Goal: Task Accomplishment & Management: Manage account settings

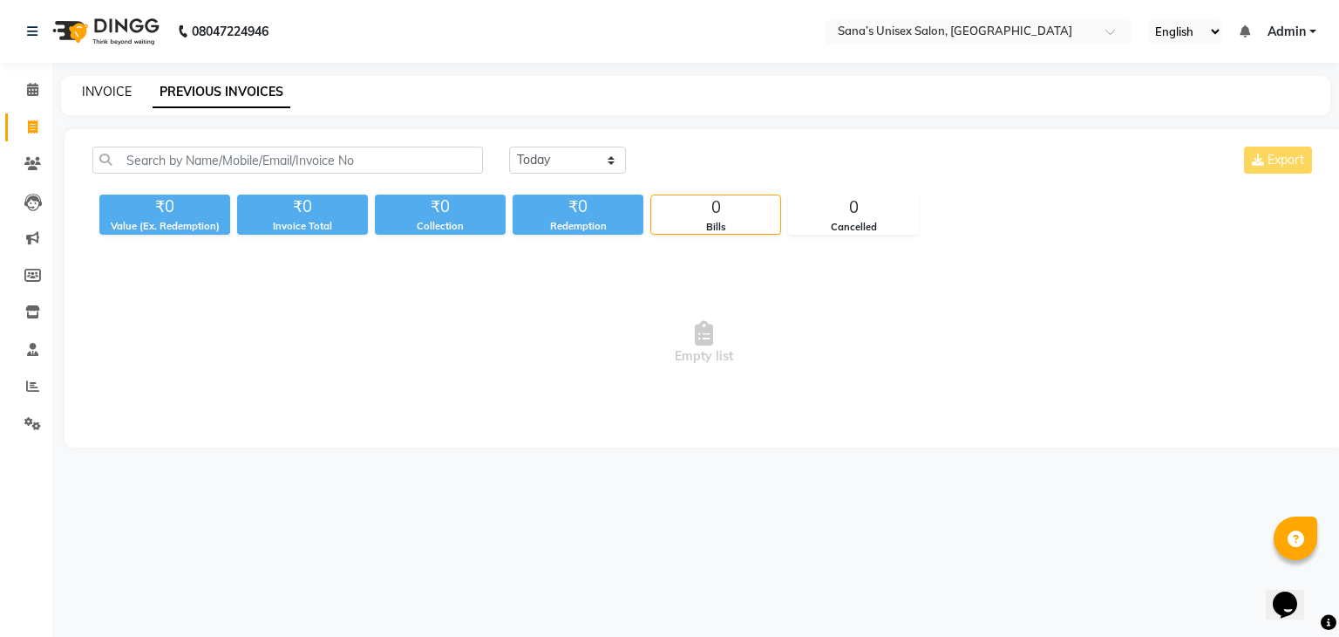
click at [85, 89] on link "INVOICE" at bounding box center [107, 92] width 50 height 16
select select "6091"
select select "service"
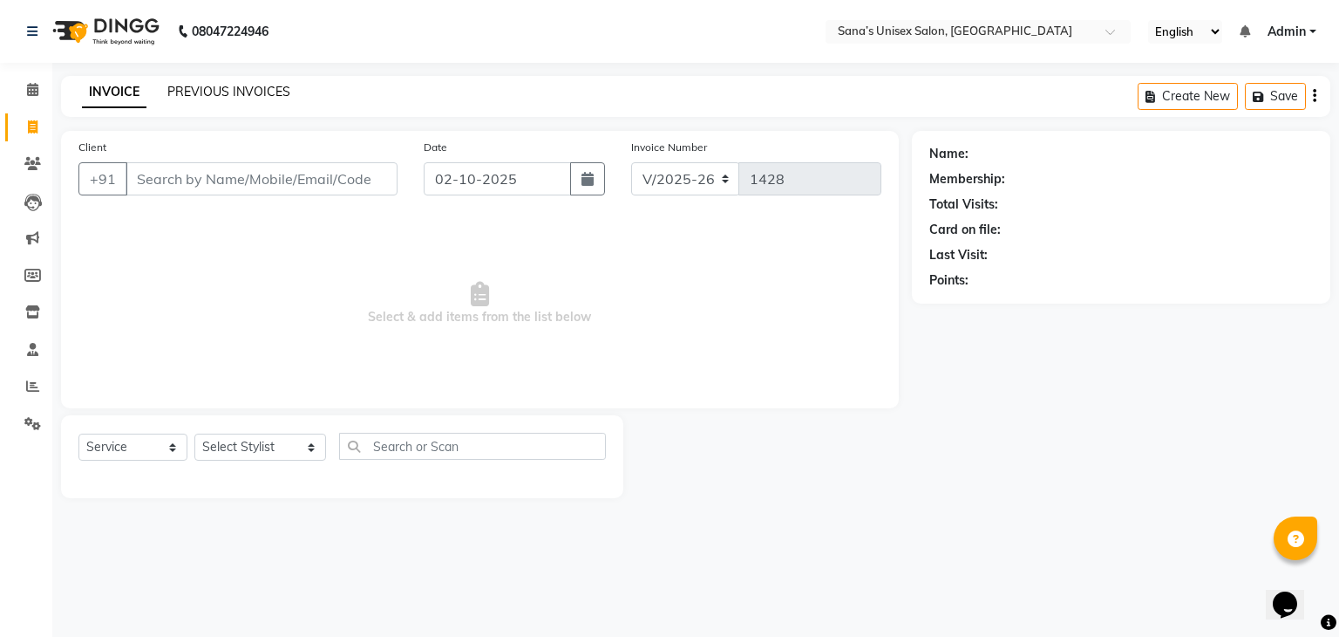
click at [194, 94] on link "PREVIOUS INVOICES" at bounding box center [228, 92] width 123 height 16
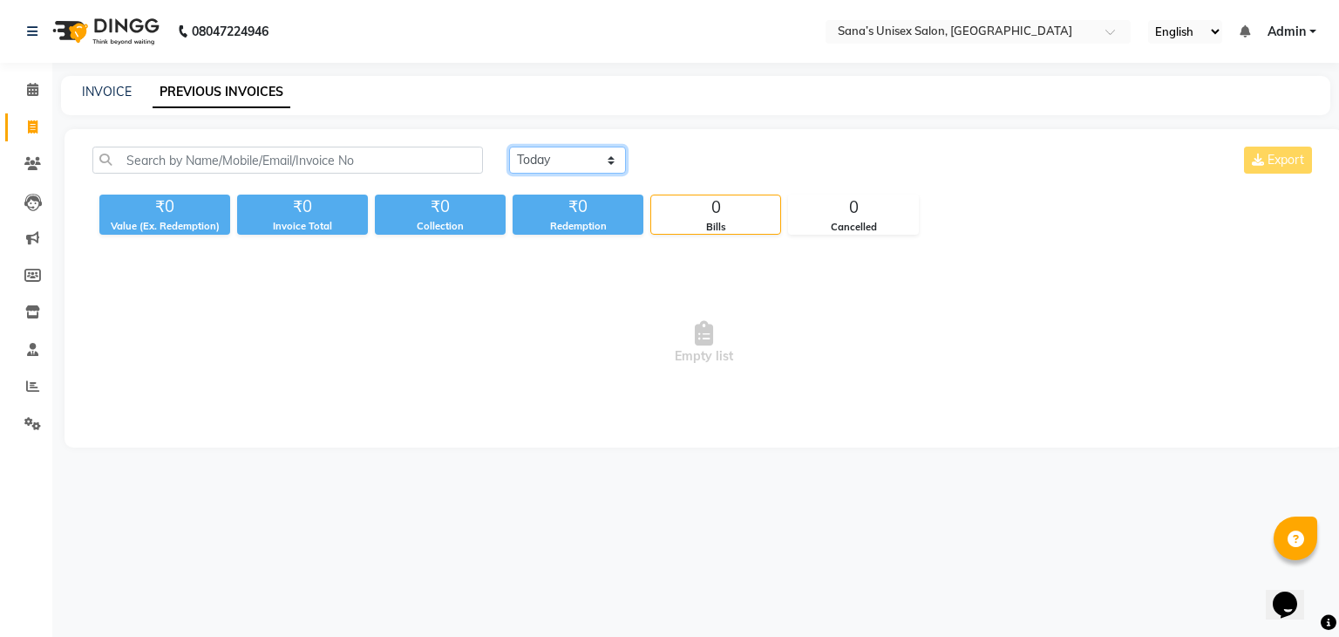
click at [574, 173] on select "Today Yesterday Custom Range" at bounding box center [567, 159] width 117 height 27
click at [582, 279] on span "Empty list" at bounding box center [703, 342] width 1223 height 174
click at [113, 95] on link "INVOICE" at bounding box center [107, 92] width 50 height 16
select select "6091"
select select "service"
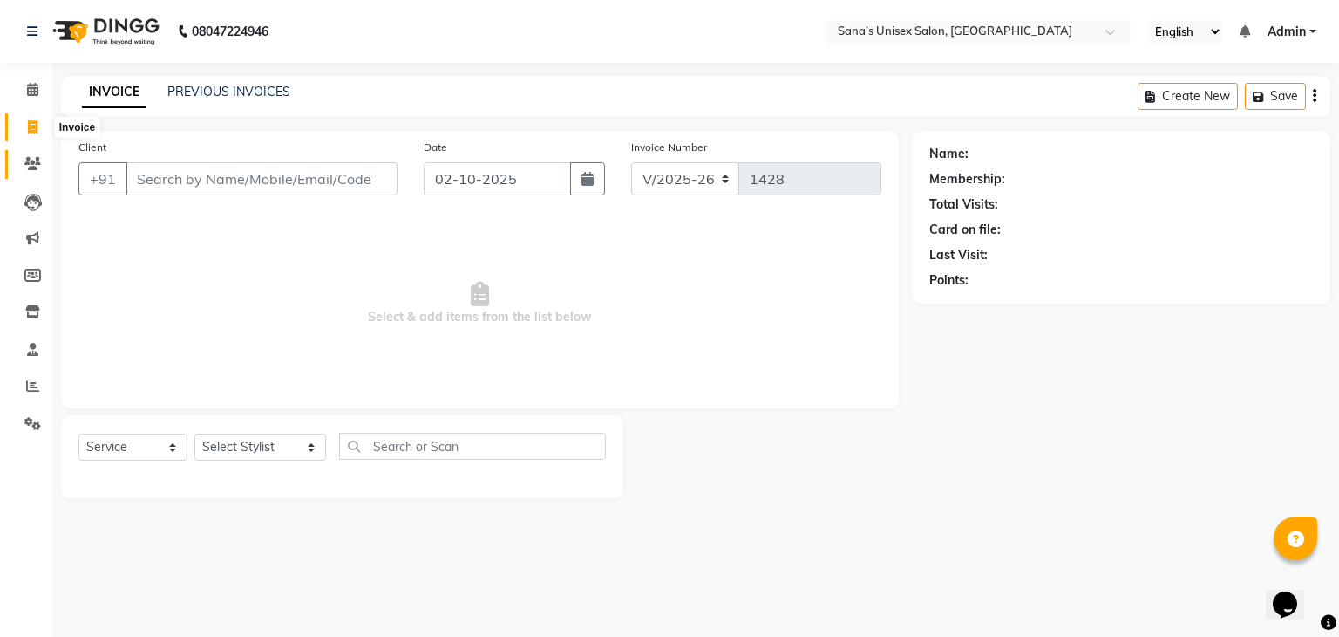
drag, startPoint x: 24, startPoint y: 126, endPoint x: 28, endPoint y: 151, distance: 24.7
click at [24, 127] on span at bounding box center [32, 128] width 31 height 20
select select "6091"
select select "service"
click at [196, 85] on link "PREVIOUS INVOICES" at bounding box center [228, 92] width 123 height 16
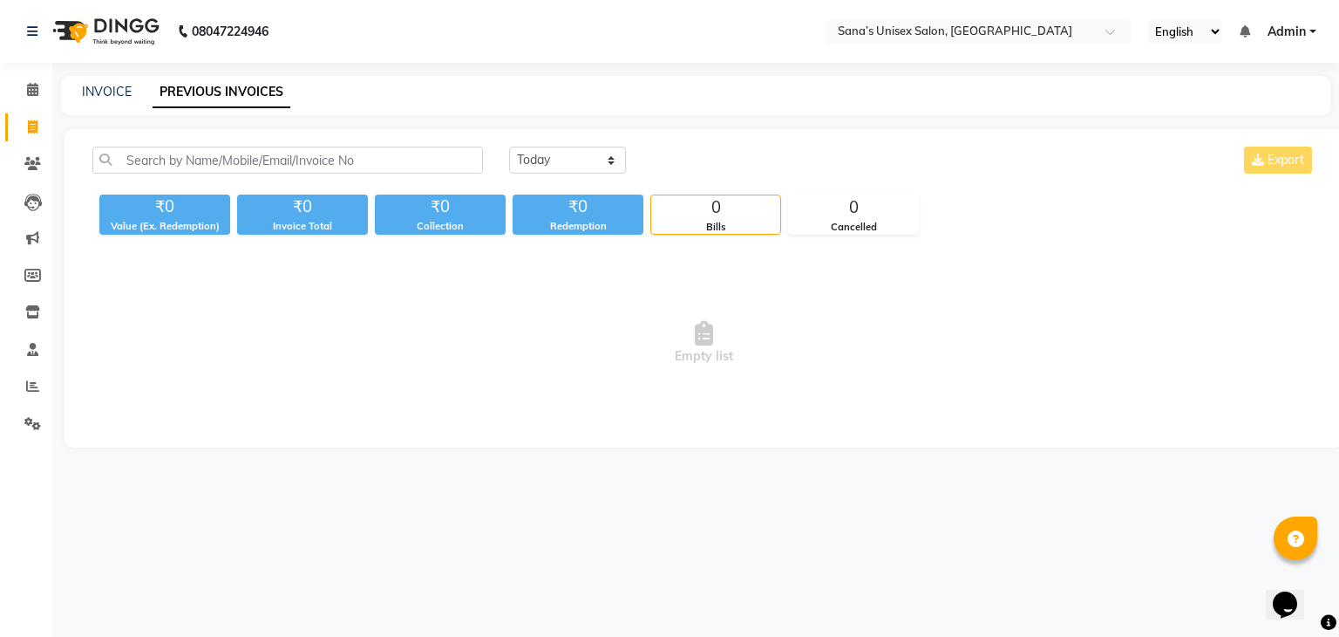
drag, startPoint x: 1086, startPoint y: 425, endPoint x: 1251, endPoint y: 562, distance: 214.9
click at [1188, 500] on div "08047224946 Select Location × Sana’s Unisex Salon, Ashok Nagar English ENGLISH …" at bounding box center [669, 318] width 1339 height 637
click at [585, 159] on select "Today Yesterday Custom Range" at bounding box center [567, 159] width 117 height 27
click at [585, 172] on select "Today Yesterday Custom Range" at bounding box center [567, 159] width 117 height 27
click at [586, 154] on select "Today Yesterday Custom Range" at bounding box center [567, 159] width 117 height 27
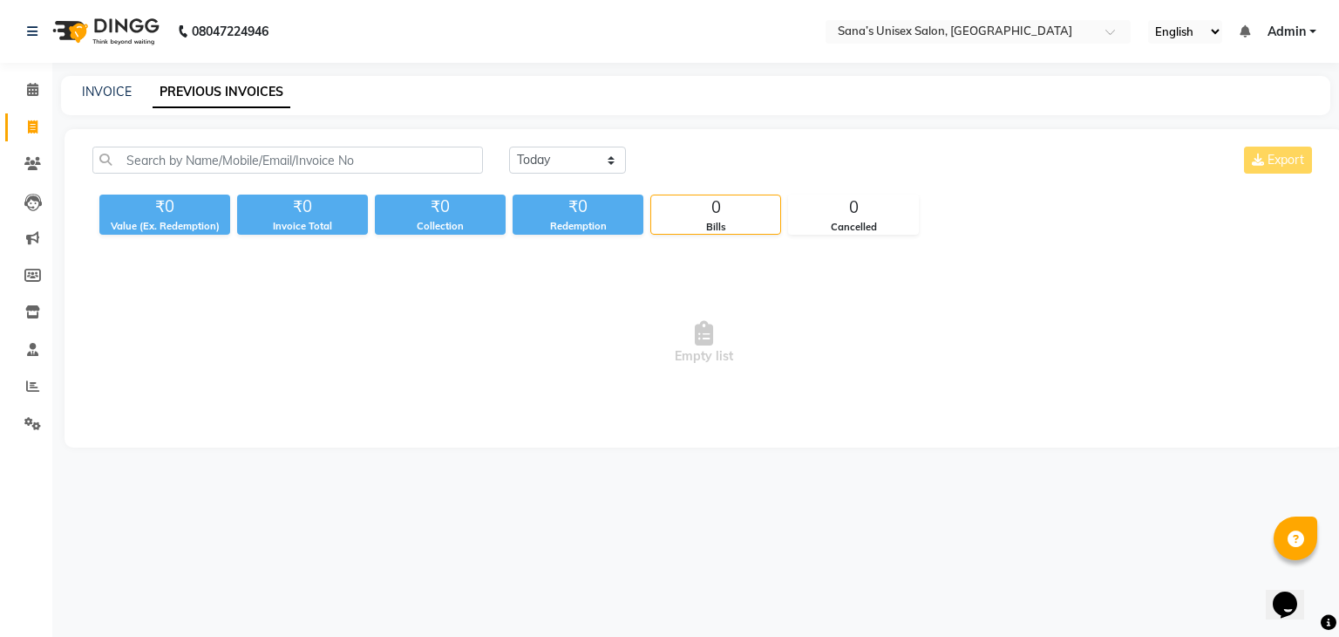
click at [553, 269] on span "Empty list" at bounding box center [703, 342] width 1223 height 174
click at [565, 158] on select "Today Yesterday Custom Range" at bounding box center [567, 159] width 117 height 27
click at [565, 148] on select "Today Yesterday Custom Range" at bounding box center [567, 159] width 117 height 27
click at [117, 90] on link "INVOICE" at bounding box center [107, 92] width 50 height 16
select select "service"
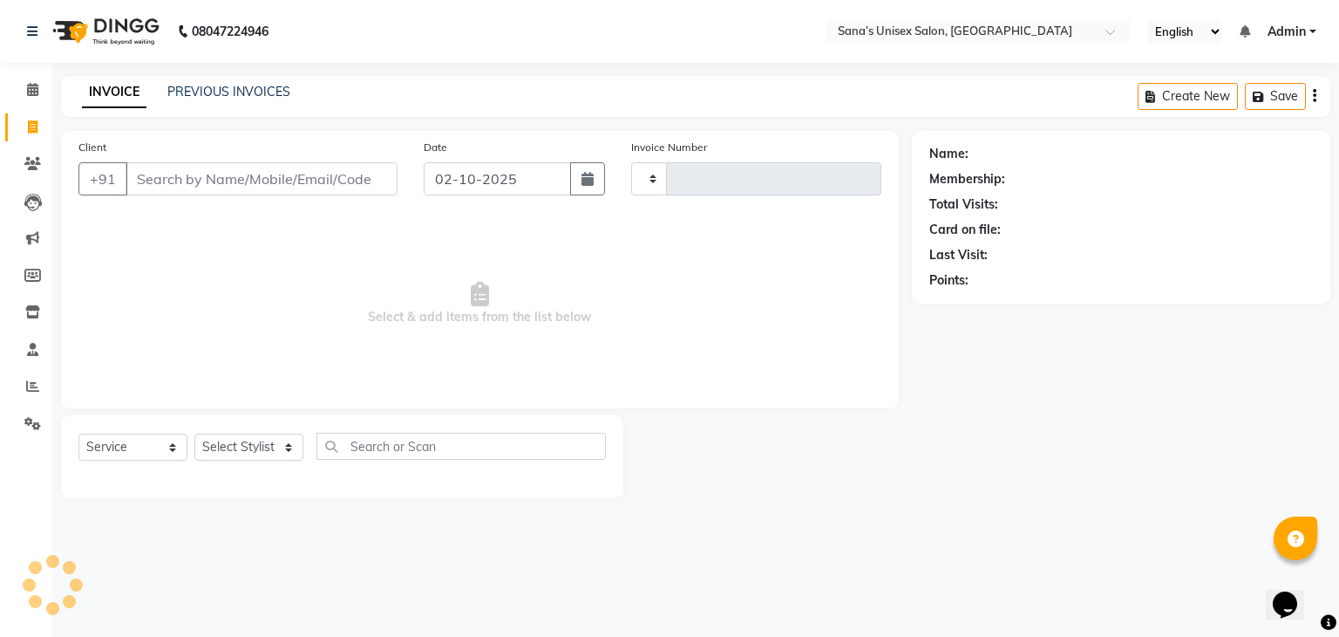
type input "1428"
select select "6091"
click at [249, 456] on select "Select Stylist anjali beauty MADHU MUTHU MARI (BEAUTY THERAPIST) NANDHINI Nivet…" at bounding box center [260, 446] width 132 height 27
select select "90741"
click at [194, 434] on select "Select Stylist anjali beauty MADHU MUTHU MARI (BEAUTY THERAPIST) NANDHINI Nivet…" at bounding box center [260, 446] width 132 height 27
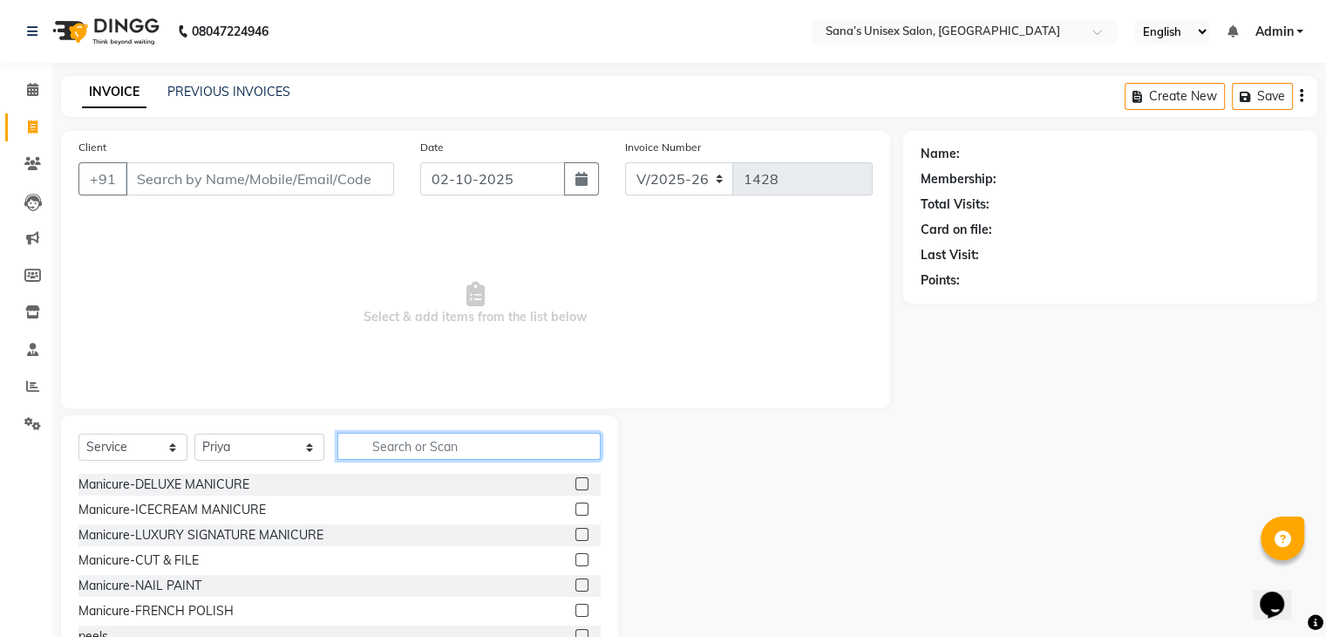
click at [385, 440] on input "text" at bounding box center [468, 446] width 262 height 27
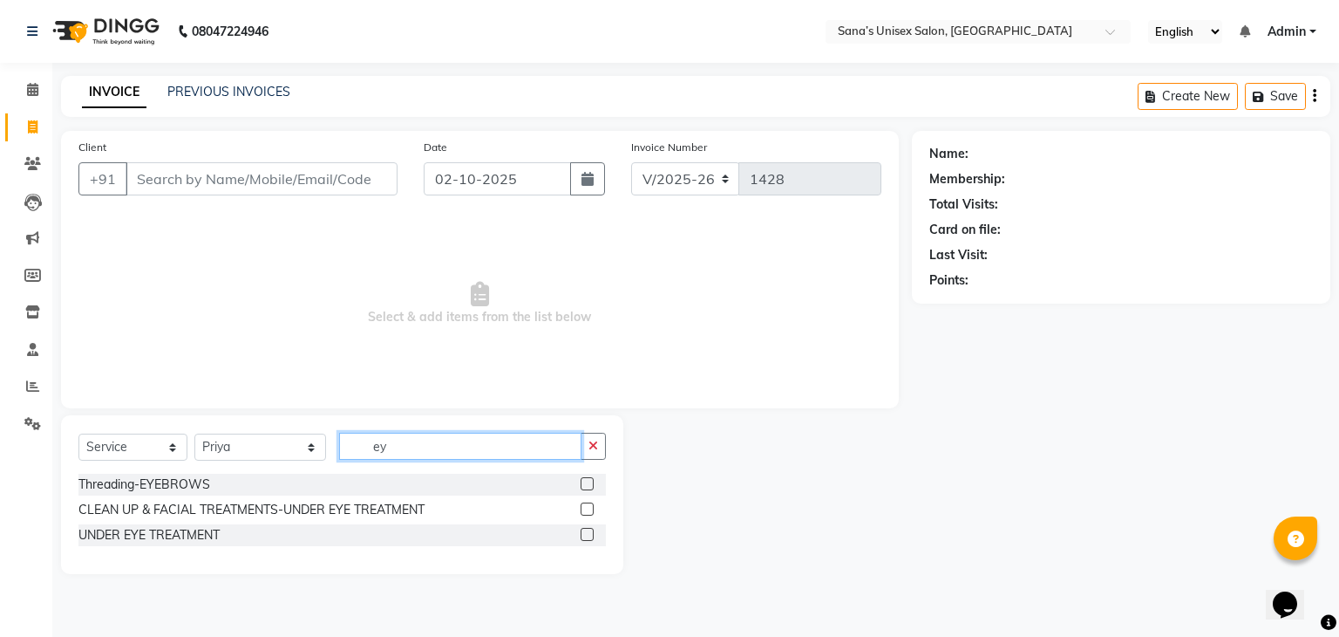
type input "ey"
click at [586, 478] on label at bounding box center [587, 483] width 13 height 13
click at [586, 479] on input "checkbox" at bounding box center [586, 484] width 11 height 11
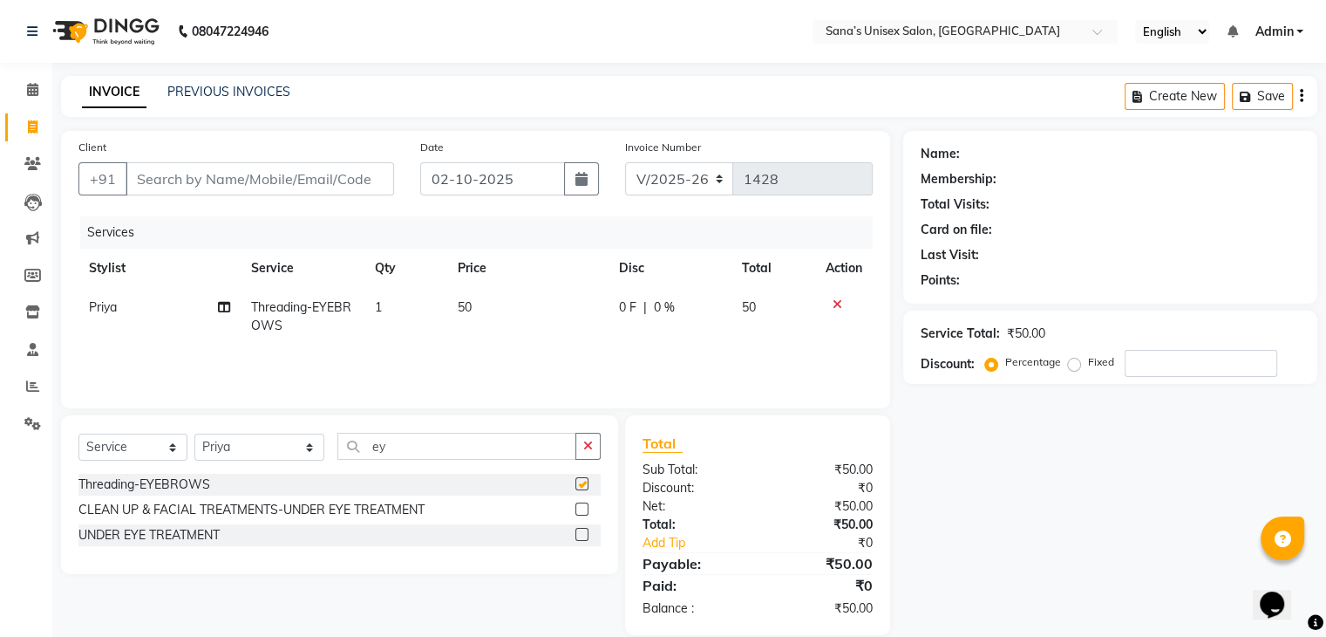
checkbox input "false"
click at [286, 193] on input "Client" at bounding box center [260, 178] width 269 height 33
click at [316, 190] on input "Client" at bounding box center [260, 178] width 269 height 33
click at [289, 189] on input "Client" at bounding box center [260, 178] width 269 height 33
type input "9"
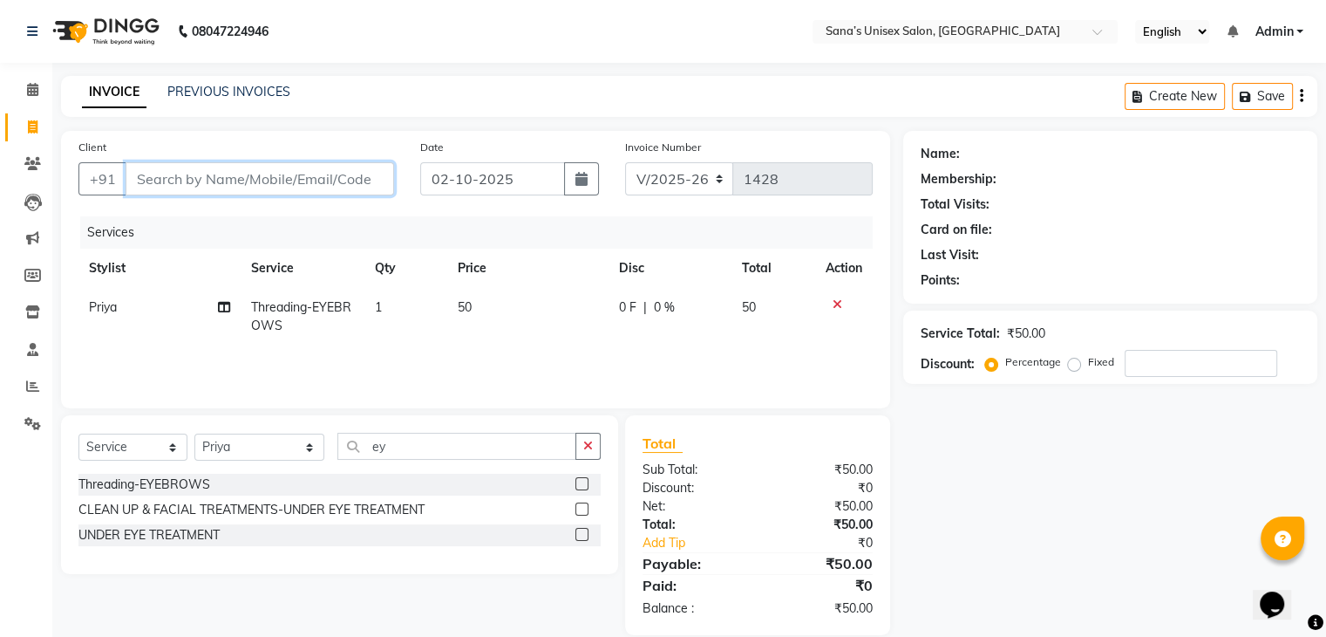
type input "0"
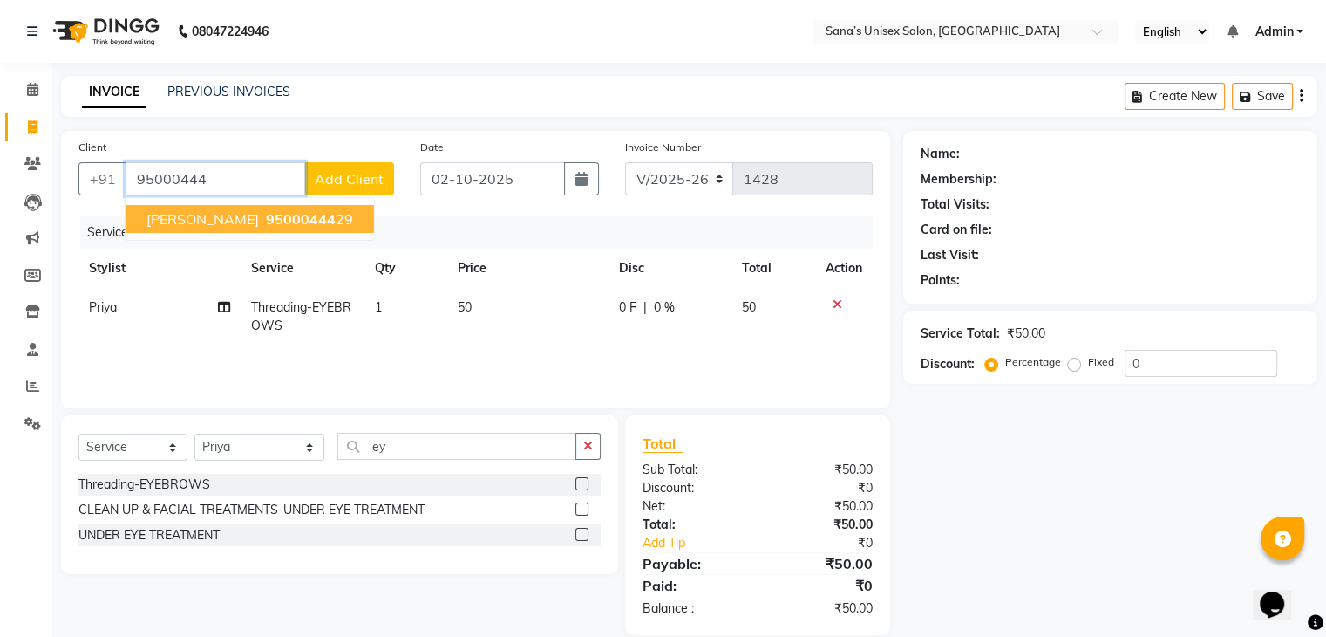
click at [269, 214] on span "95000444" at bounding box center [301, 218] width 70 height 17
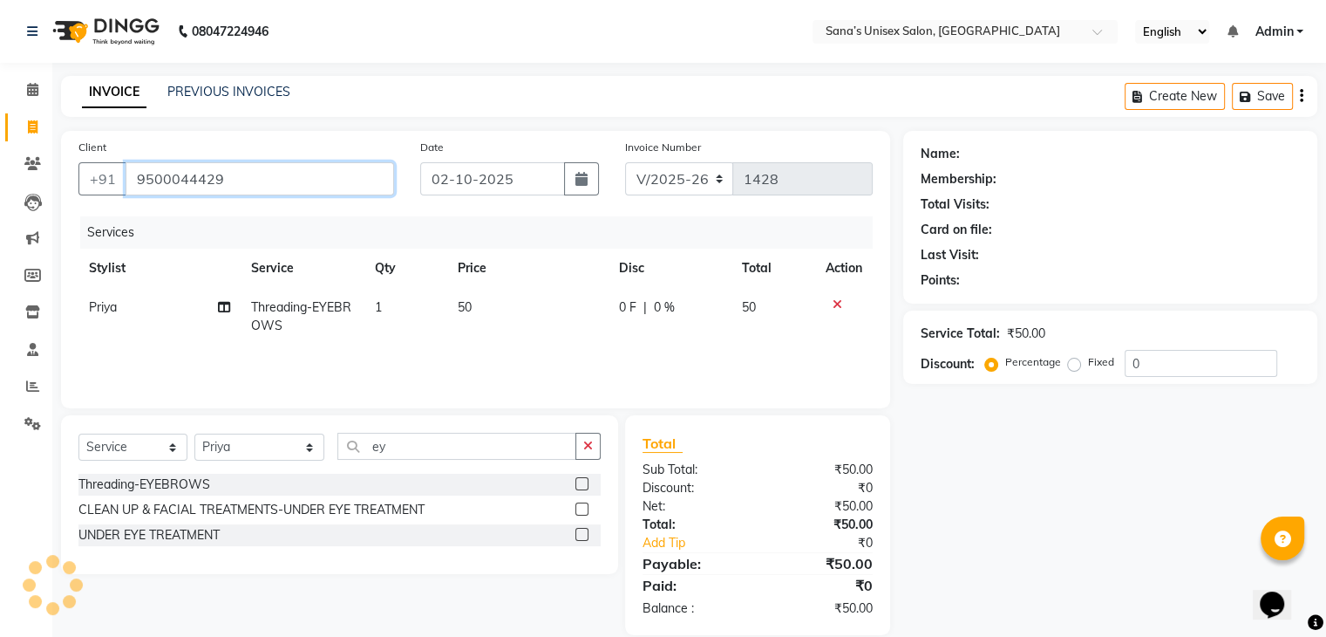
type input "9500044429"
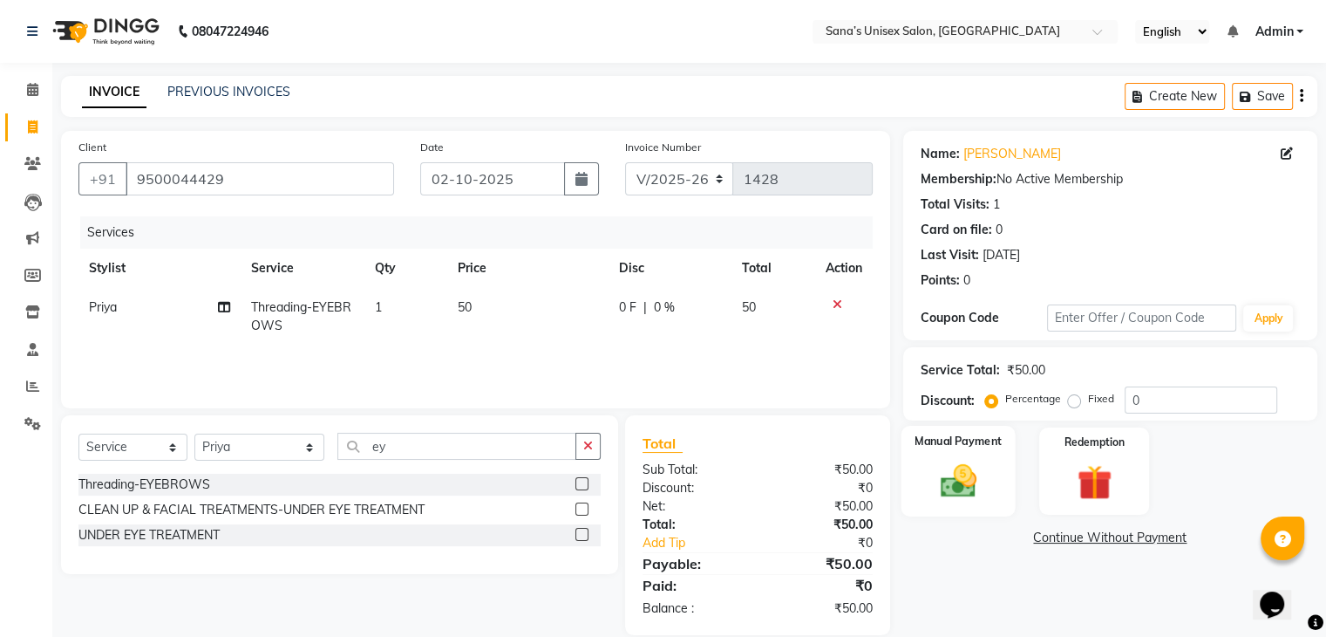
click at [930, 462] on img at bounding box center [958, 481] width 58 height 42
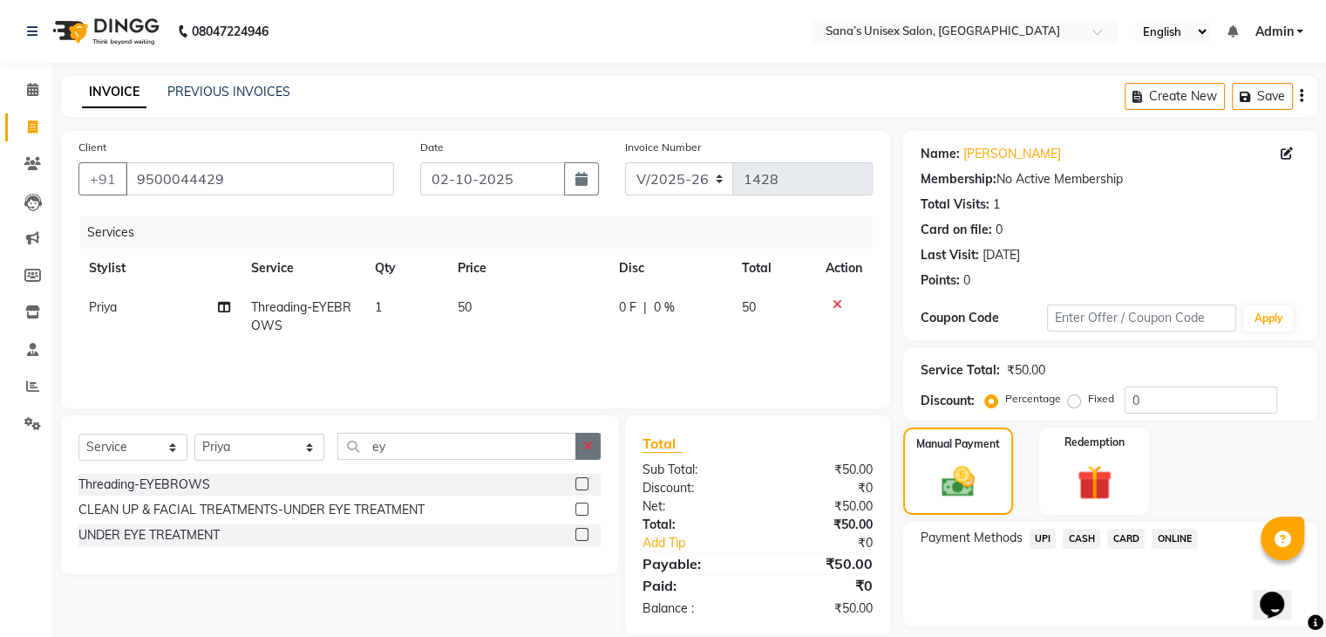
click at [598, 441] on button "button" at bounding box center [588, 446] width 25 height 27
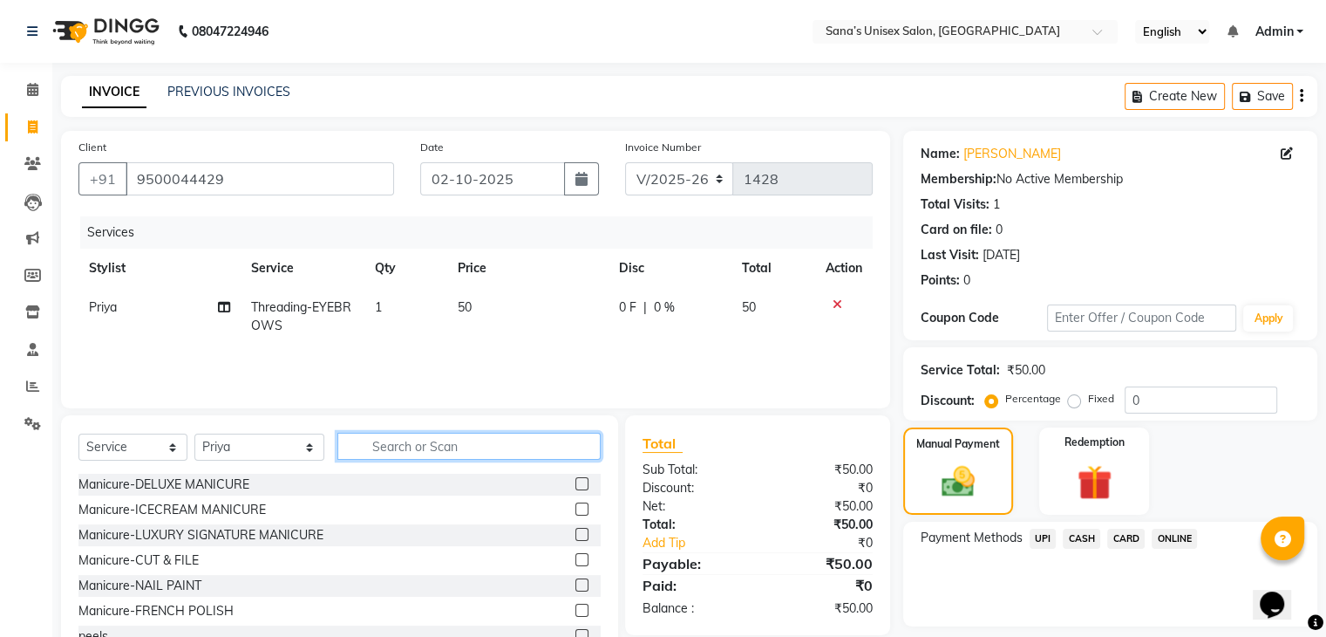
click at [538, 440] on input "text" at bounding box center [468, 446] width 262 height 27
click at [1168, 538] on span "ONLINE" at bounding box center [1174, 538] width 45 height 20
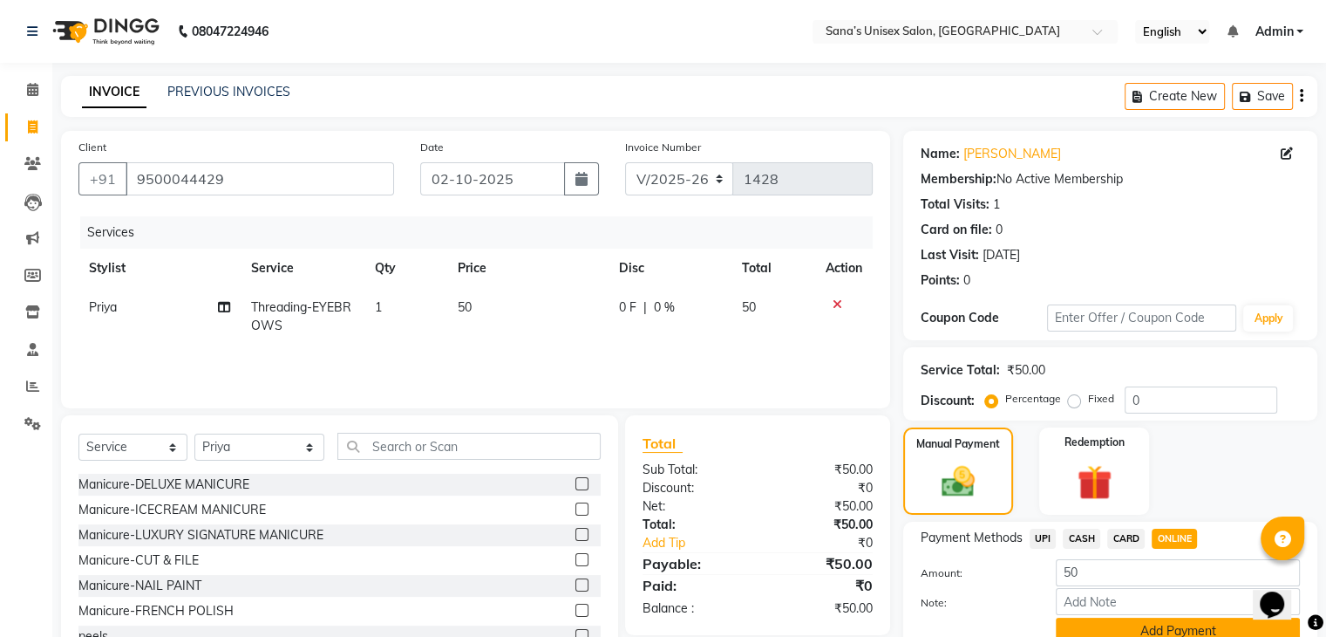
click at [1158, 633] on button "Add Payment" at bounding box center [1178, 630] width 244 height 27
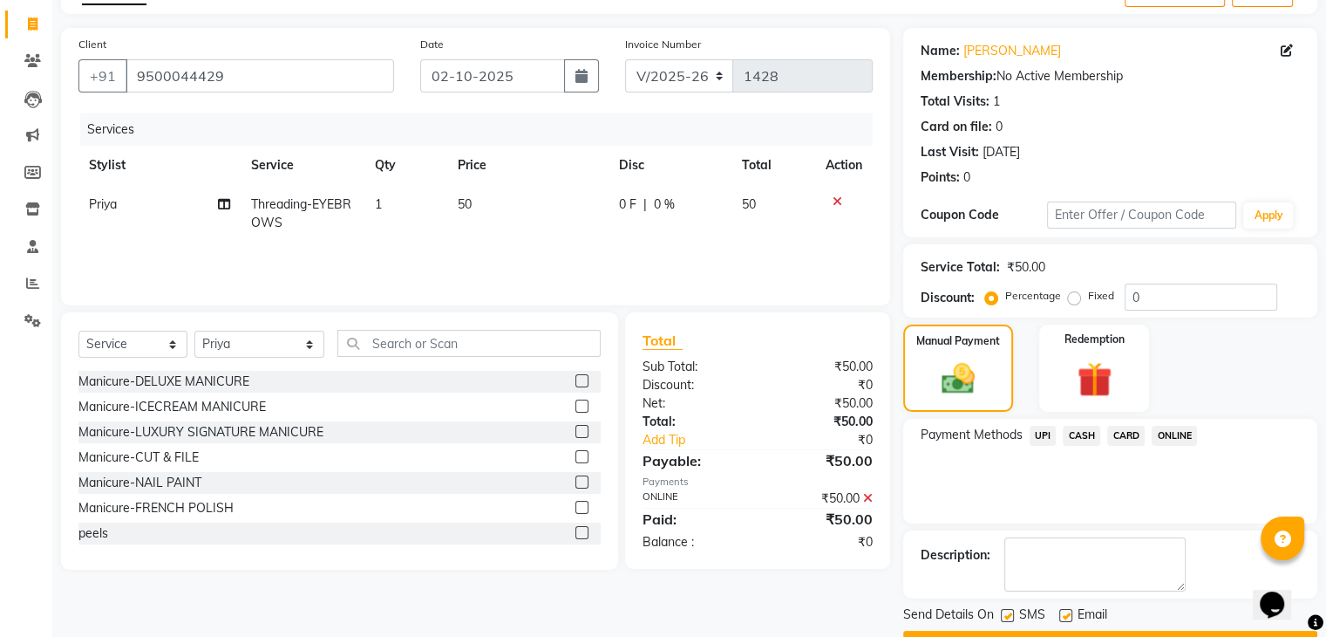
scroll to position [143, 0]
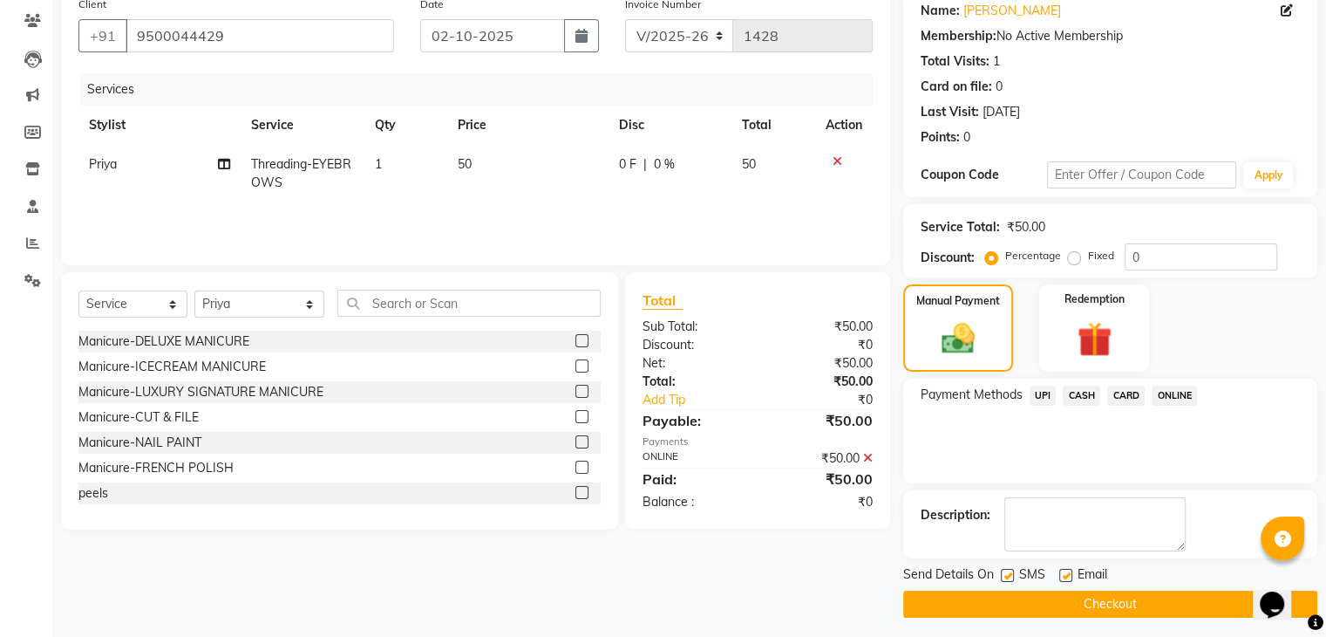
click at [1212, 598] on button "Checkout" at bounding box center [1110, 603] width 414 height 27
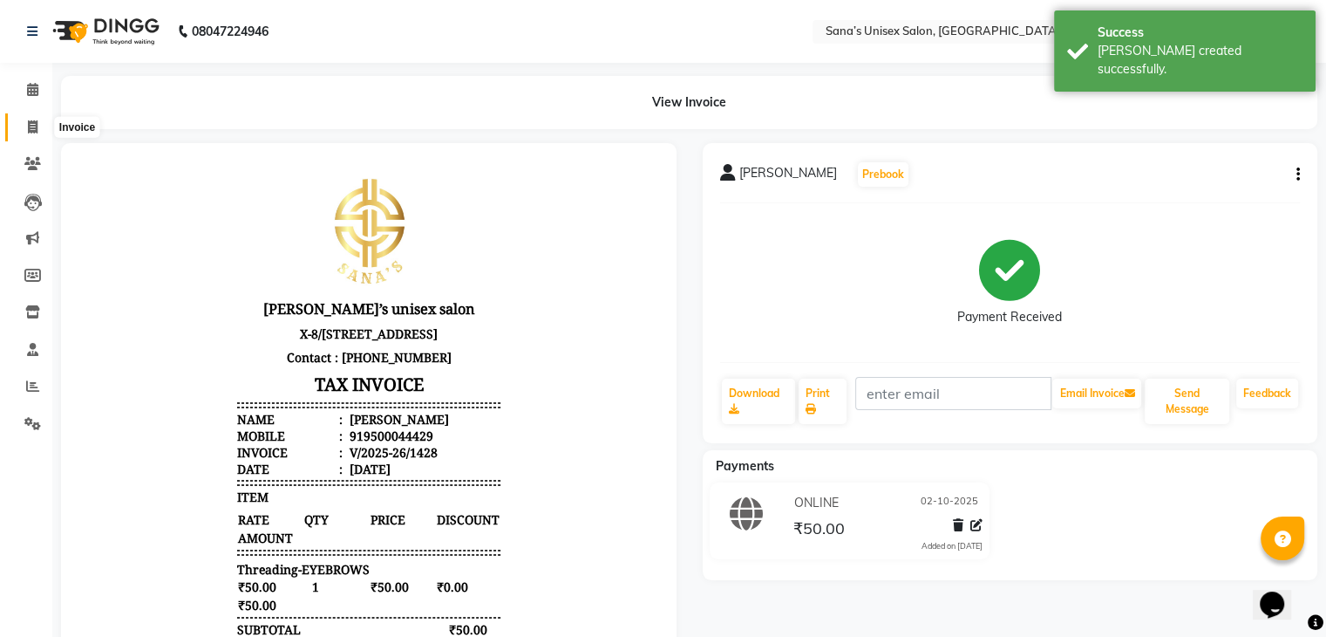
click at [31, 126] on icon at bounding box center [33, 126] width 10 height 13
select select "service"
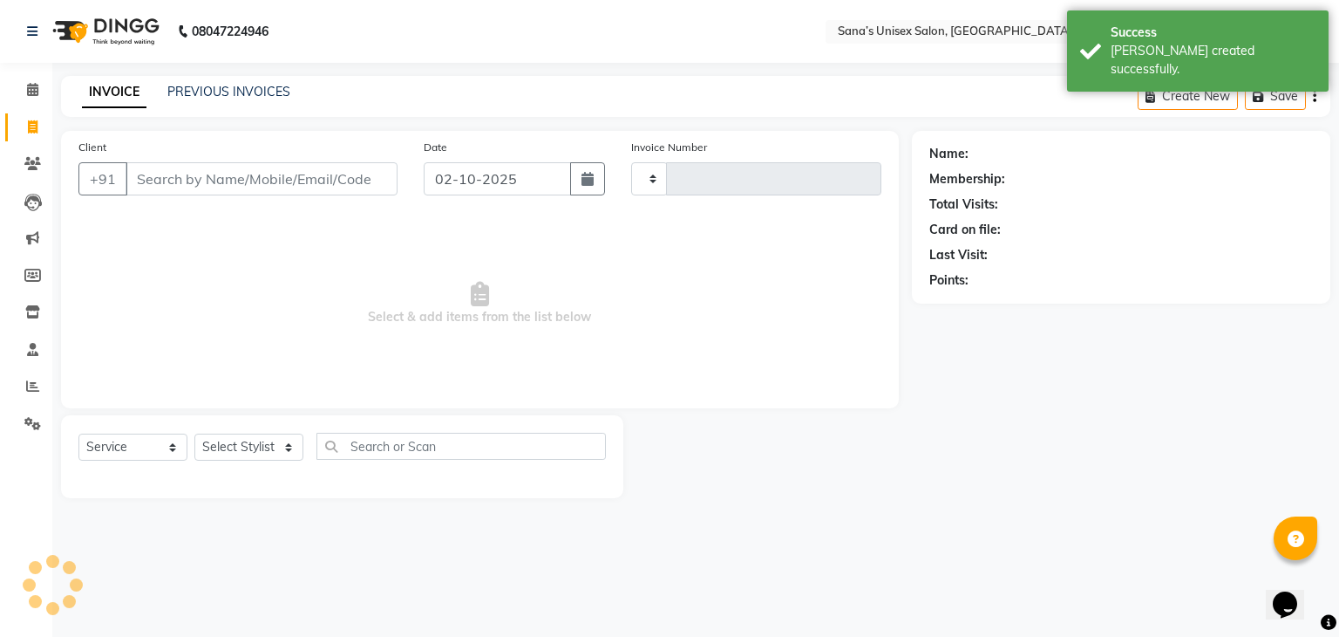
type input "1429"
select select "6091"
click at [214, 93] on link "PREVIOUS INVOICES" at bounding box center [228, 92] width 123 height 16
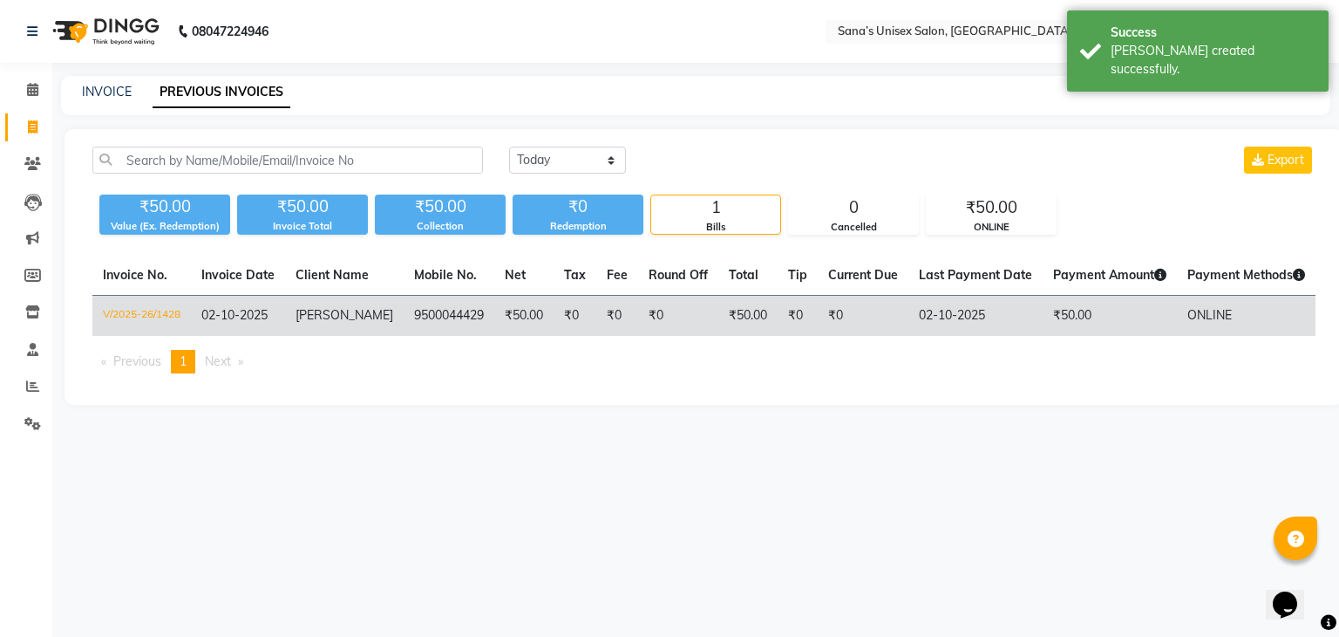
click at [328, 313] on span "[PERSON_NAME]" at bounding box center [345, 315] width 98 height 16
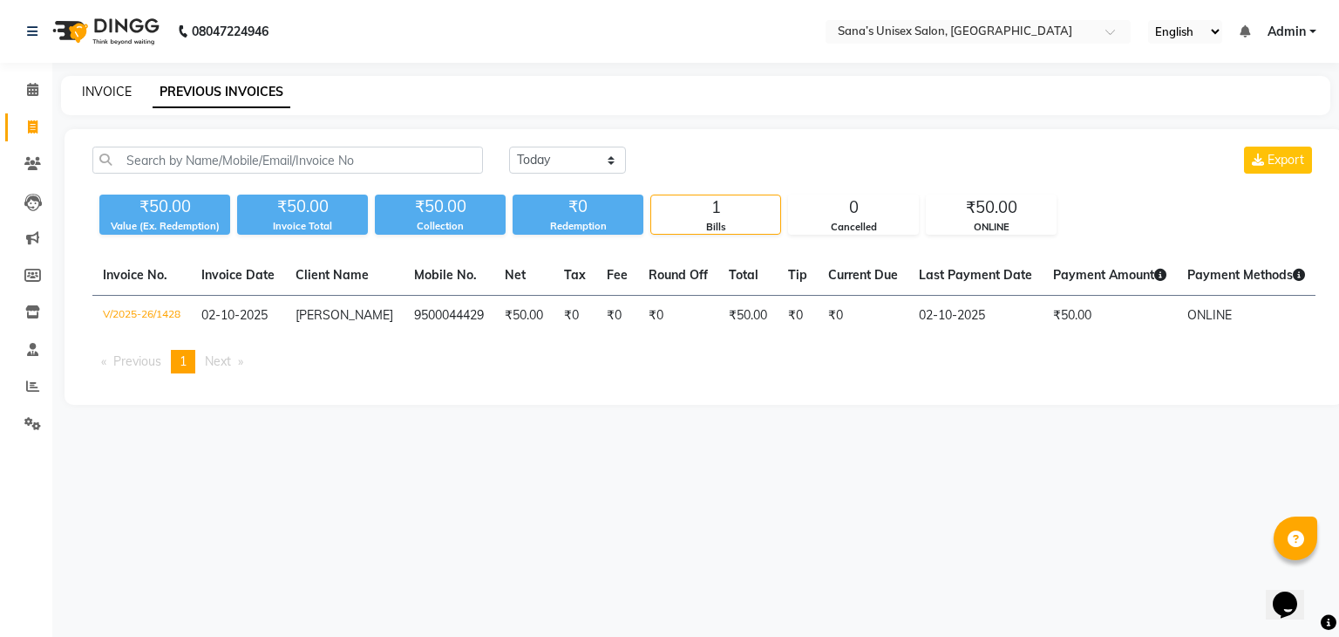
click at [124, 91] on link "INVOICE" at bounding box center [107, 92] width 50 height 16
select select "service"
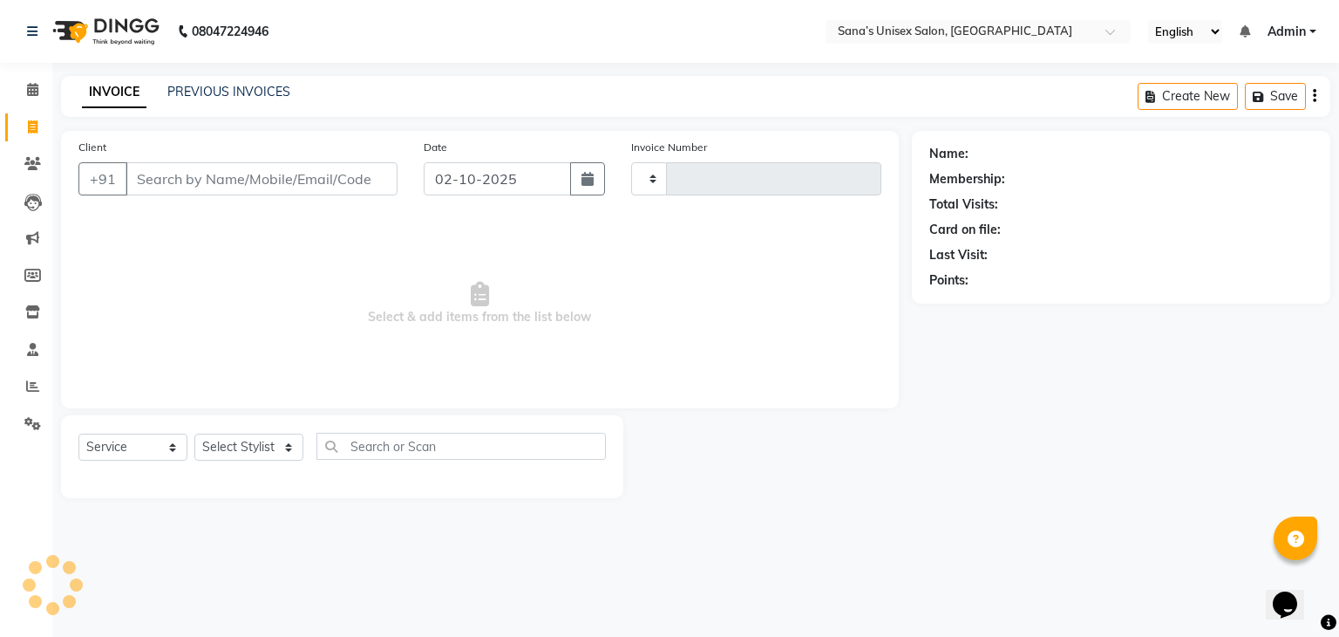
type input "1429"
select select "6091"
click at [293, 443] on select "Select Stylist anjali beauty MADHU MUTHU MARI (BEAUTY THERAPIST) NANDHINI Nivet…" at bounding box center [260, 446] width 132 height 27
select select "90741"
click at [194, 434] on select "Select Stylist anjali beauty MADHU MUTHU MARI (BEAUTY THERAPIST) NANDHINI Nivet…" at bounding box center [260, 446] width 132 height 27
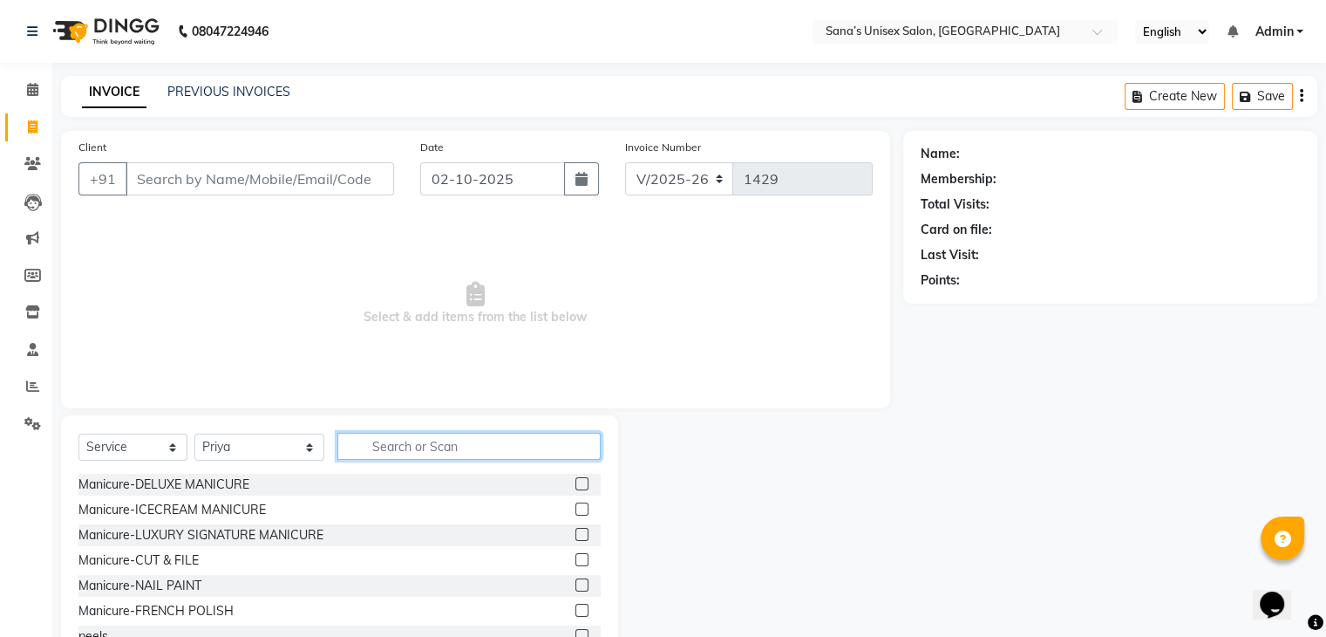
paste input "9500044429"
type input "9500044429"
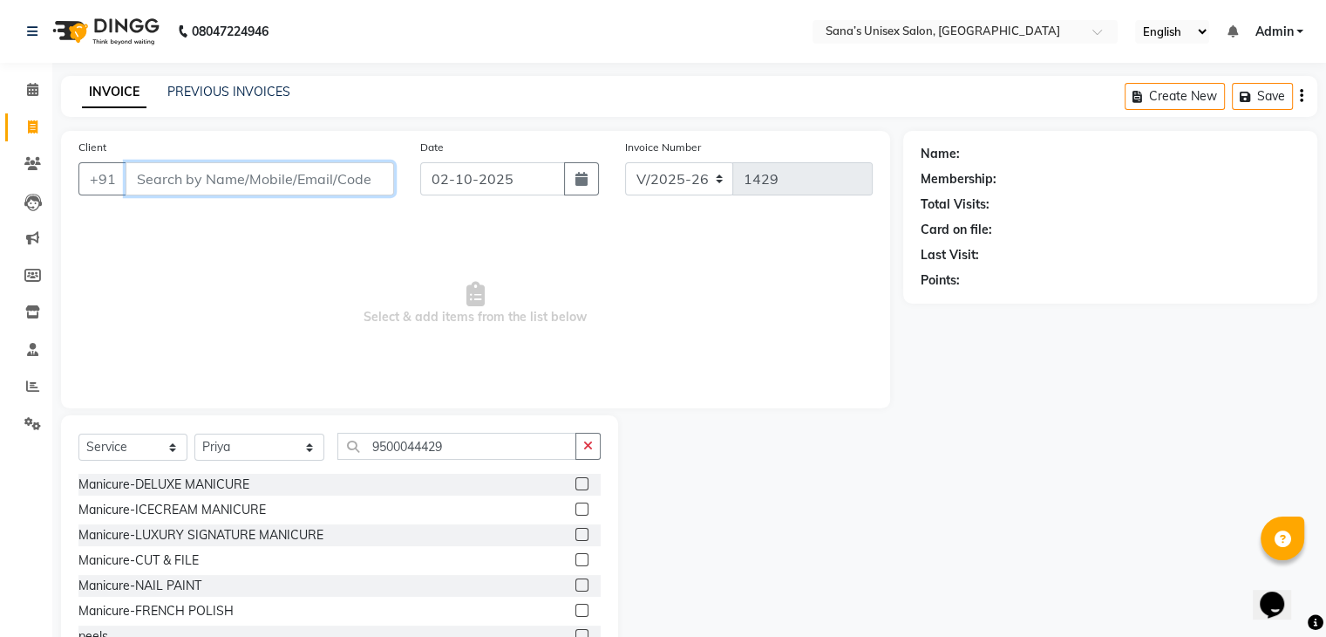
click at [298, 182] on input "Client" at bounding box center [260, 178] width 269 height 33
paste input "9500044429"
type input "9500044429"
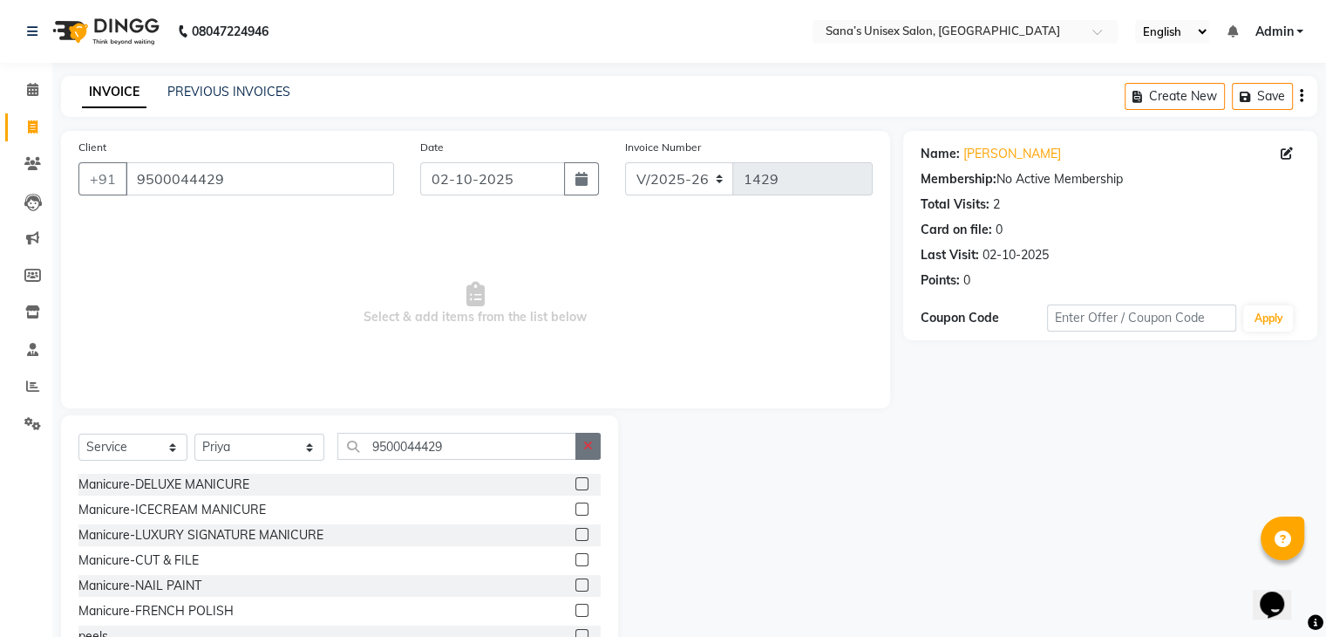
click at [579, 458] on button "button" at bounding box center [588, 446] width 25 height 27
click at [548, 460] on div "Select Service Product Membership Package Voucher Prepaid Gift Card Select Styl…" at bounding box center [339, 453] width 522 height 41
click at [548, 459] on input "text" at bounding box center [468, 446] width 262 height 27
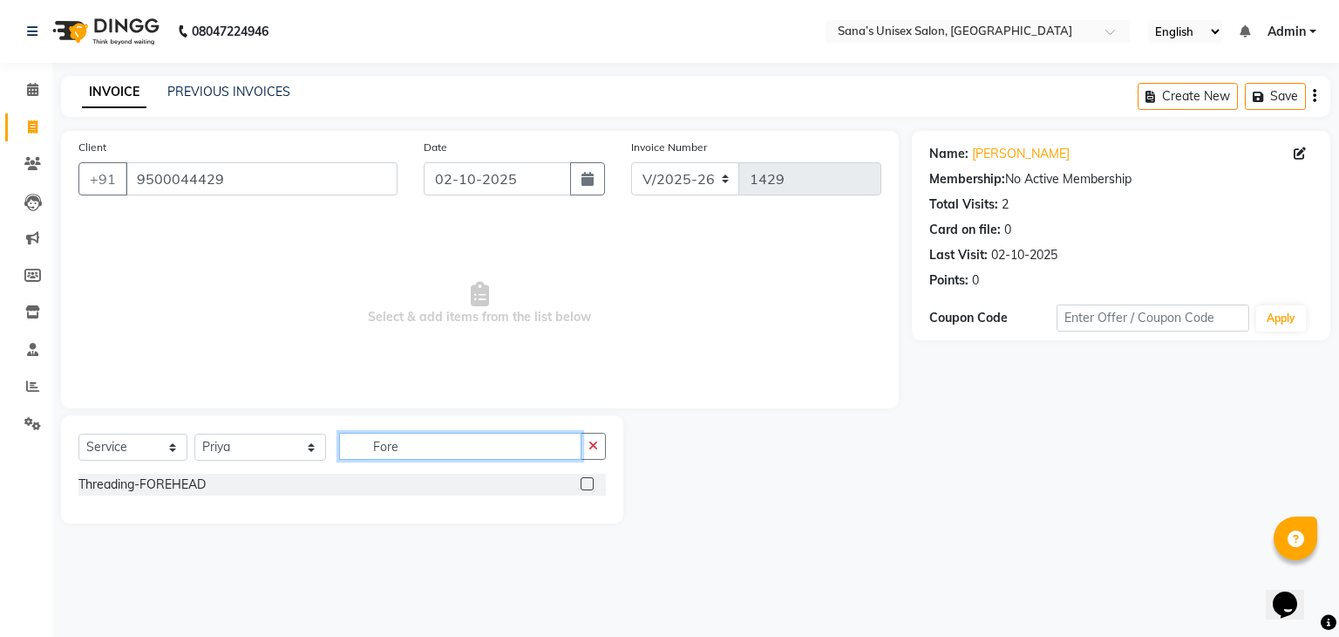
type input "Fore"
click at [588, 486] on label at bounding box center [587, 483] width 13 height 13
click at [588, 486] on input "checkbox" at bounding box center [586, 484] width 11 height 11
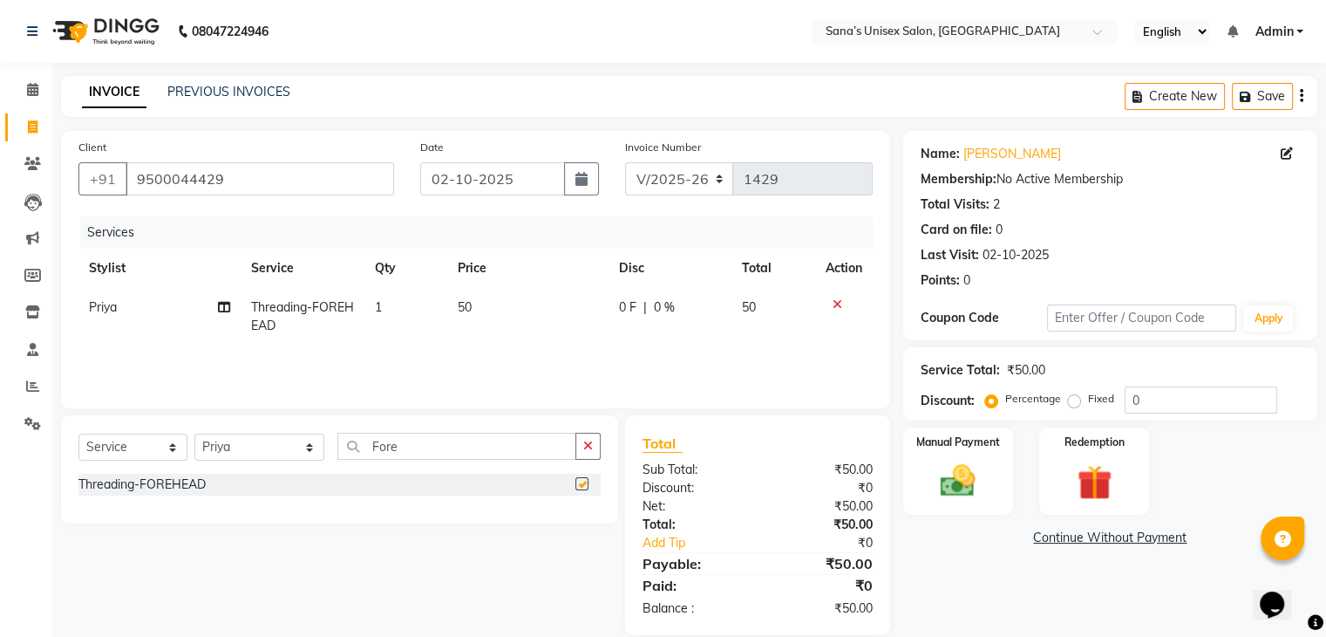
checkbox input "false"
click at [934, 482] on img at bounding box center [958, 481] width 58 height 42
click at [1169, 542] on span "ONLINE" at bounding box center [1174, 538] width 45 height 20
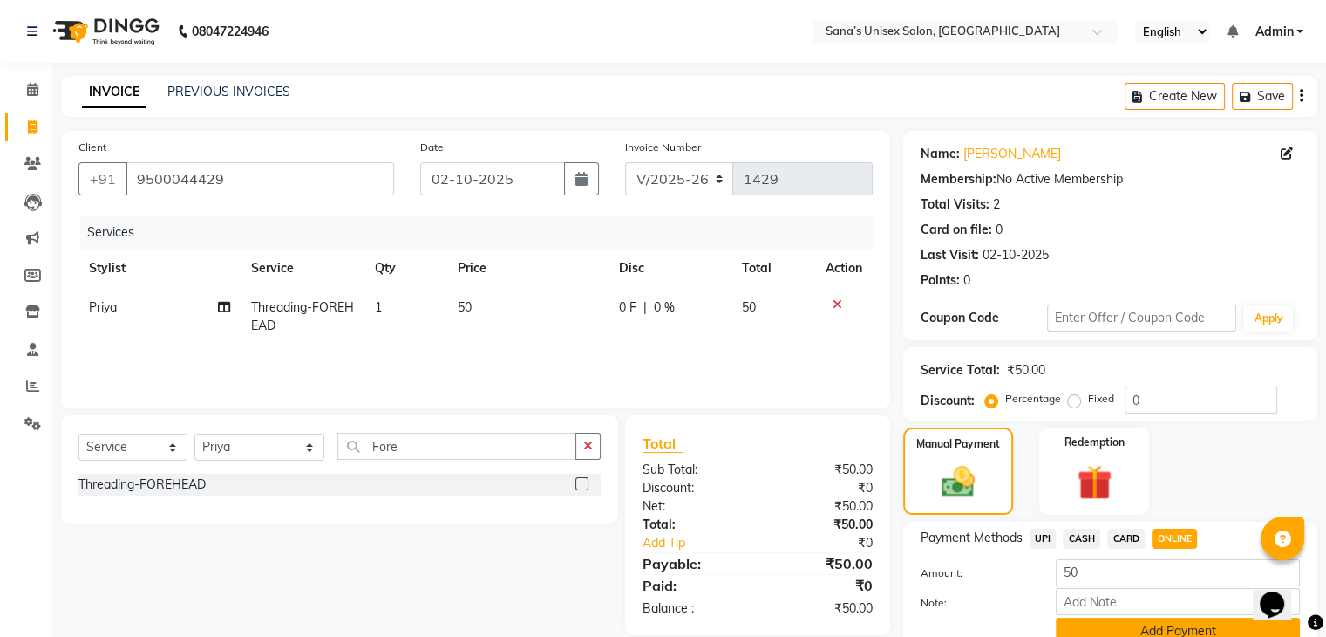
click at [1168, 631] on button "Add Payment" at bounding box center [1178, 630] width 244 height 27
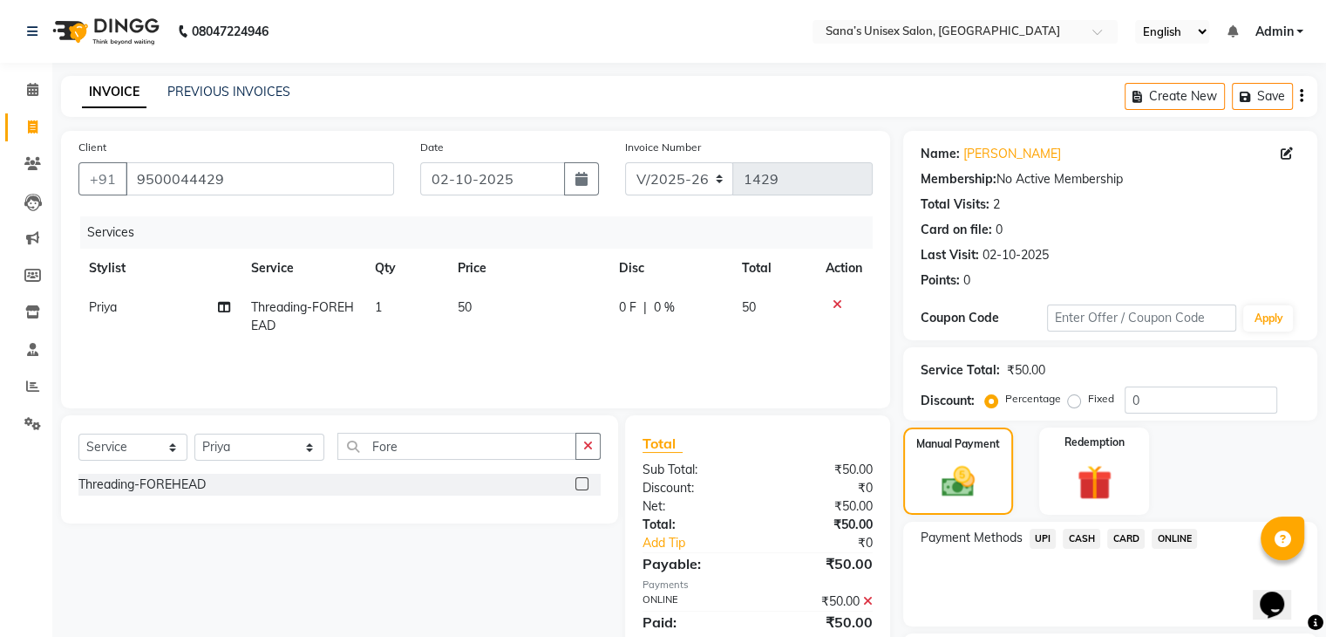
scroll to position [128, 0]
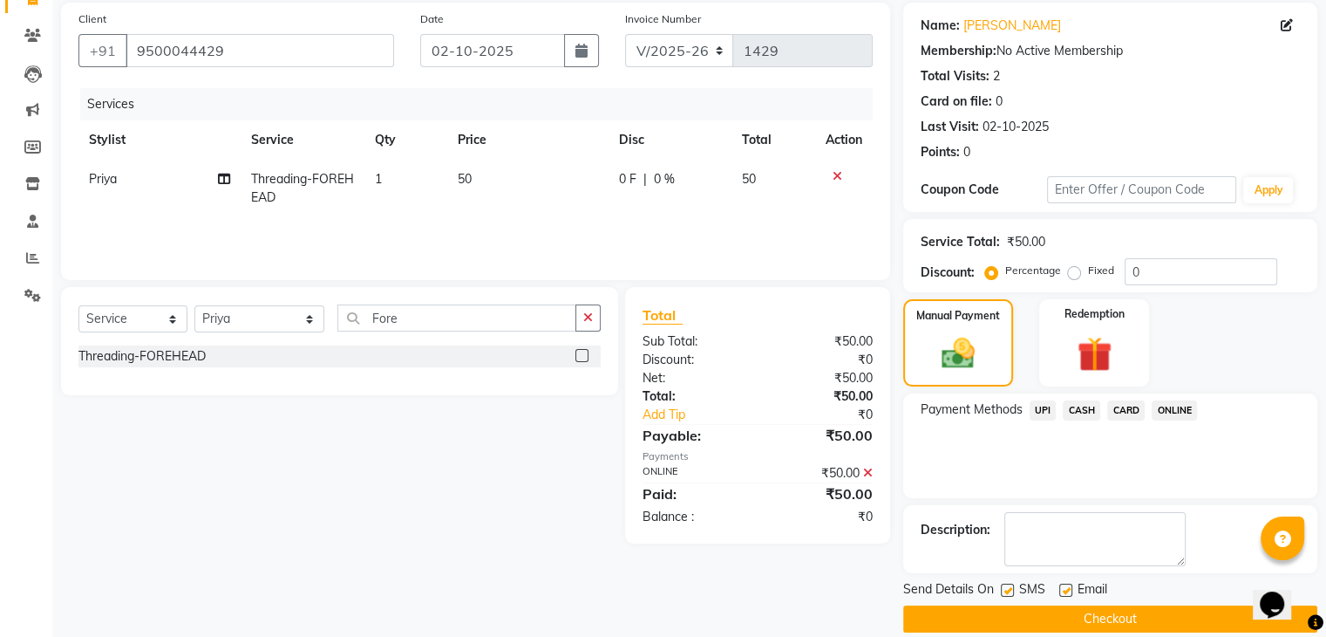
click at [1207, 605] on button "Checkout" at bounding box center [1110, 618] width 414 height 27
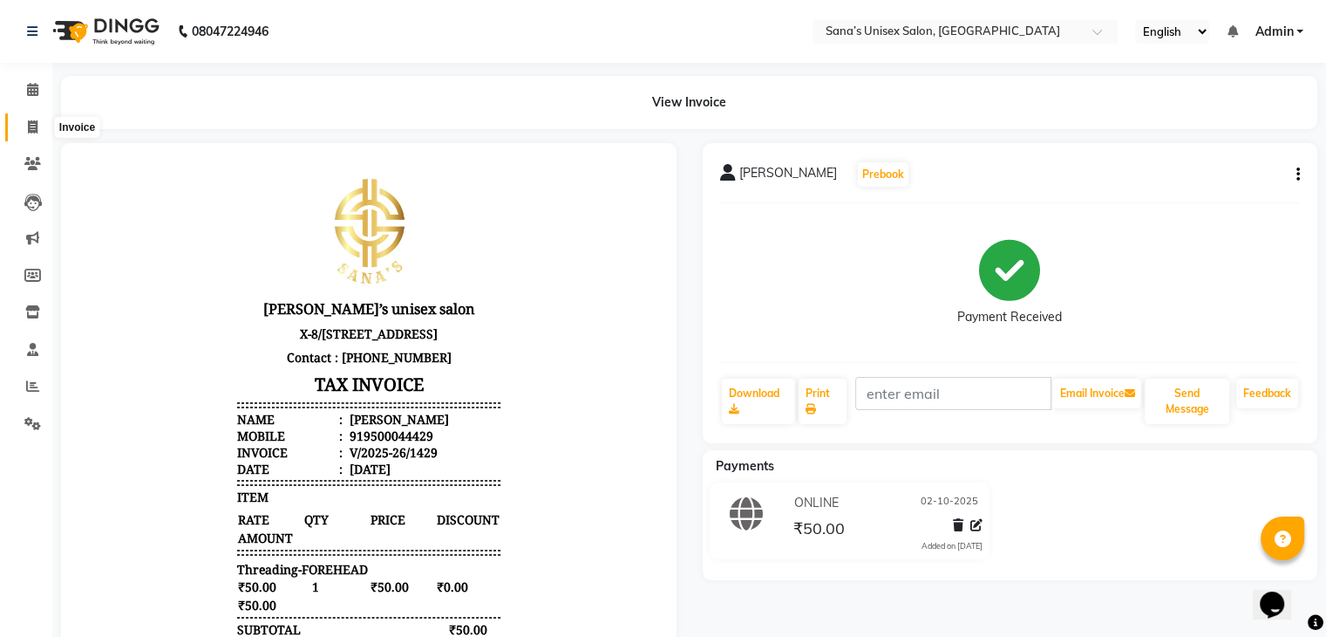
click at [36, 130] on icon at bounding box center [33, 126] width 10 height 13
select select "service"
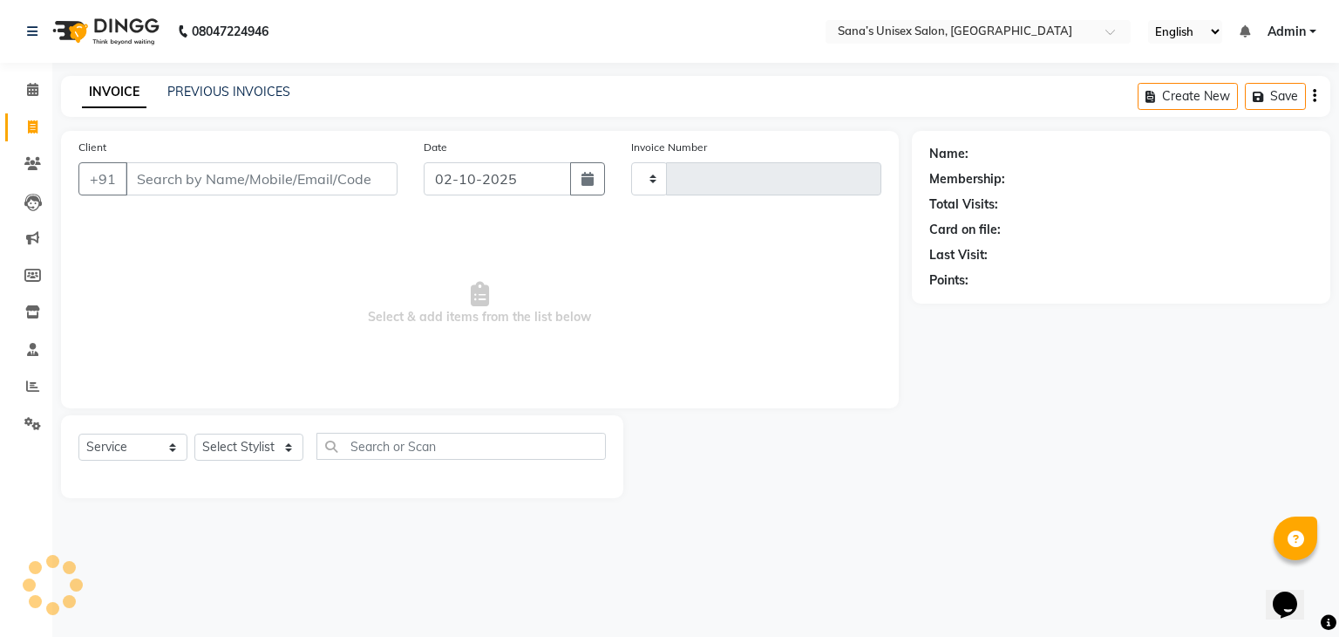
type input "1430"
select select "6091"
click at [197, 92] on link "PREVIOUS INVOICES" at bounding box center [228, 92] width 123 height 16
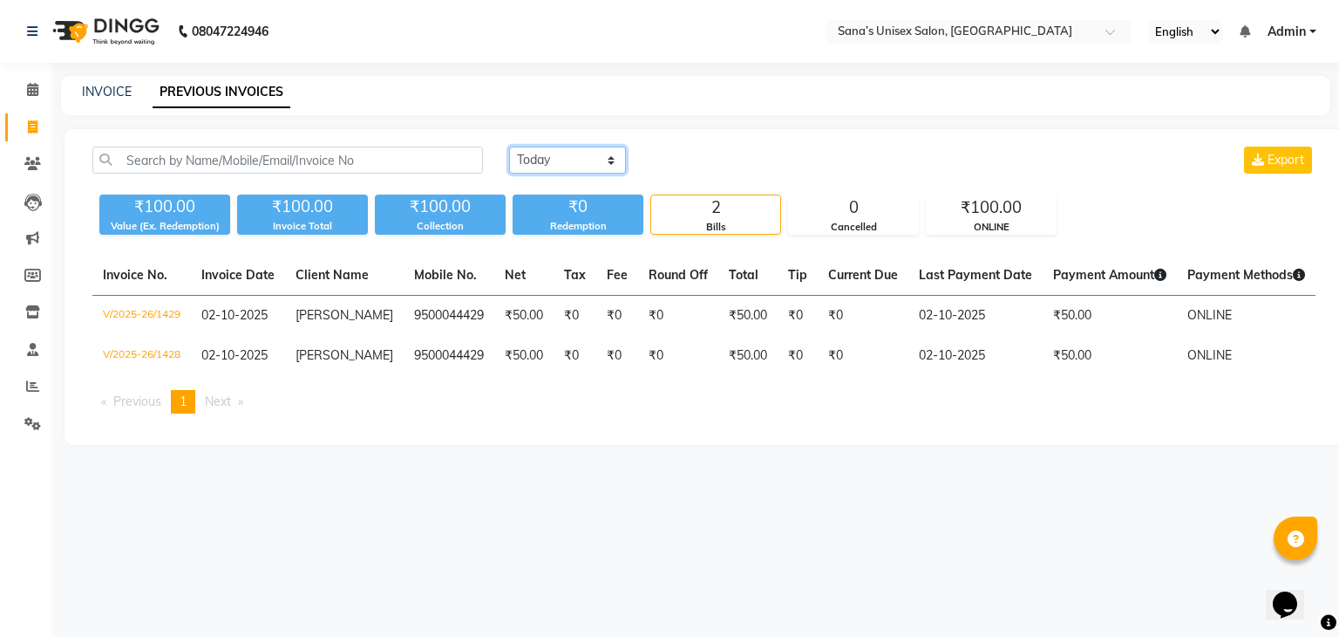
click at [618, 149] on select "Today Yesterday Custom Range" at bounding box center [567, 159] width 117 height 27
click at [509, 146] on select "Today Yesterday Custom Range" at bounding box center [567, 159] width 117 height 27
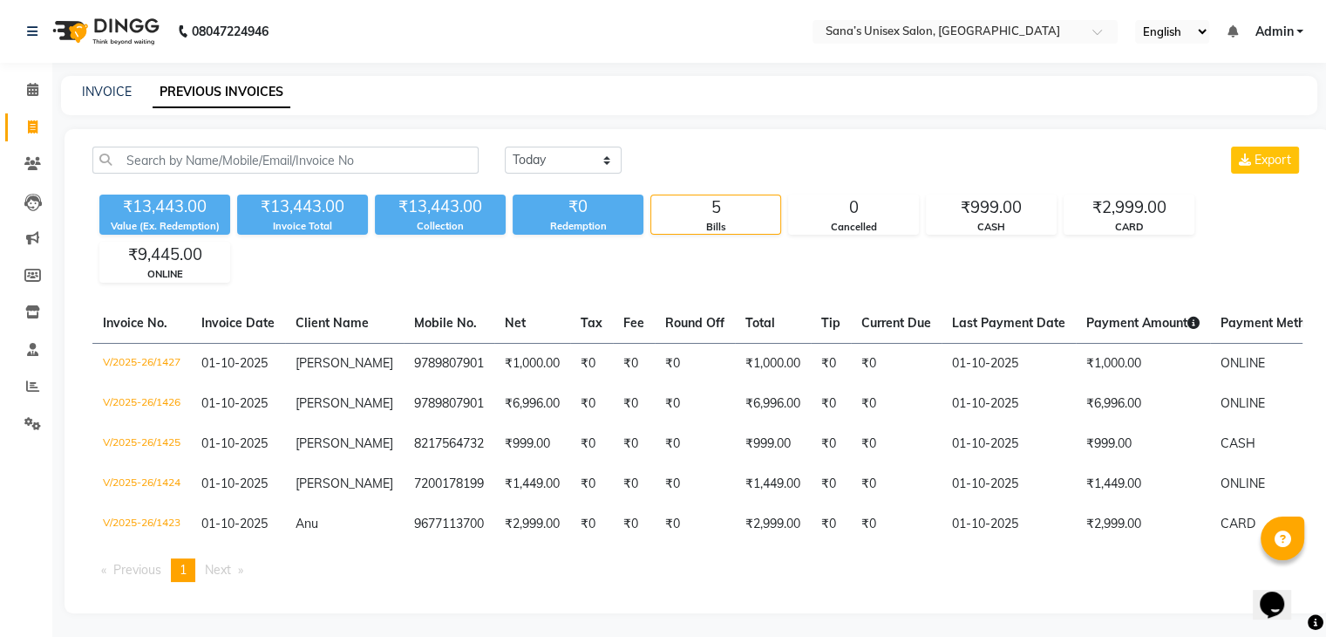
click at [602, 217] on div "₹0" at bounding box center [578, 206] width 131 height 24
click at [579, 172] on select "Today Yesterday Custom Range" at bounding box center [563, 159] width 117 height 27
select select "range"
click at [505, 146] on select "Today Yesterday Custom Range" at bounding box center [563, 159] width 117 height 27
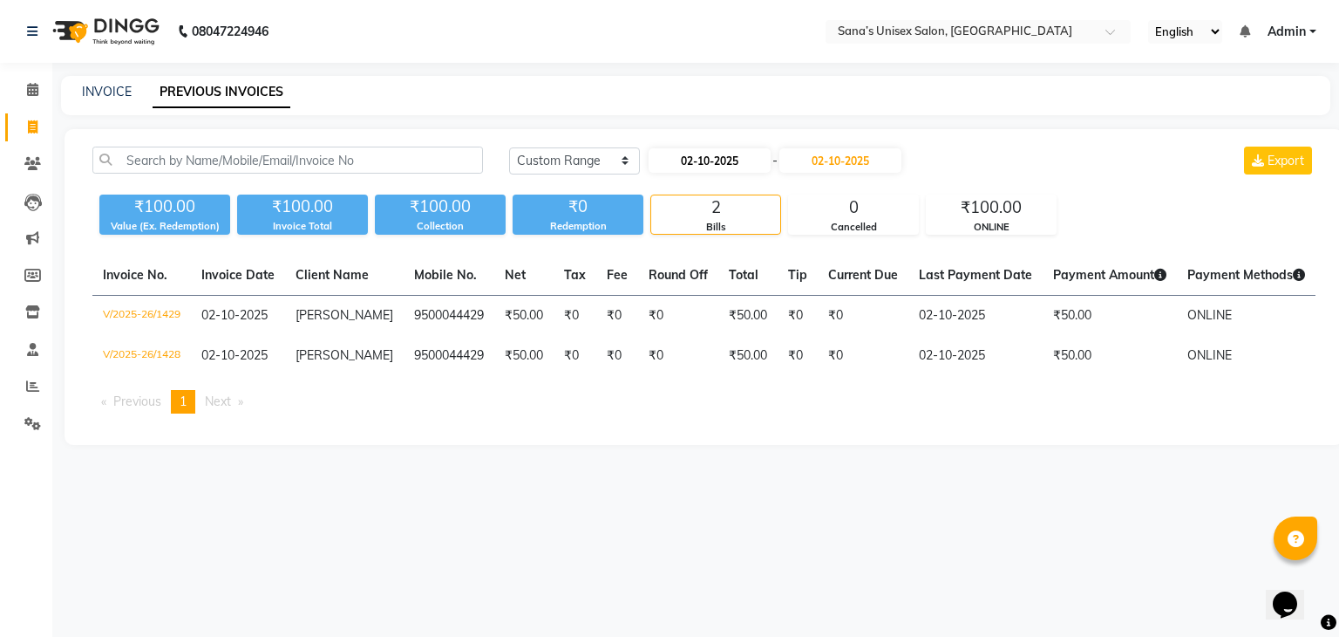
drag, startPoint x: 585, startPoint y: 141, endPoint x: 677, endPoint y: 165, distance: 94.5
click at [677, 165] on div "Today Yesterday Custom Range 02-10-2025 - 02-10-2025 Export ₹100.00 Value (Ex. …" at bounding box center [704, 287] width 1279 height 316
click at [677, 165] on input "02-10-2025" at bounding box center [710, 160] width 122 height 24
select select "10"
select select "2025"
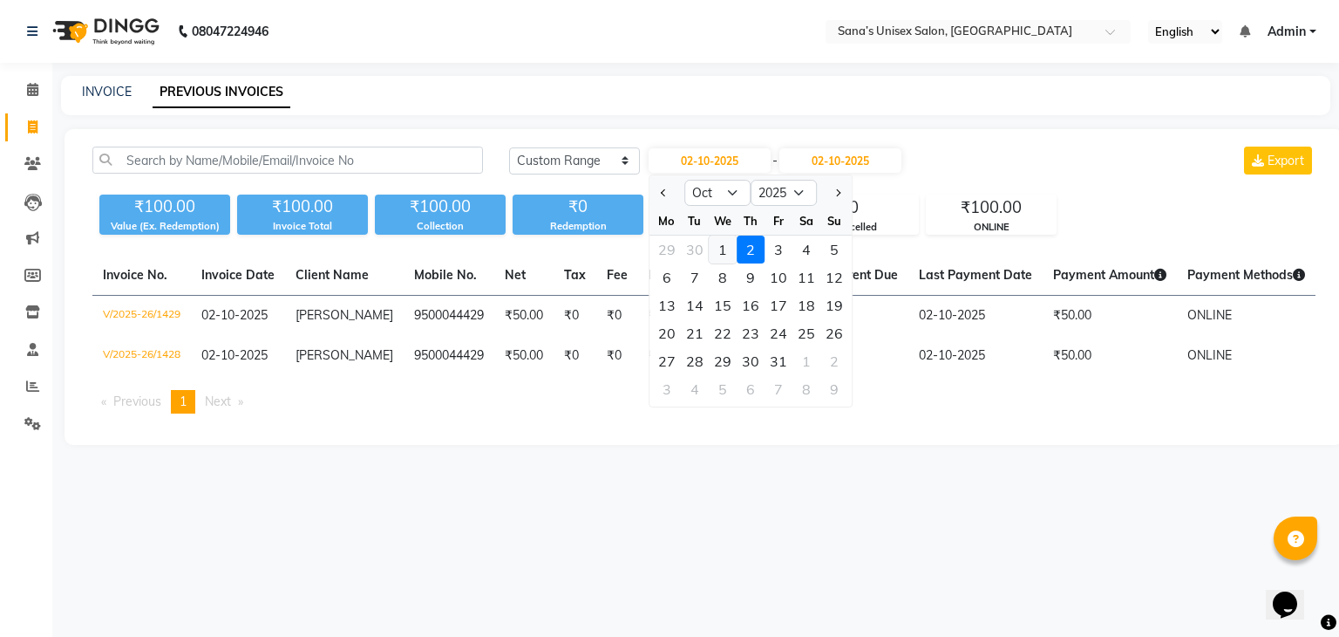
click at [712, 242] on div "1" at bounding box center [723, 249] width 28 height 28
type input "01-10-2025"
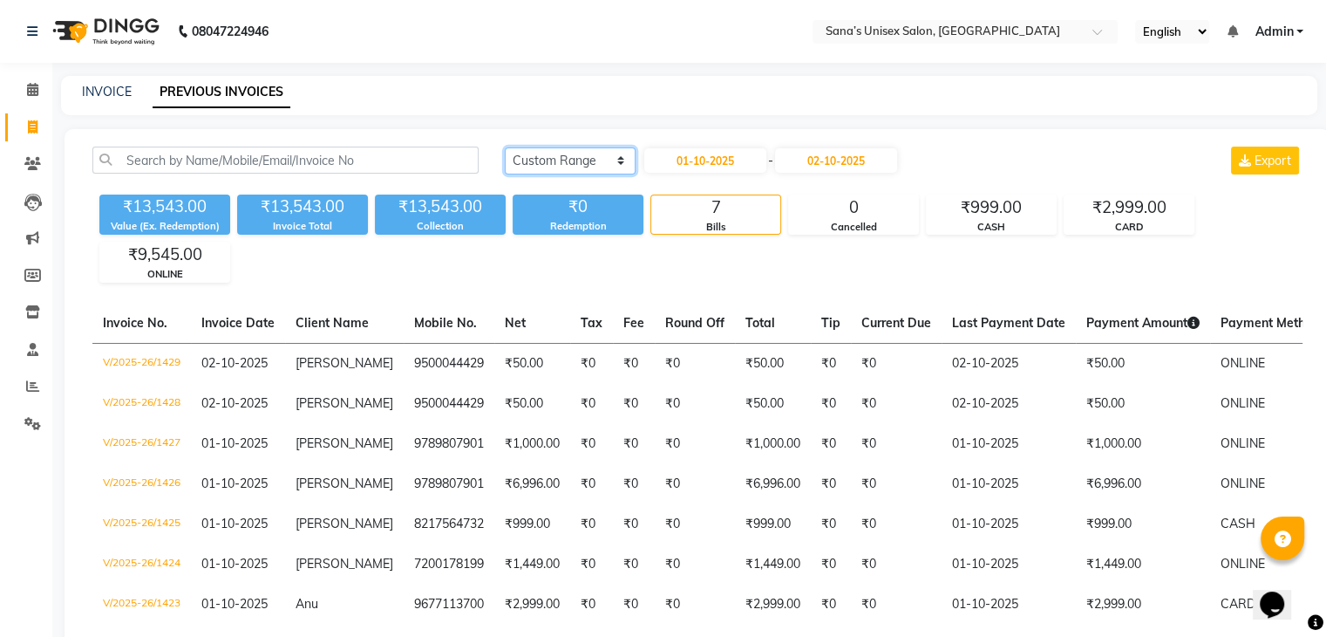
click at [589, 158] on select "Today Yesterday Custom Range" at bounding box center [570, 160] width 131 height 27
select select "today"
click at [505, 147] on select "Today Yesterday Custom Range" at bounding box center [570, 160] width 131 height 27
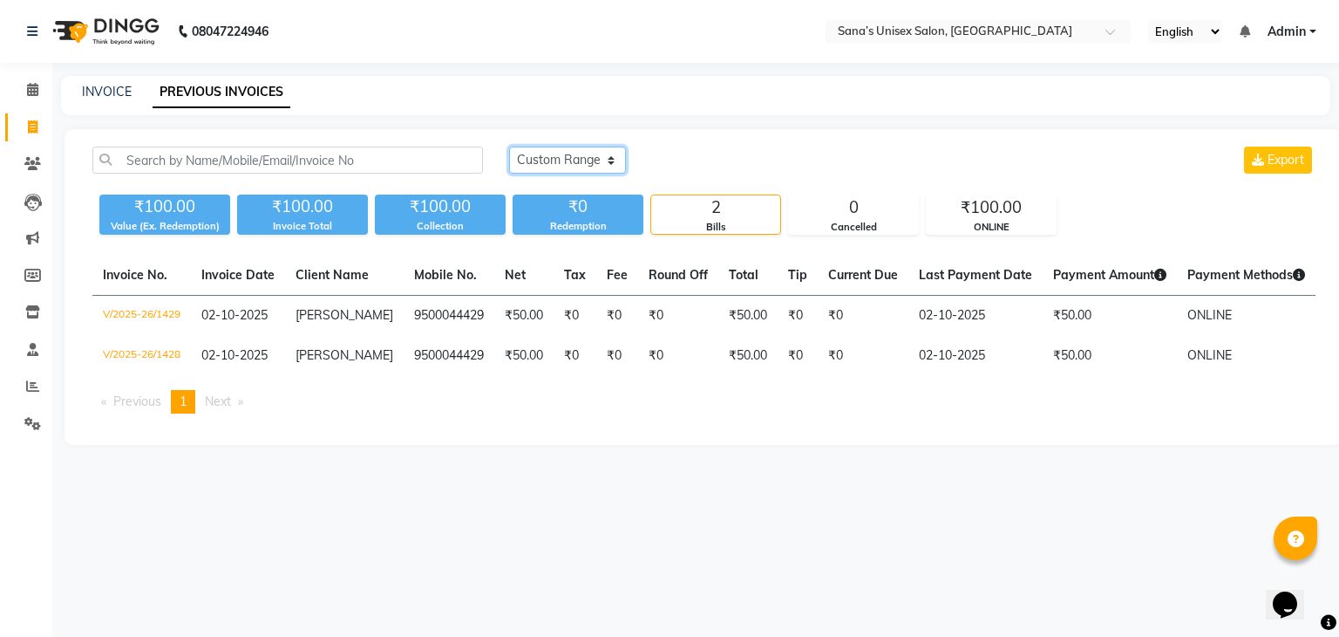
click at [555, 155] on select "Today Yesterday Custom Range" at bounding box center [567, 159] width 117 height 27
click at [674, 163] on div "Today Yesterday Custom Range Export" at bounding box center [912, 159] width 807 height 27
click at [572, 165] on select "Today Yesterday Custom Range" at bounding box center [567, 159] width 117 height 27
drag, startPoint x: 572, startPoint y: 161, endPoint x: 488, endPoint y: 99, distance: 104.1
click at [572, 161] on select "Today Yesterday Custom Range" at bounding box center [567, 159] width 117 height 27
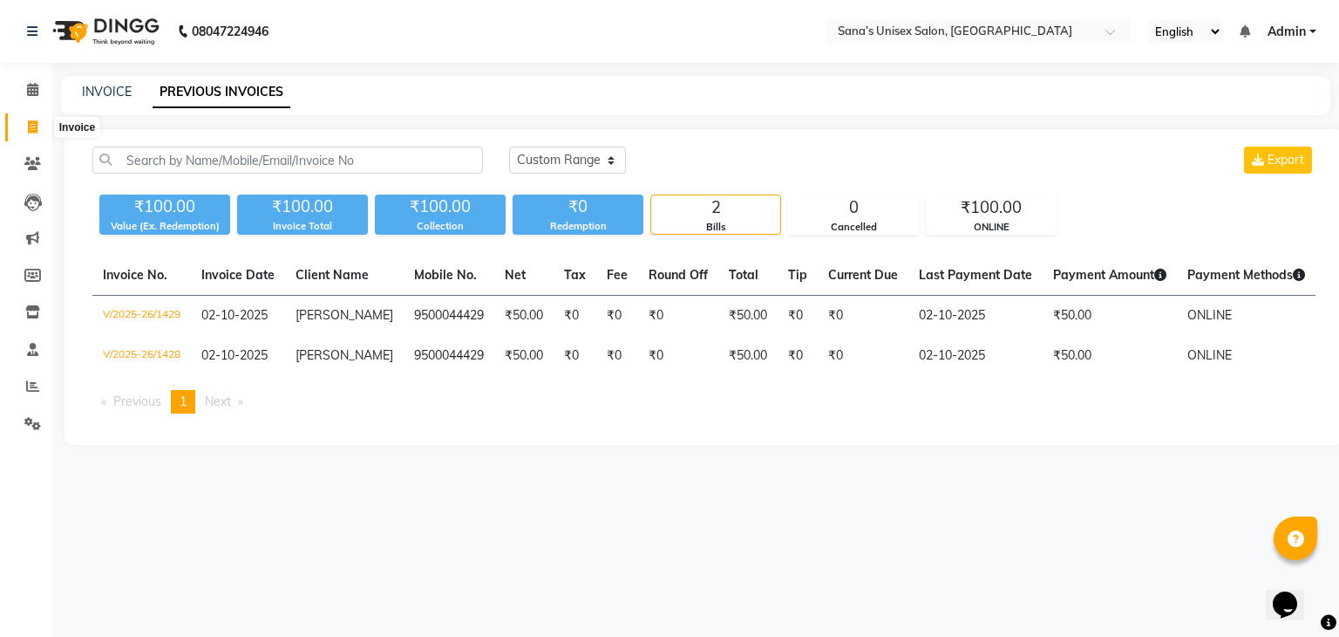
click at [37, 122] on span at bounding box center [32, 128] width 31 height 20
select select "service"
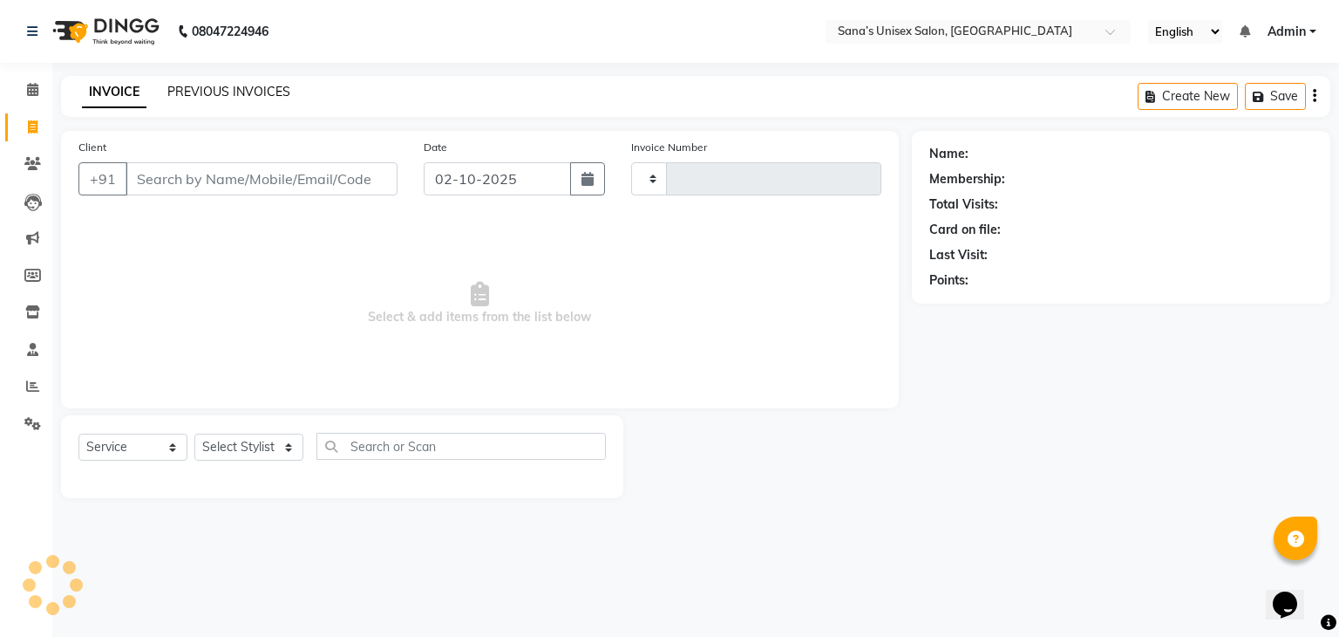
click at [215, 92] on link "PREVIOUS INVOICES" at bounding box center [228, 92] width 123 height 16
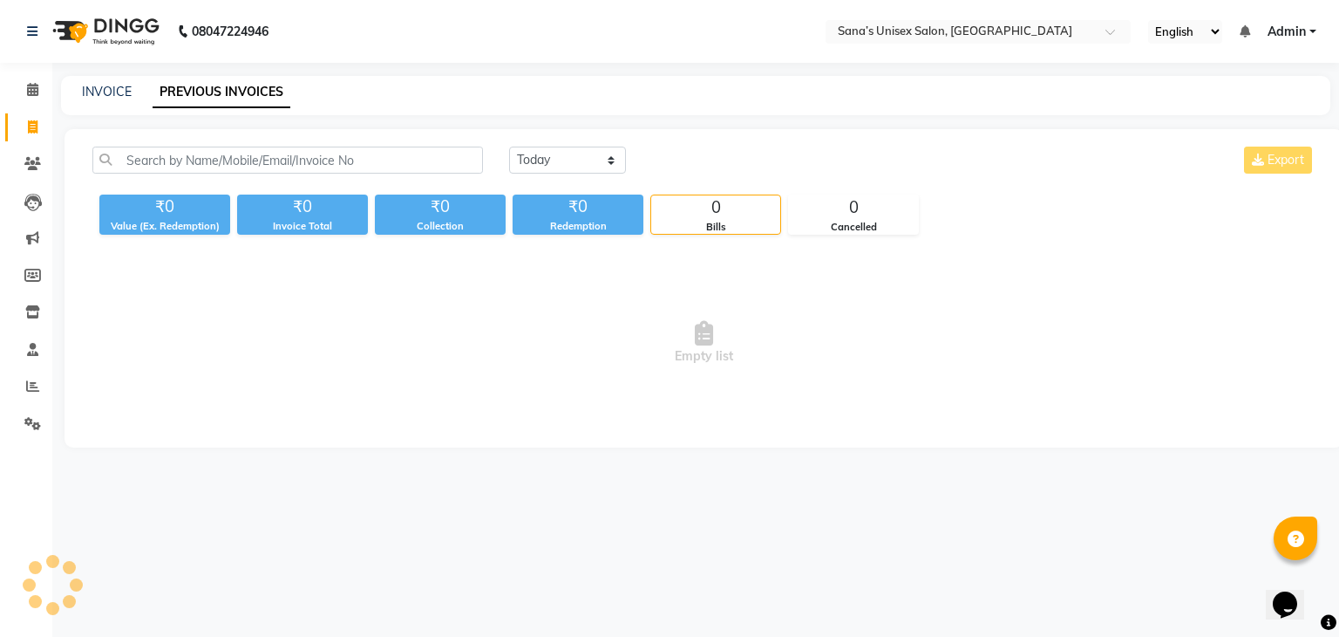
click at [545, 175] on div "Today Yesterday Custom Range Export" at bounding box center [912, 166] width 833 height 41
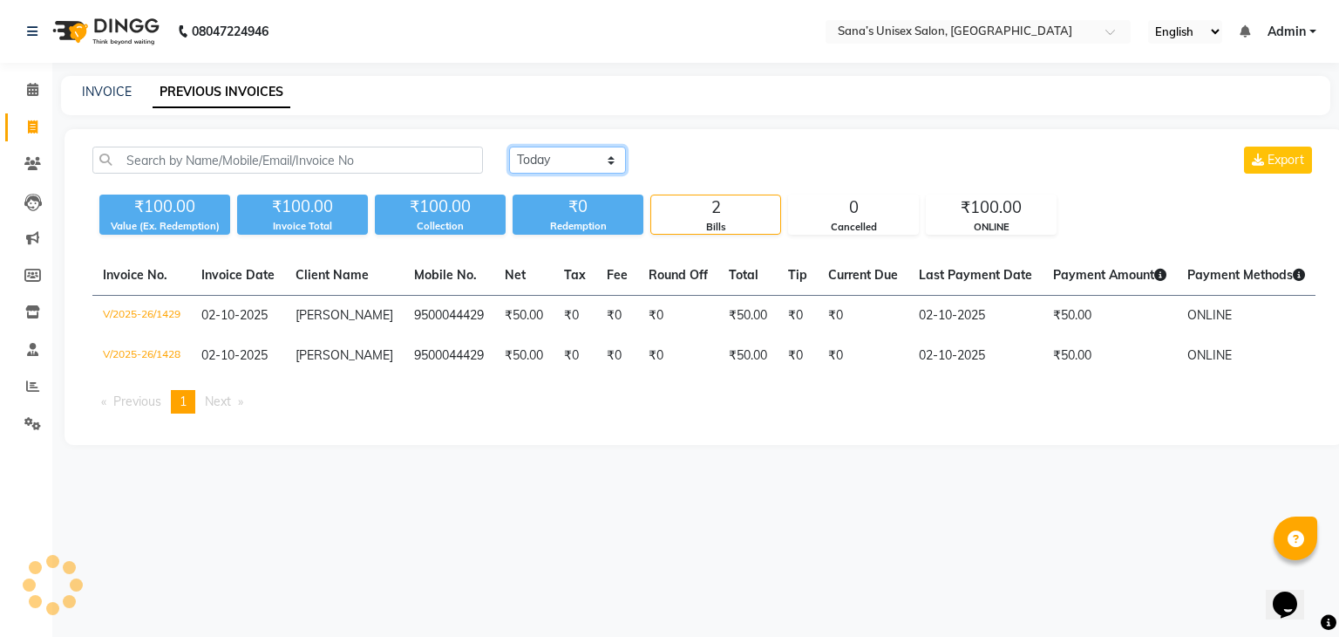
click at [550, 160] on select "Today Yesterday Custom Range" at bounding box center [567, 159] width 117 height 27
click at [509, 146] on select "Today Yesterday Custom Range" at bounding box center [567, 159] width 117 height 27
click at [516, 155] on select "[DATE] [DATE] Custom Range" at bounding box center [574, 160] width 131 height 27
select select "[DATE]"
click at [509, 147] on select "[DATE] [DATE] Custom Range" at bounding box center [574, 160] width 131 height 27
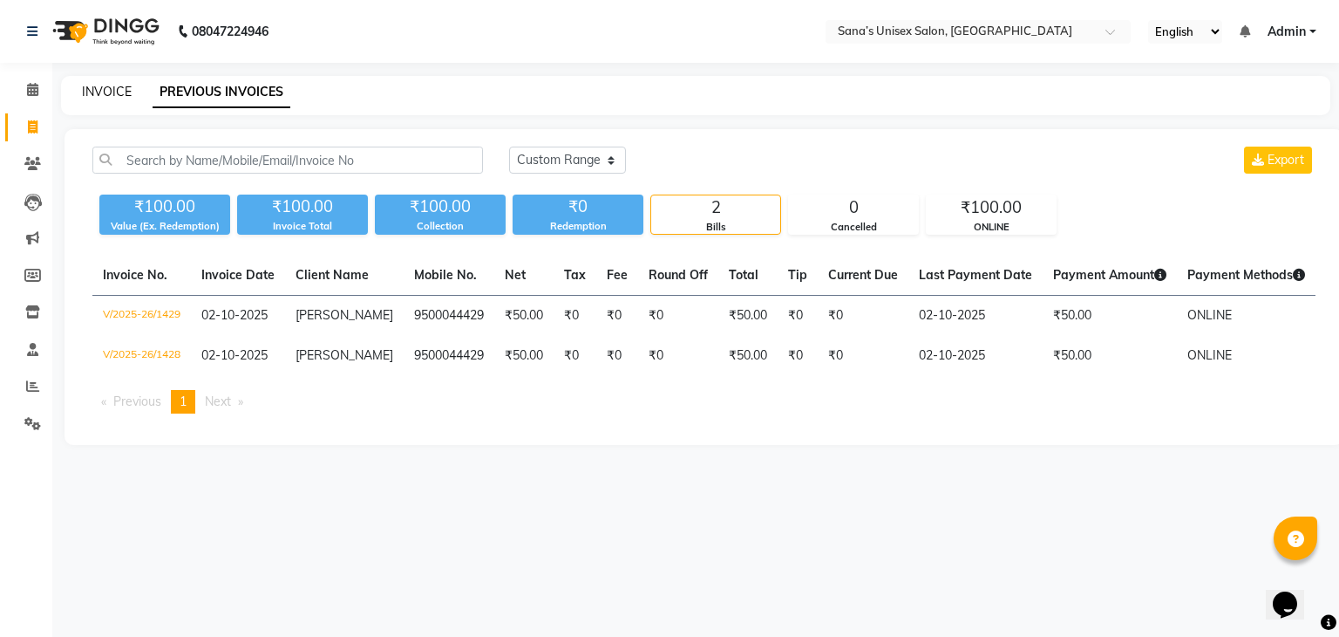
click at [123, 89] on link "INVOICE" at bounding box center [107, 92] width 50 height 16
select select "service"
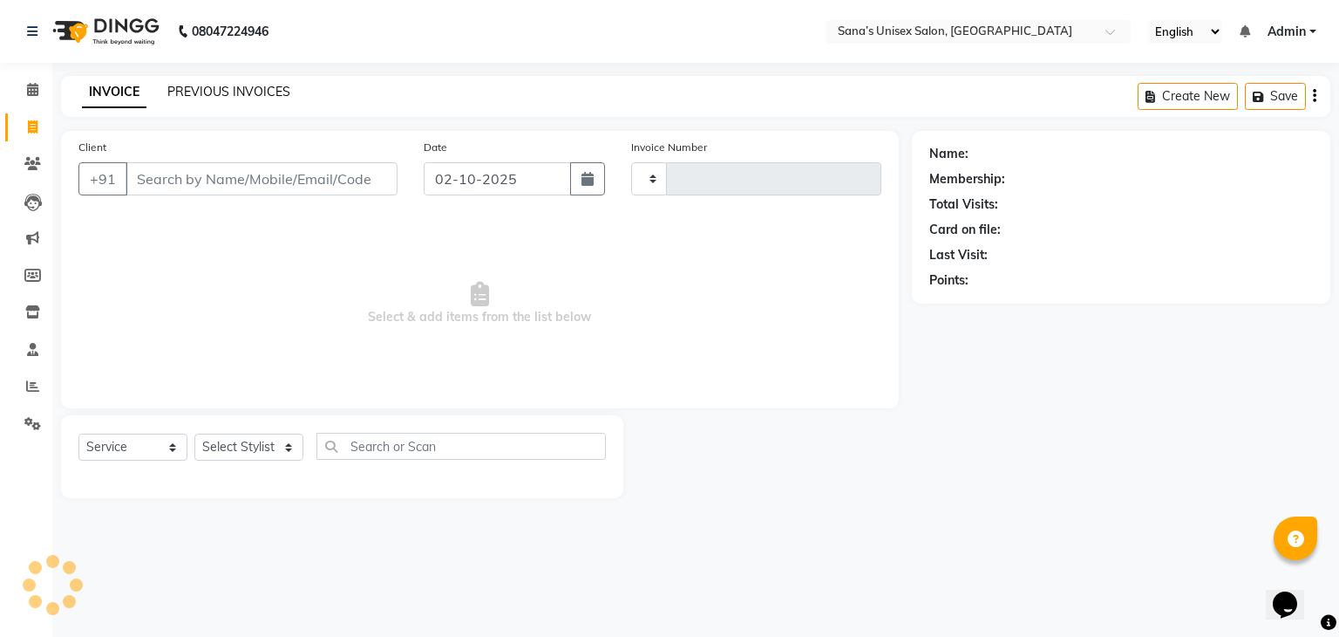
type input "1430"
click at [205, 91] on link "PREVIOUS INVOICES" at bounding box center [228, 92] width 123 height 16
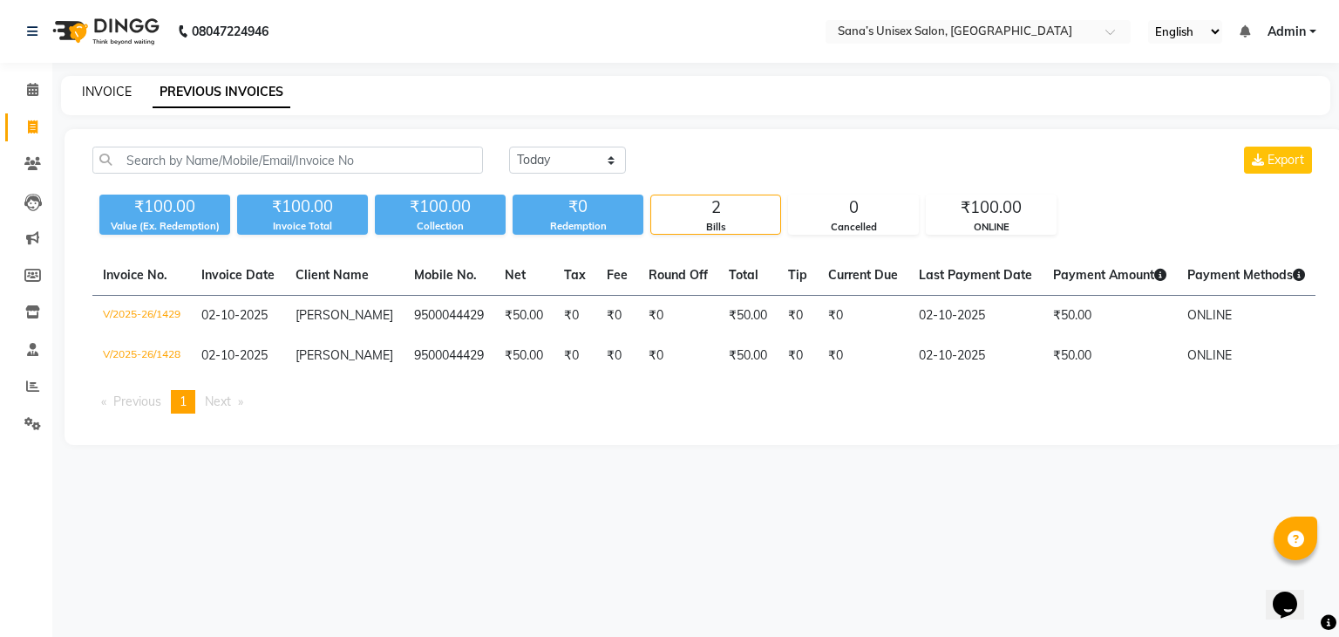
click at [84, 88] on link "INVOICE" at bounding box center [107, 92] width 50 height 16
select select "service"
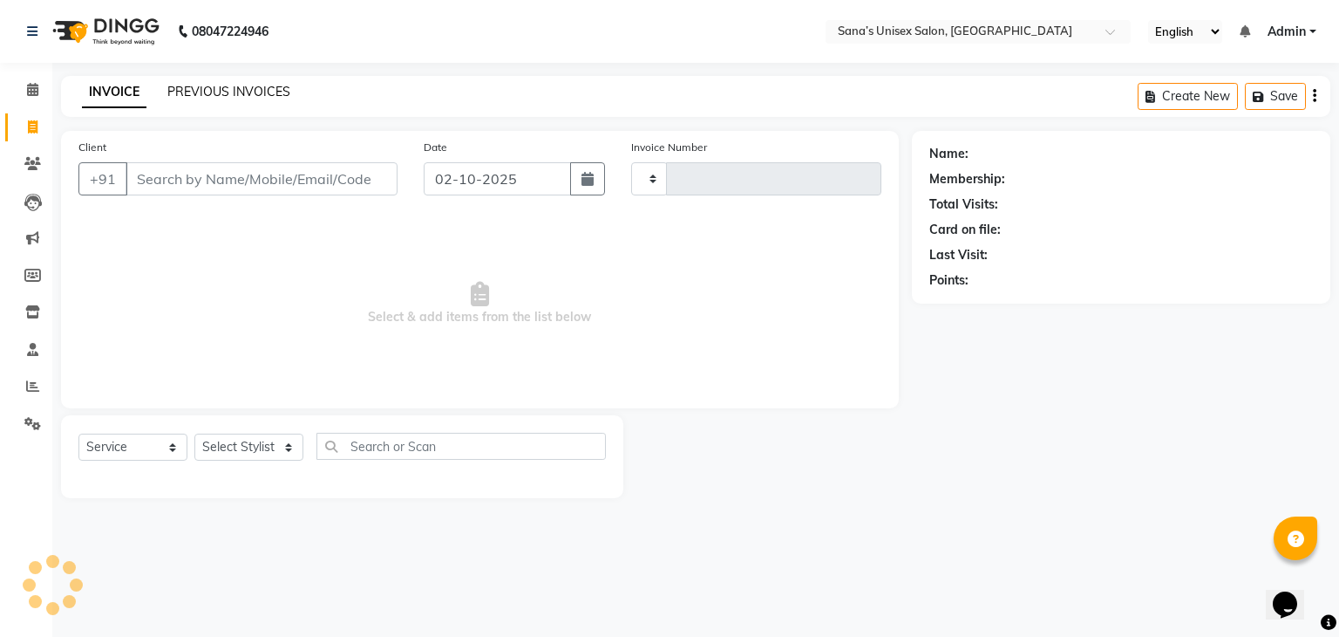
type input "1430"
select select "6091"
click at [215, 88] on link "PREVIOUS INVOICES" at bounding box center [228, 92] width 123 height 16
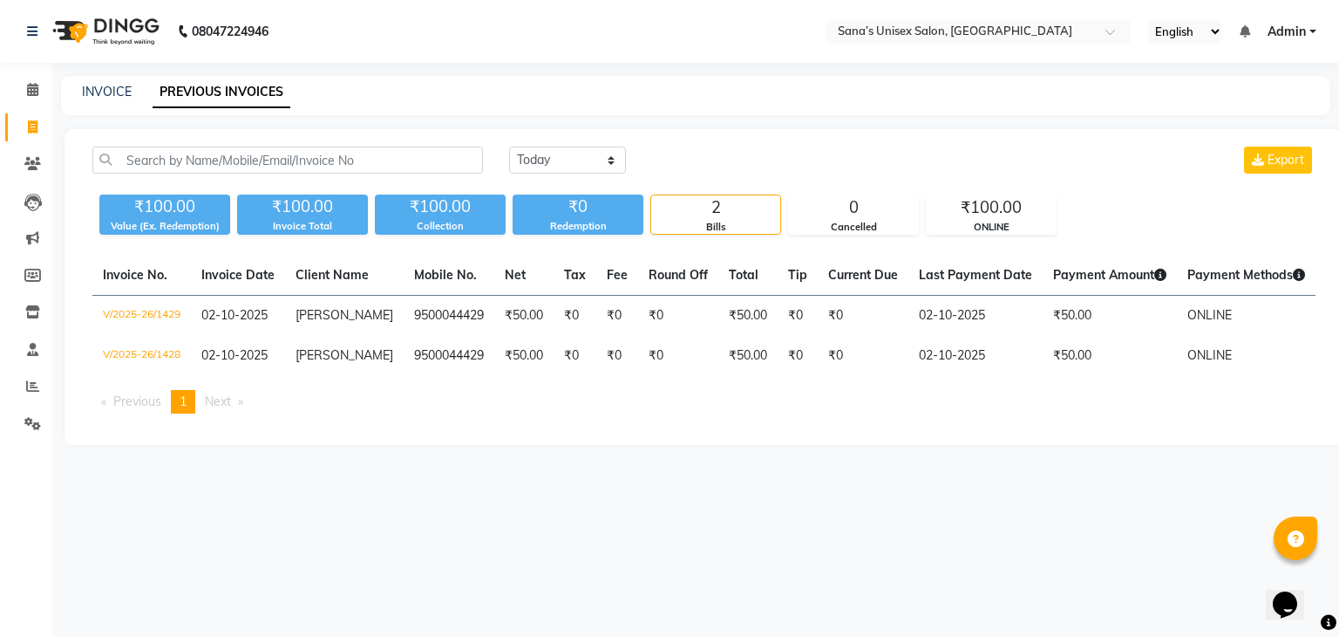
drag, startPoint x: 467, startPoint y: 385, endPoint x: 455, endPoint y: 441, distance: 57.8
click at [455, 441] on div "Today Yesterday Custom Range Export ₹100.00 Value (Ex. Redemption) ₹100.00 Invo…" at bounding box center [704, 287] width 1279 height 316
click at [455, 427] on div "Invoice No. Invoice Date Client Name Mobile No. Net Tax Fee Round Off Total Tip…" at bounding box center [704, 341] width 1244 height 172
click at [114, 88] on link "INVOICE" at bounding box center [107, 92] width 50 height 16
select select "service"
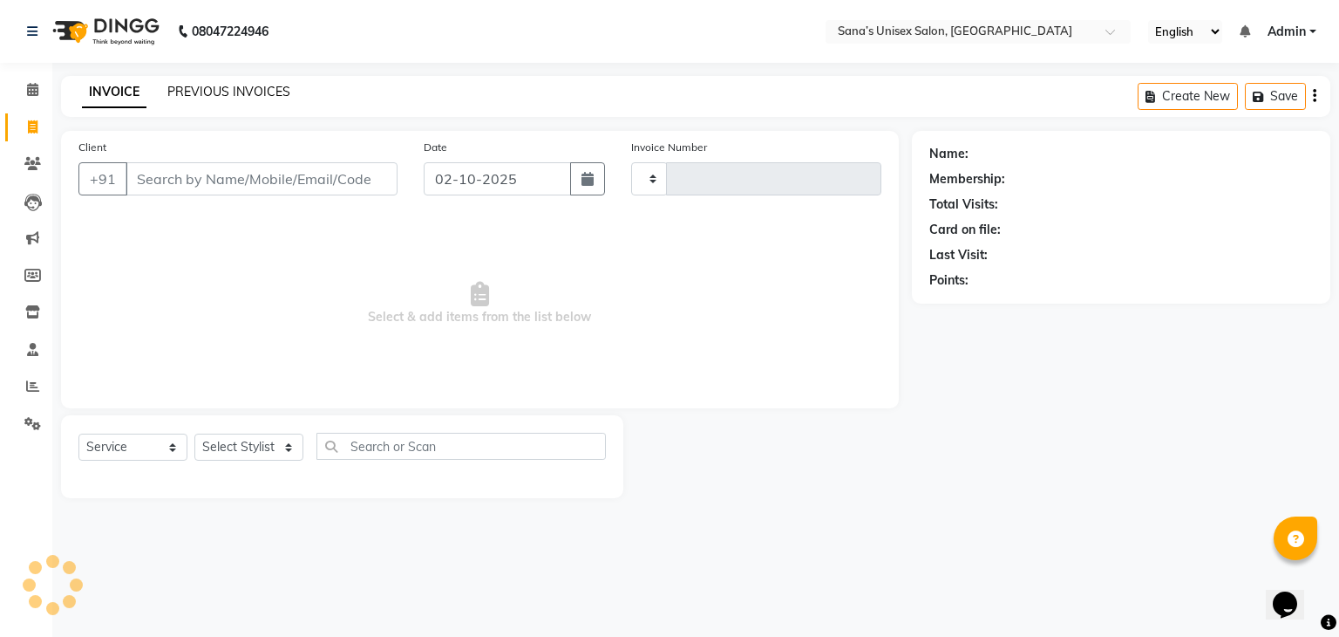
type input "1430"
click at [209, 92] on link "PREVIOUS INVOICES" at bounding box center [228, 92] width 123 height 16
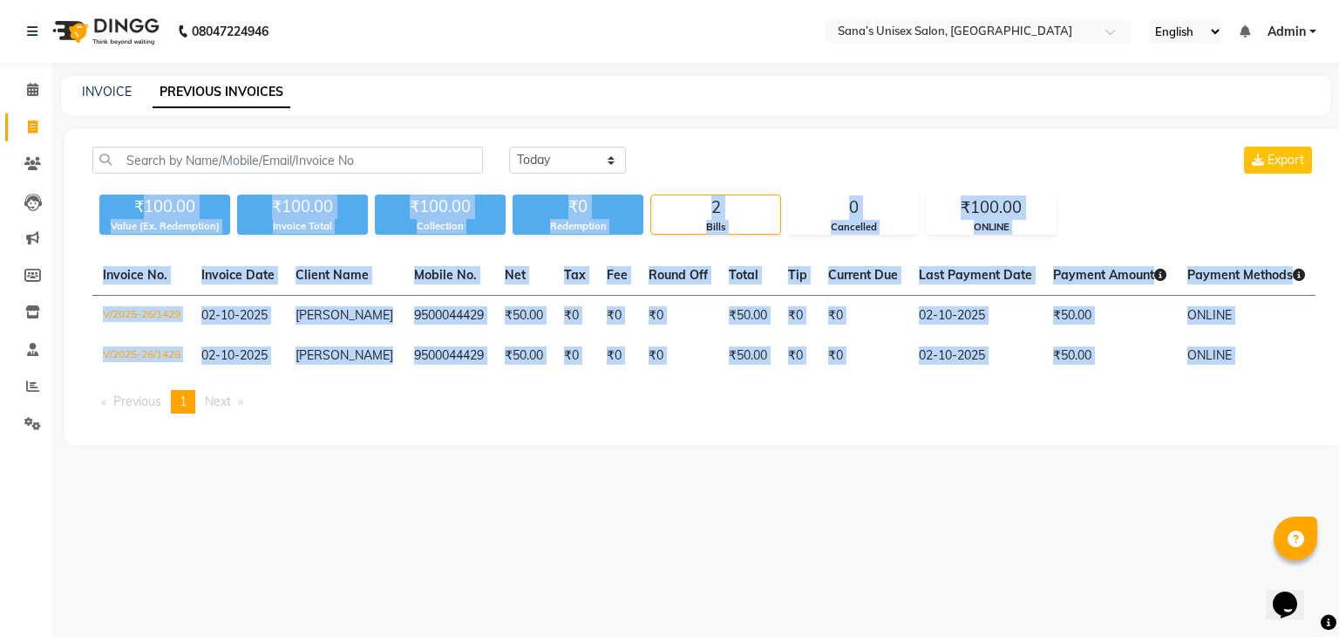
drag, startPoint x: 146, startPoint y: 204, endPoint x: 1209, endPoint y: 413, distance: 1084.2
click at [1209, 413] on div "Today Yesterday Custom Range Export ₹100.00 Value (Ex. Redemption) ₹100.00 Invo…" at bounding box center [704, 287] width 1279 height 316
click at [1209, 413] on ul "Previous page 1 / 1 You're on page 1 Next page" at bounding box center [703, 402] width 1223 height 24
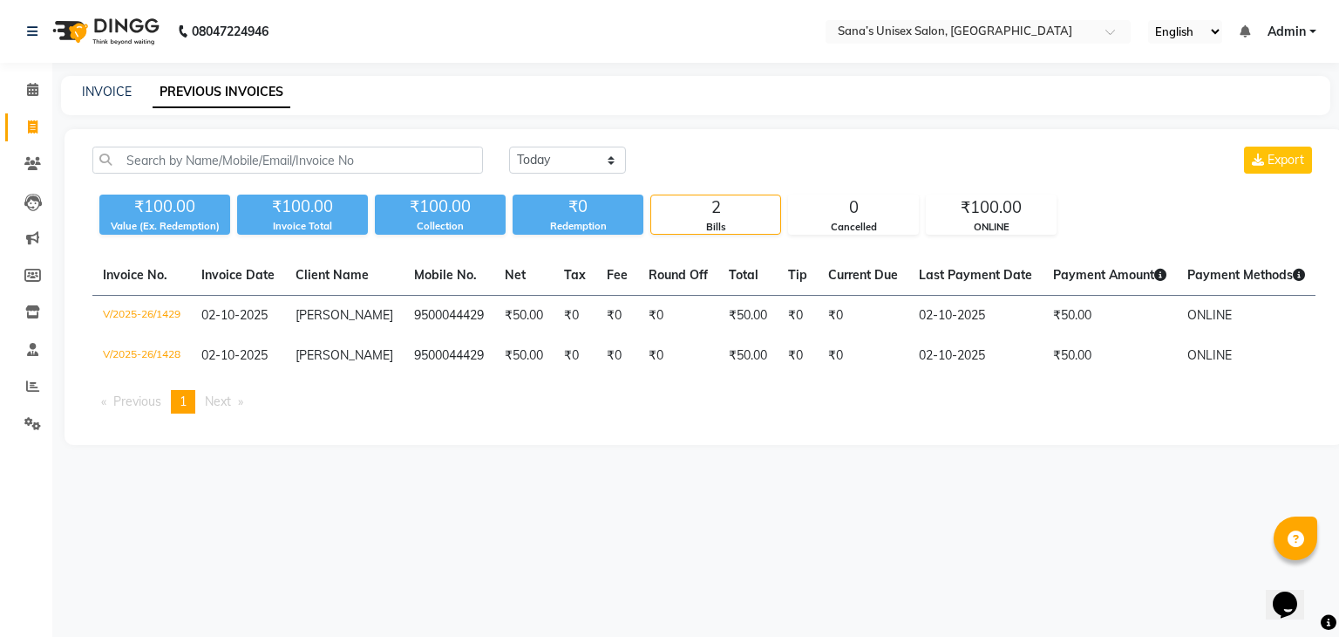
click at [115, 83] on div "INVOICE" at bounding box center [107, 92] width 50 height 18
click at [208, 88] on link "PREVIOUS INVOICES" at bounding box center [222, 92] width 138 height 31
click at [86, 104] on div "INVOICE PREVIOUS INVOICES" at bounding box center [696, 95] width 1270 height 39
click at [89, 93] on link "INVOICE" at bounding box center [107, 92] width 50 height 16
select select "6091"
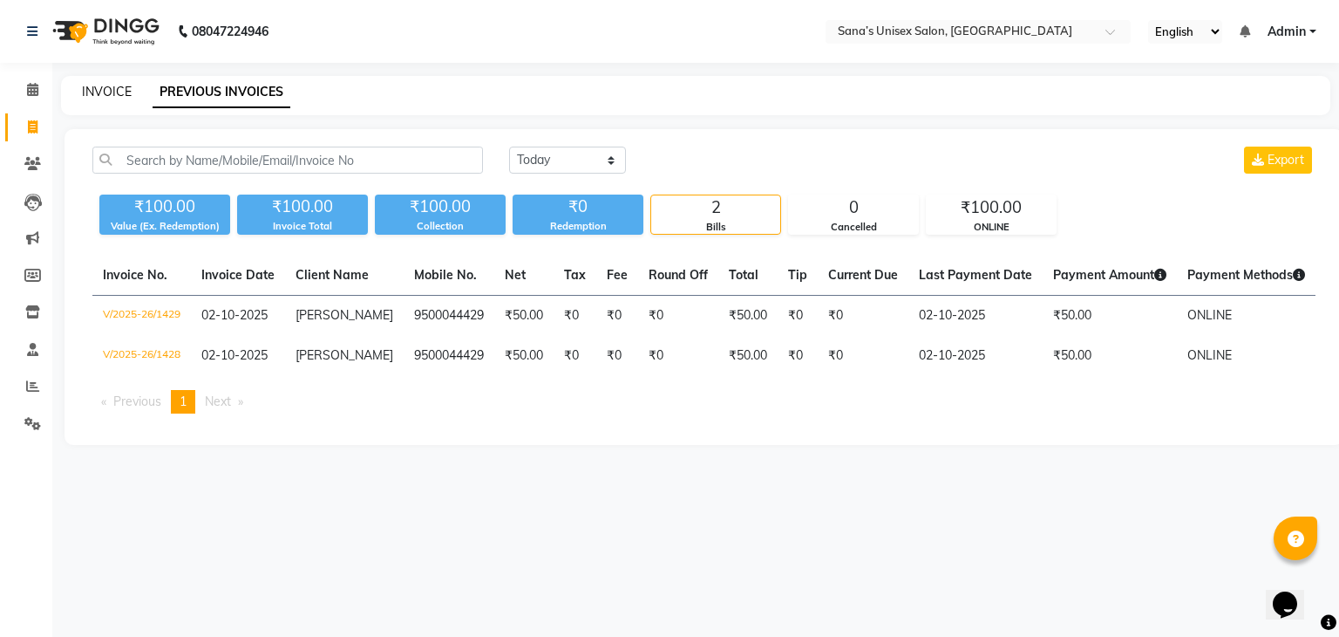
select select "service"
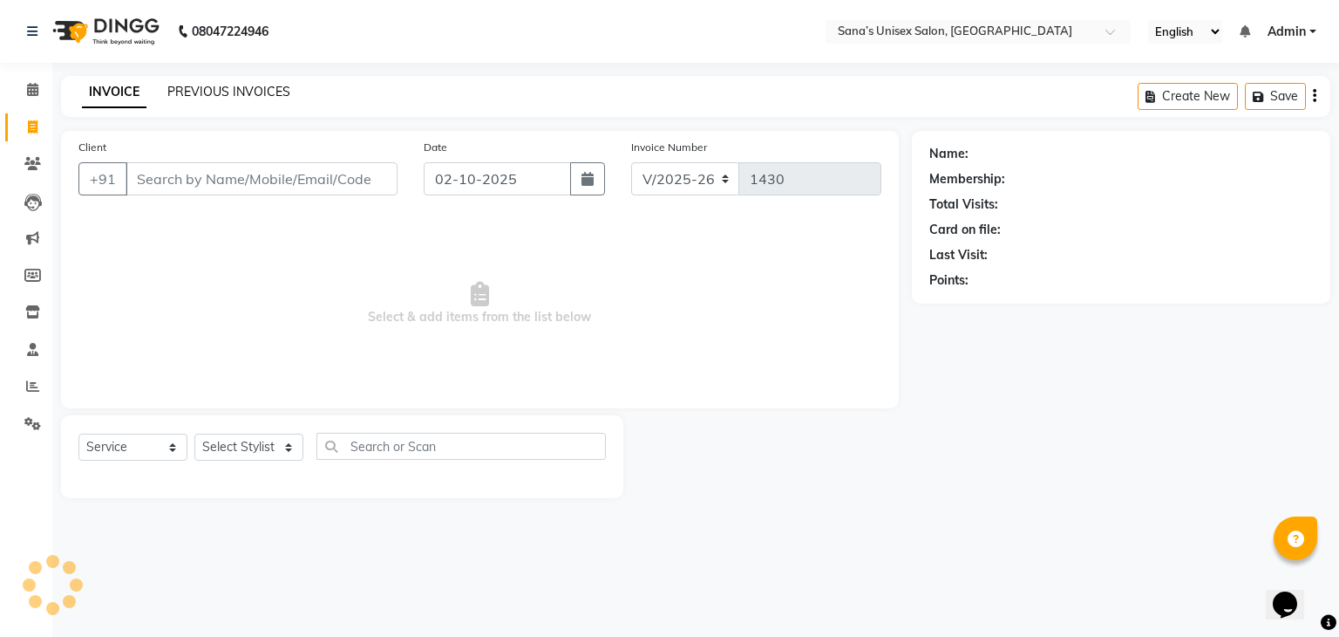
click at [223, 95] on link "PREVIOUS INVOICES" at bounding box center [228, 92] width 123 height 16
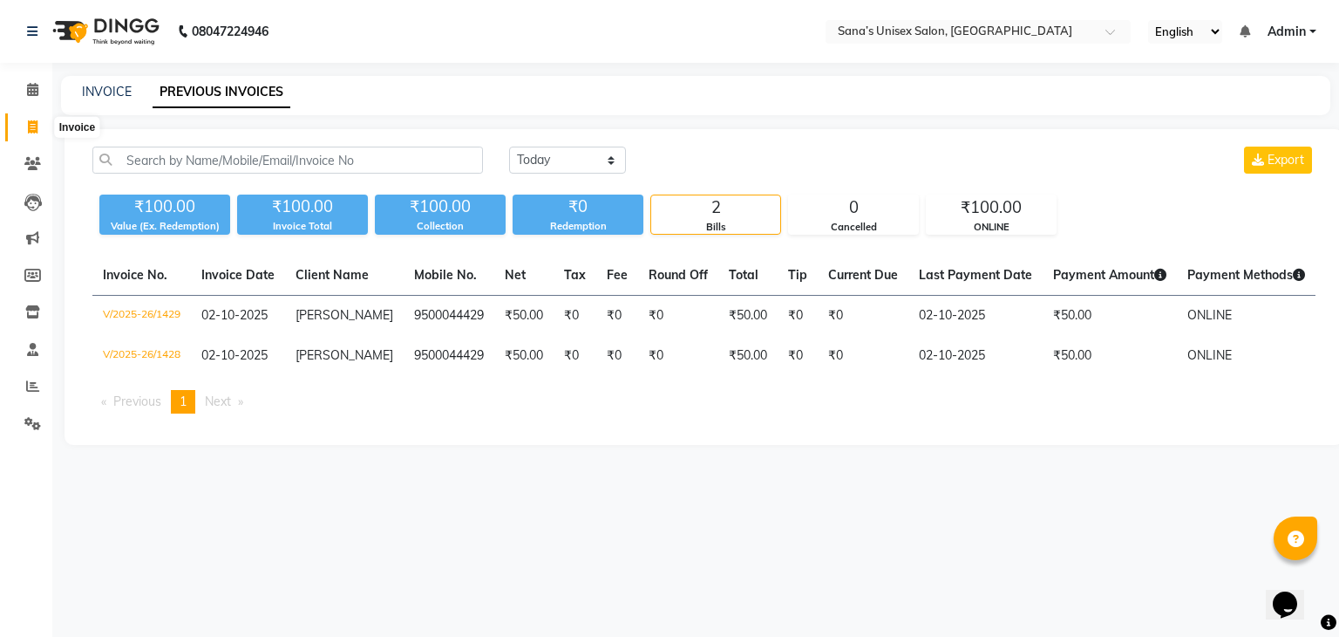
click at [35, 129] on icon at bounding box center [33, 126] width 10 height 13
select select "service"
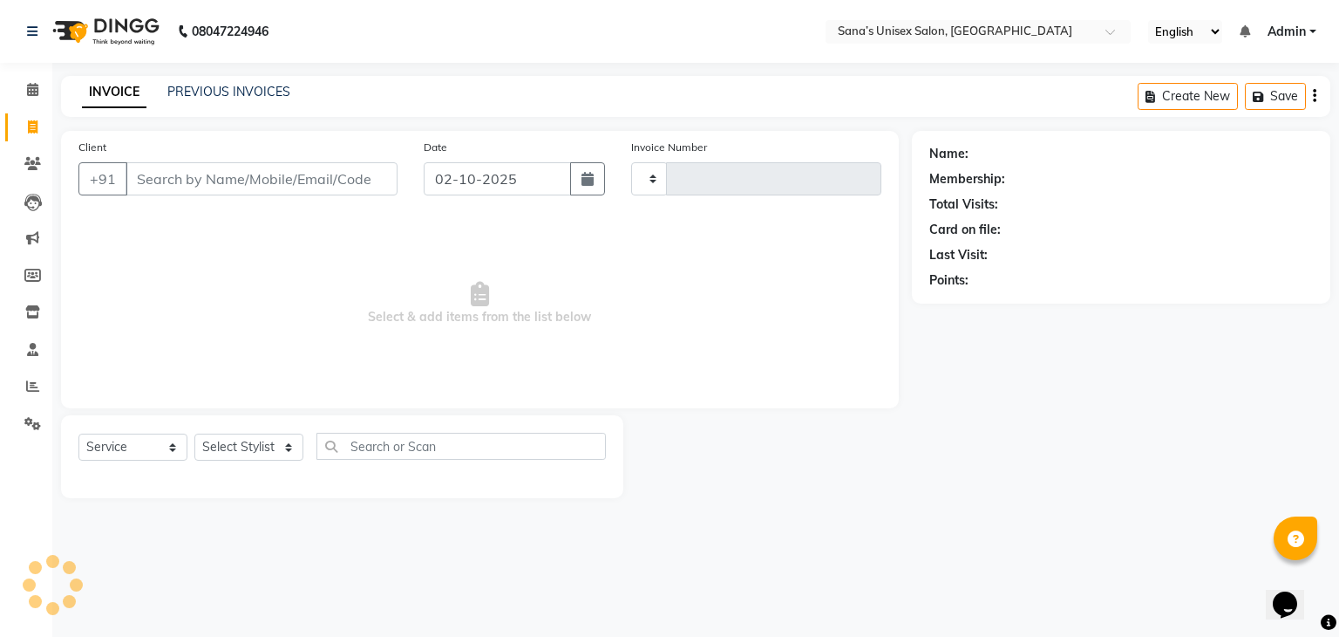
type input "1430"
select select "6091"
click at [220, 98] on link "PREVIOUS INVOICES" at bounding box center [228, 92] width 123 height 16
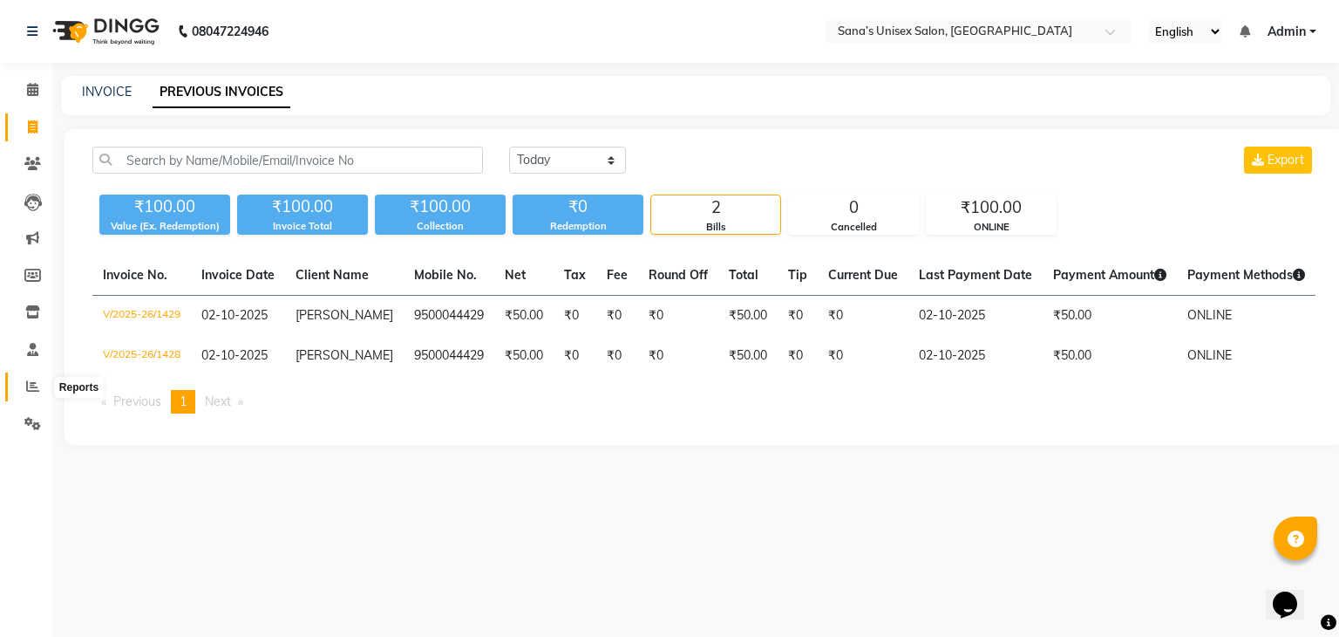
click at [22, 391] on span at bounding box center [32, 387] width 31 height 20
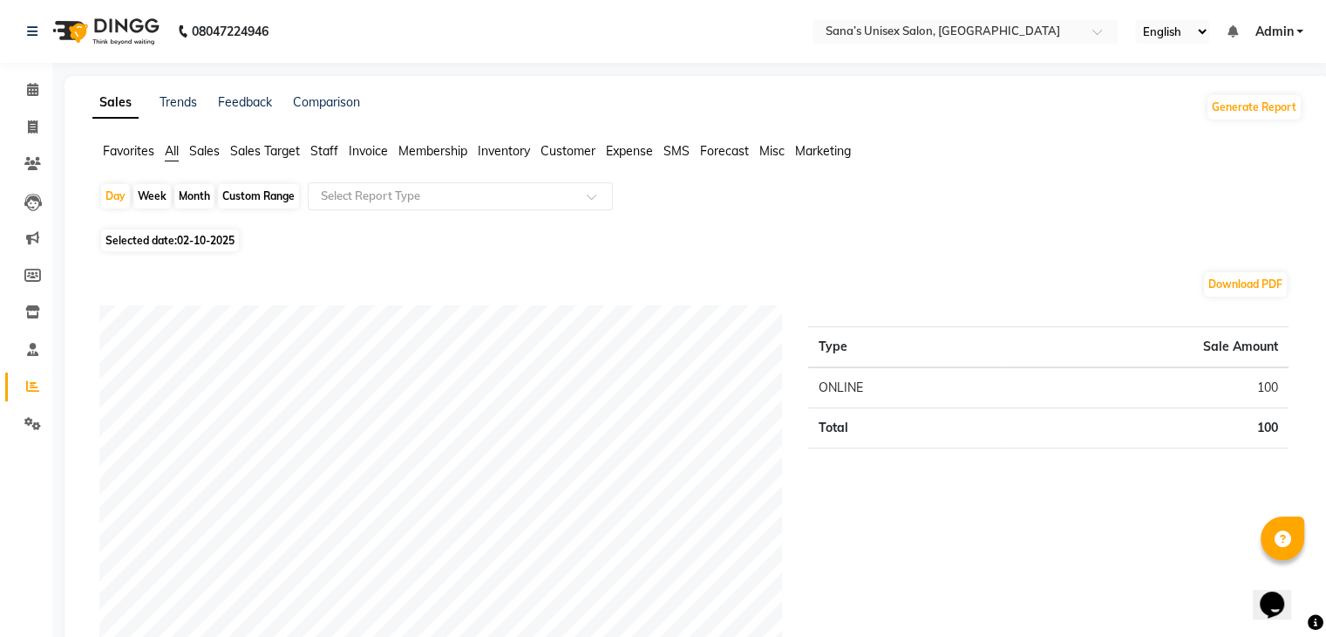
click at [197, 197] on div "Month" at bounding box center [194, 196] width 40 height 24
select select "10"
select select "2025"
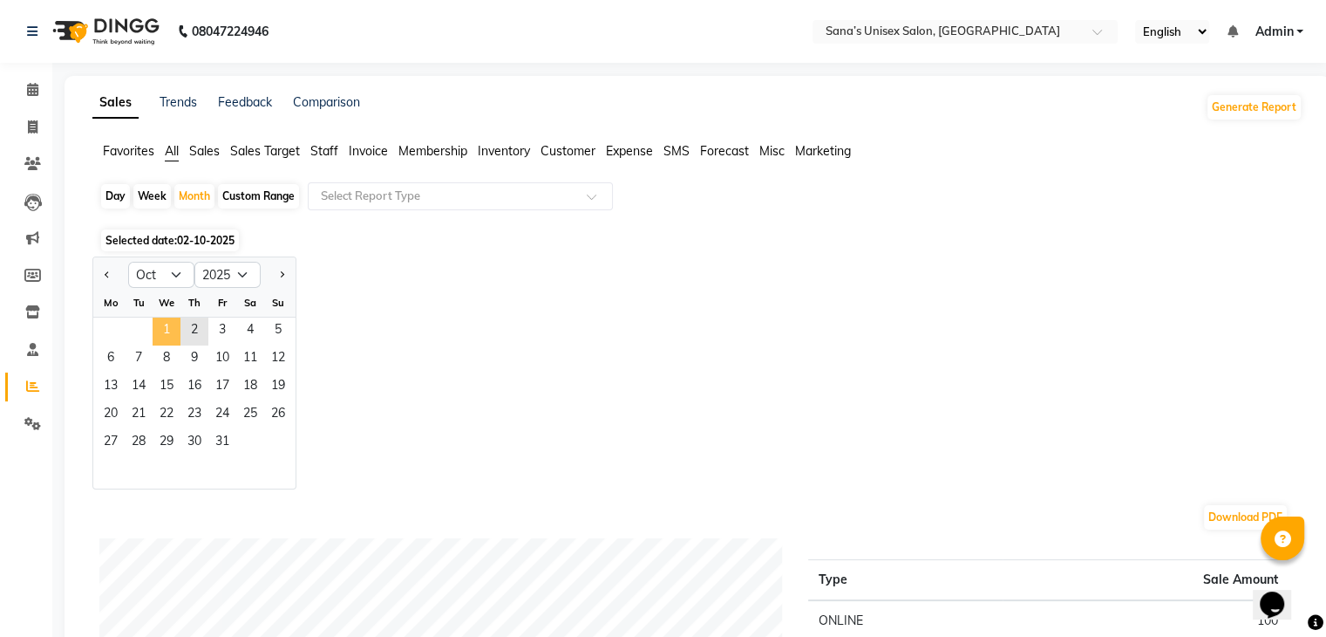
click at [157, 331] on span "1" at bounding box center [167, 331] width 28 height 28
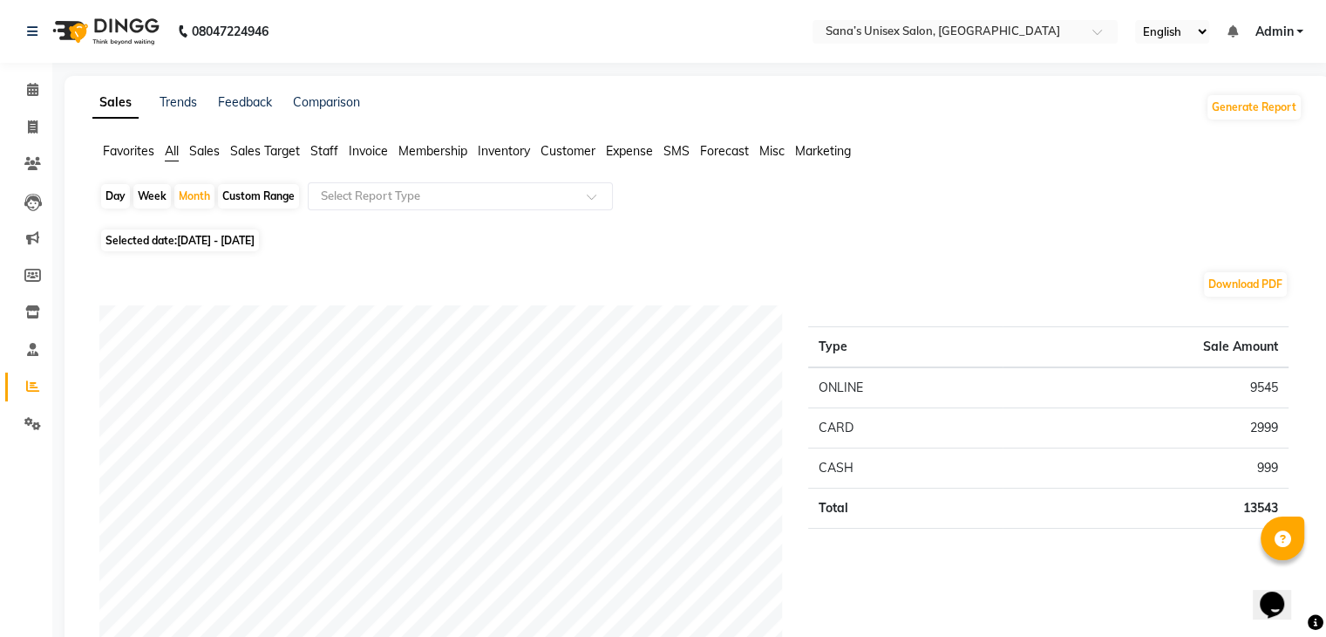
click at [327, 146] on span "Staff" at bounding box center [324, 151] width 28 height 16
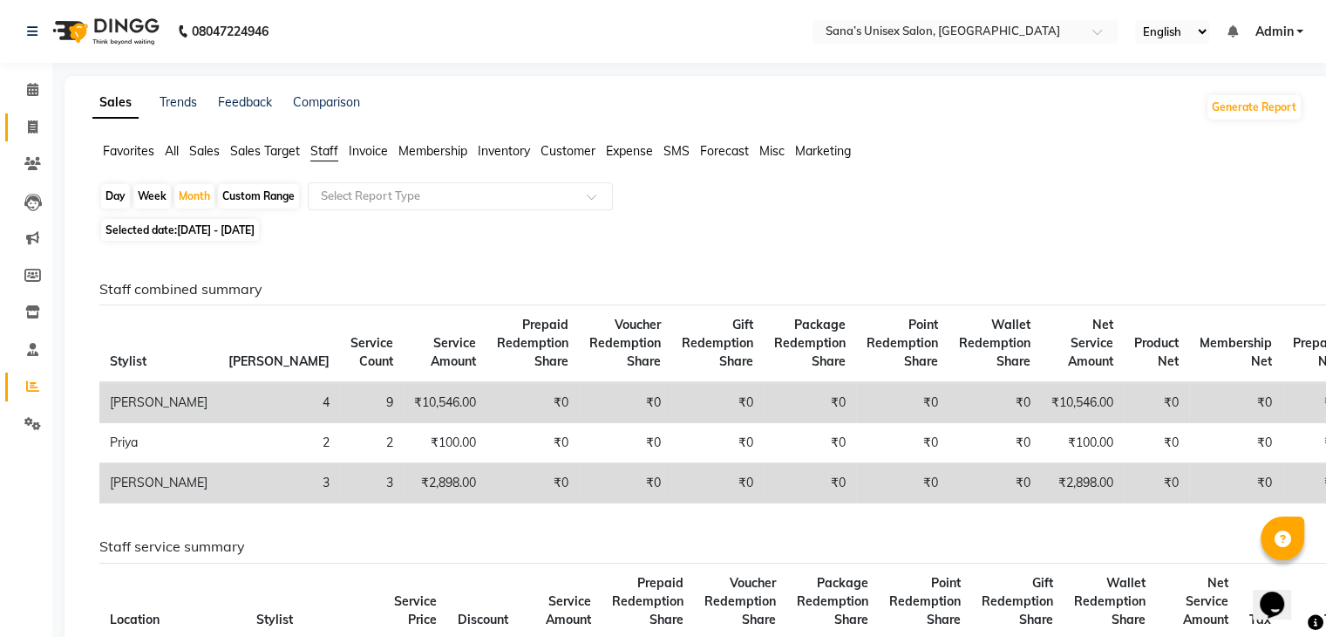
click at [31, 132] on icon at bounding box center [33, 126] width 10 height 13
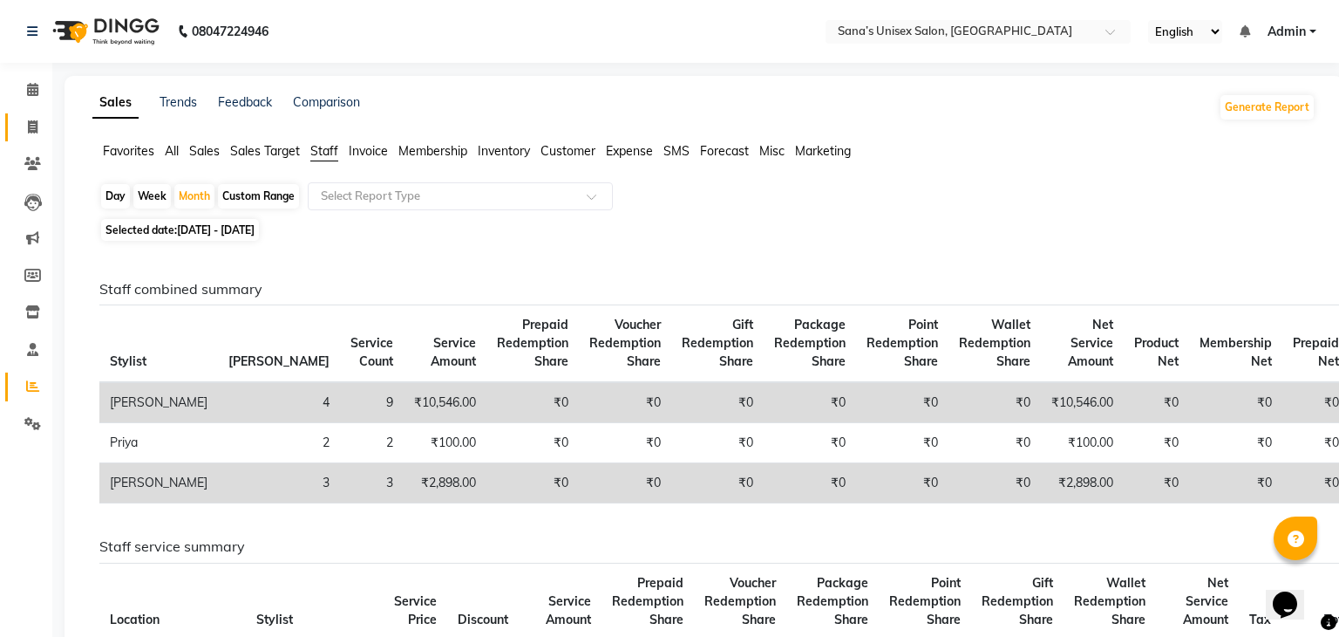
select select "6091"
select select "service"
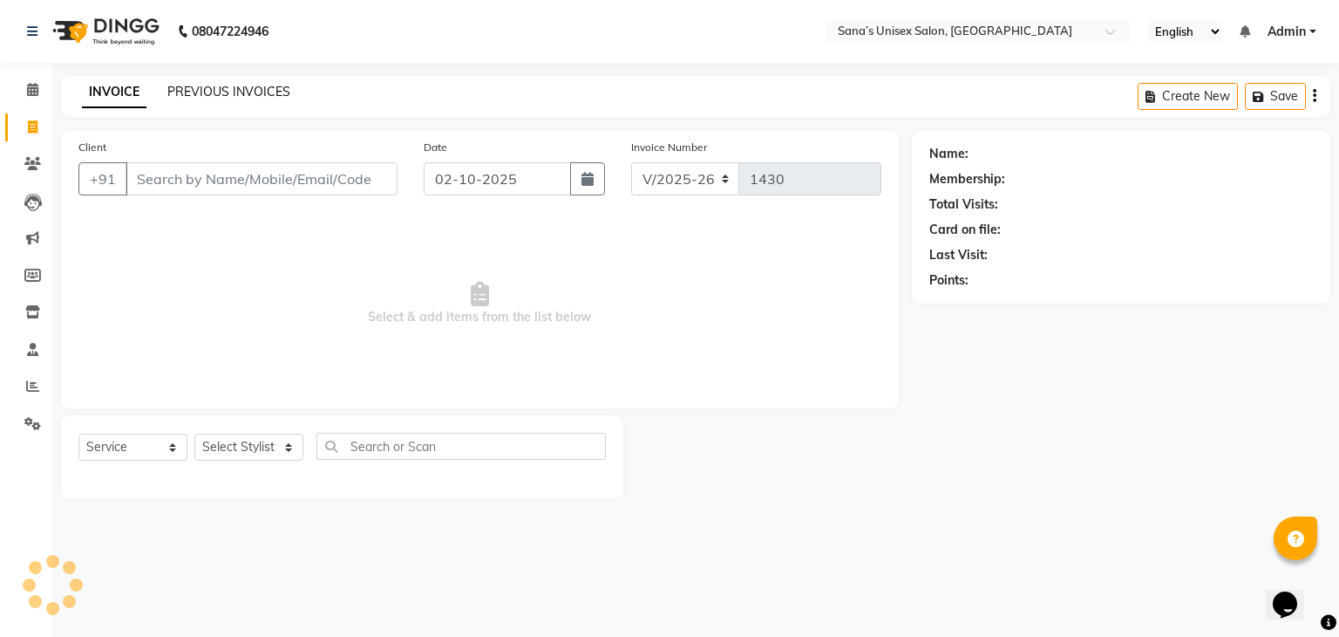
click at [171, 95] on link "PREVIOUS INVOICES" at bounding box center [228, 92] width 123 height 16
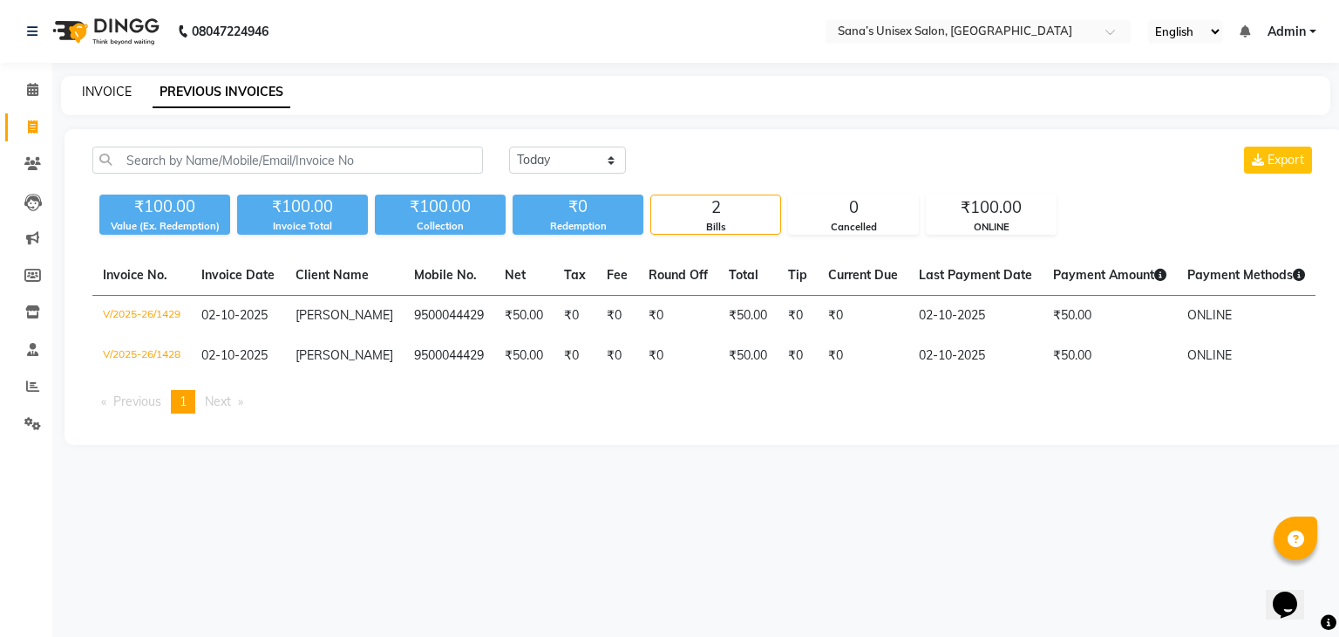
click at [88, 87] on link "INVOICE" at bounding box center [107, 92] width 50 height 16
select select "service"
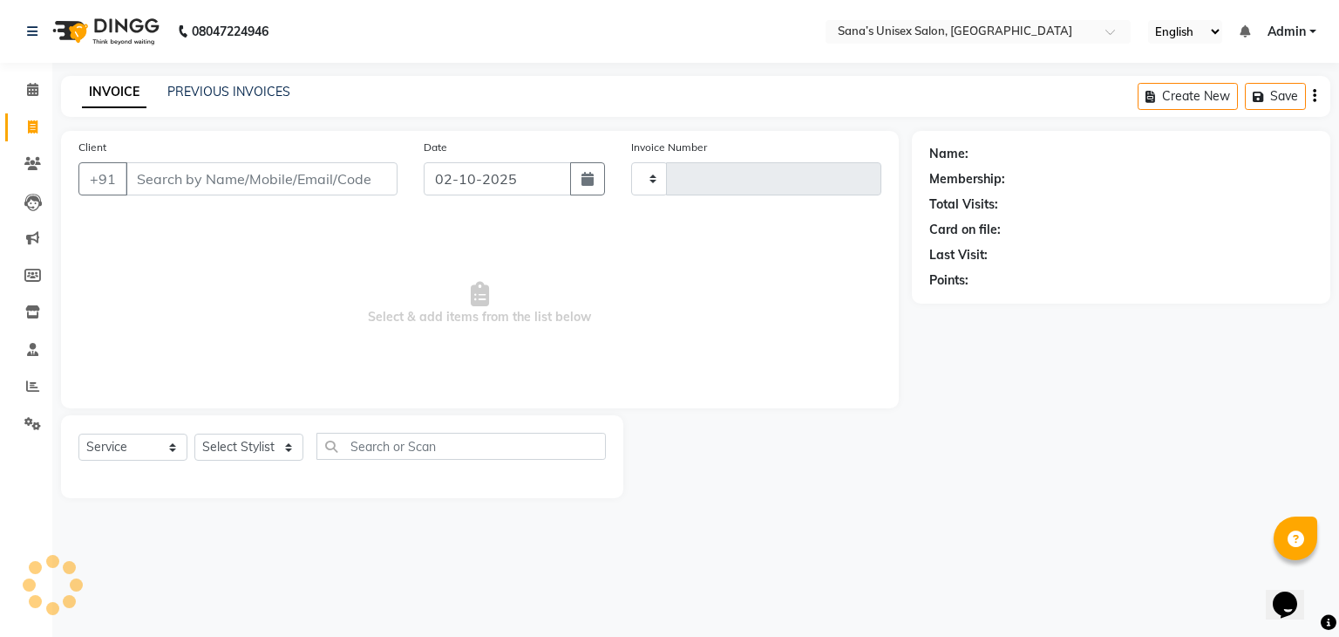
type input "1430"
select select "6091"
click at [187, 87] on link "PREVIOUS INVOICES" at bounding box center [228, 92] width 123 height 16
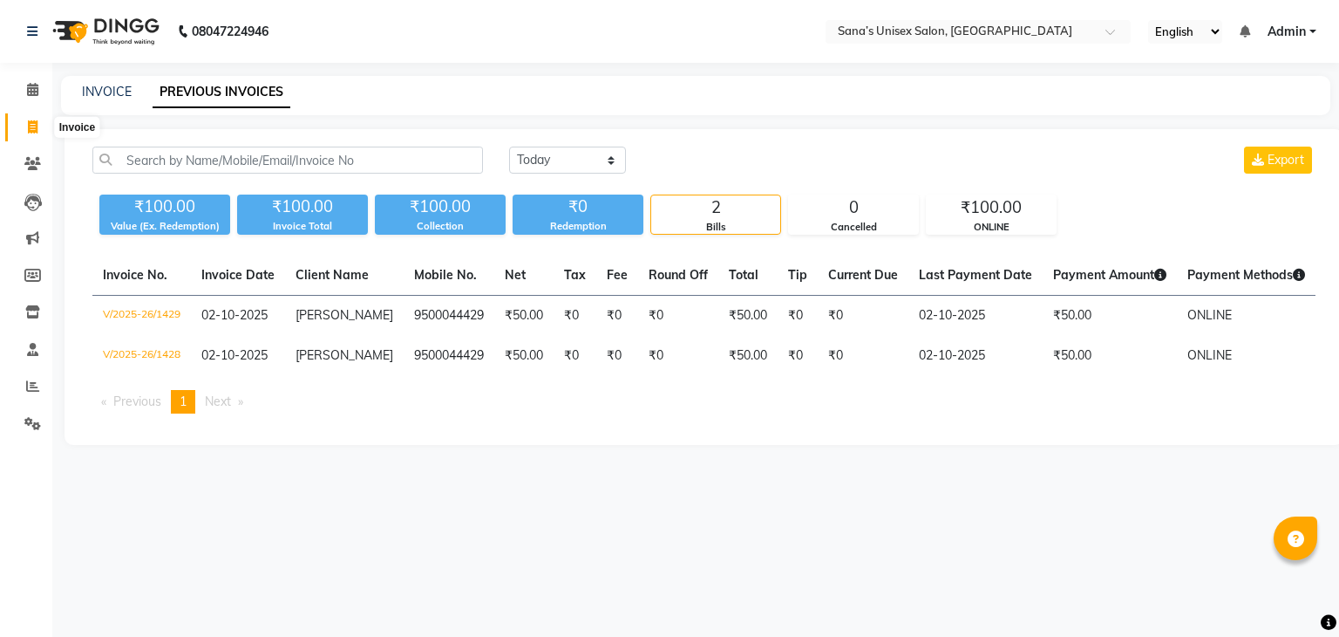
click at [19, 124] on span at bounding box center [32, 128] width 31 height 20
select select "6091"
select select "service"
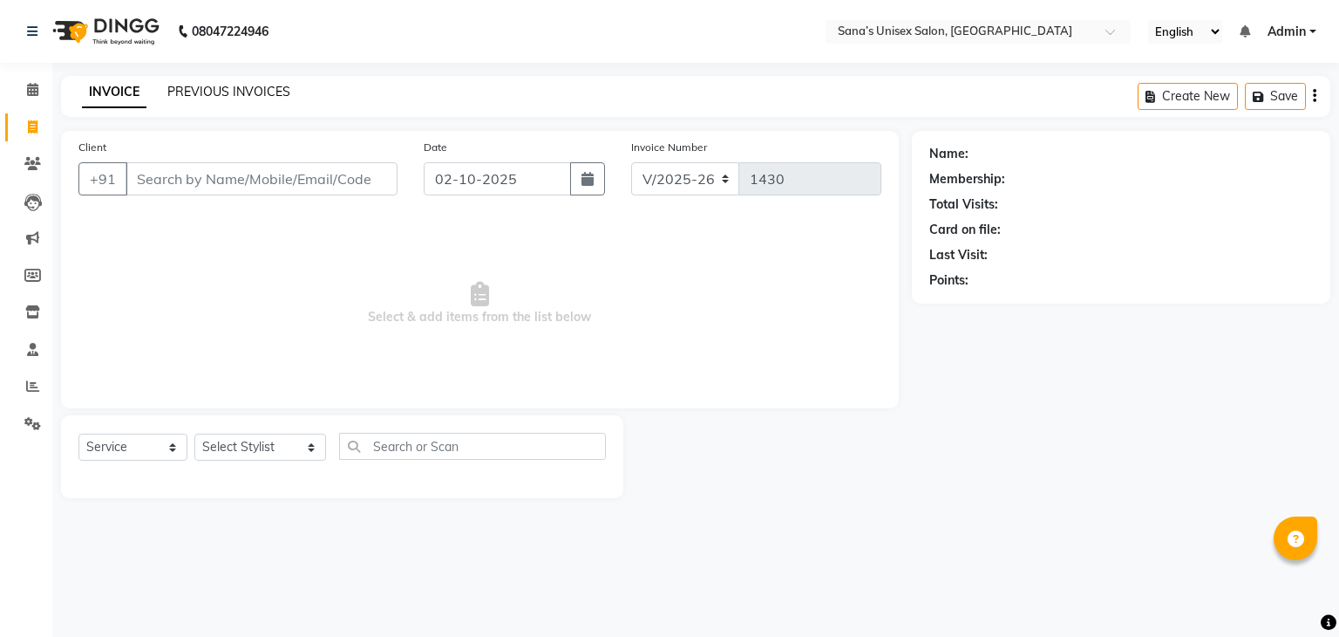
click at [181, 93] on link "PREVIOUS INVOICES" at bounding box center [228, 92] width 123 height 16
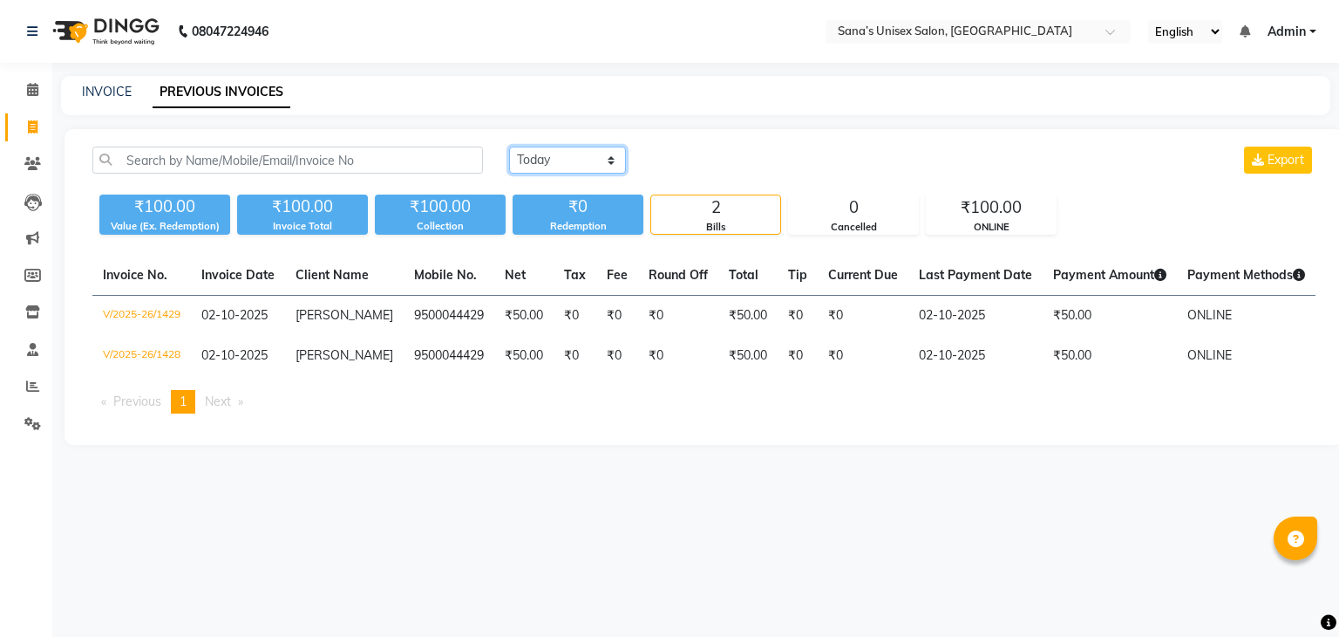
click at [548, 160] on select "Today Yesterday Custom Range" at bounding box center [567, 159] width 117 height 27
select select "range"
click at [509, 146] on select "Today Yesterday Custom Range" at bounding box center [567, 159] width 117 height 27
click at [704, 157] on input "02-10-2025" at bounding box center [710, 160] width 122 height 24
select select "10"
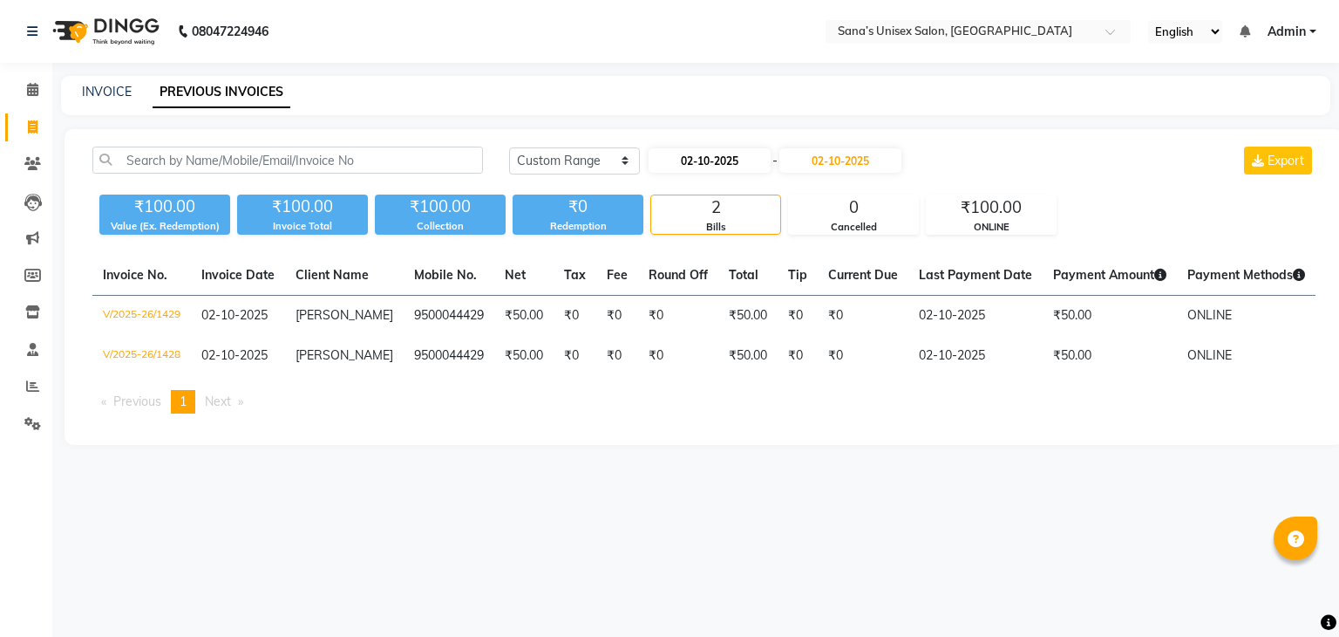
select select "2025"
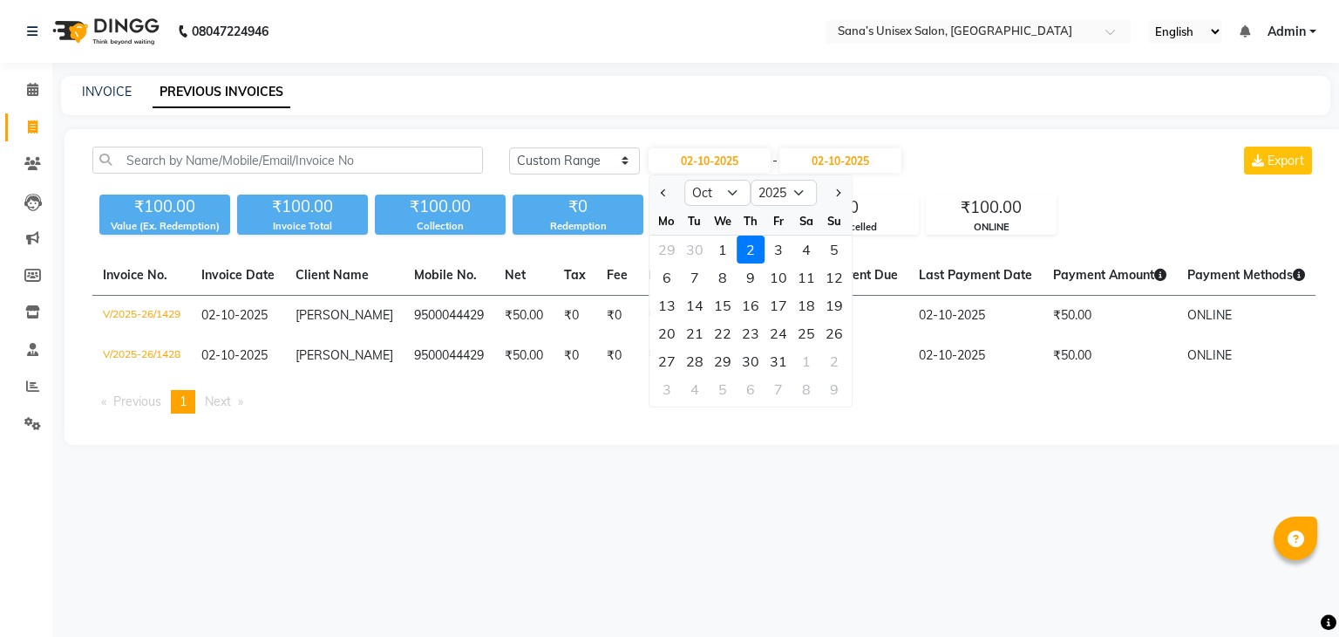
click at [641, 142] on div "Today Yesterday Custom Range 02-10-2025 Jan Feb Mar Apr May Jun Jul Aug Sep Oct…" at bounding box center [704, 287] width 1279 height 316
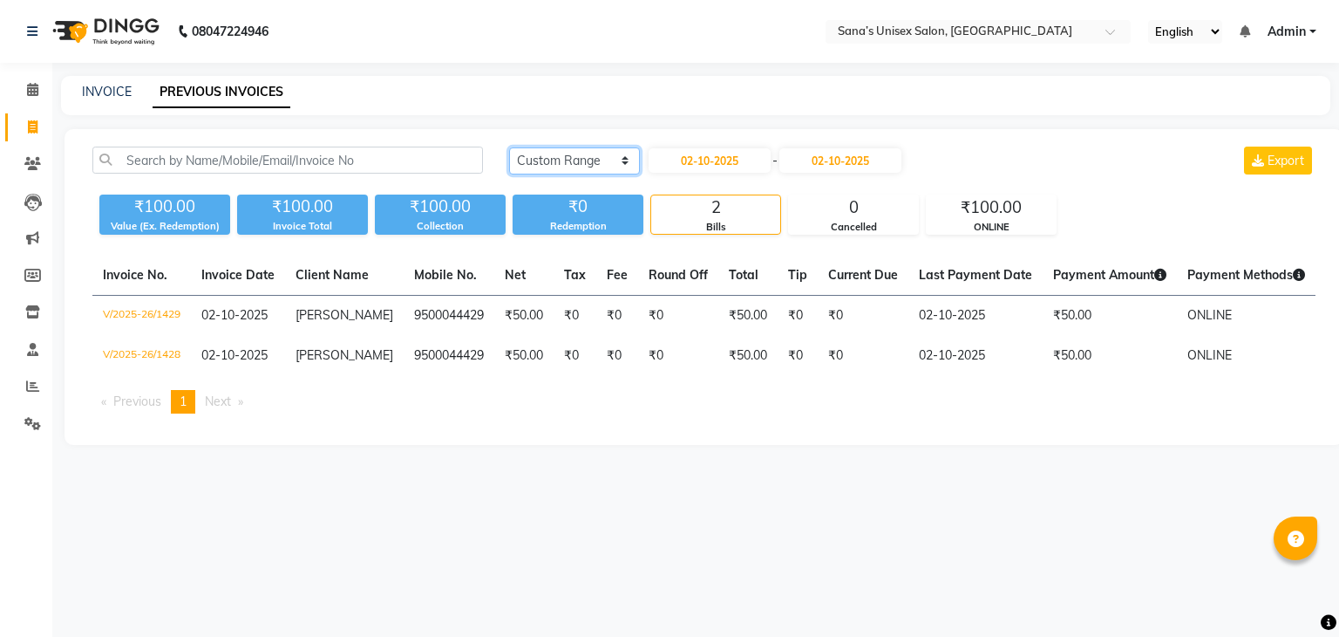
drag, startPoint x: 584, startPoint y: 154, endPoint x: 577, endPoint y: 165, distance: 12.6
click at [583, 154] on select "Today Yesterday Custom Range" at bounding box center [574, 160] width 131 height 27
click at [509, 147] on select "Today Yesterday Custom Range" at bounding box center [574, 160] width 131 height 27
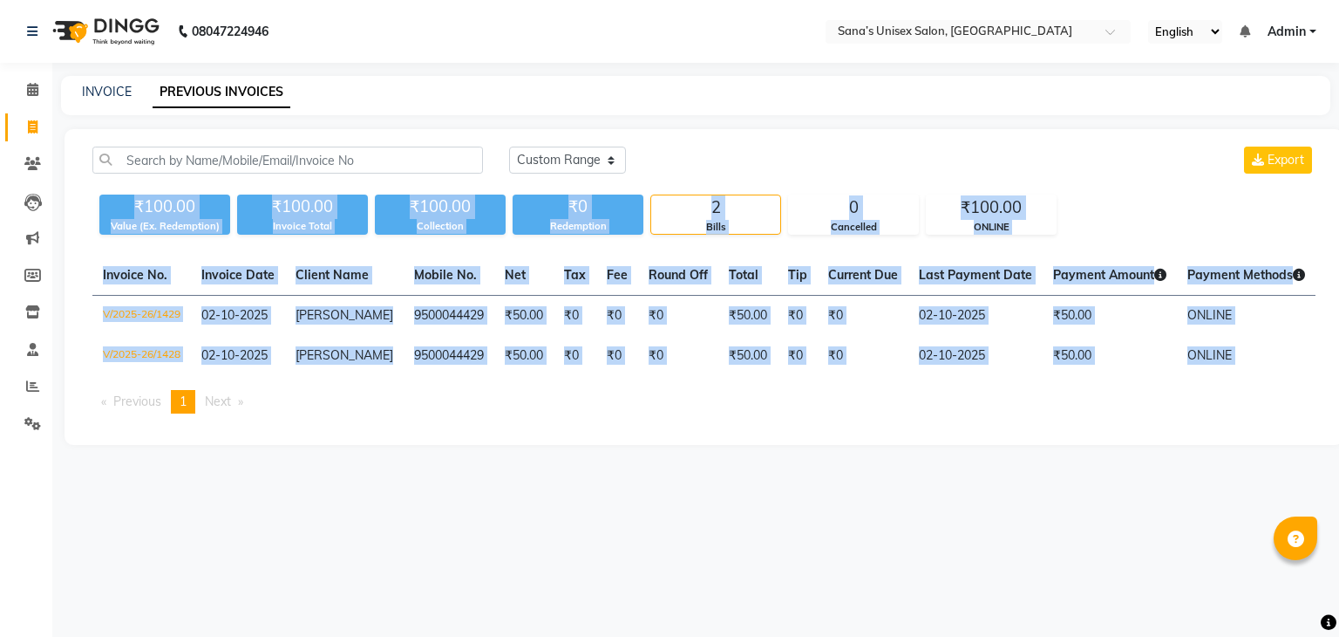
drag, startPoint x: 136, startPoint y: 199, endPoint x: 1290, endPoint y: 423, distance: 1175.2
click at [1290, 423] on div "Today Yesterday Custom Range Export ₹100.00 Value (Ex. Redemption) ₹100.00 Invo…" at bounding box center [704, 287] width 1279 height 316
drag, startPoint x: 1287, startPoint y: 429, endPoint x: 1273, endPoint y: 439, distance: 16.9
click at [1287, 427] on div "Invoice No. Invoice Date Client Name Mobile No. Net Tax Fee Round Off Total Tip…" at bounding box center [704, 341] width 1244 height 172
click at [1153, 427] on div "Invoice No. Invoice Date Client Name Mobile No. Net Tax Fee Round Off Total Tip…" at bounding box center [704, 341] width 1244 height 172
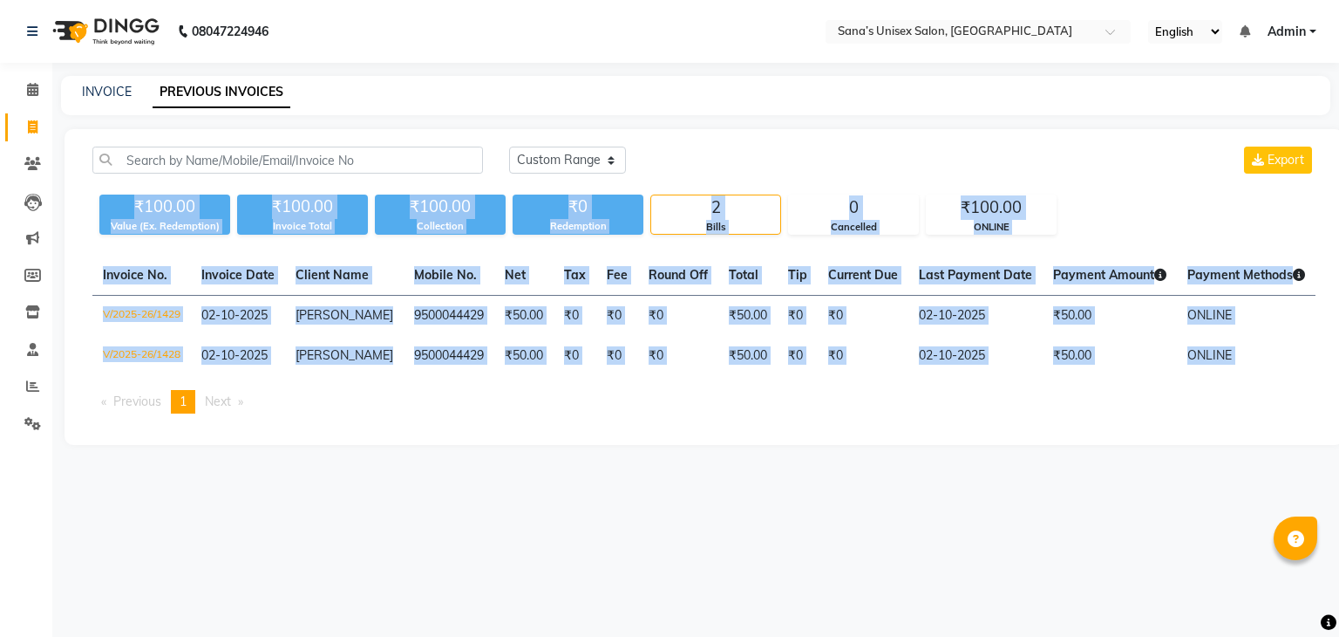
click at [936, 507] on div "08047224946 Select Location × Sana’s Unisex Salon, Ashok Nagar English ENGLISH …" at bounding box center [669, 318] width 1339 height 637
click at [844, 528] on div "08047224946 Select Location × Sana’s Unisex Salon, Ashok Nagar English ENGLISH …" at bounding box center [669, 318] width 1339 height 637
click at [842, 522] on div "08047224946 Select Location × Sana’s Unisex Salon, Ashok Nagar English ENGLISH …" at bounding box center [669, 318] width 1339 height 637
click at [700, 485] on div "08047224946 Select Location × Sana’s Unisex Salon, Ashok Nagar English ENGLISH …" at bounding box center [669, 318] width 1339 height 637
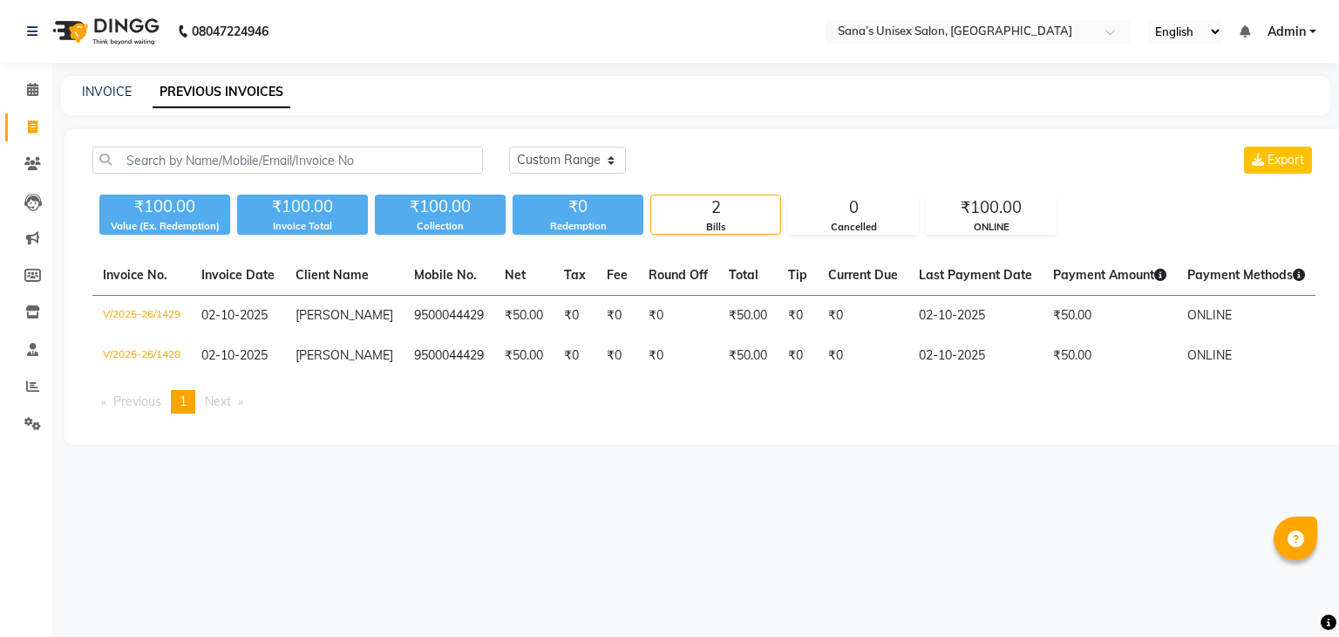
click at [686, 445] on div "Today Yesterday Custom Range Export ₹100.00 Value (Ex. Redemption) ₹100.00 Invo…" at bounding box center [704, 287] width 1279 height 316
click at [684, 445] on div "Today Yesterday Custom Range Export ₹100.00 Value (Ex. Redemption) ₹100.00 Invo…" at bounding box center [704, 287] width 1279 height 316
click at [557, 161] on select "Today Yesterday Custom Range" at bounding box center [567, 159] width 117 height 27
select select "range"
click at [509, 146] on select "Today Yesterday Custom Range" at bounding box center [567, 159] width 117 height 27
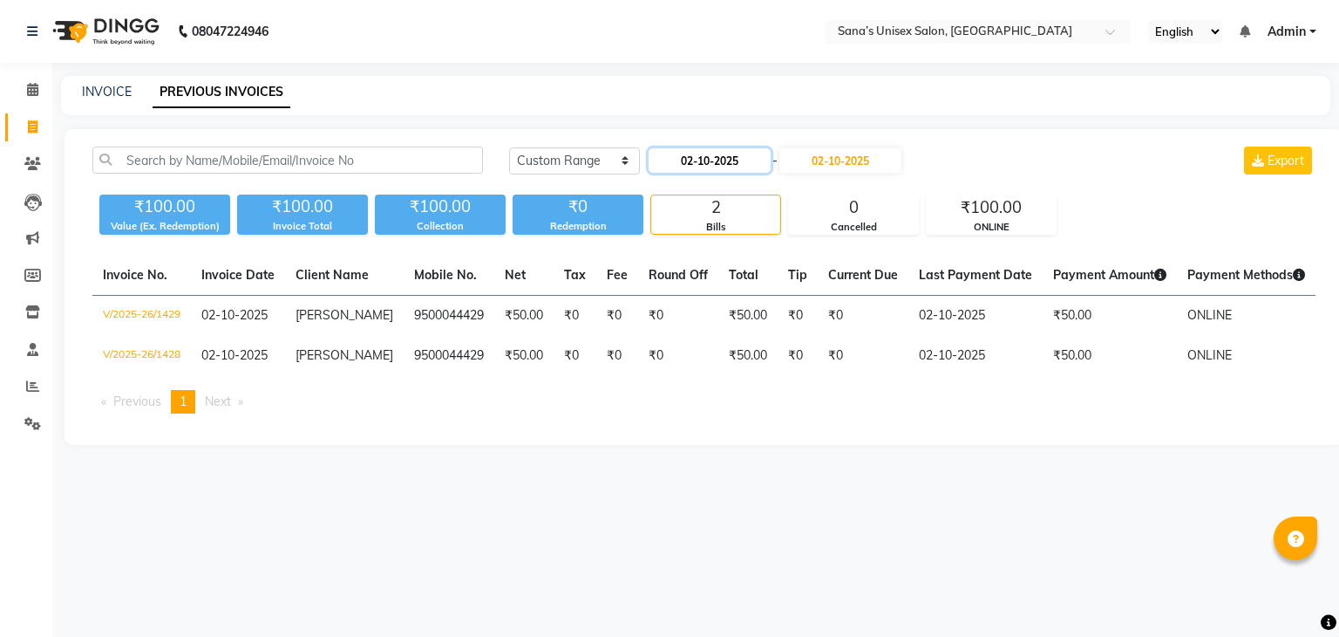
click at [708, 158] on input "02-10-2025" at bounding box center [710, 160] width 122 height 24
select select "10"
select select "2025"
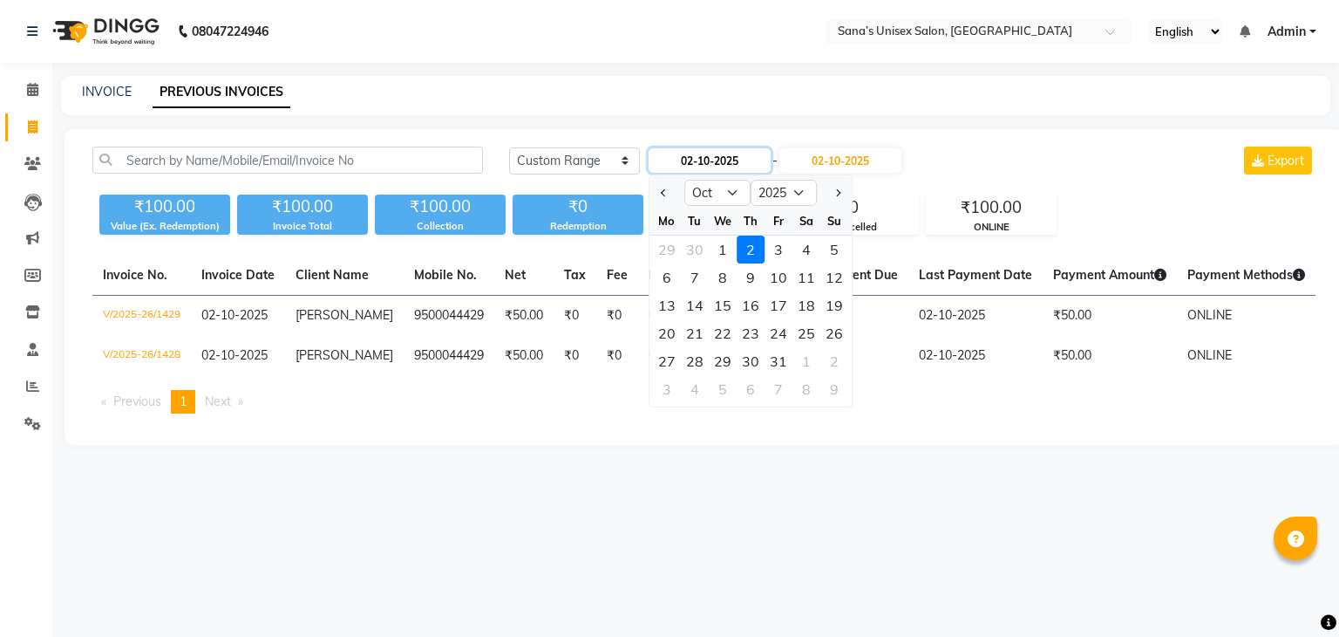
click at [708, 155] on input "02-10-2025" at bounding box center [710, 160] width 122 height 24
click at [542, 91] on div "INVOICE PREVIOUS INVOICES" at bounding box center [685, 92] width 1249 height 18
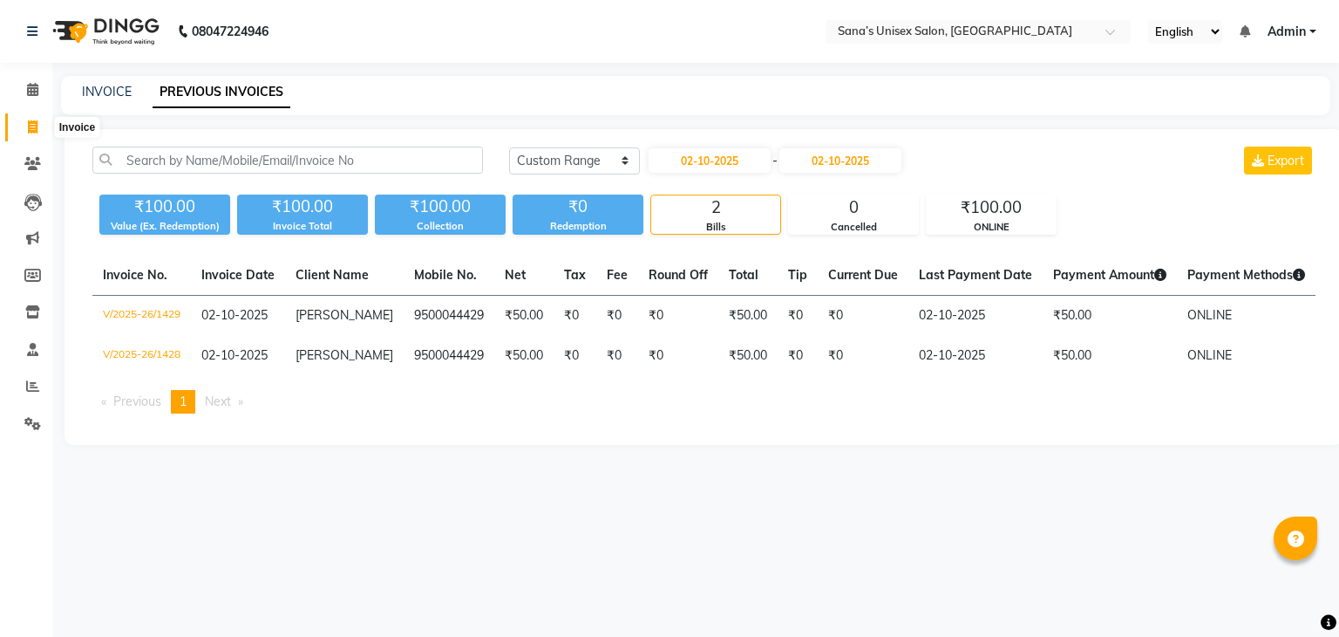
click at [36, 124] on icon at bounding box center [33, 126] width 10 height 13
select select "6091"
select select "service"
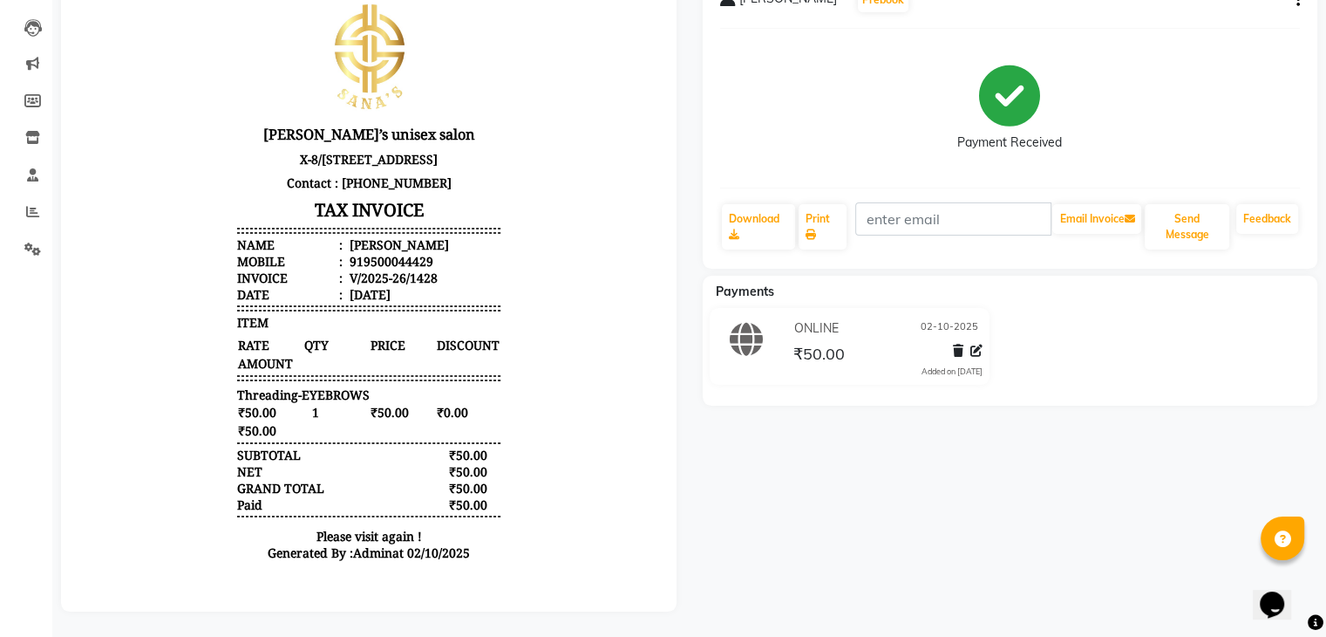
scroll to position [188, 0]
drag, startPoint x: 345, startPoint y: 279, endPoint x: 422, endPoint y: 282, distance: 76.8
click at [422, 269] on li "Mobile : 919500044429" at bounding box center [368, 260] width 263 height 17
drag, startPoint x: 422, startPoint y: 282, endPoint x: 353, endPoint y: 273, distance: 69.4
click at [353, 269] on div "919500044429" at bounding box center [389, 260] width 87 height 17
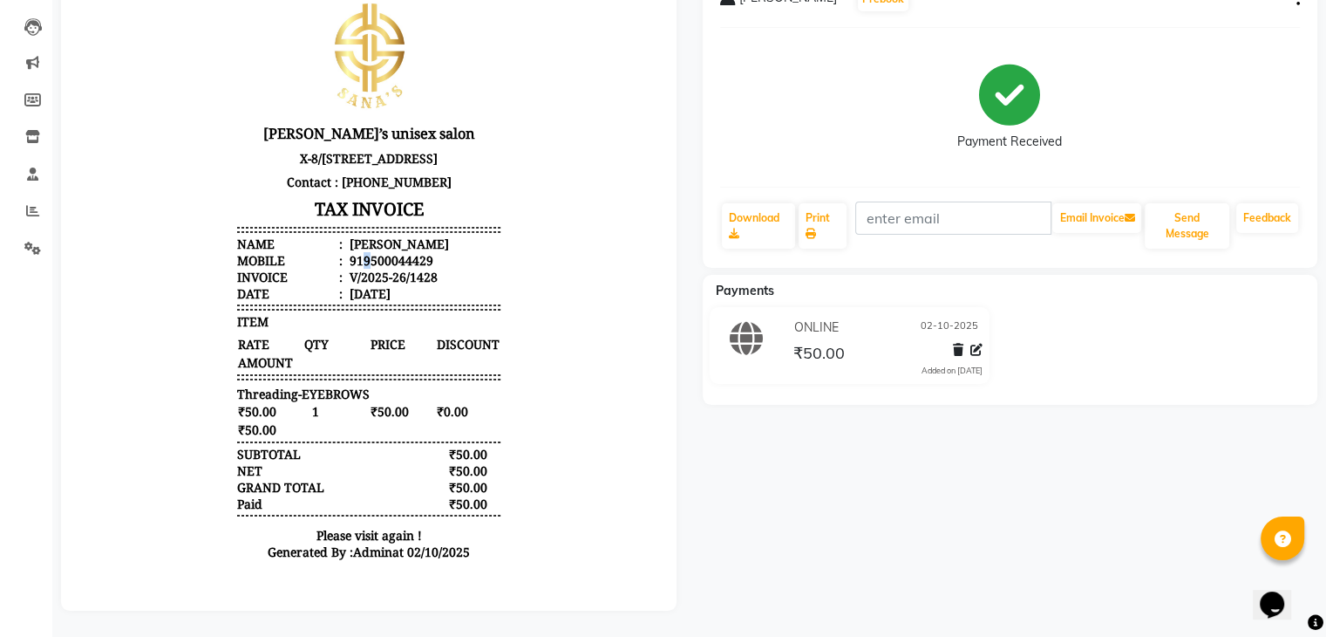
click at [353, 269] on div "919500044429" at bounding box center [389, 260] width 87 height 17
click at [350, 269] on div "919500044429" at bounding box center [389, 260] width 87 height 17
drag, startPoint x: 350, startPoint y: 276, endPoint x: 371, endPoint y: 277, distance: 21.0
click at [371, 269] on div "919500044429" at bounding box center [389, 260] width 87 height 17
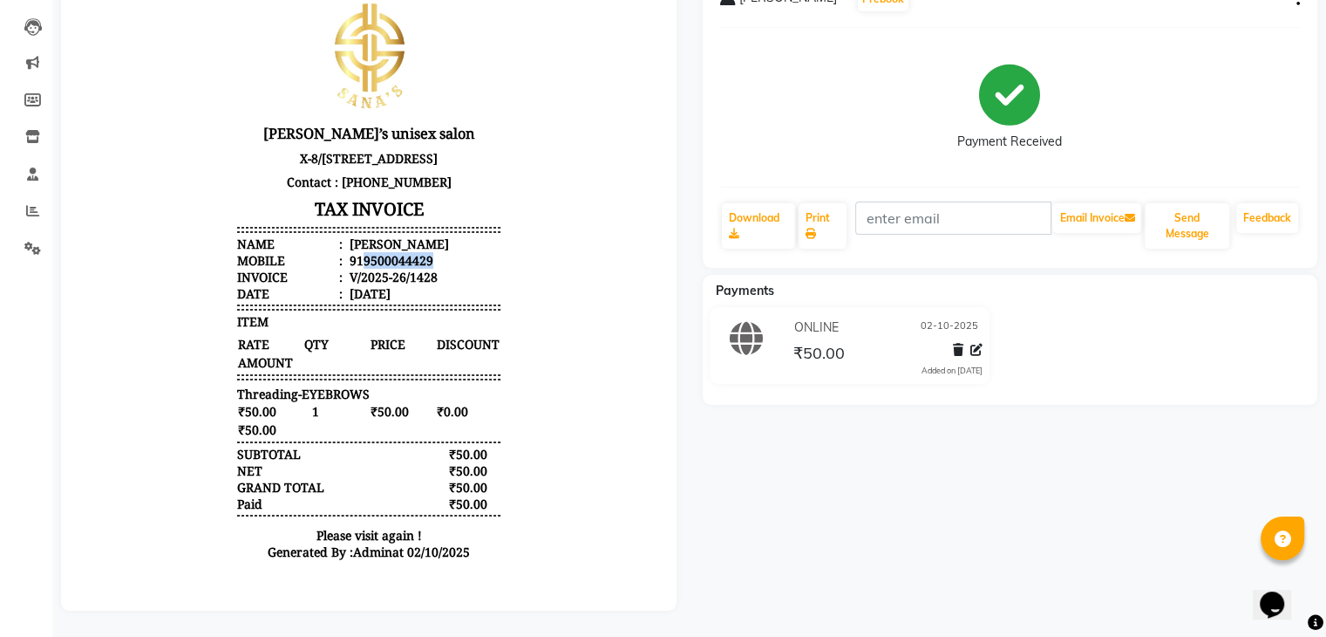
drag, startPoint x: 350, startPoint y: 277, endPoint x: 417, endPoint y: 283, distance: 67.3
click at [417, 269] on div "919500044429" at bounding box center [389, 260] width 87 height 17
copy div "9500044429"
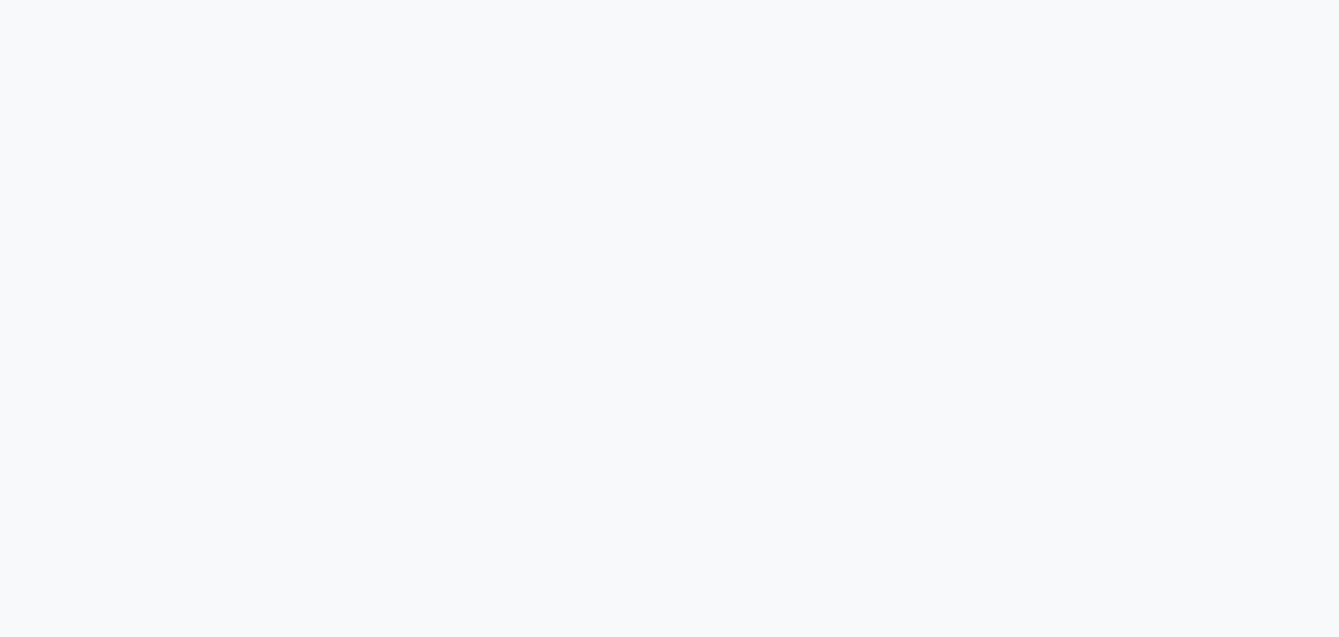
select select "service"
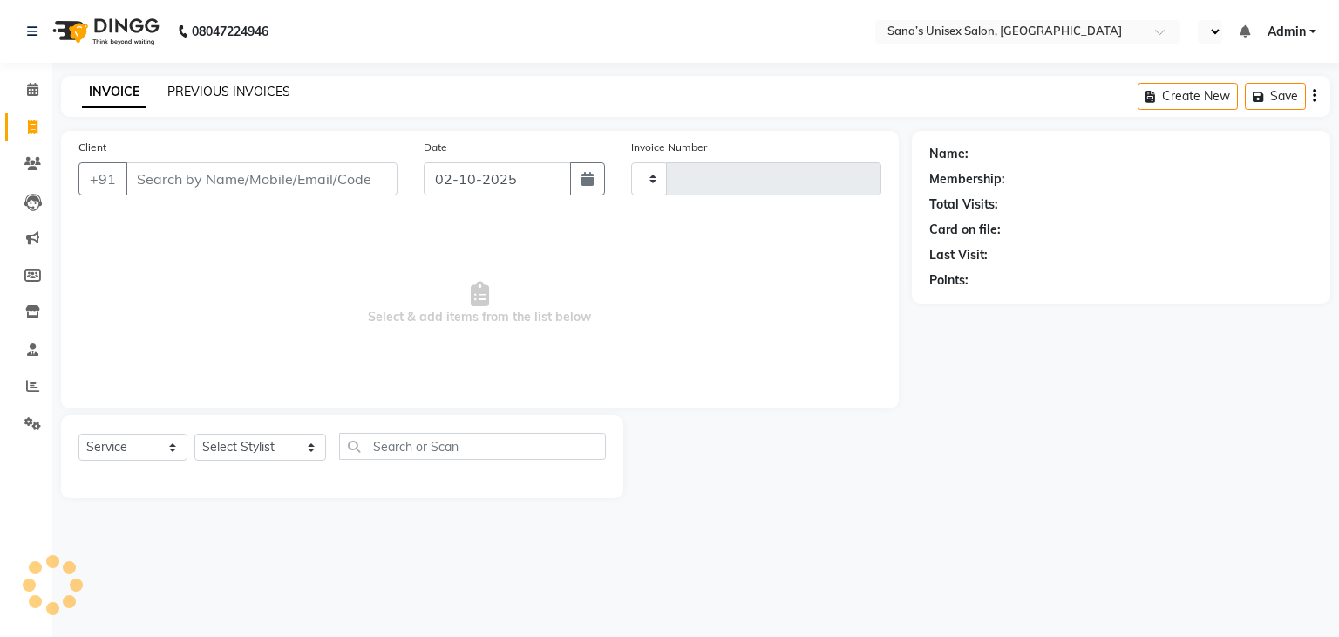
click at [192, 95] on link "PREVIOUS INVOICES" at bounding box center [228, 92] width 123 height 16
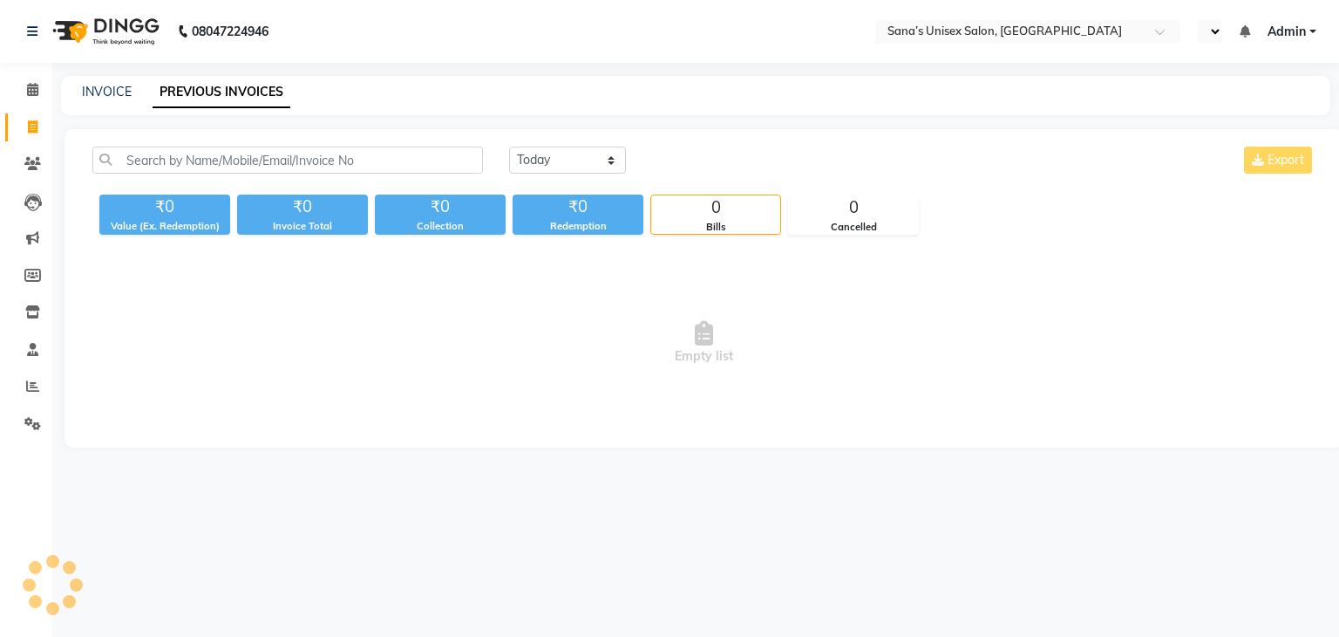
select select "en"
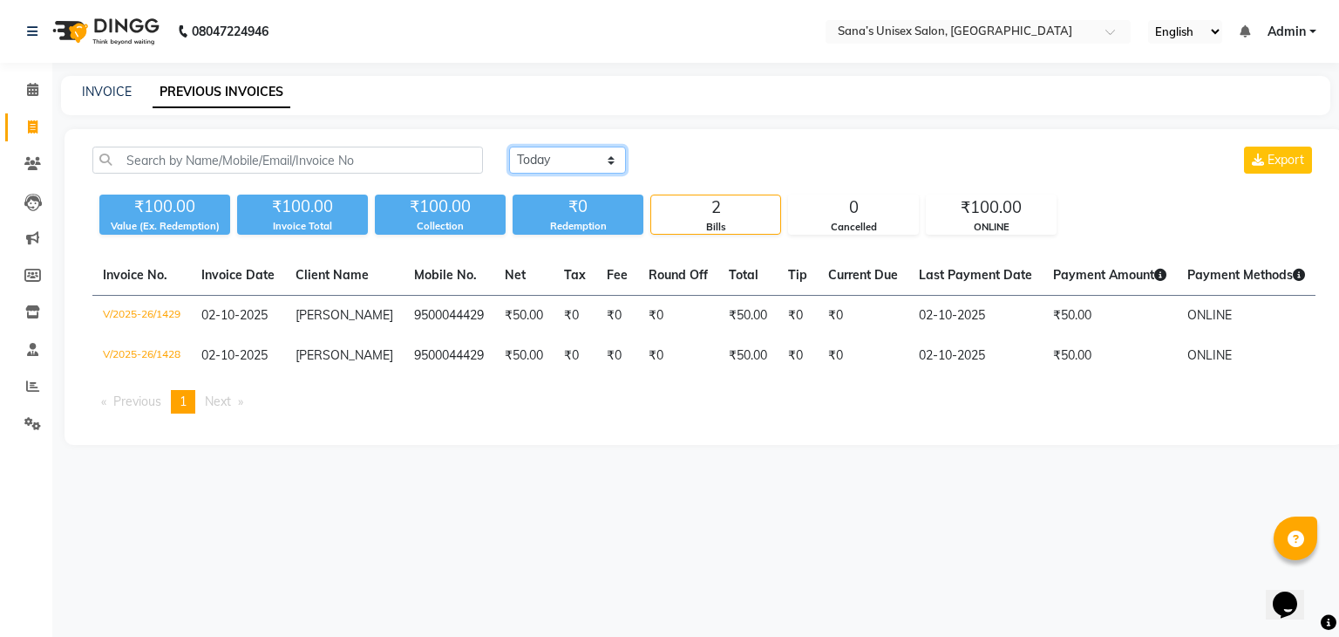
click at [555, 154] on select "[DATE] [DATE] Custom Range" at bounding box center [567, 159] width 117 height 27
click at [555, 153] on select "[DATE] [DATE] Custom Range" at bounding box center [567, 159] width 117 height 27
click at [569, 130] on div "Today Yesterday Custom Range Export ₹100.00 Value (Ex. Redemption) ₹100.00 Invo…" at bounding box center [704, 287] width 1279 height 316
click at [559, 157] on select "[DATE] [DATE] Custom Range" at bounding box center [567, 159] width 117 height 27
click at [509, 146] on select "[DATE] [DATE] Custom Range" at bounding box center [567, 159] width 117 height 27
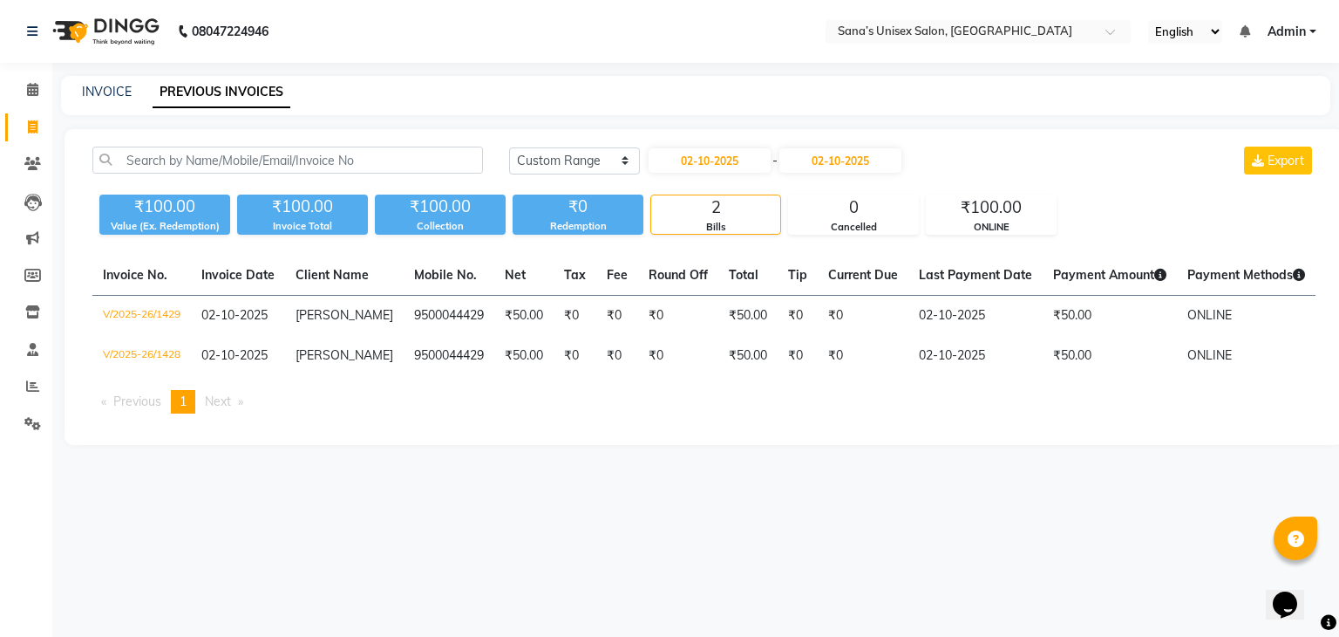
click at [563, 146] on div "Today Yesterday Custom Range 02-10-2025 - 02-10-2025" at bounding box center [706, 160] width 394 height 28
drag, startPoint x: 563, startPoint y: 162, endPoint x: 563, endPoint y: 172, distance: 9.6
click at [563, 162] on select "[DATE] [DATE] Custom Range" at bounding box center [574, 160] width 131 height 27
select select "[DATE]"
click at [509, 147] on select "[DATE] [DATE] Custom Range" at bounding box center [574, 160] width 131 height 27
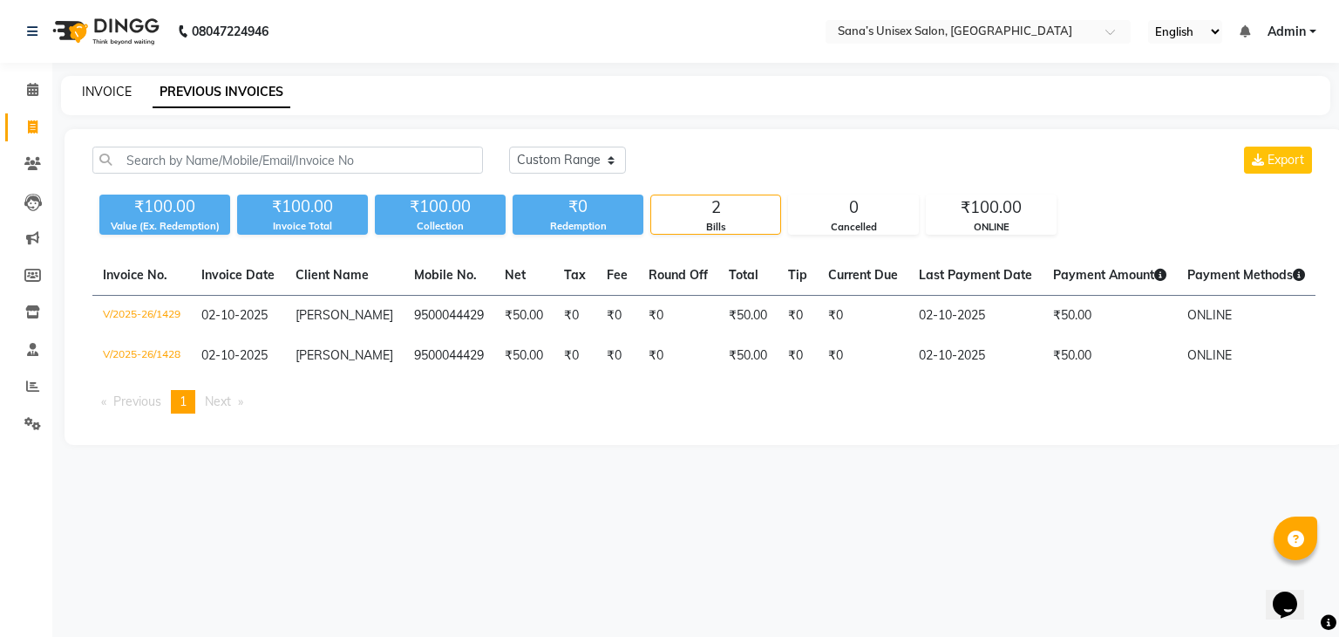
click at [111, 89] on link "INVOICE" at bounding box center [107, 92] width 50 height 16
select select "service"
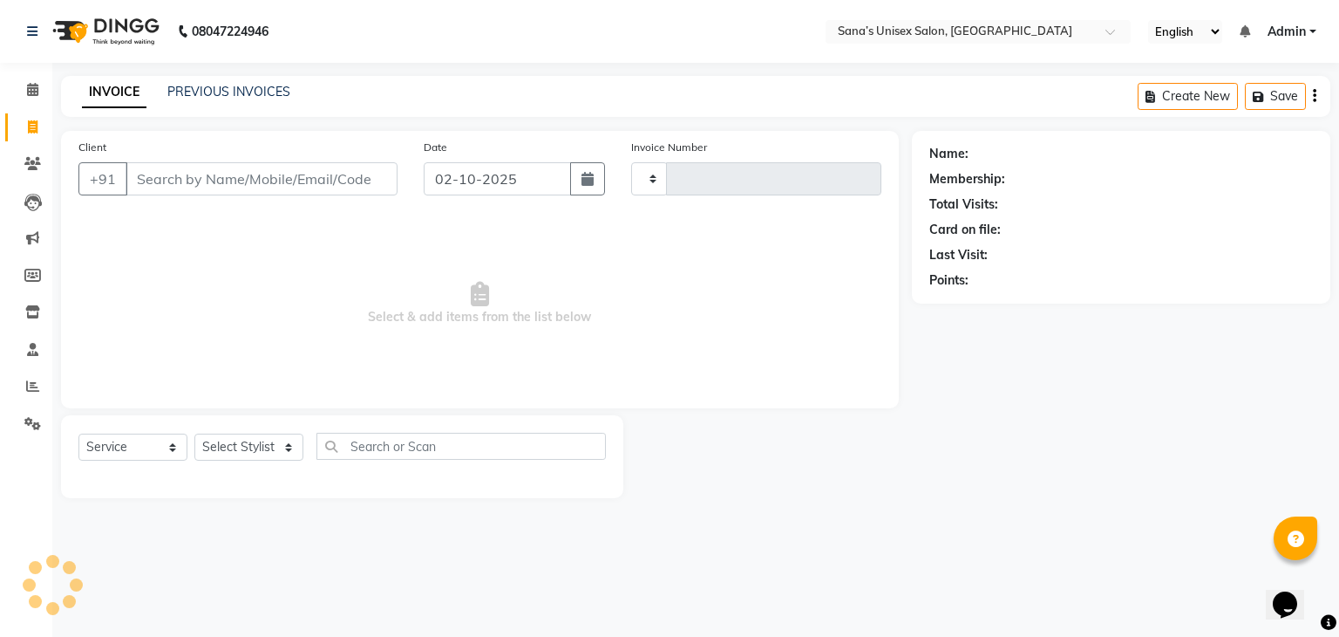
type input "1430"
select select "6091"
click at [199, 89] on link "PREVIOUS INVOICES" at bounding box center [228, 92] width 123 height 16
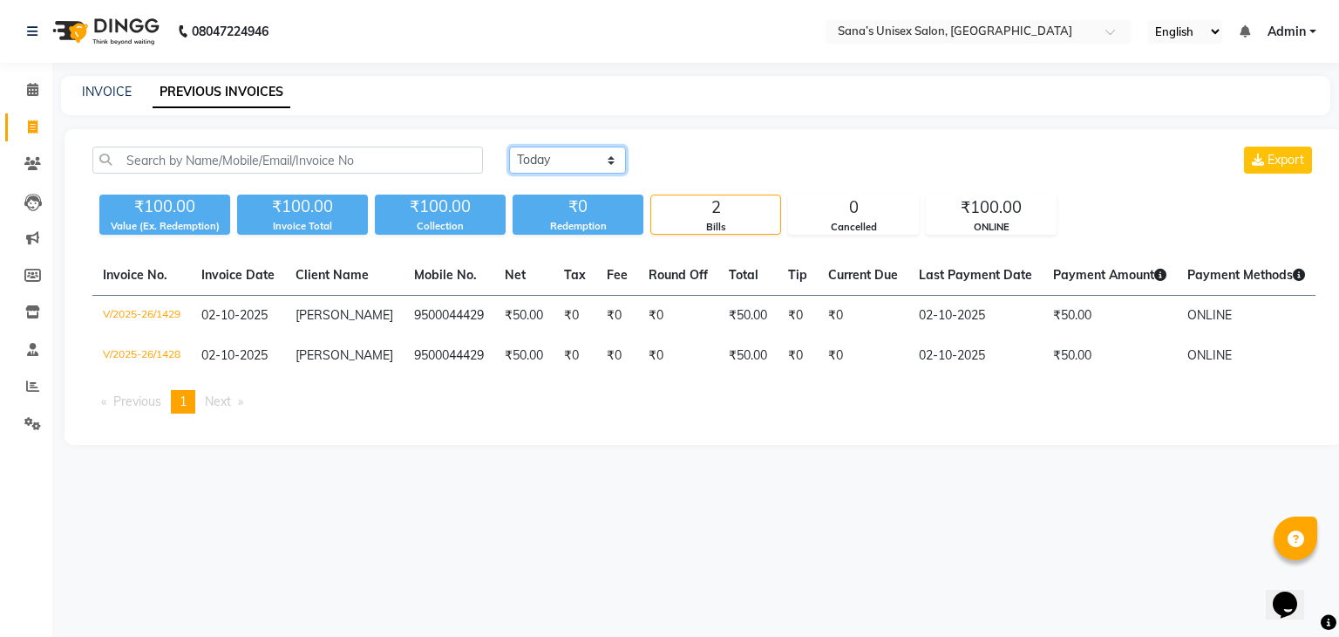
click at [586, 165] on select "Today Yesterday Custom Range" at bounding box center [567, 159] width 117 height 27
click at [112, 84] on link "INVOICE" at bounding box center [107, 92] width 50 height 16
select select "6091"
select select "service"
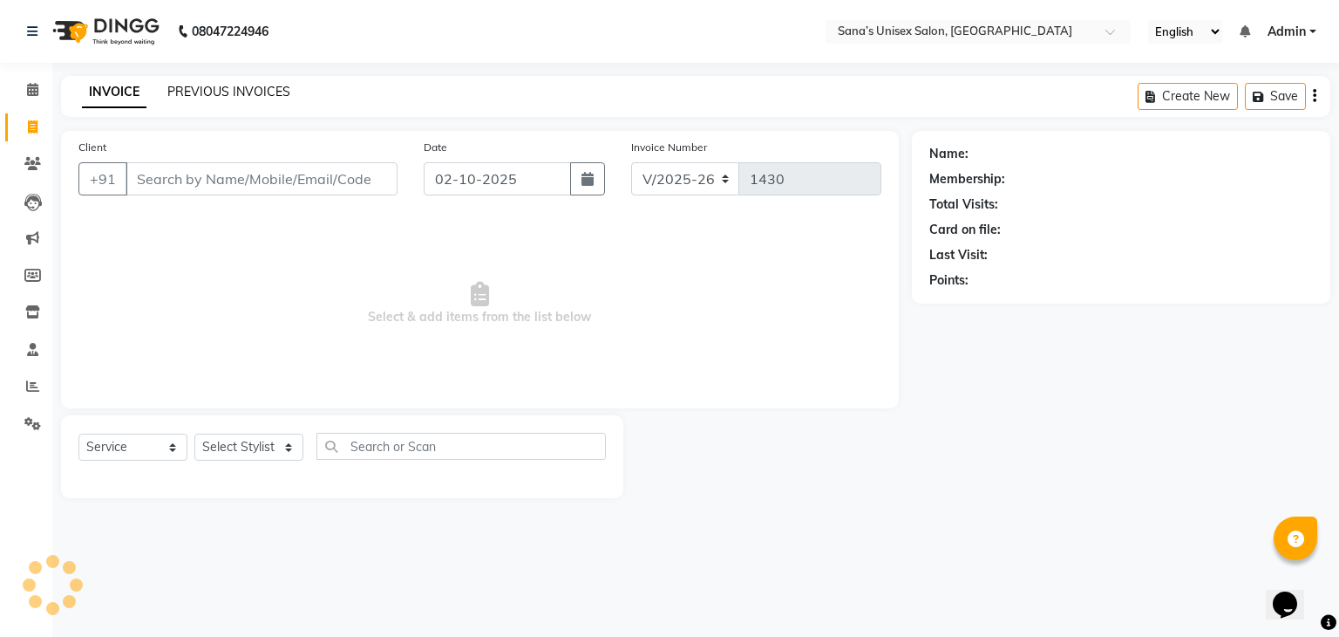
click at [227, 87] on link "PREVIOUS INVOICES" at bounding box center [228, 92] width 123 height 16
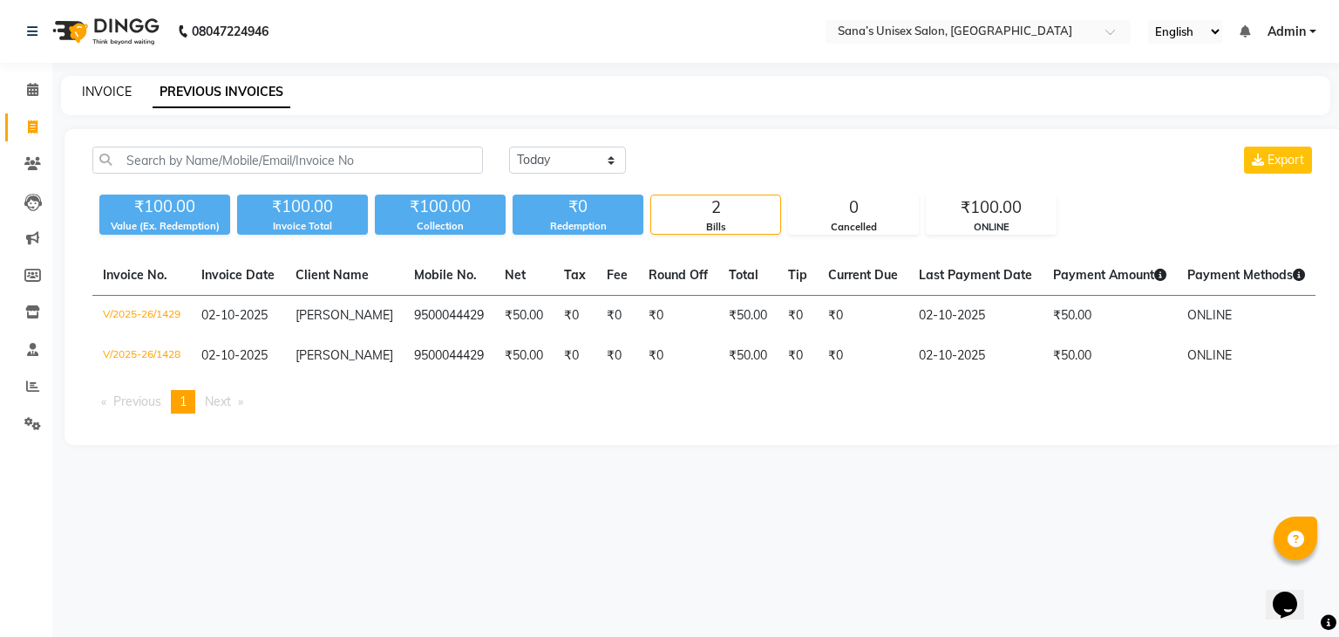
click at [112, 93] on link "INVOICE" at bounding box center [107, 92] width 50 height 16
select select "service"
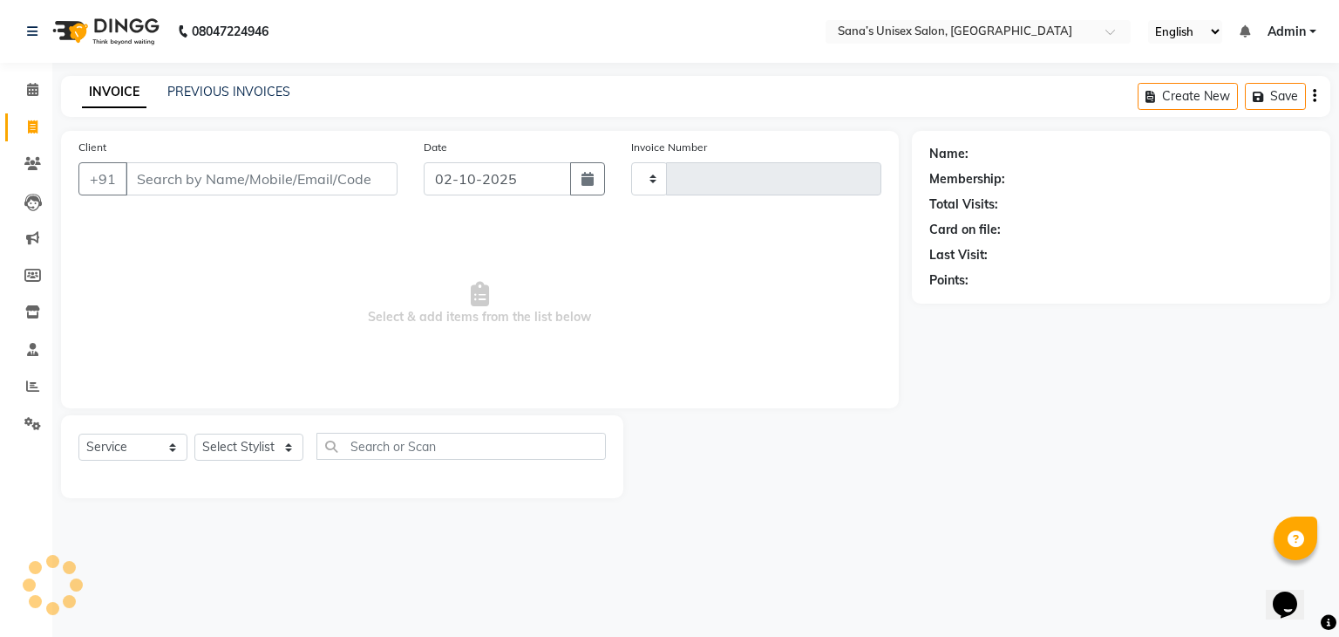
type input "1430"
select select "6091"
click at [221, 86] on link "PREVIOUS INVOICES" at bounding box center [228, 92] width 123 height 16
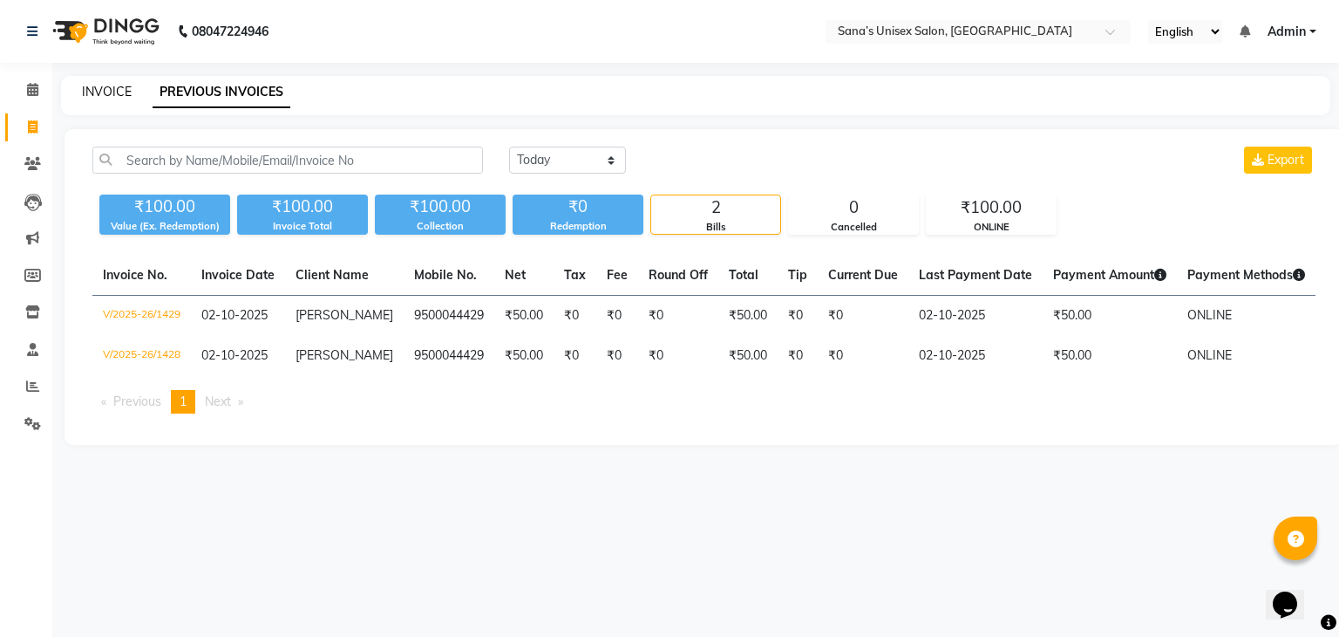
click at [111, 85] on link "INVOICE" at bounding box center [107, 92] width 50 height 16
select select "service"
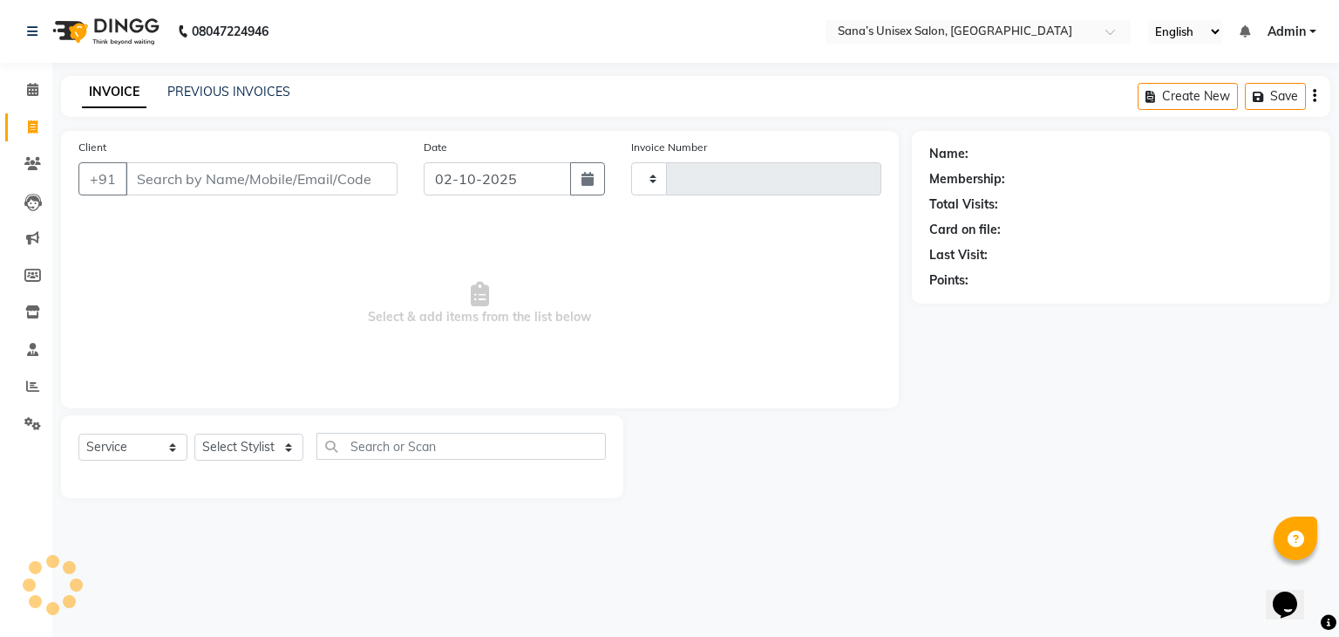
type input "1430"
select select "6091"
click at [249, 85] on link "PREVIOUS INVOICES" at bounding box center [228, 92] width 123 height 16
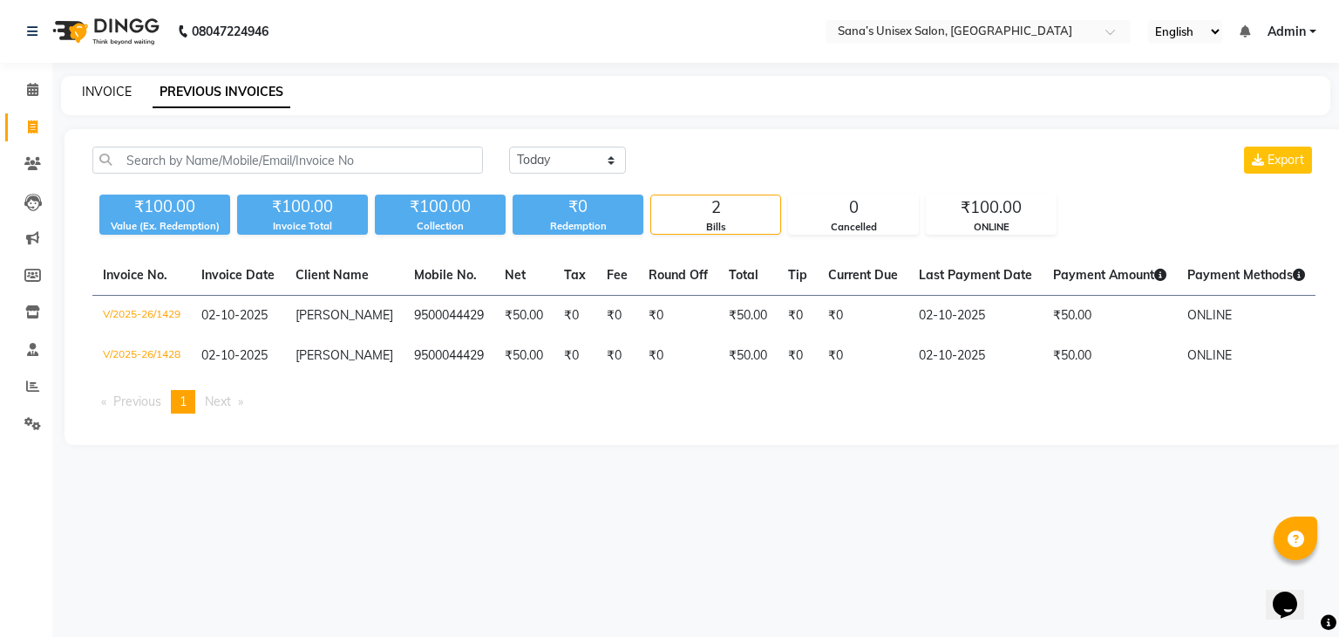
click at [105, 84] on link "INVOICE" at bounding box center [107, 92] width 50 height 16
select select "6091"
select select "service"
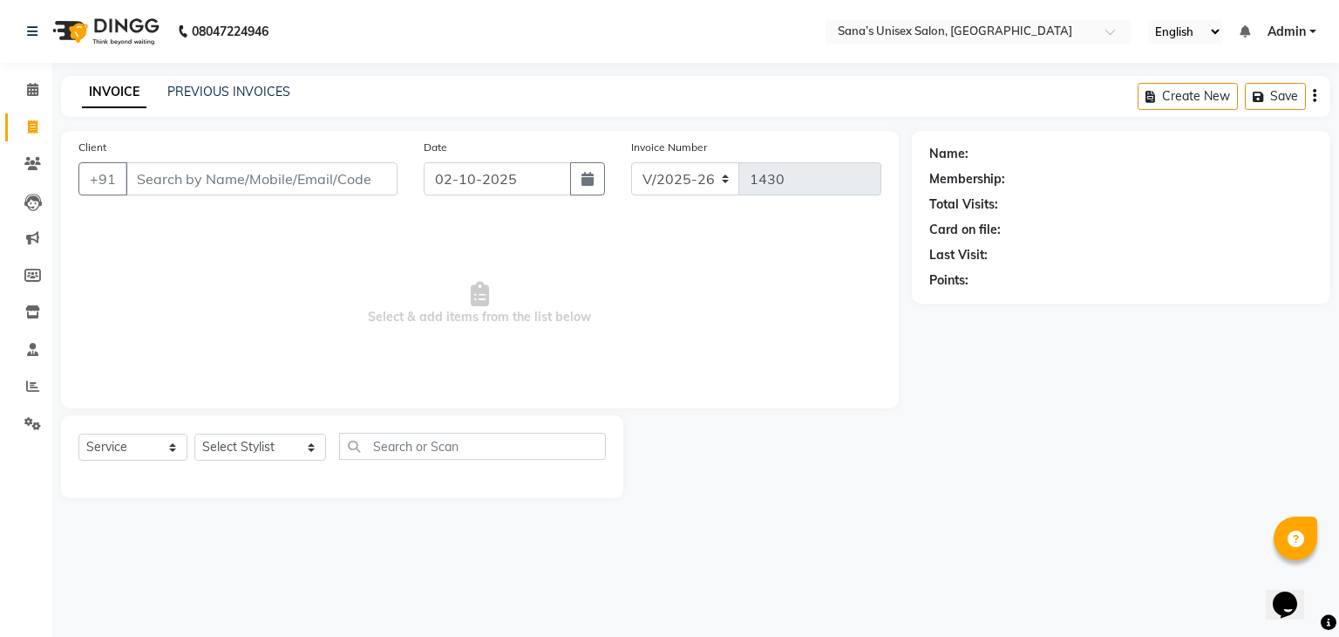
click at [235, 186] on input "Client" at bounding box center [262, 178] width 272 height 33
click at [271, 453] on select "Select Stylist anjali beauty MADHU MUTHU MARI (BEAUTY THERAPIST) NANDHINI Nivet…" at bounding box center [260, 446] width 132 height 27
click at [271, 452] on select "Select Stylist anjali beauty MADHU MUTHU MARI (BEAUTY THERAPIST) NANDHINI Nivet…" at bounding box center [260, 446] width 132 height 27
click at [373, 451] on input "text" at bounding box center [473, 446] width 268 height 27
click at [257, 446] on select "Select Stylist anjali beauty MADHU MUTHU MARI (BEAUTY THERAPIST) NANDHINI Nivet…" at bounding box center [260, 446] width 132 height 27
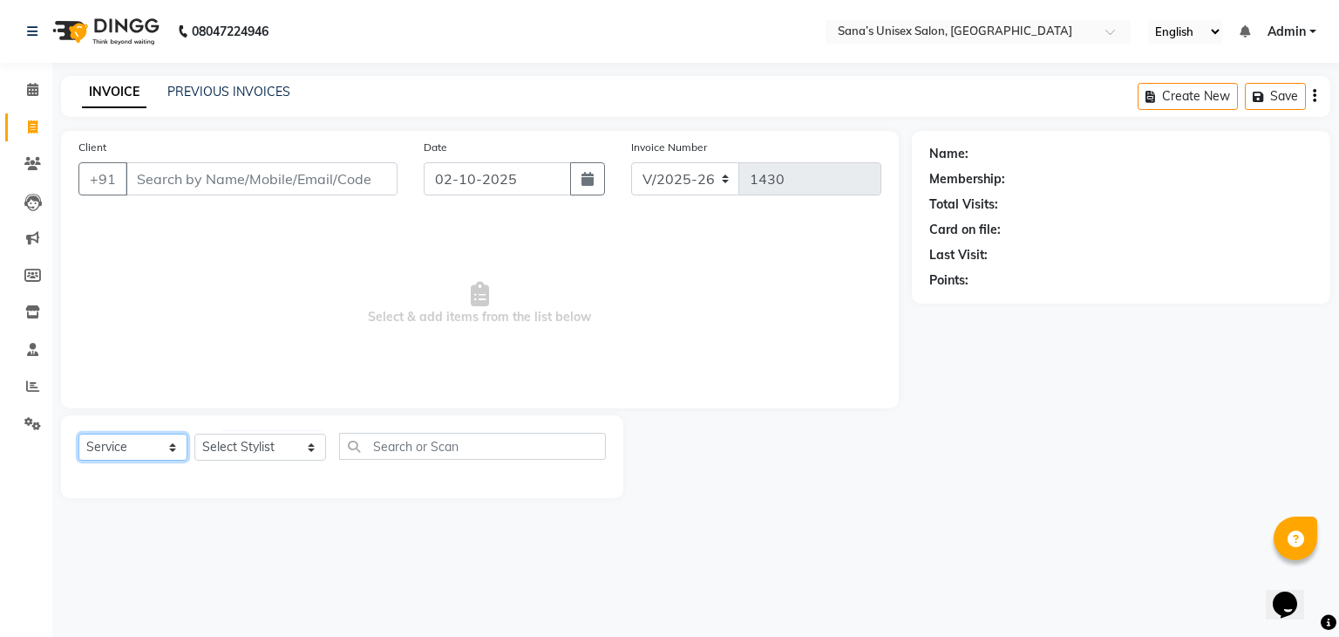
click at [147, 447] on select "Select Service Product Membership Package Voucher Prepaid Gift Card" at bounding box center [132, 446] width 109 height 27
click at [253, 452] on select "Select Stylist anjali beauty MADHU MUTHU MARI (BEAUTY THERAPIST) NANDHINI Nivet…" at bounding box center [260, 446] width 132 height 27
click at [297, 478] on div at bounding box center [342, 476] width 528 height 7
click at [371, 453] on input "text" at bounding box center [473, 446] width 268 height 27
click at [345, 478] on div at bounding box center [342, 476] width 528 height 7
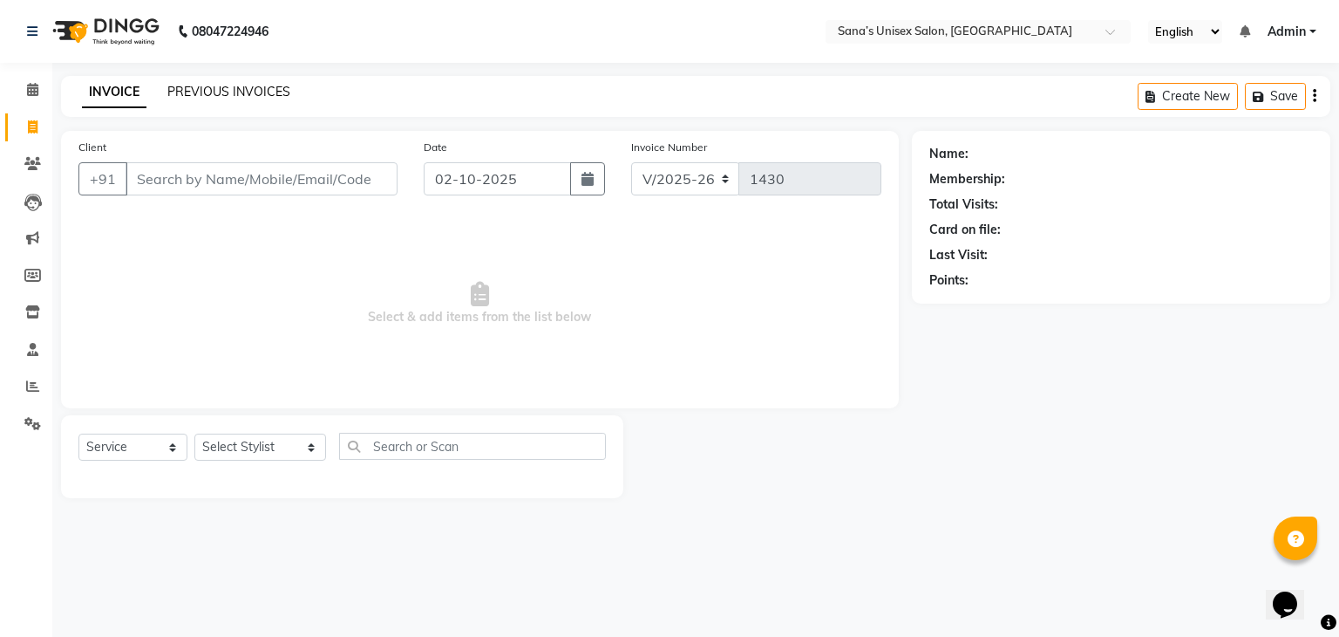
click at [248, 93] on link "PREVIOUS INVOICES" at bounding box center [228, 92] width 123 height 16
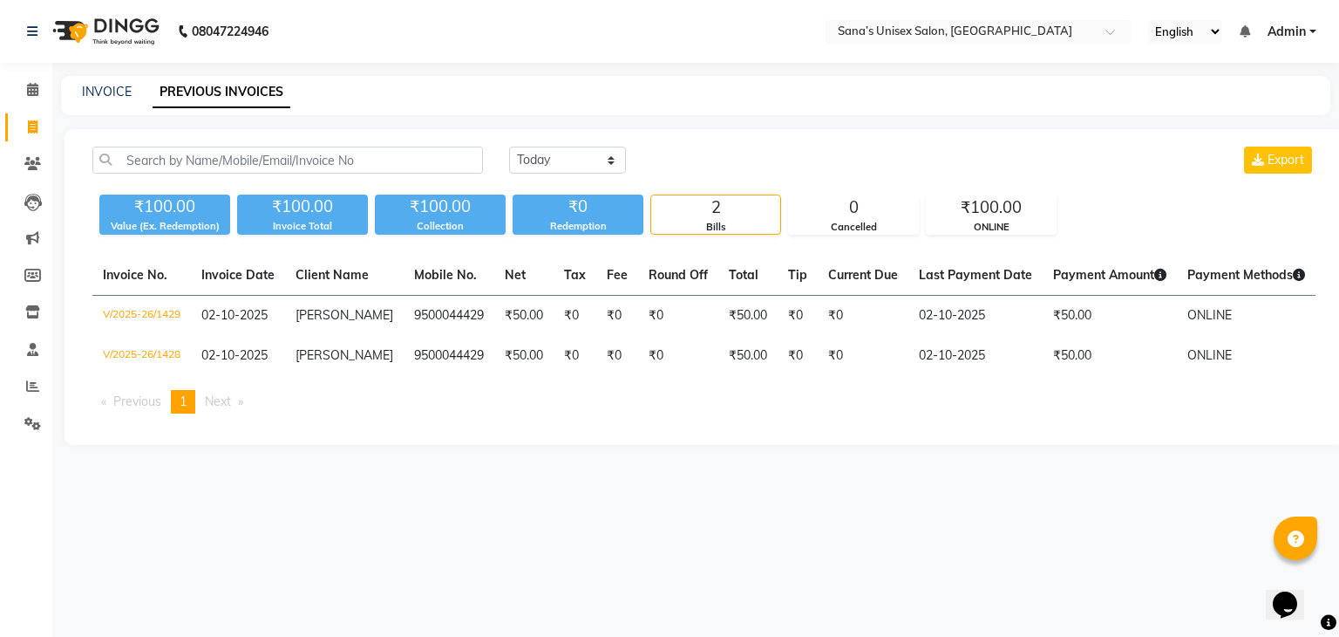
click at [133, 92] on div "INVOICE PREVIOUS INVOICES" at bounding box center [685, 92] width 1249 height 18
click at [105, 91] on link "INVOICE" at bounding box center [107, 92] width 50 height 16
select select "service"
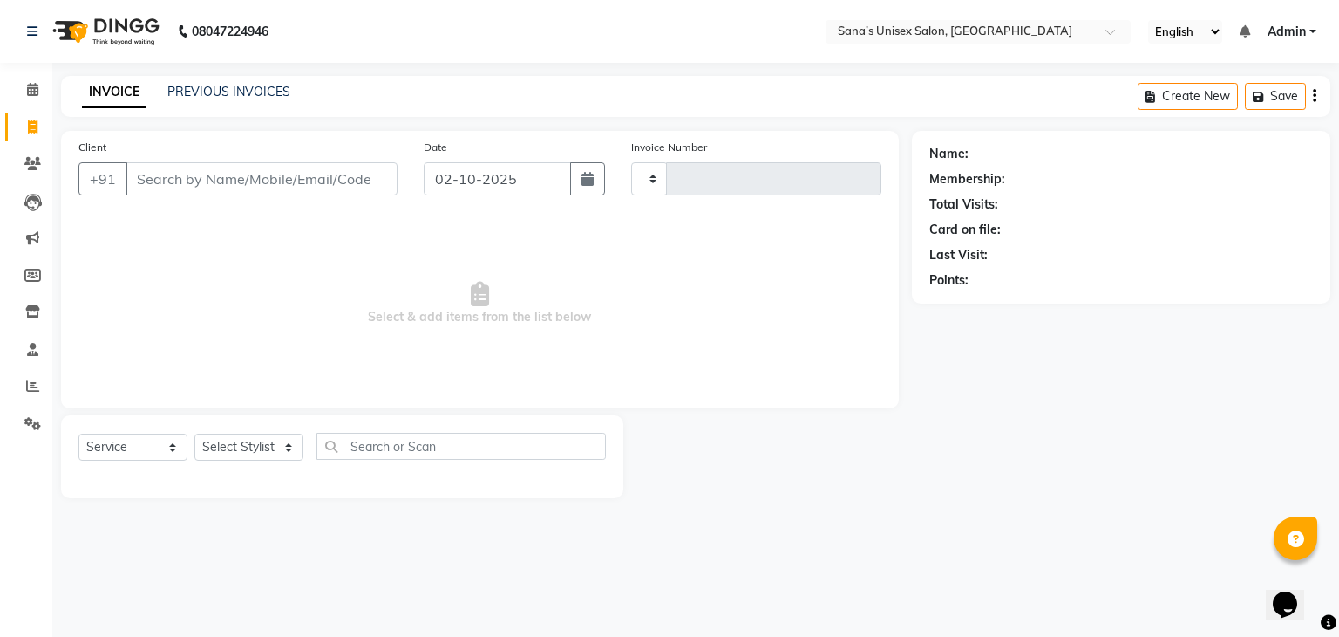
type input "1430"
select select "6091"
click at [290, 176] on input "Client" at bounding box center [262, 178] width 272 height 33
type input "9500044429"
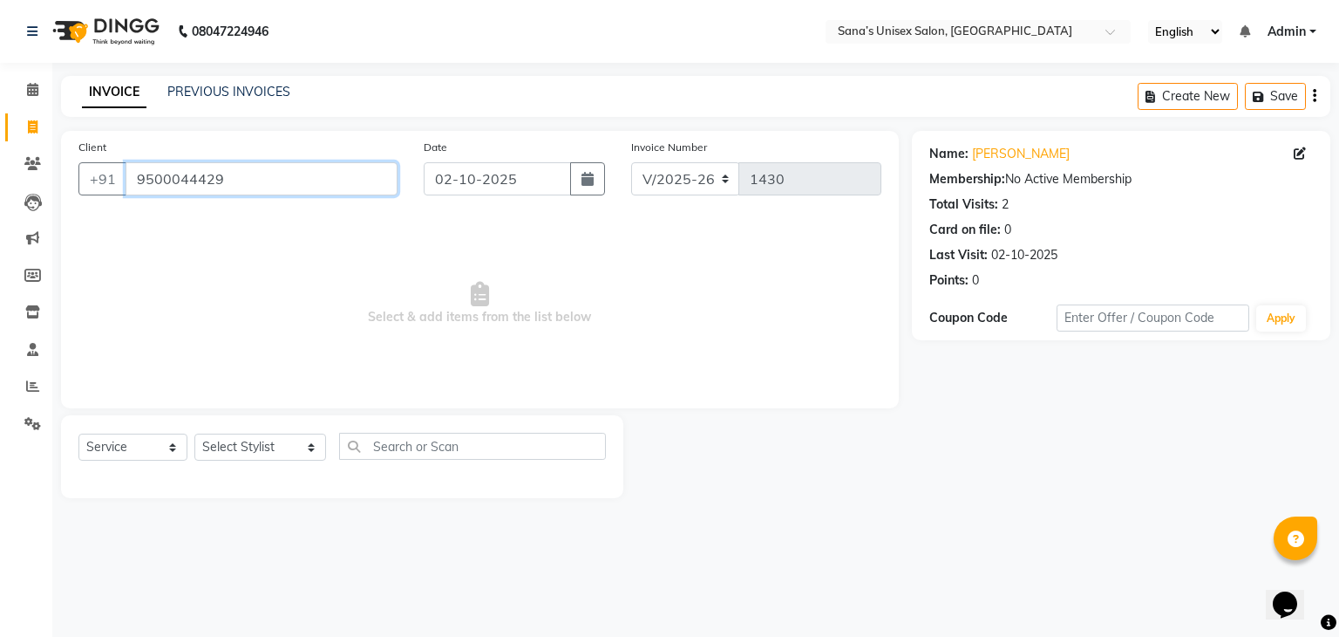
drag, startPoint x: 258, startPoint y: 168, endPoint x: 0, endPoint y: 175, distance: 258.2
click at [0, 175] on app-home "08047224946 Select Location × Sana’s Unisex Salon, Ashok Nagar English ENGLISH …" at bounding box center [669, 262] width 1339 height 524
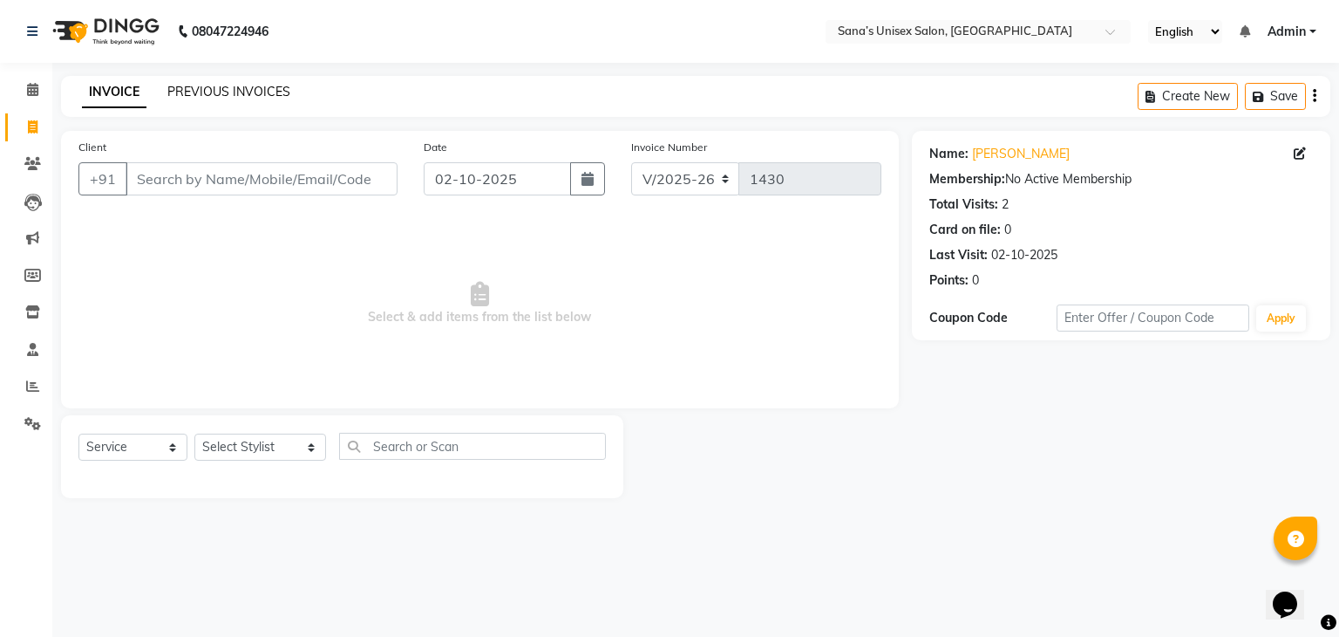
click at [210, 85] on link "PREVIOUS INVOICES" at bounding box center [228, 92] width 123 height 16
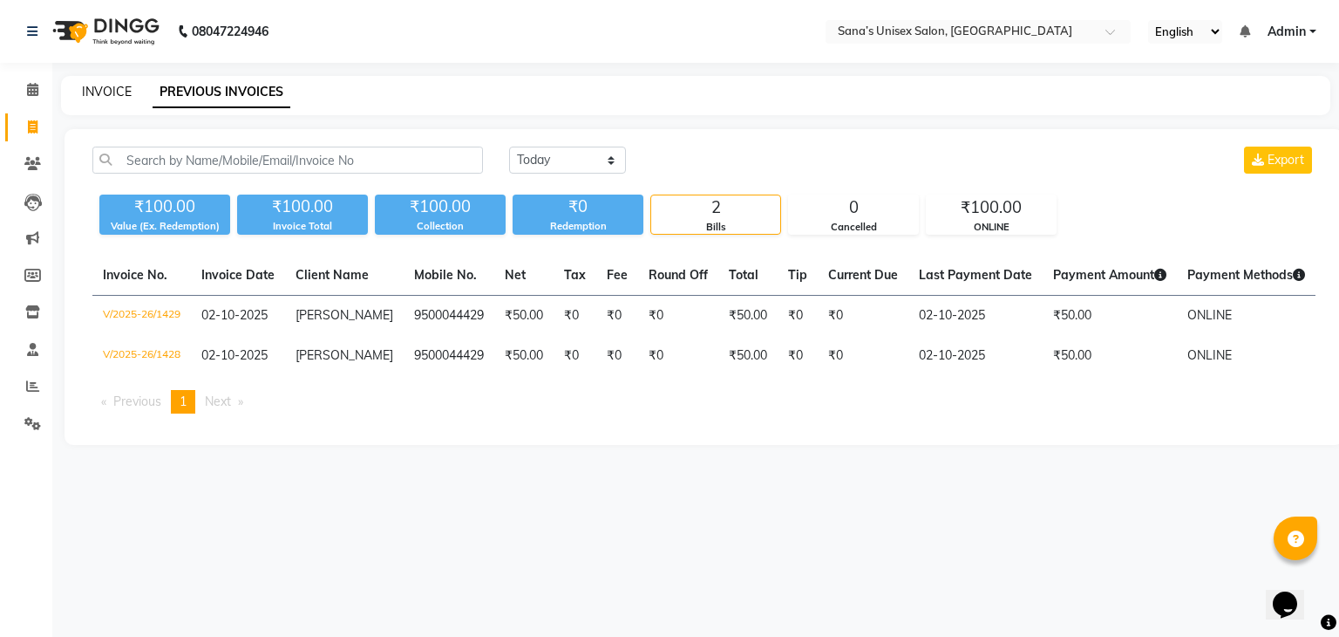
click at [111, 88] on link "INVOICE" at bounding box center [107, 92] width 50 height 16
select select "service"
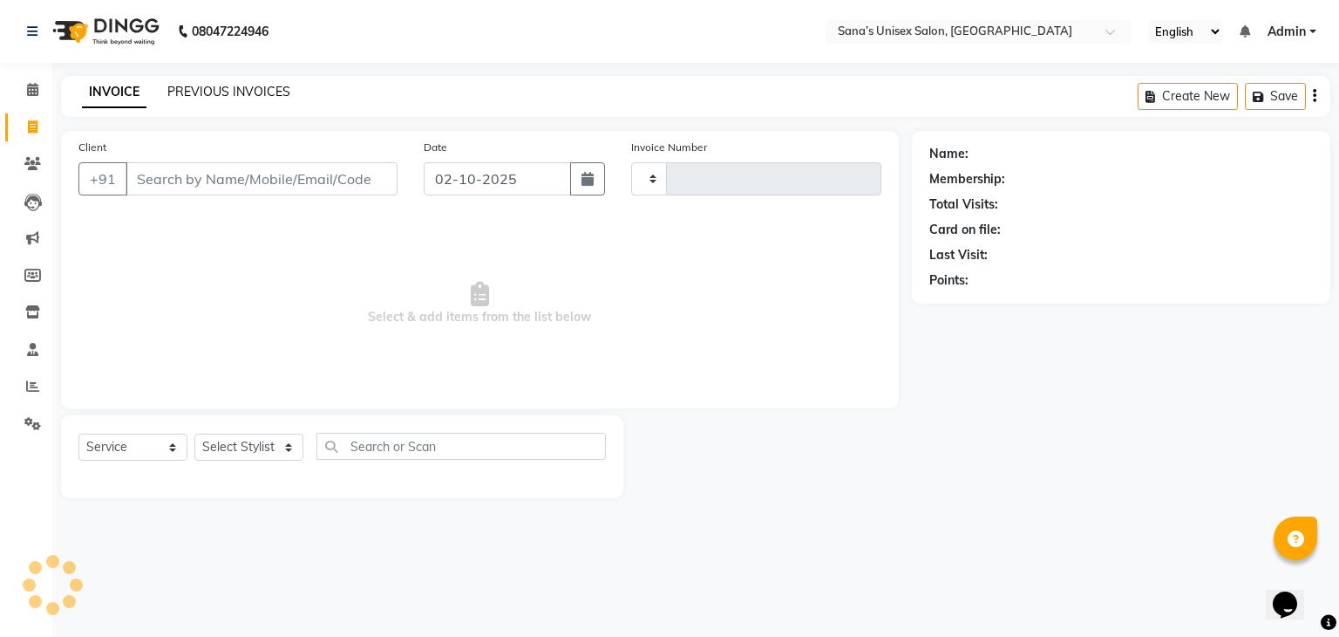
type input "1430"
select select "6091"
click at [261, 98] on link "PREVIOUS INVOICES" at bounding box center [228, 92] width 123 height 16
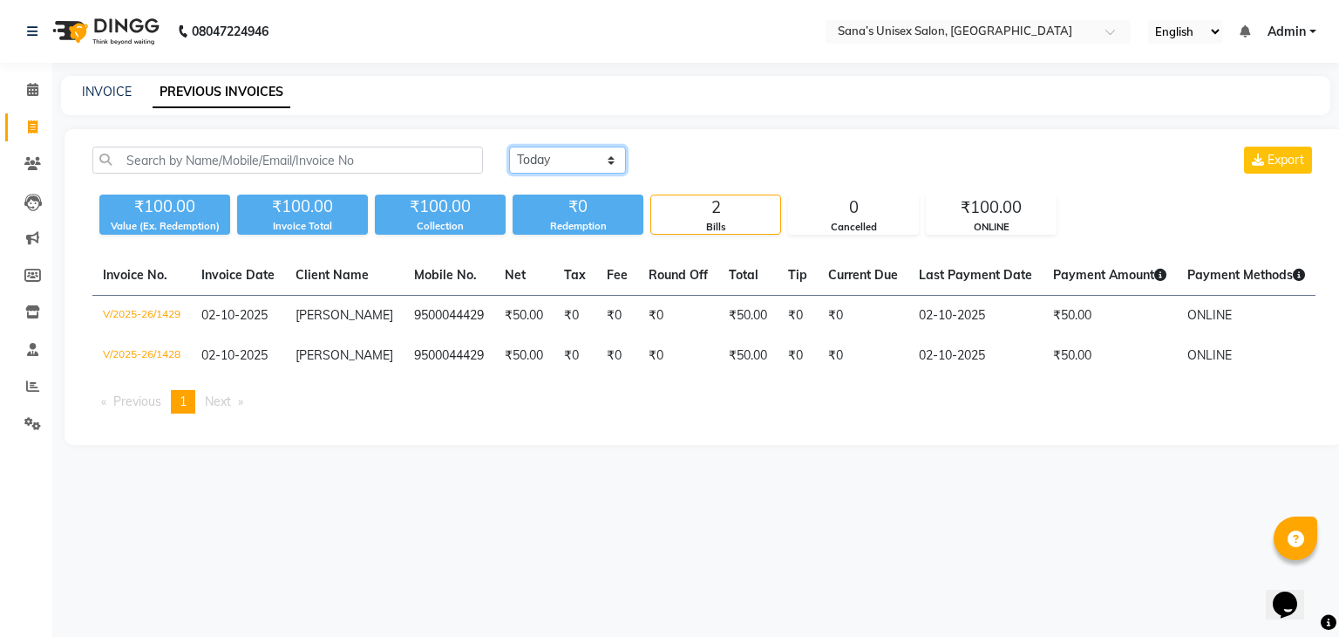
click at [566, 173] on select "Today Yesterday Custom Range" at bounding box center [567, 159] width 117 height 27
click at [509, 146] on select "Today Yesterday Custom Range" at bounding box center [567, 159] width 117 height 27
click at [540, 161] on select "Today Yesterday Custom Range" at bounding box center [574, 160] width 131 height 27
select select "today"
click at [509, 147] on select "Today Yesterday Custom Range" at bounding box center [574, 160] width 131 height 27
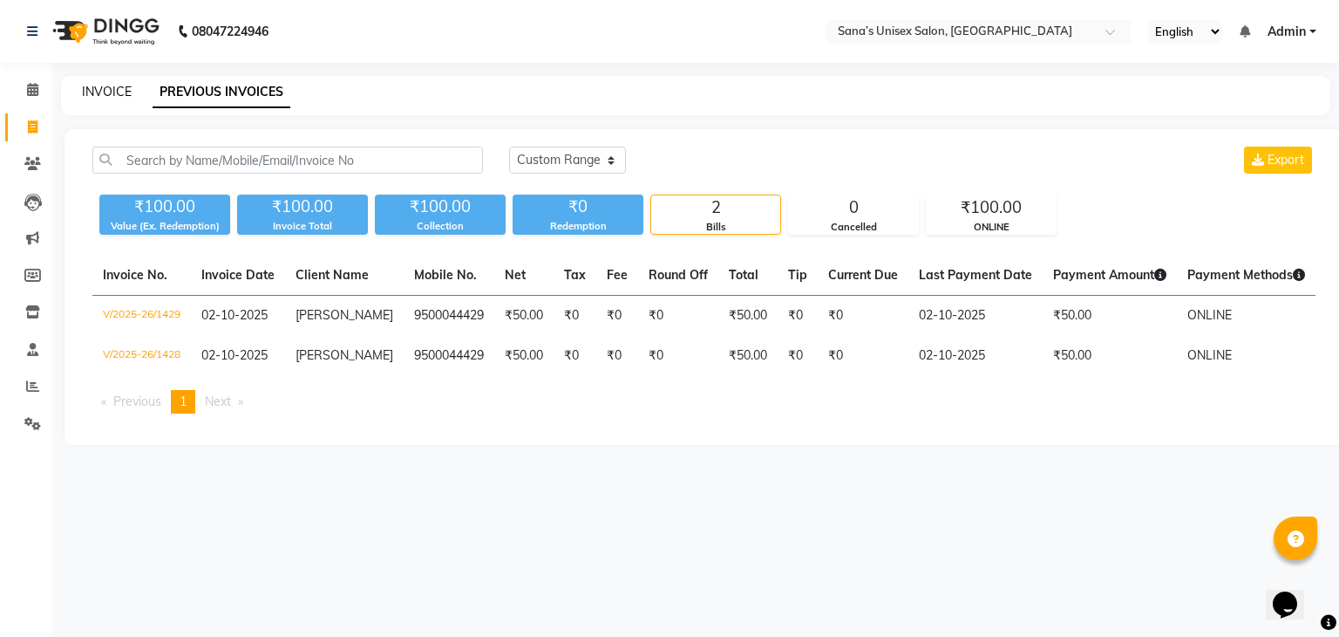
click at [119, 85] on link "INVOICE" at bounding box center [107, 92] width 50 height 16
select select "6091"
select select "service"
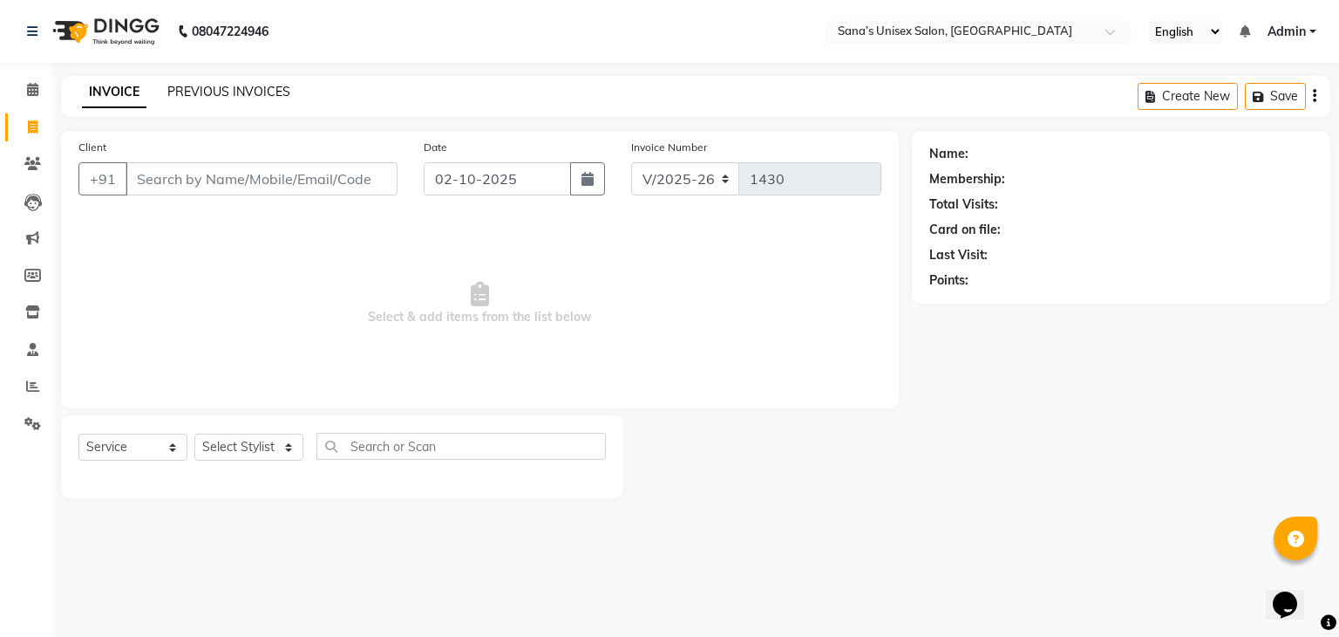
click at [213, 90] on link "PREVIOUS INVOICES" at bounding box center [228, 92] width 123 height 16
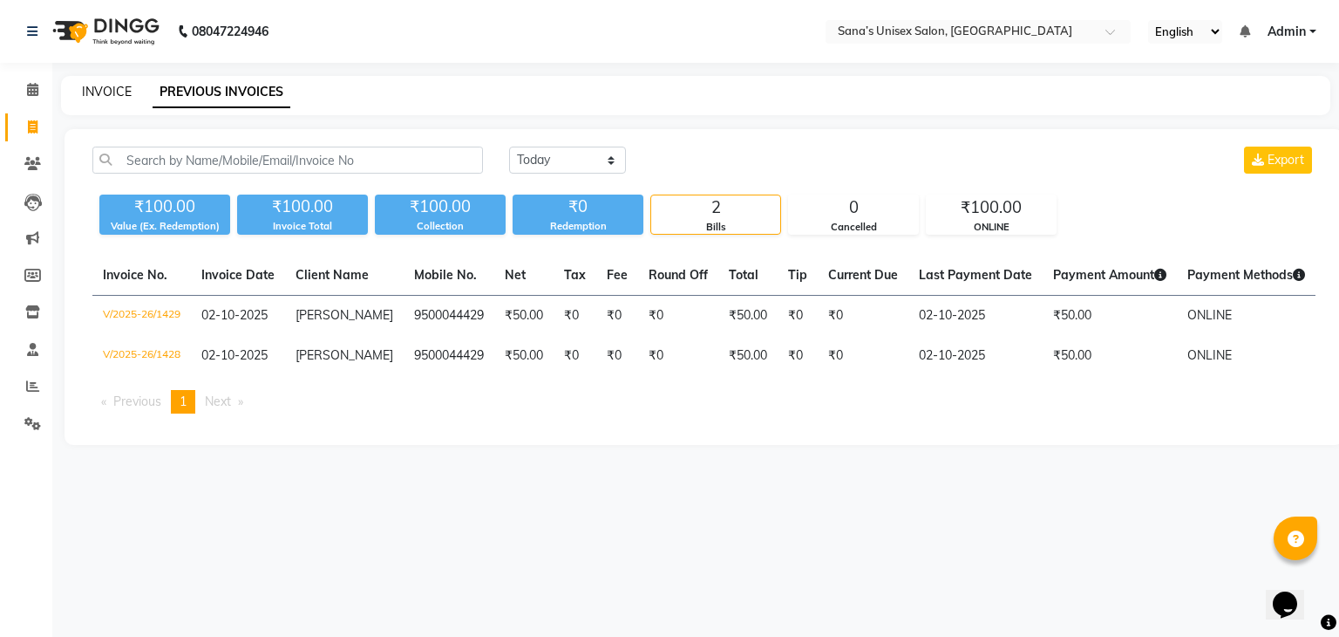
click at [116, 88] on link "INVOICE" at bounding box center [107, 92] width 50 height 16
select select "service"
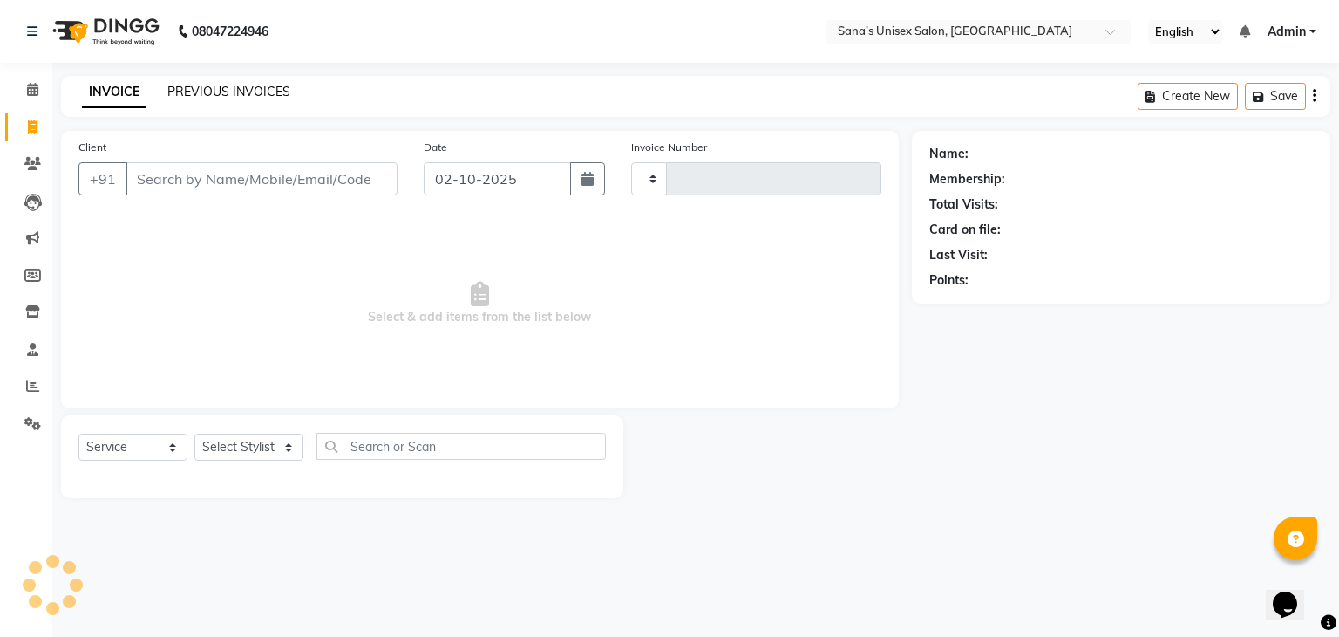
type input "1430"
select select "6091"
click at [196, 88] on link "PREVIOUS INVOICES" at bounding box center [228, 92] width 123 height 16
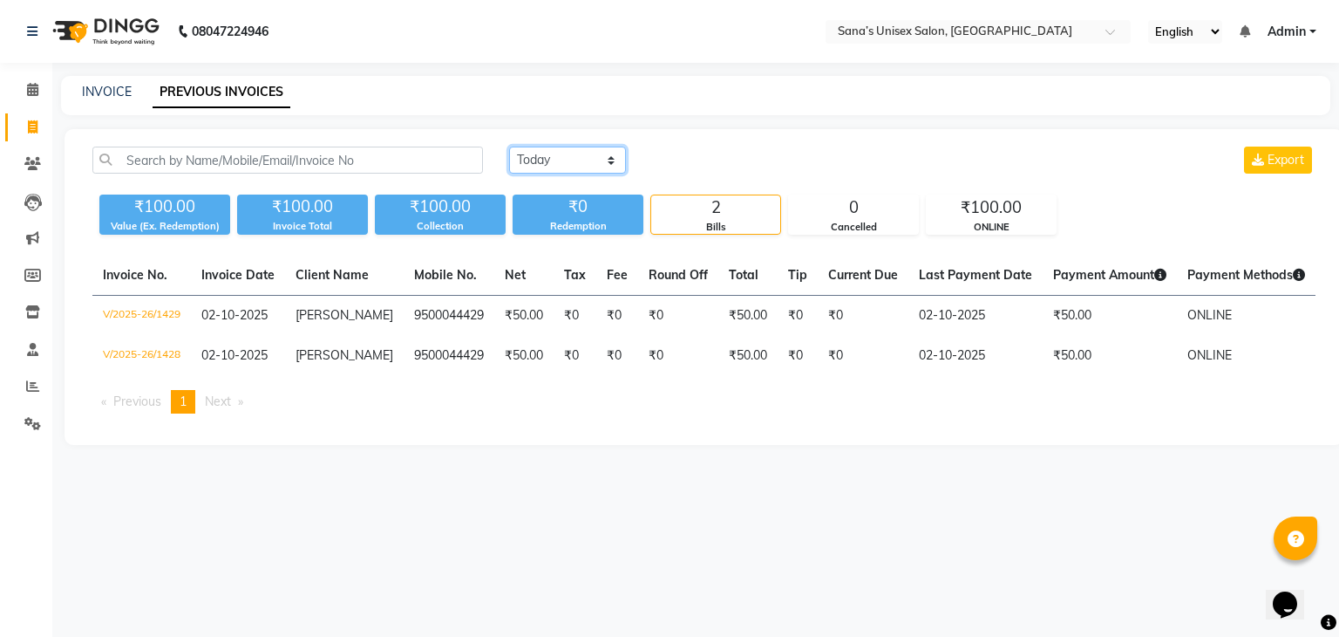
click at [534, 165] on select "Today Yesterday Custom Range" at bounding box center [567, 159] width 117 height 27
click at [125, 91] on link "INVOICE" at bounding box center [107, 92] width 50 height 16
select select "6091"
select select "service"
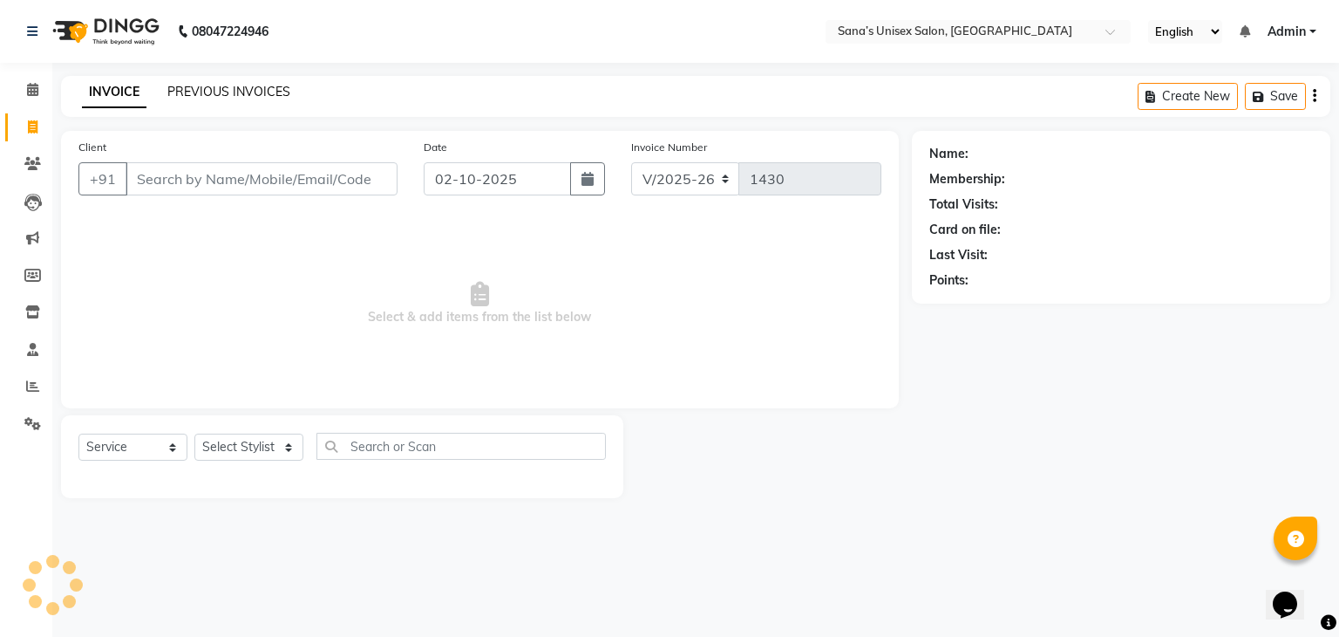
click at [240, 95] on link "PREVIOUS INVOICES" at bounding box center [228, 92] width 123 height 16
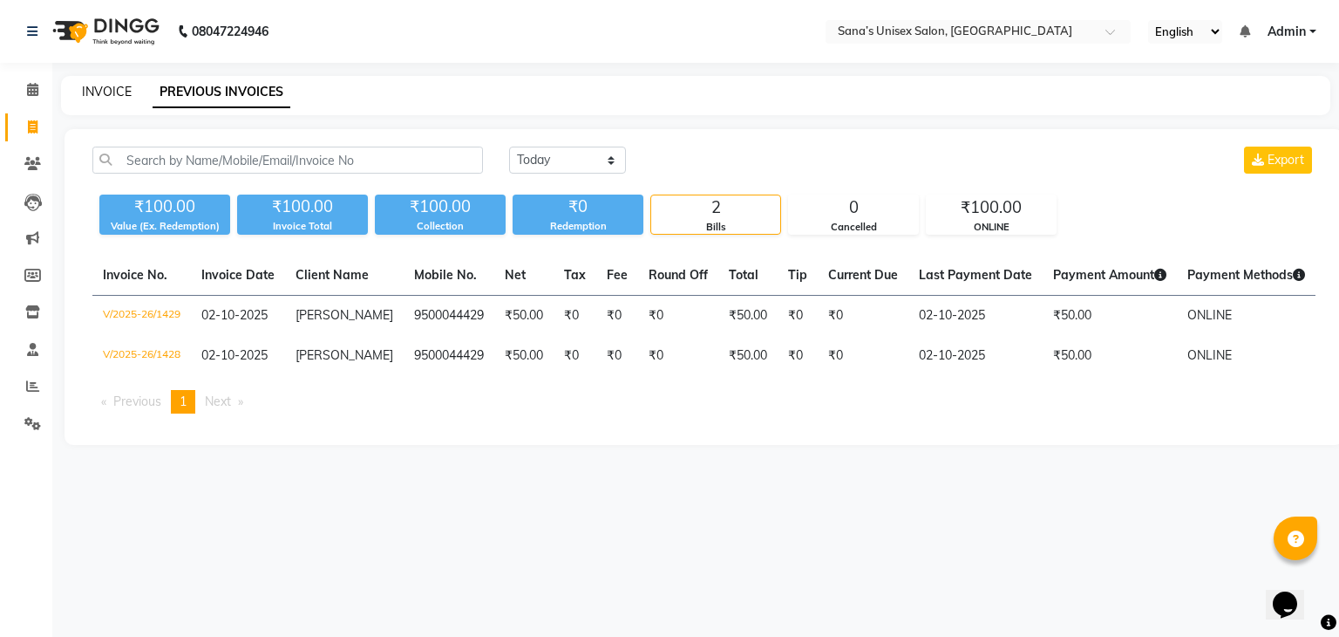
click at [98, 88] on link "INVOICE" at bounding box center [107, 92] width 50 height 16
select select "6091"
select select "service"
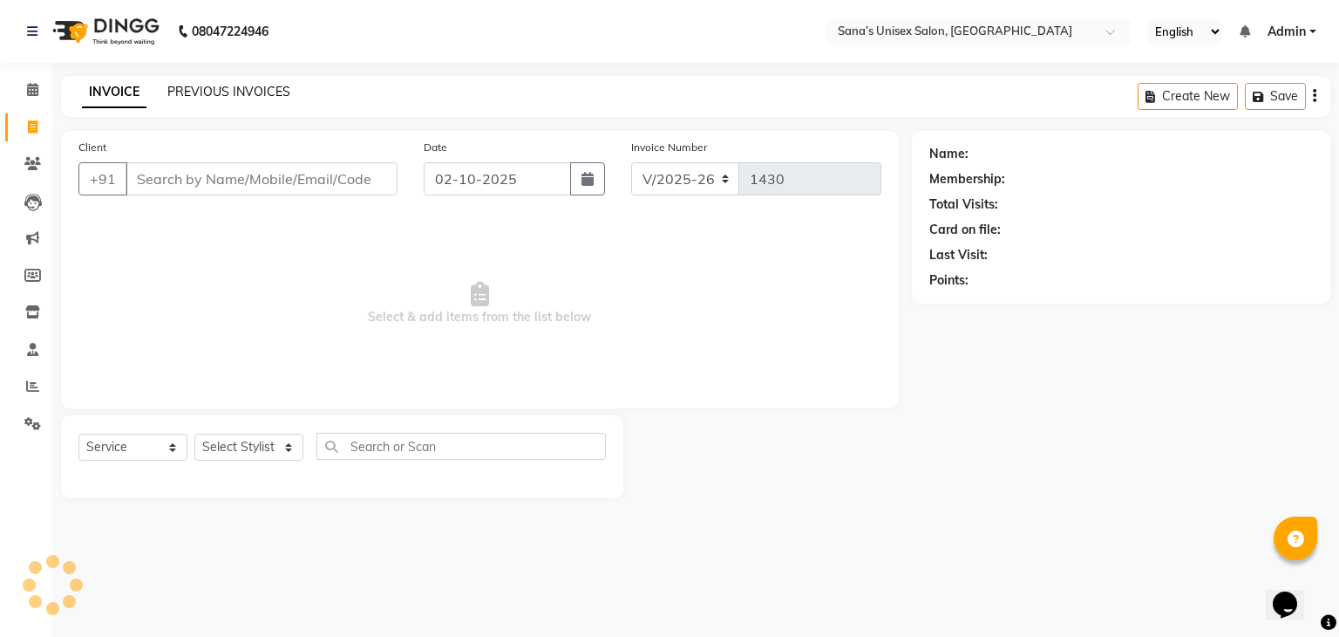
click at [239, 95] on link "PREVIOUS INVOICES" at bounding box center [228, 92] width 123 height 16
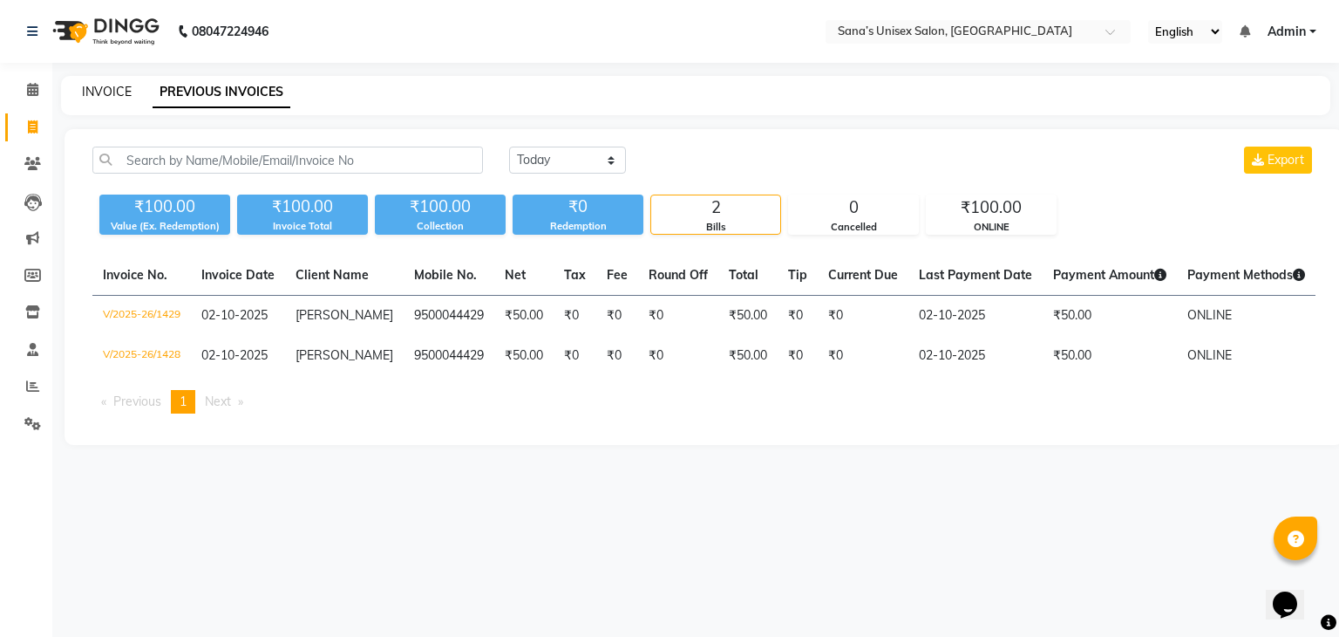
click at [94, 95] on link "INVOICE" at bounding box center [107, 92] width 50 height 16
select select "service"
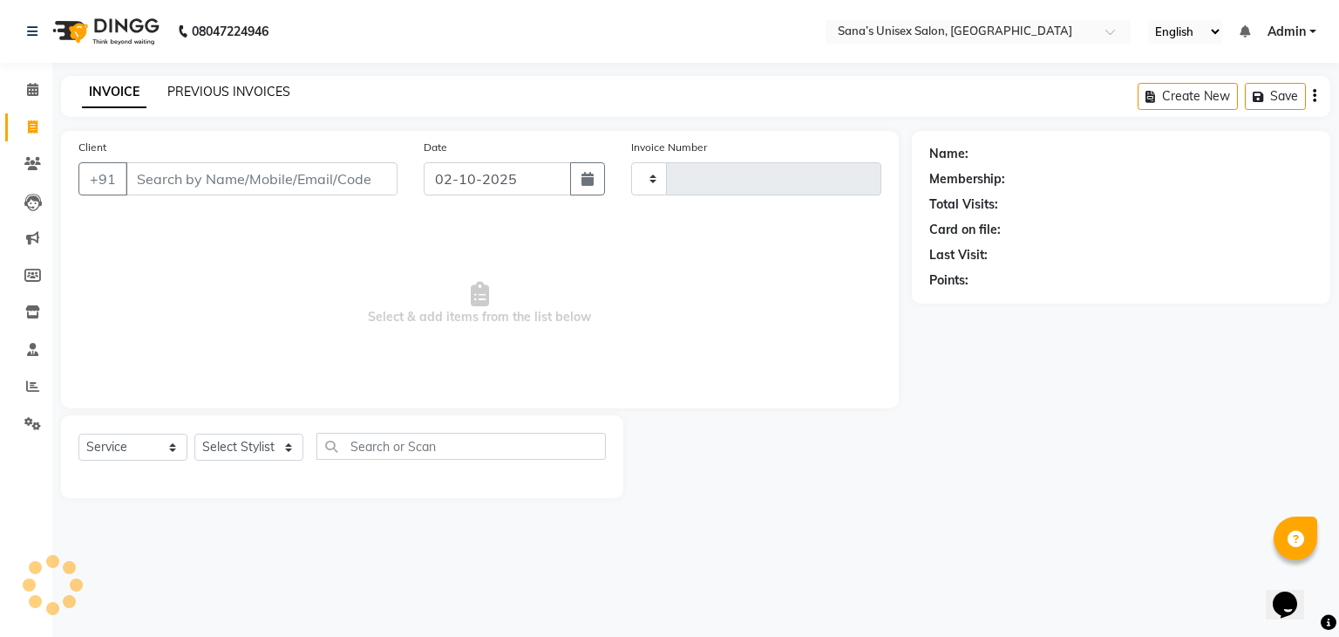
type input "1430"
select select "6091"
click at [205, 98] on link "PREVIOUS INVOICES" at bounding box center [228, 92] width 123 height 16
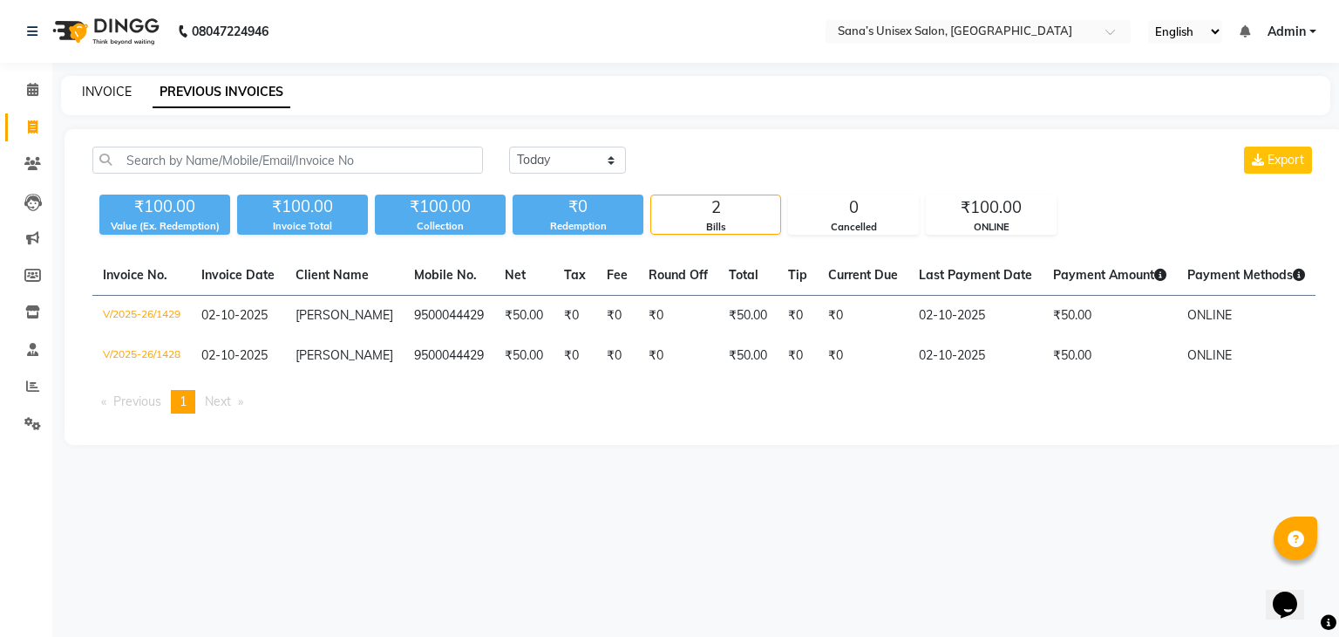
click at [123, 96] on link "INVOICE" at bounding box center [107, 92] width 50 height 16
select select "6091"
select select "service"
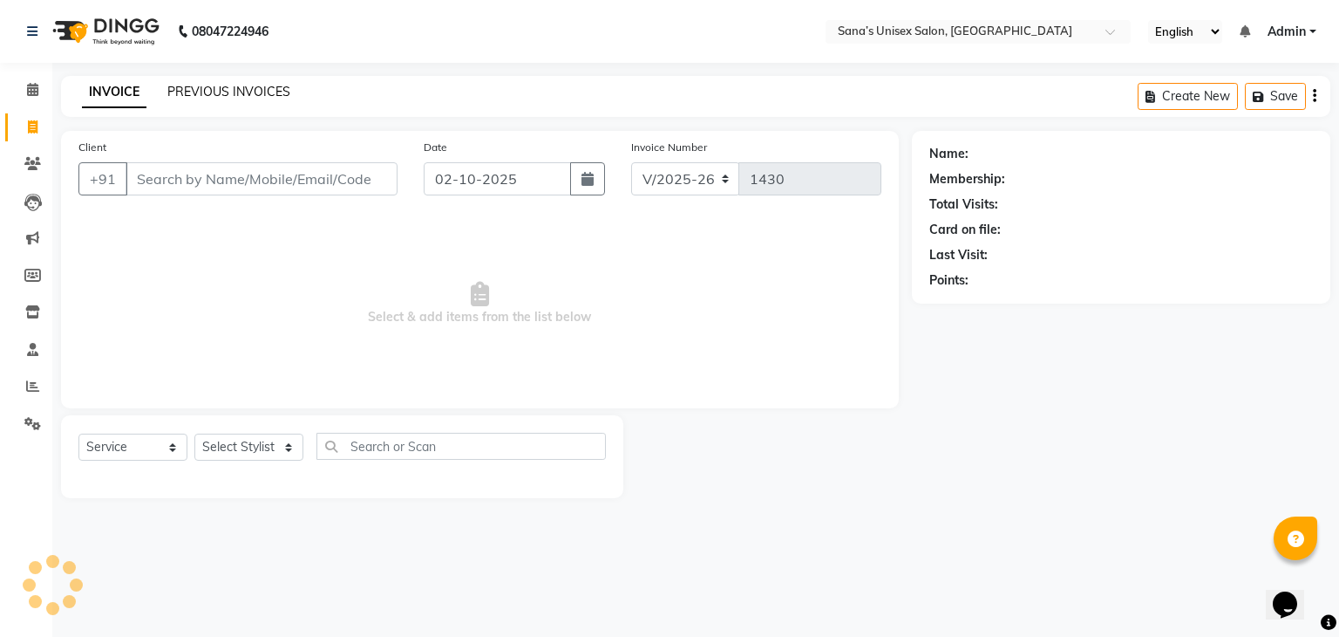
click at [223, 89] on link "PREVIOUS INVOICES" at bounding box center [228, 92] width 123 height 16
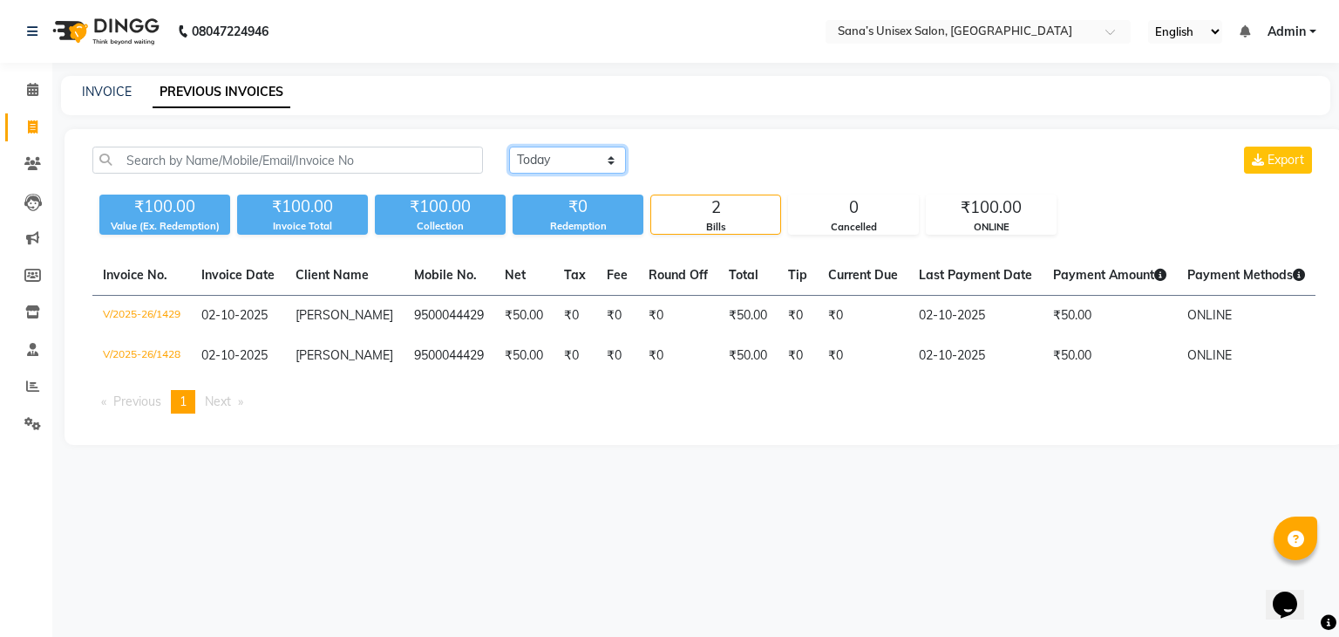
click at [520, 146] on select "Today Yesterday Custom Range" at bounding box center [567, 159] width 117 height 27
click at [509, 146] on select "Today Yesterday Custom Range" at bounding box center [567, 159] width 117 height 27
click at [581, 164] on select "Today Yesterday Custom Range" at bounding box center [574, 160] width 131 height 27
click at [509, 147] on select "Today Yesterday Custom Range" at bounding box center [574, 160] width 131 height 27
click at [841, 215] on div "0" at bounding box center [853, 207] width 129 height 24
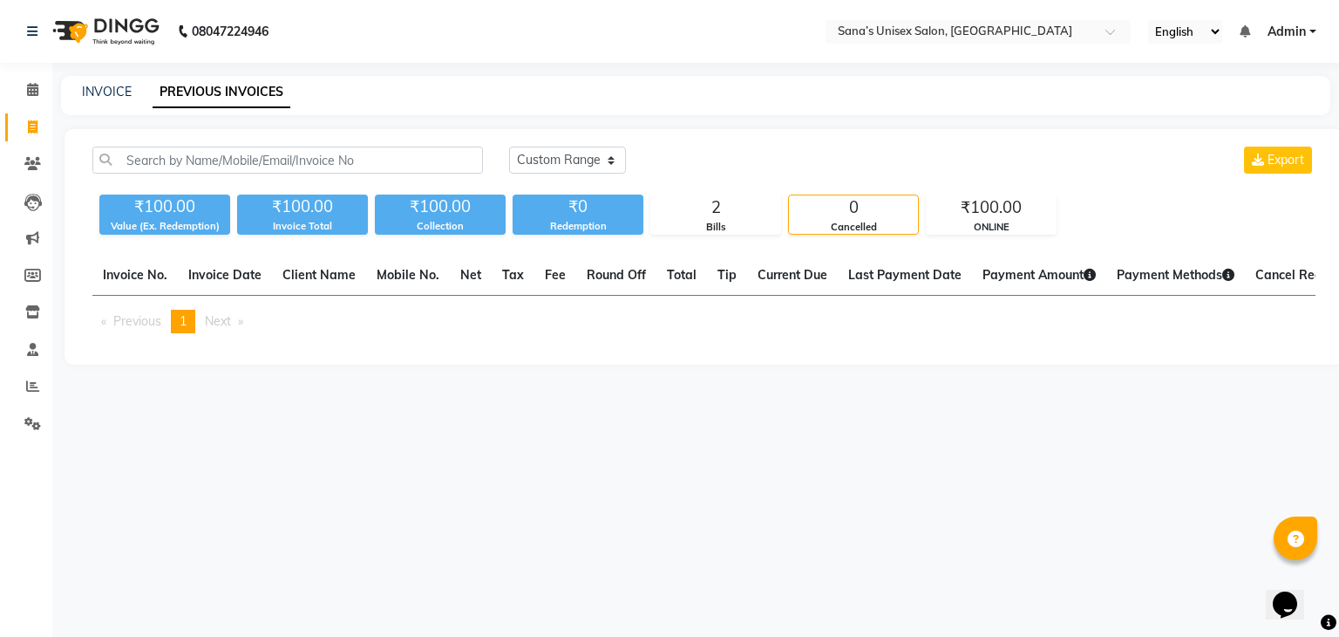
click at [942, 187] on div "Today Yesterday Custom Range Export" at bounding box center [912, 166] width 833 height 41
click at [938, 210] on div "₹100.00" at bounding box center [991, 207] width 129 height 24
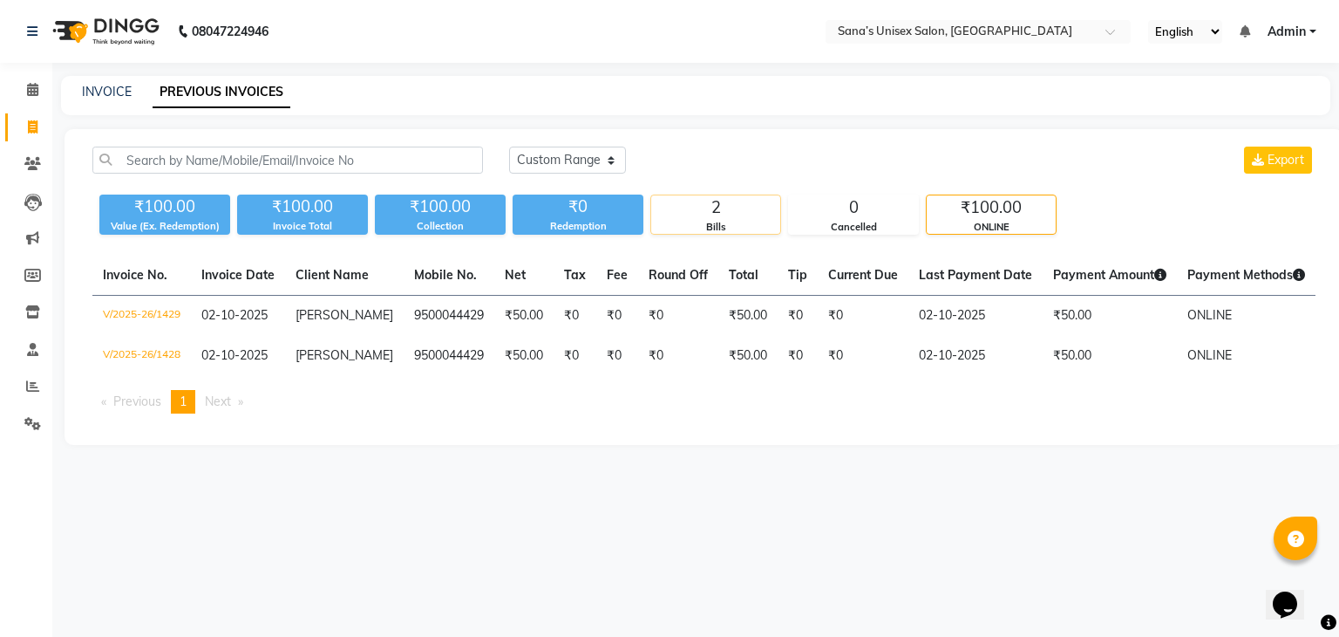
click at [746, 210] on div "2" at bounding box center [715, 207] width 129 height 24
click at [545, 216] on div "₹0" at bounding box center [578, 206] width 131 height 24
click at [863, 224] on div "Cancelled" at bounding box center [853, 227] width 129 height 15
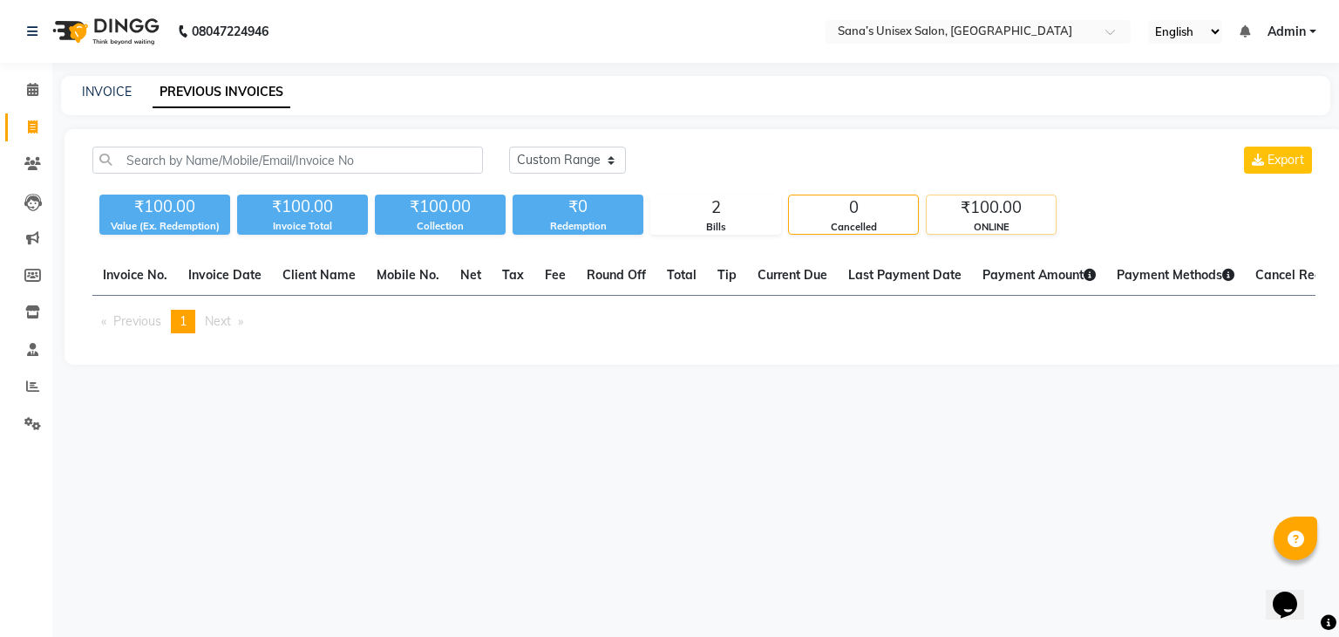
click at [944, 204] on div "₹100.00" at bounding box center [991, 207] width 129 height 24
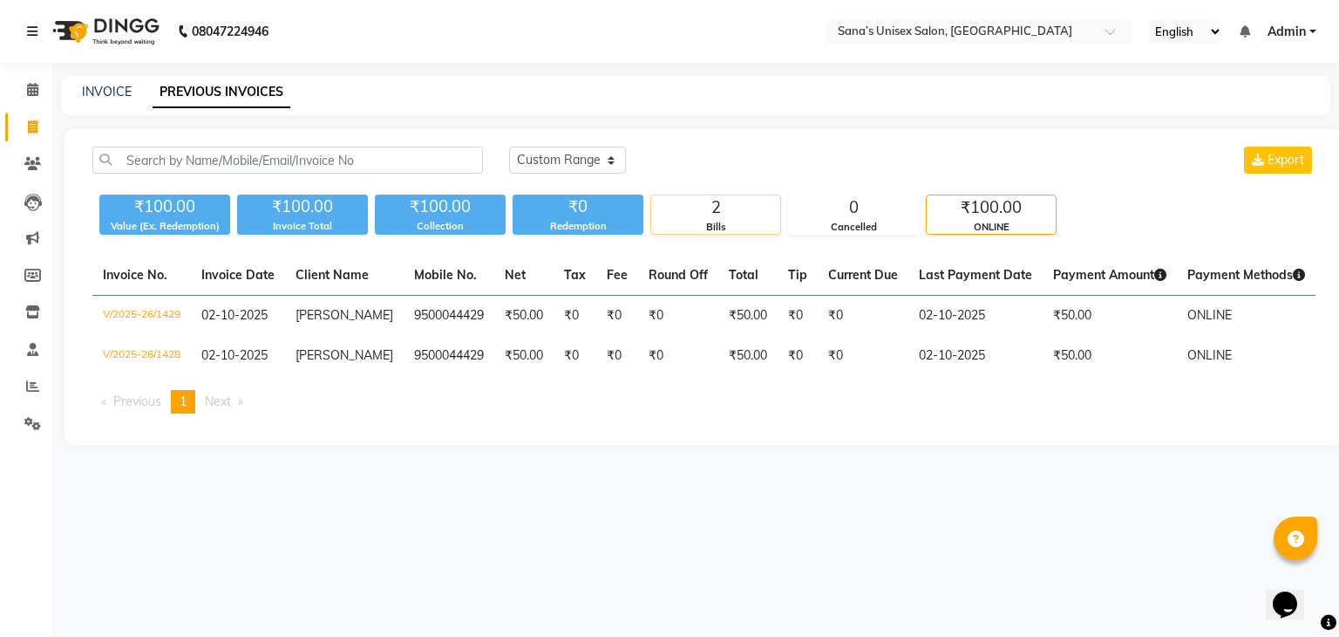
click at [757, 208] on div "2" at bounding box center [715, 207] width 129 height 24
click at [575, 164] on select "Today Yesterday Custom Range" at bounding box center [567, 159] width 117 height 27
click at [509, 146] on select "Today Yesterday Custom Range" at bounding box center [567, 159] width 117 height 27
click at [576, 166] on select "Today Yesterday Custom Range" at bounding box center [574, 160] width 131 height 27
click at [509, 147] on select "Today Yesterday Custom Range" at bounding box center [574, 160] width 131 height 27
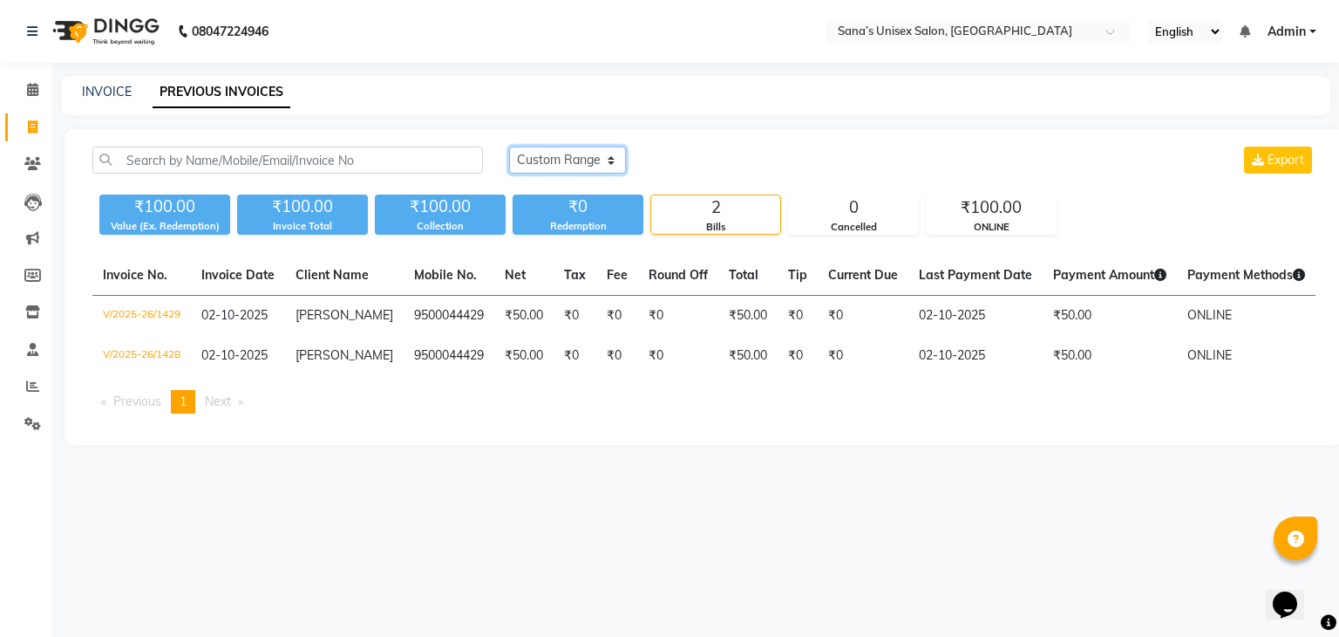
drag, startPoint x: 578, startPoint y: 158, endPoint x: 578, endPoint y: 179, distance: 20.9
click at [578, 158] on select "Today Yesterday Custom Range" at bounding box center [567, 159] width 117 height 27
click at [578, 156] on select "Today Yesterday Custom Range" at bounding box center [567, 159] width 117 height 27
click at [509, 146] on select "Today Yesterday Custom Range" at bounding box center [567, 159] width 117 height 27
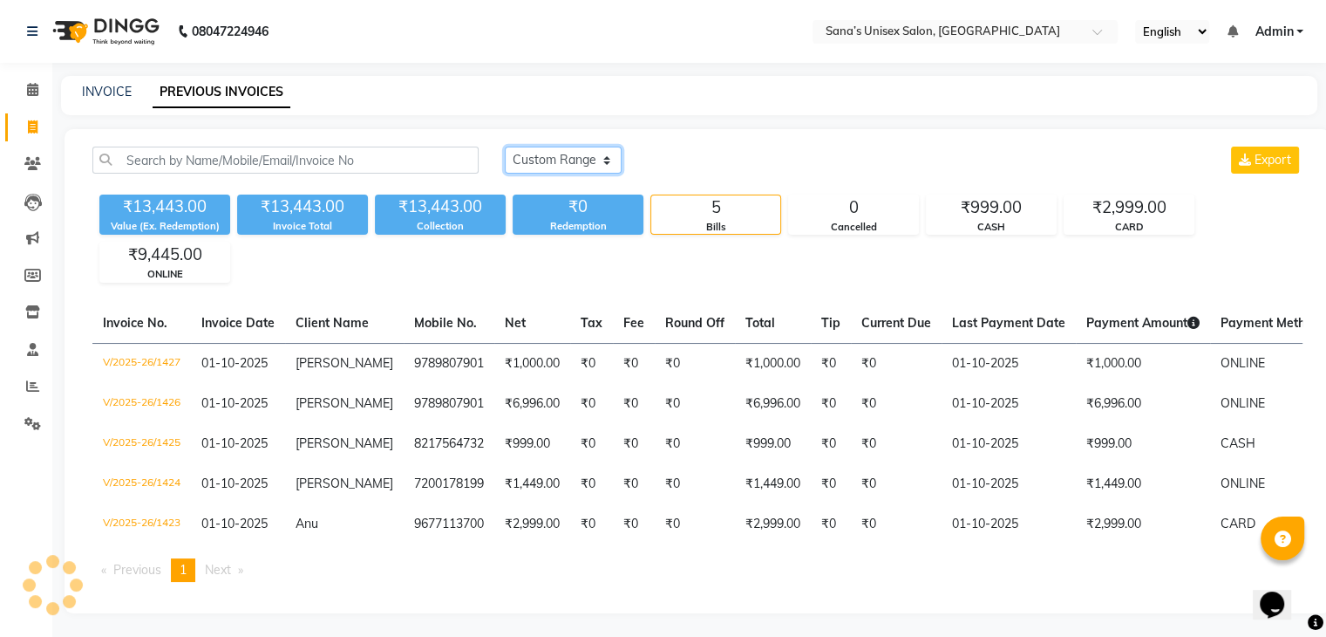
click at [573, 150] on select "Today Yesterday Custom Range" at bounding box center [563, 159] width 117 height 27
click at [505, 146] on select "Today Yesterday Custom Range" at bounding box center [563, 159] width 117 height 27
click at [569, 160] on select "Today Yesterday Custom Range" at bounding box center [563, 159] width 117 height 27
click at [505, 146] on select "Today Yesterday Custom Range" at bounding box center [563, 159] width 117 height 27
click at [562, 152] on select "Today Yesterday Custom Range" at bounding box center [570, 160] width 131 height 27
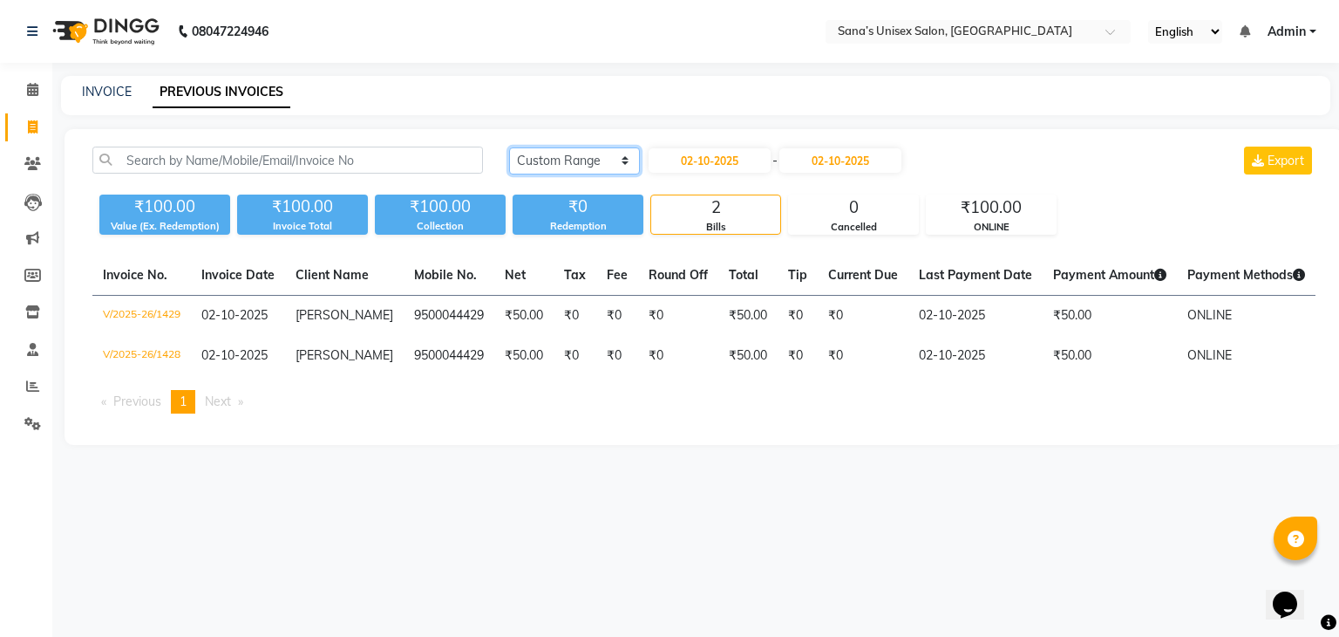
click at [509, 147] on select "Today Yesterday Custom Range" at bounding box center [574, 160] width 131 height 27
click at [558, 160] on select "Today Yesterday Custom Range" at bounding box center [567, 159] width 117 height 27
click at [509, 146] on select "Today Yesterday Custom Range" at bounding box center [567, 159] width 117 height 27
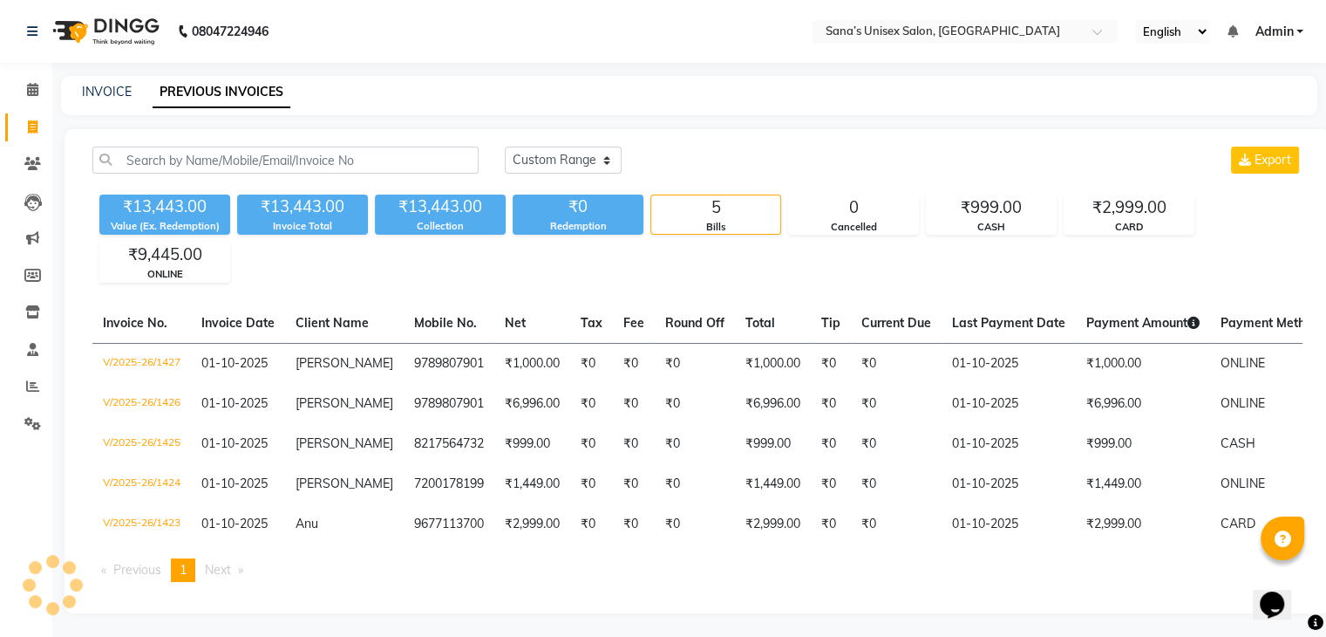
click at [550, 144] on div "Today Yesterday Custom Range Export ₹13,443.00 Value (Ex. Redemption) ₹13,443.0…" at bounding box center [698, 371] width 1266 height 484
drag, startPoint x: 550, startPoint y: 153, endPoint x: 565, endPoint y: 169, distance: 22.2
click at [550, 153] on select "Today Yesterday Custom Range" at bounding box center [563, 159] width 117 height 27
click at [505, 146] on select "Today Yesterday Custom Range" at bounding box center [563, 159] width 117 height 27
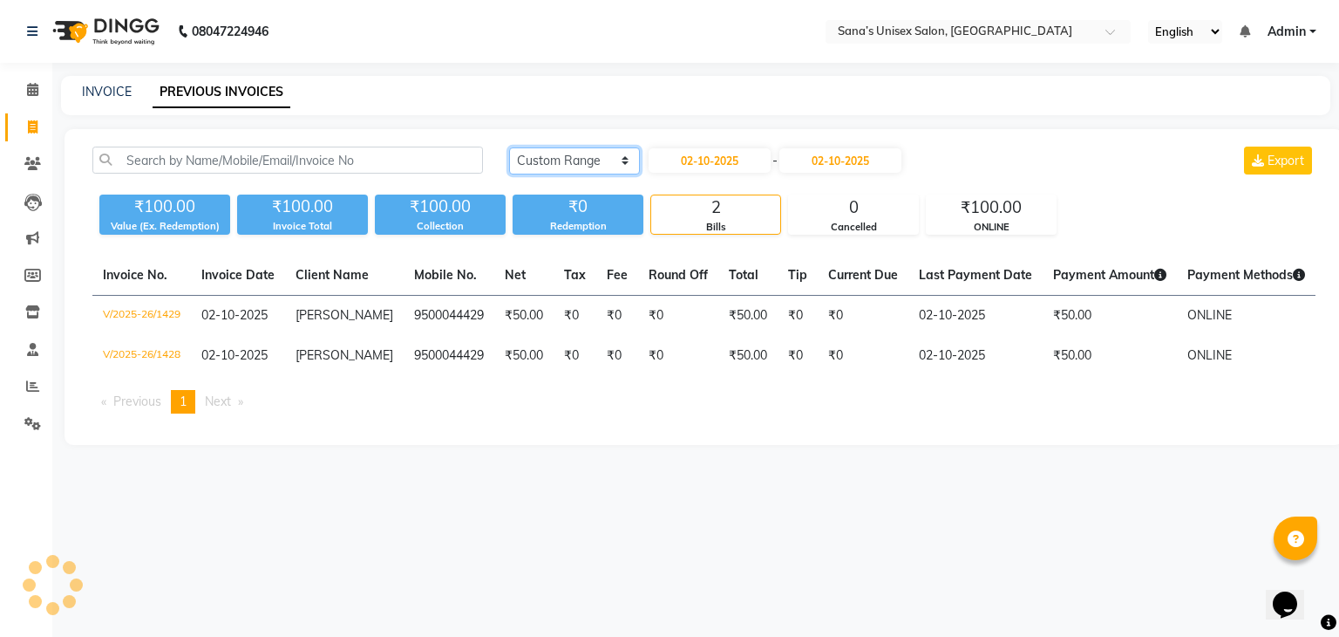
click at [567, 157] on select "Today Yesterday Custom Range" at bounding box center [574, 160] width 131 height 27
select select "today"
click at [509, 147] on select "Today Yesterday Custom Range" at bounding box center [574, 160] width 131 height 27
click at [709, 162] on div "Today Yesterday Custom Range Export" at bounding box center [912, 159] width 807 height 27
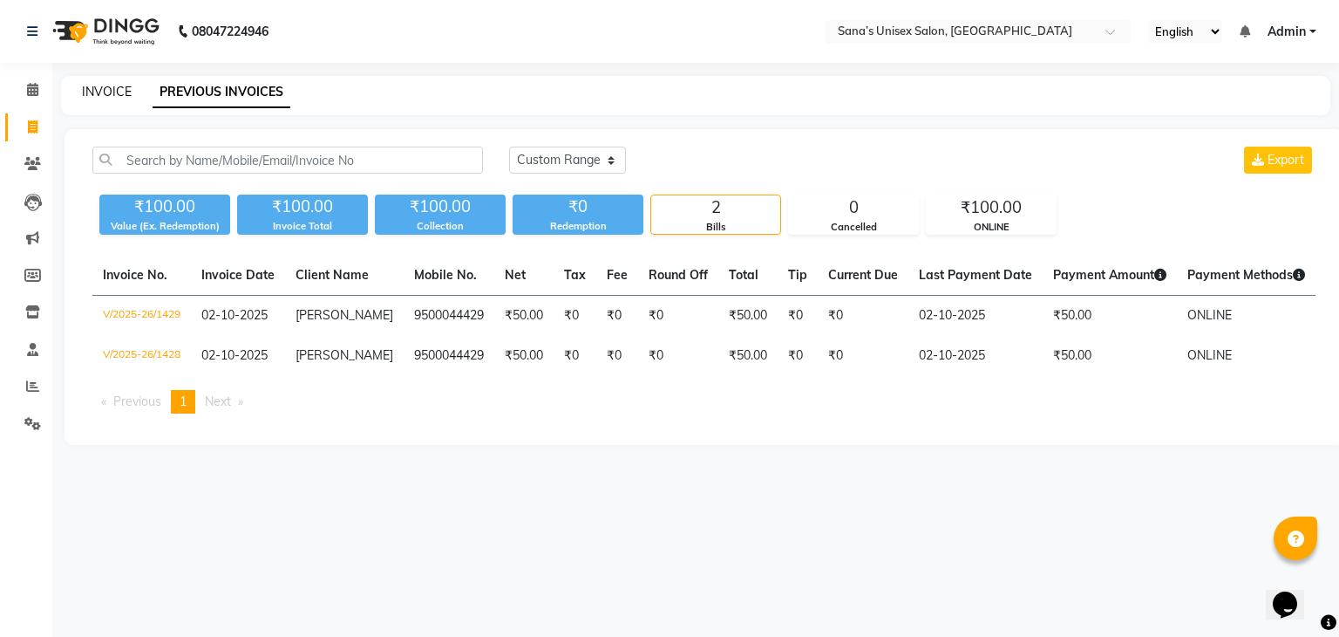
click at [112, 89] on link "INVOICE" at bounding box center [107, 92] width 50 height 16
select select "service"
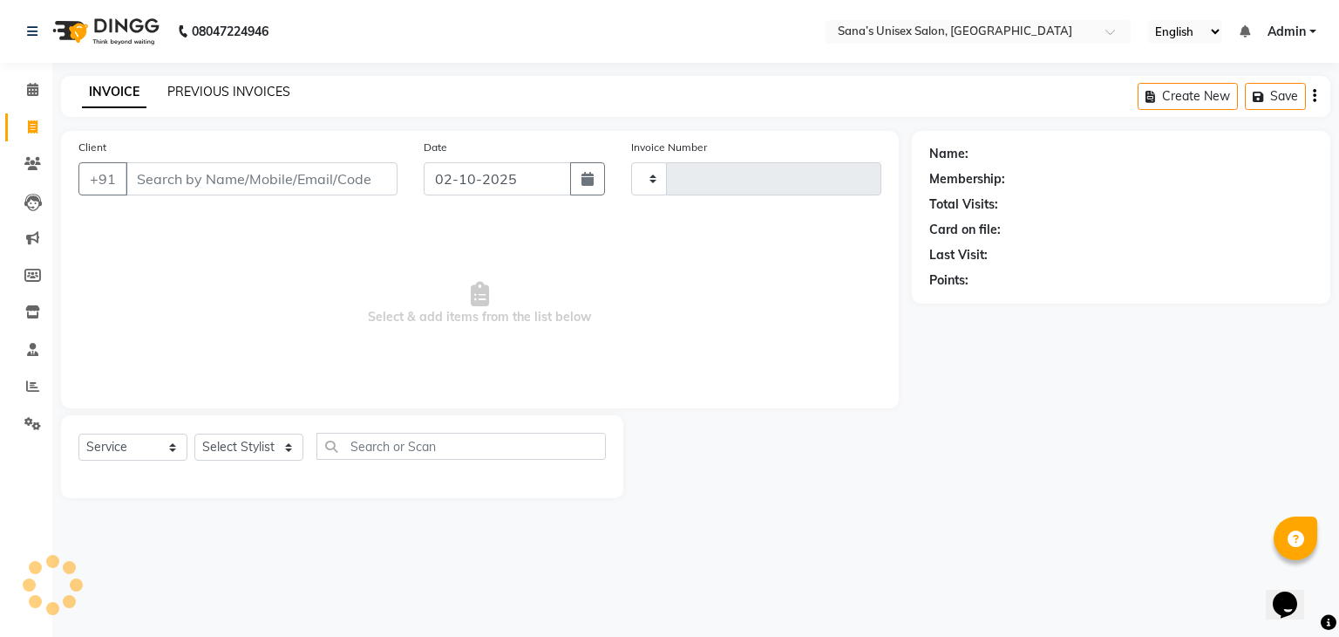
type input "1430"
select select "6091"
click at [252, 88] on link "PREVIOUS INVOICES" at bounding box center [228, 92] width 123 height 16
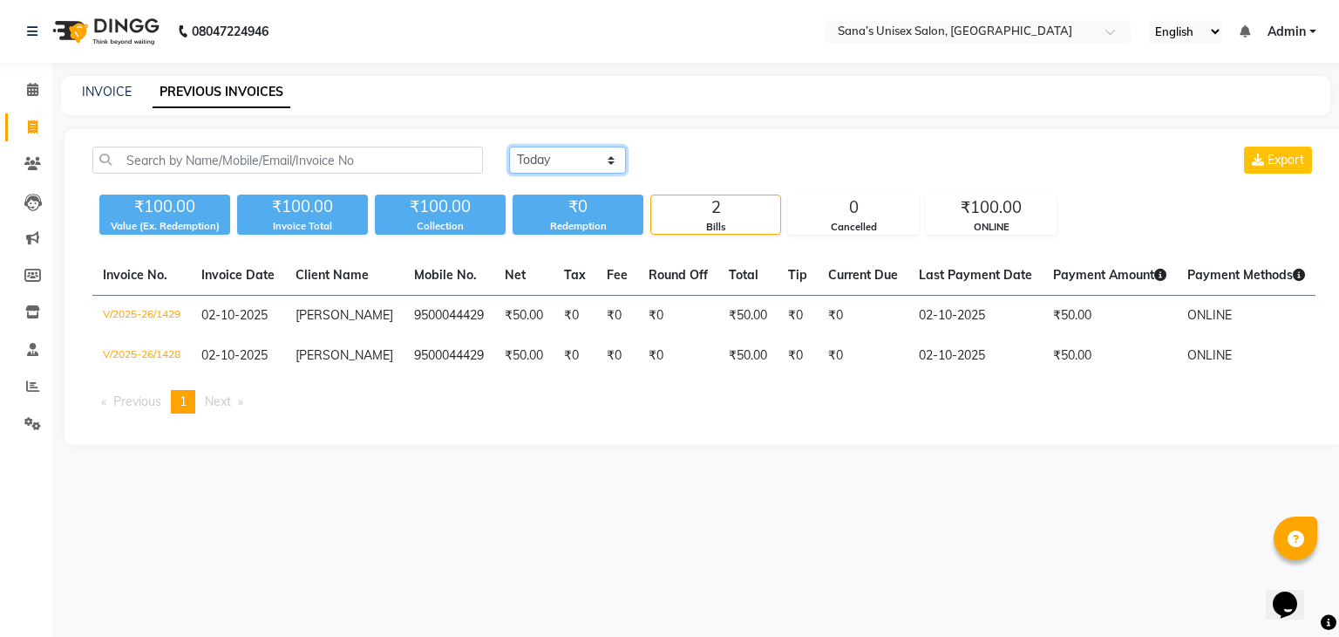
click at [558, 170] on select "Today Yesterday Custom Range" at bounding box center [567, 159] width 117 height 27
click at [509, 146] on select "Today Yesterday Custom Range" at bounding box center [567, 159] width 117 height 27
click at [549, 157] on select "Today Yesterday Custom Range" at bounding box center [574, 160] width 131 height 27
select select "today"
click at [509, 147] on select "Today Yesterday Custom Range" at bounding box center [574, 160] width 131 height 27
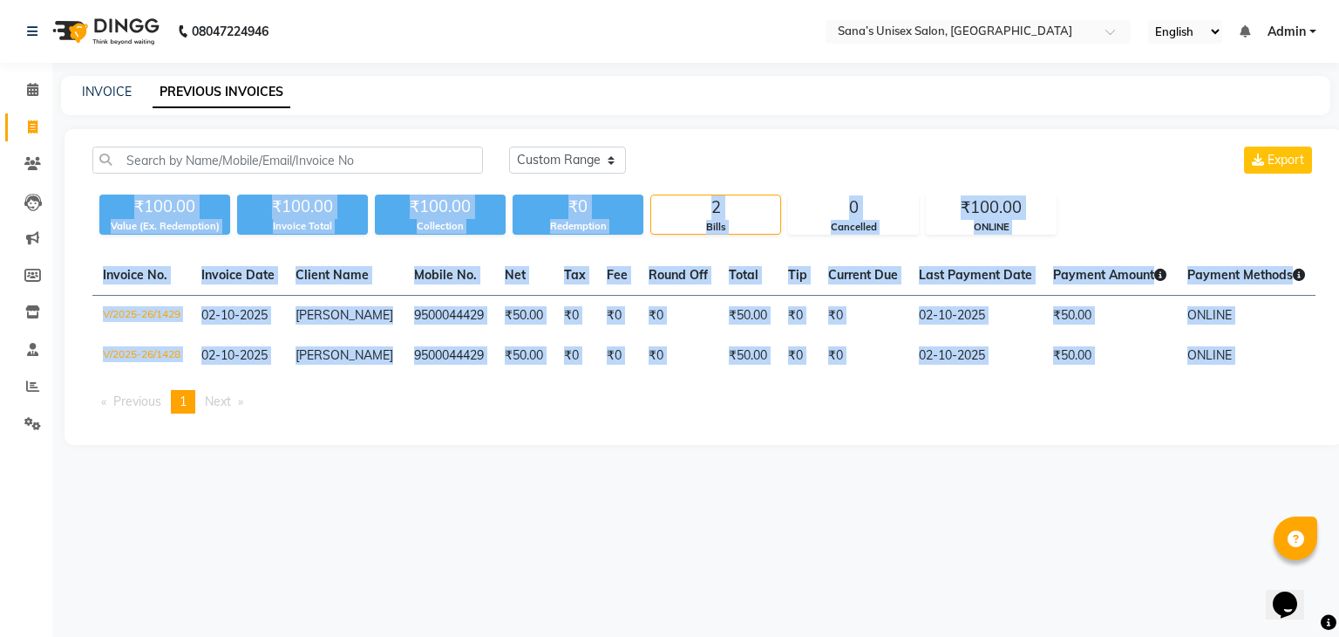
drag, startPoint x: 137, startPoint y: 207, endPoint x: 1173, endPoint y: 464, distance: 1067.4
click at [1173, 464] on main "INVOICE PREVIOUS INVOICES Today Yesterday Custom Range Export ₹100.00 Value (Ex…" at bounding box center [695, 273] width 1287 height 395
click at [1103, 427] on div "Invoice No. Invoice Date Client Name Mobile No. Net Tax Fee Round Off Total Tip…" at bounding box center [704, 341] width 1244 height 172
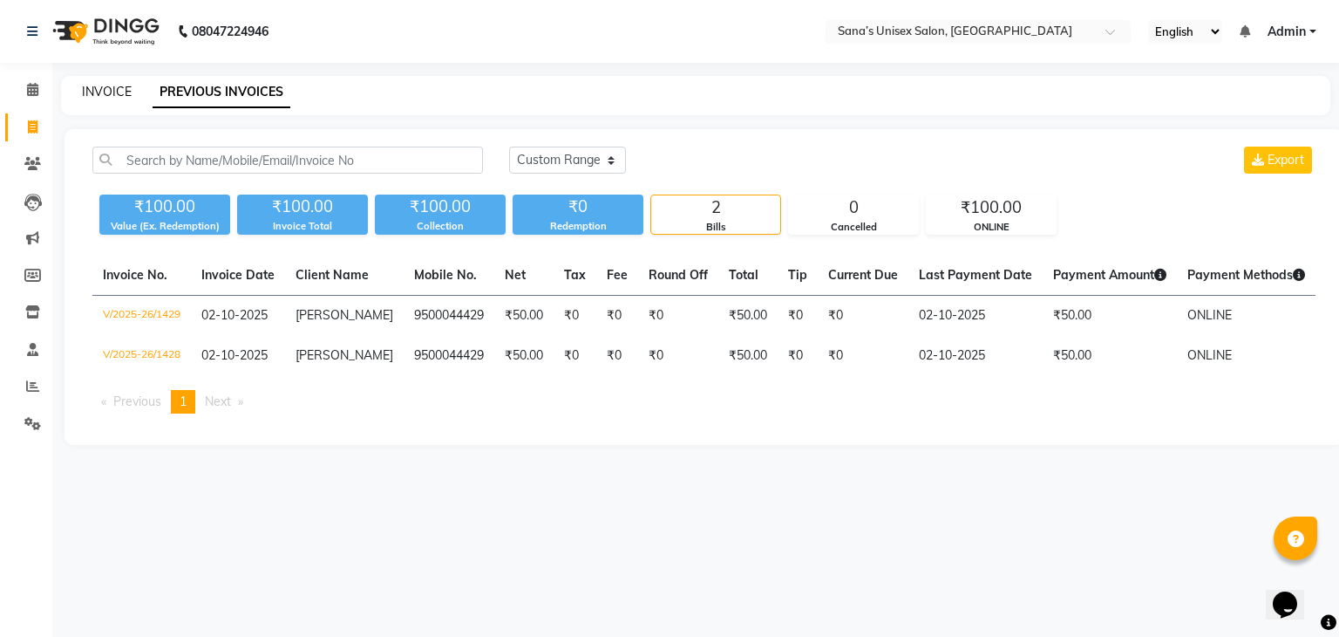
click at [110, 92] on link "INVOICE" at bounding box center [107, 92] width 50 height 16
select select "6091"
select select "service"
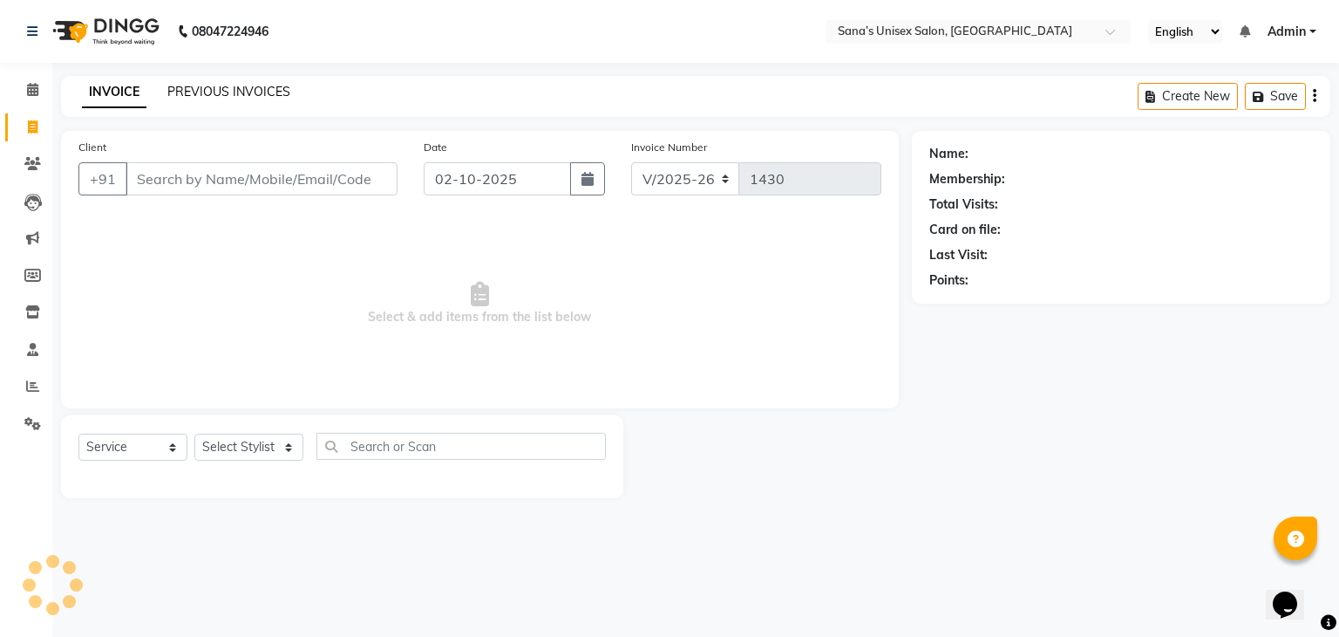
click at [203, 92] on link "PREVIOUS INVOICES" at bounding box center [228, 92] width 123 height 16
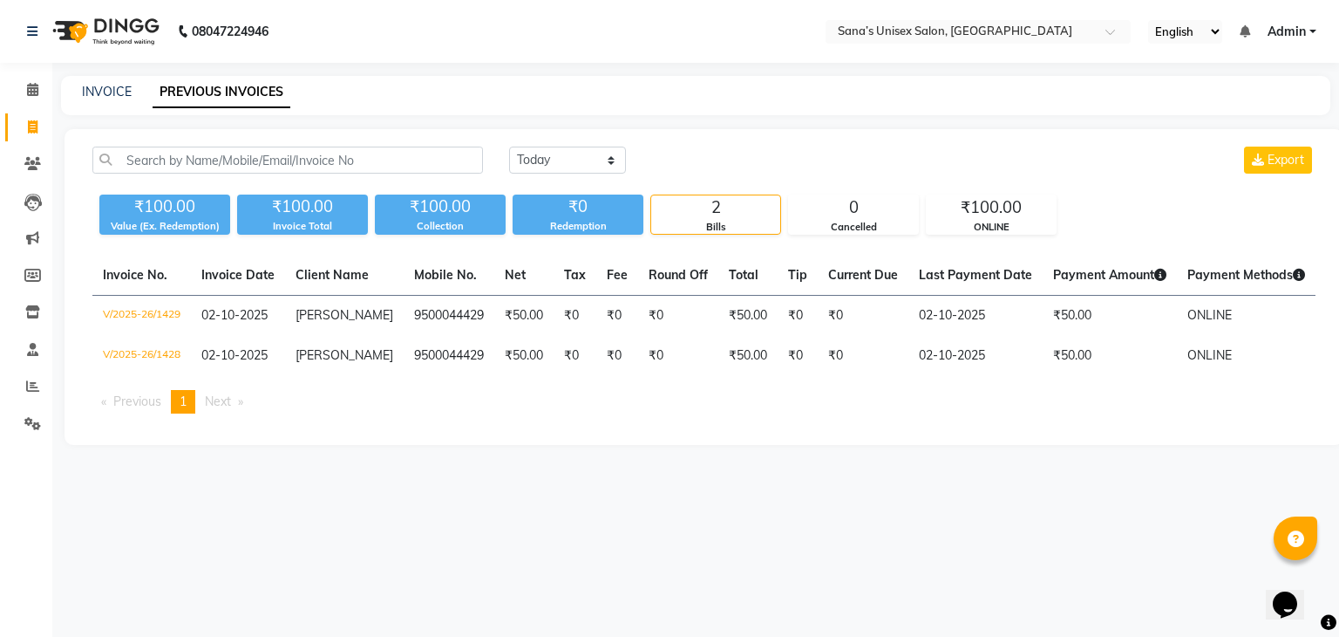
click at [35, 140] on link "Invoice" at bounding box center [26, 127] width 42 height 29
select select "6091"
select select "service"
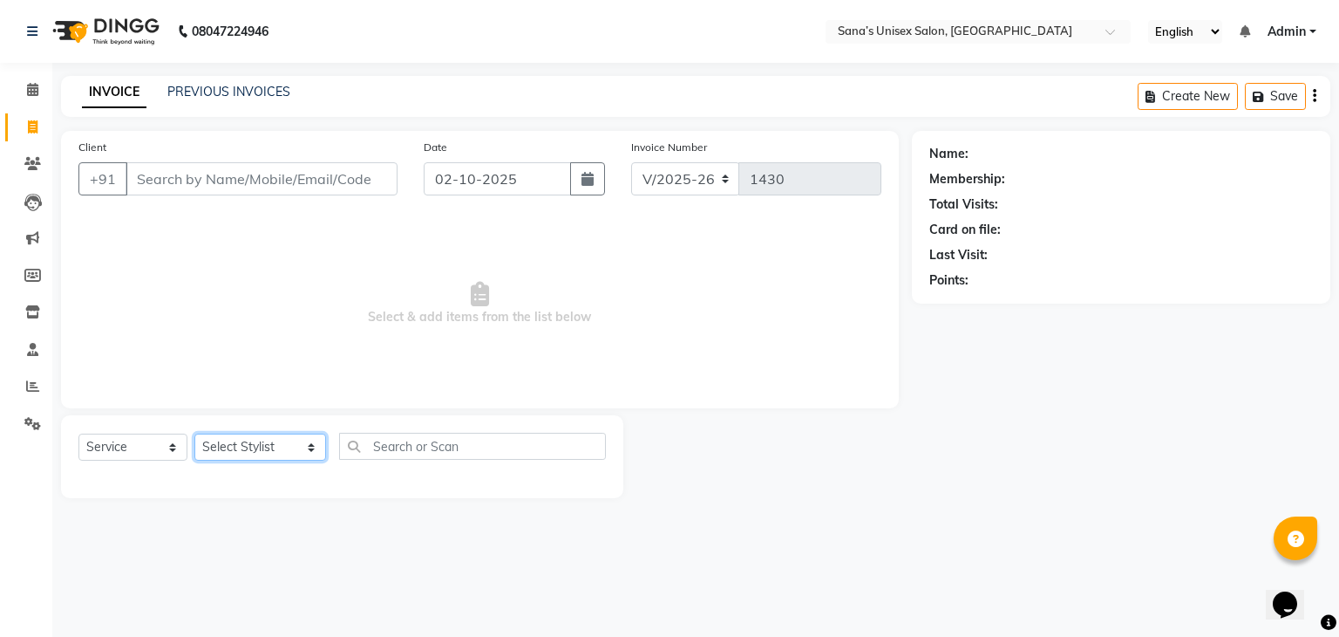
click at [283, 447] on select "Select Stylist anjali beauty MADHU MUTHU MARI (BEAUTY THERAPIST) NANDHINI Nivet…" at bounding box center [260, 446] width 132 height 27
select select "45605"
click at [194, 434] on select "Select Stylist anjali beauty MADHU MUTHU MARI (BEAUTY THERAPIST) NANDHINI Nivet…" at bounding box center [260, 446] width 132 height 27
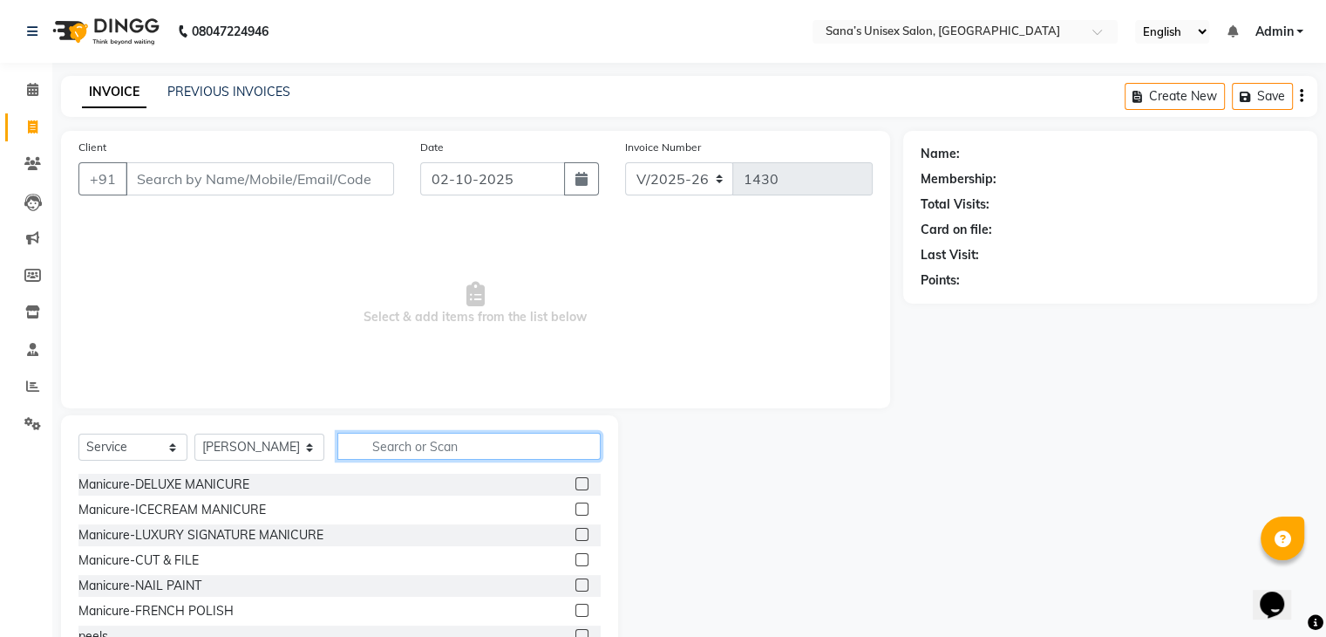
click at [377, 438] on input "text" at bounding box center [468, 446] width 262 height 27
type input "Thread"
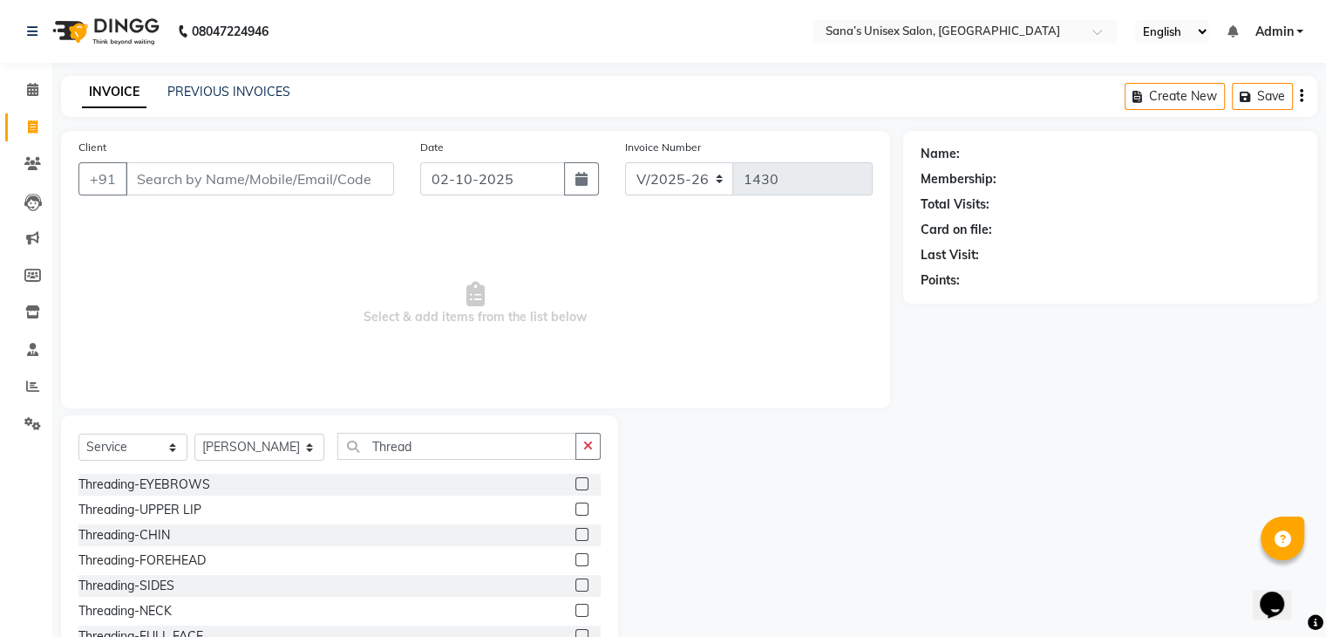
click at [576, 482] on label at bounding box center [582, 483] width 13 height 13
click at [576, 482] on input "checkbox" at bounding box center [581, 484] width 11 height 11
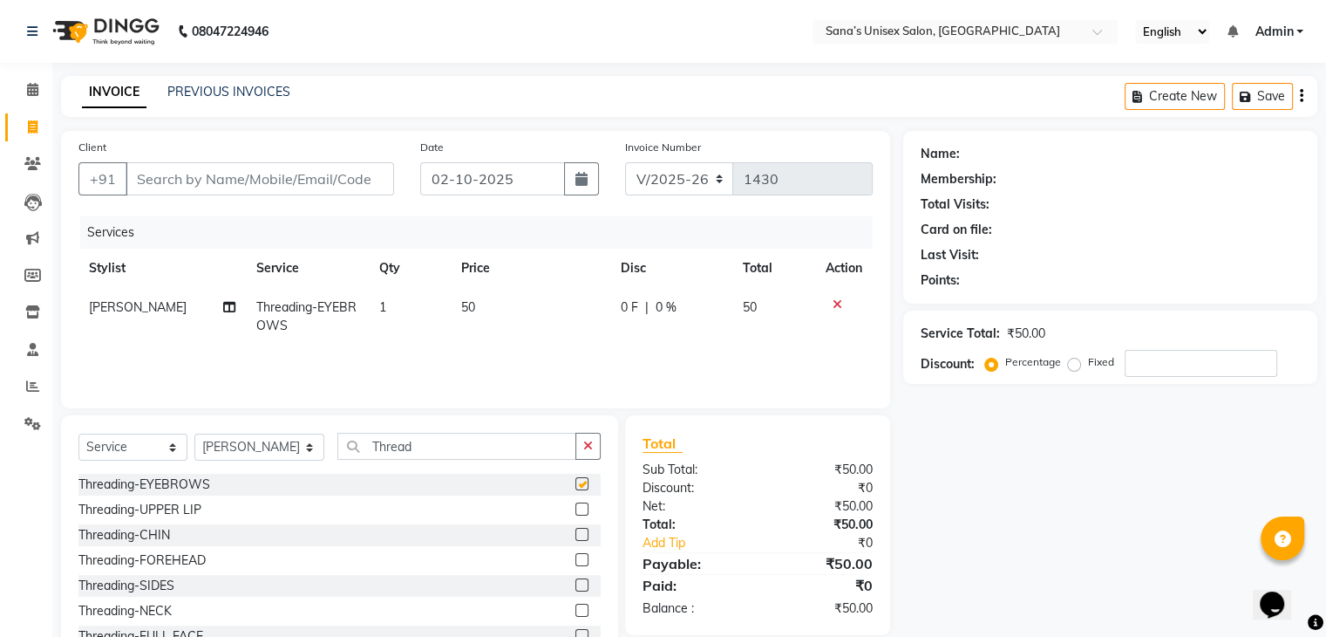
checkbox input "false"
click at [249, 171] on input "Client" at bounding box center [260, 178] width 269 height 33
click at [245, 168] on input "Client" at bounding box center [260, 178] width 269 height 33
click at [196, 194] on input "Client" at bounding box center [260, 178] width 269 height 33
click at [208, 175] on input "Client" at bounding box center [260, 178] width 269 height 33
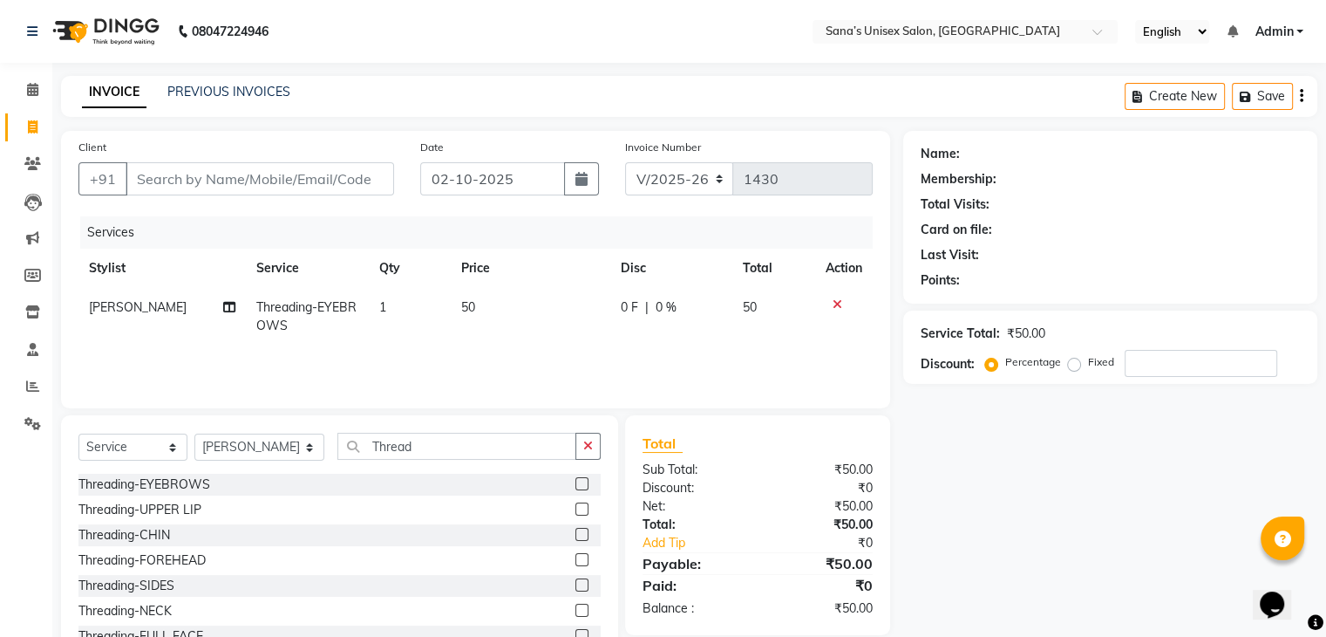
drag, startPoint x: 226, startPoint y: 208, endPoint x: 233, endPoint y: 175, distance: 33.9
click at [233, 175] on div "Client +91" at bounding box center [236, 174] width 342 height 72
click at [233, 175] on input "Client" at bounding box center [260, 178] width 269 height 33
type input "7"
type input "0"
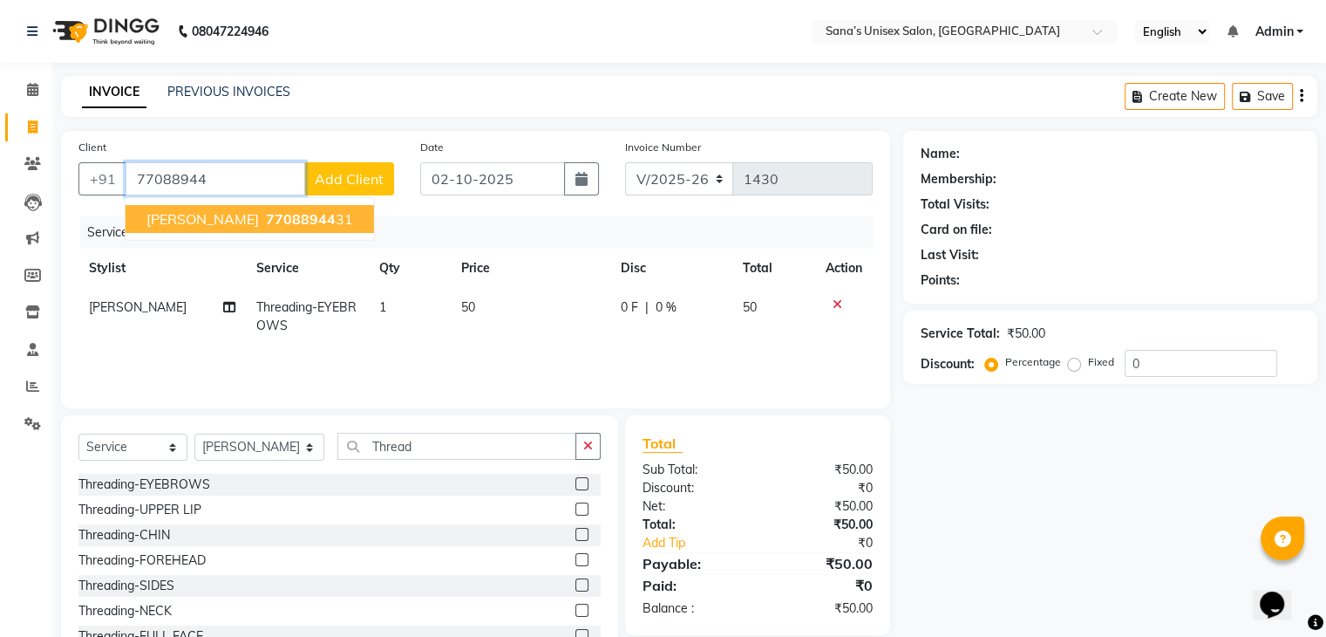
click at [213, 229] on button "ABINAYA 77088944 31" at bounding box center [250, 219] width 249 height 28
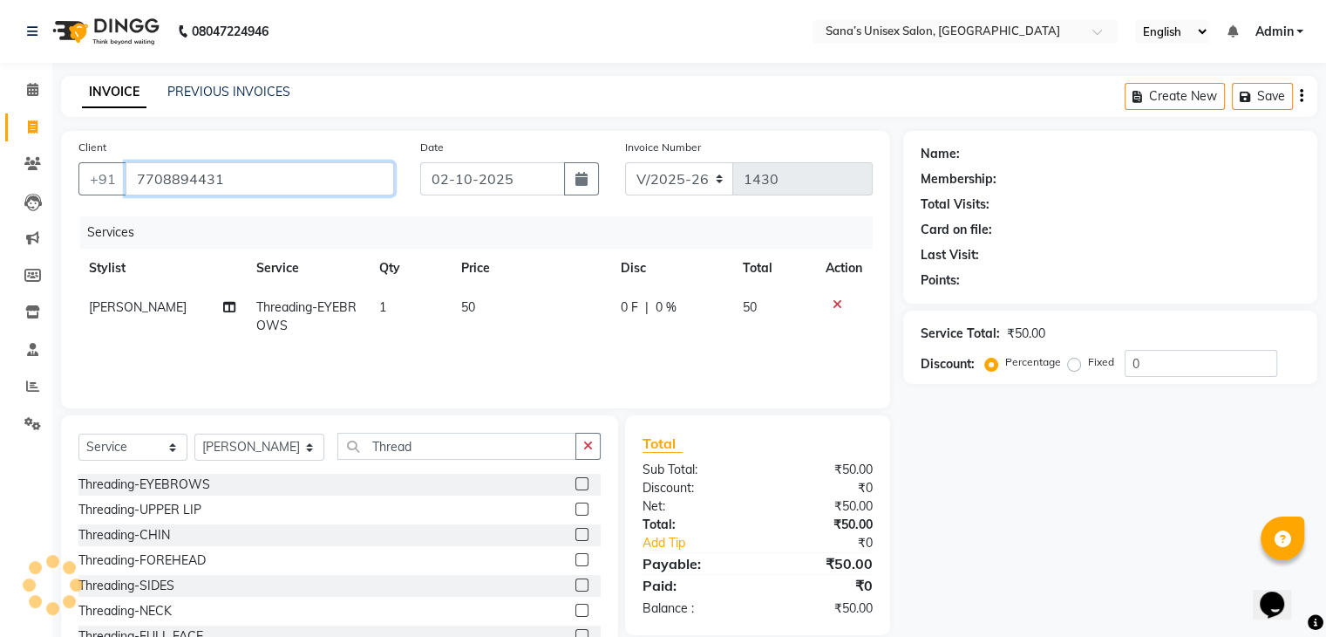
type input "7708894431"
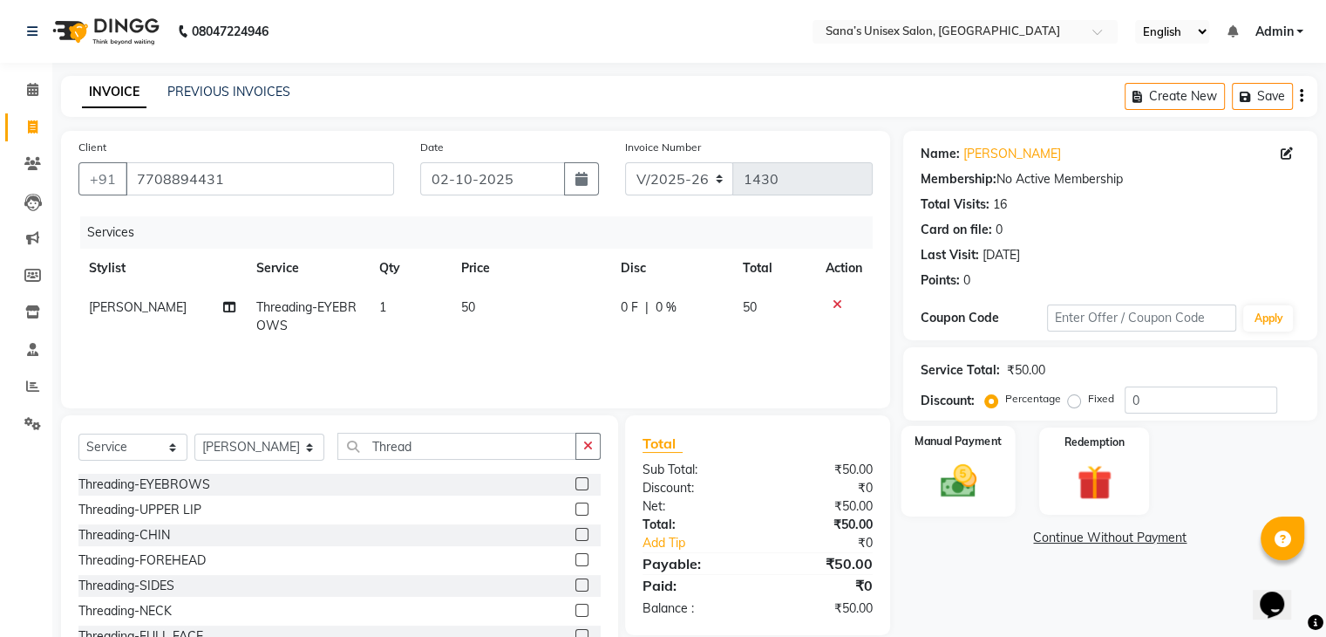
click at [963, 468] on img at bounding box center [958, 481] width 58 height 42
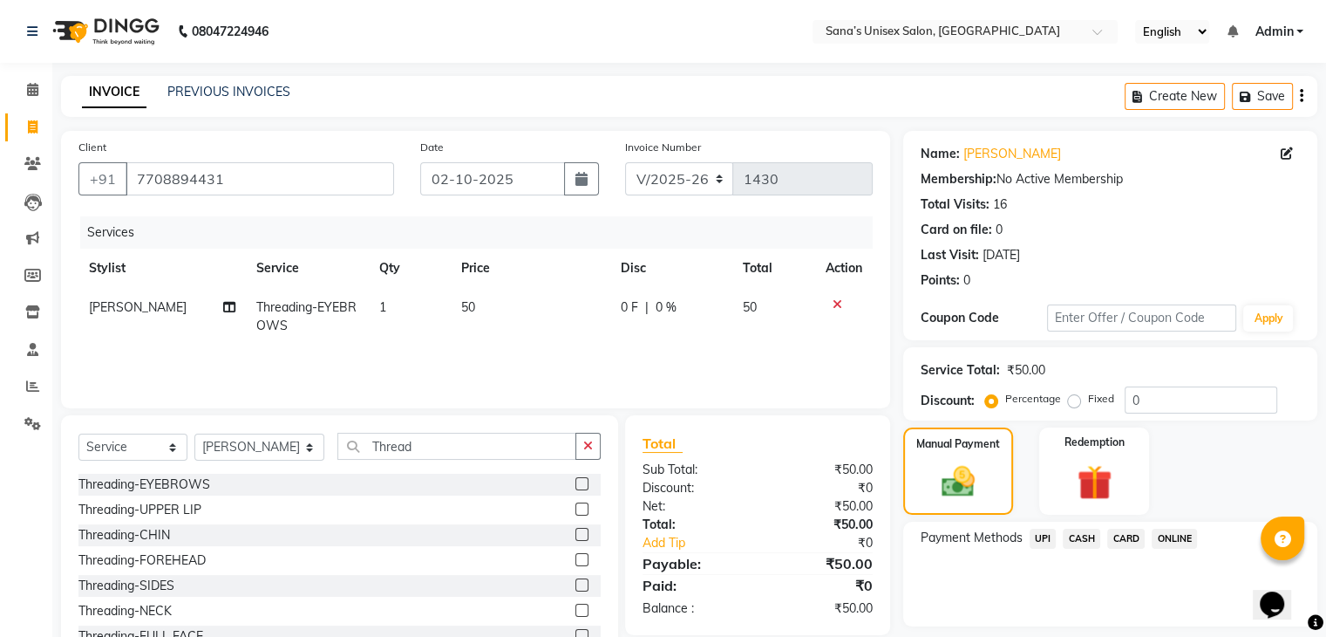
click at [1164, 542] on span "ONLINE" at bounding box center [1174, 538] width 45 height 20
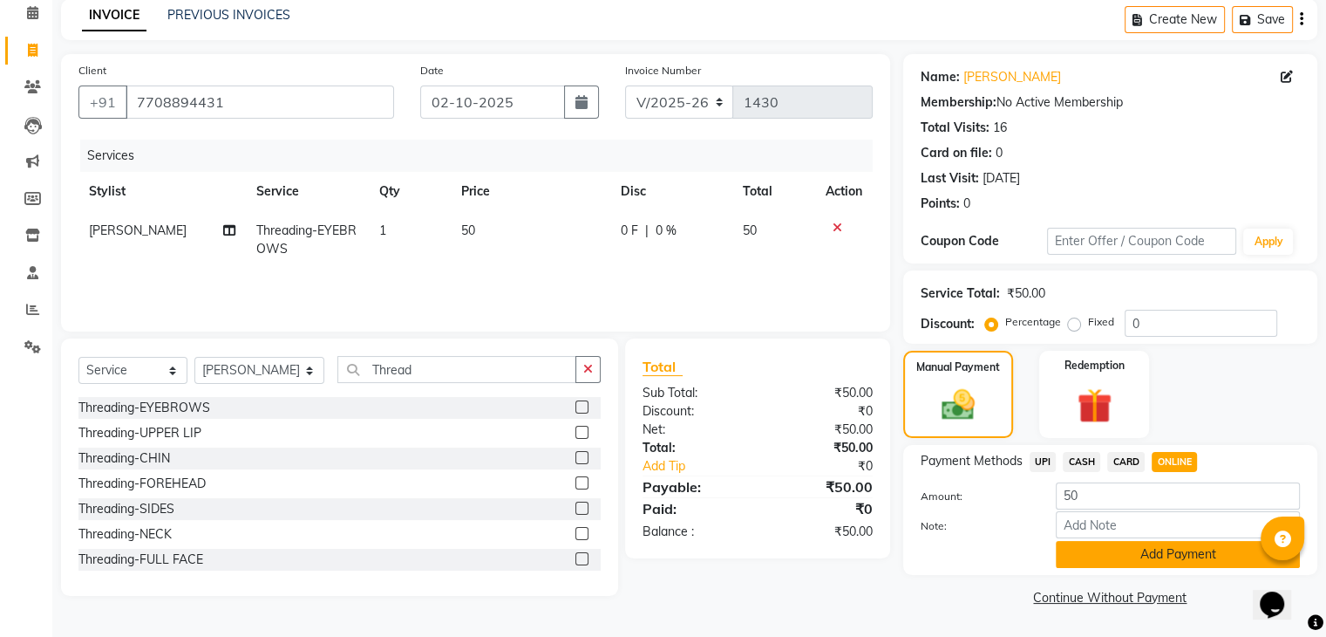
click at [1254, 544] on button "Add Payment" at bounding box center [1178, 554] width 244 height 27
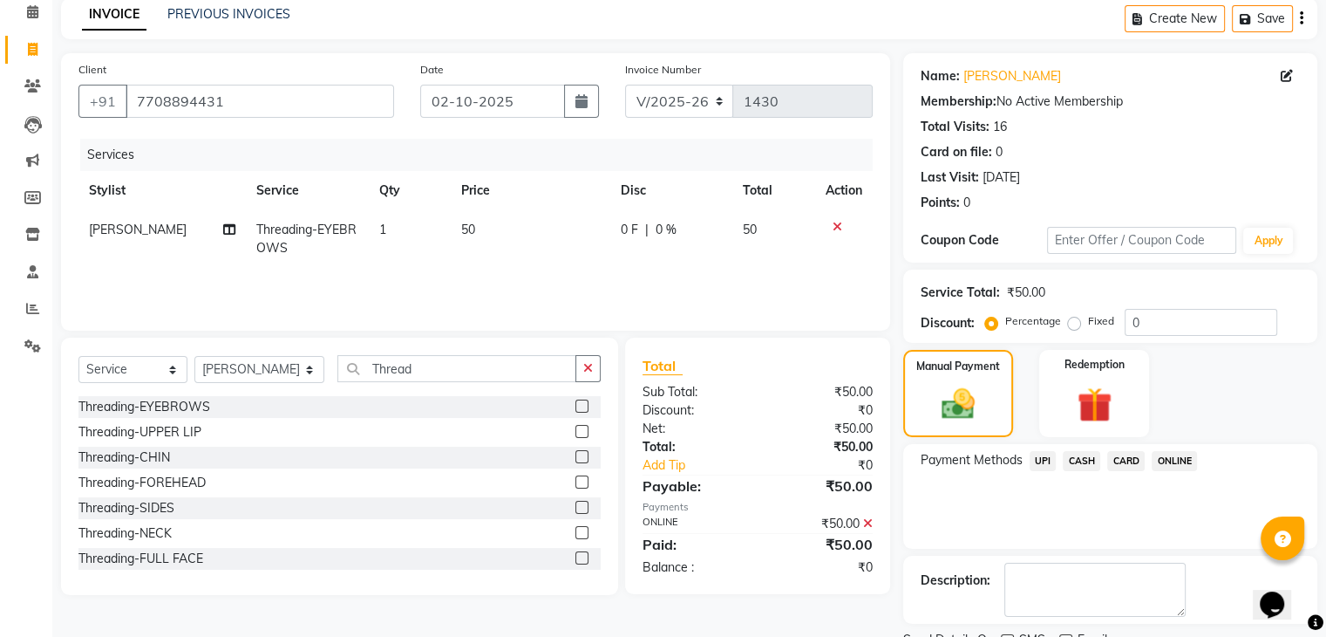
scroll to position [149, 0]
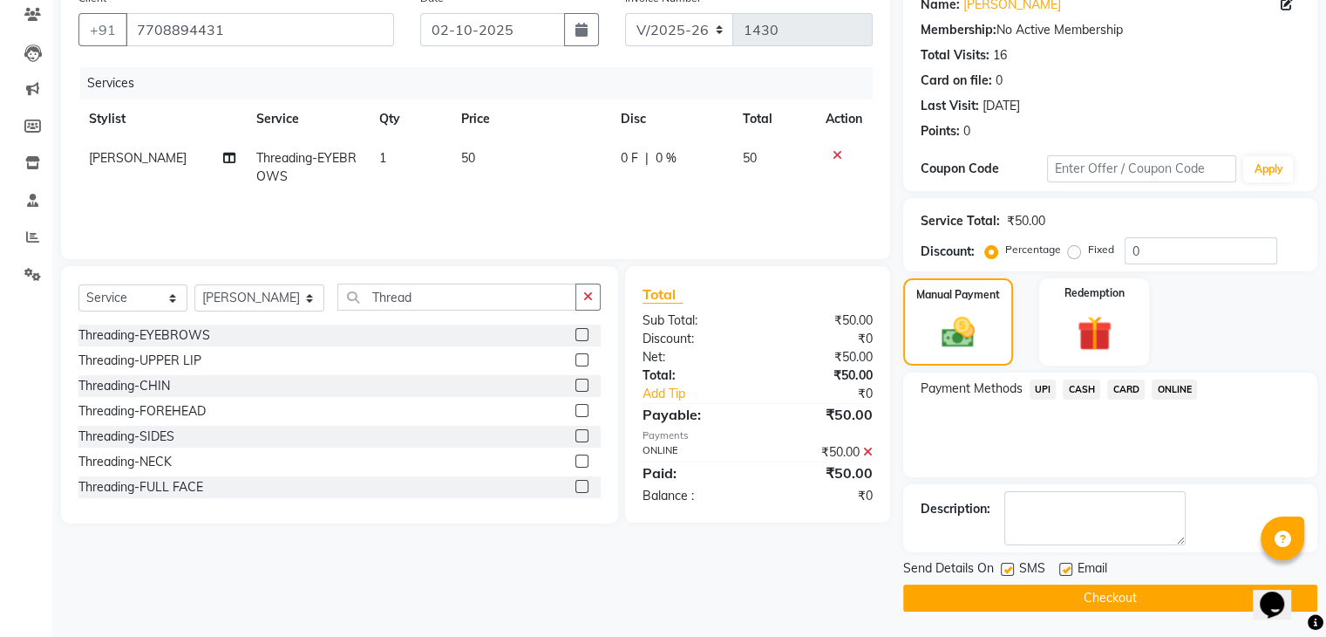
click at [1173, 604] on button "Checkout" at bounding box center [1110, 597] width 414 height 27
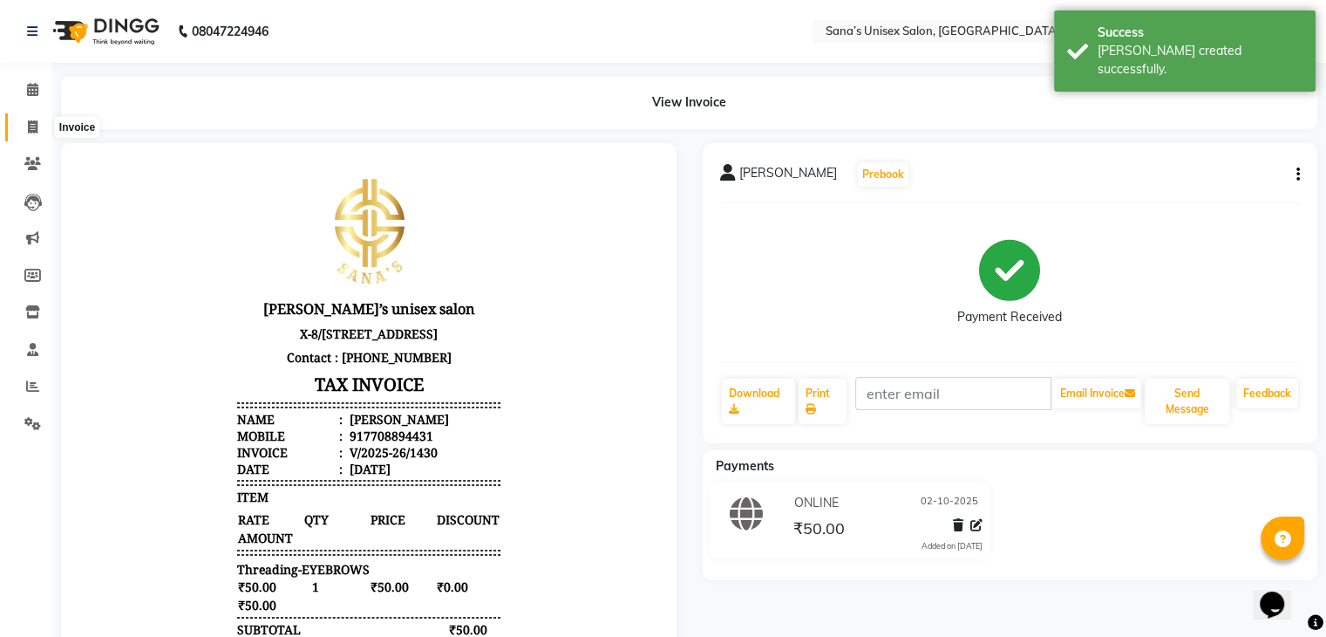
click at [28, 125] on icon at bounding box center [33, 126] width 10 height 13
select select "service"
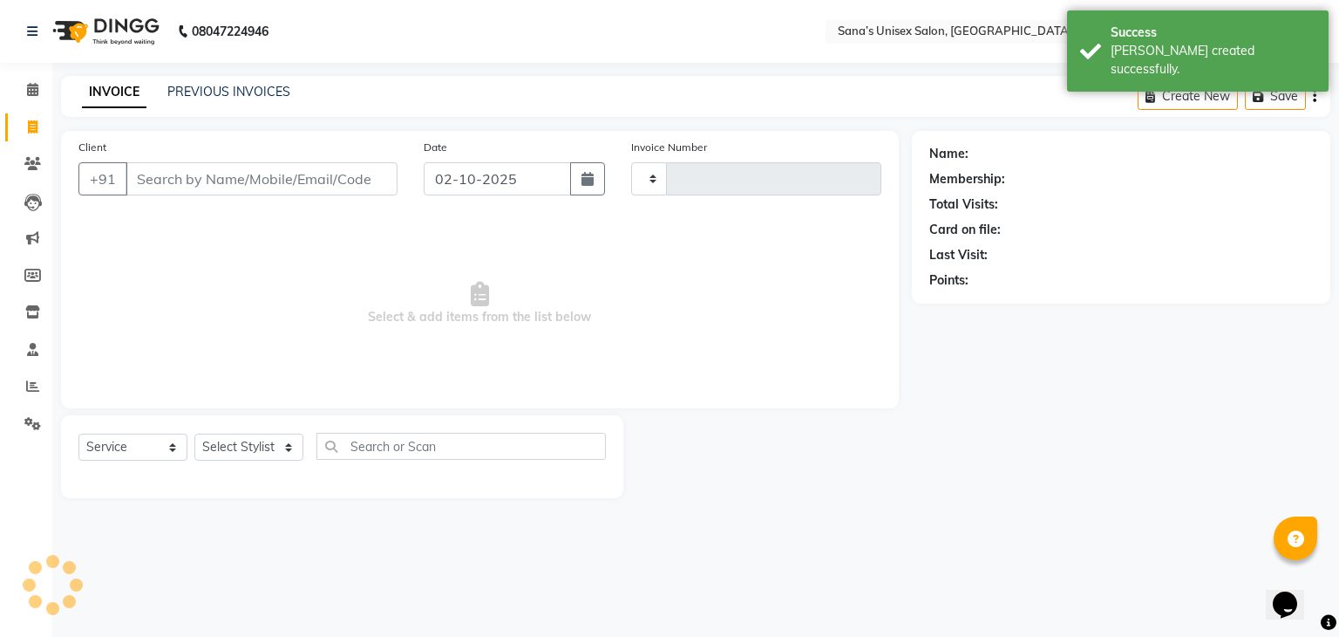
type input "1431"
select select "6091"
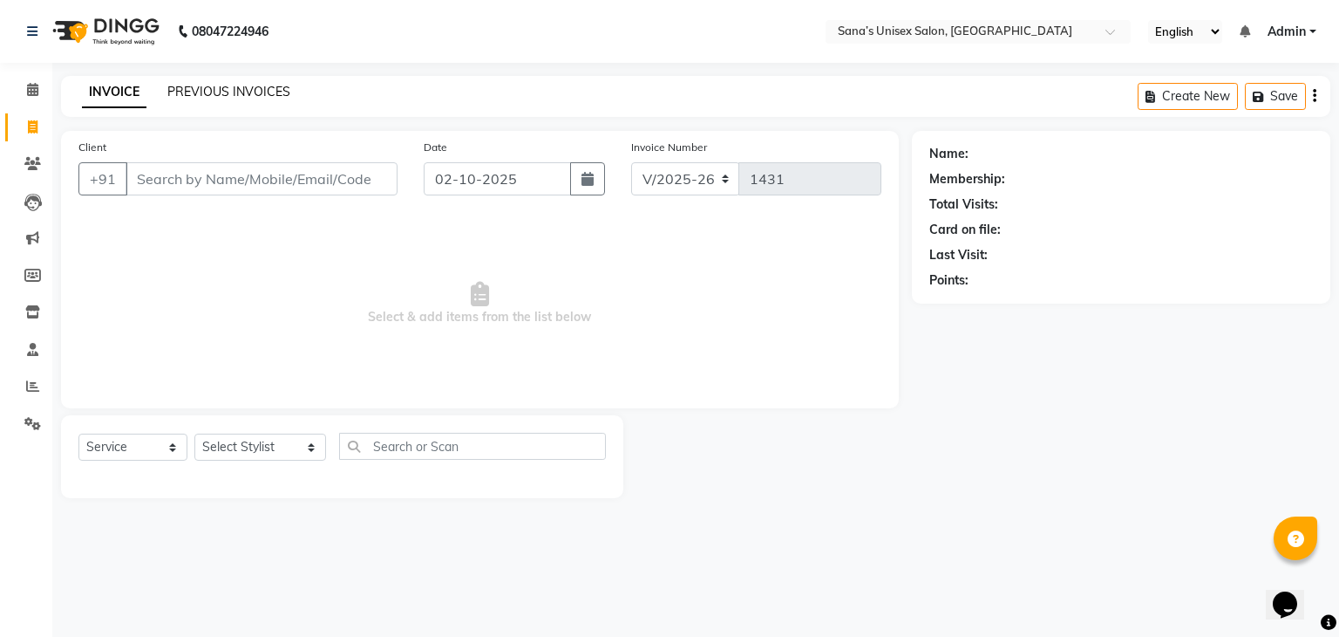
click at [246, 92] on link "PREVIOUS INVOICES" at bounding box center [228, 92] width 123 height 16
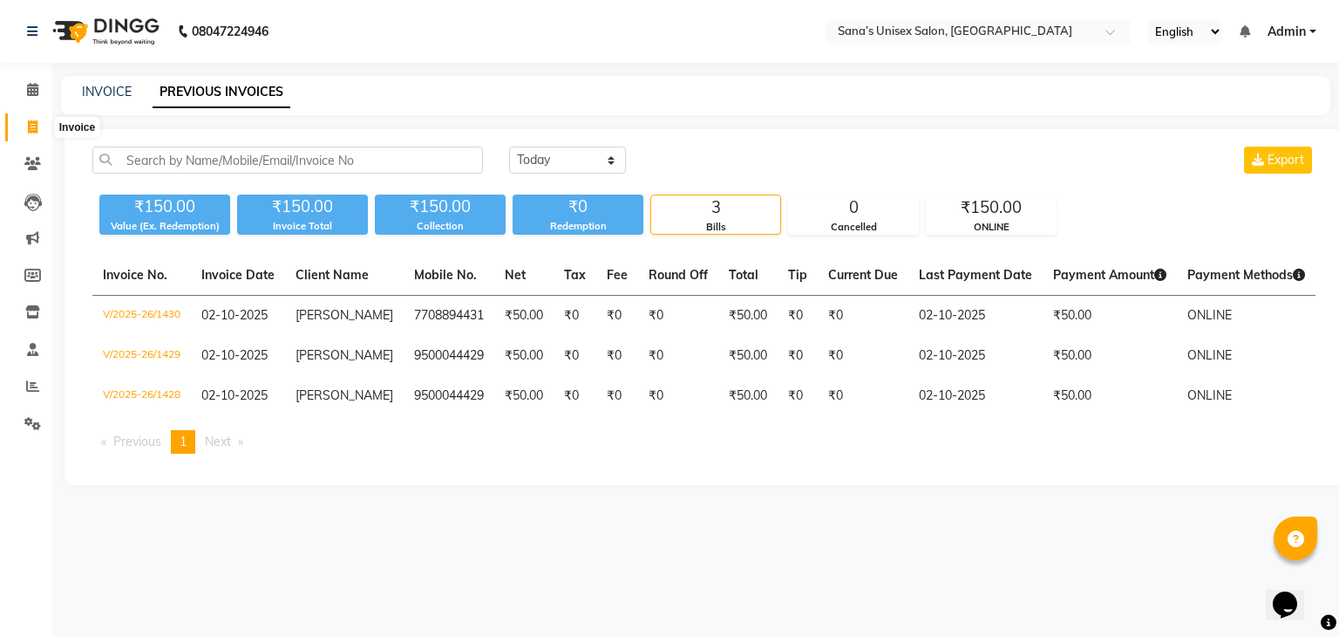
click at [31, 127] on icon at bounding box center [33, 126] width 10 height 13
select select "service"
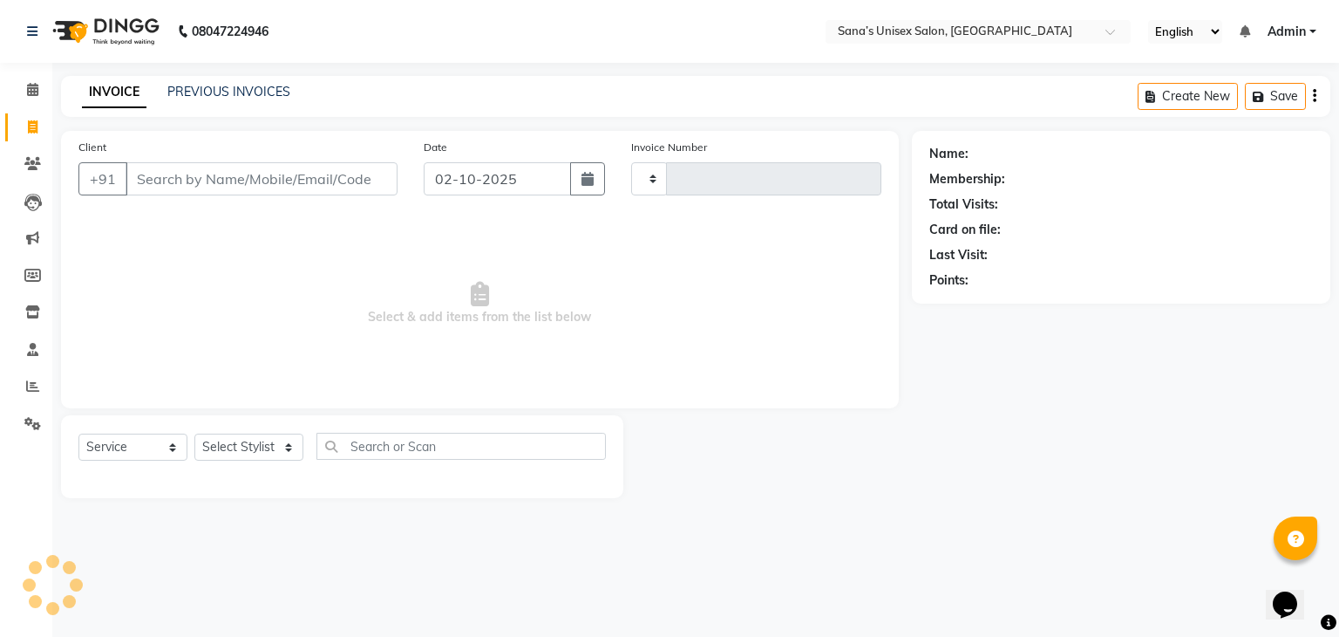
type input "1431"
select select "6091"
drag, startPoint x: 234, startPoint y: 450, endPoint x: 236, endPoint y: 439, distance: 11.6
click at [234, 450] on select "Select Stylist anjali beauty MADHU MUTHU MARI (BEAUTY THERAPIST) NANDHINI Nivet…" at bounding box center [260, 446] width 132 height 27
select select "45708"
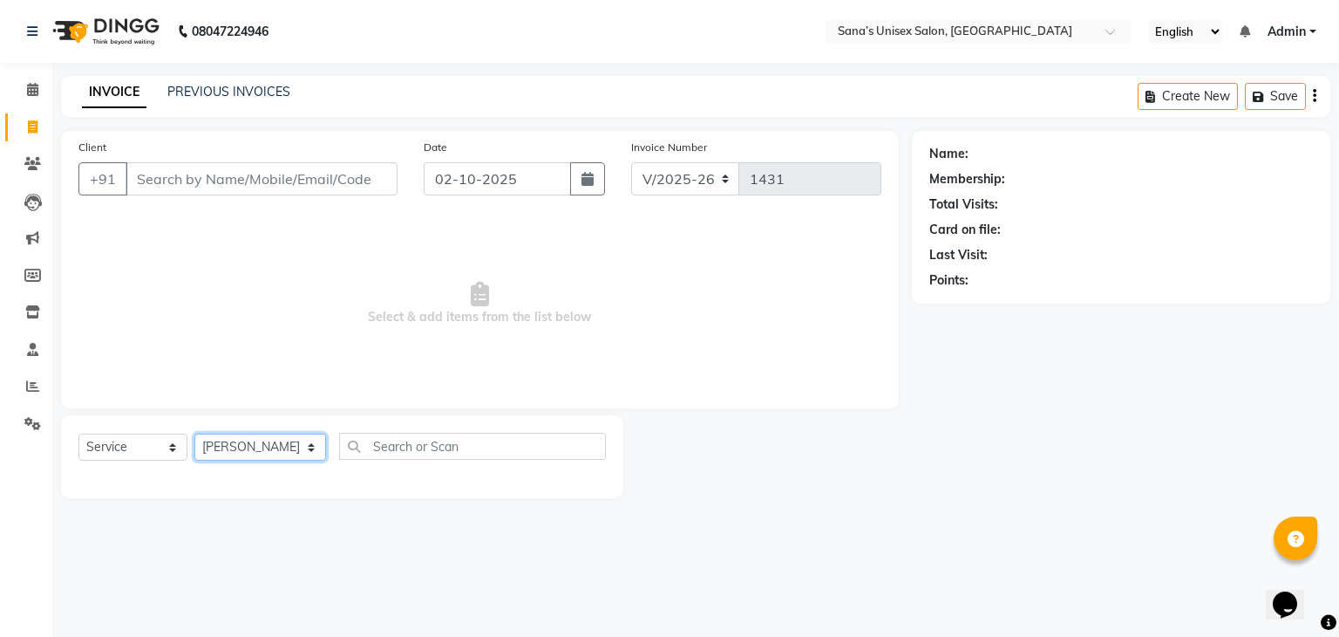
click at [194, 434] on select "Select Stylist anjali beauty MADHU MUTHU MARI (BEAUTY THERAPIST) NANDHINI Nivet…" at bounding box center [260, 446] width 132 height 27
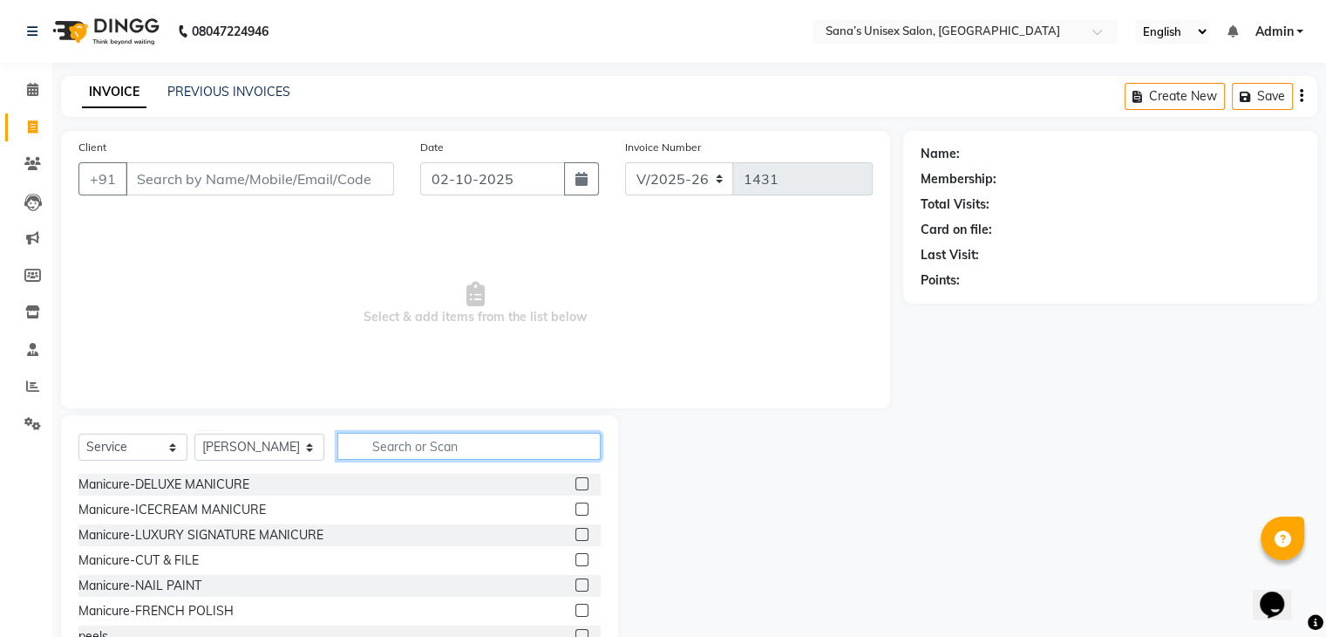
click at [399, 451] on input "text" at bounding box center [468, 446] width 262 height 27
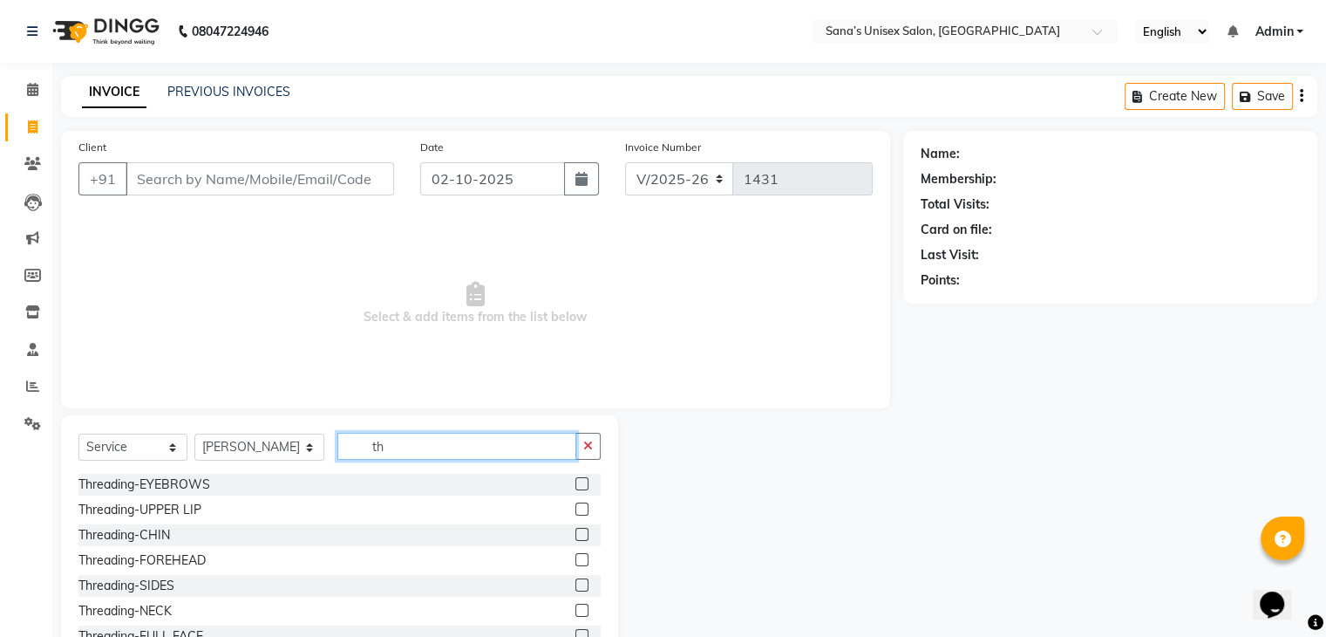
type input "th"
click at [576, 490] on div at bounding box center [581, 486] width 11 height 18
click at [576, 486] on label at bounding box center [582, 483] width 13 height 13
click at [576, 486] on input "checkbox" at bounding box center [581, 484] width 11 height 11
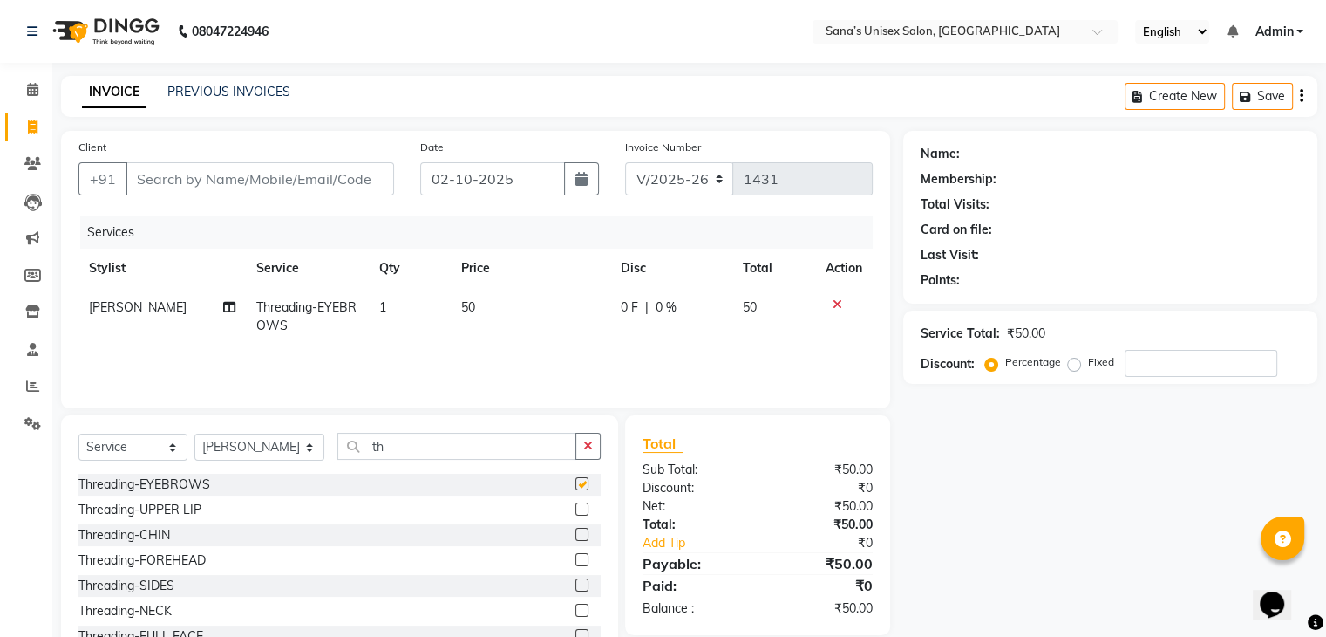
checkbox input "false"
click at [163, 167] on input "Client" at bounding box center [260, 178] width 269 height 33
click at [167, 188] on input "Client" at bounding box center [260, 178] width 269 height 33
type input "9"
type input "0"
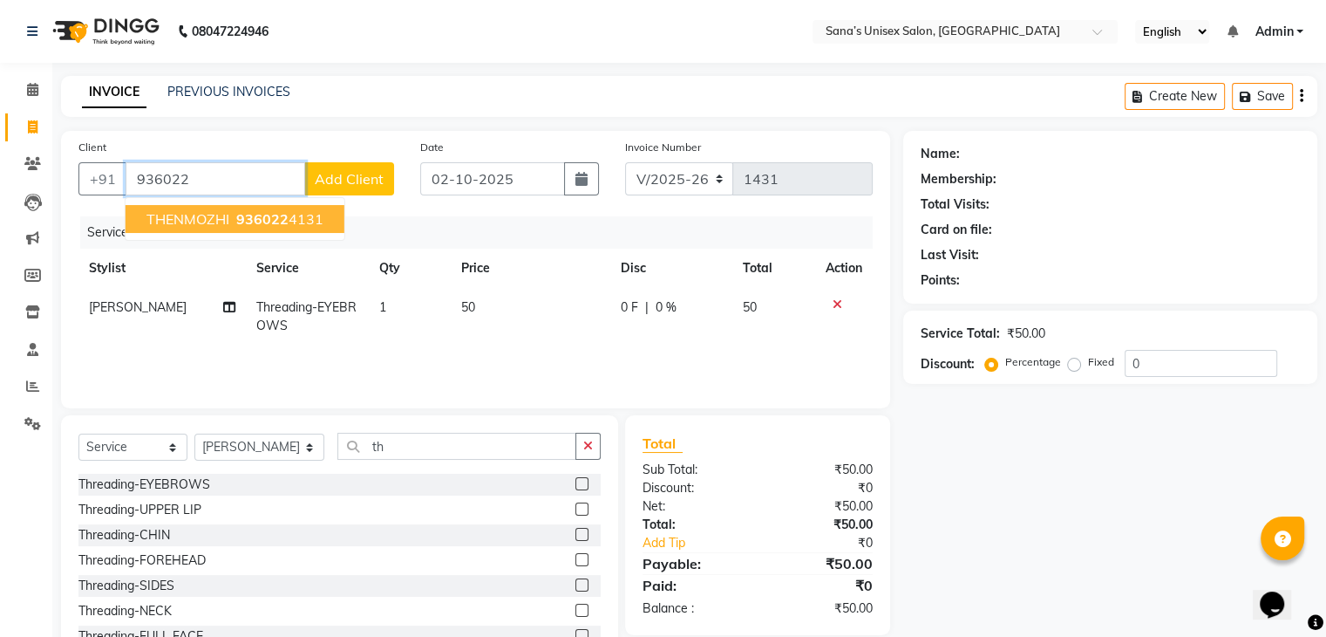
click at [201, 221] on span "THENMOZHI" at bounding box center [187, 218] width 83 height 17
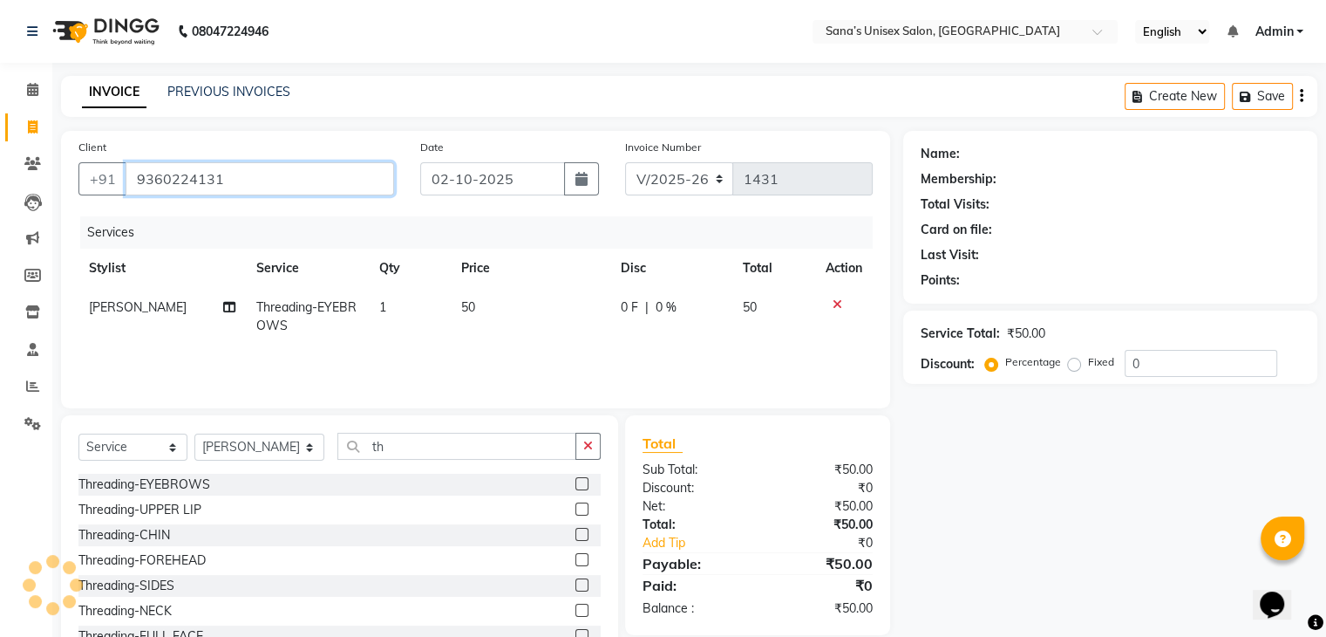
type input "9360224131"
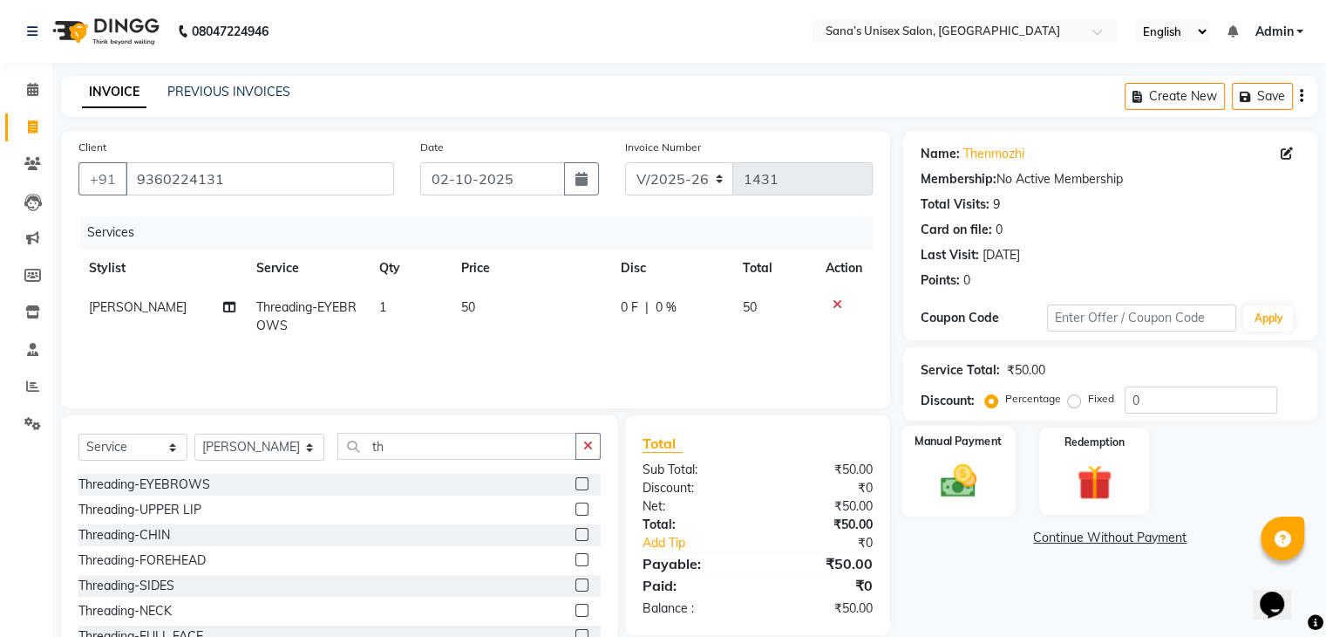
click at [966, 492] on img at bounding box center [958, 481] width 58 height 42
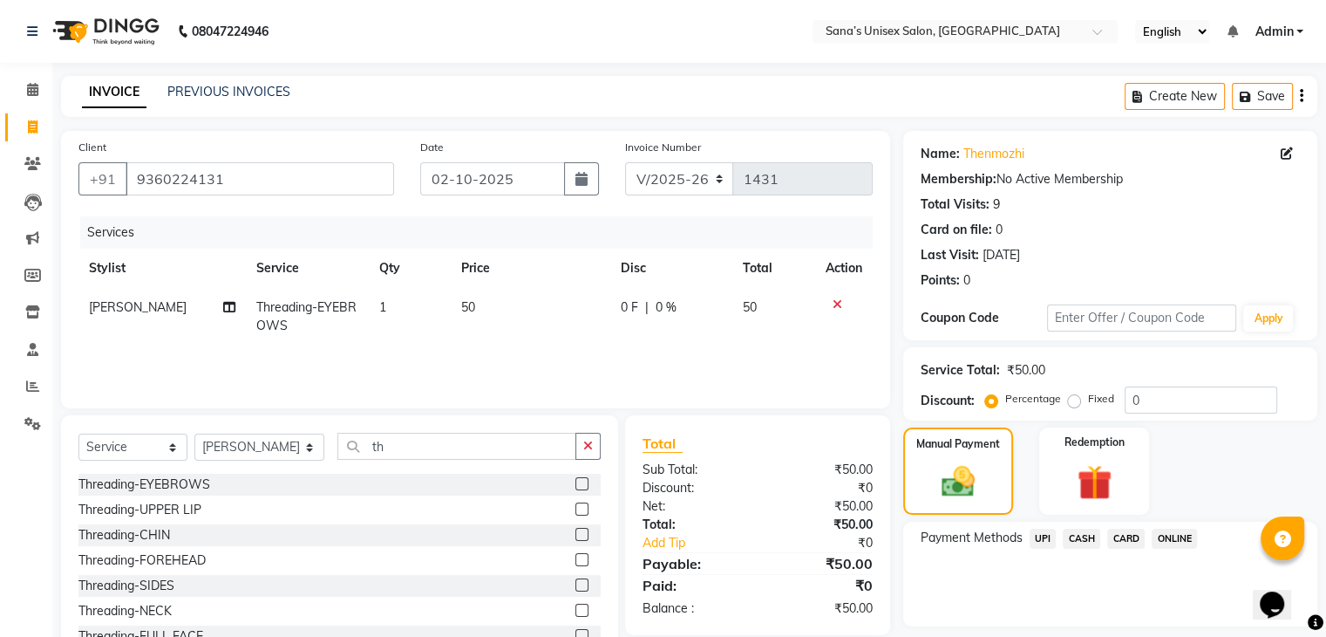
click at [1170, 541] on span "ONLINE" at bounding box center [1174, 538] width 45 height 20
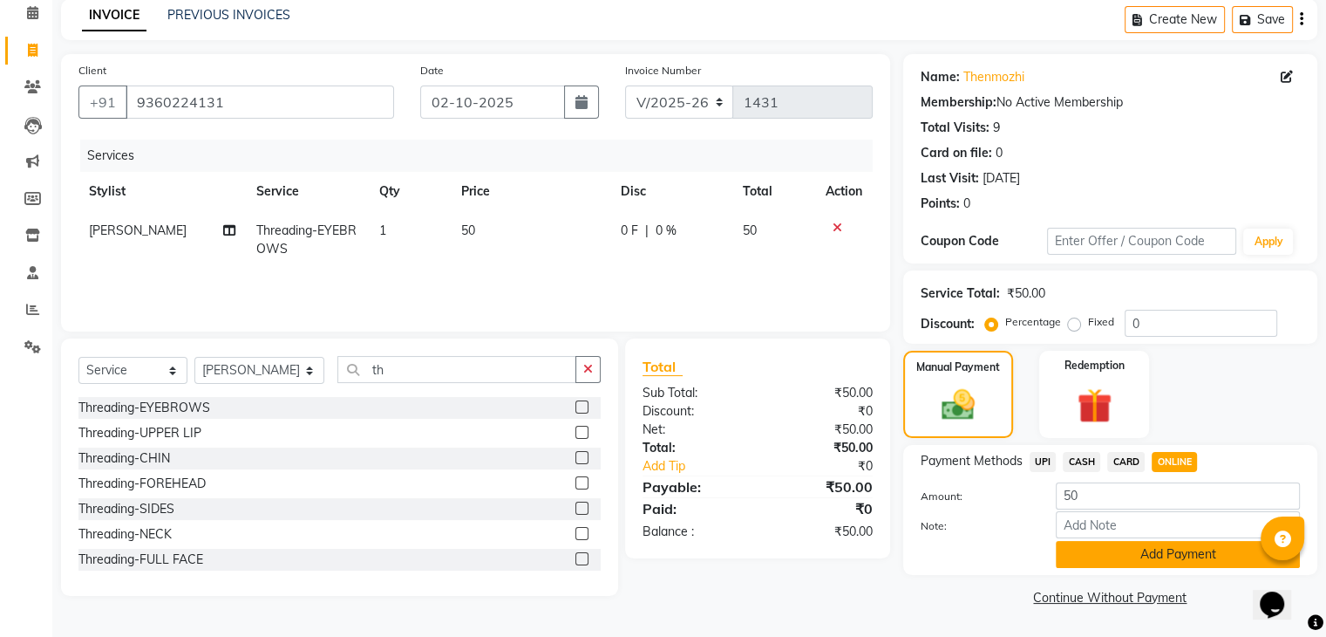
click at [1168, 553] on button "Add Payment" at bounding box center [1178, 554] width 244 height 27
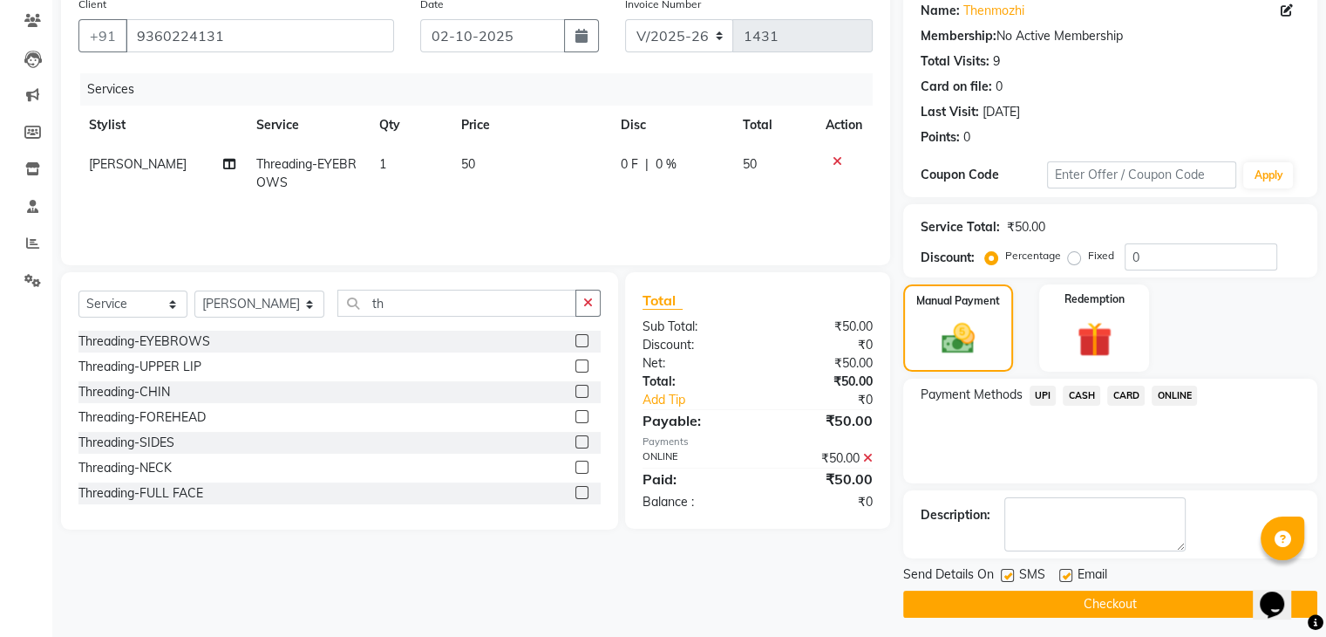
scroll to position [149, 0]
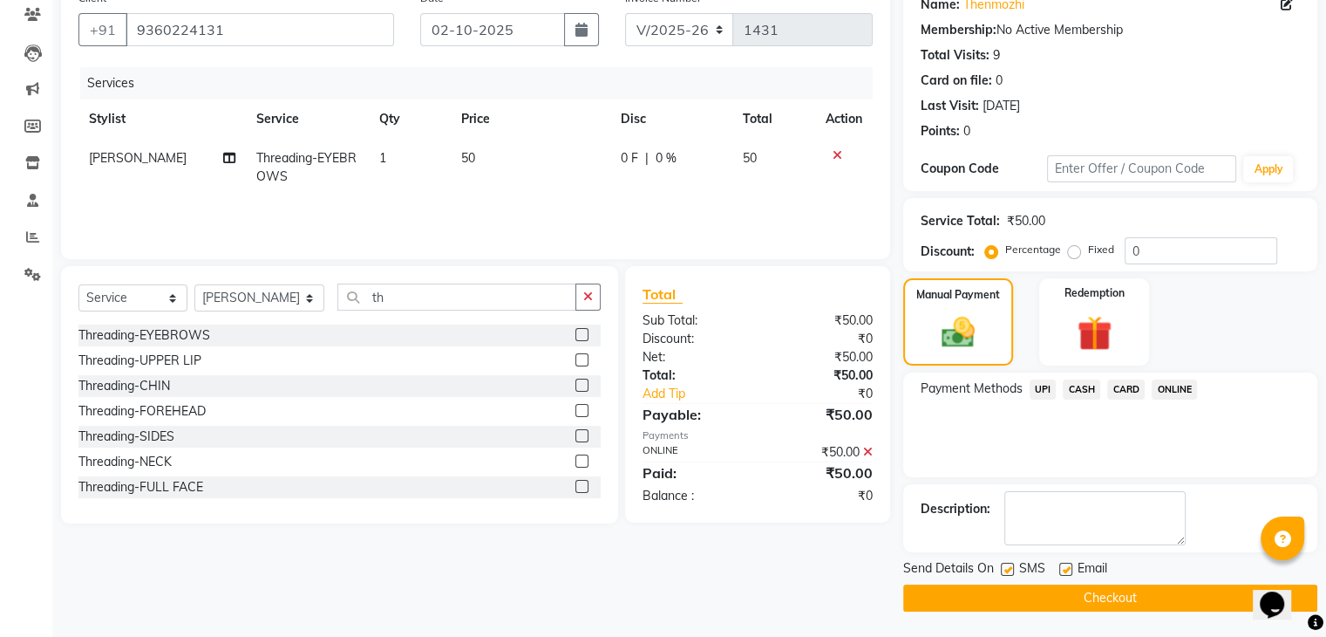
click at [1164, 599] on button "Checkout" at bounding box center [1110, 597] width 414 height 27
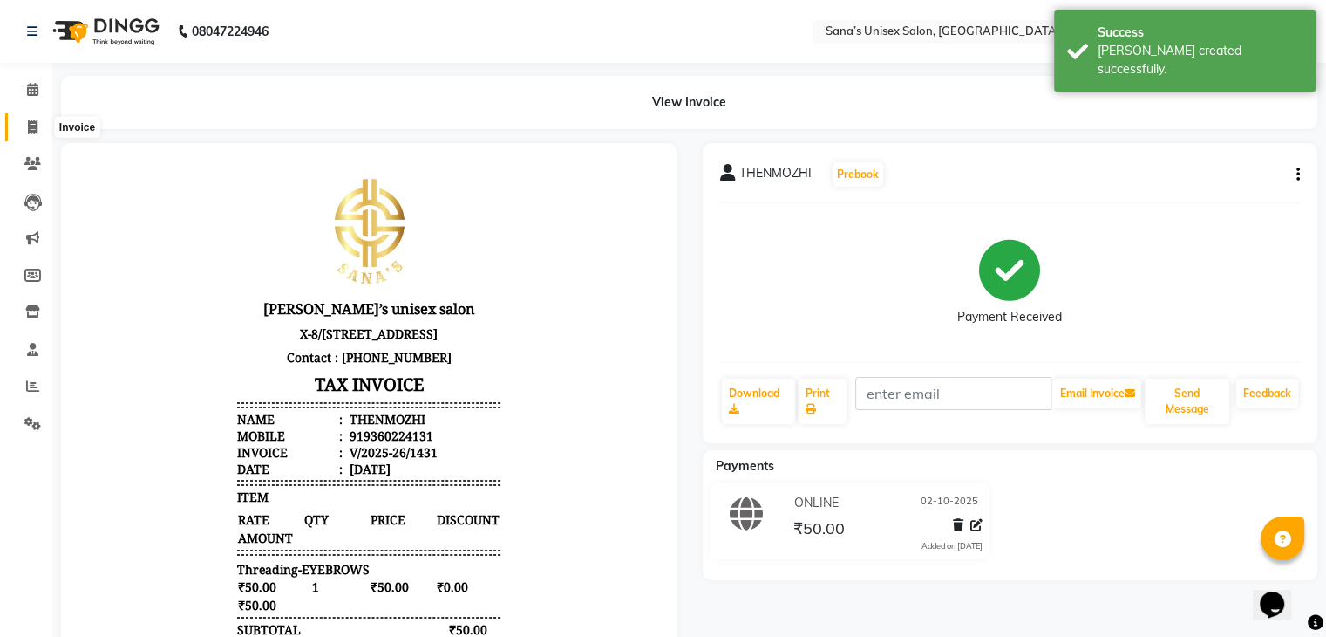
click at [22, 124] on span at bounding box center [32, 128] width 31 height 20
select select "6091"
select select "service"
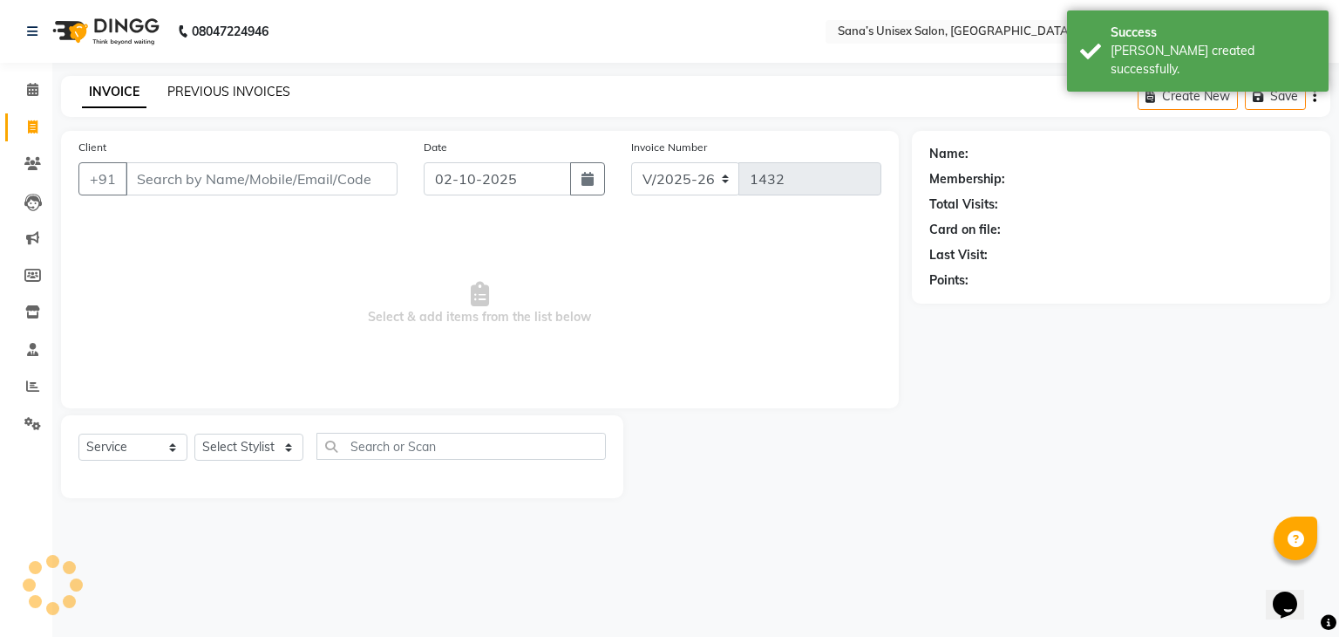
click at [195, 89] on link "PREVIOUS INVOICES" at bounding box center [228, 92] width 123 height 16
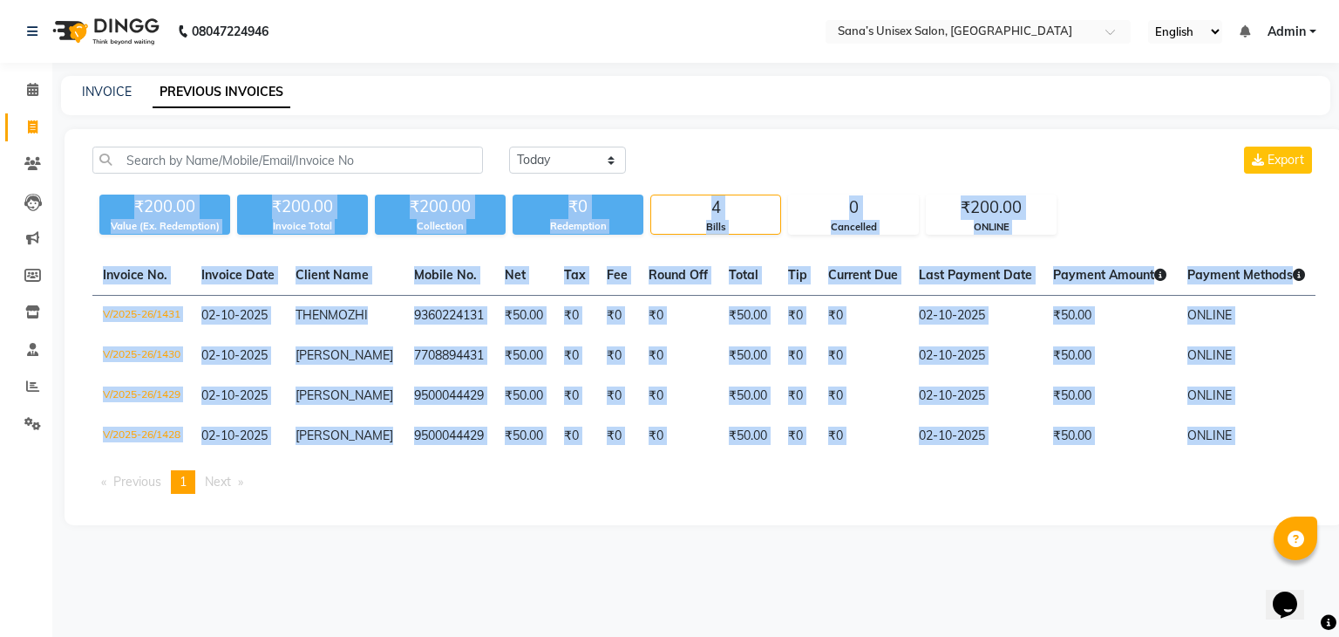
drag, startPoint x: 133, startPoint y: 201, endPoint x: 1294, endPoint y: 496, distance: 1197.5
click at [1294, 496] on div "Today Yesterday Custom Range Export ₹200.00 Value (Ex. Redemption) ₹200.00 Invo…" at bounding box center [704, 327] width 1279 height 396
click at [1196, 494] on ul "Previous page 1 / 1 You're on page 1 Next page" at bounding box center [703, 482] width 1223 height 24
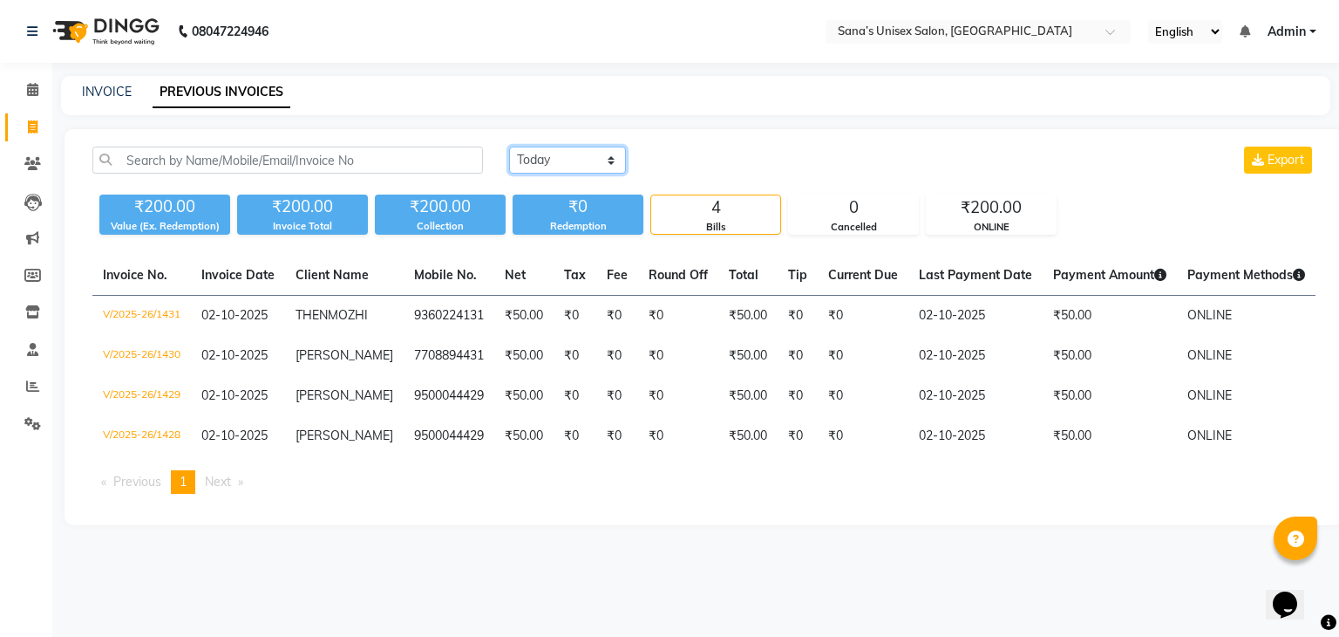
drag, startPoint x: 562, startPoint y: 152, endPoint x: 565, endPoint y: 166, distance: 14.4
click at [562, 152] on select "Today Yesterday Custom Range" at bounding box center [567, 159] width 117 height 27
drag, startPoint x: 677, startPoint y: 140, endPoint x: 667, endPoint y: 136, distance: 10.5
click at [677, 140] on div "Today Yesterday Custom Range Export ₹200.00 Value (Ex. Redemption) ₹200.00 Invo…" at bounding box center [704, 327] width 1279 height 396
click at [96, 91] on link "INVOICE" at bounding box center [107, 92] width 50 height 16
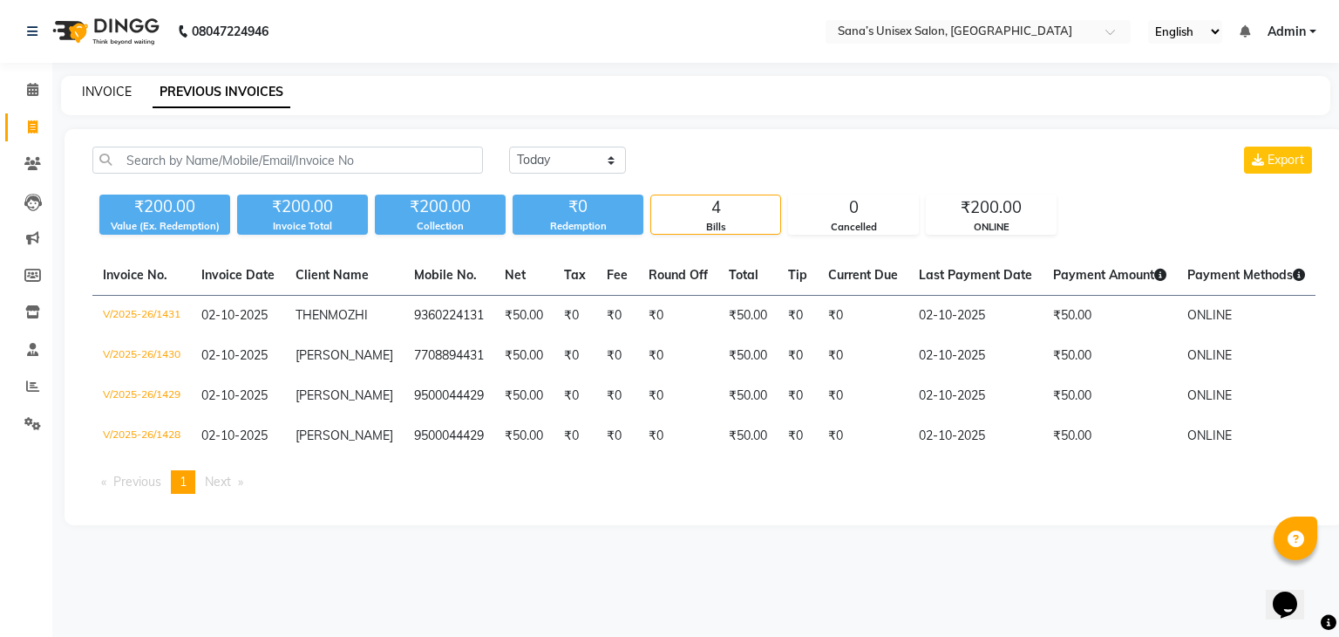
select select "service"
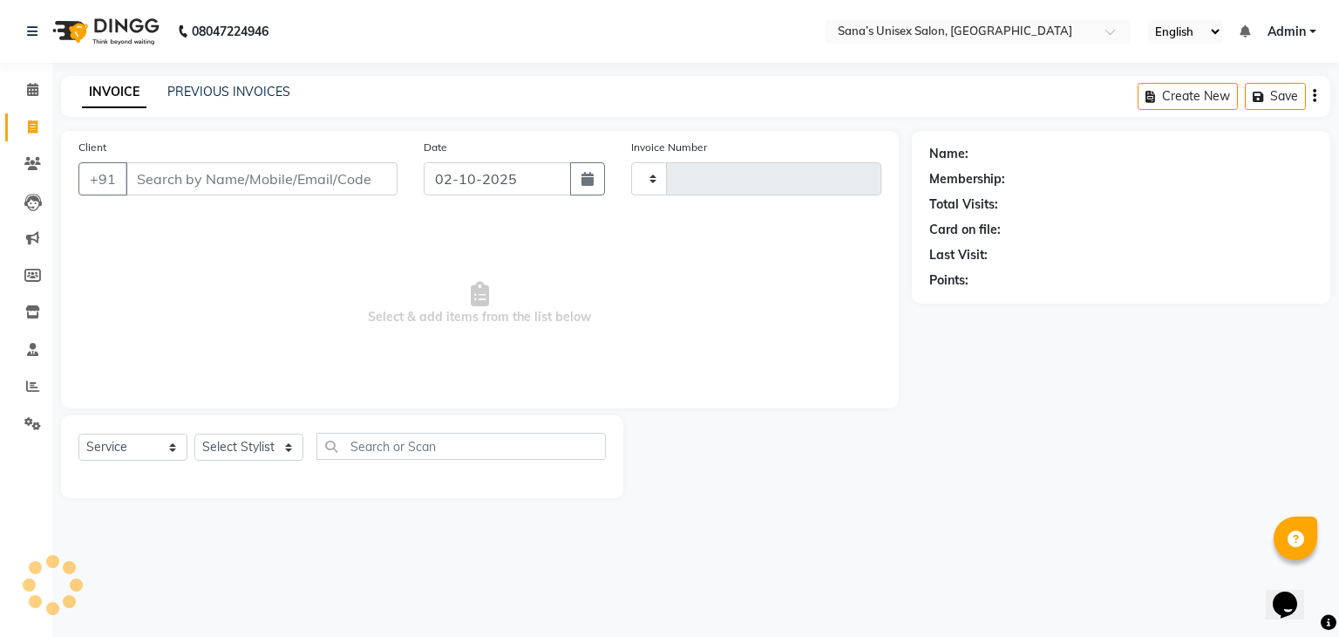
type input "1432"
select select "6091"
click at [184, 89] on link "PREVIOUS INVOICES" at bounding box center [228, 92] width 123 height 16
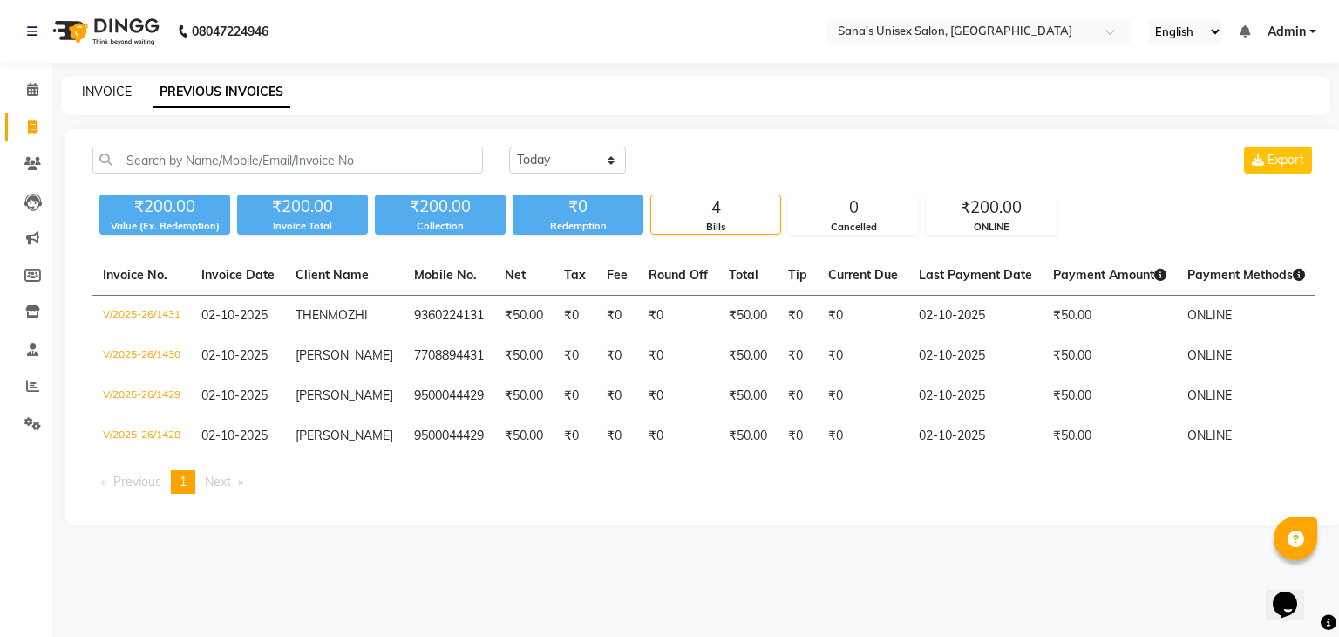
click at [111, 94] on link "INVOICE" at bounding box center [107, 92] width 50 height 16
select select "service"
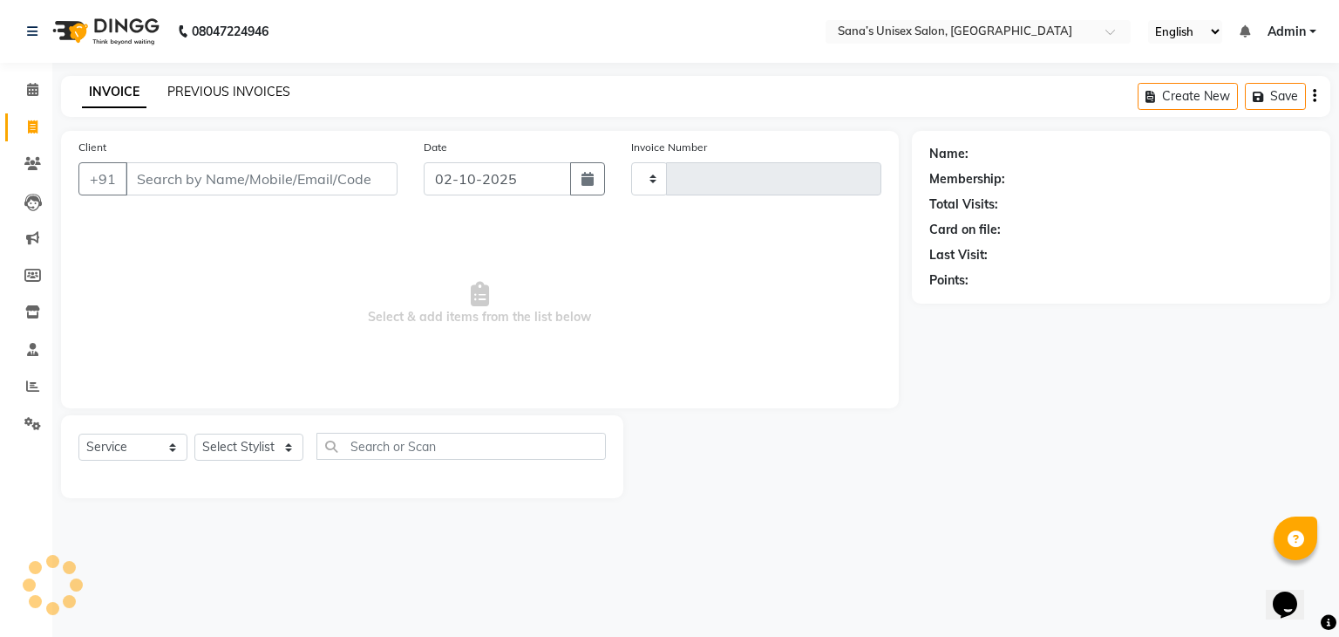
type input "1432"
select select "6091"
click at [190, 85] on link "PREVIOUS INVOICES" at bounding box center [228, 92] width 123 height 16
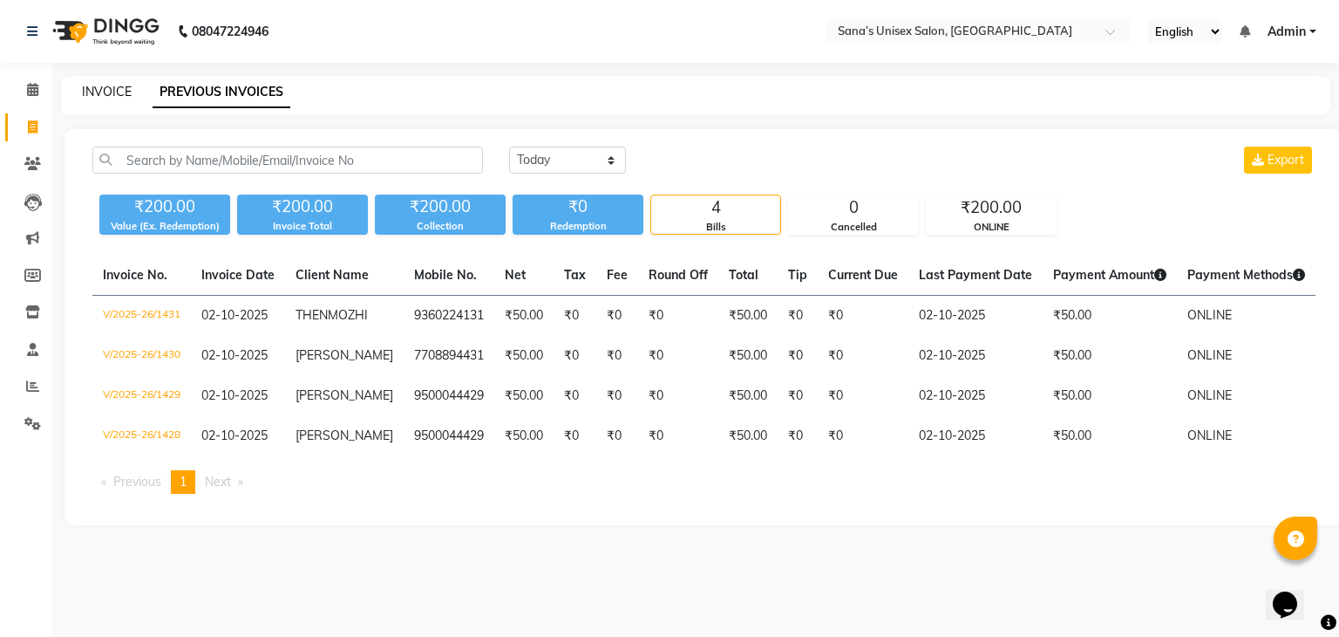
click at [107, 85] on link "INVOICE" at bounding box center [107, 92] width 50 height 16
select select "6091"
select select "service"
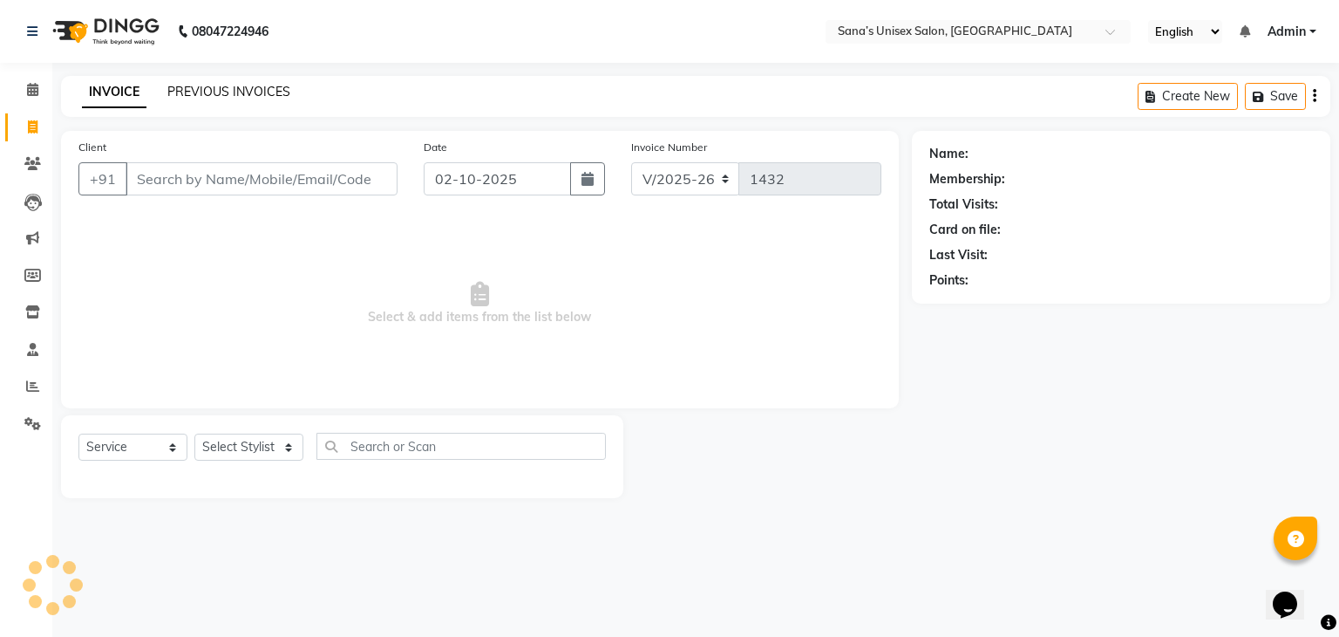
click at [194, 89] on link "PREVIOUS INVOICES" at bounding box center [228, 92] width 123 height 16
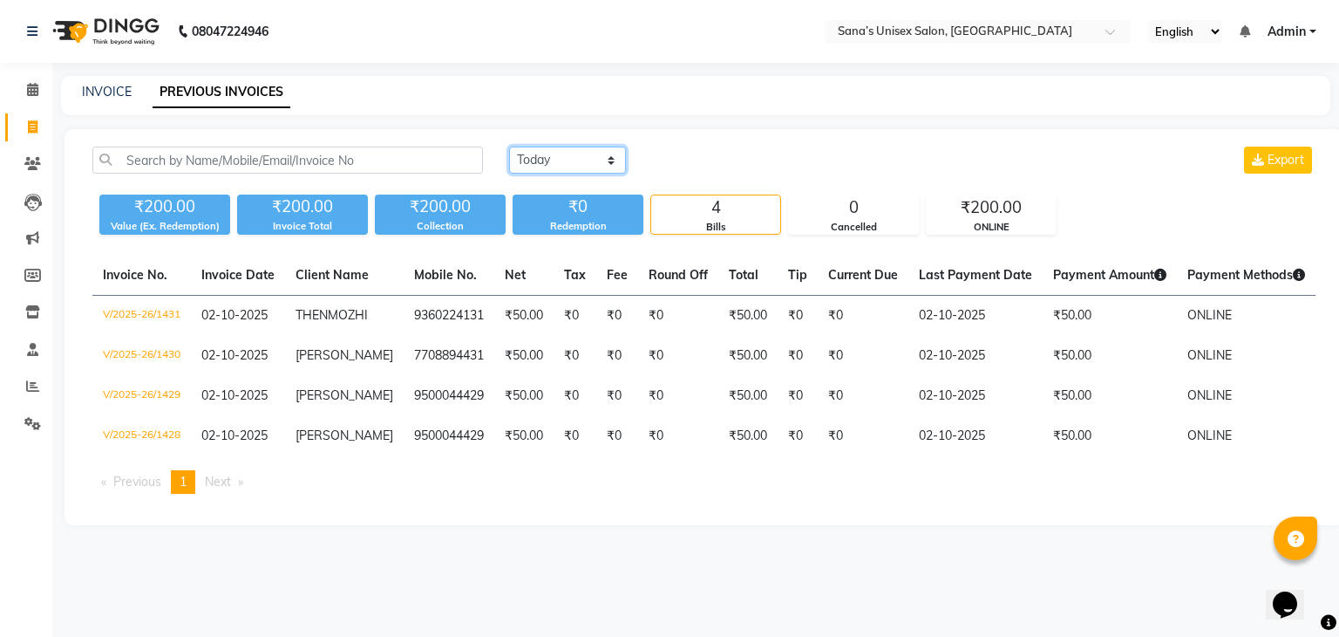
click at [562, 163] on select "Today Yesterday Custom Range" at bounding box center [567, 159] width 117 height 27
click at [709, 162] on div "Today Yesterday Custom Range Export" at bounding box center [912, 159] width 807 height 27
click at [107, 96] on link "INVOICE" at bounding box center [107, 92] width 50 height 16
select select "service"
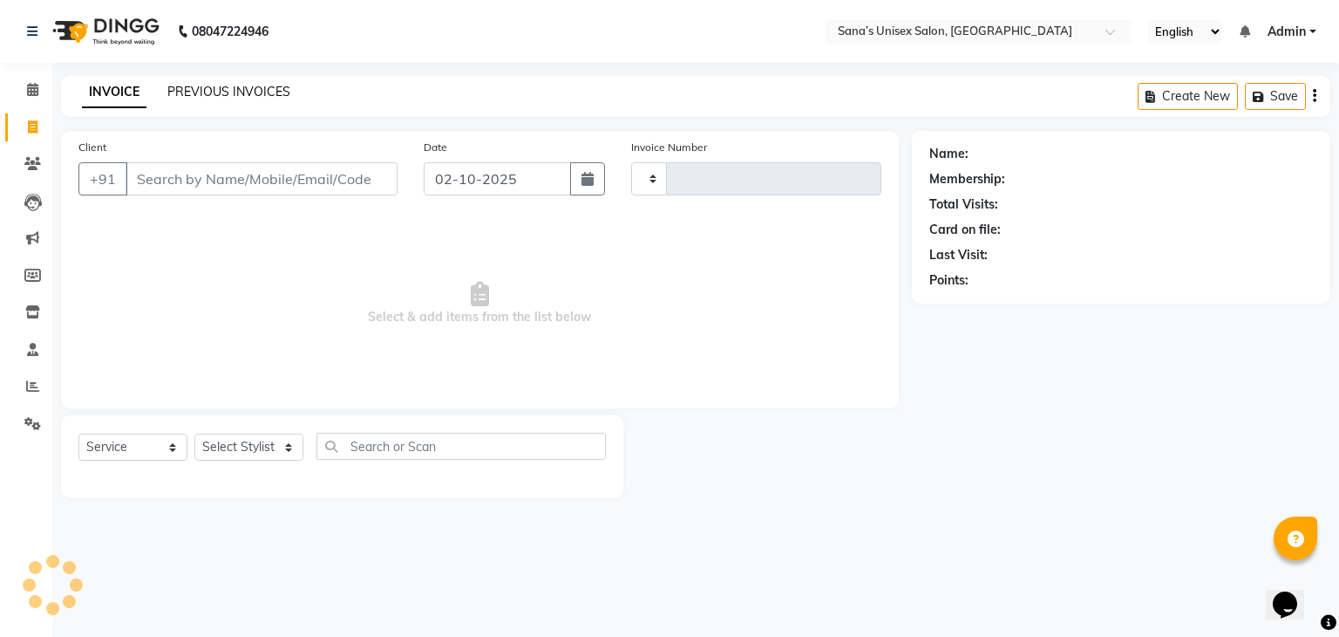
type input "1432"
select select "6091"
click at [195, 92] on link "PREVIOUS INVOICES" at bounding box center [228, 92] width 123 height 16
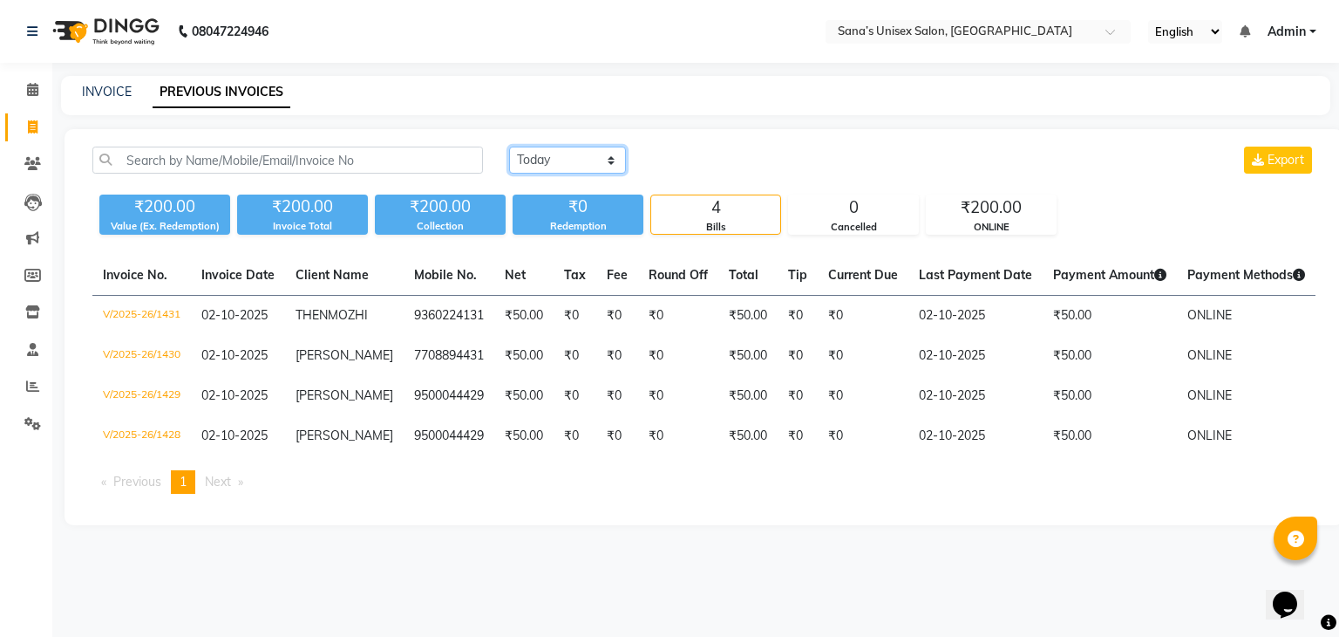
click at [555, 171] on select "Today Yesterday Custom Range" at bounding box center [567, 159] width 117 height 27
select select "range"
click at [509, 146] on select "Today Yesterday Custom Range" at bounding box center [567, 159] width 117 height 27
click at [715, 168] on input "02-10-2025" at bounding box center [710, 160] width 122 height 24
select select "10"
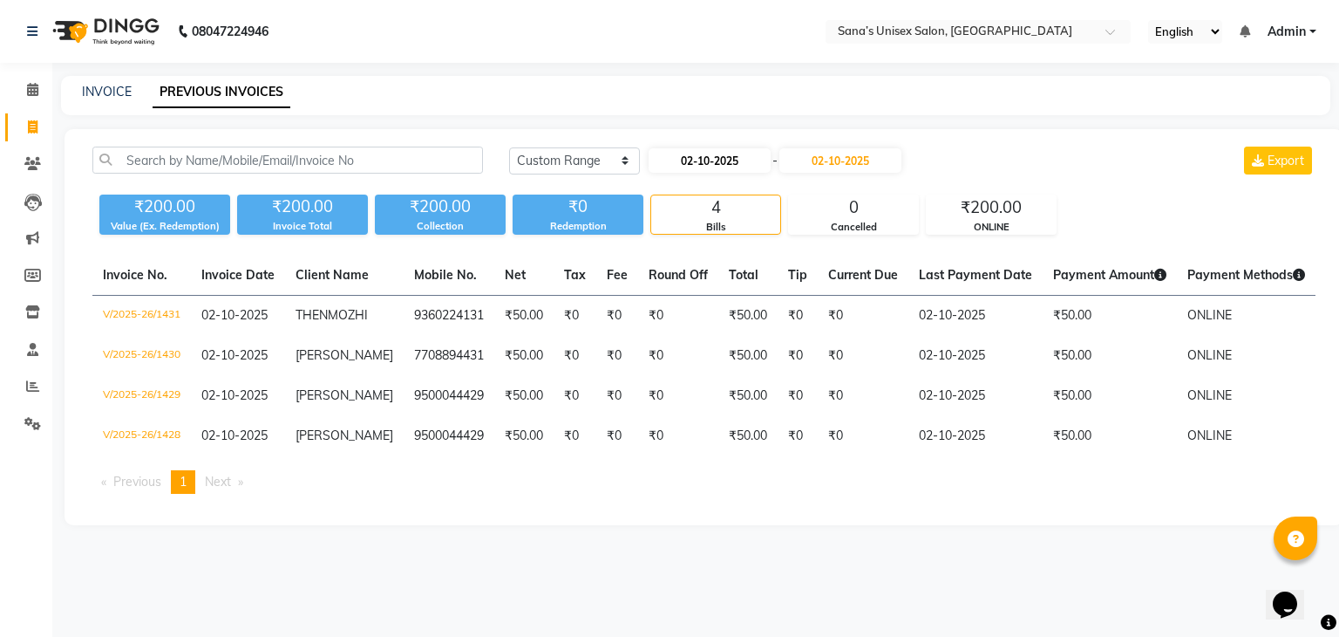
select select "2025"
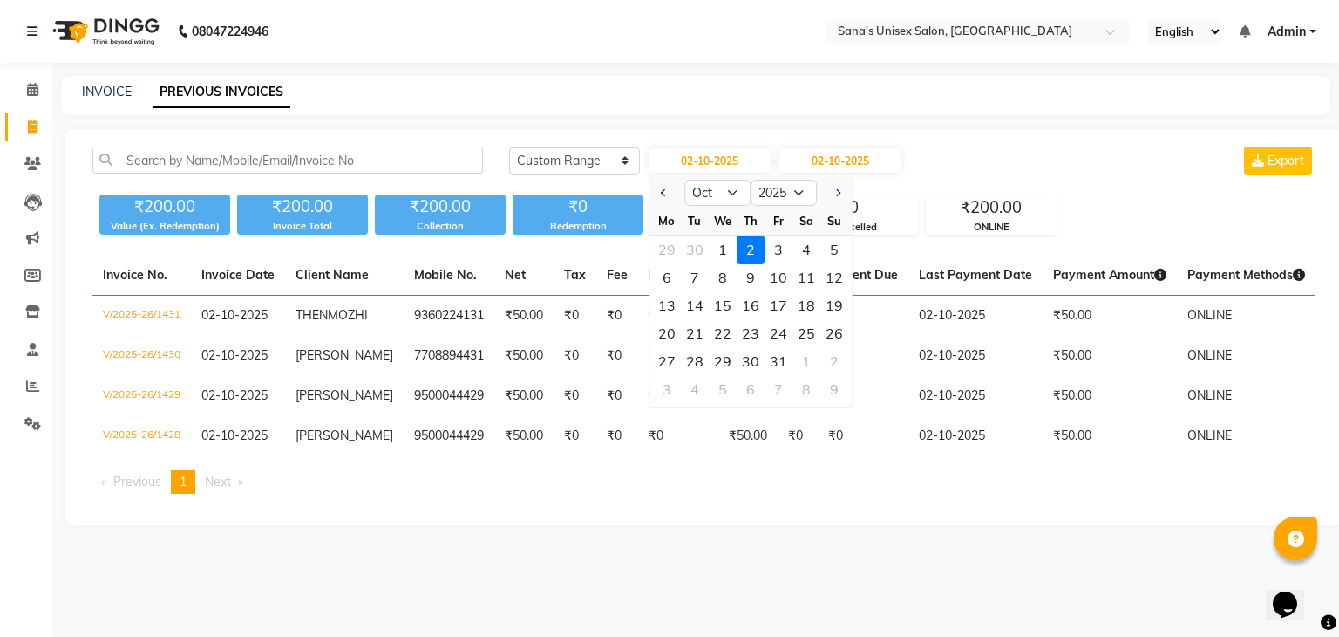
click at [599, 100] on div "INVOICE PREVIOUS INVOICES" at bounding box center [685, 92] width 1249 height 18
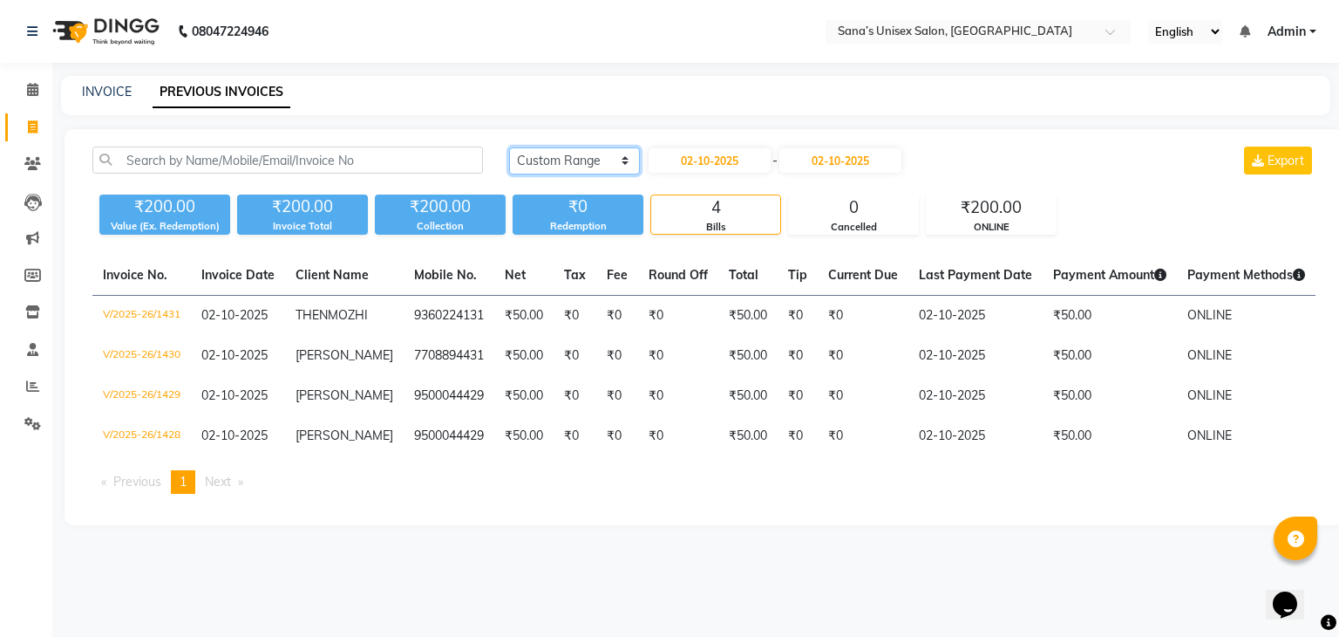
click at [567, 152] on select "Today Yesterday Custom Range" at bounding box center [574, 160] width 131 height 27
select select "today"
click at [509, 147] on select "Today Yesterday Custom Range" at bounding box center [574, 160] width 131 height 27
click at [130, 91] on link "INVOICE" at bounding box center [107, 92] width 50 height 16
select select "6091"
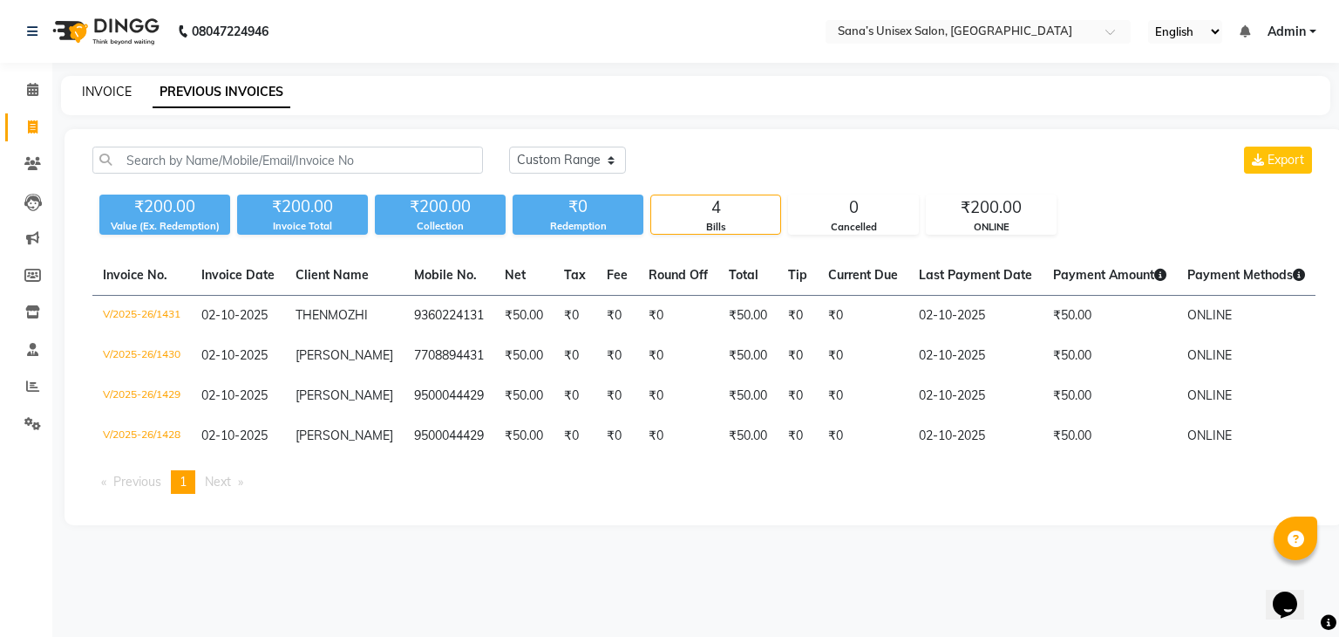
select select "service"
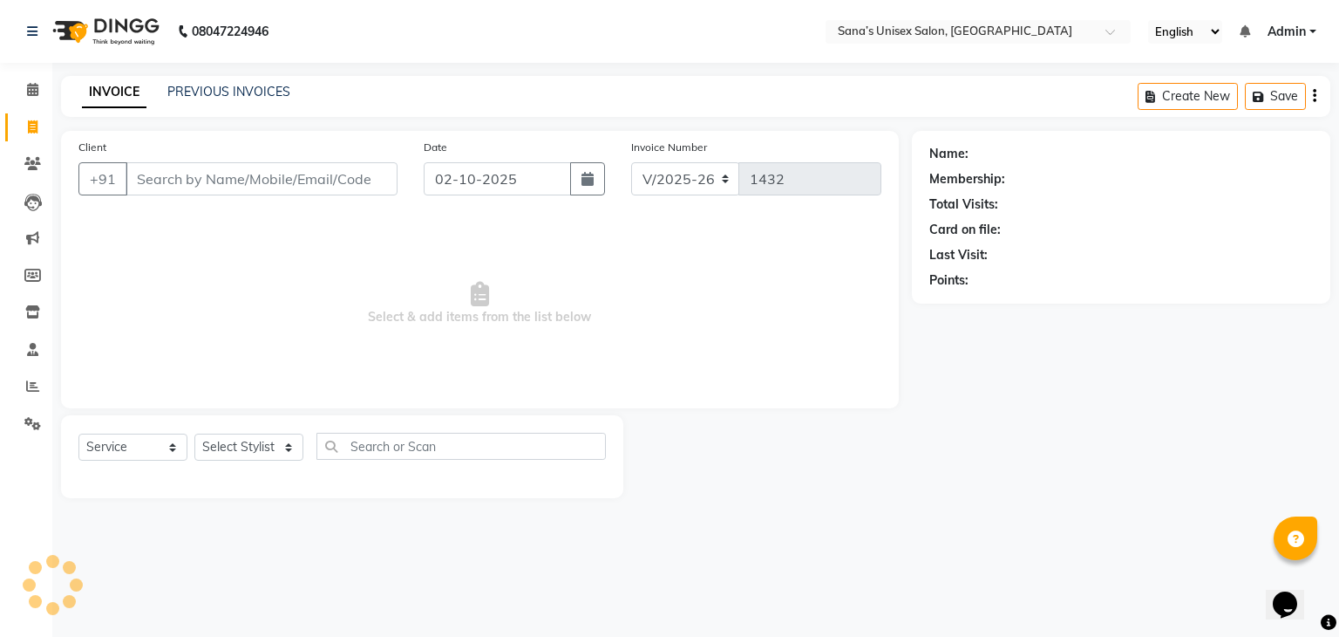
click at [176, 104] on div "INVOICE PREVIOUS INVOICES Create New Save" at bounding box center [696, 96] width 1270 height 41
click at [185, 97] on link "PREVIOUS INVOICES" at bounding box center [228, 92] width 123 height 16
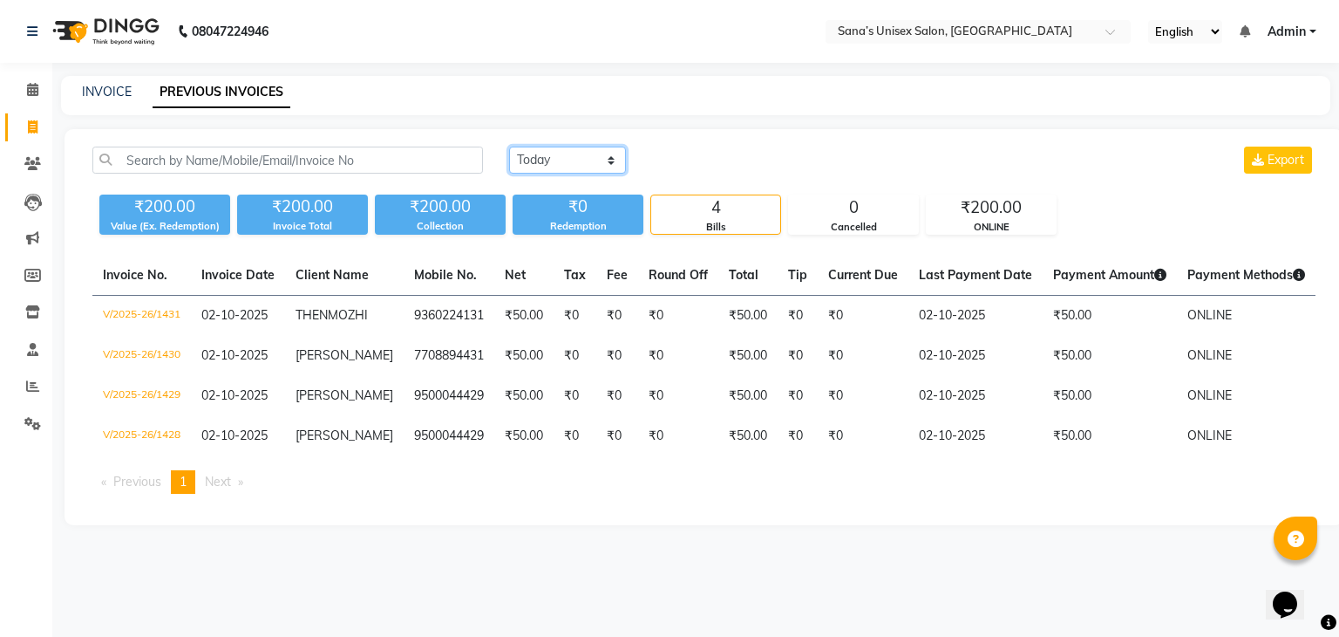
click at [520, 157] on select "Today Yesterday Custom Range" at bounding box center [567, 159] width 117 height 27
click at [523, 160] on select "Today Yesterday Custom Range" at bounding box center [567, 159] width 117 height 27
click at [536, 112] on div "INVOICE PREVIOUS INVOICES" at bounding box center [696, 95] width 1270 height 39
click at [85, 89] on link "INVOICE" at bounding box center [107, 92] width 50 height 16
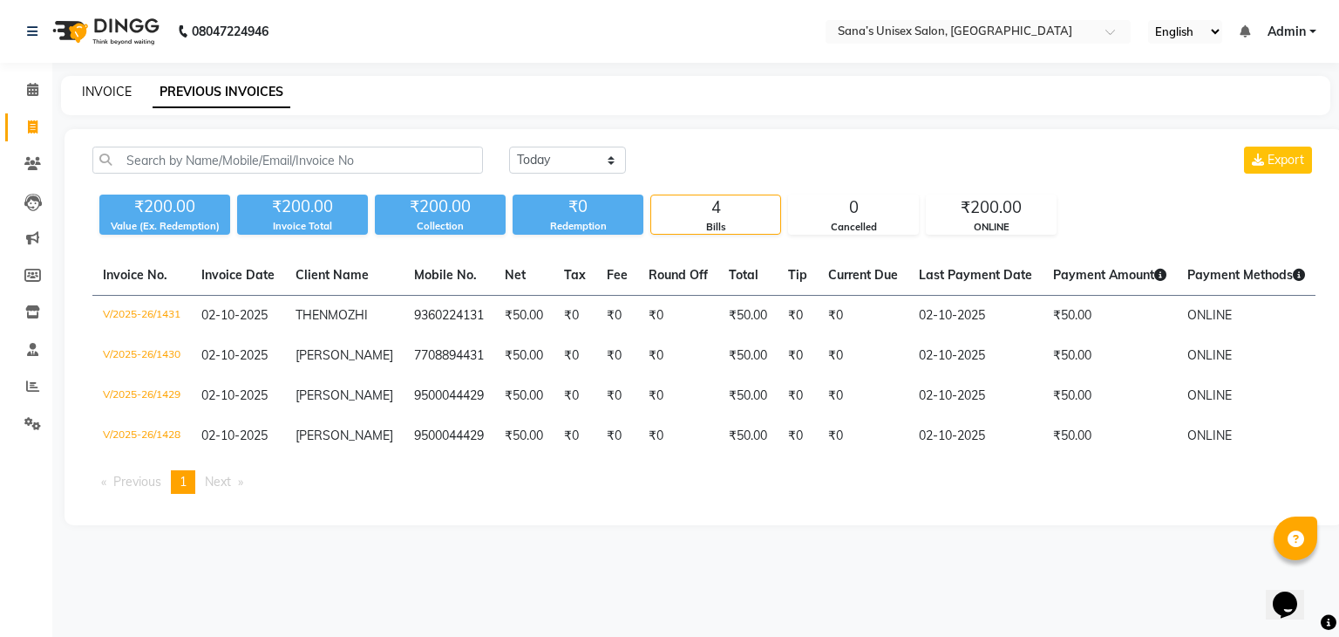
select select "service"
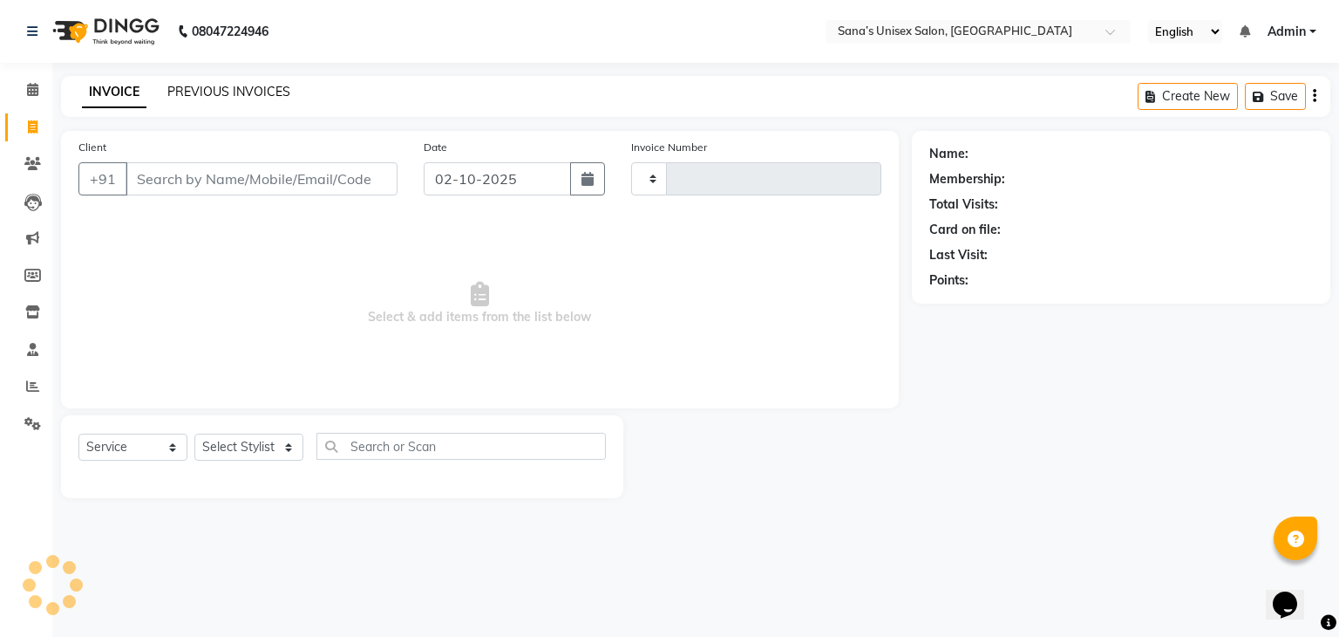
type input "1432"
select select "6091"
click at [190, 91] on link "PREVIOUS INVOICES" at bounding box center [228, 92] width 123 height 16
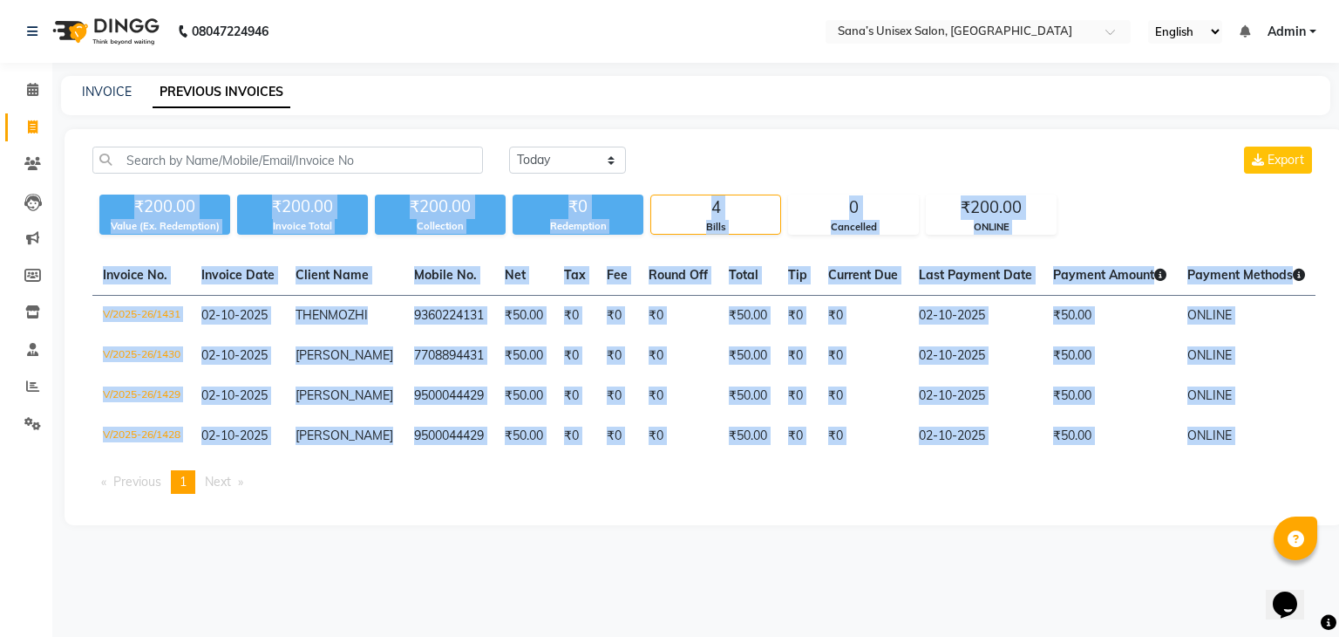
drag, startPoint x: 134, startPoint y: 203, endPoint x: 1078, endPoint y: 535, distance: 1000.3
click at [1078, 525] on div "Today Yesterday Custom Range Export ₹200.00 Value (Ex. Redemption) ₹200.00 Invo…" at bounding box center [704, 327] width 1279 height 396
click at [1051, 525] on div "Today Yesterday Custom Range Export ₹200.00 Value (Ex. Redemption) ₹200.00 Invo…" at bounding box center [704, 327] width 1279 height 396
drag, startPoint x: 135, startPoint y: 202, endPoint x: 1009, endPoint y: 489, distance: 919.6
click at [1009, 489] on div "Today Yesterday Custom Range Export ₹200.00 Value (Ex. Redemption) ₹200.00 Invo…" at bounding box center [704, 327] width 1279 height 396
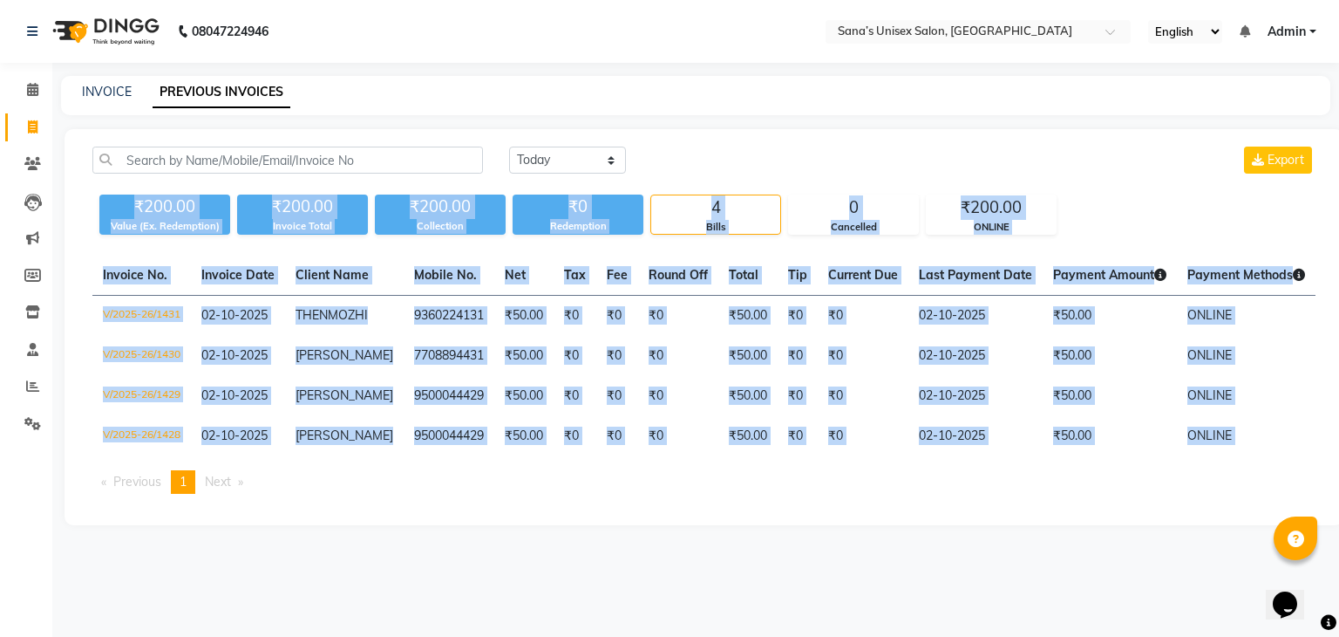
click at [1009, 489] on ul "Previous page 1 / 1 You're on page 1 Next page" at bounding box center [703, 482] width 1223 height 24
drag, startPoint x: 136, startPoint y: 204, endPoint x: 1005, endPoint y: 496, distance: 916.3
click at [1005, 496] on div "Today Yesterday Custom Range Export ₹200.00 Value (Ex. Redemption) ₹200.00 Invo…" at bounding box center [704, 327] width 1279 height 396
click at [1005, 494] on ul "Previous page 1 / 1 You're on page 1 Next page" at bounding box center [703, 482] width 1223 height 24
drag, startPoint x: 133, startPoint y: 207, endPoint x: 890, endPoint y: 531, distance: 823.5
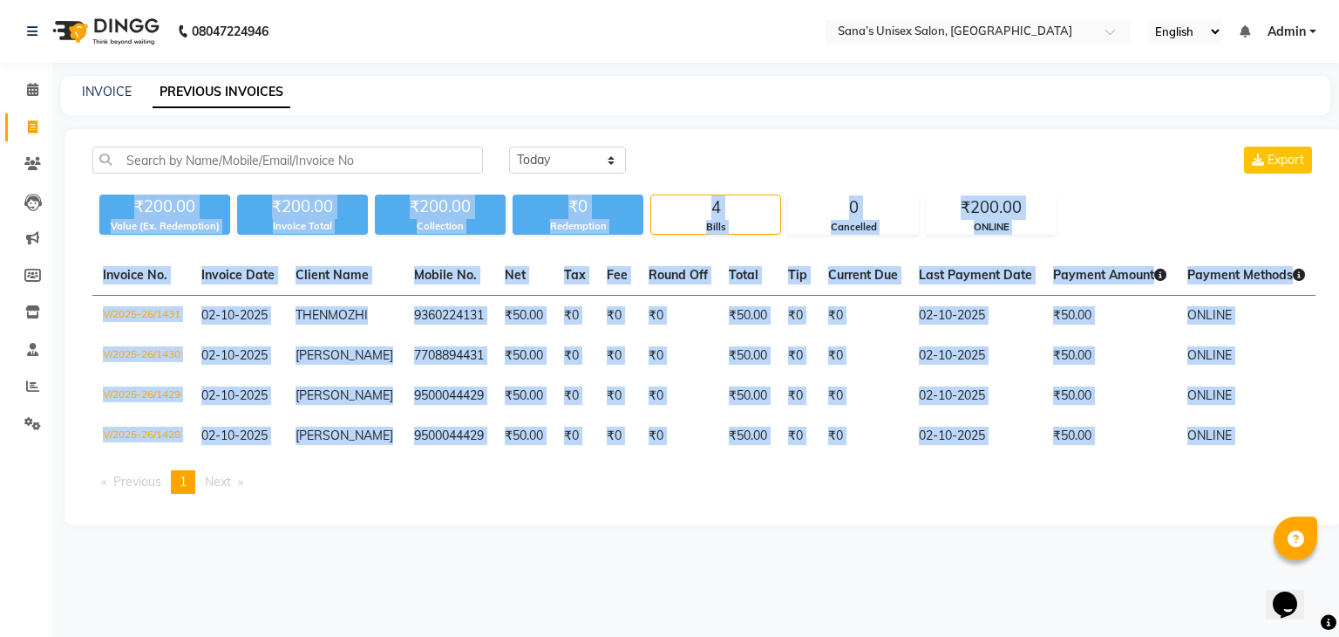
click at [890, 525] on div "Today Yesterday Custom Range Export ₹200.00 Value (Ex. Redemption) ₹200.00 Invo…" at bounding box center [704, 327] width 1279 height 396
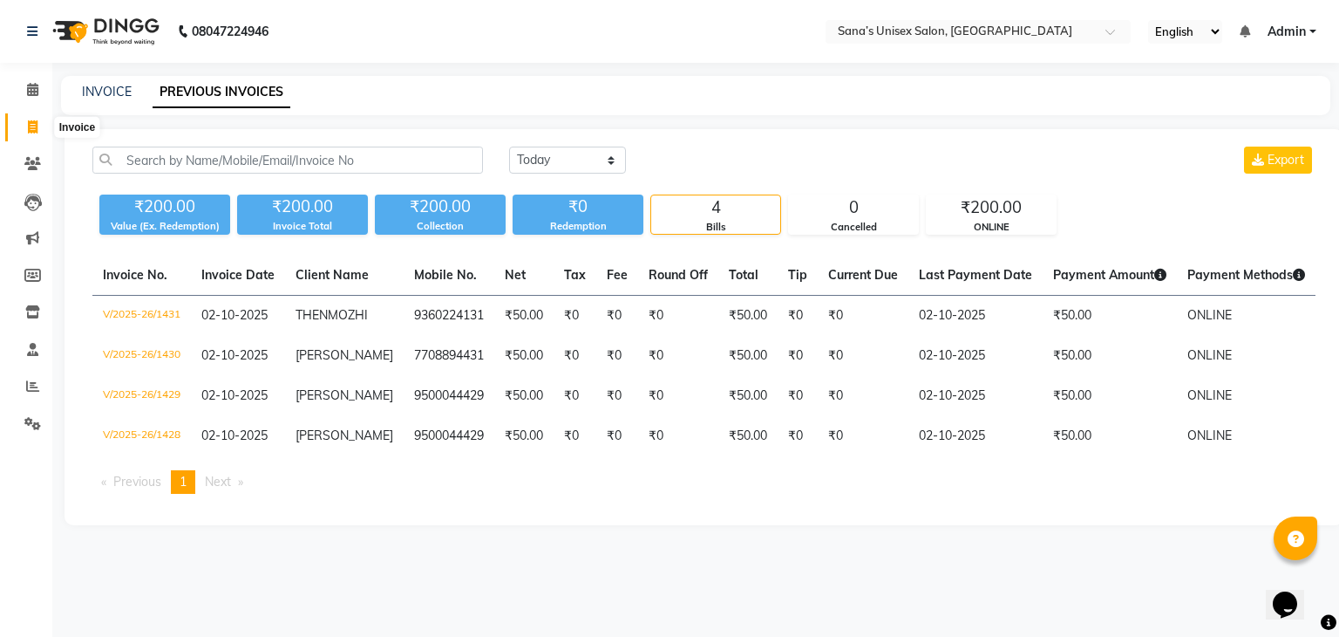
click at [37, 131] on icon at bounding box center [33, 126] width 10 height 13
select select "service"
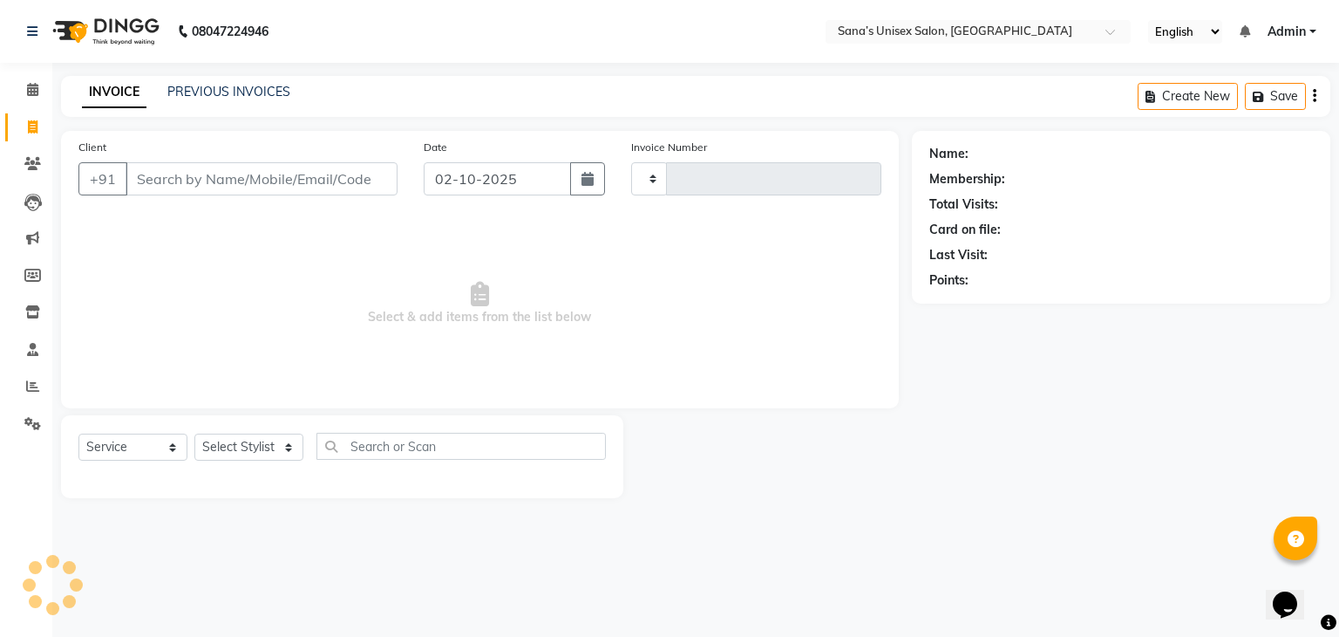
type input "1432"
select select "6091"
click at [237, 93] on link "PREVIOUS INVOICES" at bounding box center [228, 92] width 123 height 16
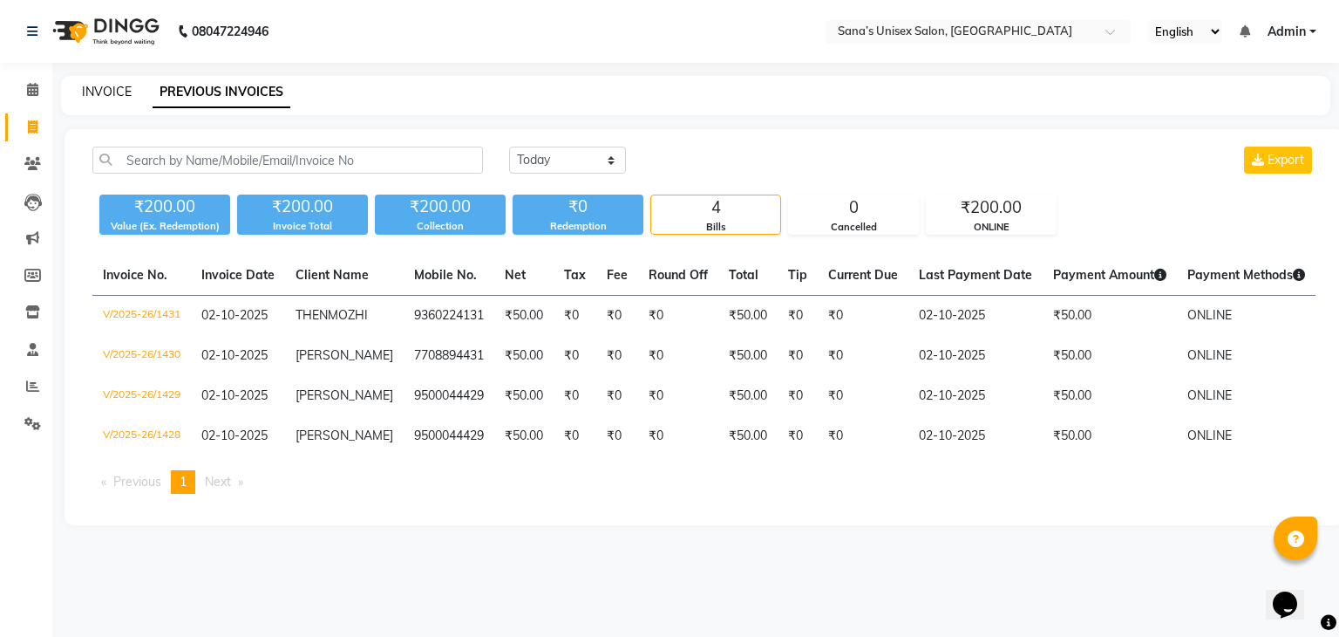
click at [98, 91] on link "INVOICE" at bounding box center [107, 92] width 50 height 16
select select "6091"
select select "service"
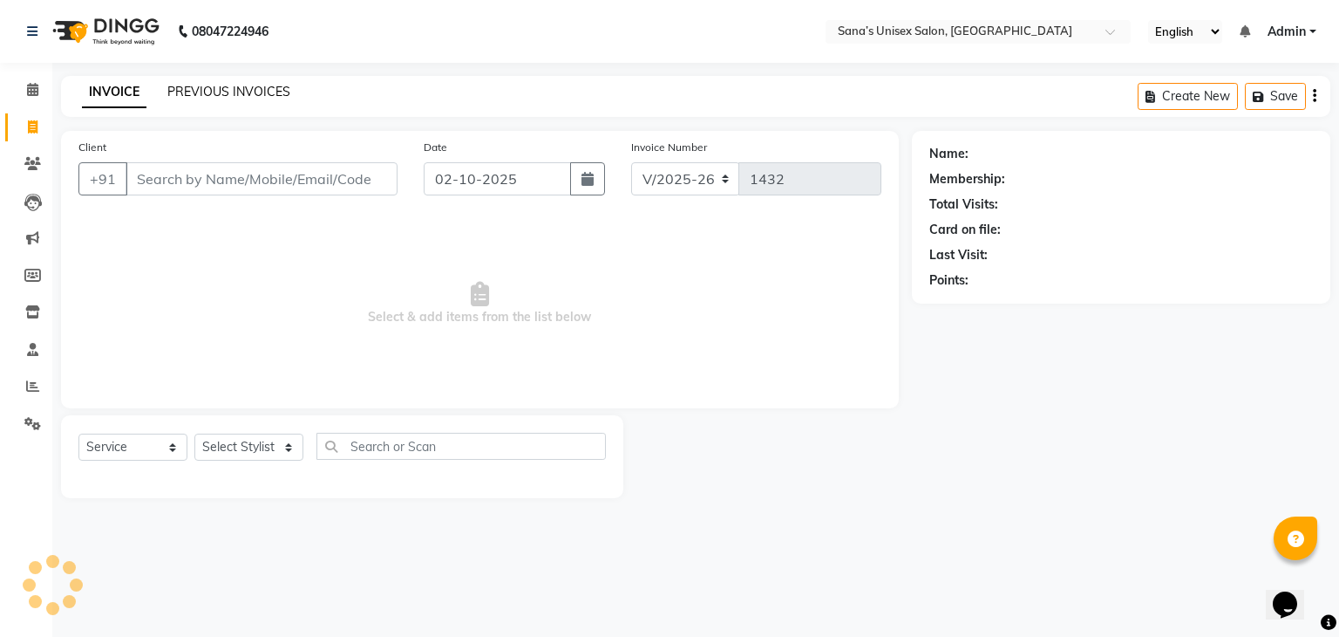
click at [188, 91] on link "PREVIOUS INVOICES" at bounding box center [228, 92] width 123 height 16
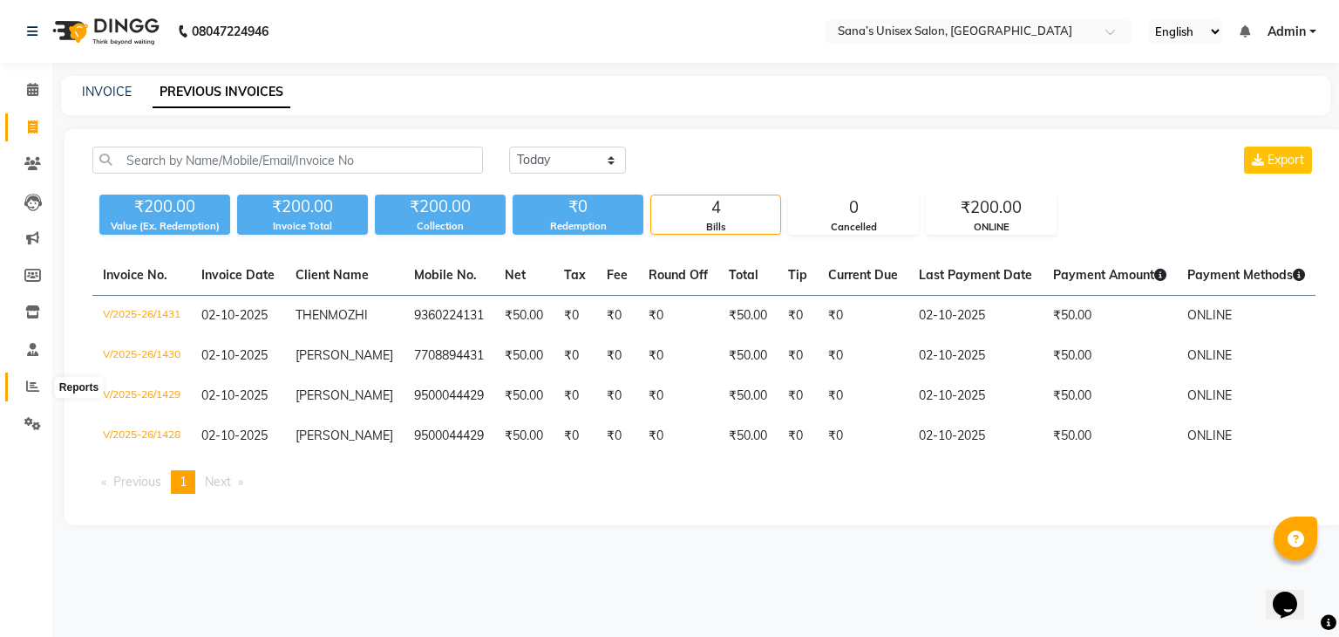
click at [29, 392] on icon at bounding box center [32, 385] width 13 height 13
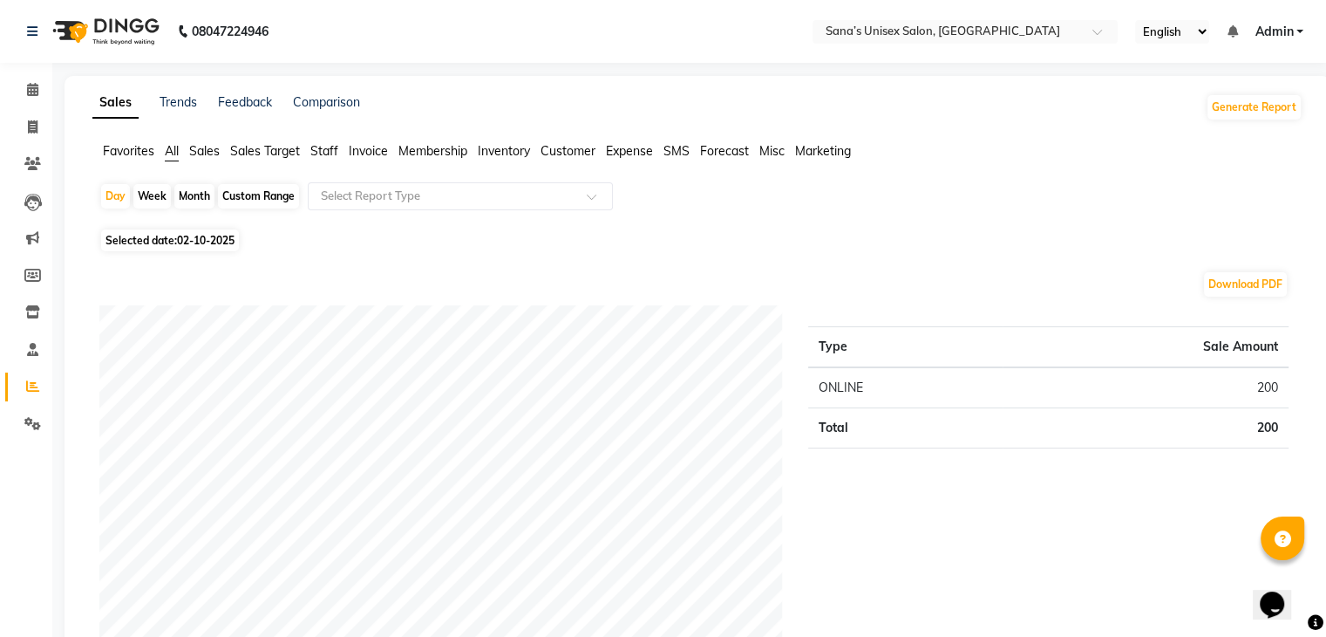
click at [184, 191] on div "Month" at bounding box center [194, 196] width 40 height 24
select select "10"
select select "2025"
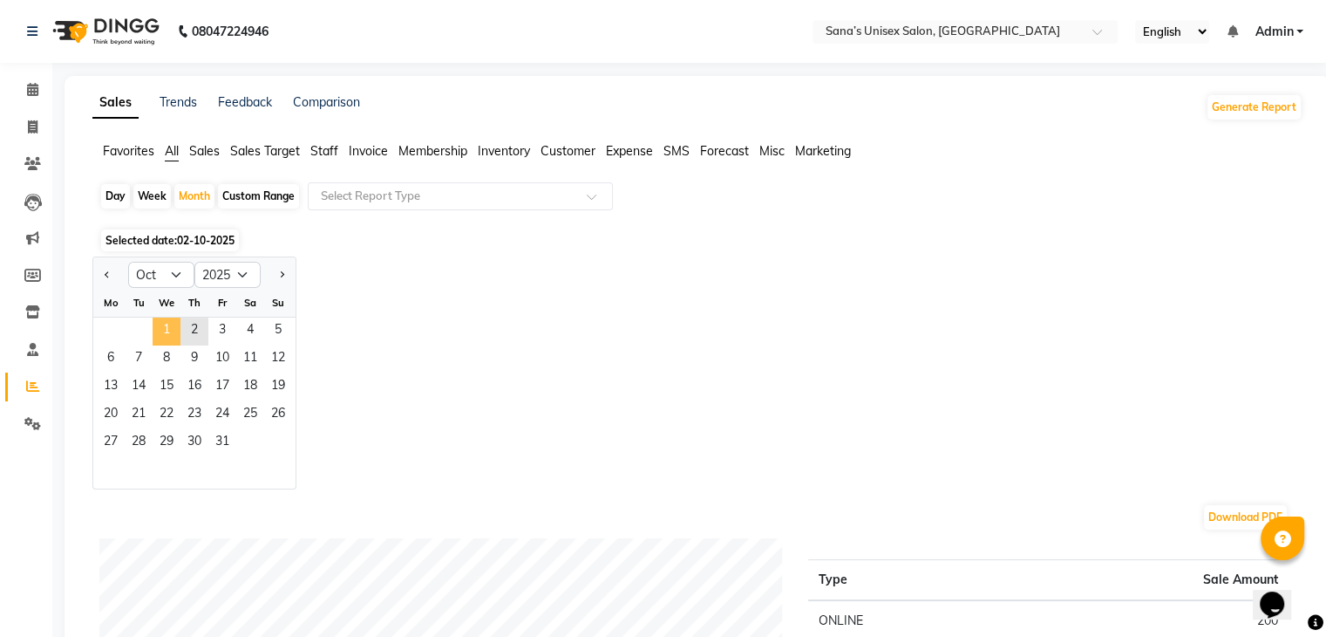
click at [167, 323] on span "1" at bounding box center [167, 331] width 28 height 28
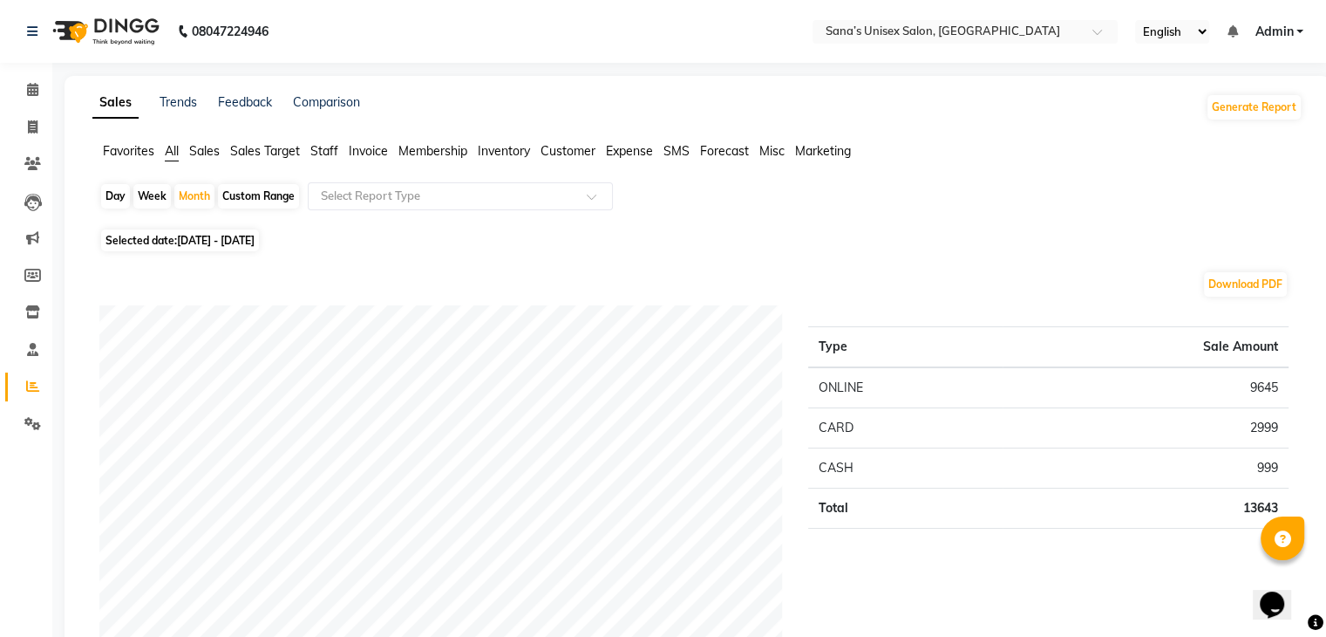
click at [328, 150] on span "Staff" at bounding box center [324, 151] width 28 height 16
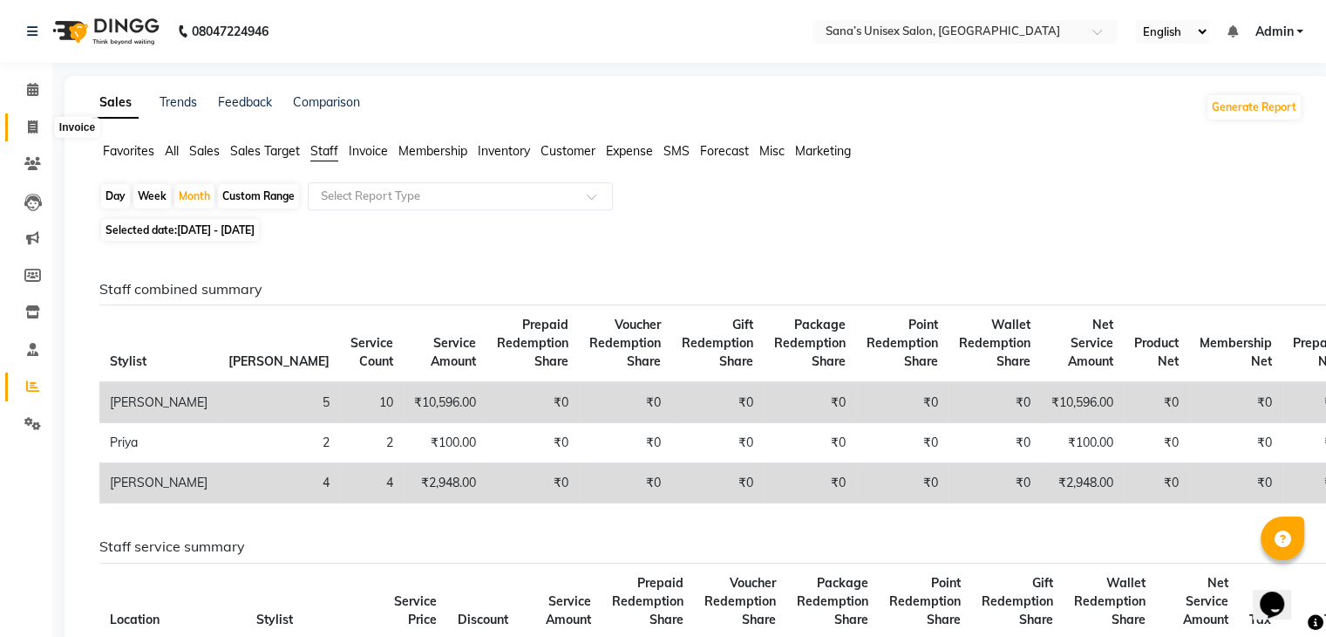
click at [35, 133] on icon at bounding box center [33, 126] width 10 height 13
select select "service"
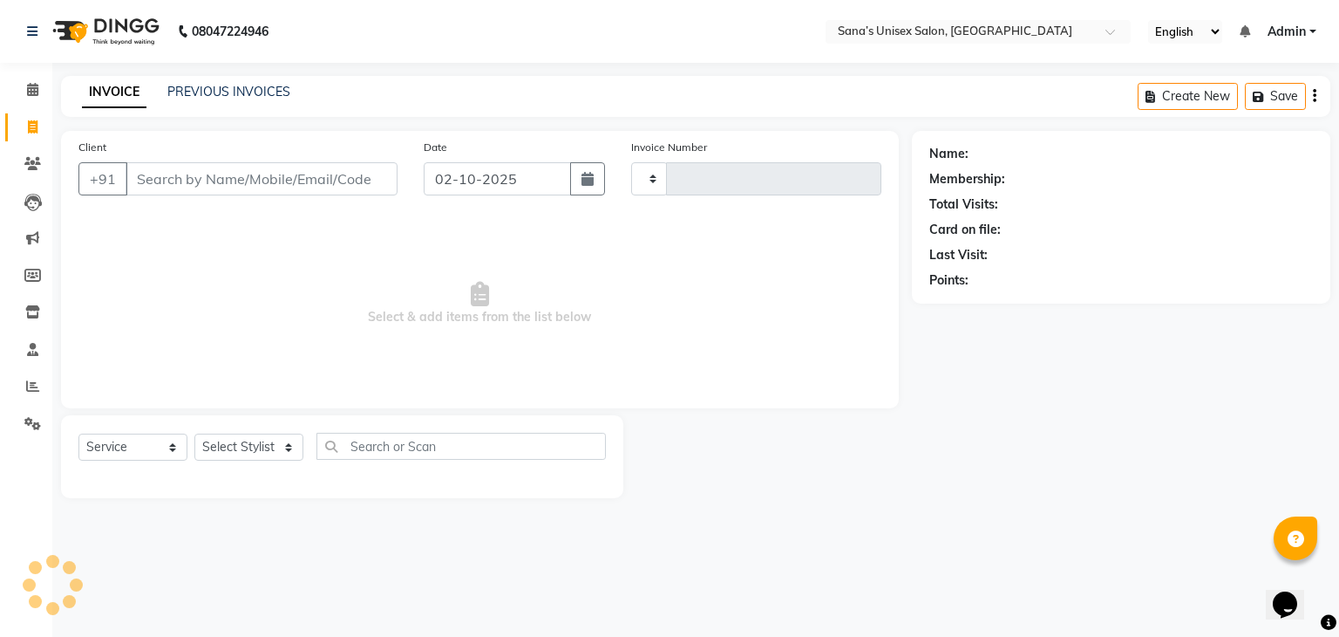
type input "1432"
select select "6091"
click at [224, 97] on link "PREVIOUS INVOICES" at bounding box center [228, 92] width 123 height 16
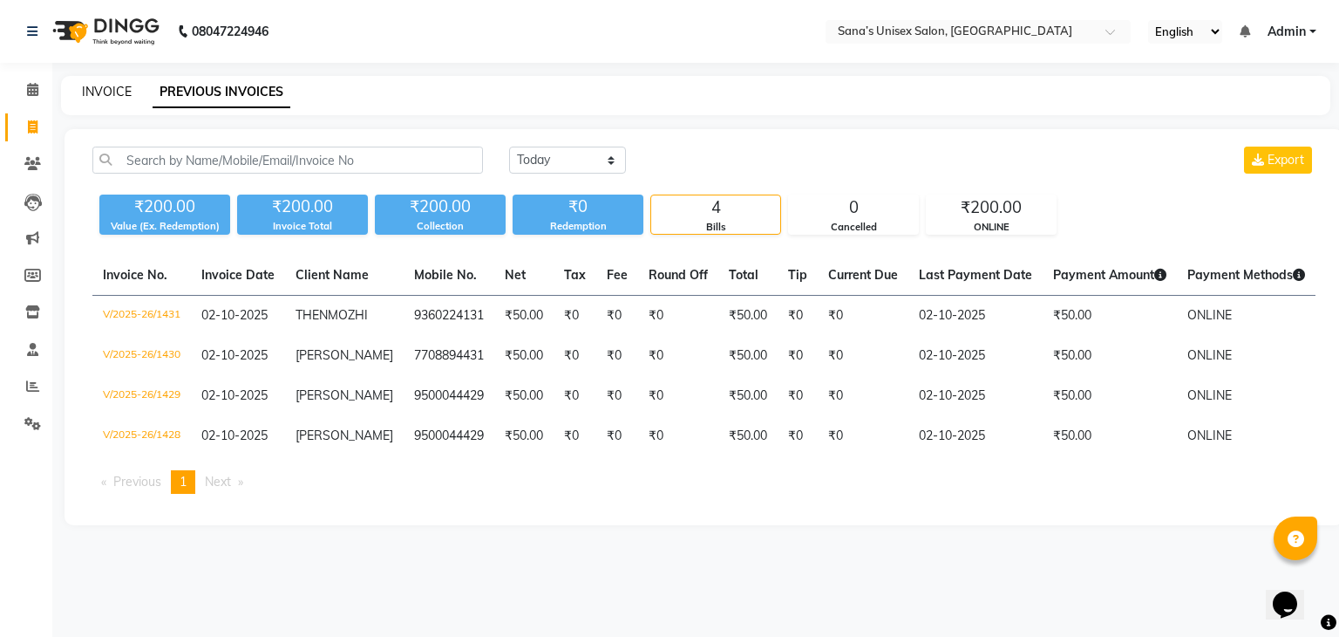
click at [100, 97] on link "INVOICE" at bounding box center [107, 92] width 50 height 16
select select "service"
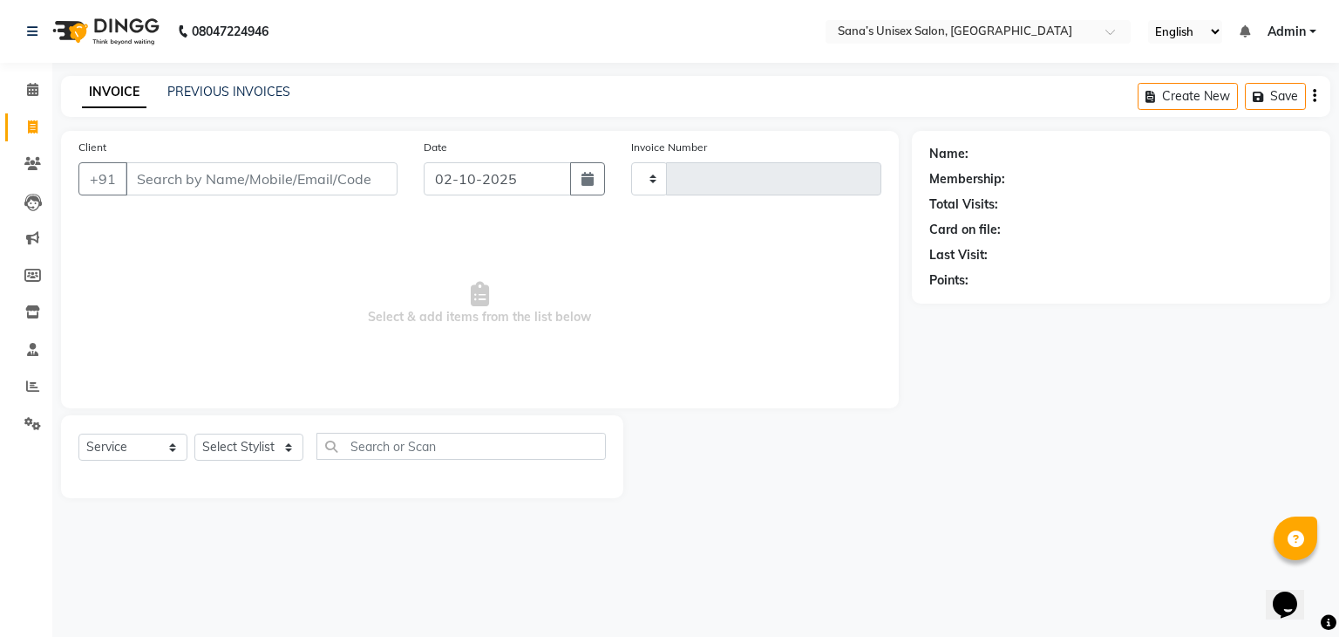
type input "1432"
select select "6091"
click at [187, 97] on link "PREVIOUS INVOICES" at bounding box center [228, 92] width 123 height 16
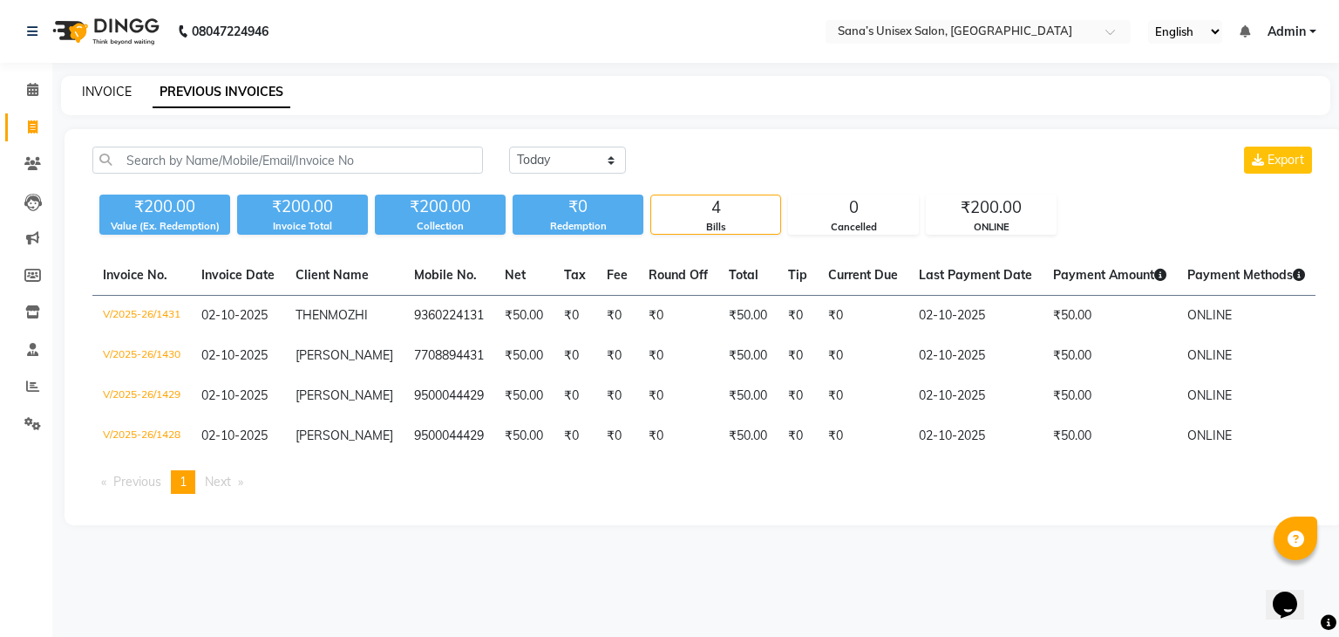
click at [116, 92] on link "INVOICE" at bounding box center [107, 92] width 50 height 16
select select "6091"
select select "service"
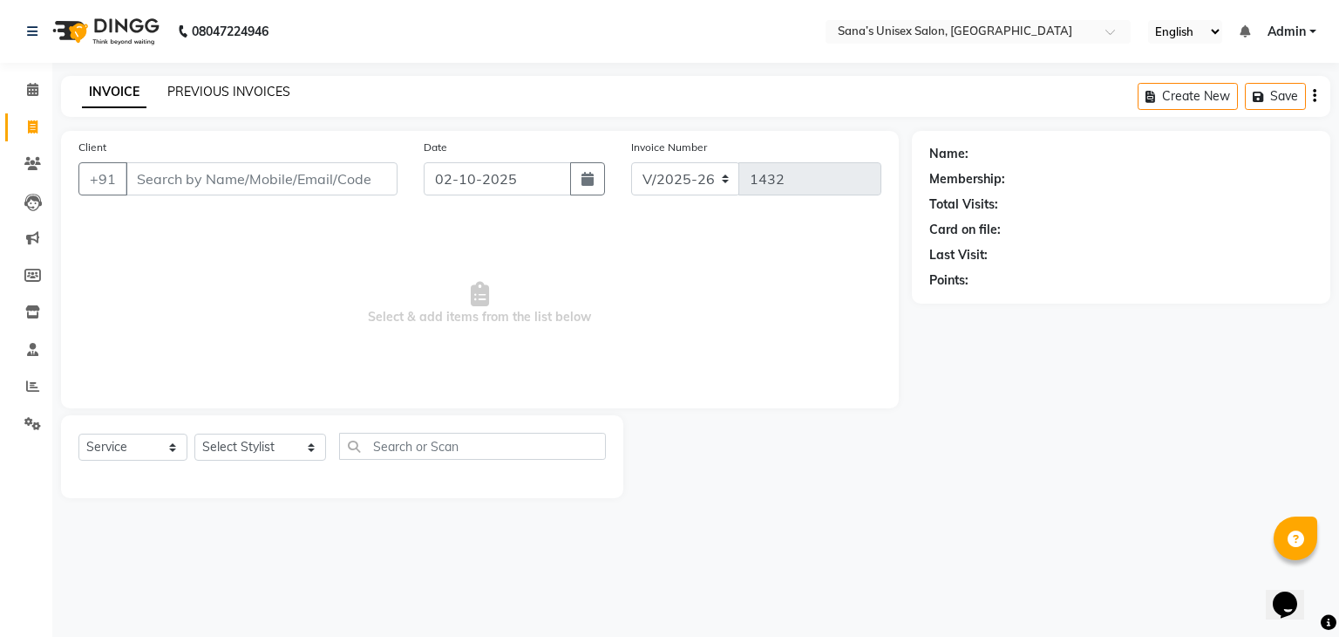
click at [251, 93] on link "PREVIOUS INVOICES" at bounding box center [228, 92] width 123 height 16
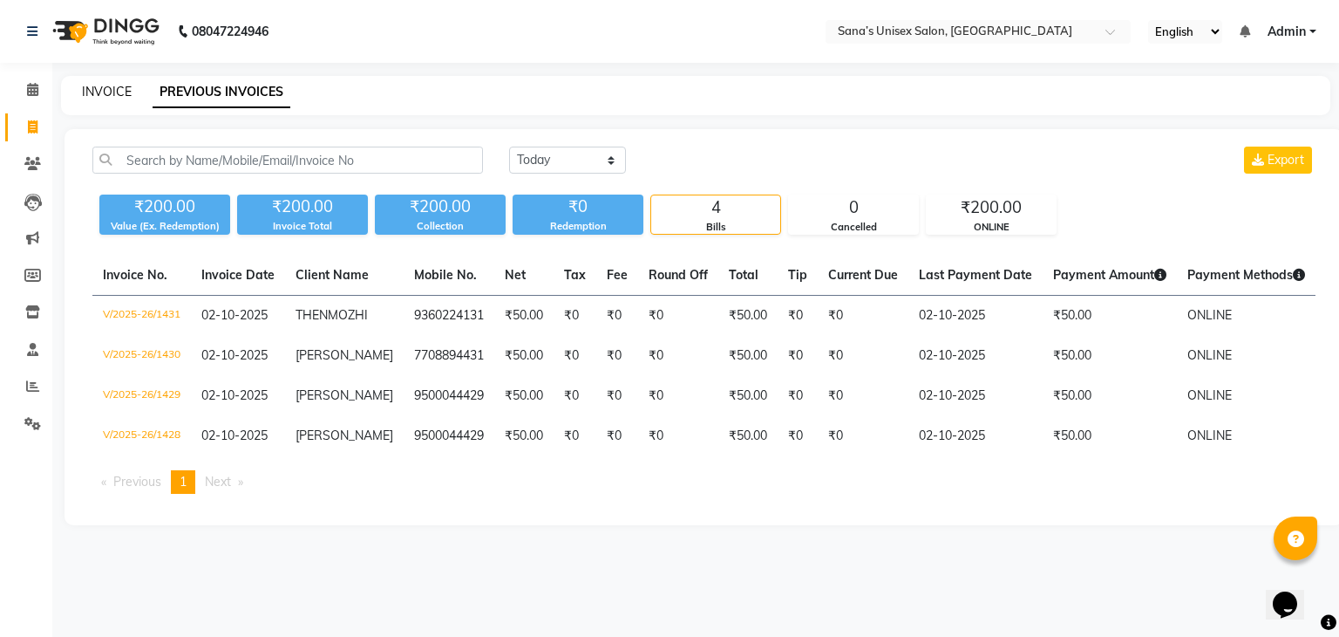
click at [115, 97] on link "INVOICE" at bounding box center [107, 92] width 50 height 16
select select "6091"
select select "service"
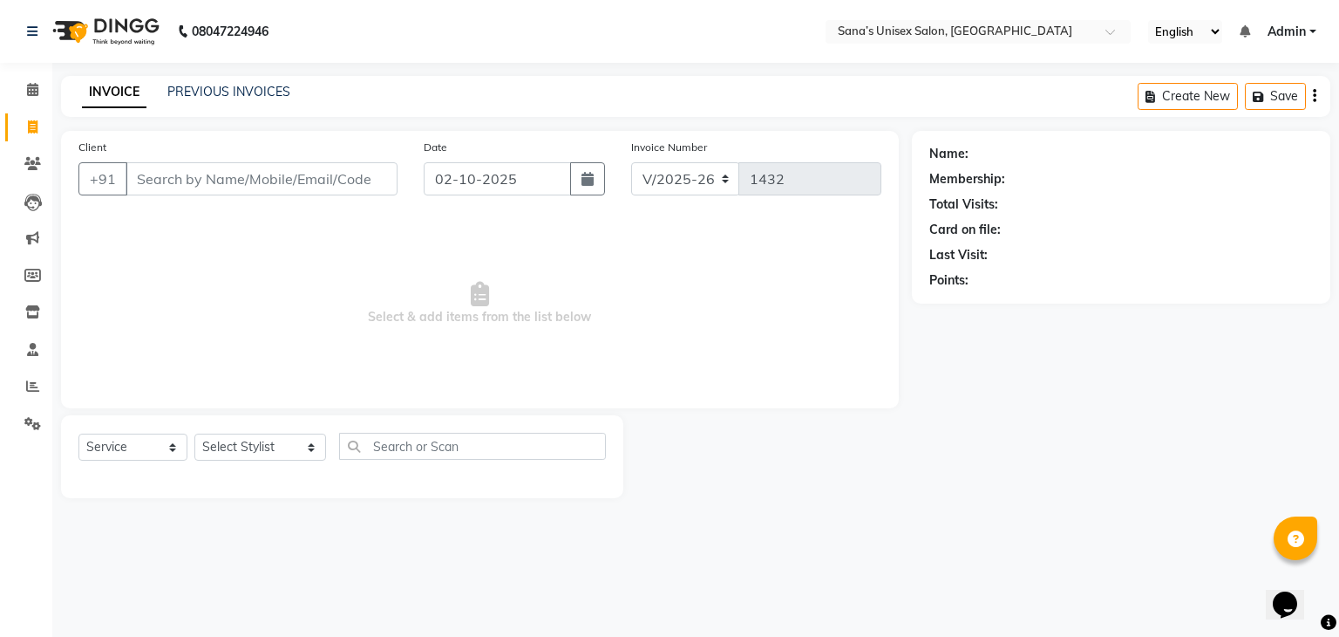
click at [279, 460] on div "Select Stylist anjali beauty MADHU [PERSON_NAME] (BEAUTY THERAPIST) [PERSON_NAM…" at bounding box center [260, 446] width 132 height 27
click at [283, 446] on select "Select Stylist anjali beauty MADHU [PERSON_NAME] (BEAUTY THERAPIST) [PERSON_NAM…" at bounding box center [260, 446] width 132 height 27
select select "45708"
click at [194, 434] on select "Select Stylist anjali beauty MADHU [PERSON_NAME] (BEAUTY THERAPIST) [PERSON_NAM…" at bounding box center [260, 446] width 132 height 27
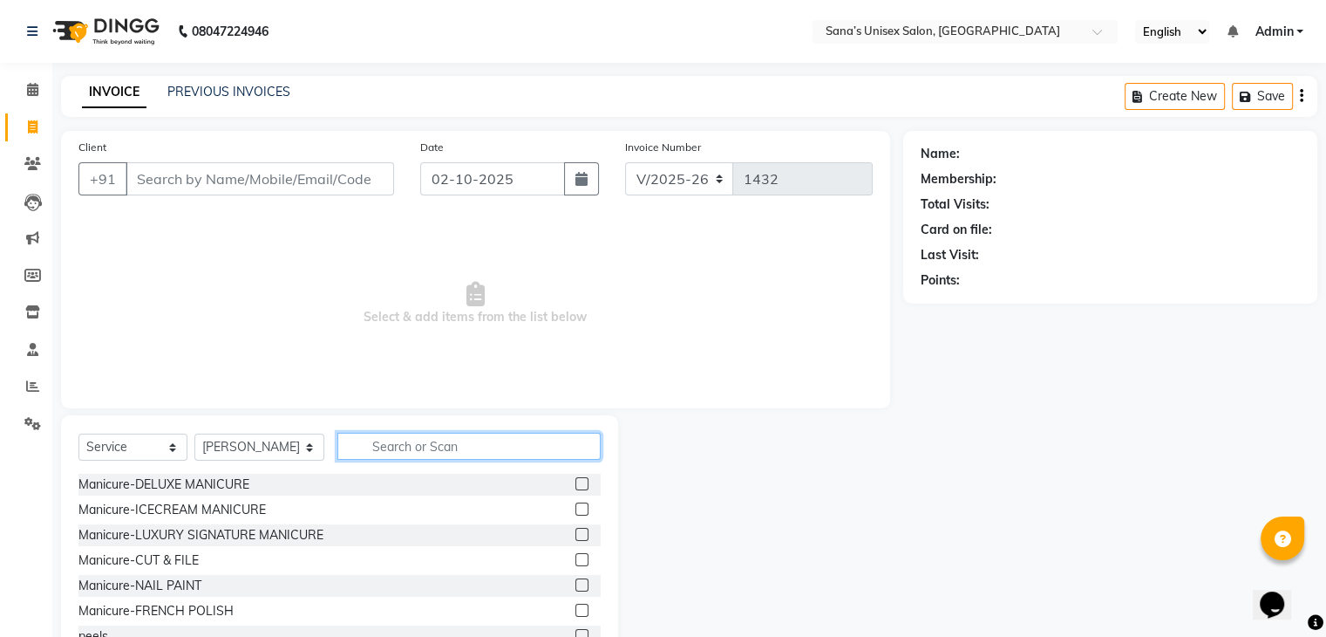
click at [384, 445] on input "text" at bounding box center [468, 446] width 262 height 27
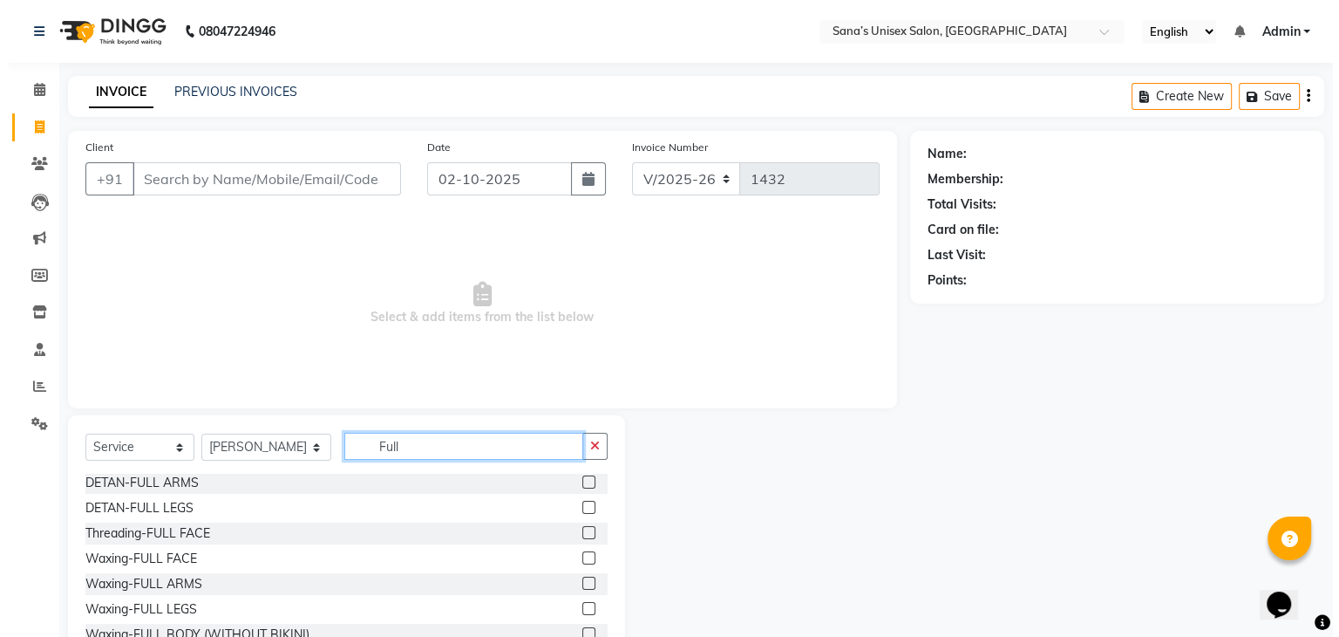
scroll to position [3, 0]
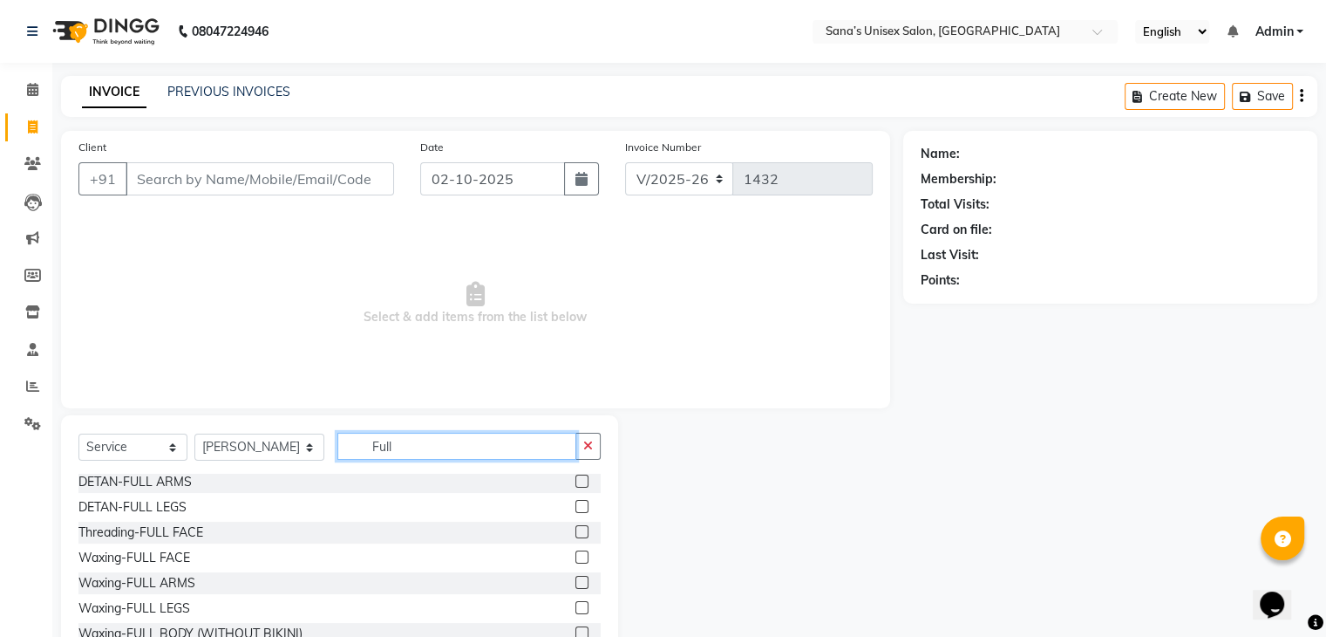
type input "Full"
click at [576, 582] on label at bounding box center [582, 582] width 13 height 13
click at [576, 582] on input "checkbox" at bounding box center [581, 582] width 11 height 11
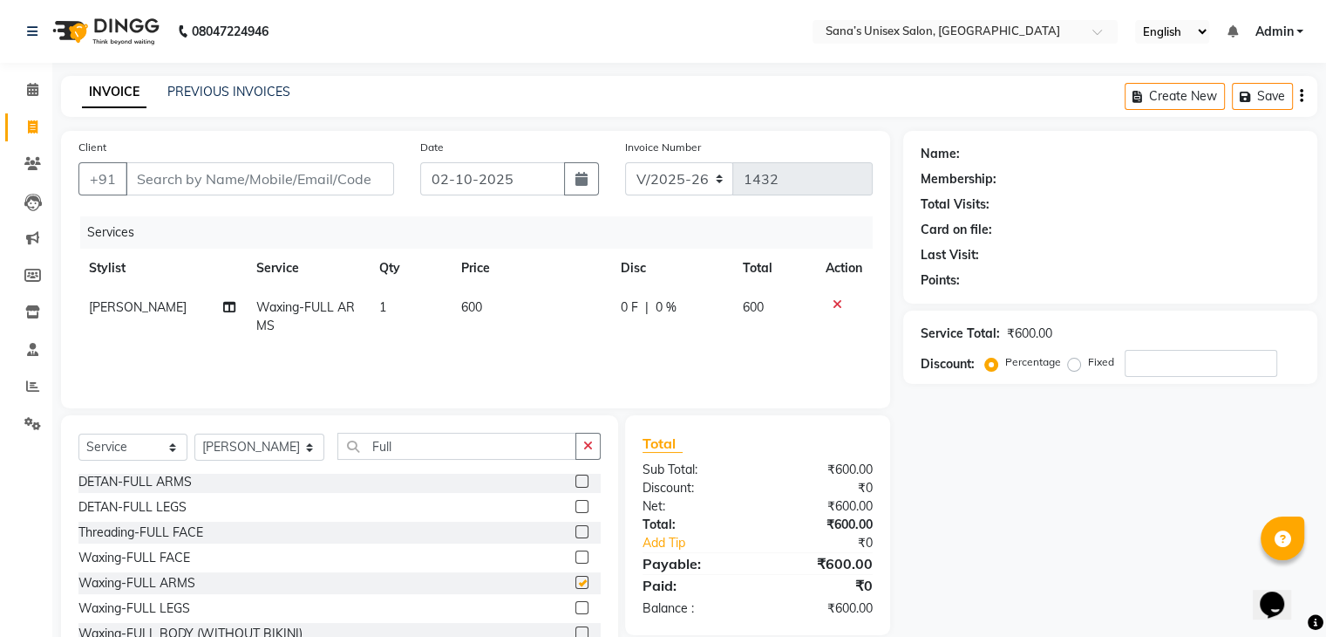
checkbox input "false"
click at [834, 306] on icon at bounding box center [838, 304] width 10 height 12
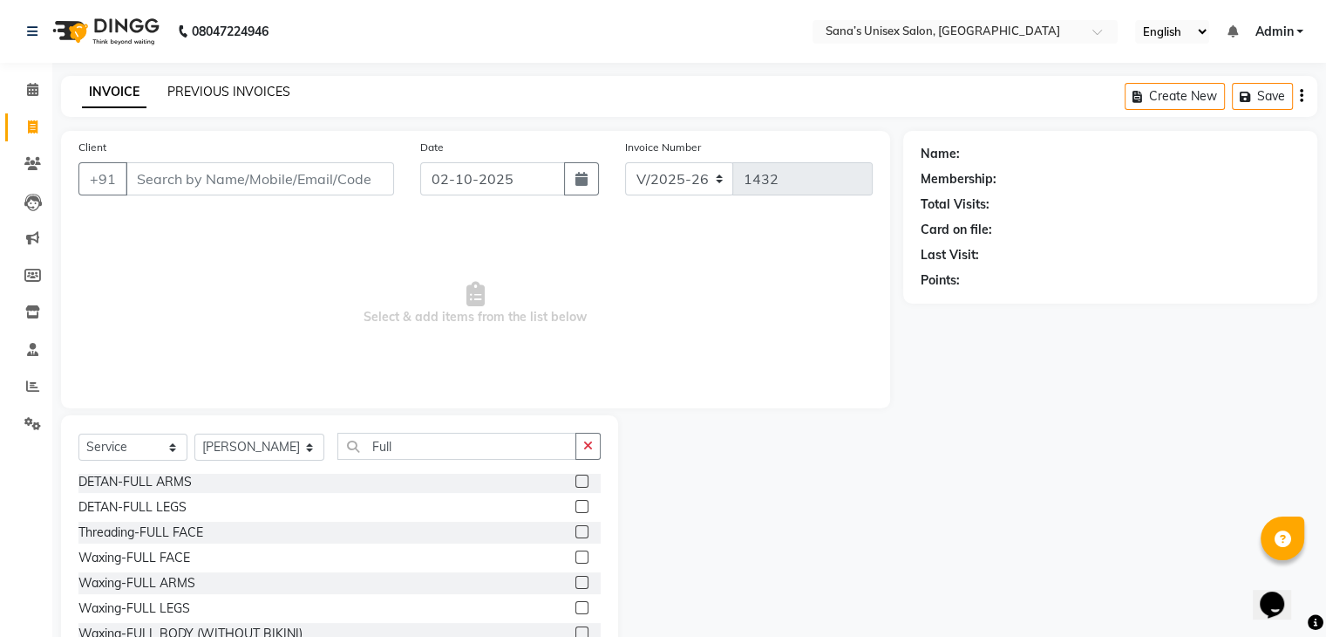
click at [234, 97] on link "PREVIOUS INVOICES" at bounding box center [228, 92] width 123 height 16
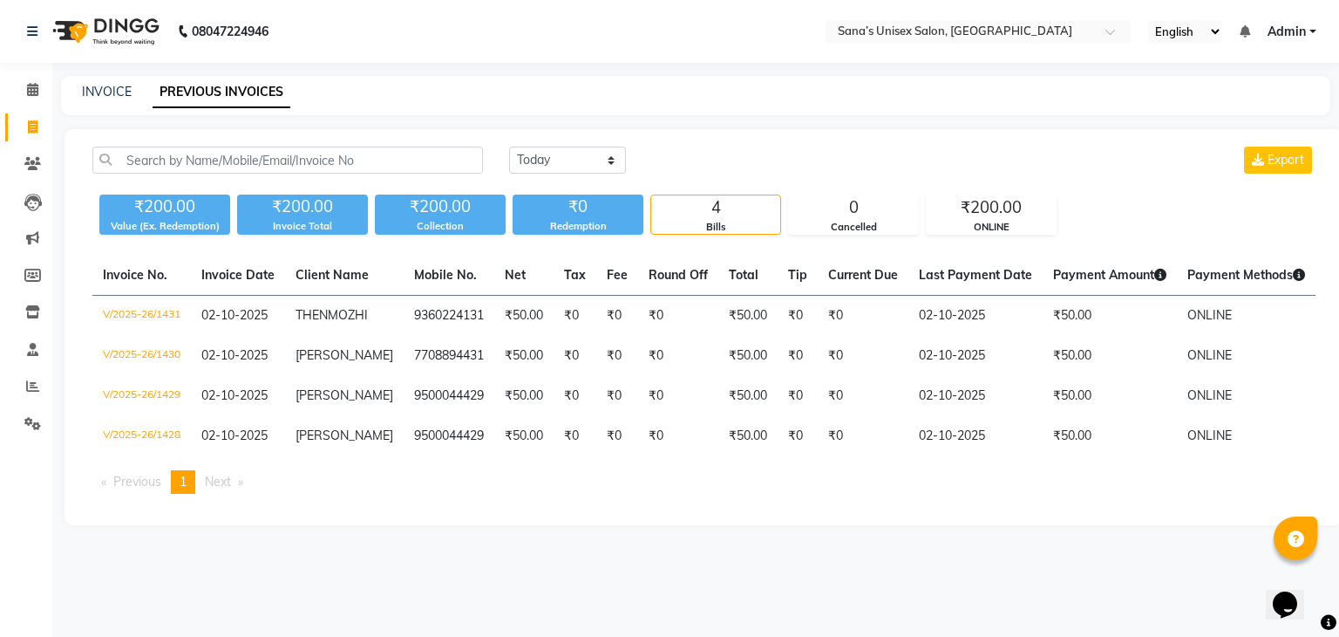
click at [222, 106] on link "PREVIOUS INVOICES" at bounding box center [222, 92] width 138 height 31
click at [121, 106] on div "INVOICE PREVIOUS INVOICES" at bounding box center [696, 95] width 1270 height 39
click at [110, 96] on link "INVOICE" at bounding box center [107, 92] width 50 height 16
select select "service"
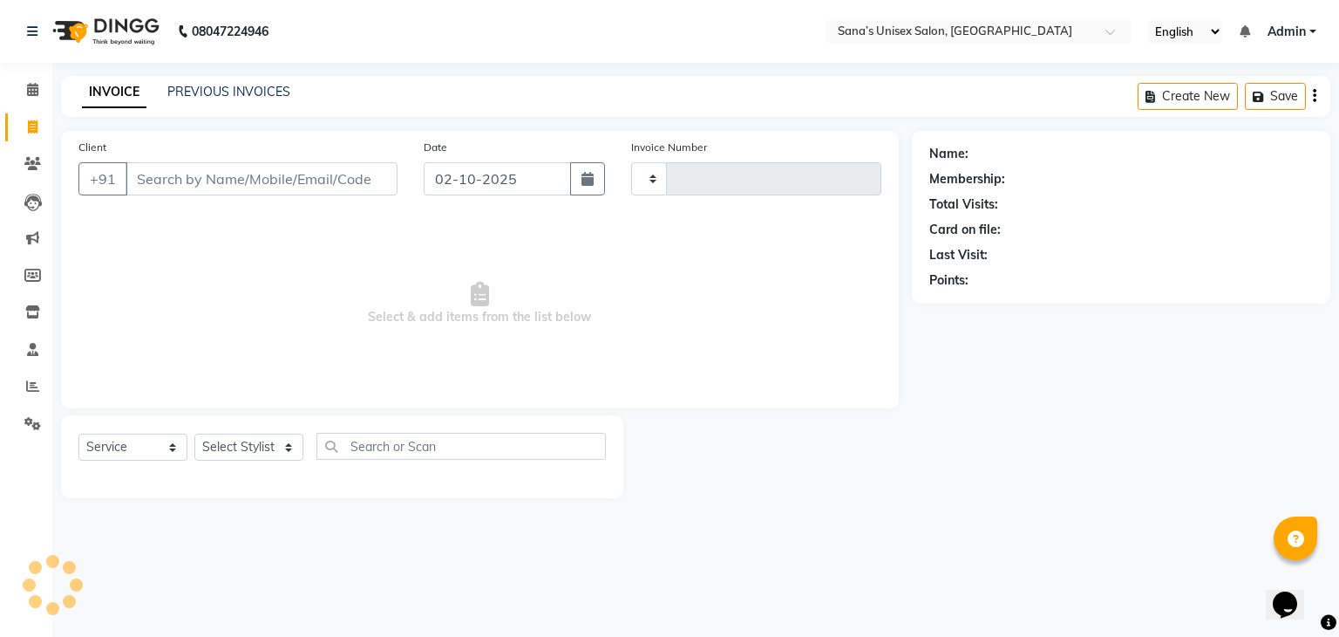
type input "1432"
select select "6091"
click at [192, 93] on link "PREVIOUS INVOICES" at bounding box center [228, 92] width 123 height 16
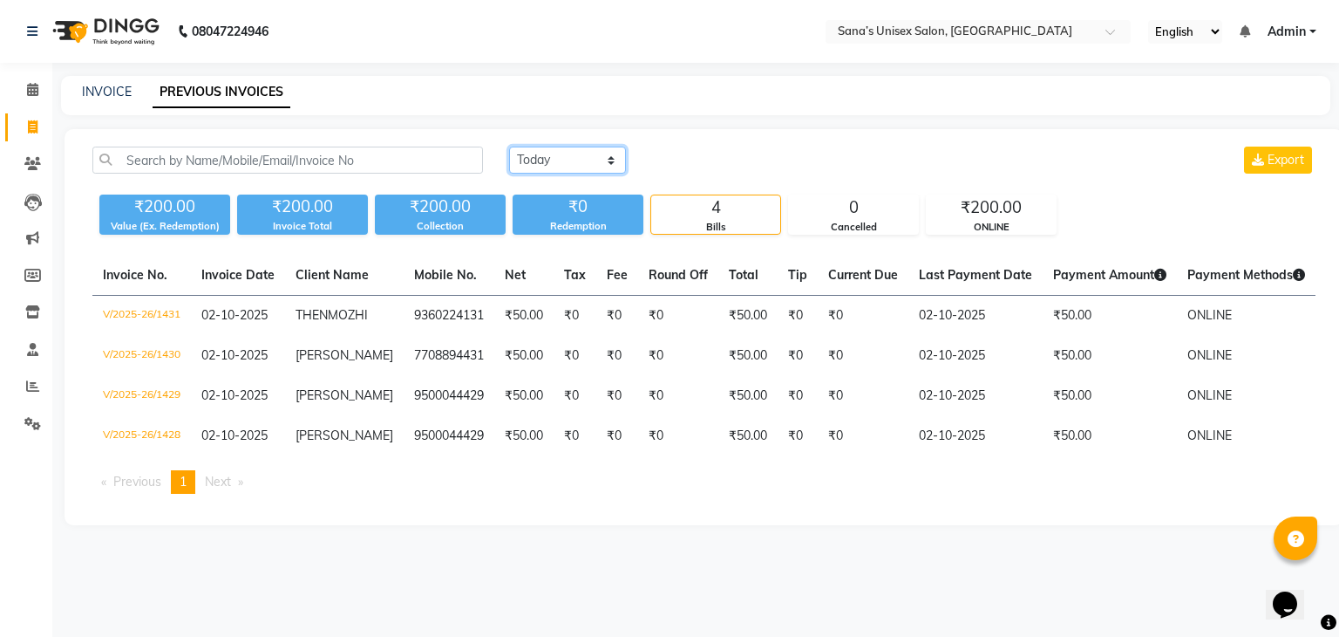
click at [528, 155] on select "Today Yesterday Custom Range" at bounding box center [567, 159] width 117 height 27
click at [854, 88] on div "INVOICE PREVIOUS INVOICES" at bounding box center [685, 92] width 1249 height 18
click at [562, 170] on select "Today Yesterday Custom Range" at bounding box center [567, 159] width 117 height 27
click at [708, 123] on main "INVOICE PREVIOUS INVOICES Today Yesterday Custom Range Export ₹200.00 Value (Ex…" at bounding box center [695, 313] width 1287 height 475
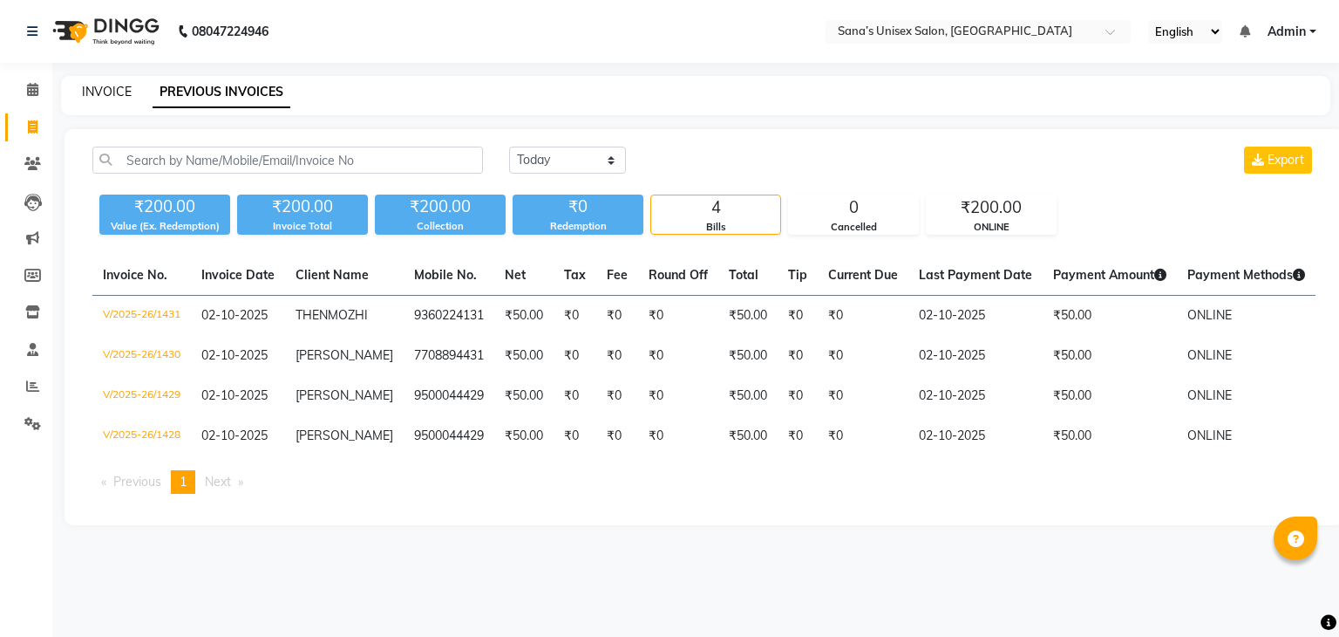
click at [93, 86] on link "INVOICE" at bounding box center [107, 92] width 50 height 16
select select "service"
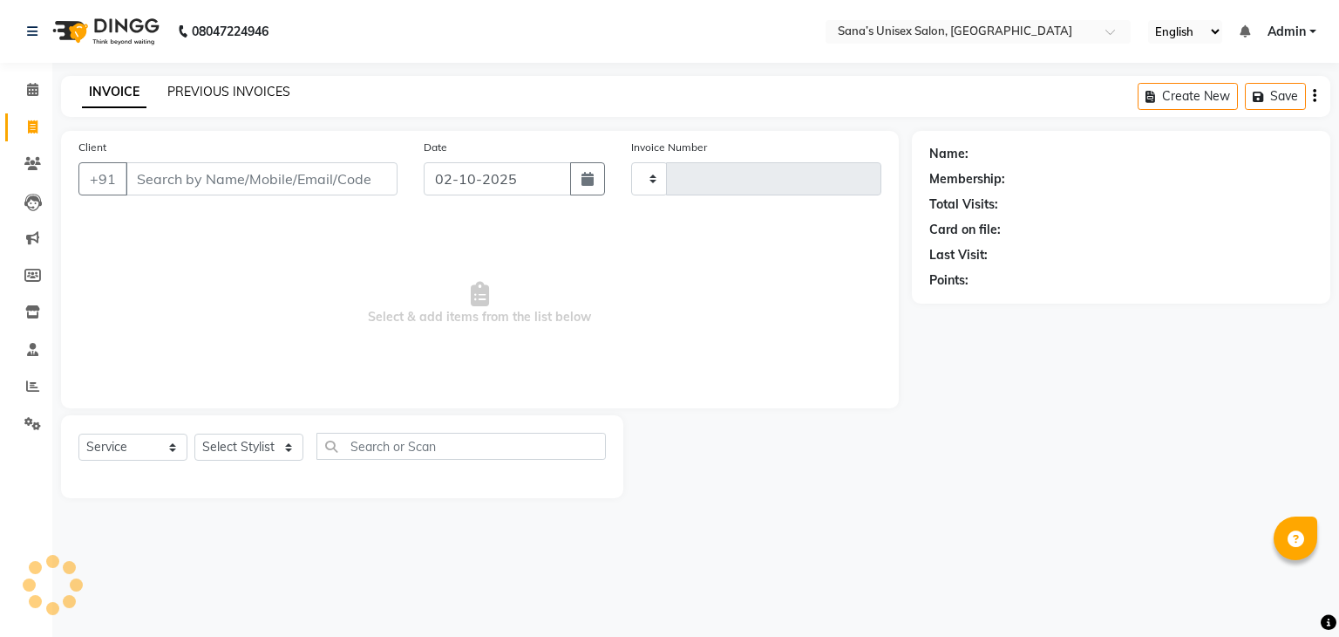
type input "1432"
select select "6091"
click at [264, 92] on link "PREVIOUS INVOICES" at bounding box center [228, 92] width 123 height 16
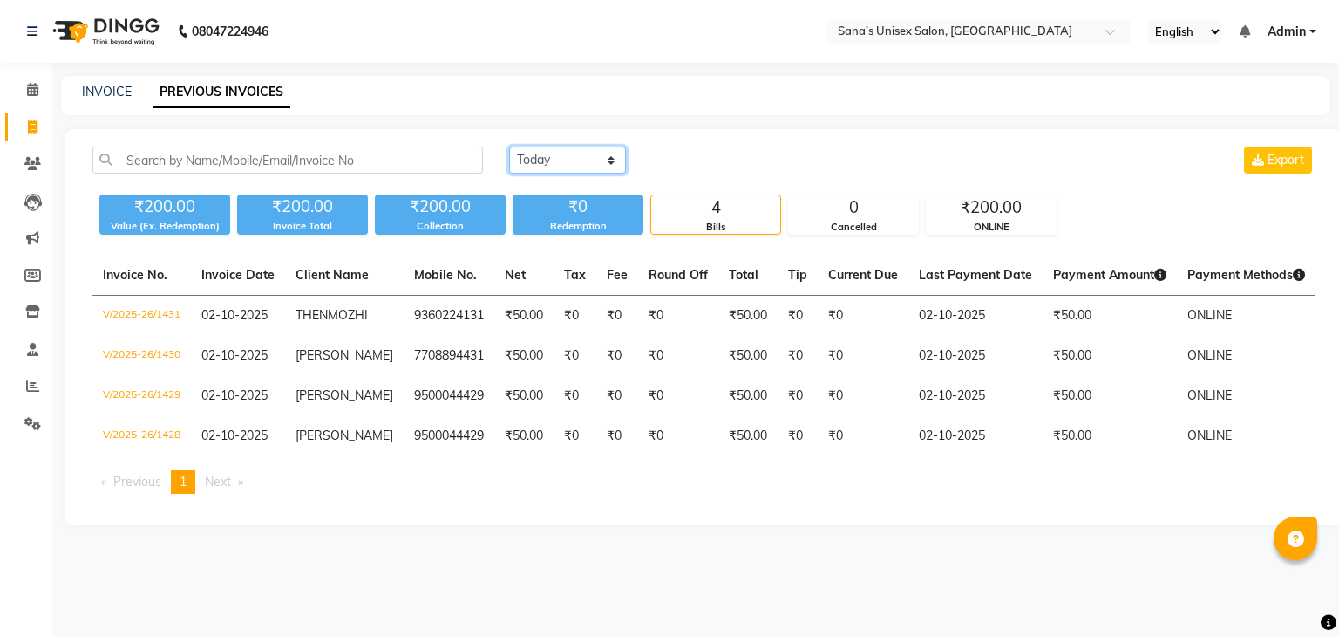
click at [569, 167] on select "Today Yesterday Custom Range" at bounding box center [567, 159] width 117 height 27
click at [509, 146] on select "Today Yesterday Custom Range" at bounding box center [567, 159] width 117 height 27
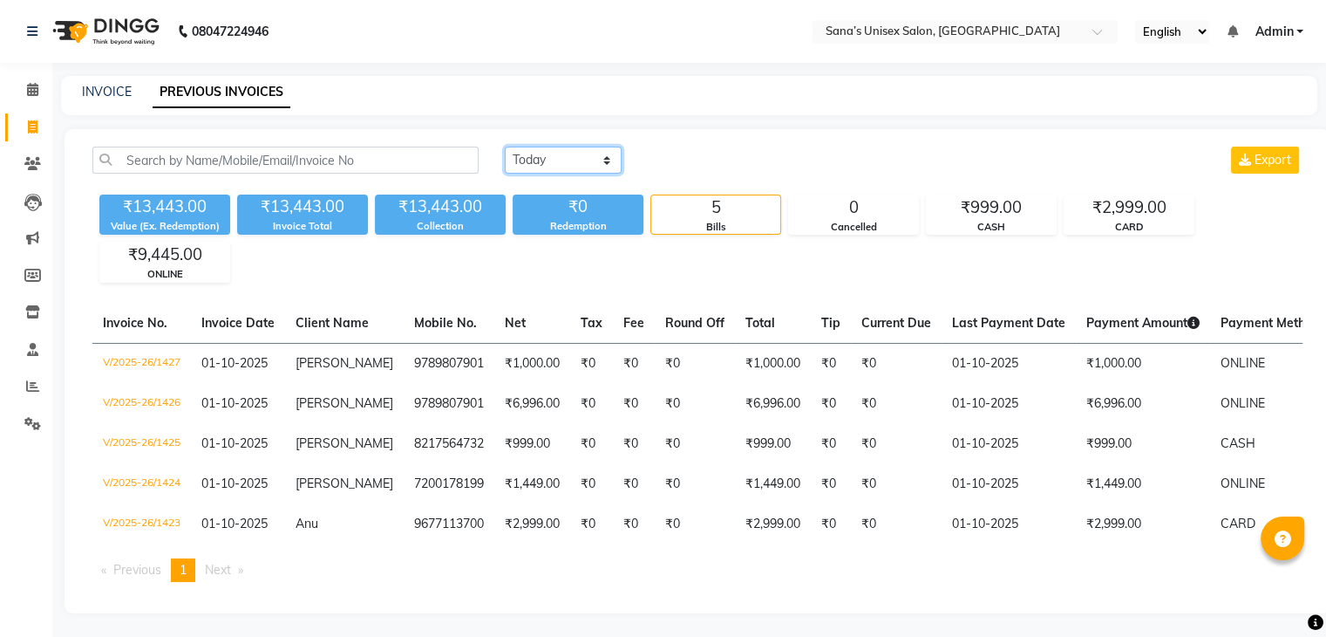
click at [548, 154] on select "Today Yesterday Custom Range" at bounding box center [563, 159] width 117 height 27
select select "today"
click at [505, 146] on select "Today Yesterday Custom Range" at bounding box center [563, 159] width 117 height 27
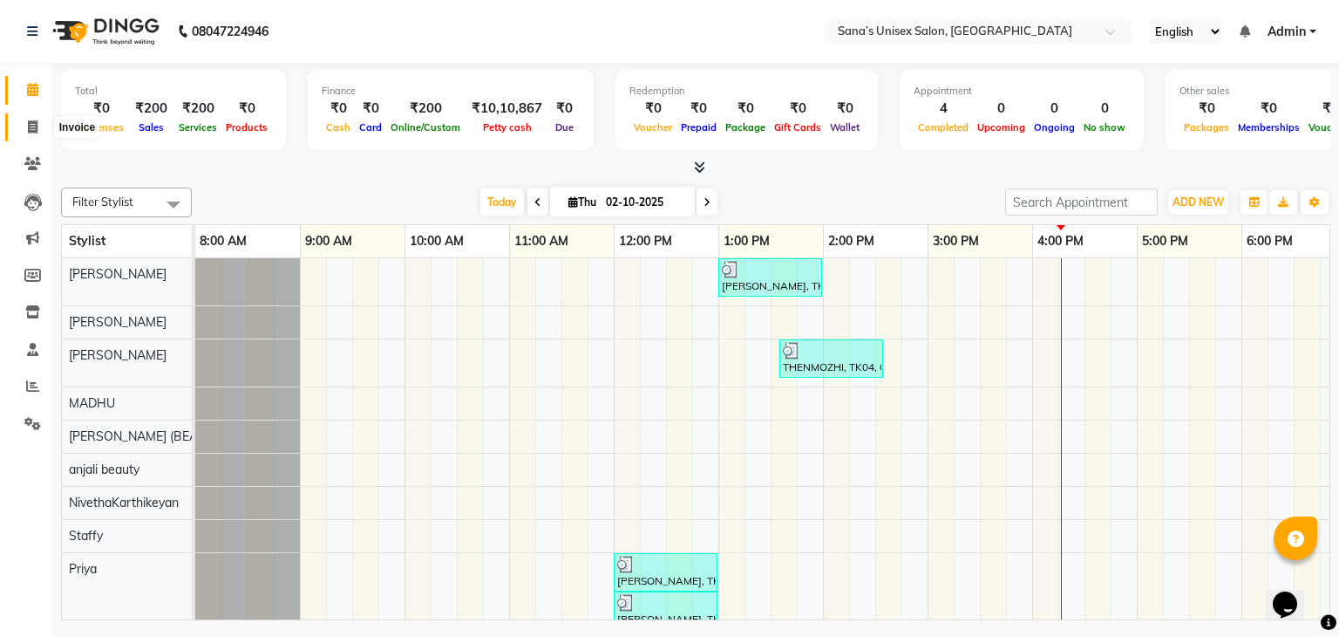
click at [36, 125] on icon at bounding box center [33, 126] width 10 height 13
select select "6091"
select select "service"
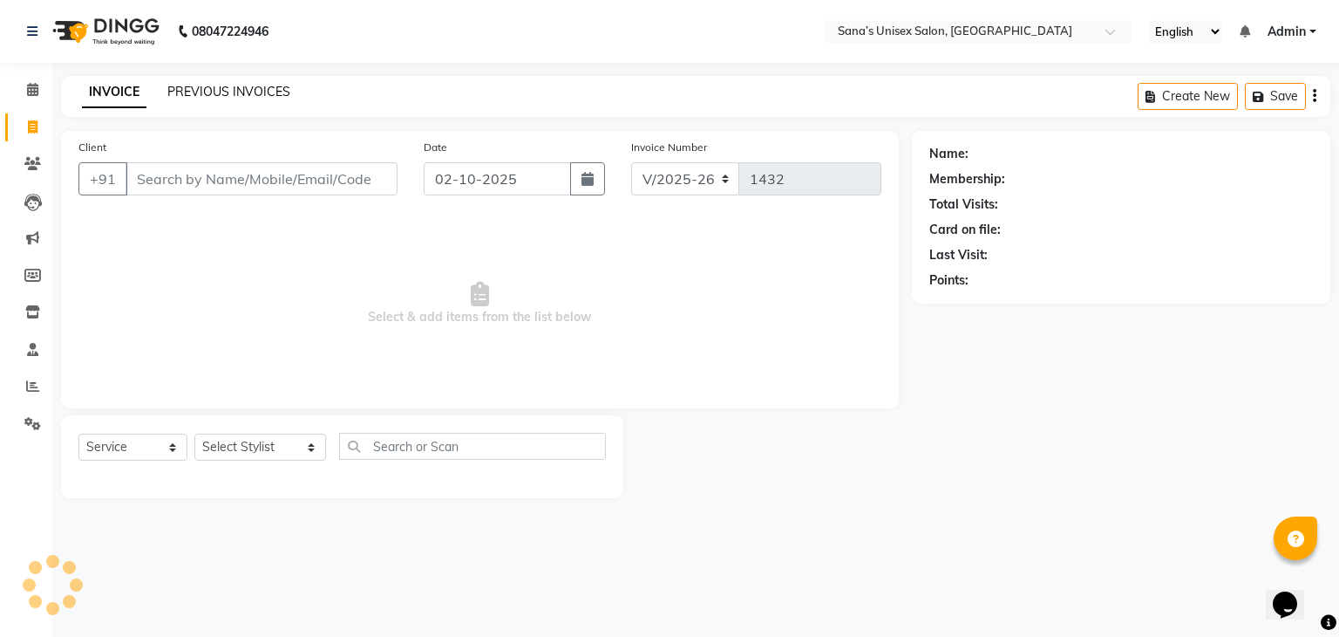
click at [242, 95] on link "PREVIOUS INVOICES" at bounding box center [228, 92] width 123 height 16
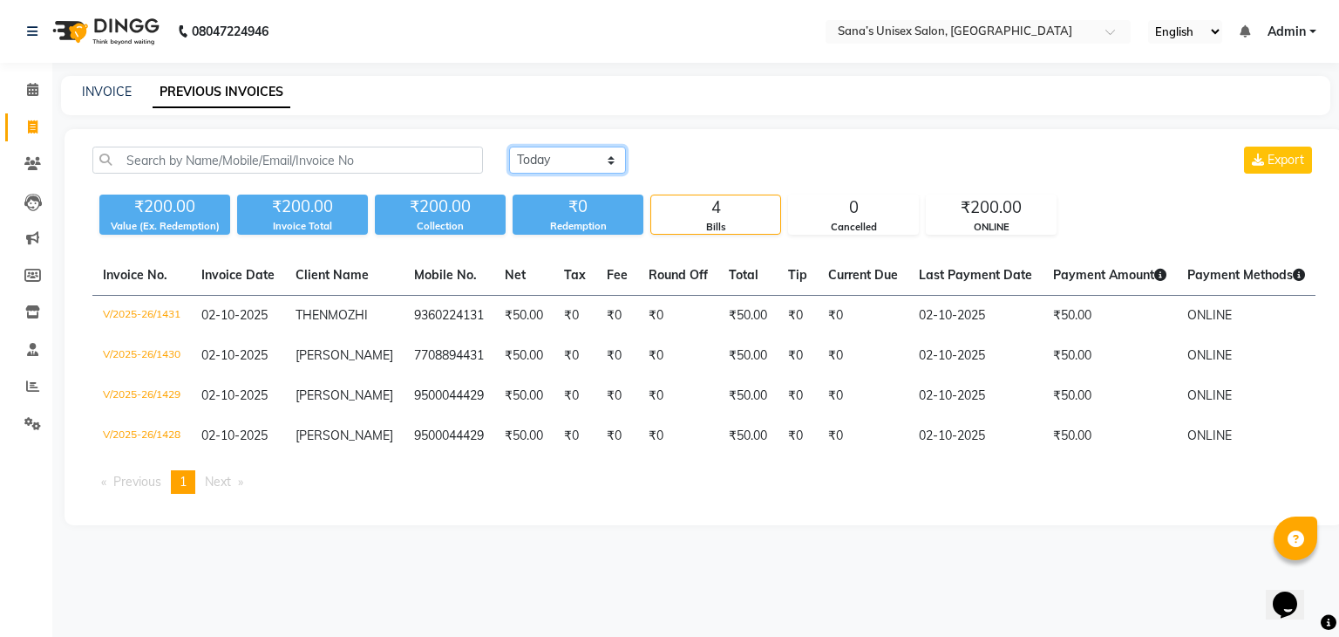
click at [530, 167] on select "[DATE] [DATE] Custom Range" at bounding box center [567, 159] width 117 height 27
click at [31, 127] on icon at bounding box center [33, 126] width 10 height 13
select select "6091"
select select "service"
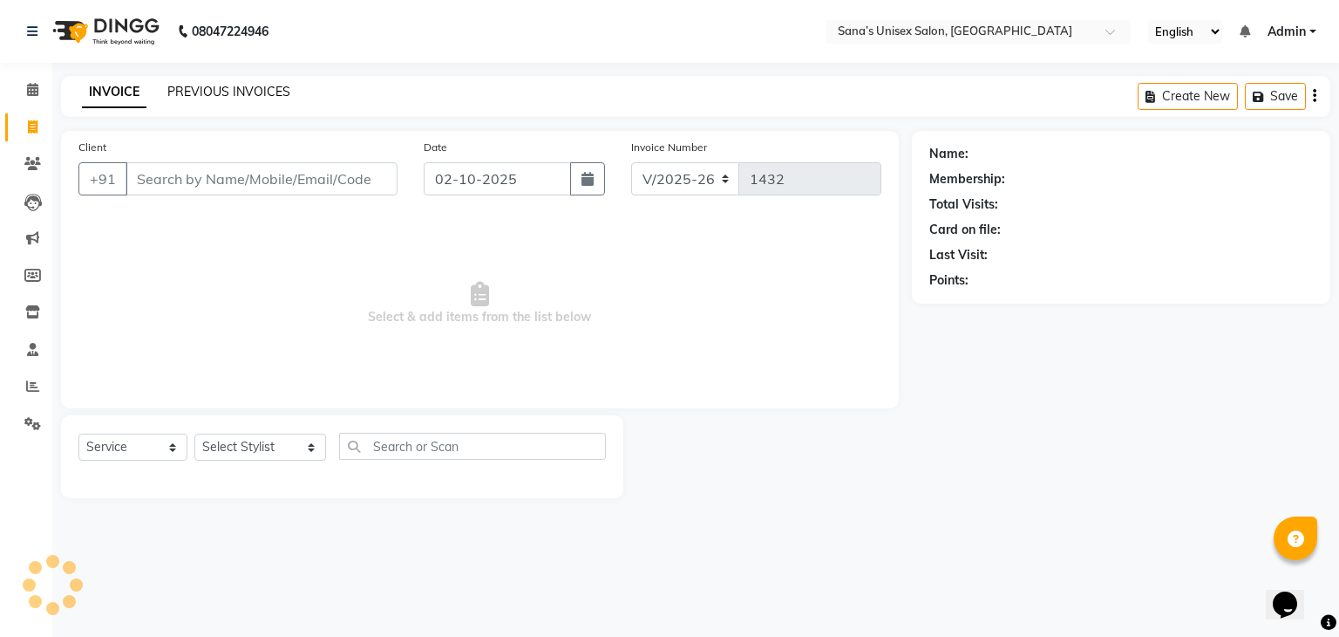
click at [224, 85] on link "PREVIOUS INVOICES" at bounding box center [228, 92] width 123 height 16
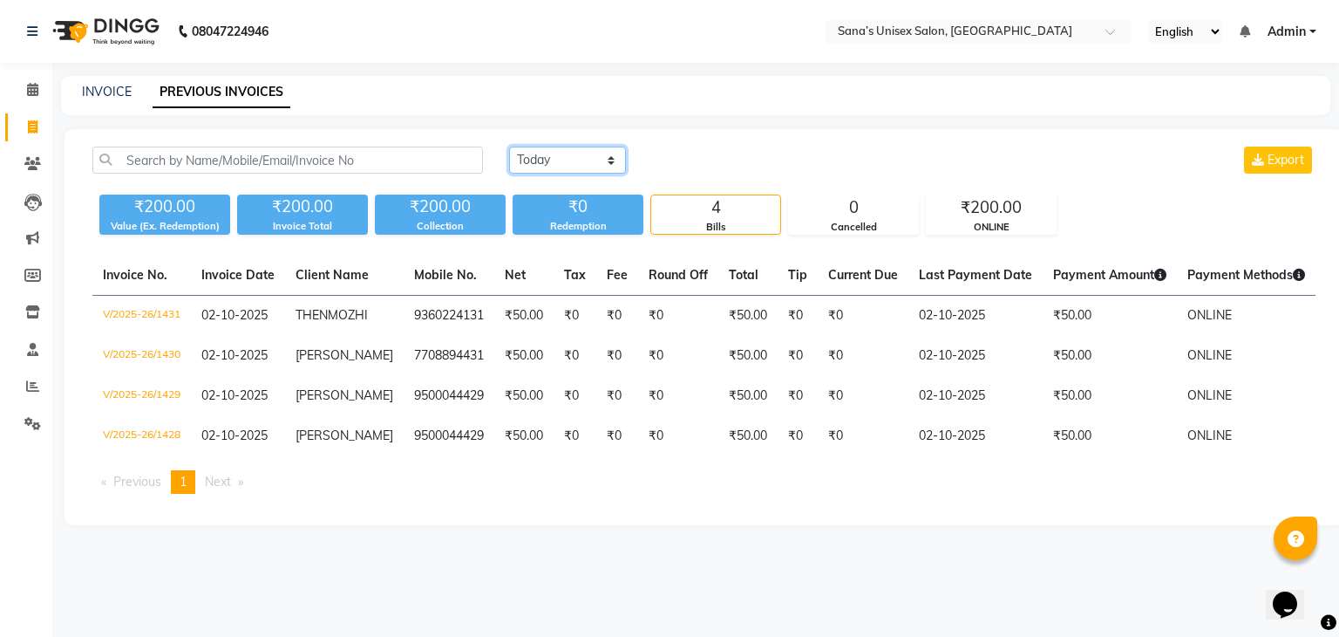
click at [532, 156] on select "Today Yesterday Custom Range" at bounding box center [567, 159] width 117 height 27
click at [536, 159] on select "Today Yesterday Custom Range" at bounding box center [567, 159] width 117 height 27
click at [509, 146] on select "Today Yesterday Custom Range" at bounding box center [567, 159] width 117 height 27
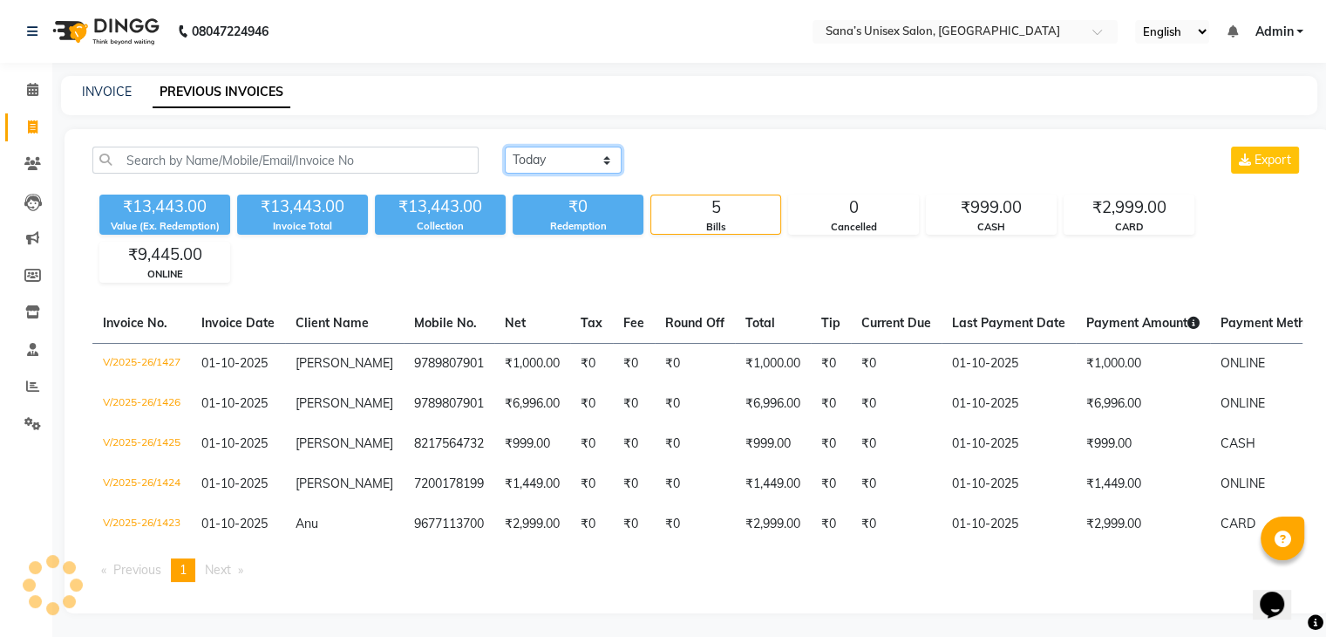
click at [569, 156] on select "Today Yesterday Custom Range" at bounding box center [563, 159] width 117 height 27
click at [505, 146] on select "Today Yesterday Custom Range" at bounding box center [563, 159] width 117 height 27
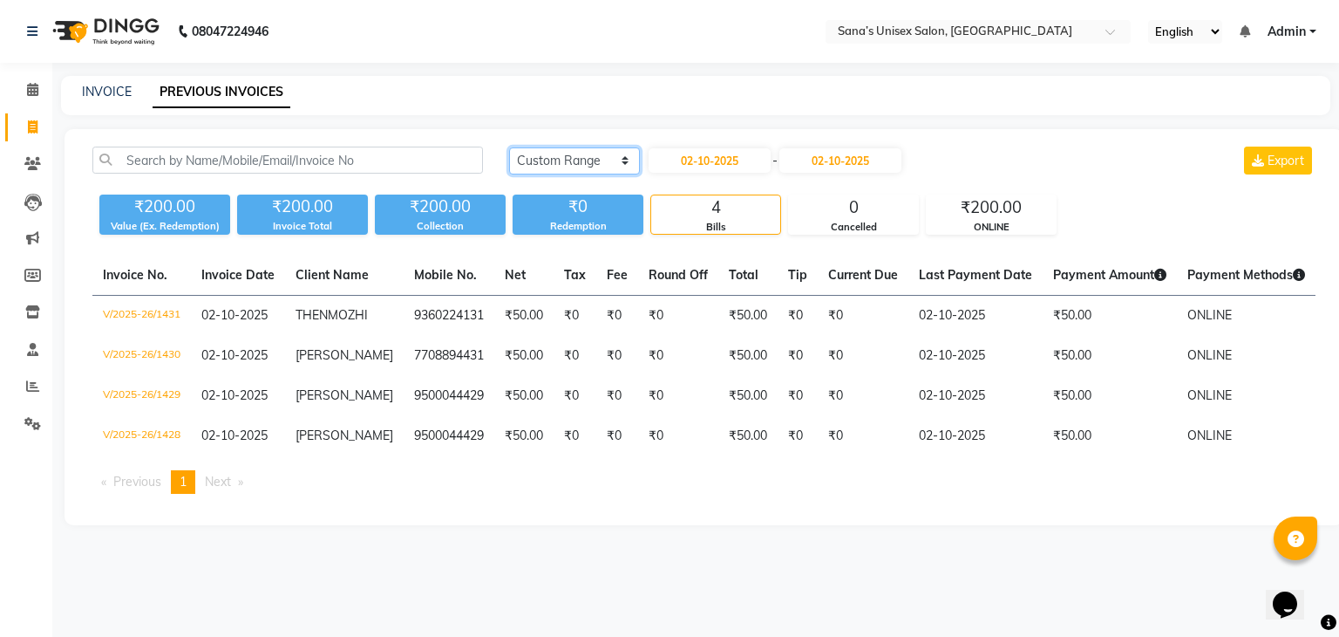
click at [603, 165] on select "Today Yesterday Custom Range" at bounding box center [574, 160] width 131 height 27
select select "today"
click at [509, 147] on select "Today Yesterday Custom Range" at bounding box center [574, 160] width 131 height 27
click at [106, 90] on link "INVOICE" at bounding box center [107, 92] width 50 height 16
select select "6091"
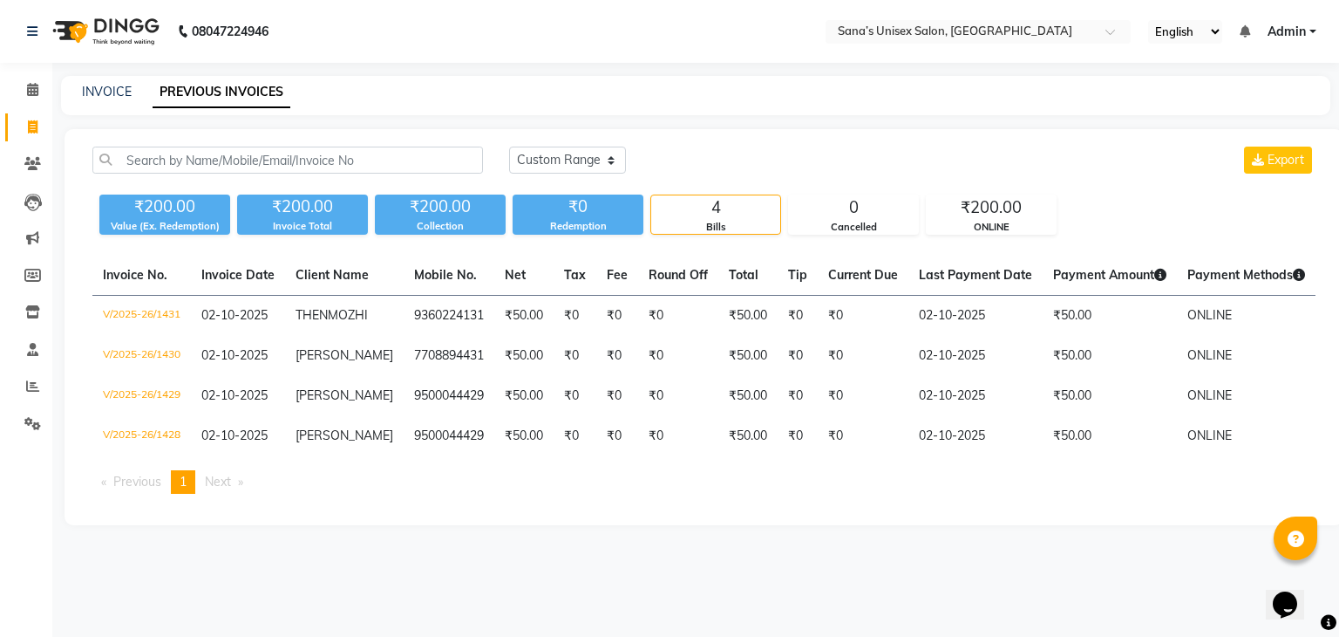
select select "service"
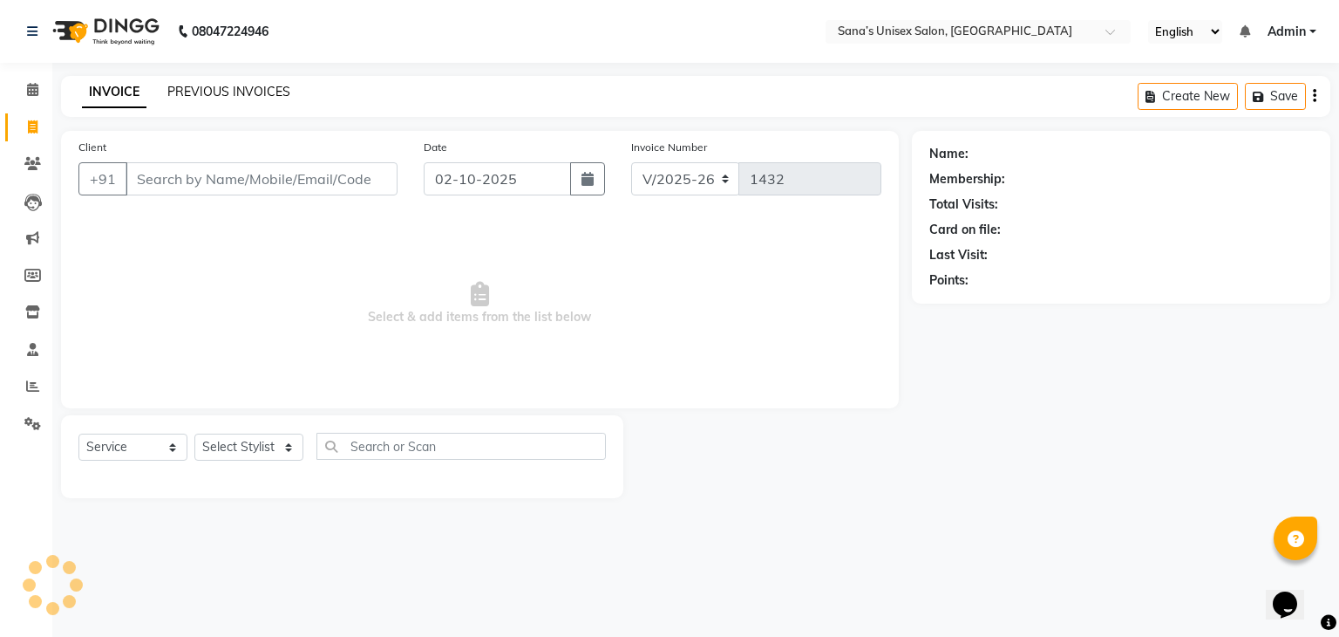
click at [208, 89] on link "PREVIOUS INVOICES" at bounding box center [228, 92] width 123 height 16
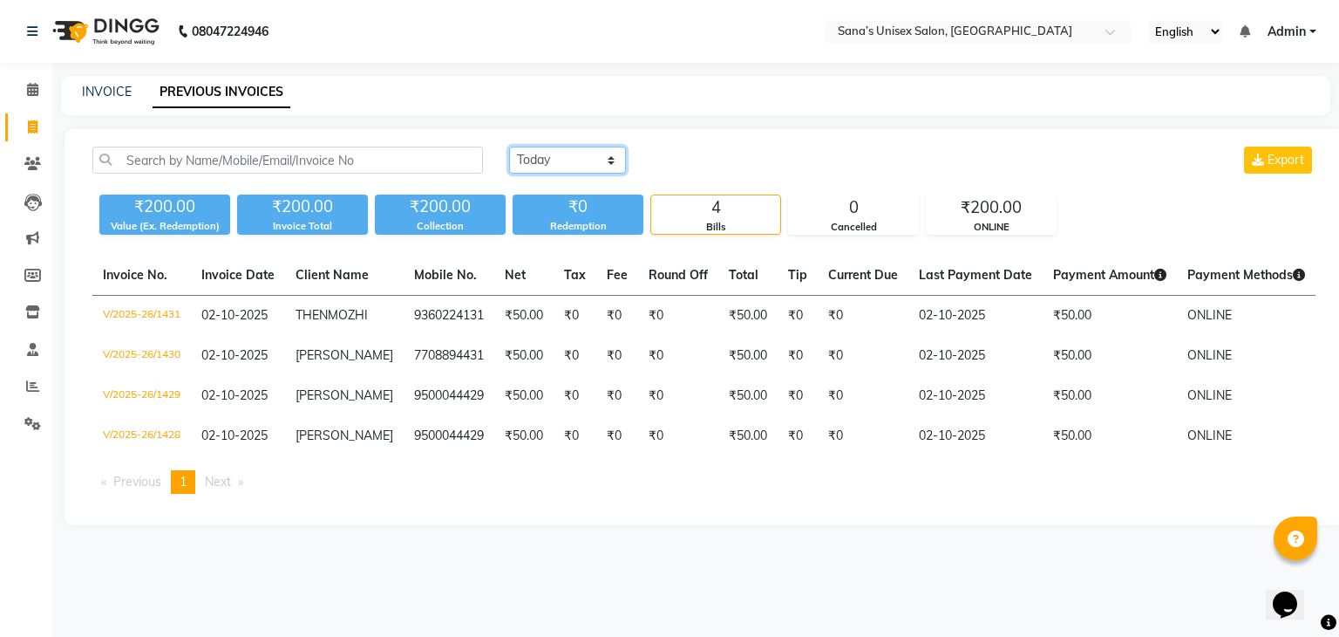
click at [549, 166] on select "Today Yesterday Custom Range" at bounding box center [567, 159] width 117 height 27
click at [656, 158] on div "Today Yesterday Custom Range Export" at bounding box center [912, 159] width 807 height 27
click at [103, 86] on link "INVOICE" at bounding box center [107, 92] width 50 height 16
select select "service"
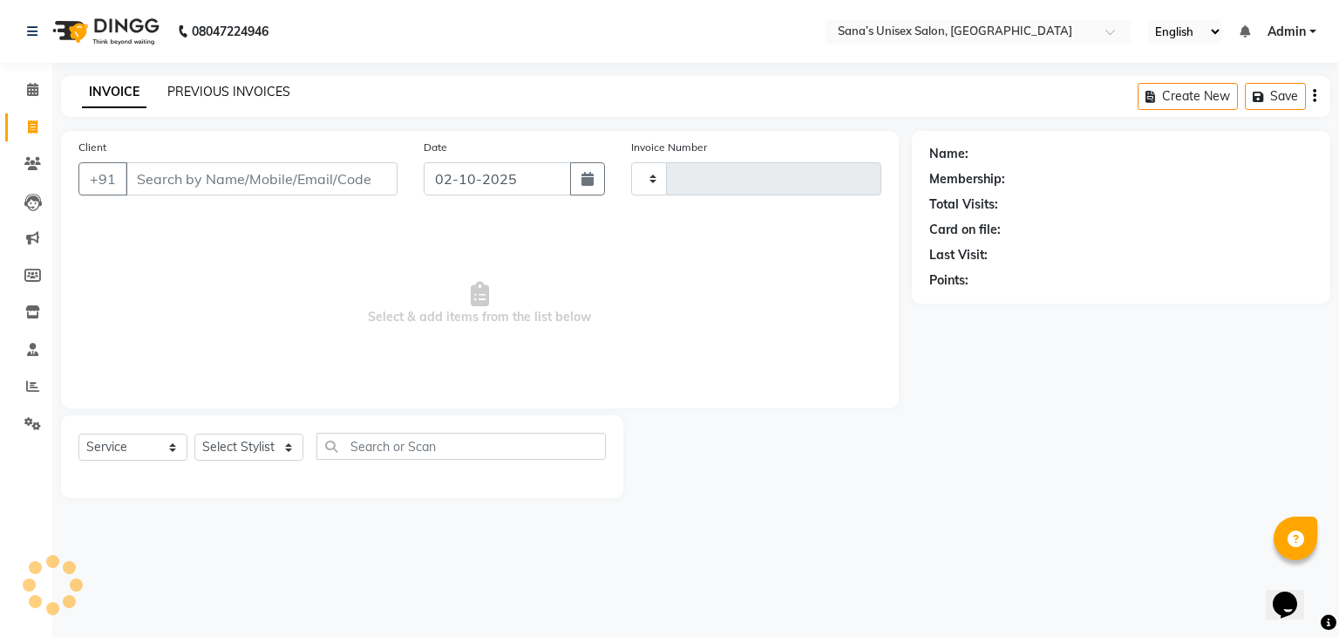
type input "1432"
select select "6091"
click at [269, 94] on link "PREVIOUS INVOICES" at bounding box center [228, 92] width 123 height 16
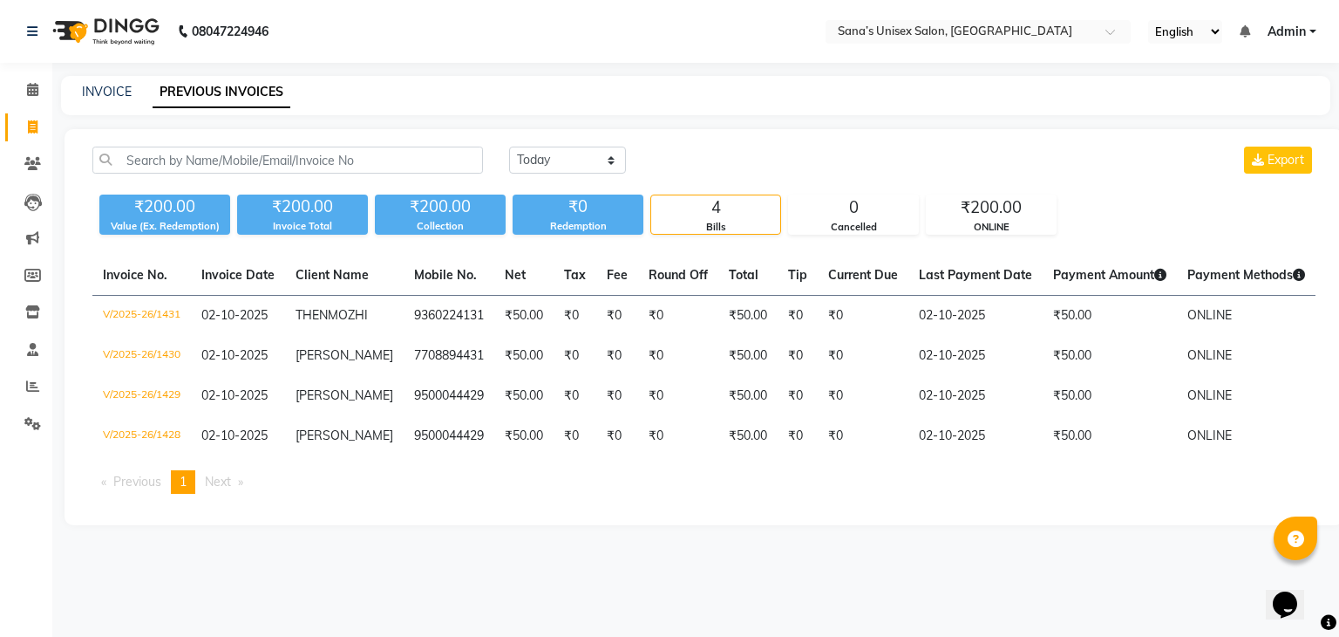
click at [537, 176] on div "Today Yesterday Custom Range Export" at bounding box center [912, 166] width 833 height 41
click at [549, 162] on select "Today Yesterday Custom Range" at bounding box center [567, 159] width 117 height 27
click at [509, 146] on select "Today Yesterday Custom Range" at bounding box center [567, 159] width 117 height 27
click at [593, 170] on select "Today Yesterday Custom Range" at bounding box center [574, 160] width 131 height 27
select select "today"
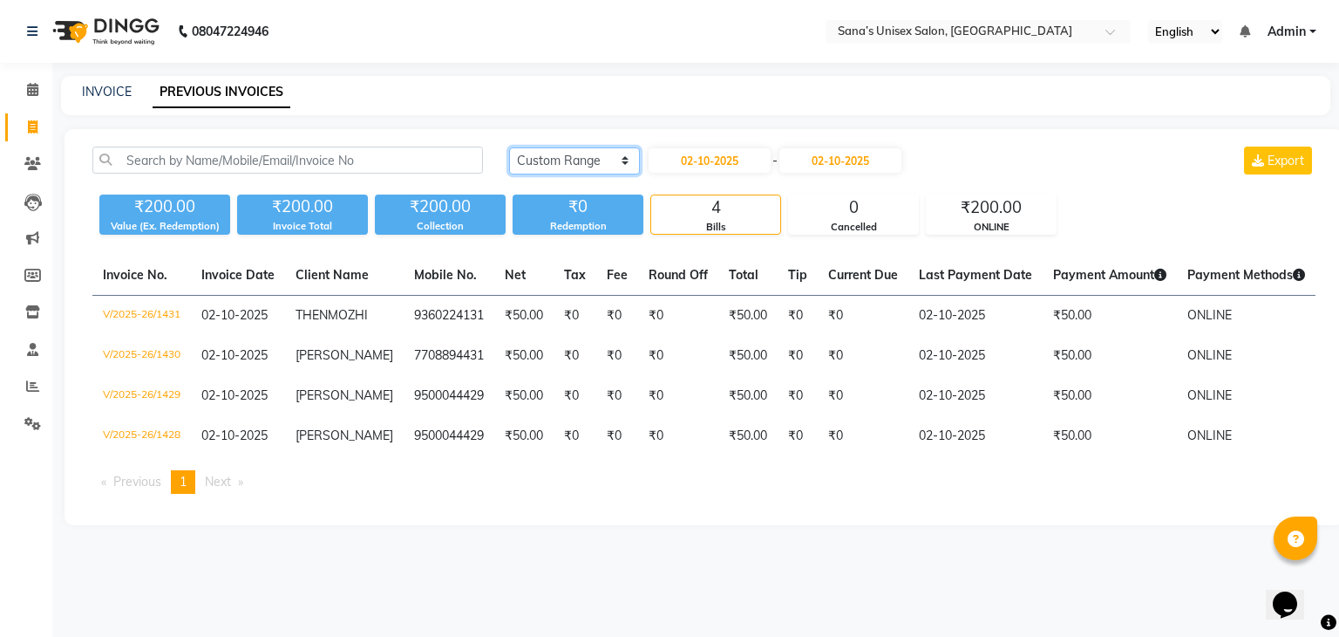
click at [509, 147] on select "Today Yesterday Custom Range" at bounding box center [574, 160] width 131 height 27
click at [25, 133] on span at bounding box center [32, 128] width 31 height 20
select select "service"
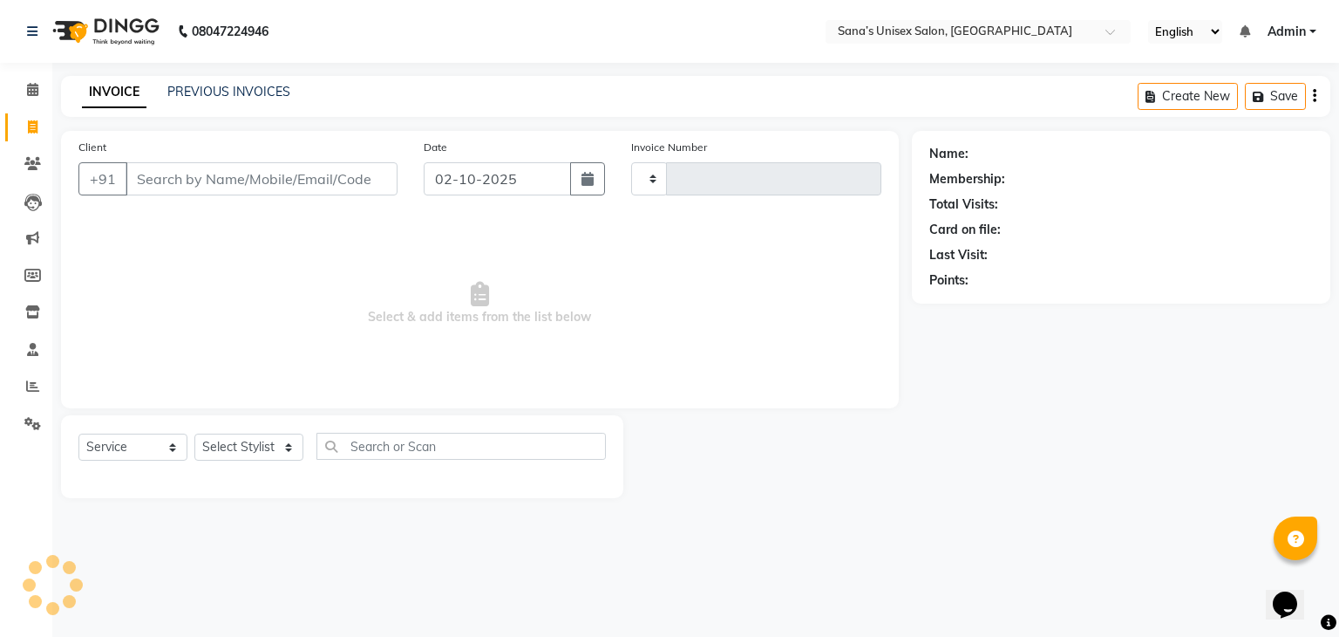
type input "1432"
select select "6091"
click at [237, 106] on div "INVOICE PREVIOUS INVOICES Create New Save" at bounding box center [696, 96] width 1270 height 41
click at [238, 99] on link "PREVIOUS INVOICES" at bounding box center [228, 92] width 123 height 16
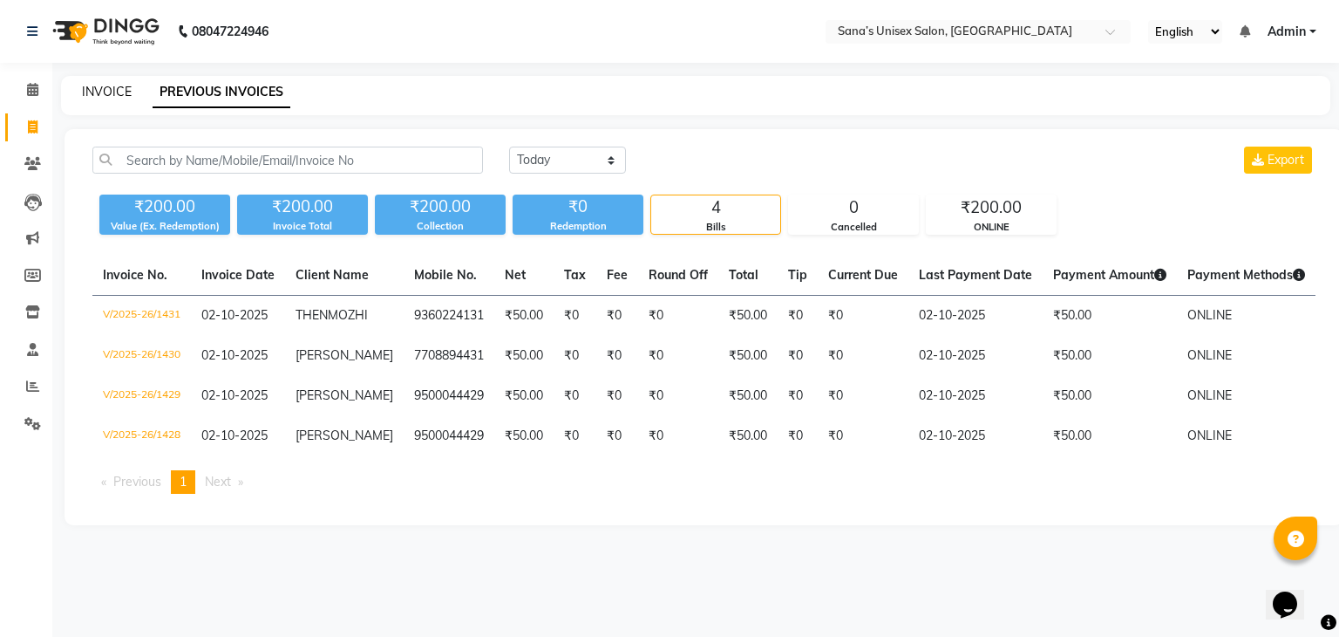
click at [113, 94] on link "INVOICE" at bounding box center [107, 92] width 50 height 16
select select "6091"
select select "service"
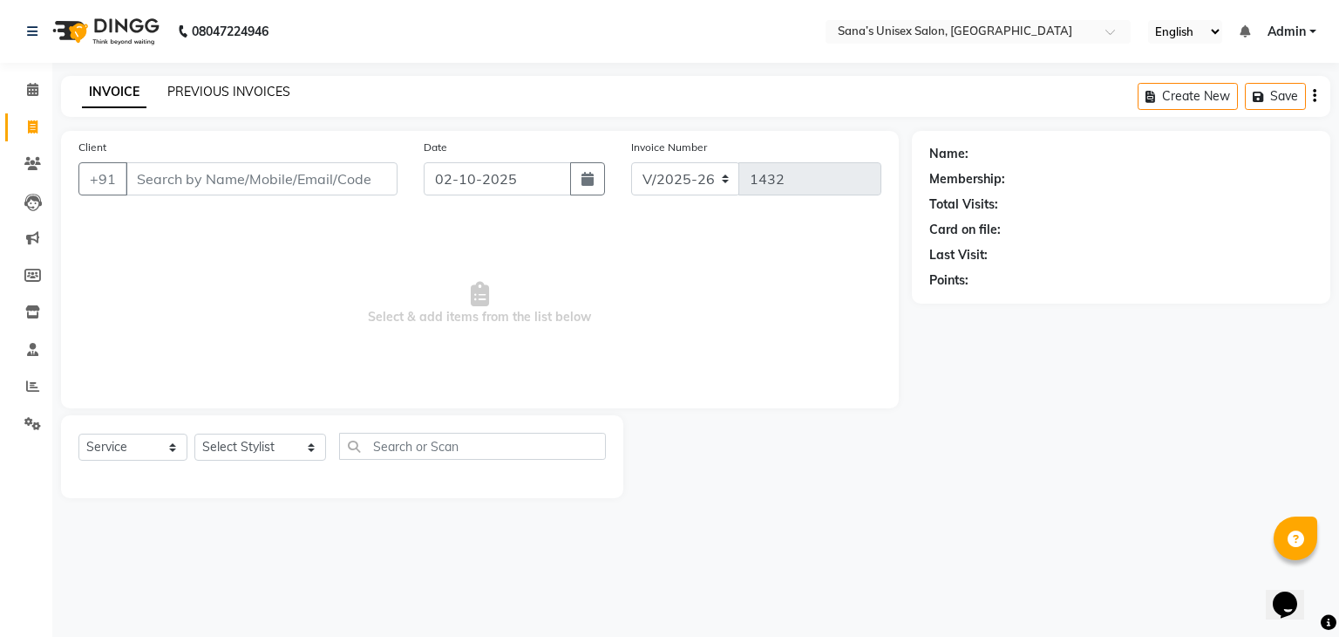
click at [206, 87] on link "PREVIOUS INVOICES" at bounding box center [228, 92] width 123 height 16
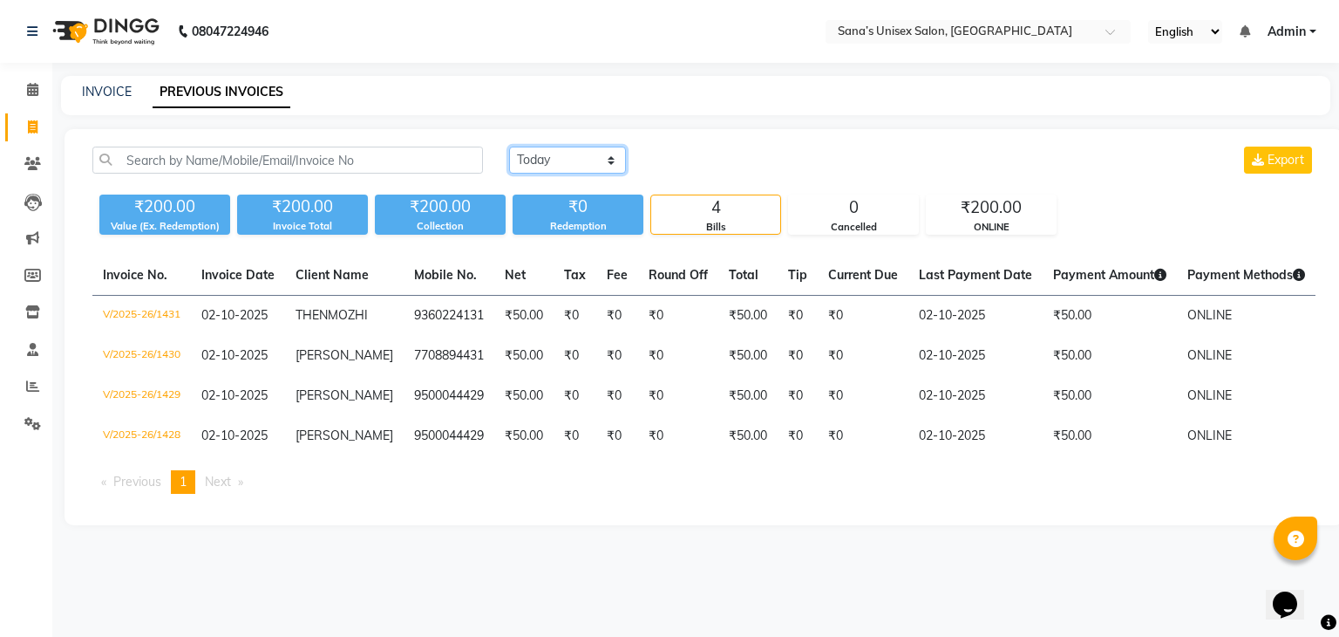
click at [562, 173] on select "Today Yesterday Custom Range" at bounding box center [567, 159] width 117 height 27
click at [509, 146] on select "Today Yesterday Custom Range" at bounding box center [567, 159] width 117 height 27
click at [620, 161] on select "Today Yesterday Custom Range" at bounding box center [574, 160] width 131 height 27
select select "today"
click at [509, 147] on select "Today Yesterday Custom Range" at bounding box center [574, 160] width 131 height 27
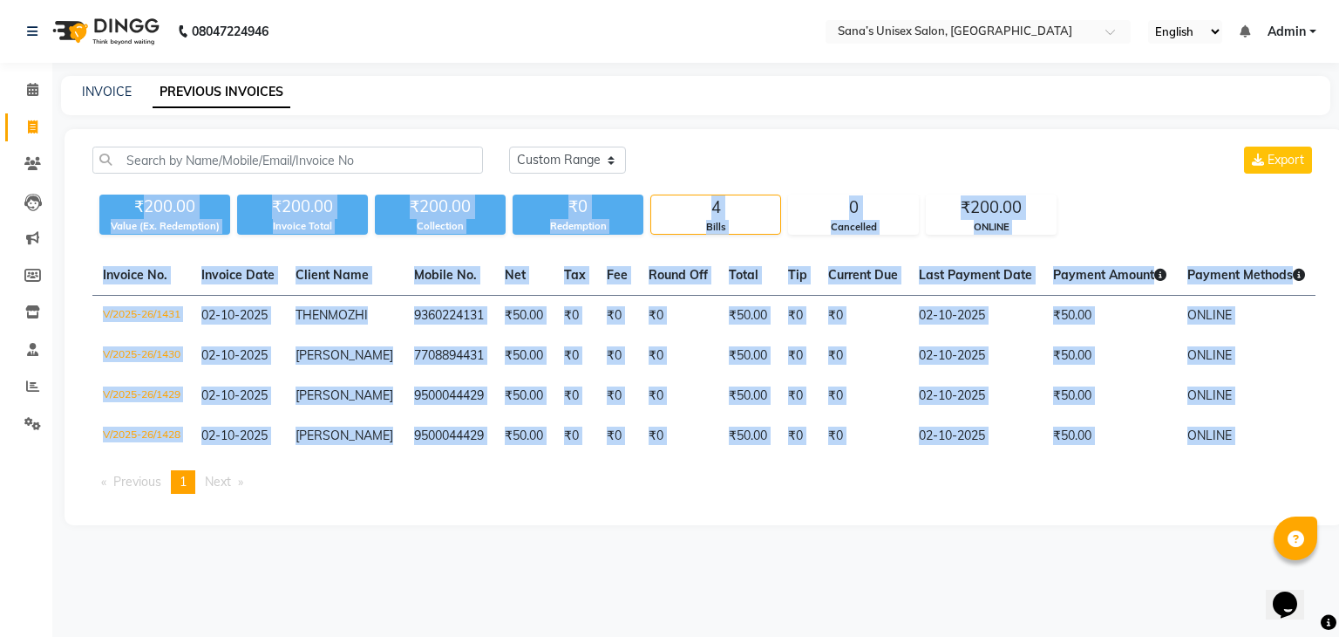
drag, startPoint x: 140, startPoint y: 205, endPoint x: 931, endPoint y: 530, distance: 856.0
click at [931, 525] on div "Today Yesterday Custom Range Export ₹200.00 Value (Ex. Redemption) ₹200.00 Invo…" at bounding box center [704, 327] width 1279 height 396
drag, startPoint x: 133, startPoint y: 200, endPoint x: 1005, endPoint y: 537, distance: 934.2
click at [1005, 525] on div "Today Yesterday Custom Range Export ₹200.00 Value (Ex. Redemption) ₹200.00 Invo…" at bounding box center [704, 327] width 1279 height 396
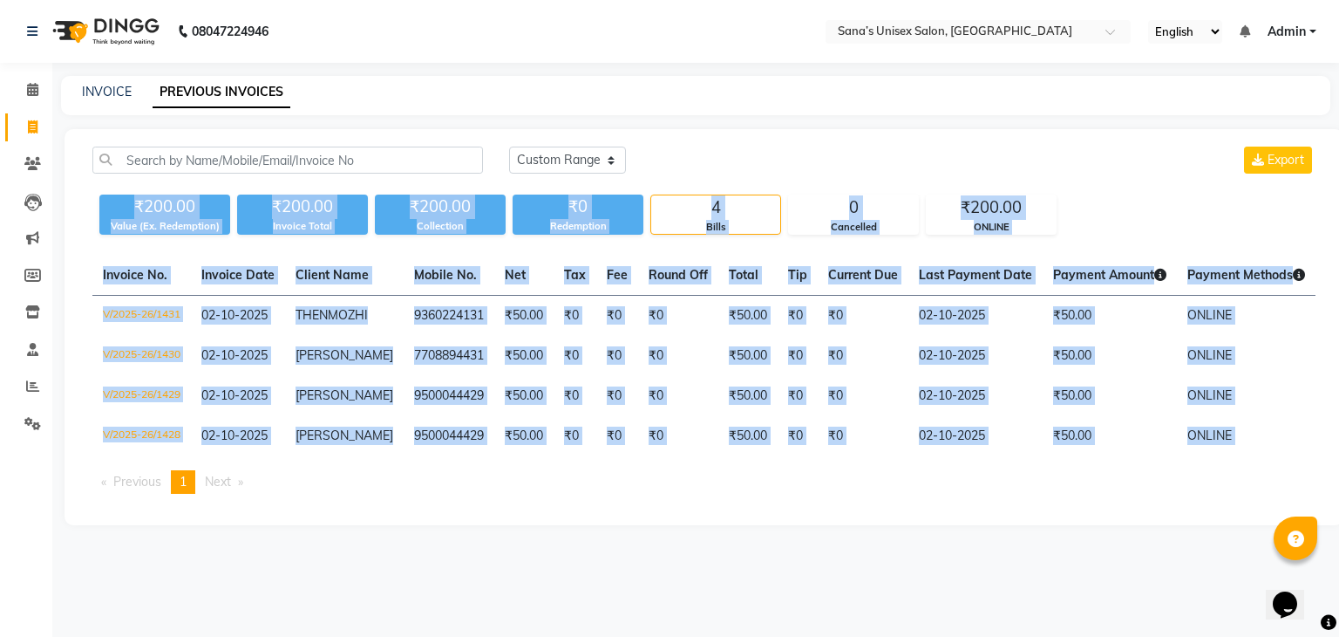
click at [1005, 525] on div "Today Yesterday Custom Range Export ₹200.00 Value (Ex. Redemption) ₹200.00 Invo…" at bounding box center [704, 327] width 1279 height 396
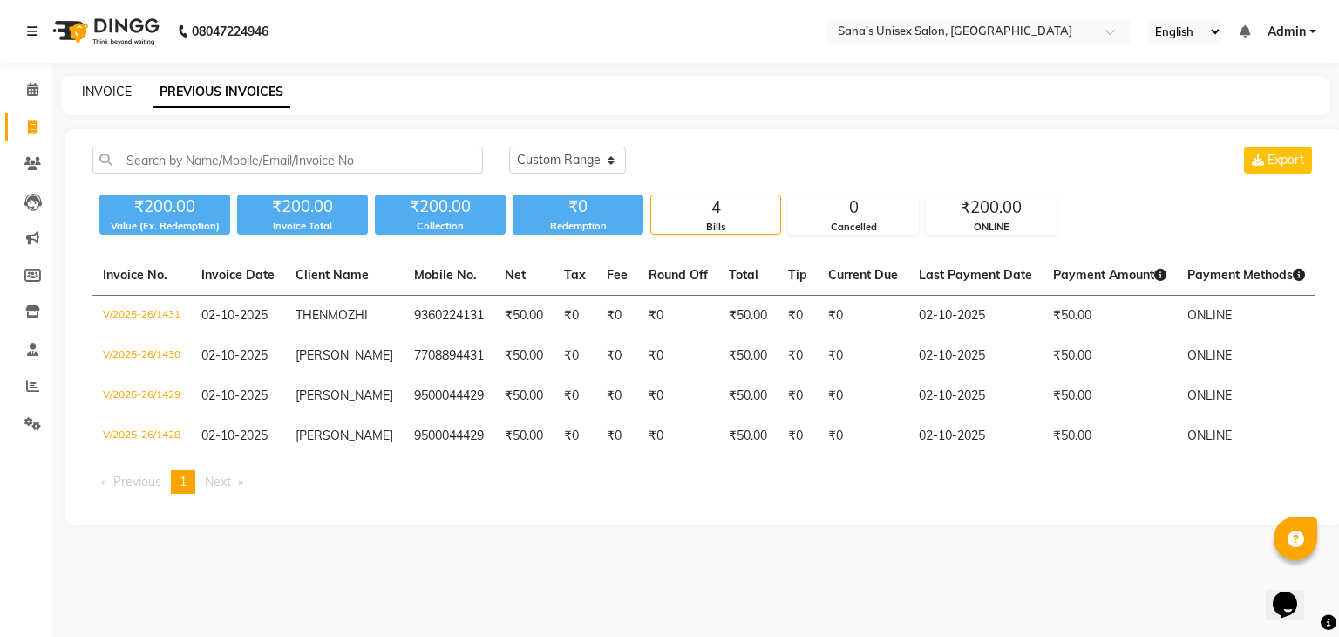
click at [103, 88] on link "INVOICE" at bounding box center [107, 92] width 50 height 16
select select "service"
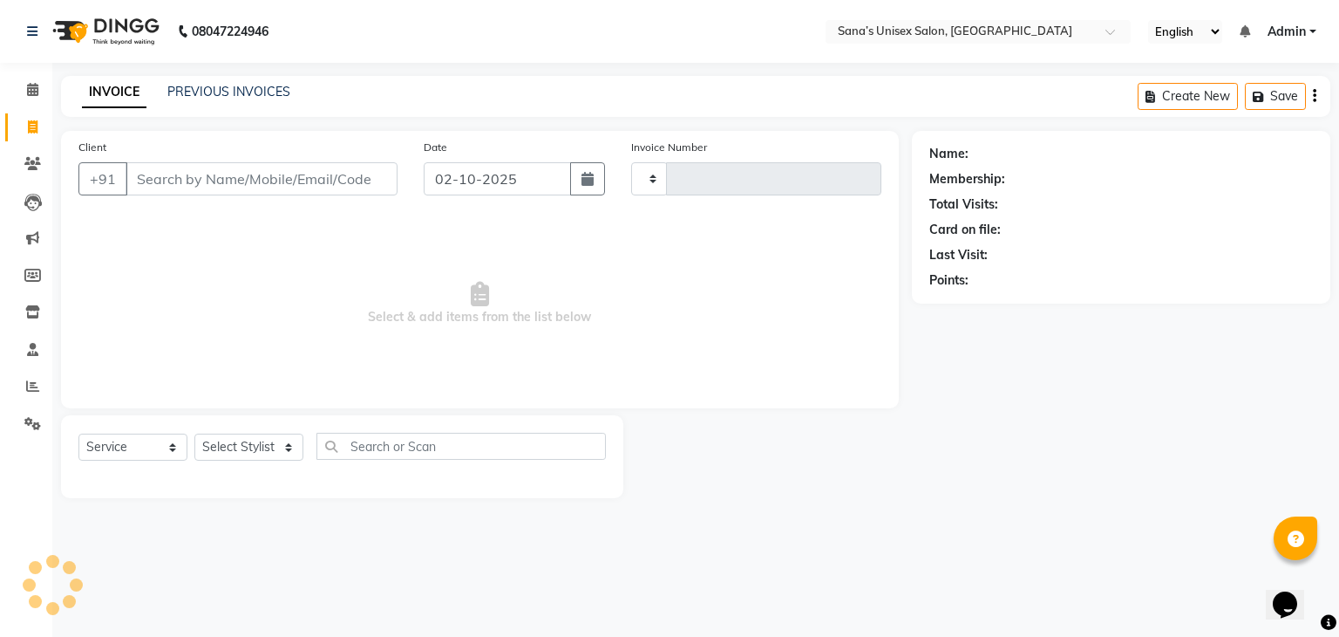
type input "1432"
select select "6091"
click at [216, 94] on link "PREVIOUS INVOICES" at bounding box center [228, 92] width 123 height 16
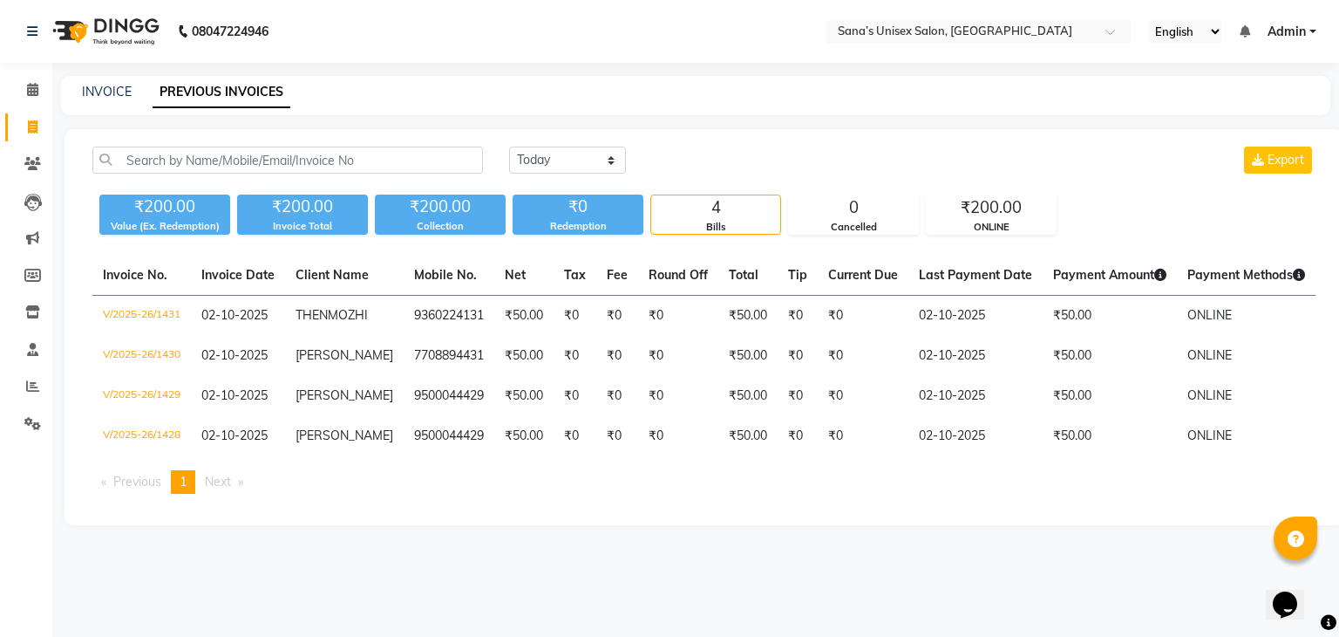
click at [26, 113] on link "Invoice" at bounding box center [26, 127] width 42 height 29
select select "service"
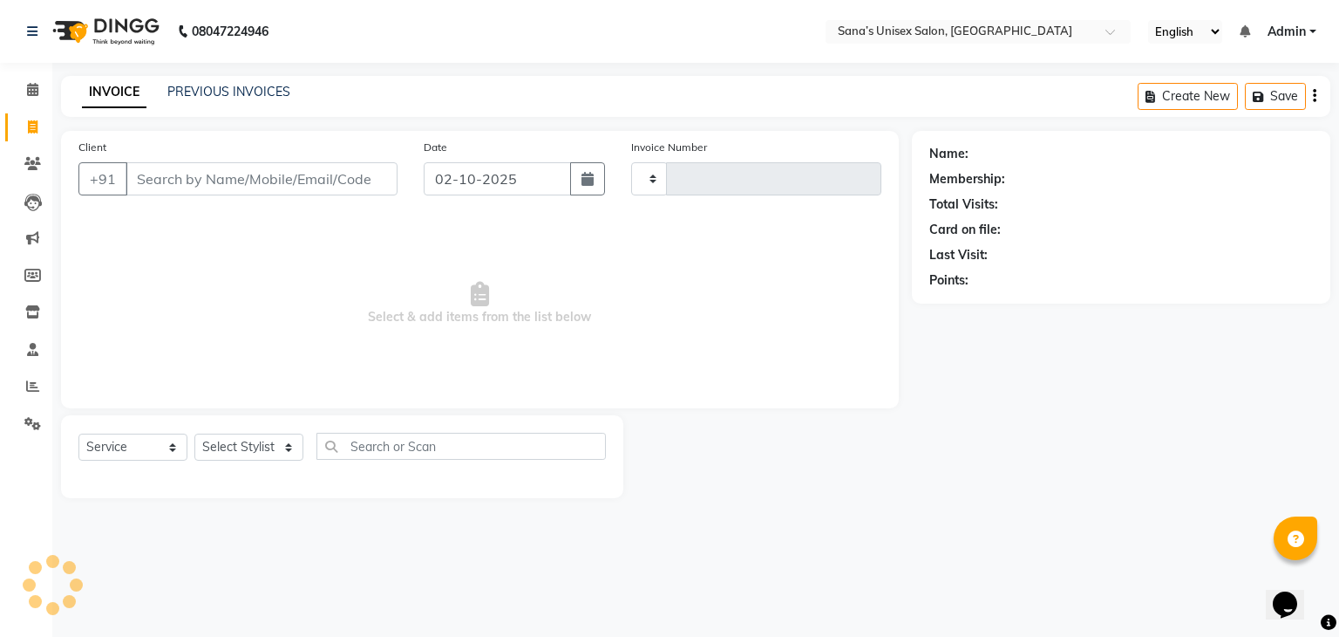
type input "1432"
click at [26, 113] on link "Invoice" at bounding box center [26, 127] width 42 height 29
select select "service"
type input "1432"
select select "6091"
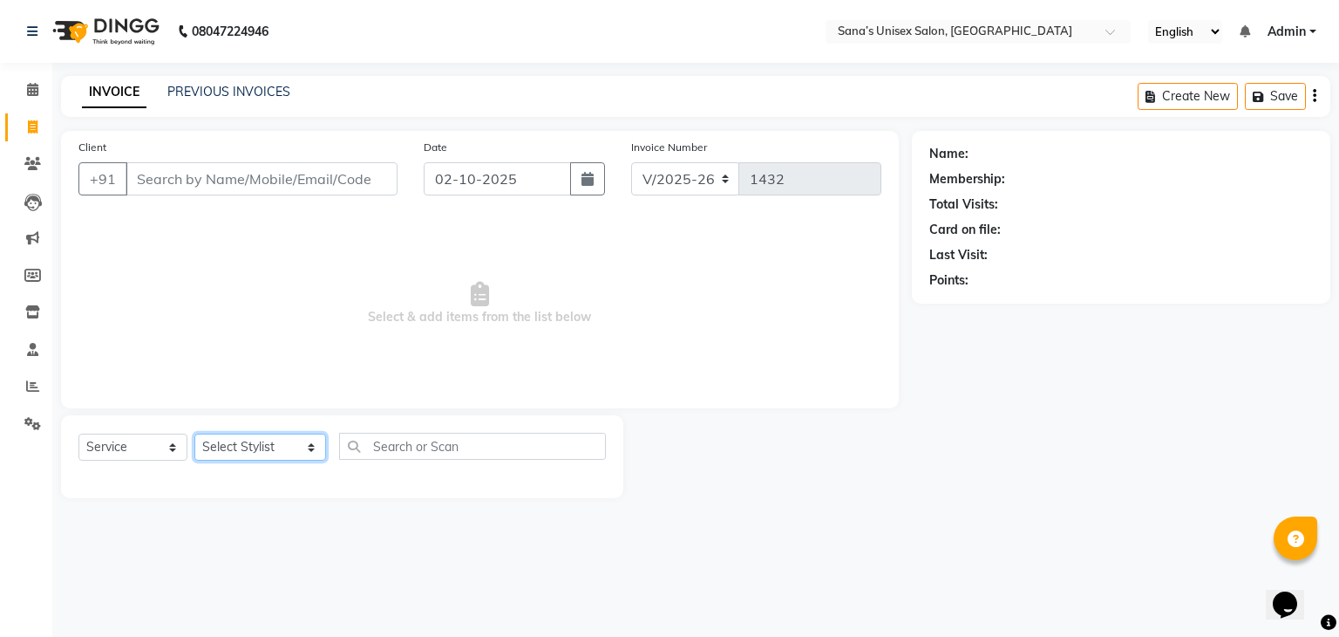
click at [242, 460] on select "Select Stylist anjali beauty MADHU MUTHU MARI (BEAUTY THERAPIST) NANDHINI Nivet…" at bounding box center [260, 446] width 132 height 27
select select "45605"
click at [194, 434] on select "Select Stylist anjali beauty MADHU MUTHU MARI (BEAUTY THERAPIST) NANDHINI Nivet…" at bounding box center [260, 446] width 132 height 27
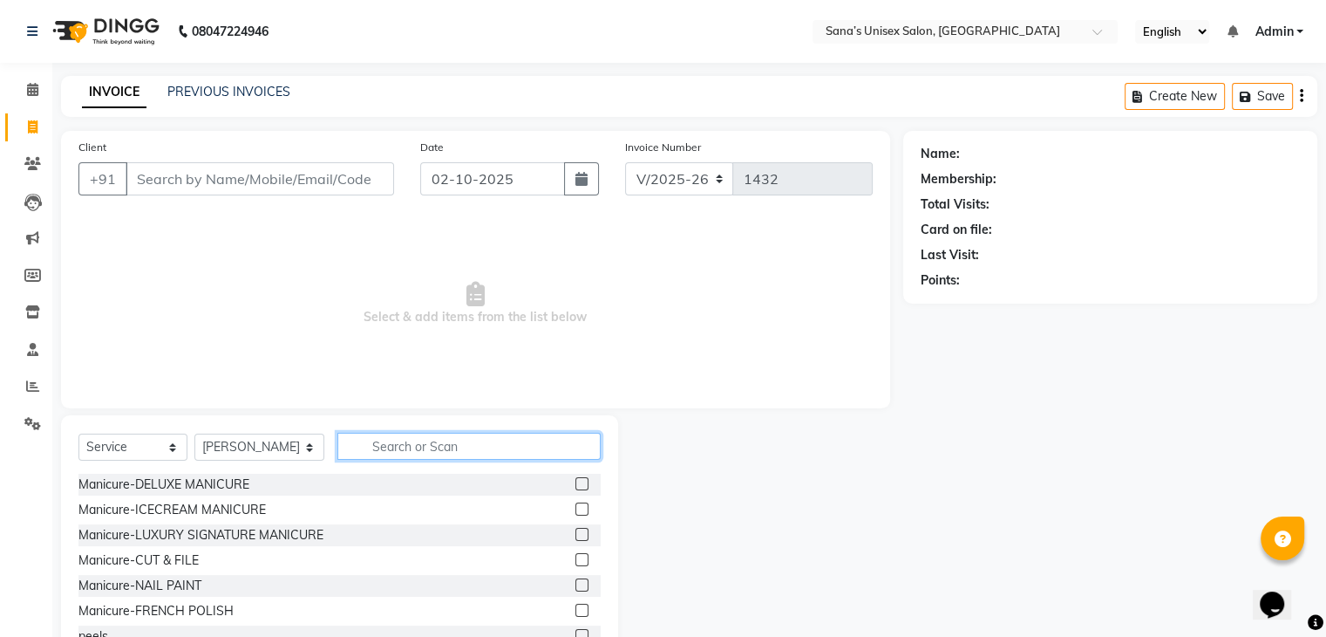
click at [380, 446] on input "text" at bounding box center [468, 446] width 262 height 27
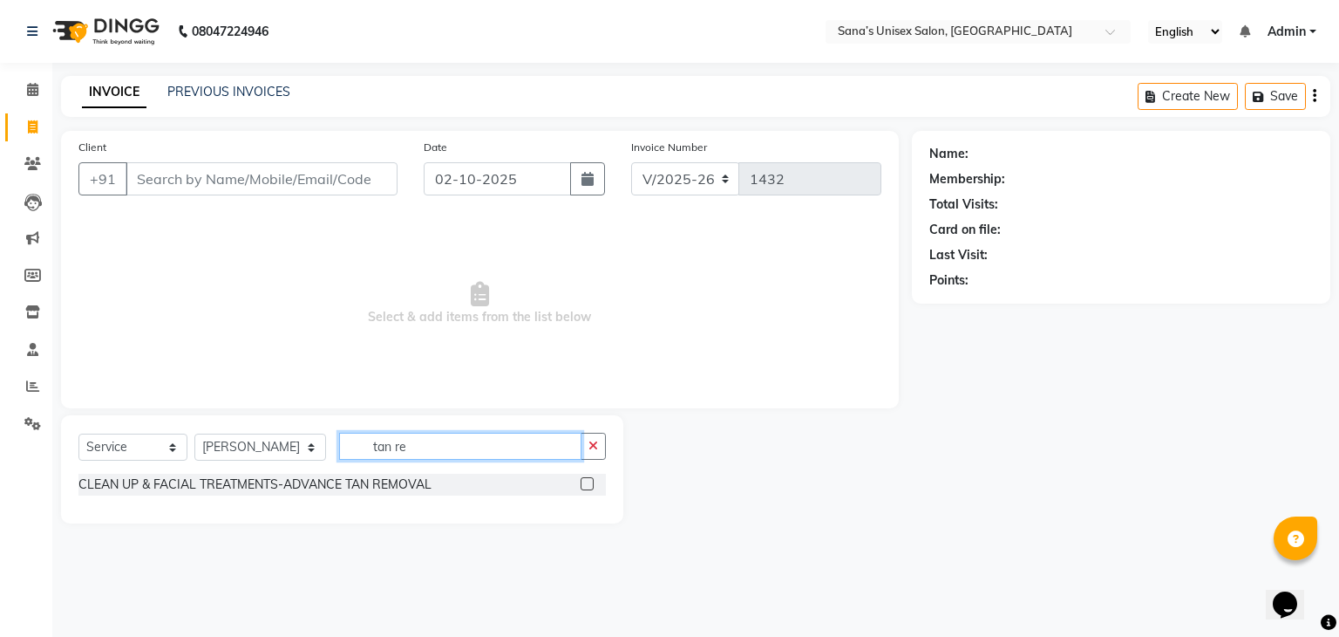
type input "tan re"
click at [586, 486] on label at bounding box center [587, 483] width 13 height 13
click at [586, 486] on input "checkbox" at bounding box center [586, 484] width 11 height 11
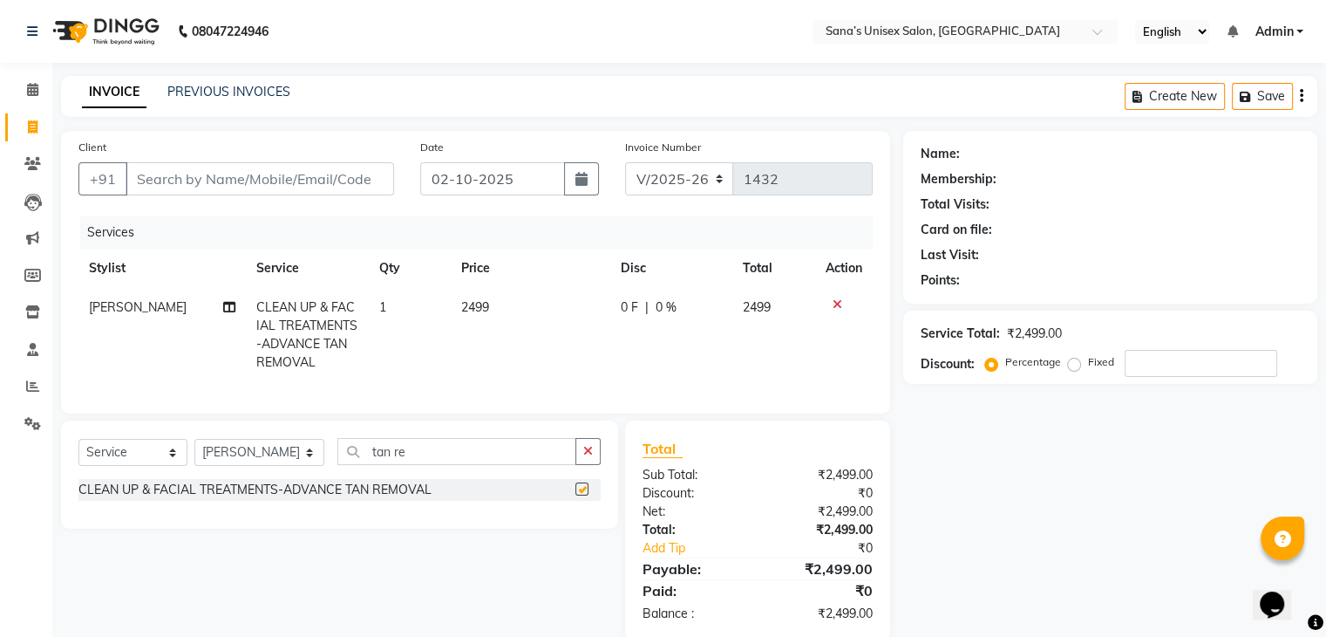
checkbox input "false"
click at [501, 317] on td "2499" at bounding box center [531, 335] width 160 height 94
select select "45605"
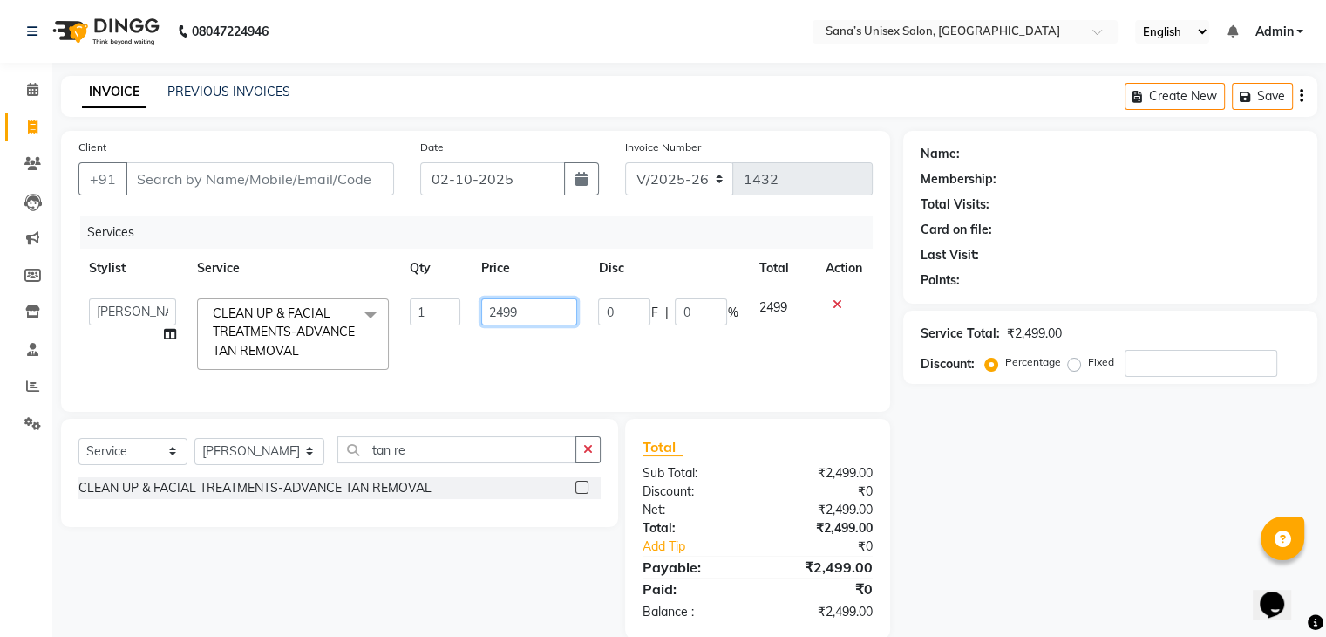
click at [501, 317] on input "2499" at bounding box center [529, 311] width 96 height 27
type input "1999"
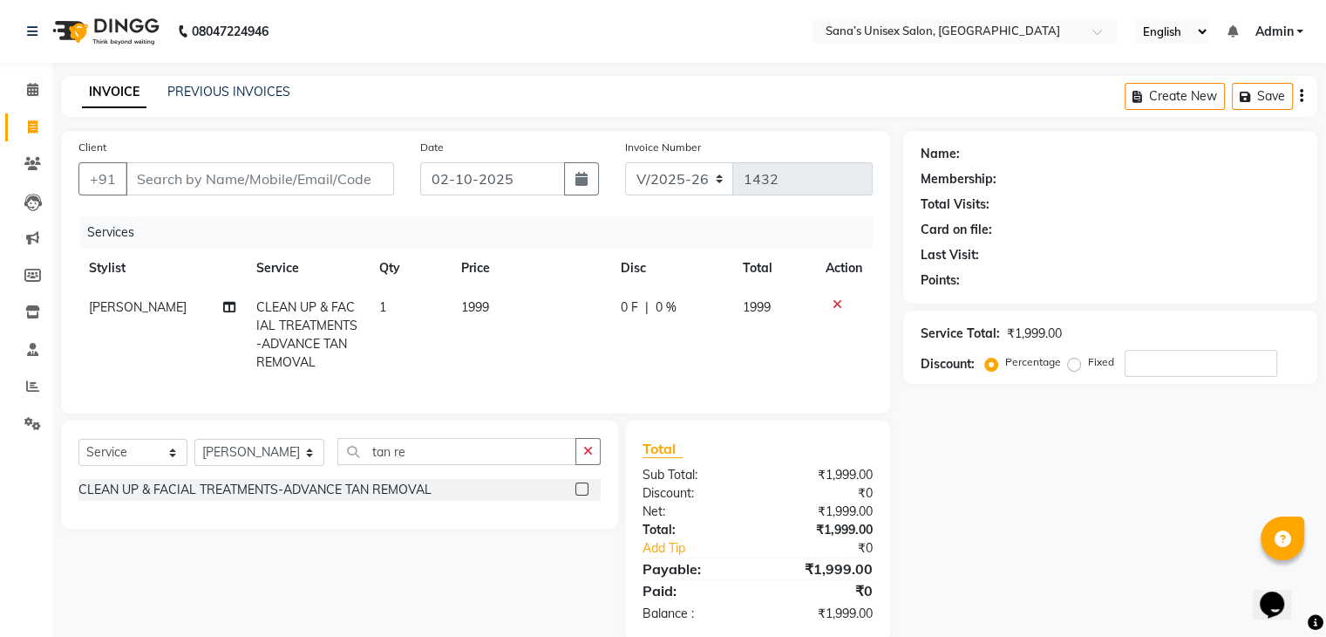
click at [518, 362] on td "1999" at bounding box center [531, 335] width 160 height 94
select select "45605"
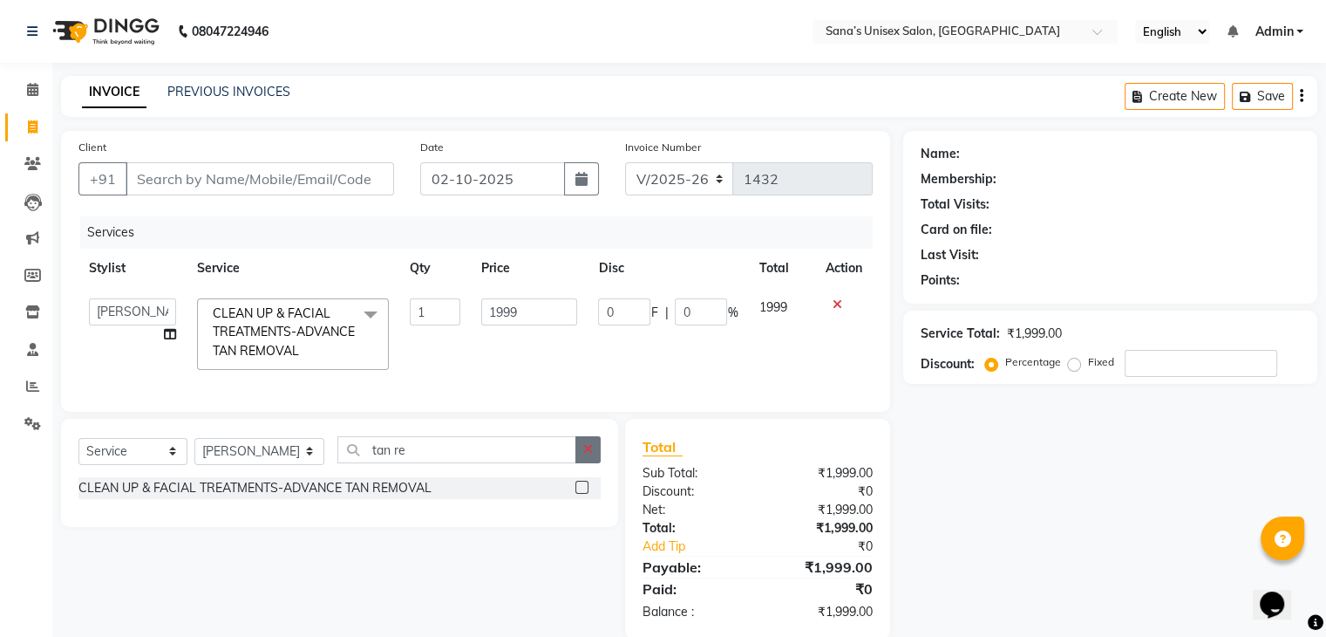
click at [581, 457] on button "button" at bounding box center [588, 449] width 25 height 27
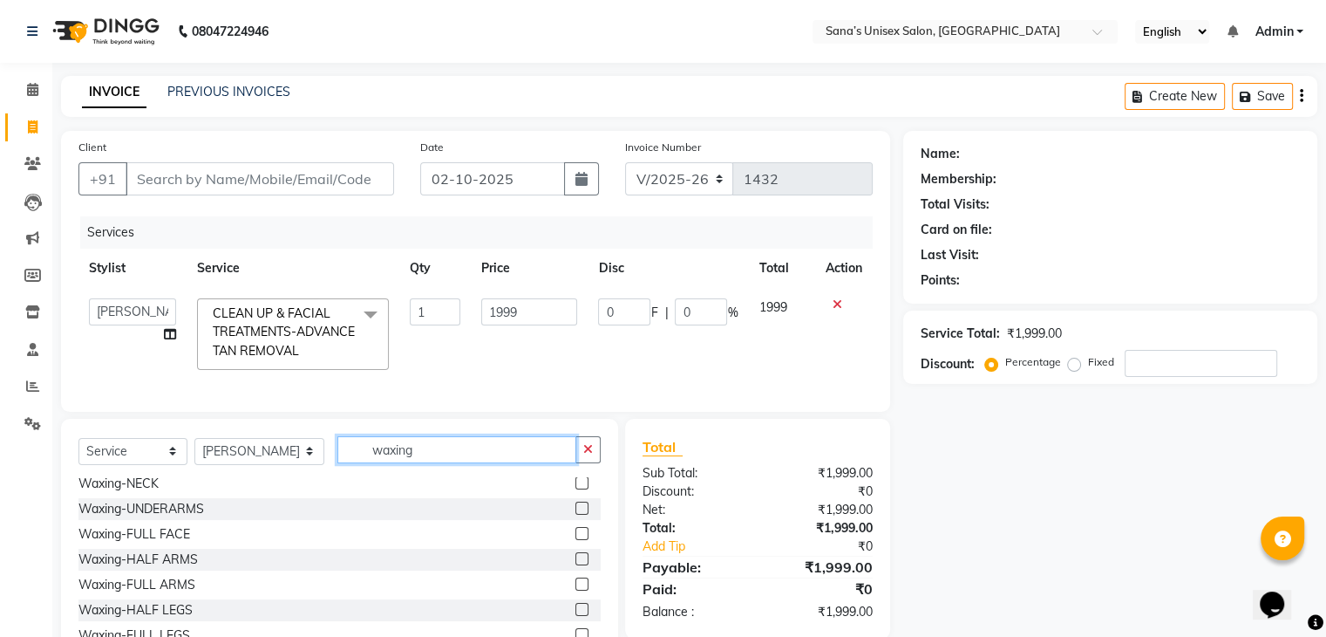
scroll to position [103, 0]
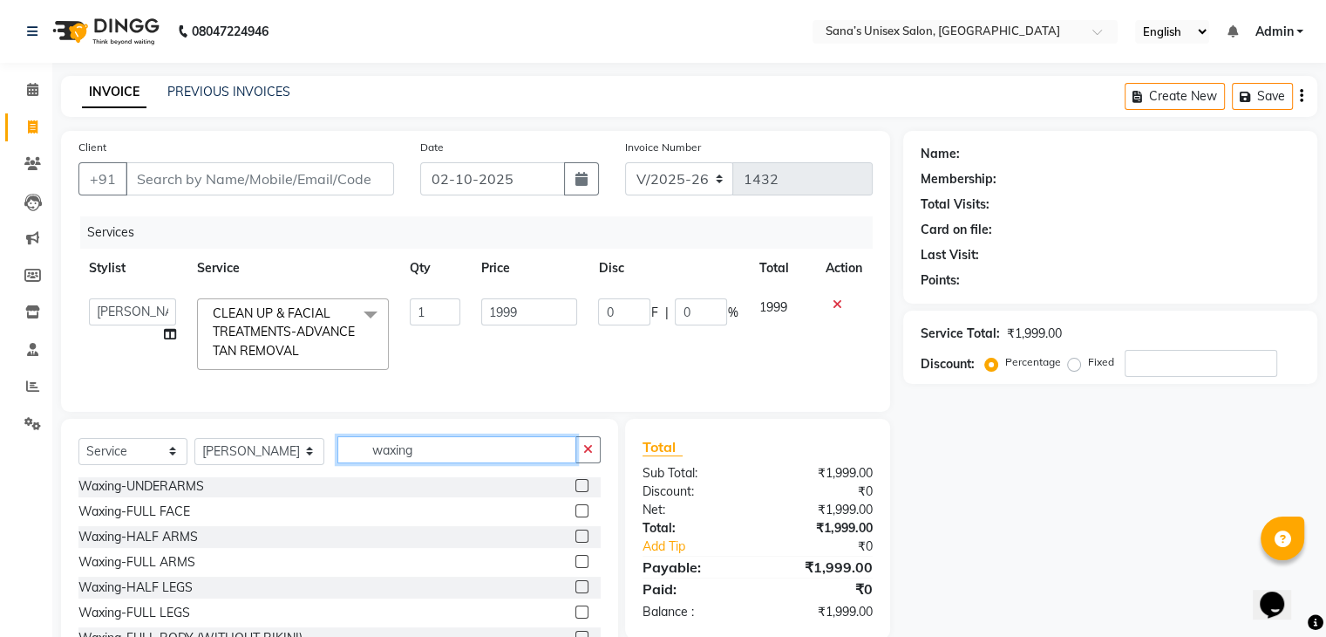
type input "waxing"
click at [576, 542] on label at bounding box center [582, 535] width 13 height 13
click at [576, 542] on input "checkbox" at bounding box center [581, 536] width 11 height 11
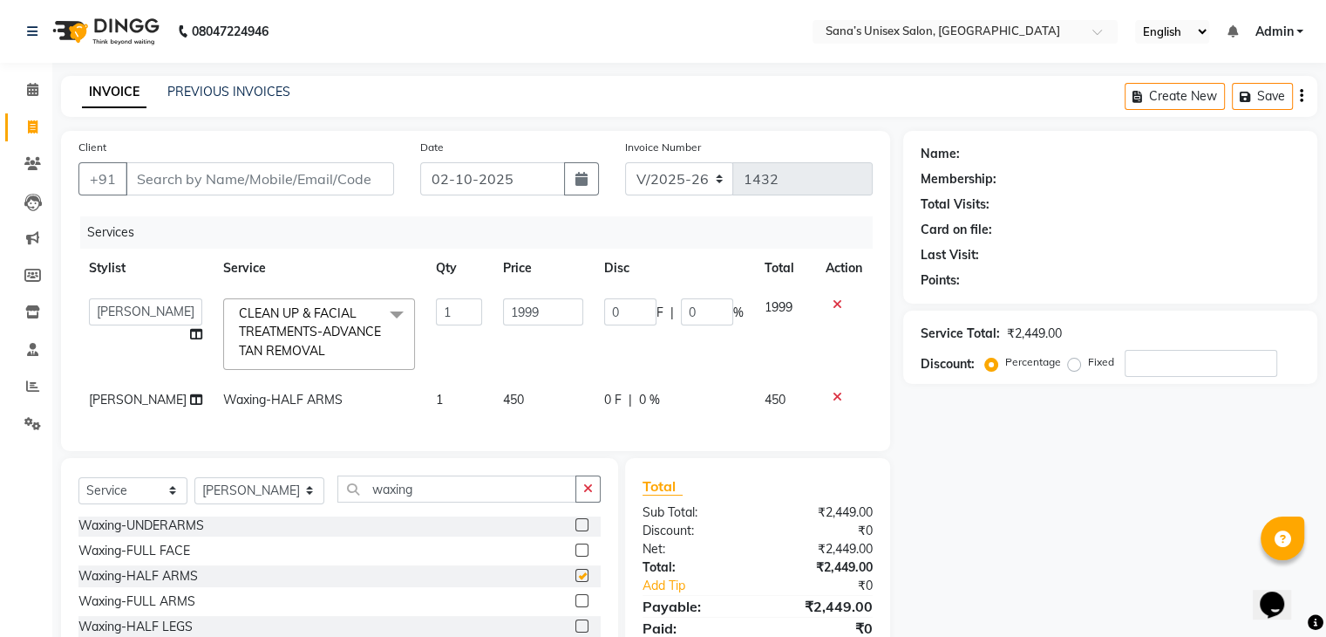
checkbox input "false"
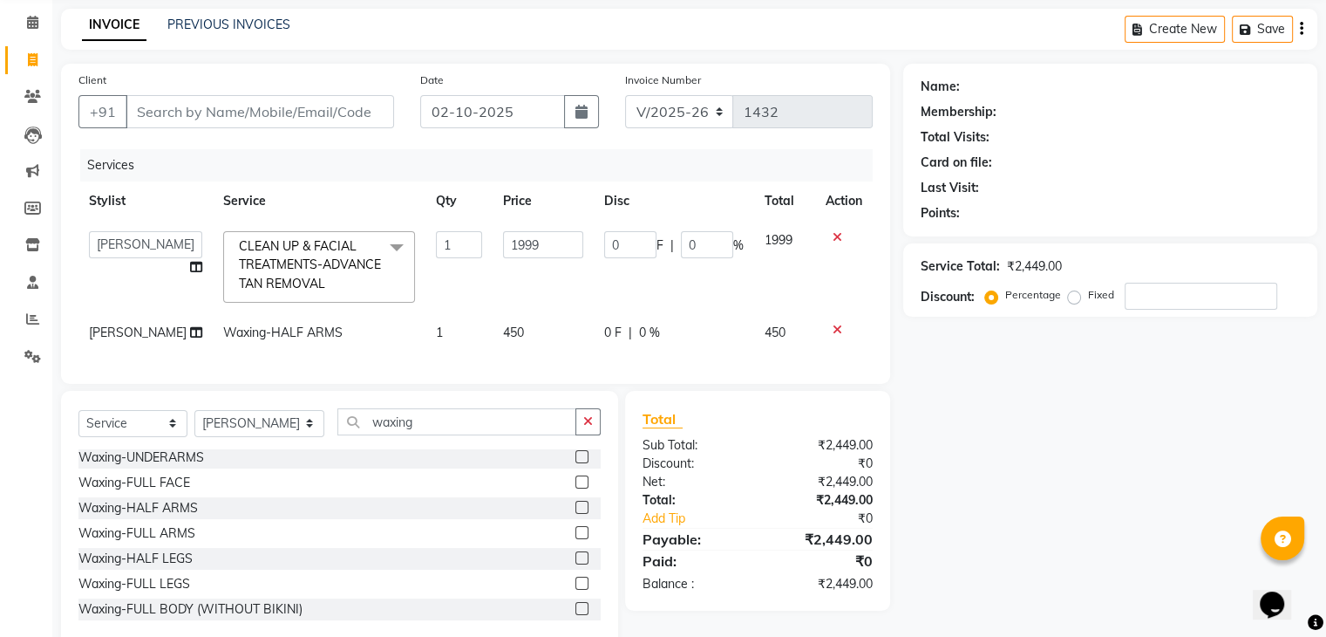
scroll to position [84, 0]
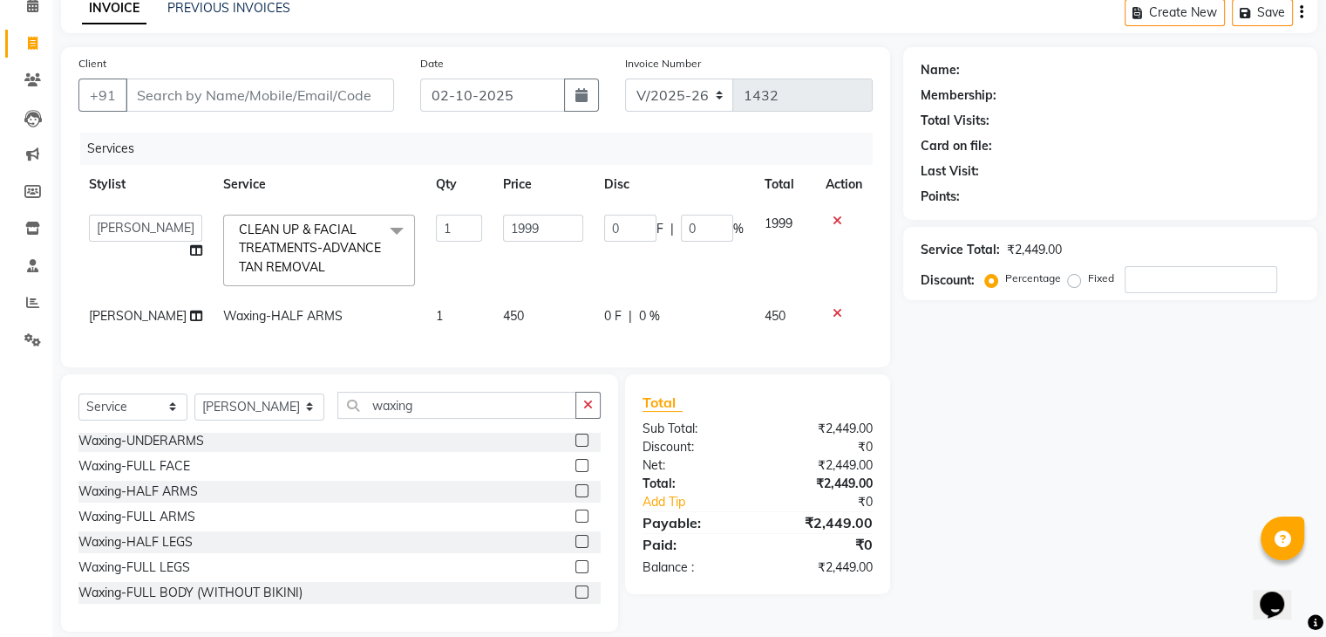
click at [576, 548] on label at bounding box center [582, 541] width 13 height 13
click at [576, 548] on input "checkbox" at bounding box center [581, 541] width 11 height 11
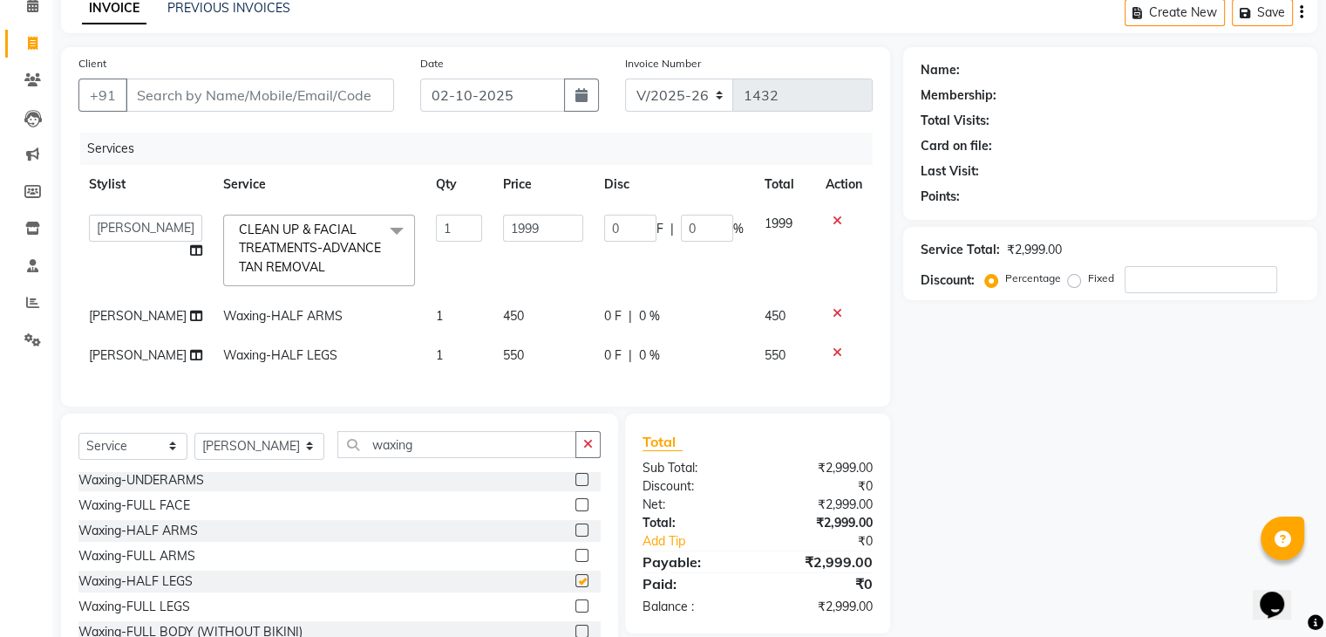
checkbox input "false"
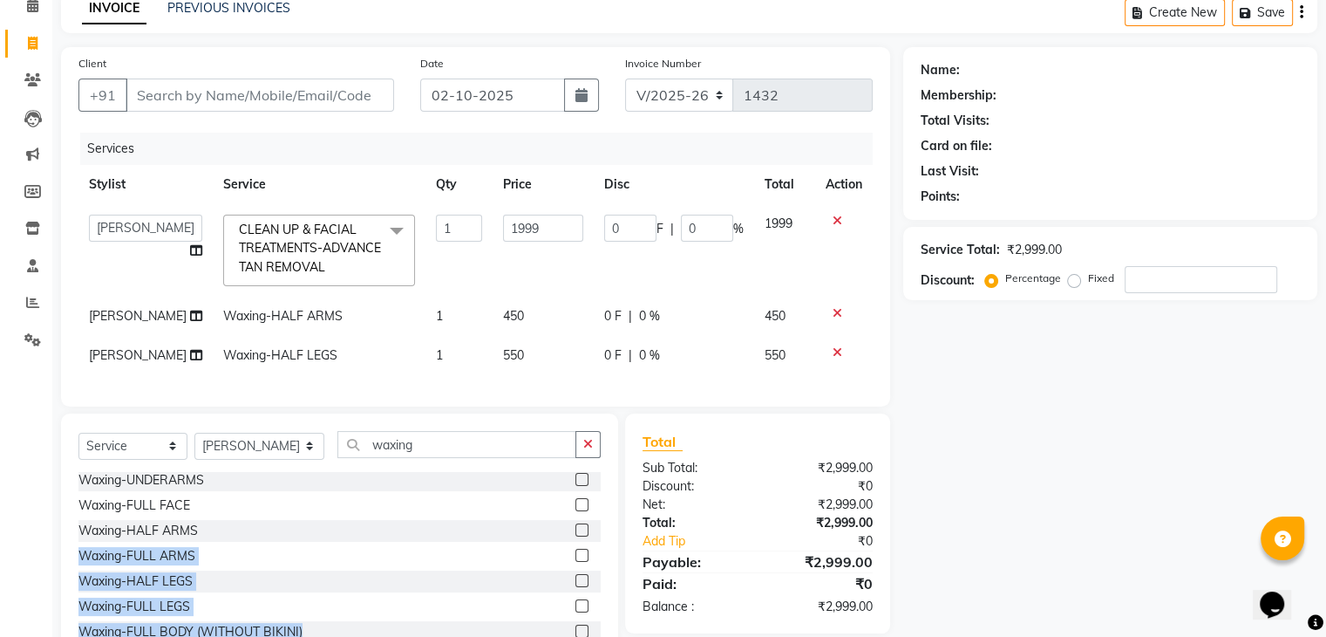
scroll to position [0, 0]
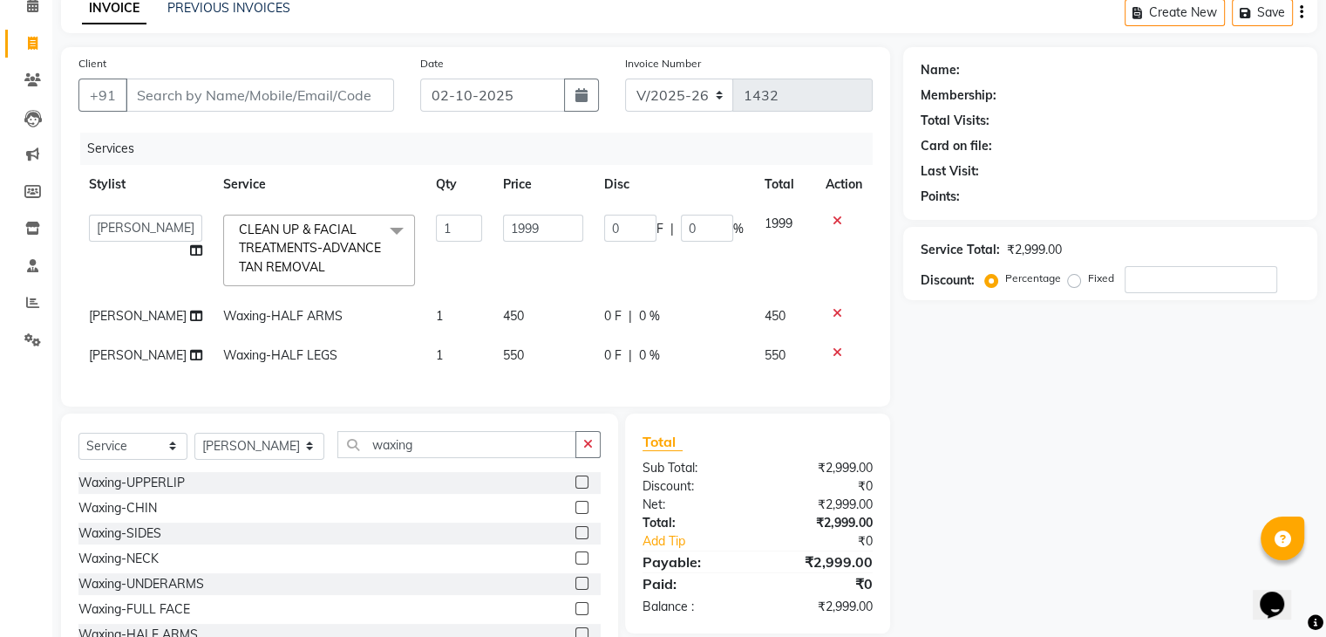
drag, startPoint x: 569, startPoint y: 555, endPoint x: 1039, endPoint y: 345, distance: 513.7
click at [1039, 345] on div "Client +91 Date 02-10-2025 Invoice Number V/2025 V/2025-26 1432 Services Stylis…" at bounding box center [689, 358] width 1283 height 623
click at [1039, 345] on div "Name: Membership: Total Visits: Card on file: Last Visit: Points: Service Total…" at bounding box center [1116, 358] width 427 height 623
click at [232, 92] on input "Client" at bounding box center [260, 94] width 269 height 33
type input "9"
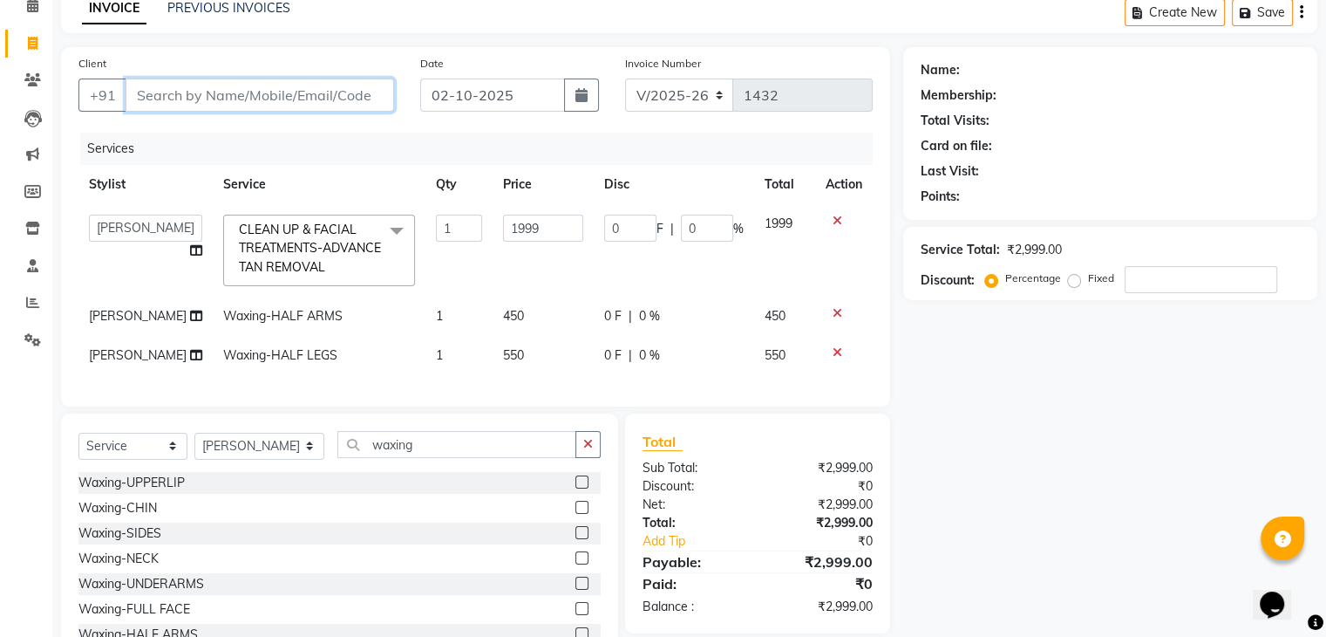
type input "0"
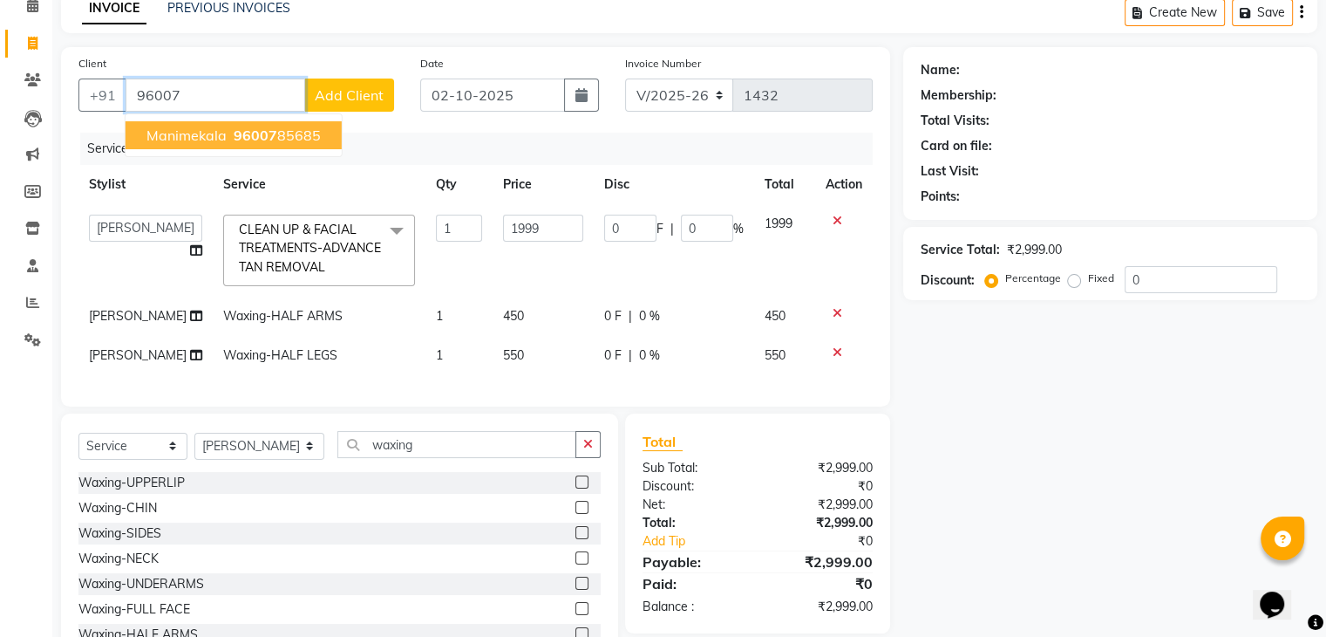
click at [256, 140] on span "96007" at bounding box center [256, 134] width 44 height 17
type input "9600785685"
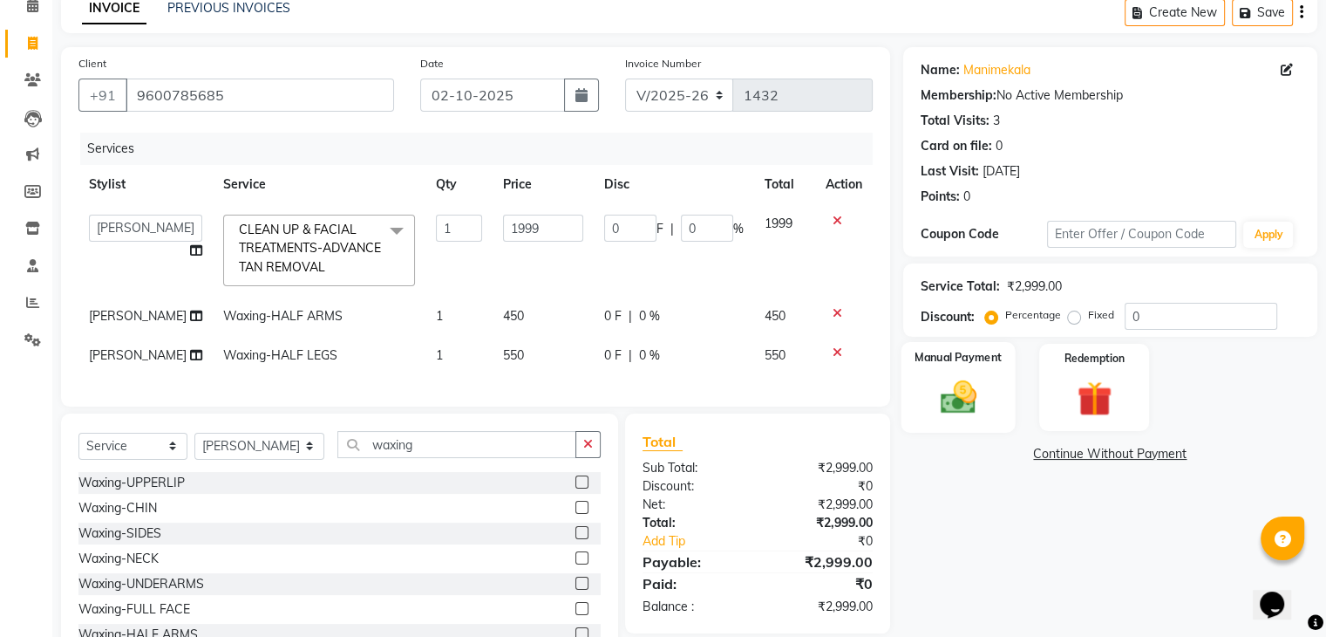
click at [963, 404] on img at bounding box center [958, 398] width 58 height 42
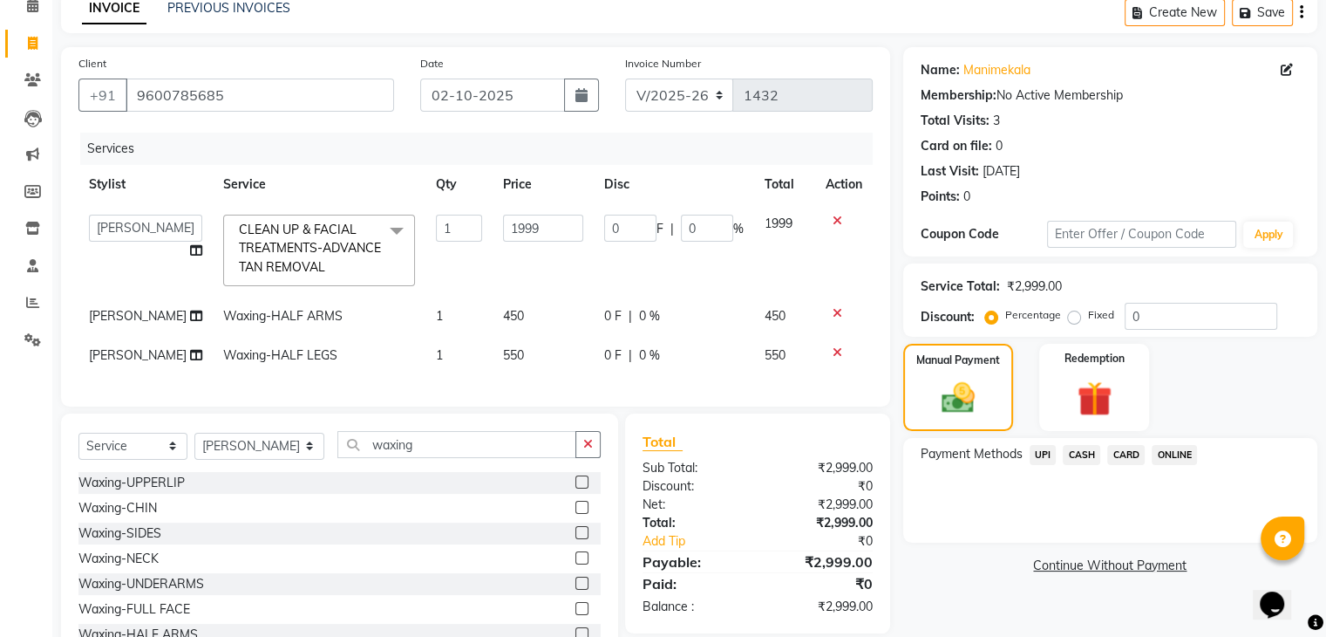
click at [1120, 446] on span "CARD" at bounding box center [1125, 455] width 37 height 20
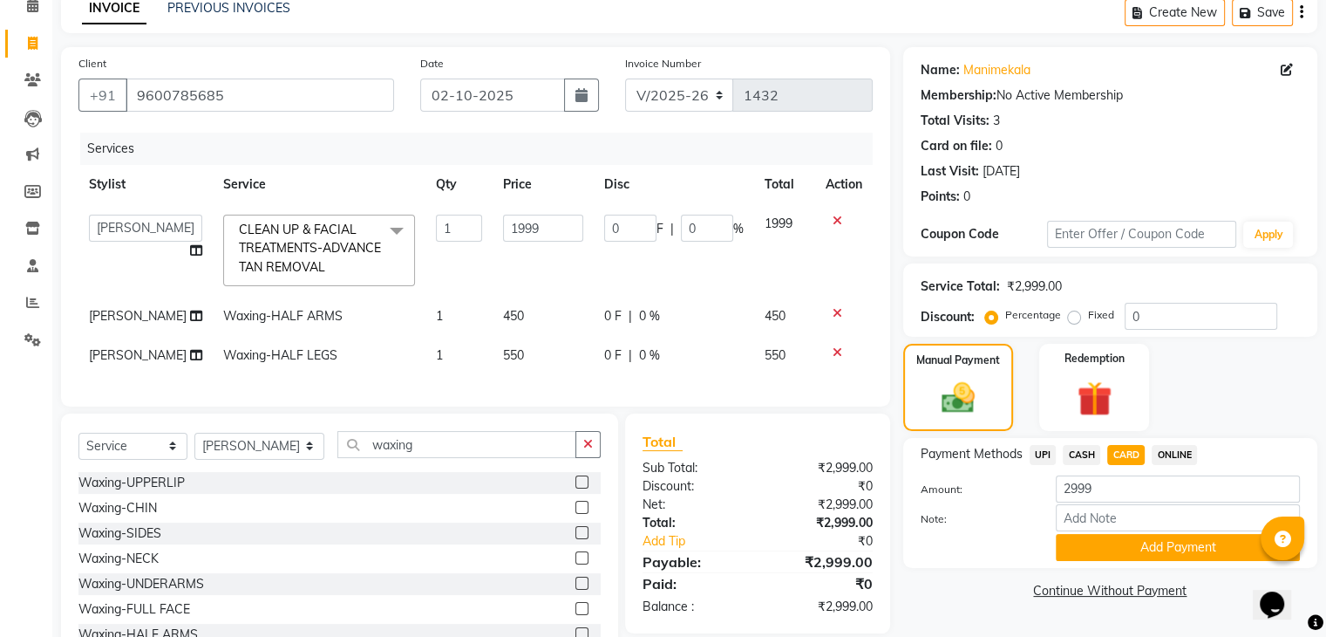
click at [1169, 451] on span "ONLINE" at bounding box center [1174, 455] width 45 height 20
click at [1214, 412] on div "Manual Payment Redemption" at bounding box center [1110, 387] width 440 height 87
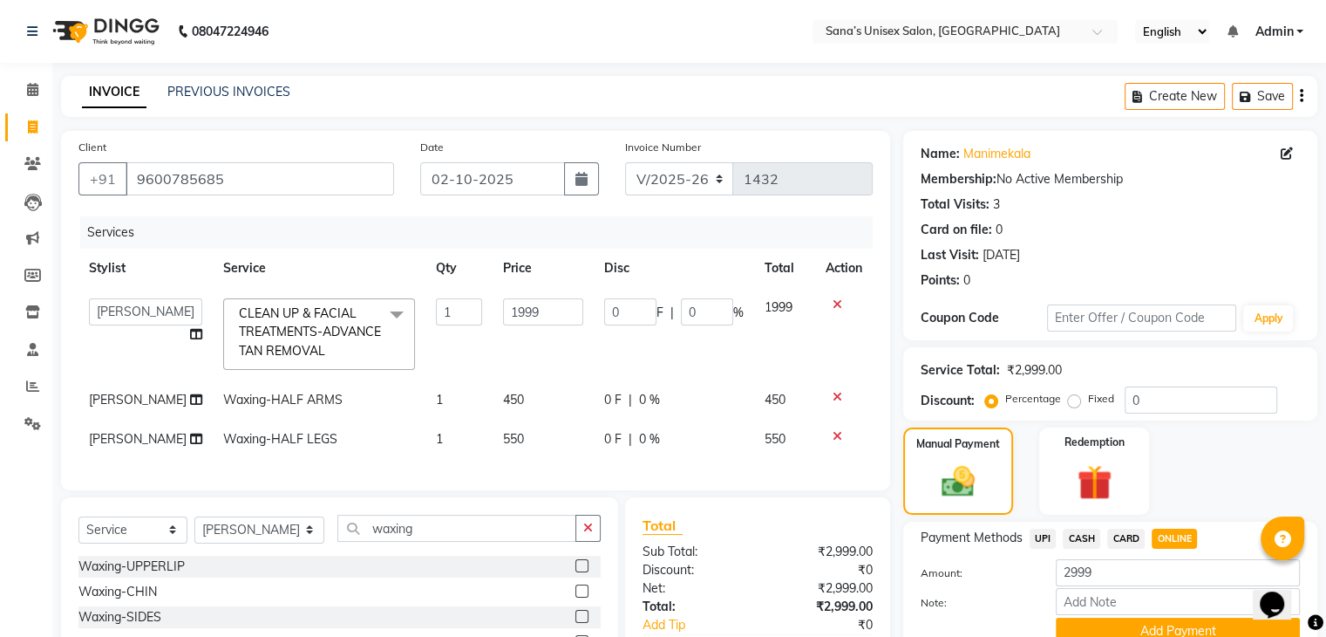
click at [839, 396] on icon at bounding box center [838, 397] width 10 height 12
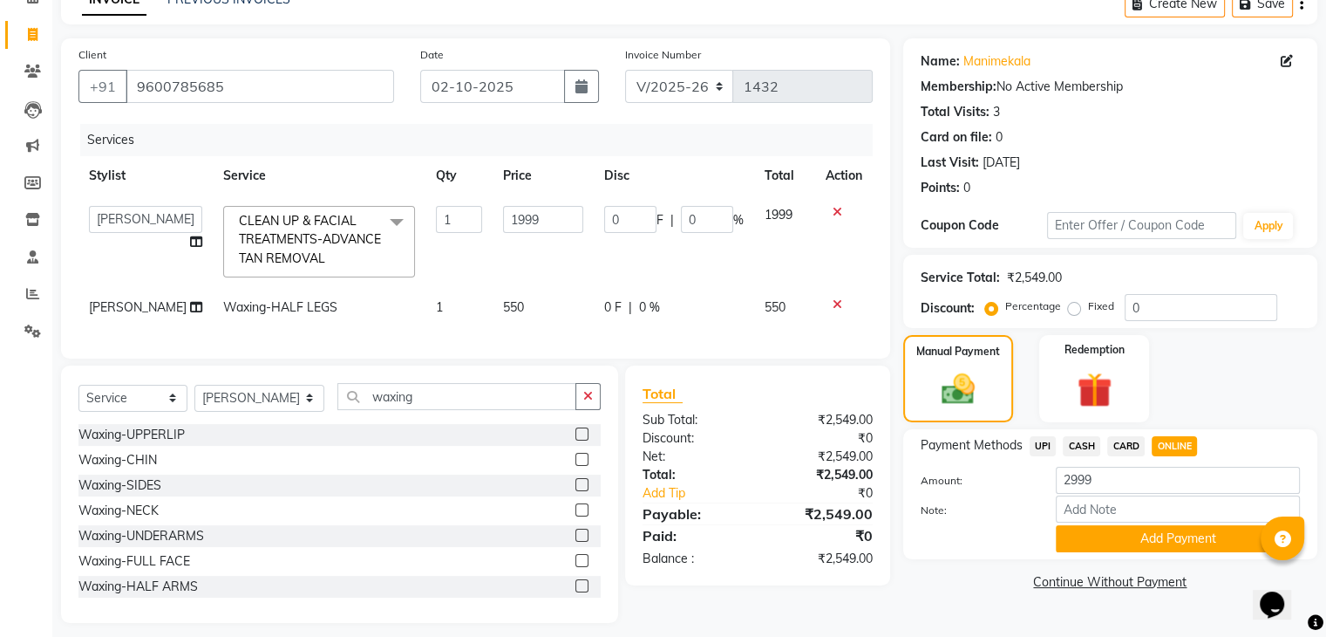
scroll to position [119, 0]
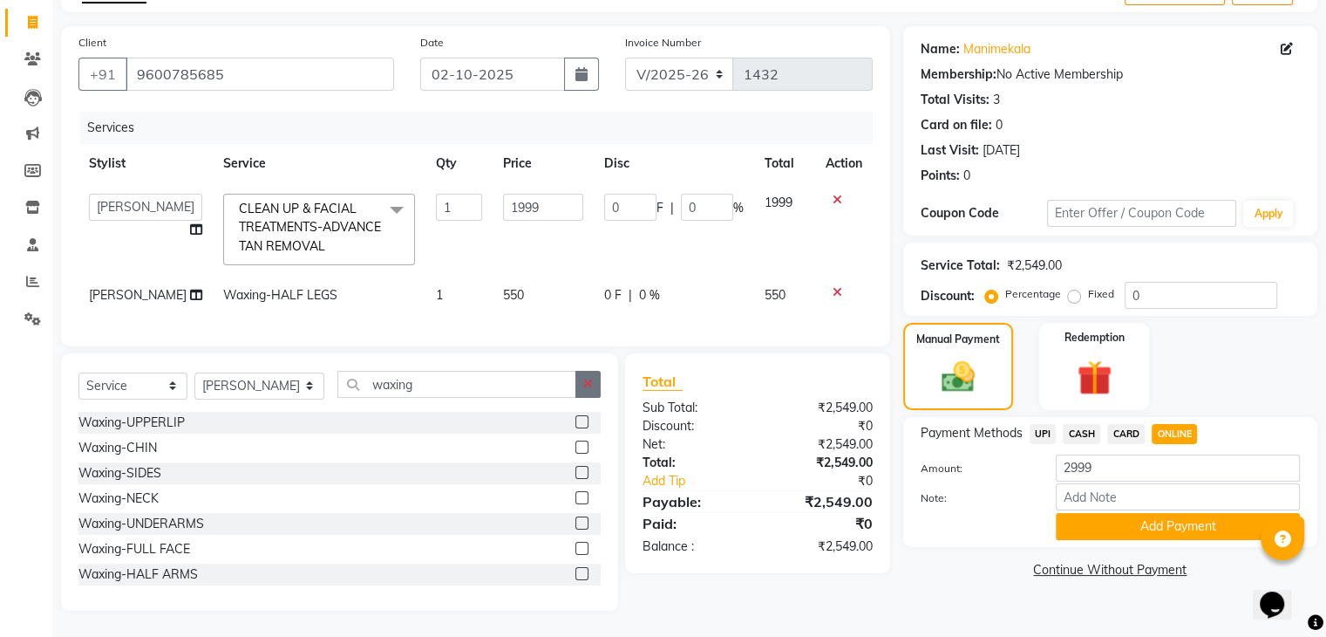
click at [592, 388] on icon "button" at bounding box center [588, 384] width 10 height 12
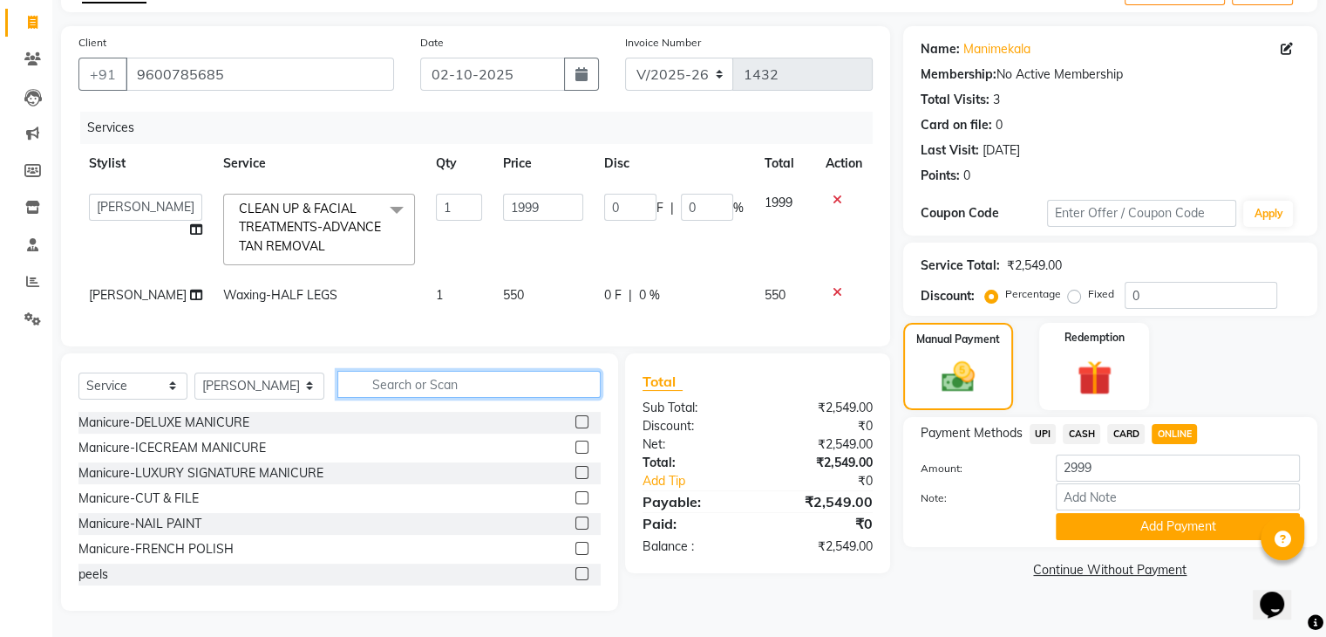
click at [530, 390] on input "text" at bounding box center [468, 384] width 262 height 27
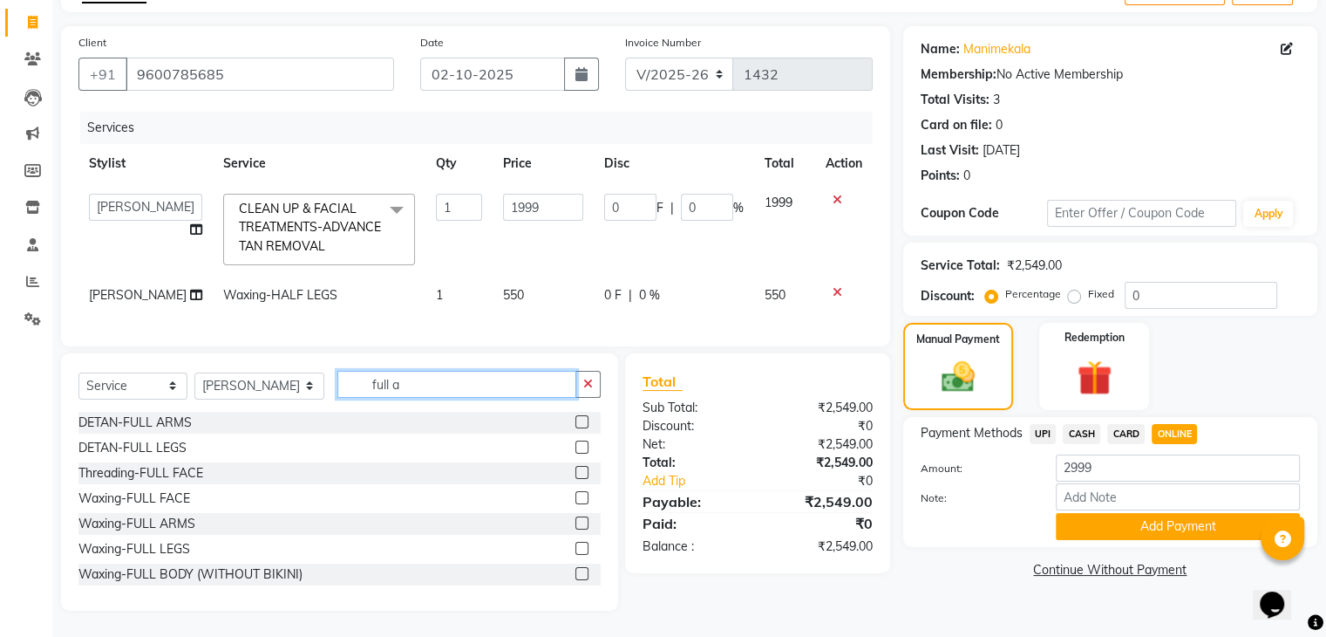
scroll to position [80, 0]
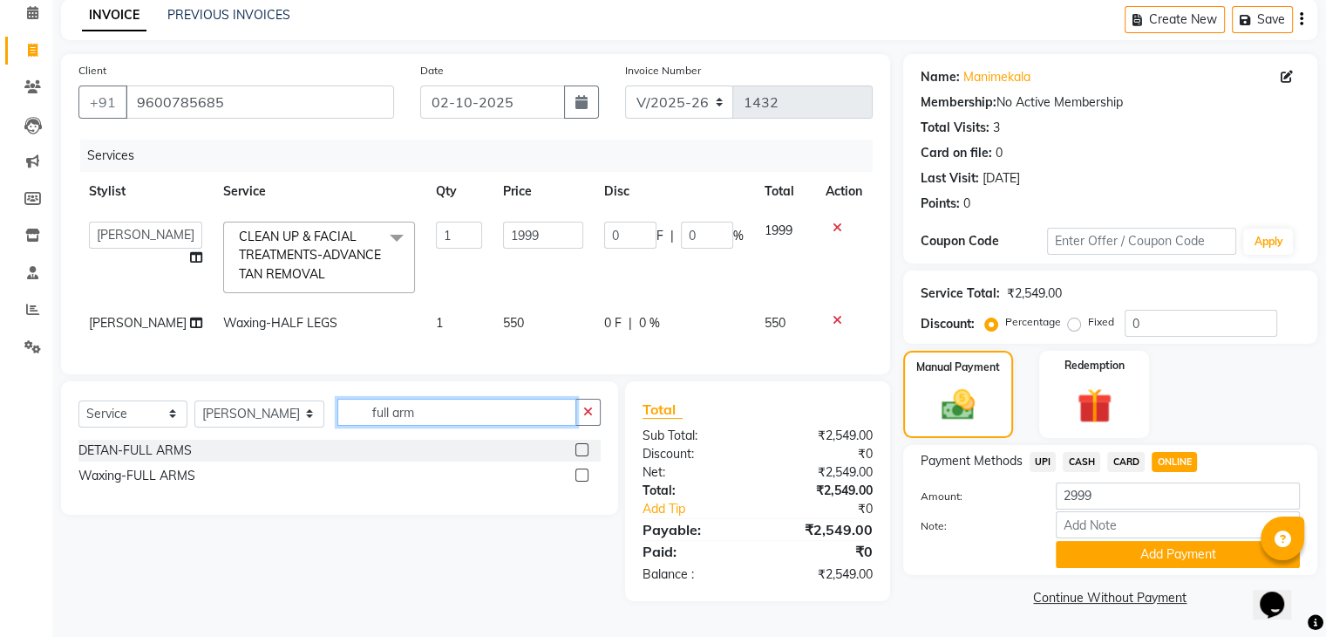
type input "full arm"
click at [578, 481] on label at bounding box center [582, 474] width 13 height 13
click at [578, 481] on input "checkbox" at bounding box center [581, 475] width 11 height 11
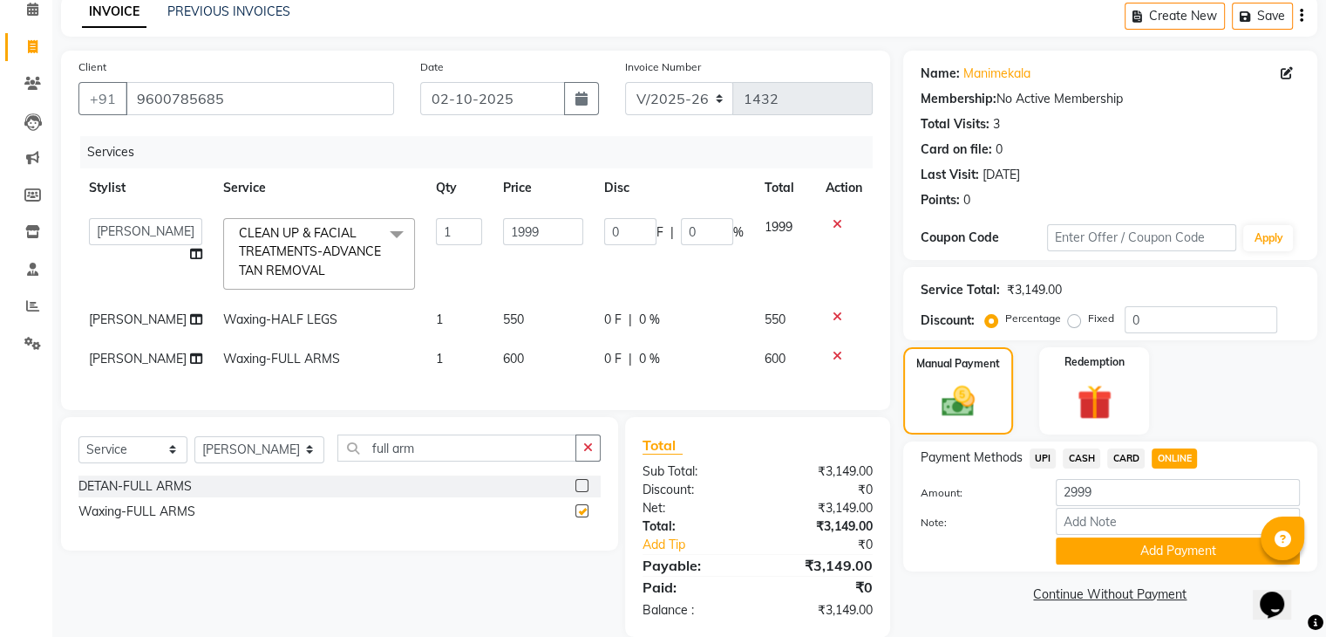
checkbox input "false"
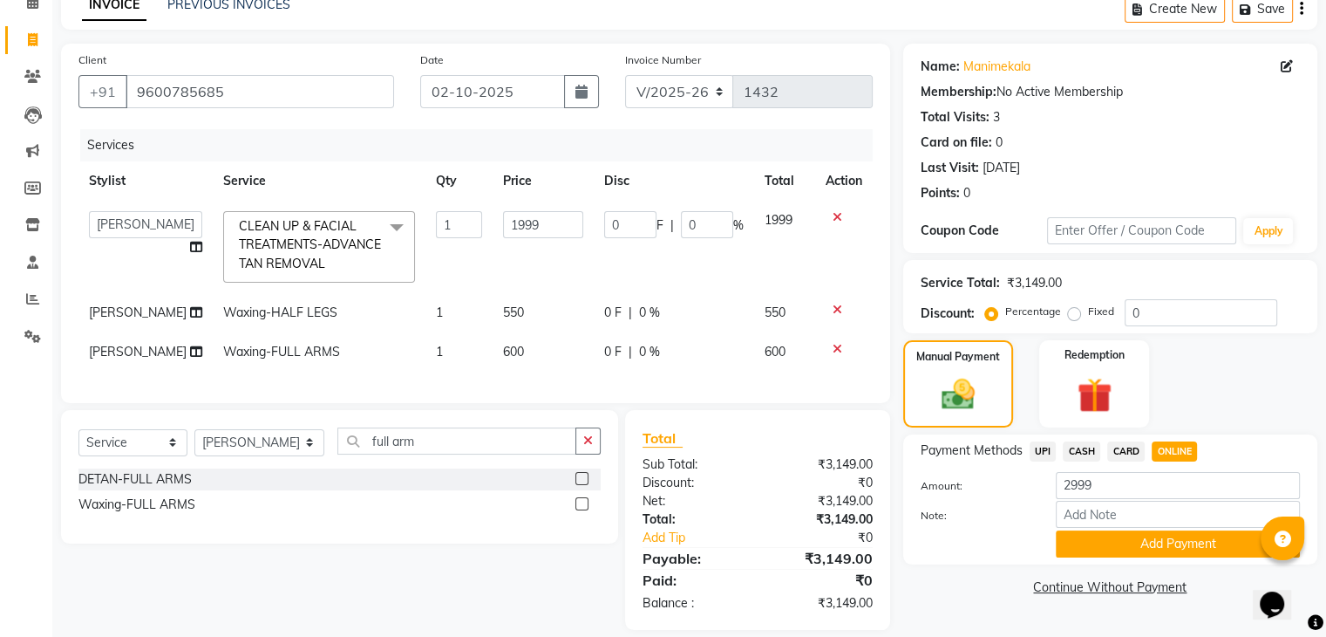
scroll to position [119, 0]
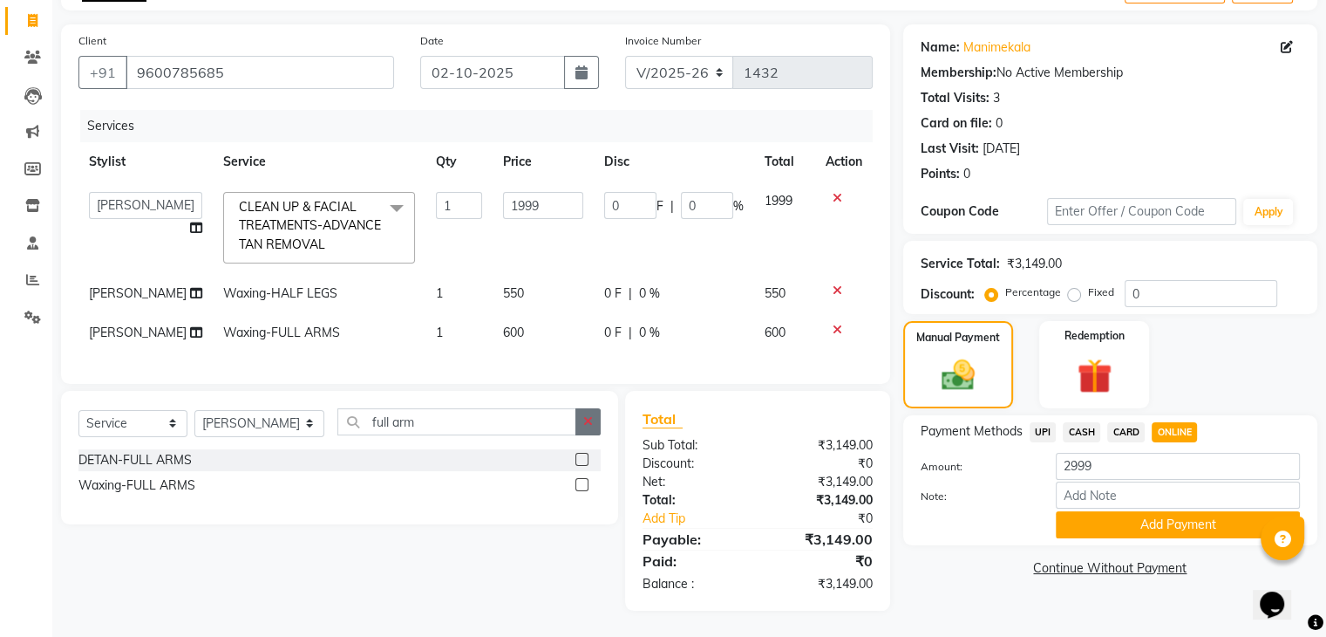
click at [576, 420] on button "button" at bounding box center [588, 421] width 25 height 27
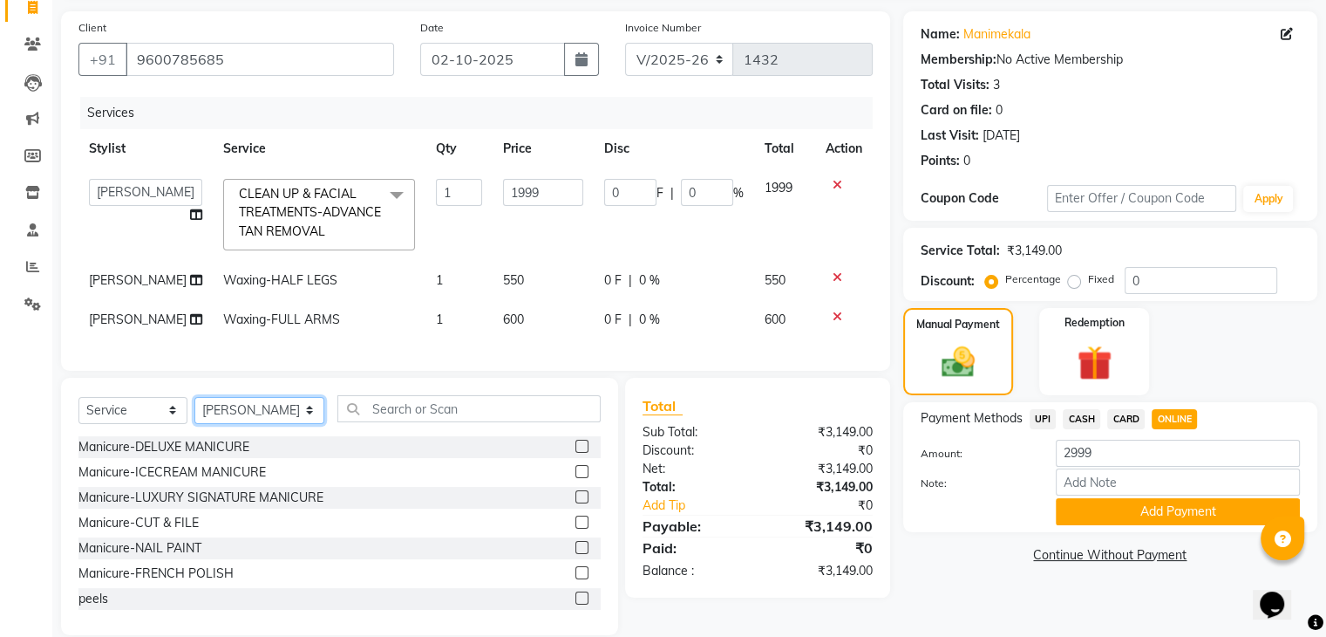
click at [275, 424] on select "Select Stylist anjali beauty MADHU MUTHU MARI (BEAUTY THERAPIST) NANDHINI Nivet…" at bounding box center [259, 410] width 130 height 27
click at [352, 422] on input "text" at bounding box center [468, 408] width 262 height 27
click at [436, 420] on input "text" at bounding box center [468, 408] width 262 height 27
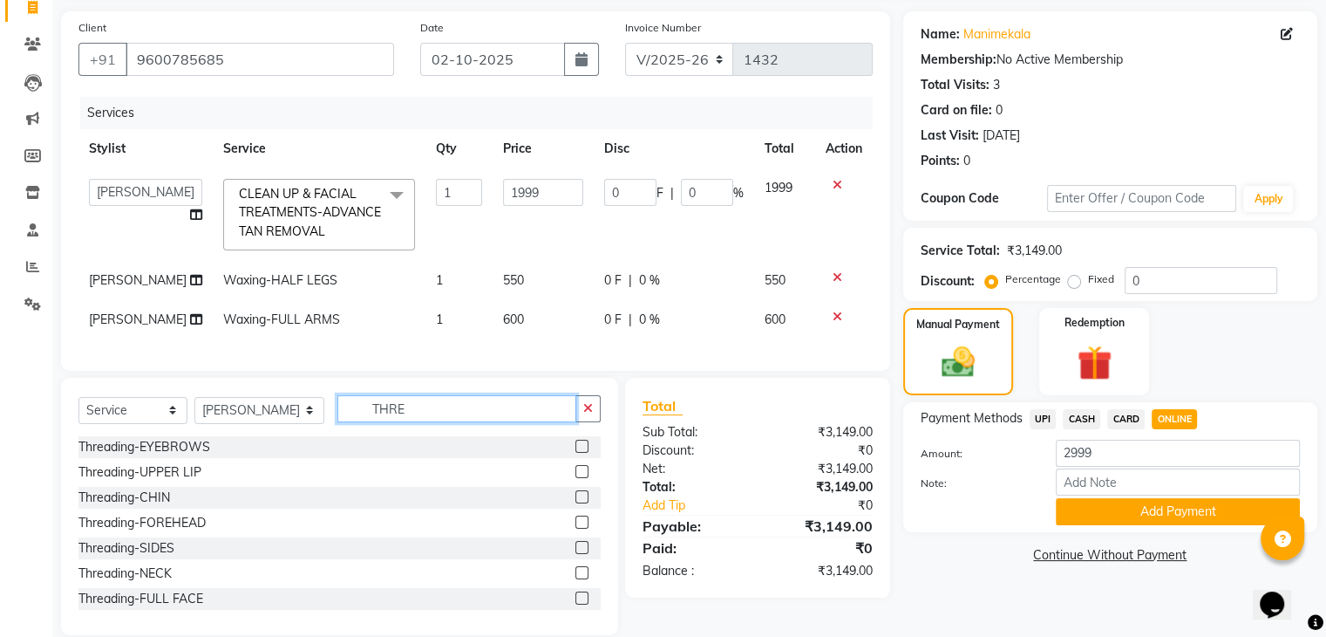
type input "THRE"
click at [576, 453] on label at bounding box center [582, 445] width 13 height 13
click at [576, 453] on input "checkbox" at bounding box center [581, 446] width 11 height 11
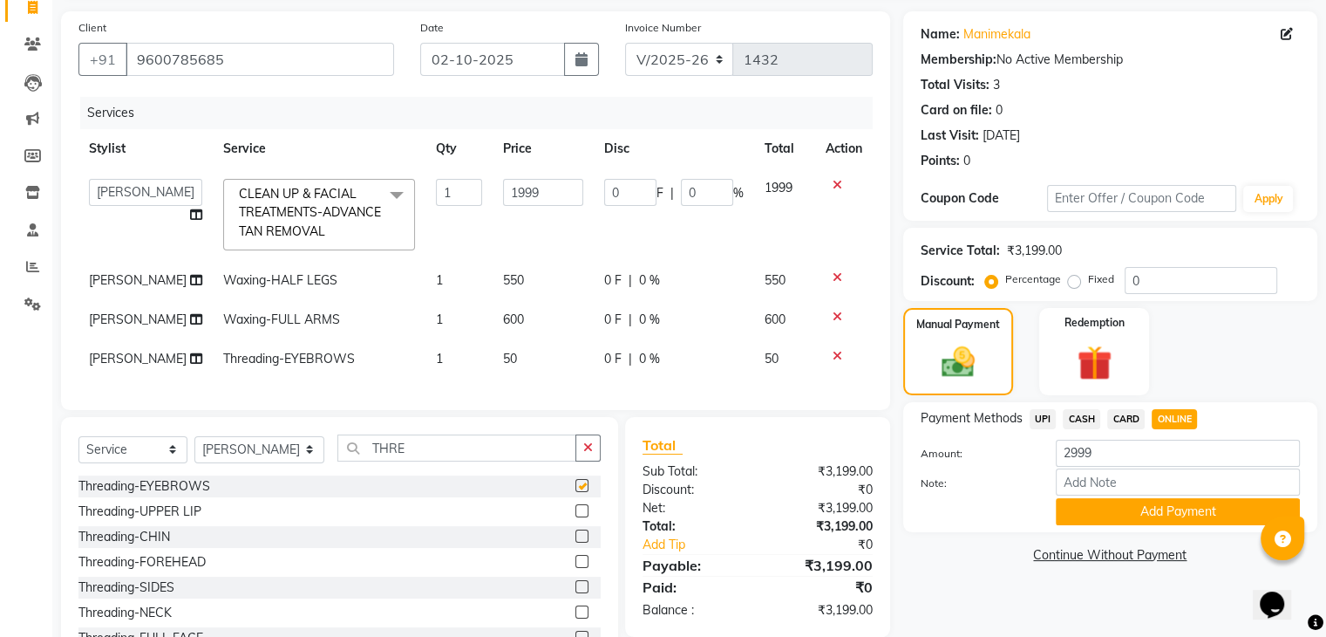
checkbox input "false"
click at [586, 453] on icon "button" at bounding box center [588, 447] width 10 height 12
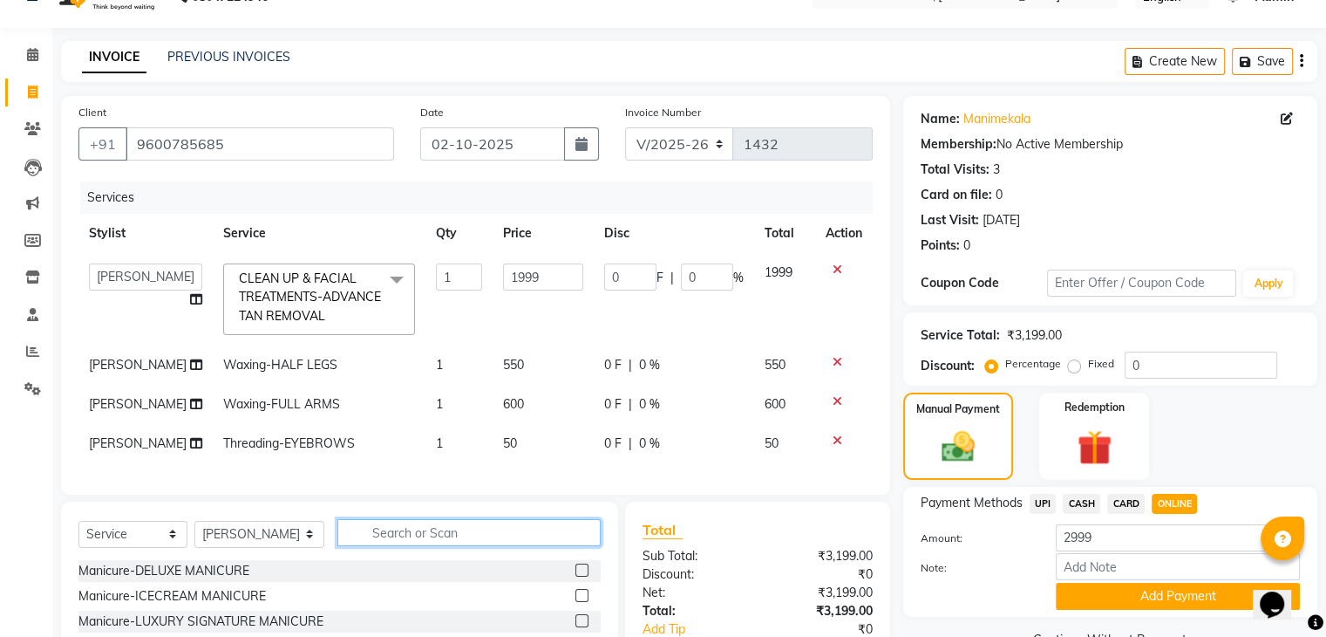
scroll to position [0, 0]
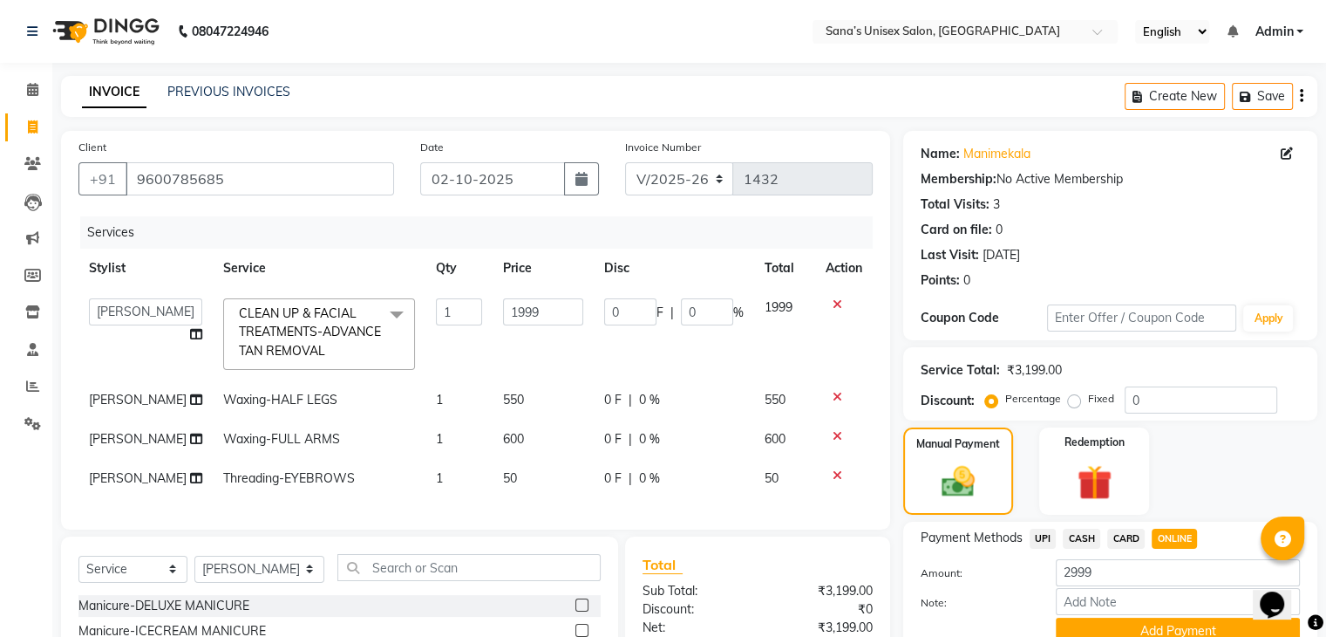
click at [334, 210] on div "Client +91 9600785685 Date 02-10-2025 Invoice Number V/2025 V/2025-26 1432 Serv…" at bounding box center [475, 330] width 829 height 399
click at [331, 266] on th "Service" at bounding box center [319, 268] width 213 height 39
click at [72, 374] on div "Client +91 9600785685 Date 02-10-2025 Invoice Number V/2025 V/2025-26 1432 Serv…" at bounding box center [475, 330] width 829 height 399
click at [87, 408] on td "NANDHINI" at bounding box center [145, 399] width 134 height 39
select select "45605"
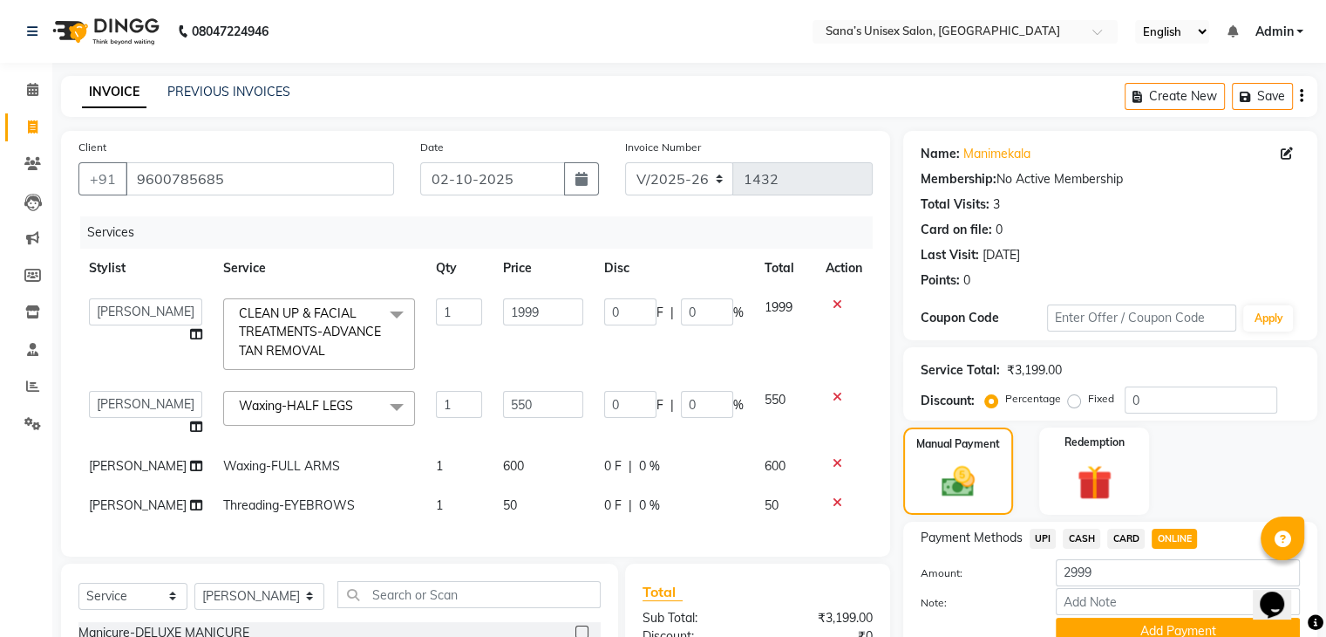
click at [84, 466] on td "NANDHINI" at bounding box center [145, 465] width 134 height 39
select select "45605"
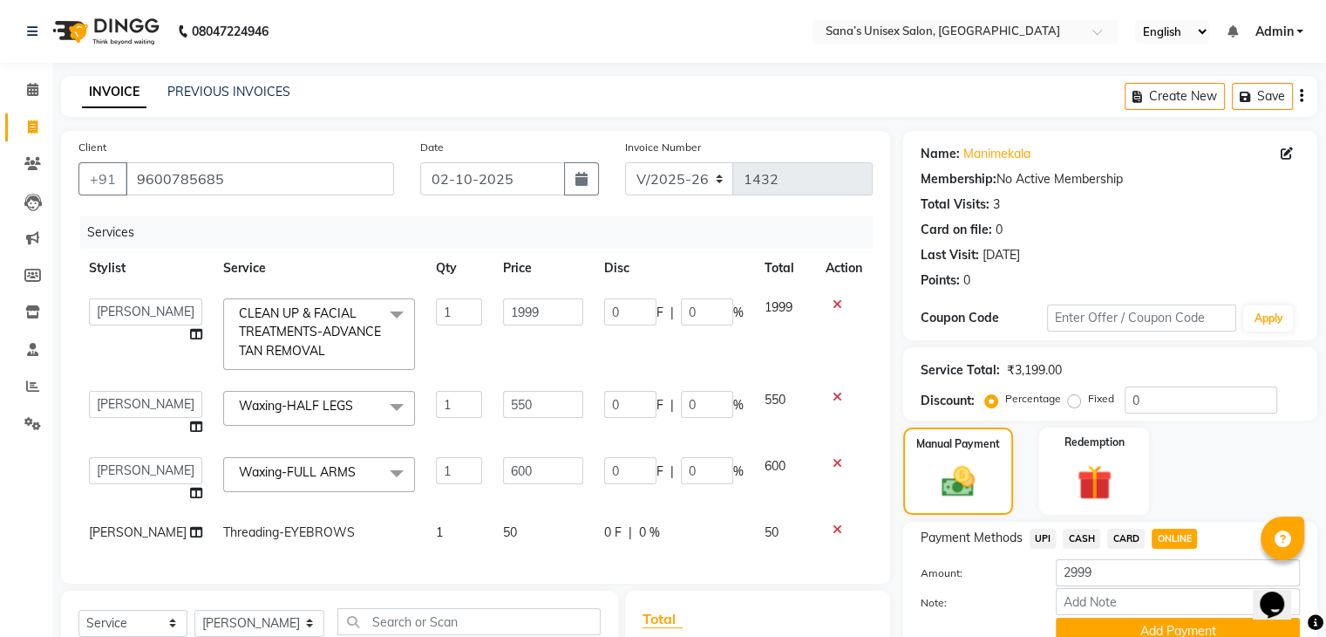
click at [90, 533] on span "NANDHINI" at bounding box center [138, 532] width 98 height 16
select select "45605"
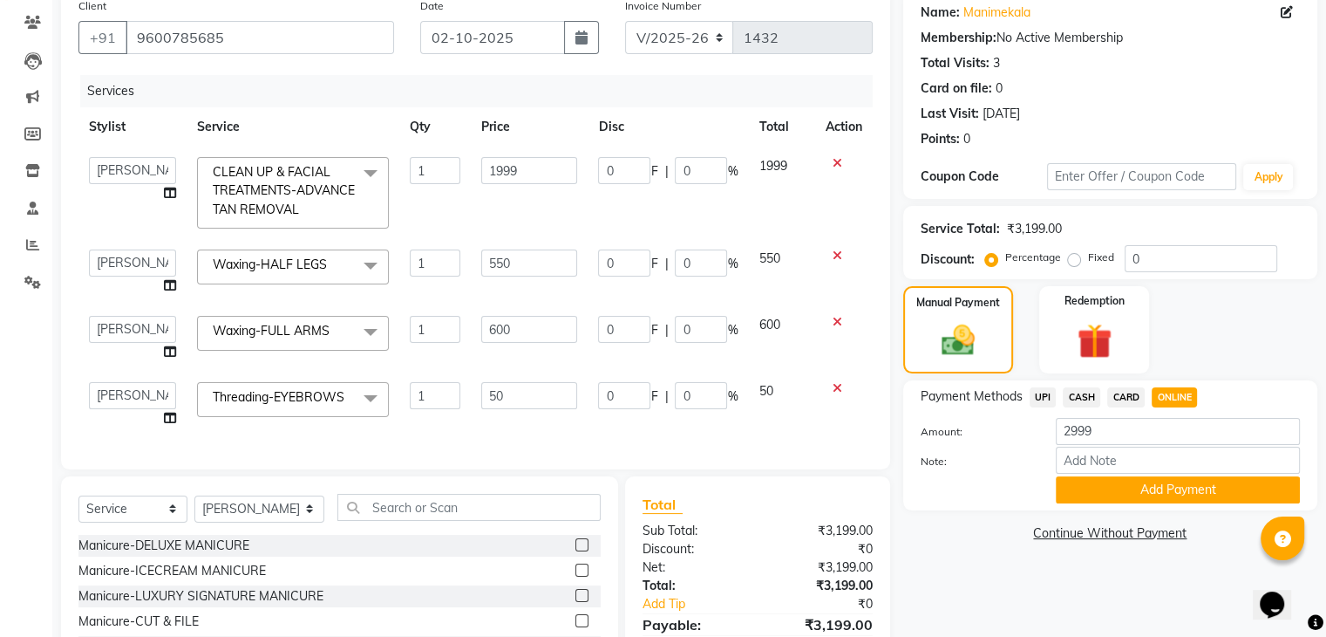
scroll to position [104, 0]
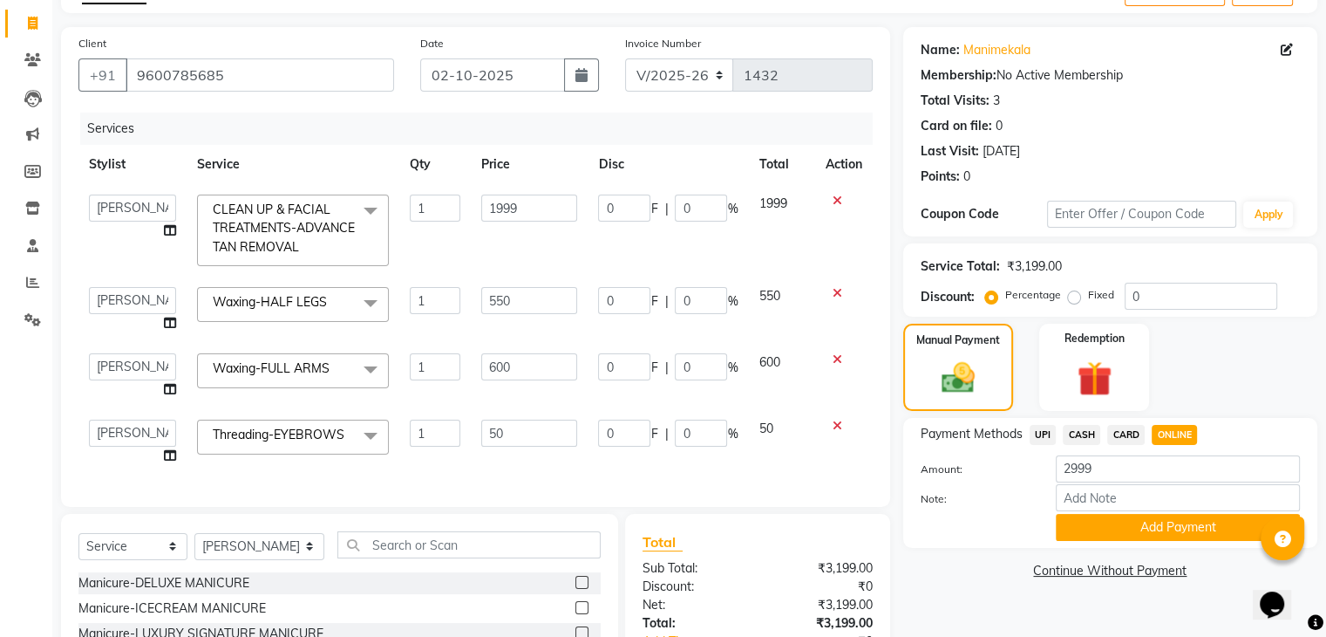
click at [1134, 428] on span "CARD" at bounding box center [1125, 435] width 37 height 20
type input "3199"
click at [1080, 530] on button "Add Payment" at bounding box center [1178, 527] width 244 height 27
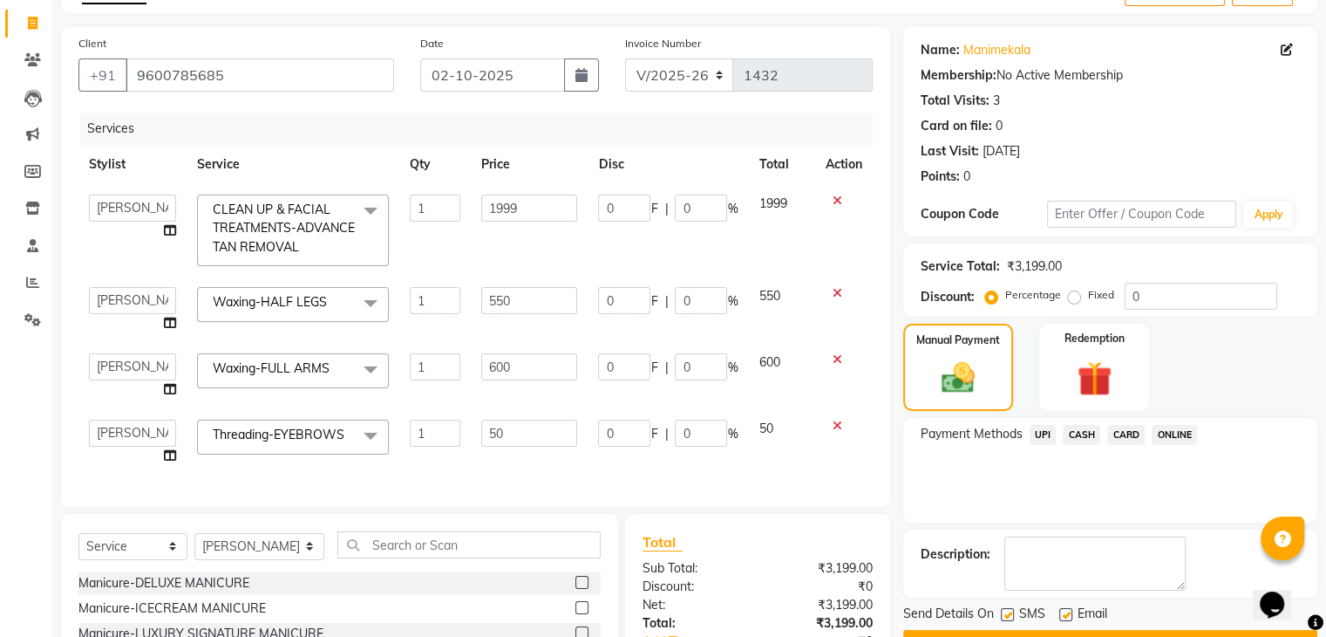
scroll to position [278, 0]
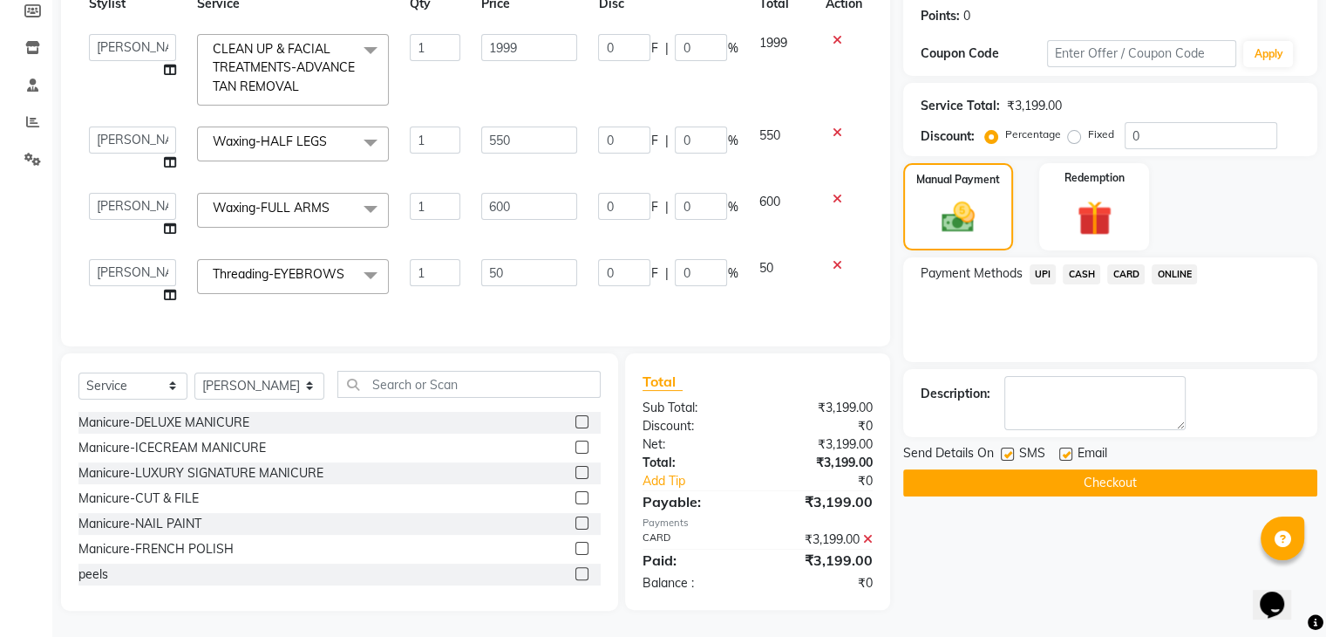
click at [1228, 469] on button "Checkout" at bounding box center [1110, 482] width 414 height 27
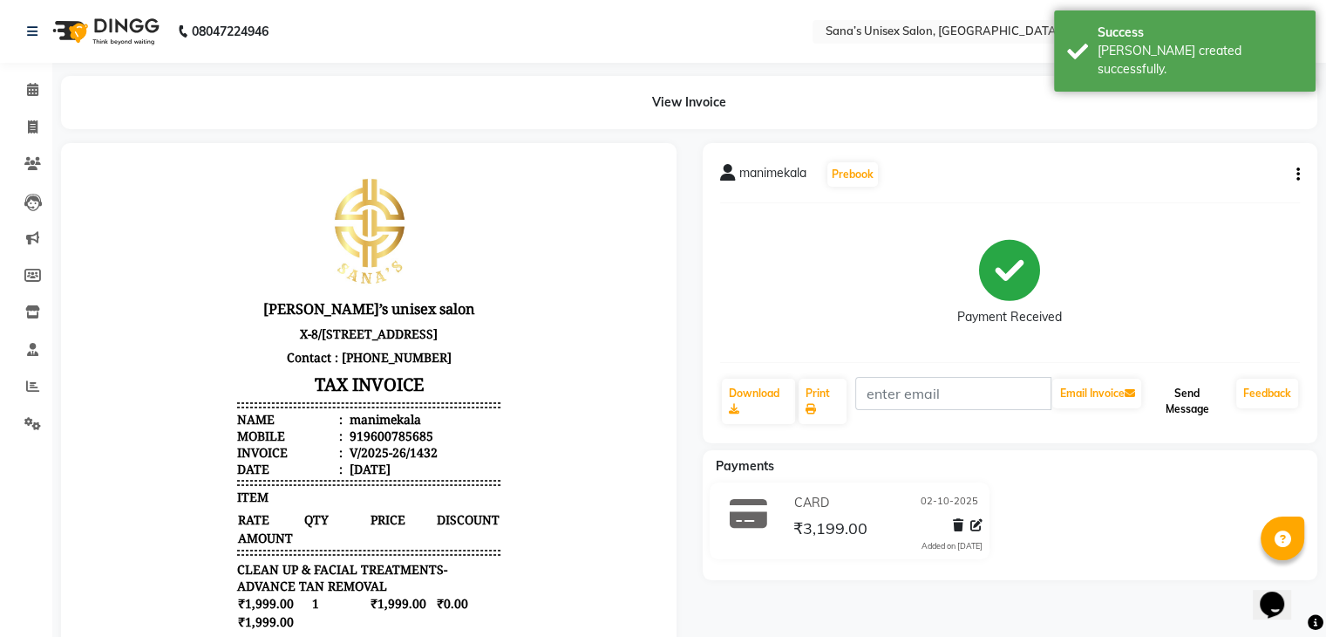
click at [1188, 394] on button "Send Message" at bounding box center [1187, 400] width 85 height 45
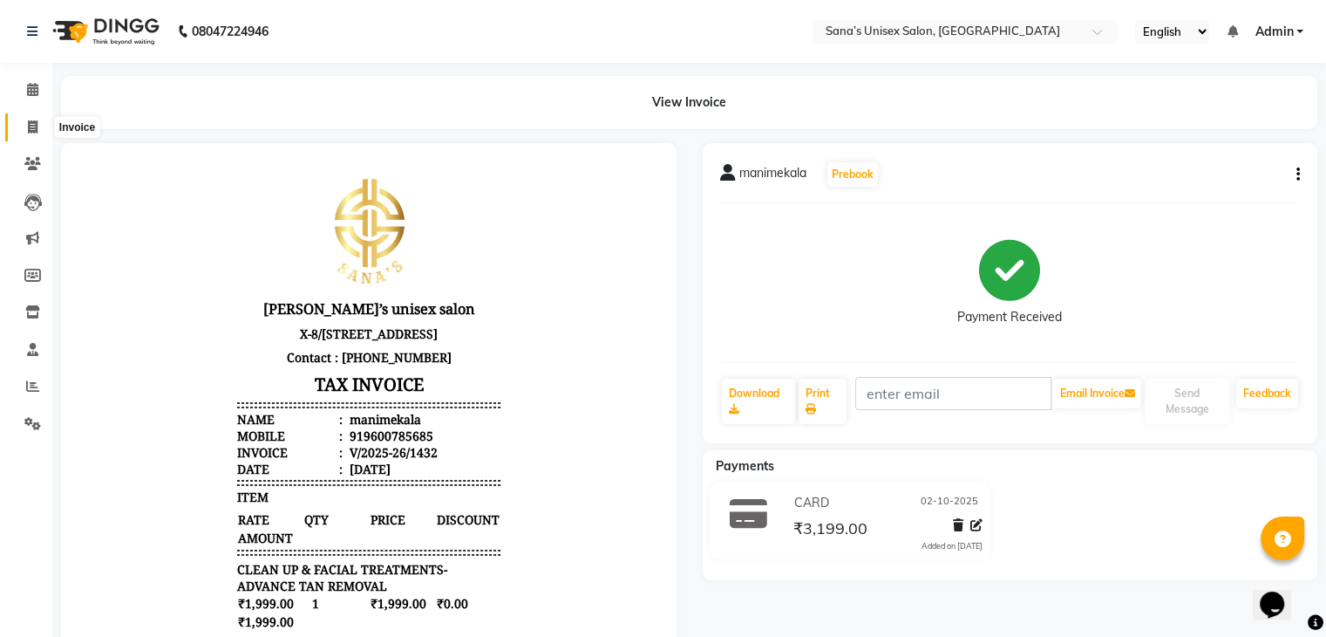
click at [28, 129] on icon at bounding box center [33, 126] width 10 height 13
select select "service"
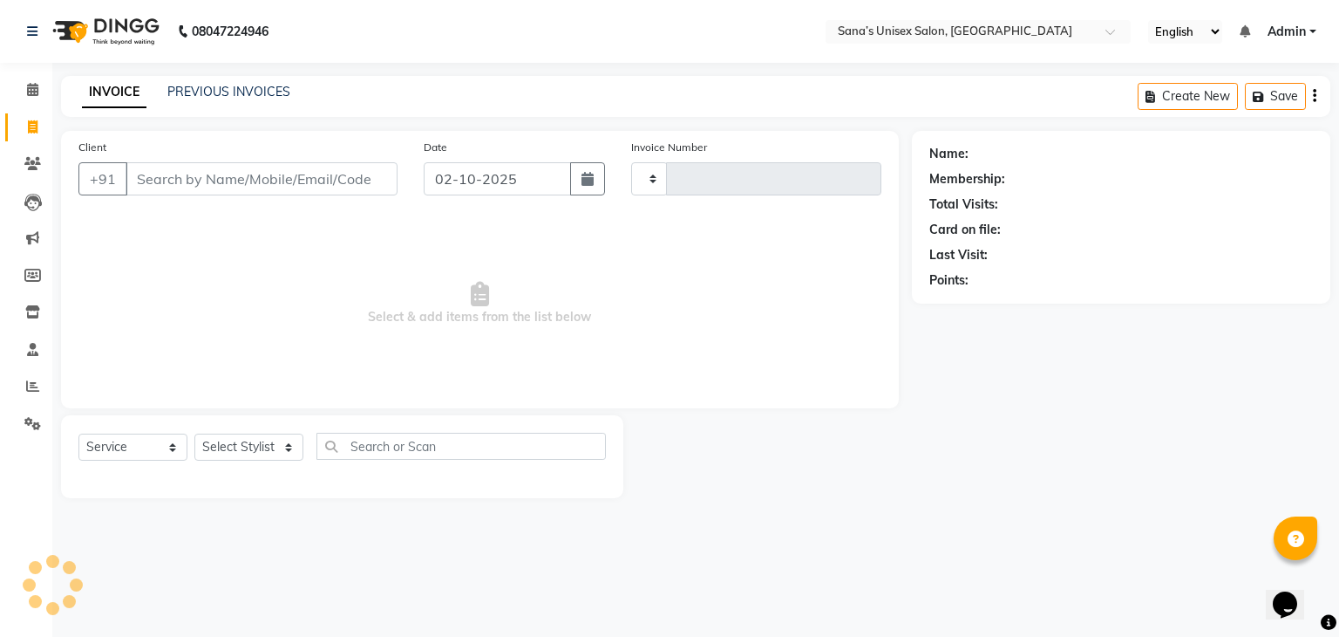
type input "1433"
select select "6091"
click at [222, 103] on div "INVOICE PREVIOUS INVOICES Create New Save" at bounding box center [696, 96] width 1270 height 41
click at [223, 99] on link "PREVIOUS INVOICES" at bounding box center [228, 92] width 123 height 16
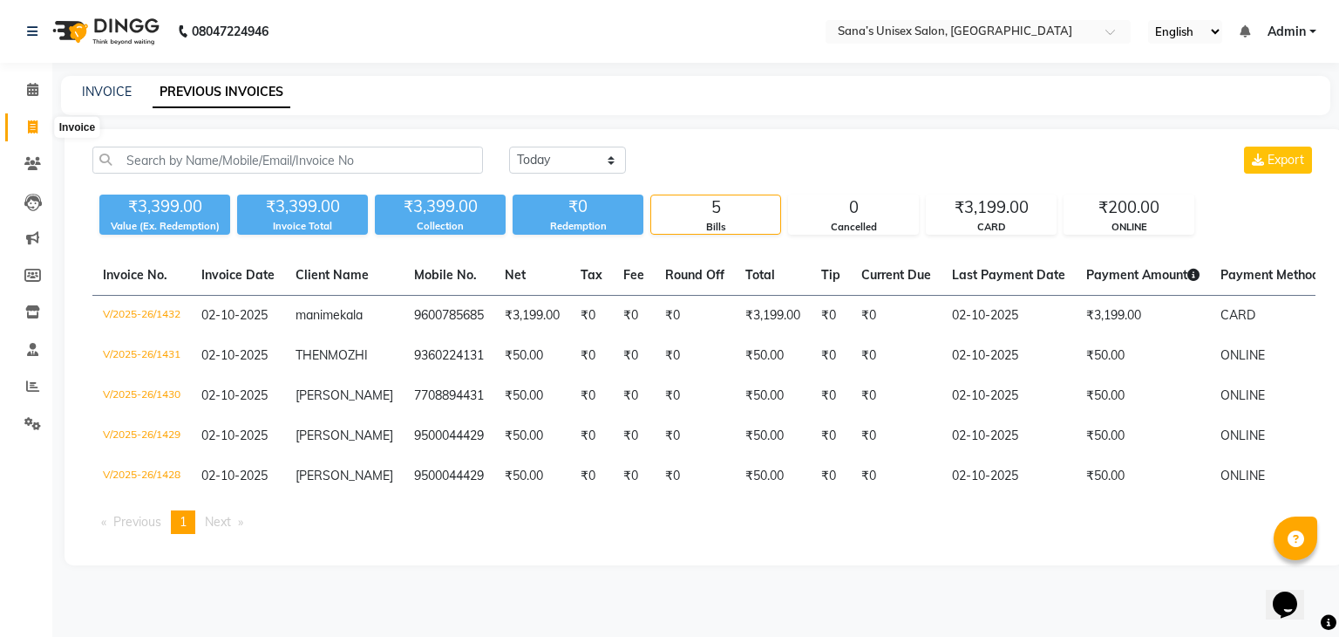
click at [28, 125] on icon at bounding box center [33, 126] width 10 height 13
select select "service"
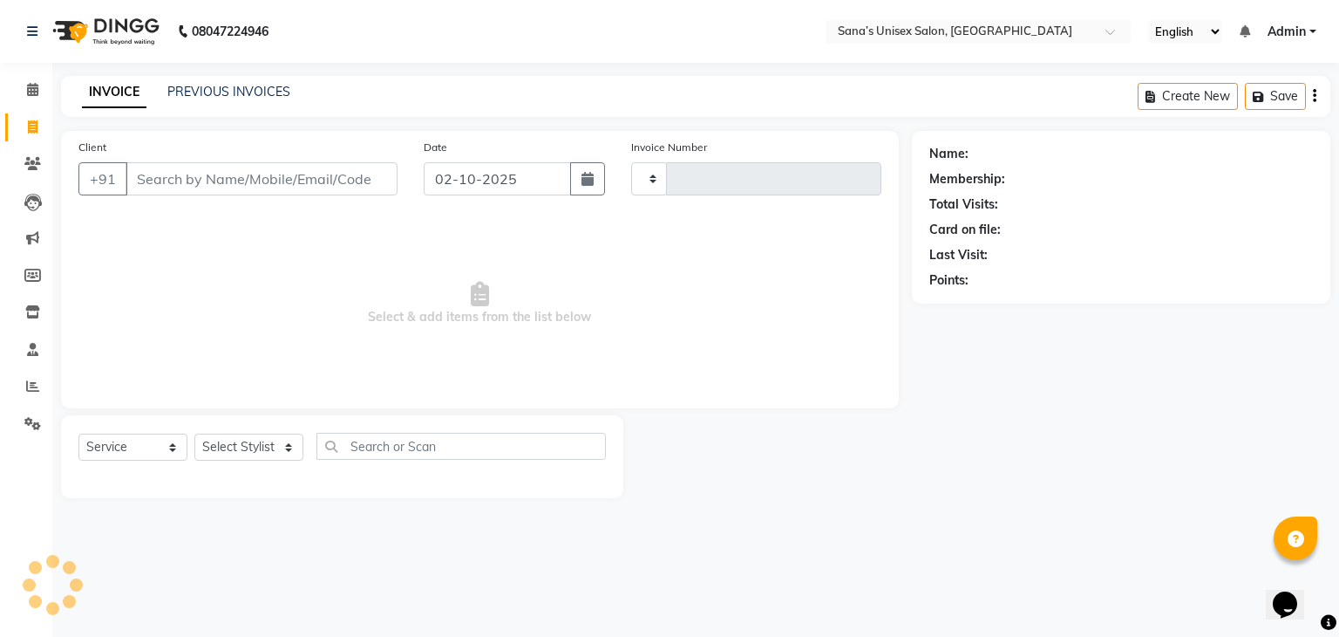
type input "1433"
select select "6091"
click at [159, 183] on input "Client" at bounding box center [262, 178] width 272 height 33
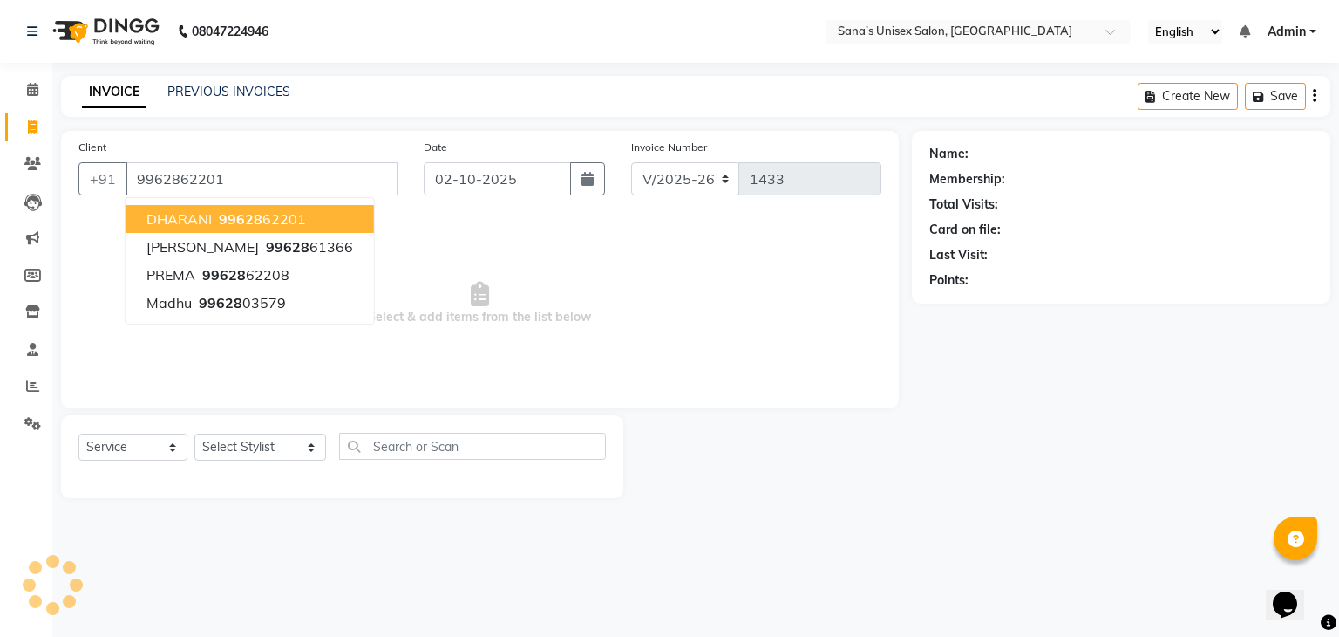
type input "9962862201"
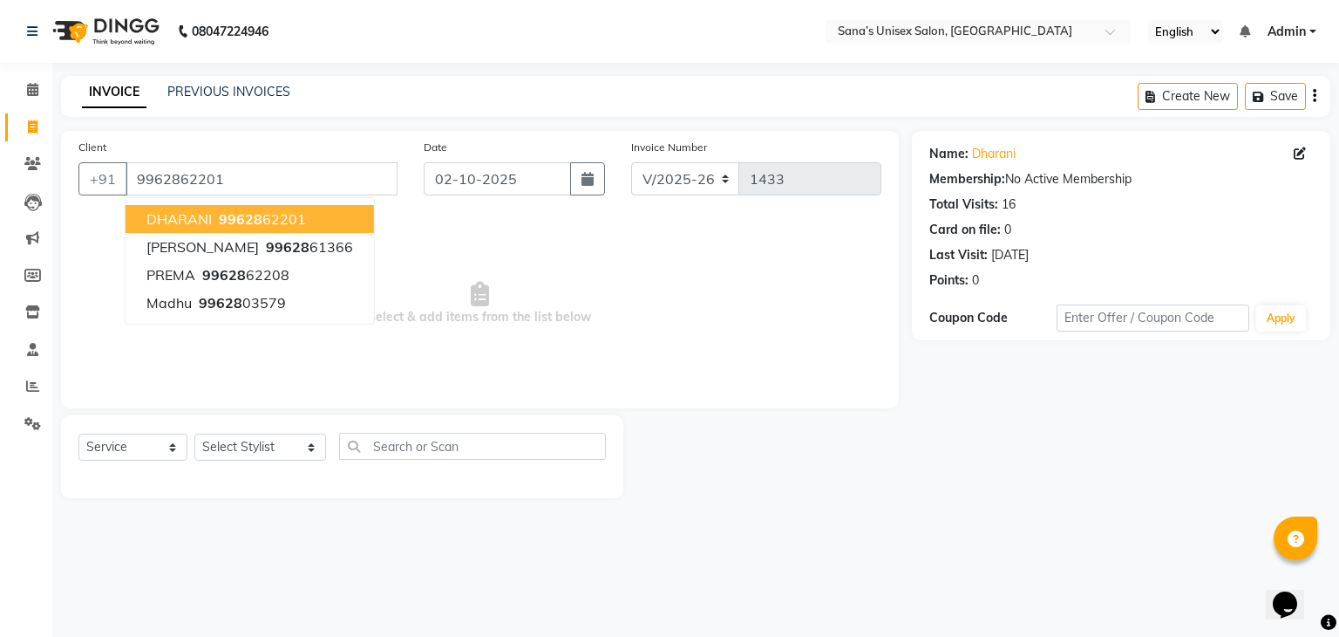
click at [143, 215] on button "DHARANI 99628 62201" at bounding box center [250, 219] width 249 height 28
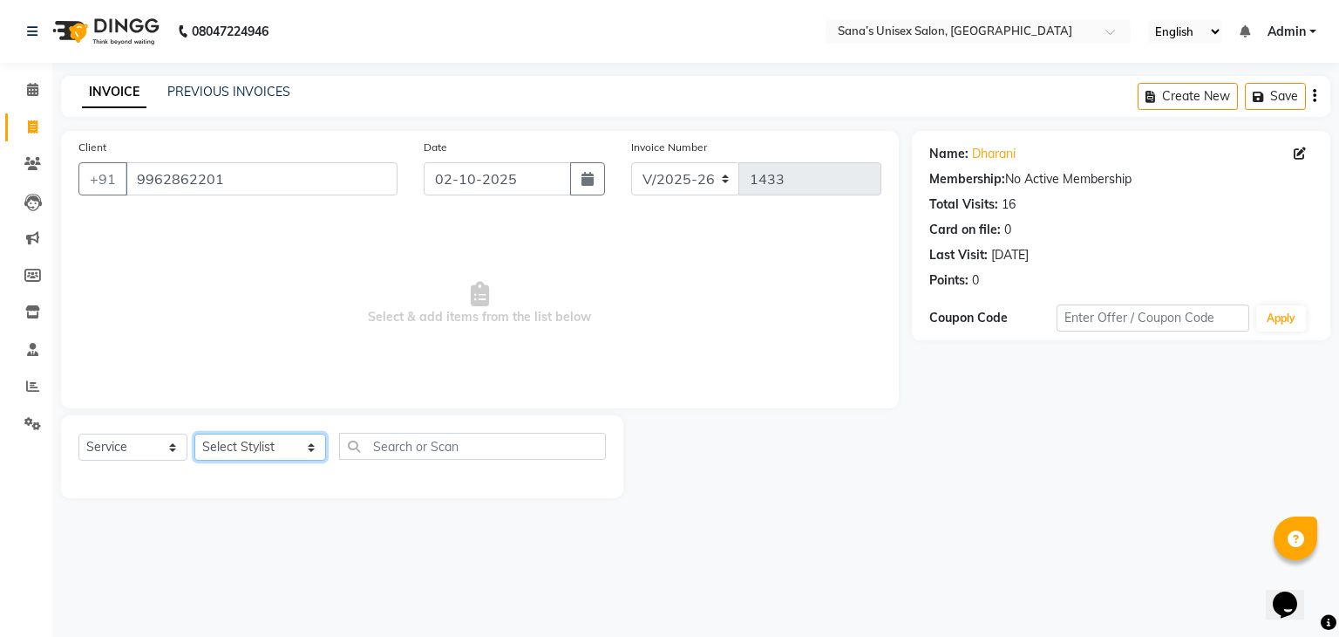
click at [268, 454] on select "Select Stylist anjali beauty MADHU MUTHU MARI (BEAUTY THERAPIST) NANDHINI Nivet…" at bounding box center [260, 446] width 132 height 27
select select "45708"
click at [194, 434] on select "Select Stylist anjali beauty MADHU MUTHU MARI (BEAUTY THERAPIST) NANDHINI Nivet…" at bounding box center [260, 446] width 132 height 27
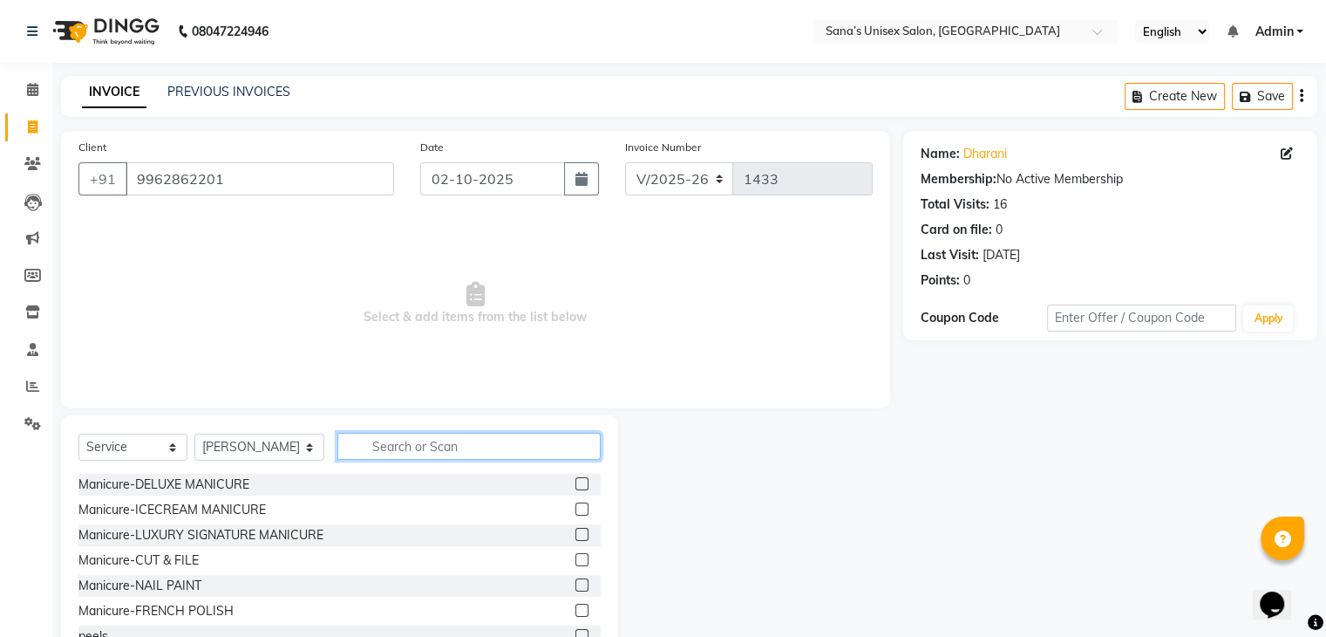
click at [414, 449] on input "text" at bounding box center [468, 446] width 262 height 27
type input "c"
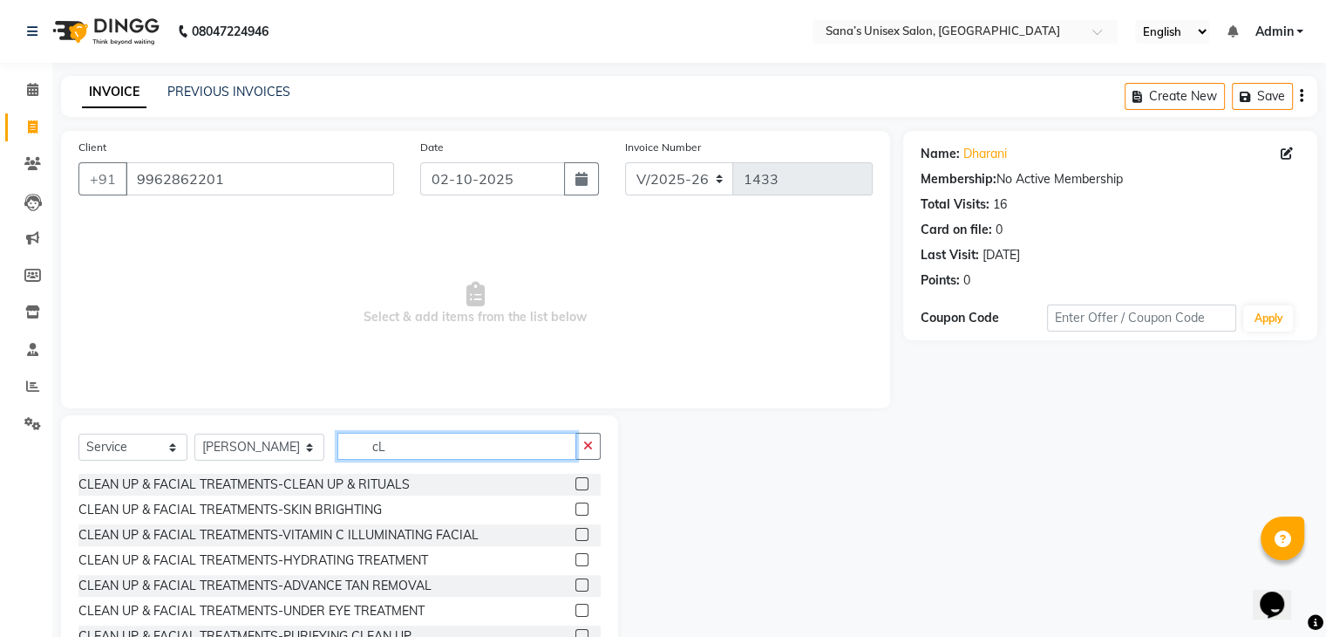
type input "c"
type input "Clean"
click at [502, 451] on input "Clean" at bounding box center [456, 446] width 238 height 27
click at [576, 483] on label at bounding box center [582, 483] width 13 height 13
click at [576, 483] on input "checkbox" at bounding box center [581, 484] width 11 height 11
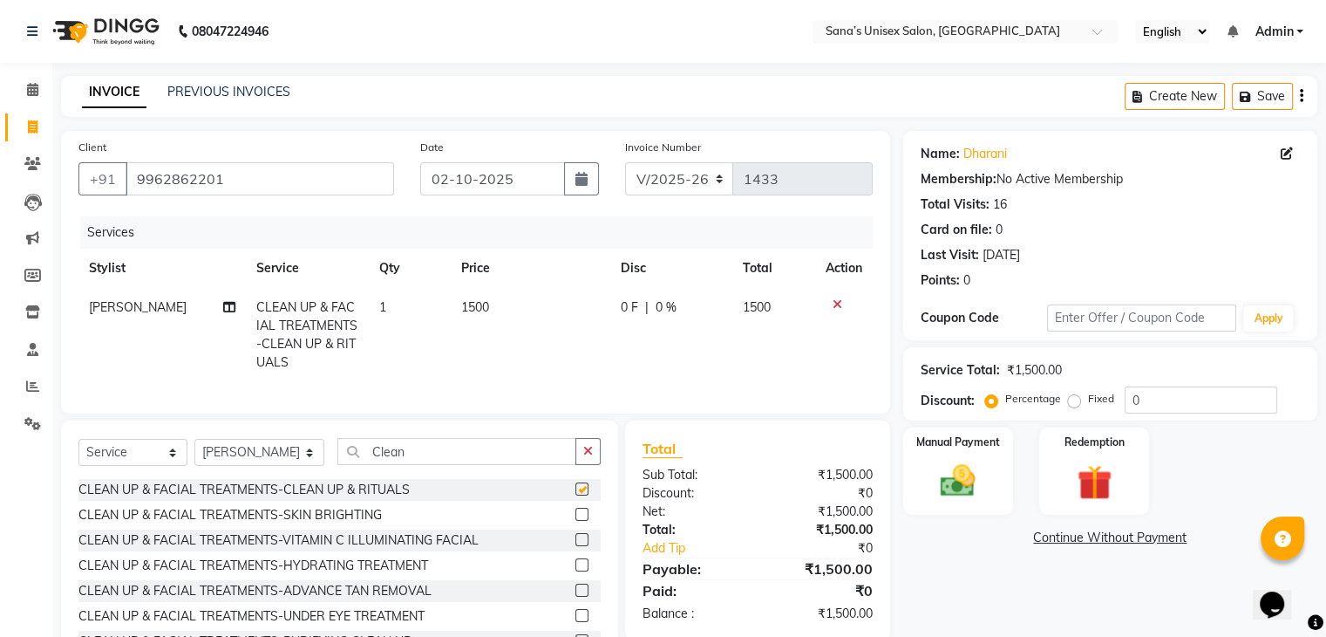
checkbox input "false"
click at [582, 465] on button "button" at bounding box center [588, 451] width 25 height 27
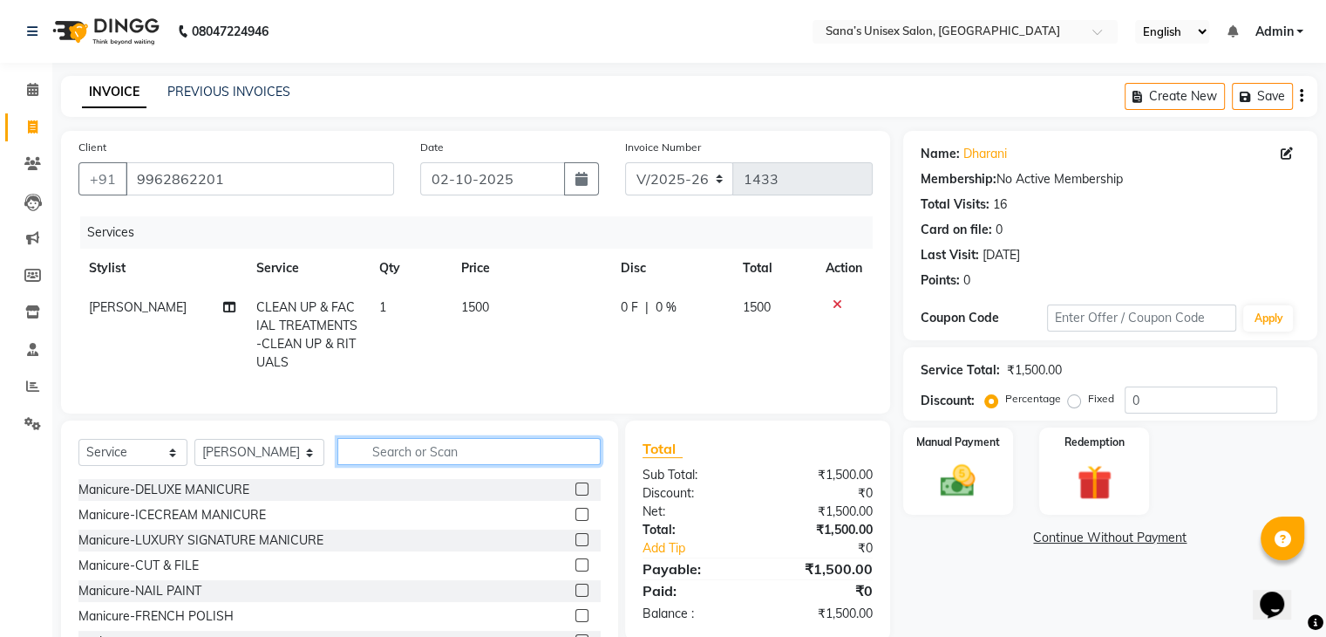
click at [542, 452] on input "text" at bounding box center [468, 451] width 262 height 27
click at [535, 465] on input "text" at bounding box center [468, 451] width 262 height 27
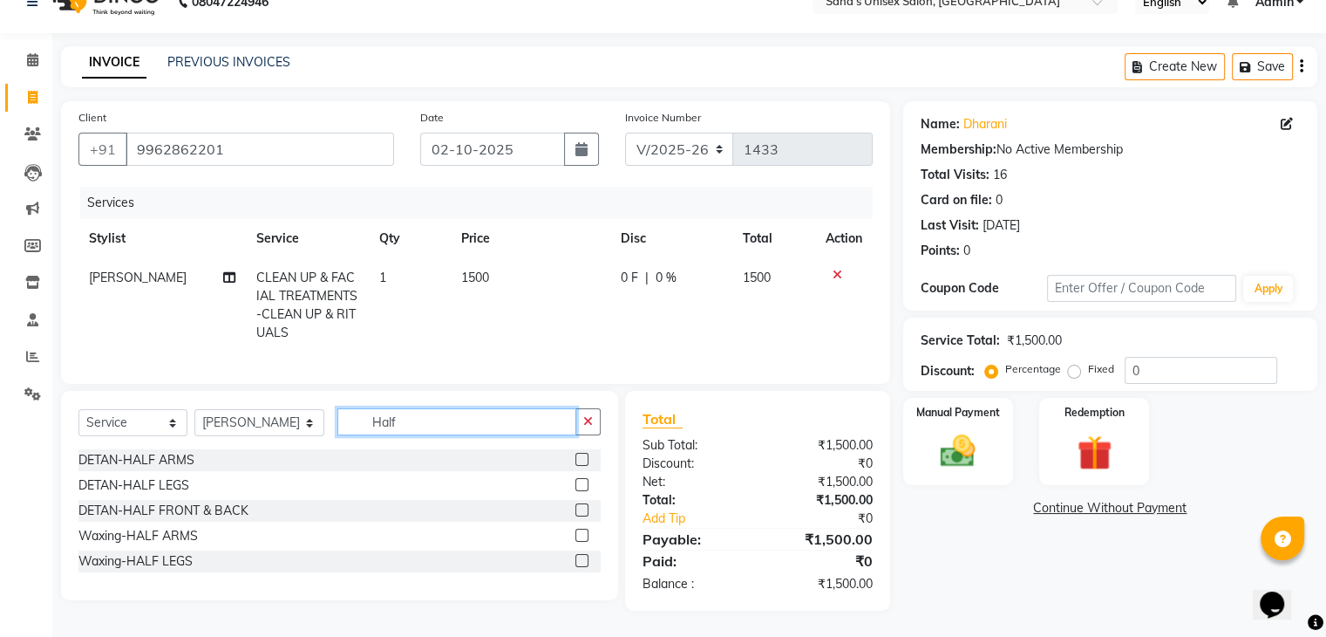
scroll to position [44, 0]
type input "Half"
click at [582, 562] on label at bounding box center [582, 560] width 13 height 13
click at [582, 562] on input "checkbox" at bounding box center [581, 560] width 11 height 11
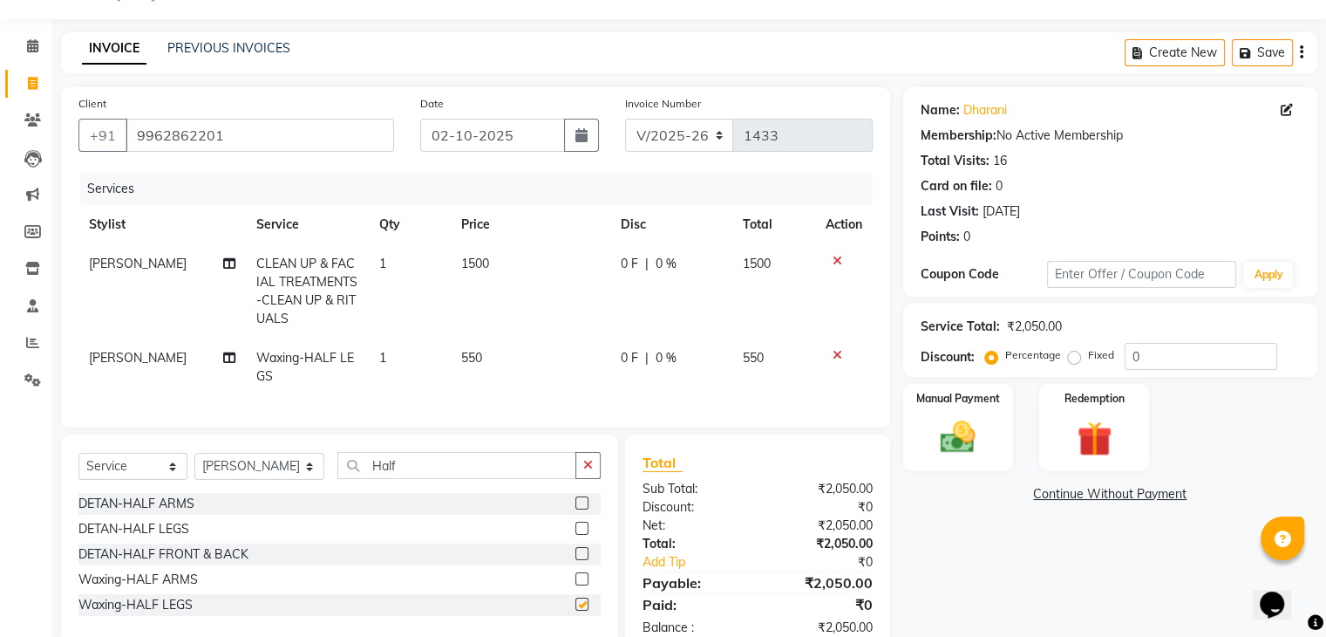
checkbox input "false"
click at [586, 479] on button "button" at bounding box center [588, 465] width 25 height 27
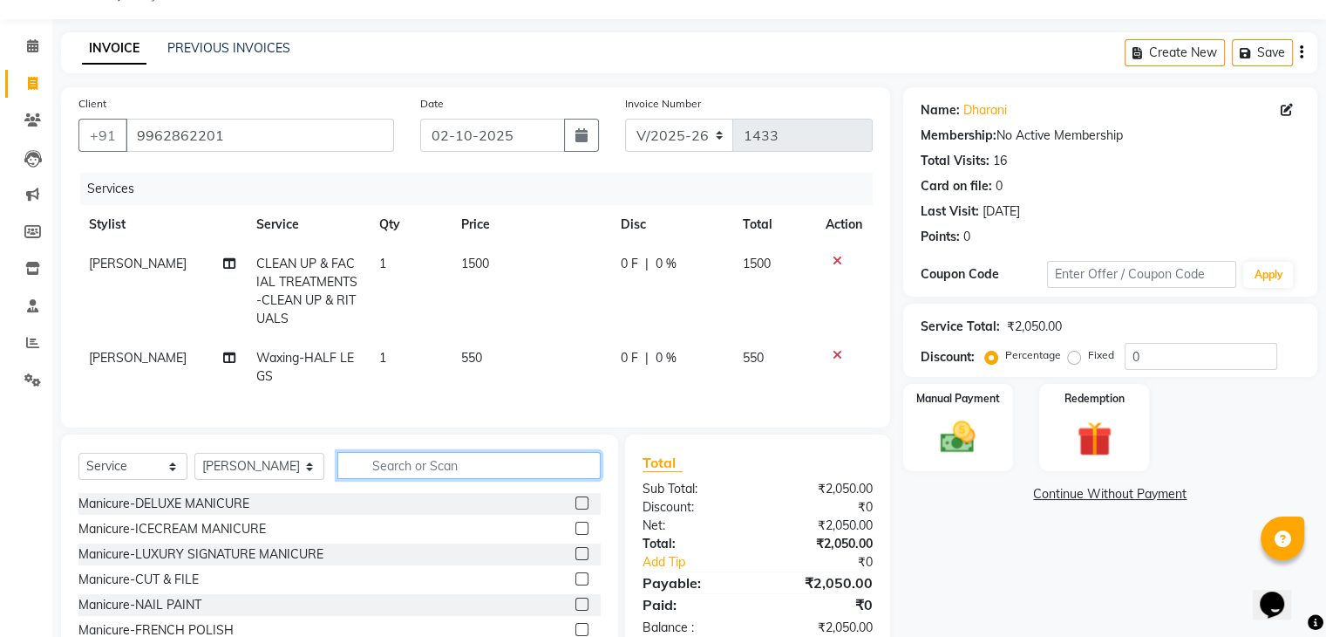
click at [574, 479] on input "text" at bounding box center [468, 465] width 262 height 27
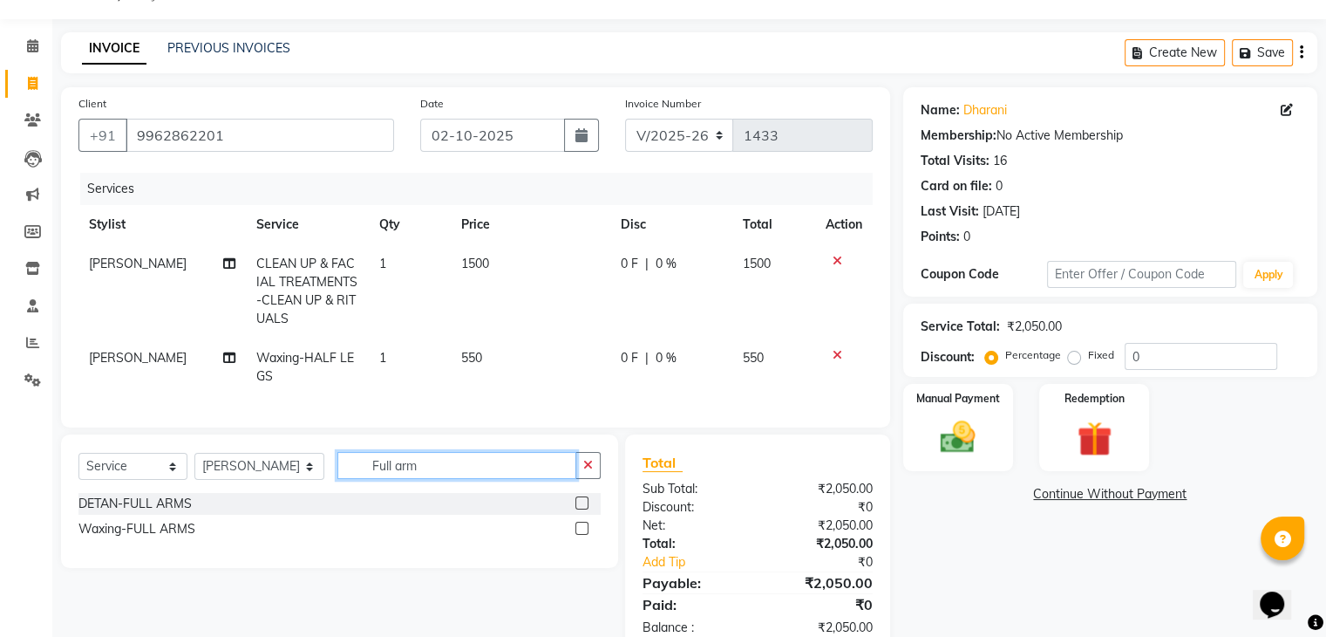
type input "Full arm"
click at [584, 535] on label at bounding box center [582, 527] width 13 height 13
click at [584, 535] on input "checkbox" at bounding box center [581, 528] width 11 height 11
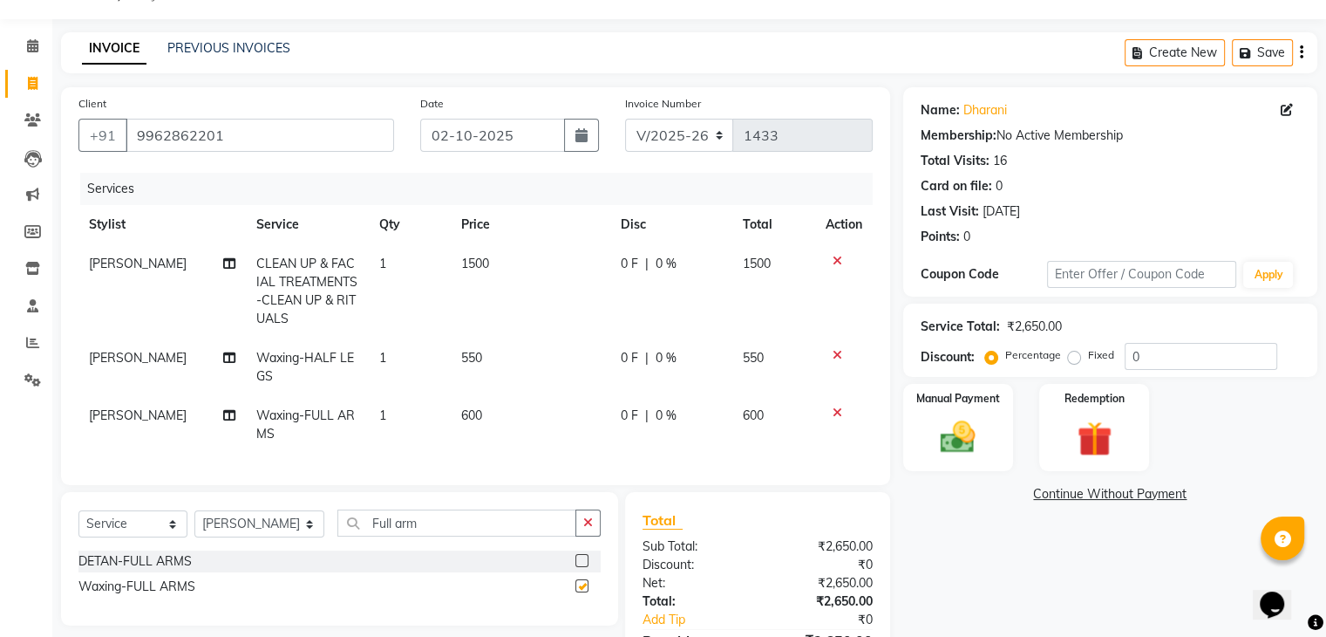
checkbox input "false"
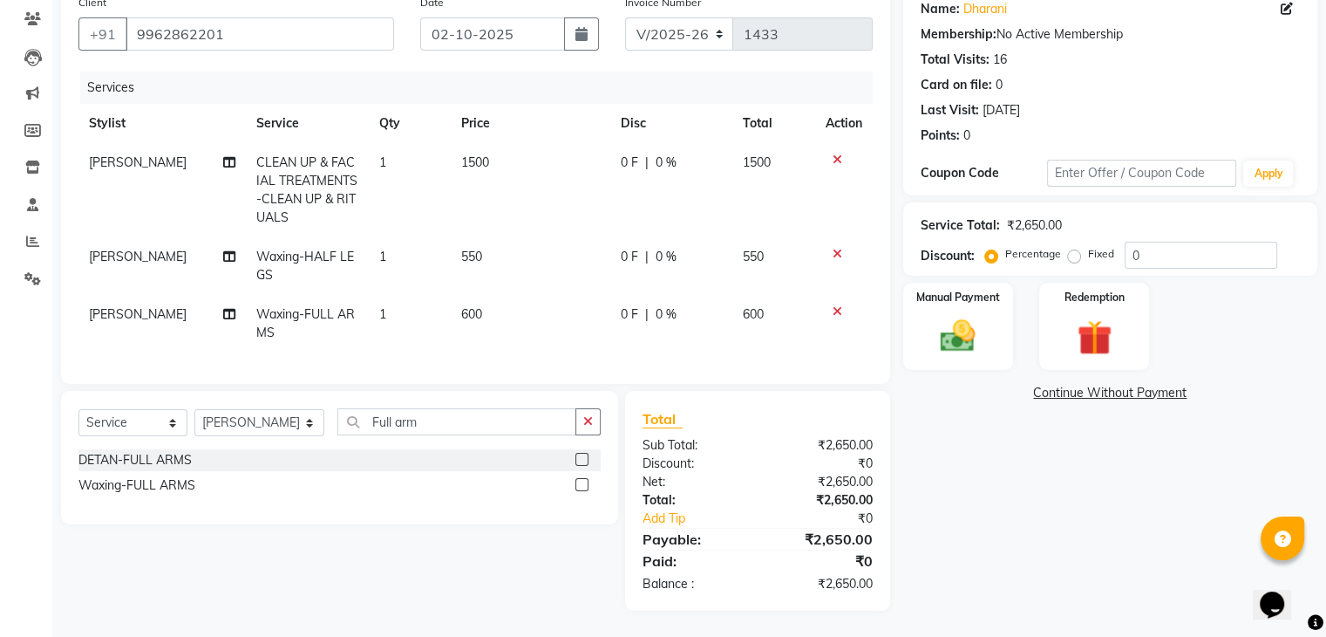
scroll to position [159, 0]
click at [957, 326] on img at bounding box center [958, 337] width 58 height 42
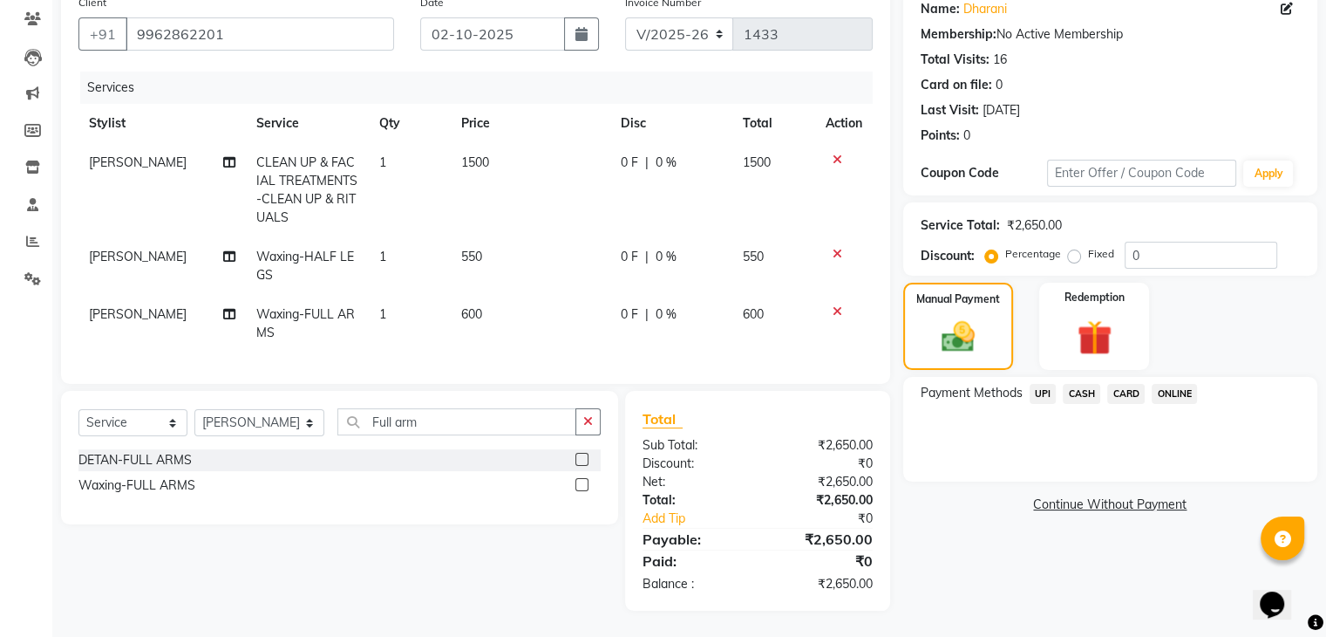
click at [1163, 384] on span "ONLINE" at bounding box center [1174, 394] width 45 height 20
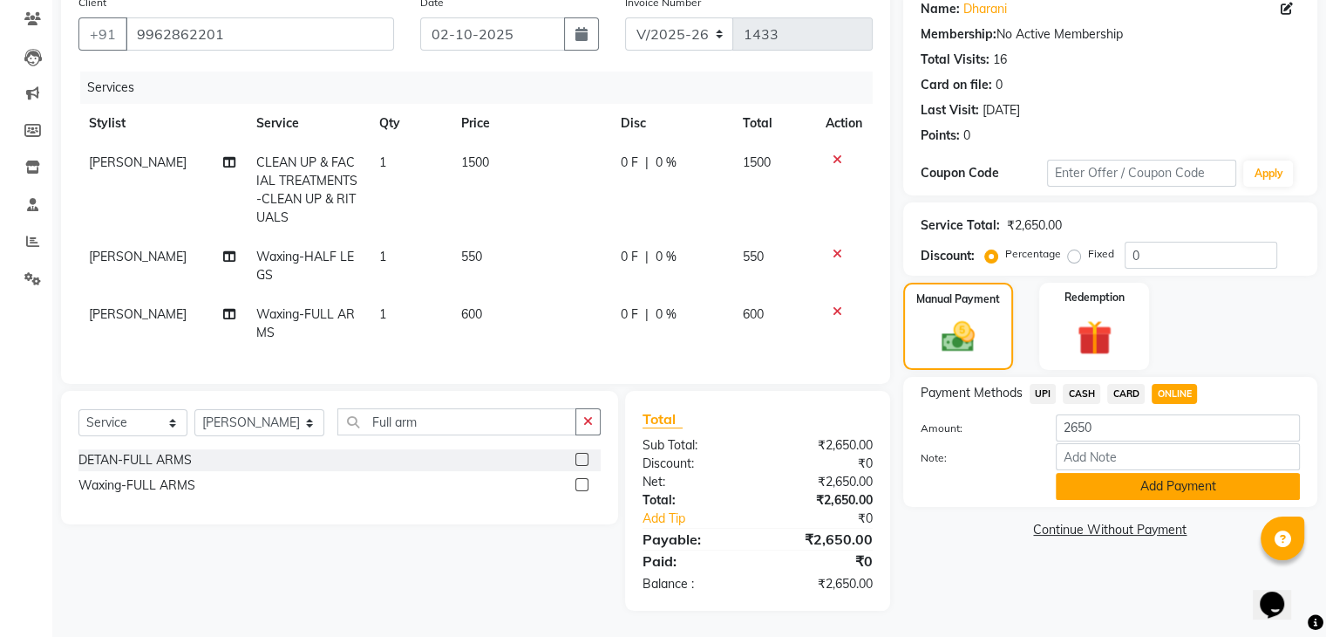
click at [1087, 477] on button "Add Payment" at bounding box center [1178, 486] width 244 height 27
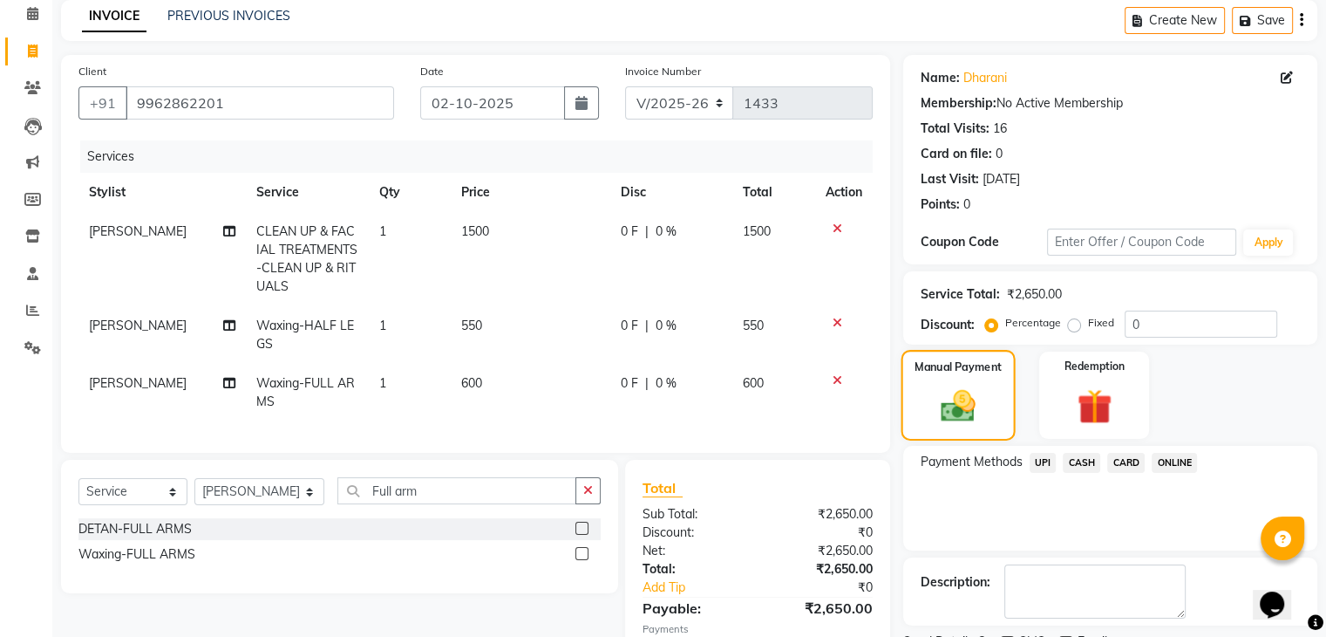
scroll to position [195, 0]
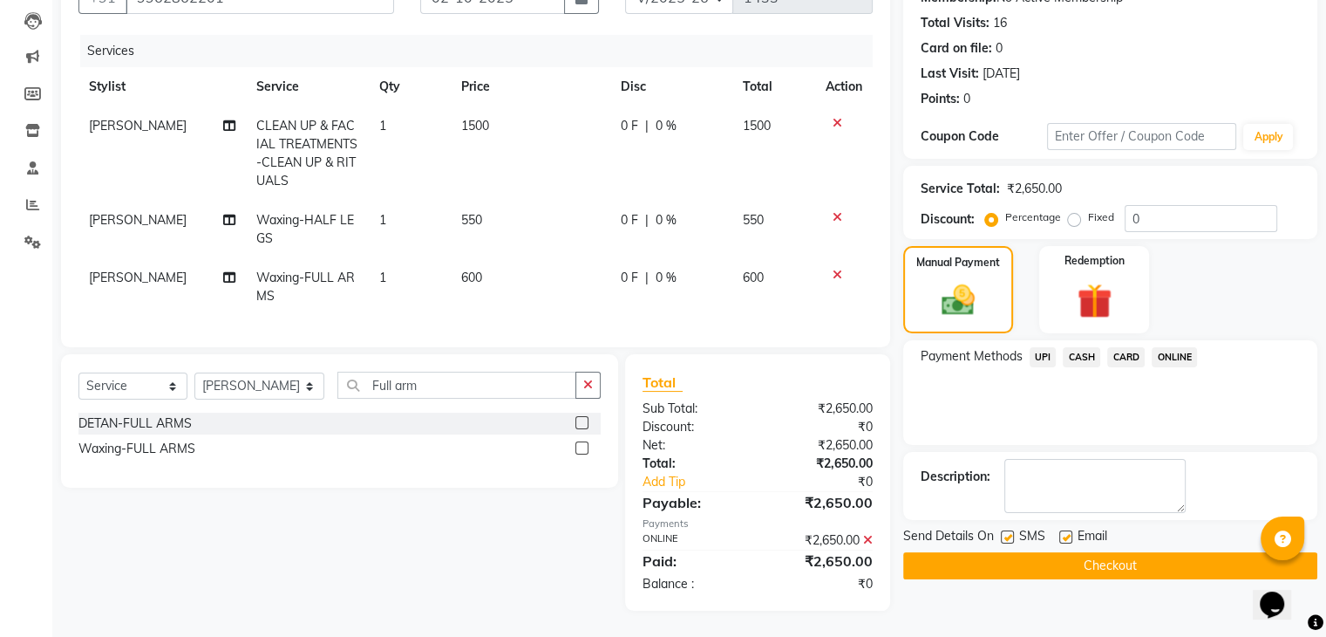
click at [1081, 552] on button "Checkout" at bounding box center [1110, 565] width 414 height 27
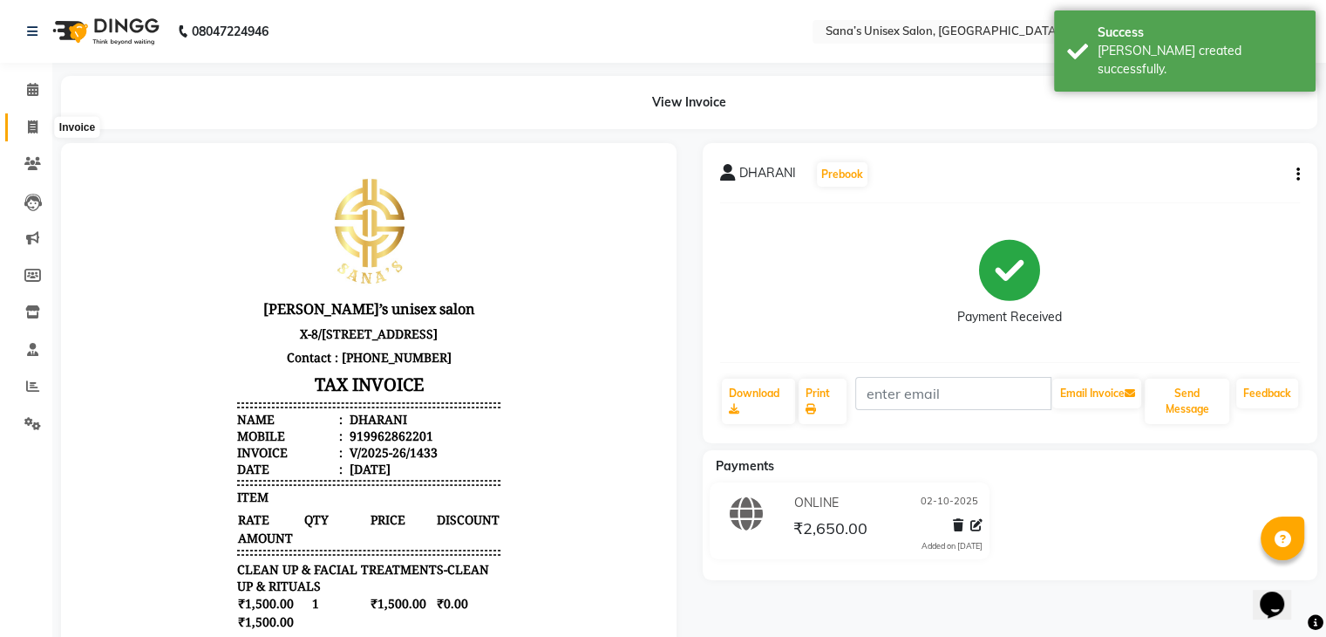
click at [33, 130] on icon at bounding box center [33, 126] width 10 height 13
select select "service"
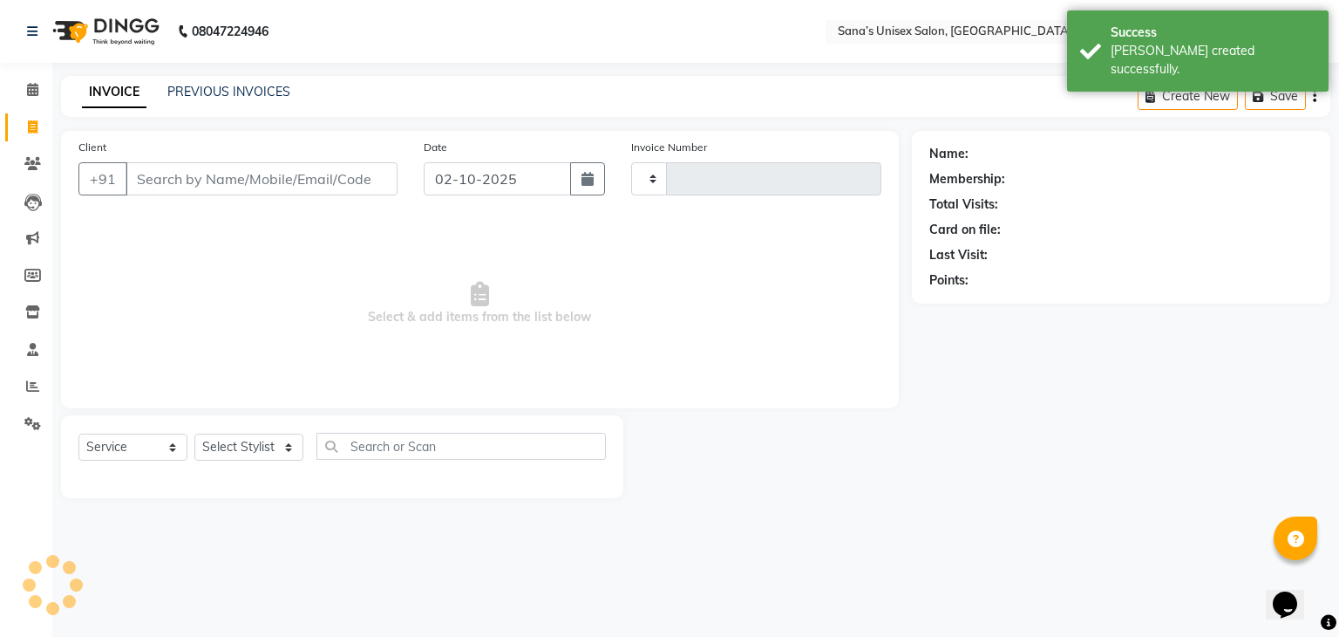
type input "1434"
select select "6091"
click at [223, 91] on link "PREVIOUS INVOICES" at bounding box center [228, 92] width 123 height 16
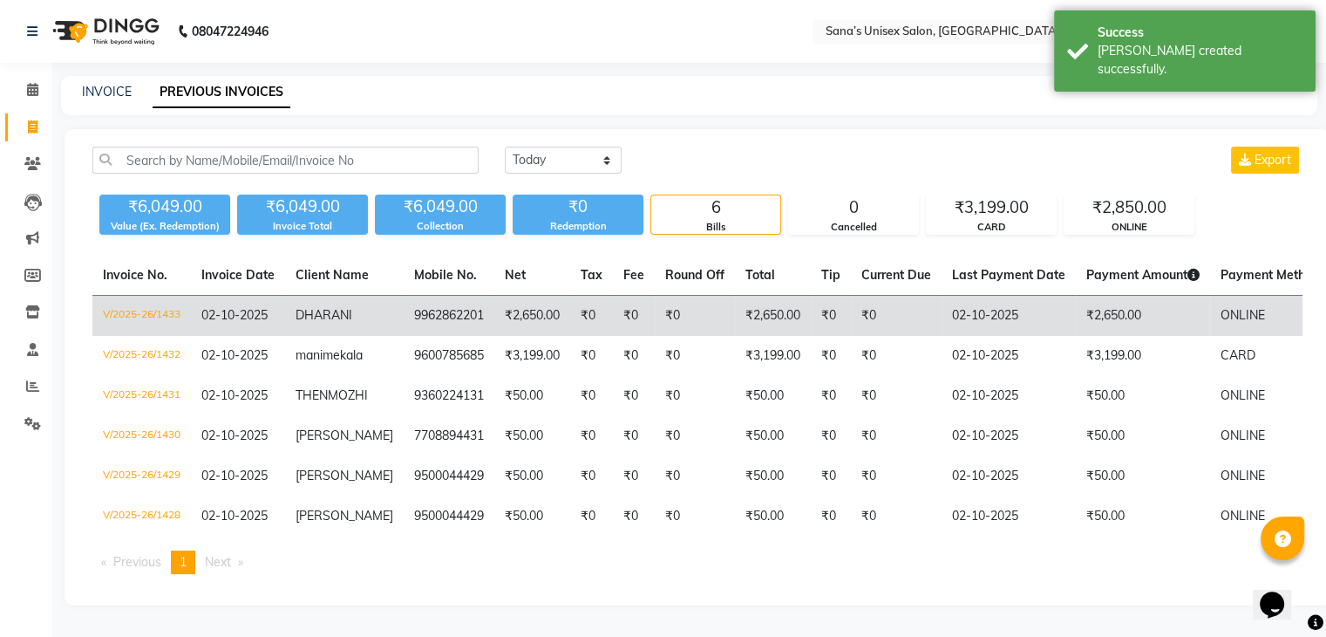
click at [310, 320] on span "DHARANI" at bounding box center [324, 315] width 57 height 16
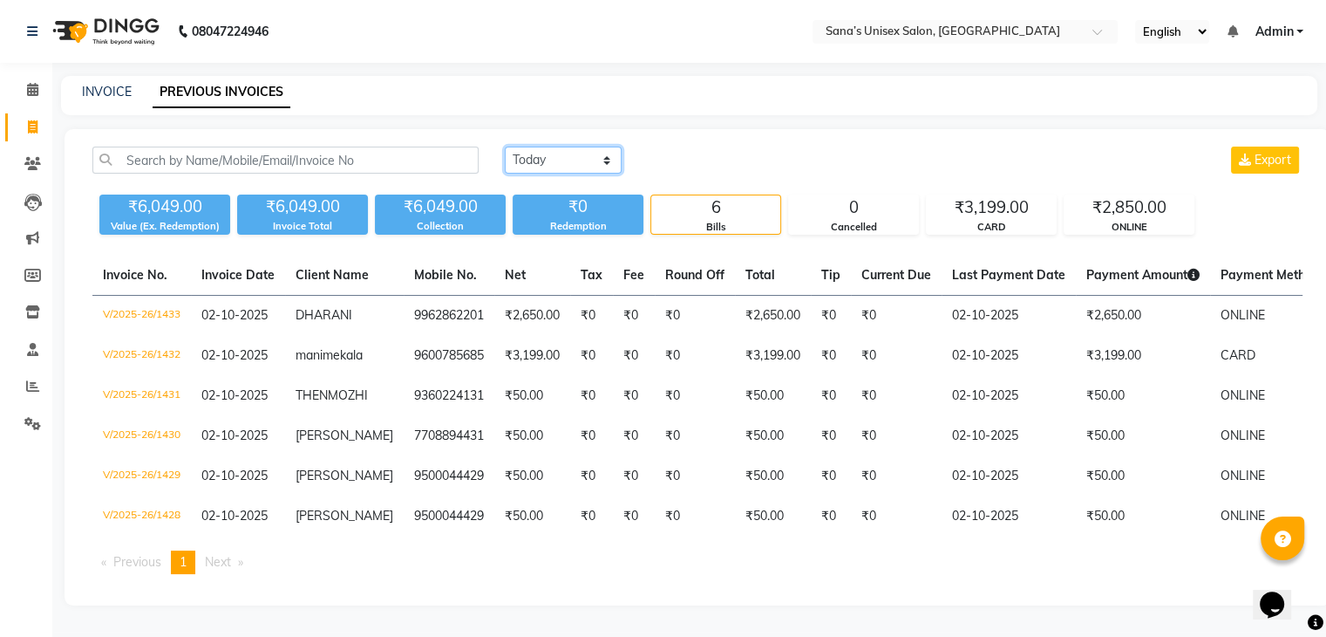
click at [547, 160] on select "Today Yesterday Custom Range" at bounding box center [563, 159] width 117 height 27
click at [717, 153] on div "Today Yesterday Custom Range Export" at bounding box center [904, 159] width 798 height 27
click at [31, 124] on icon at bounding box center [33, 126] width 10 height 13
select select "6091"
select select "service"
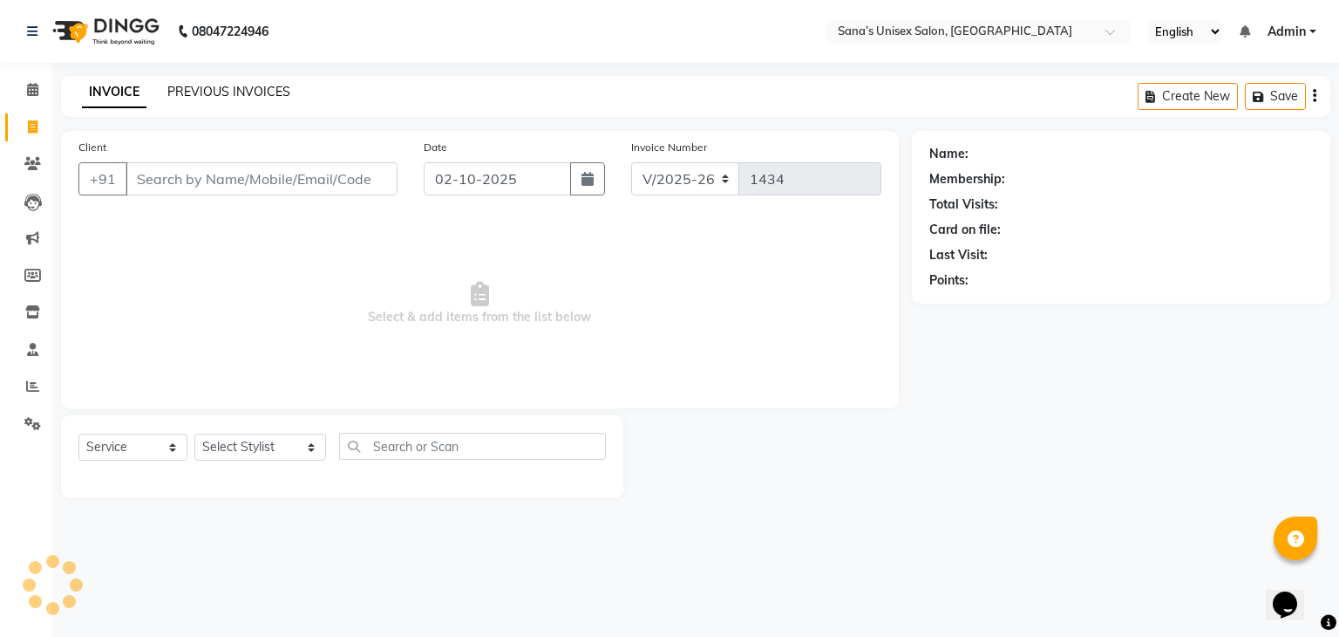
drag, startPoint x: 164, startPoint y: 95, endPoint x: 188, endPoint y: 94, distance: 24.4
click at [165, 95] on div "INVOICE PREVIOUS INVOICES" at bounding box center [175, 92] width 229 height 18
click at [188, 94] on link "PREVIOUS INVOICES" at bounding box center [228, 92] width 123 height 16
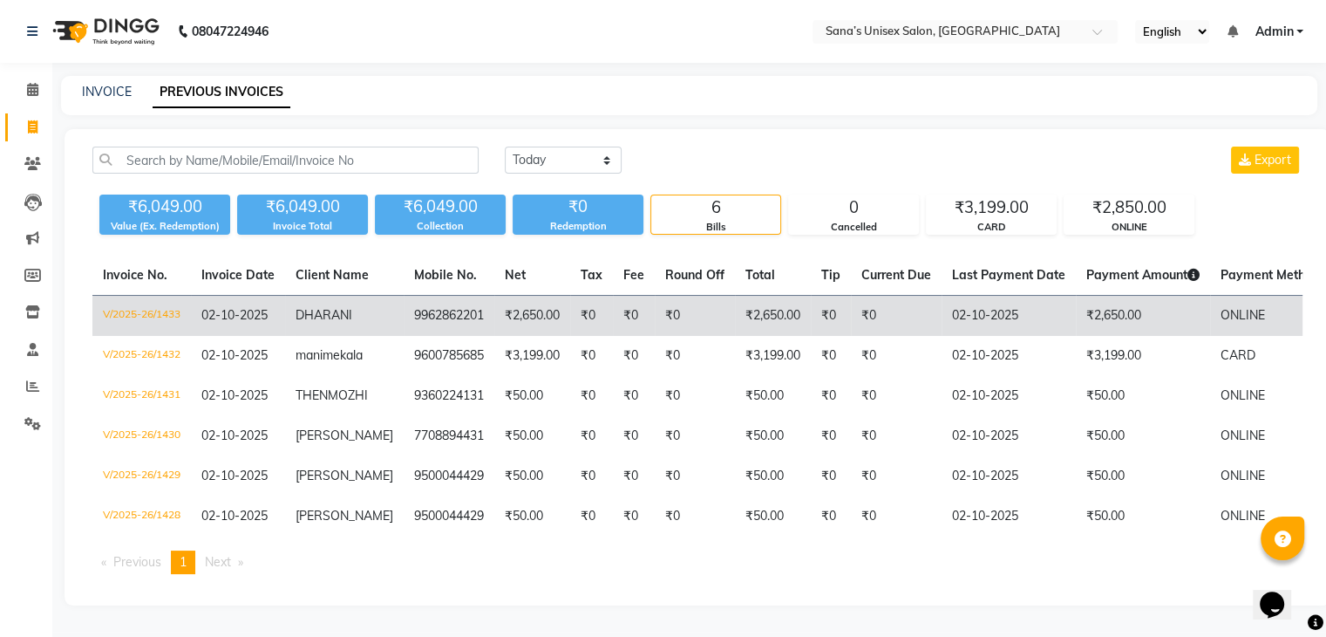
click at [345, 313] on span "DHARANI" at bounding box center [324, 315] width 57 height 16
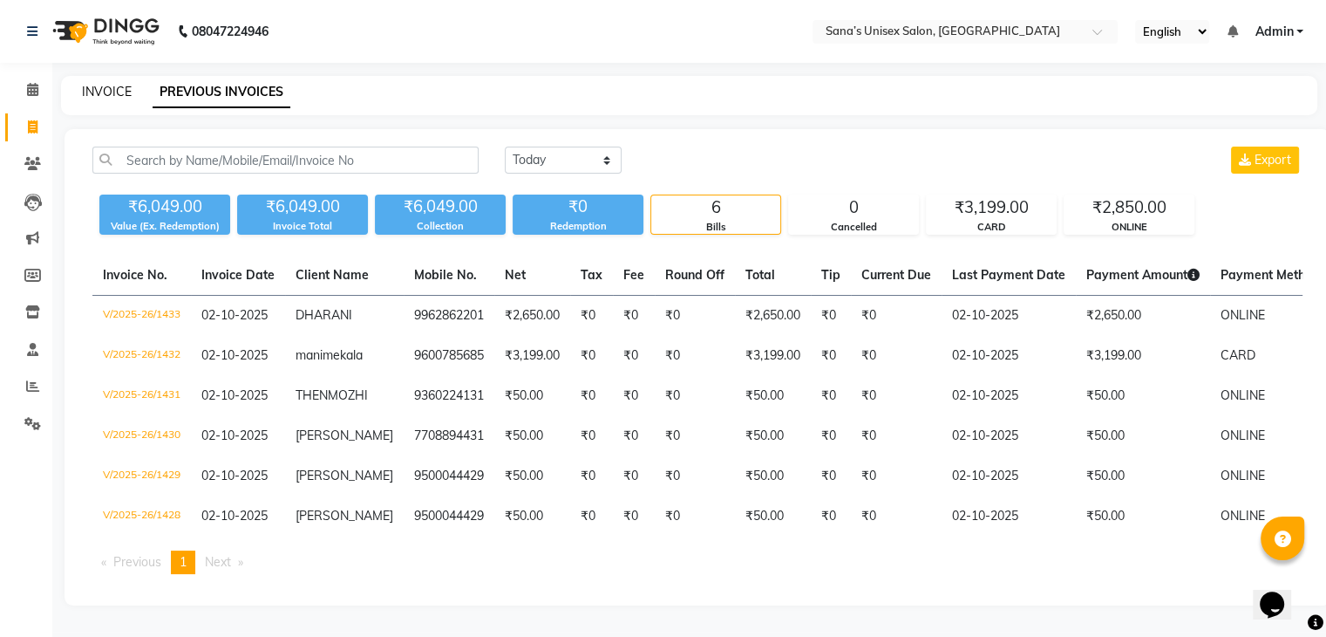
click at [93, 95] on link "INVOICE" at bounding box center [107, 92] width 50 height 16
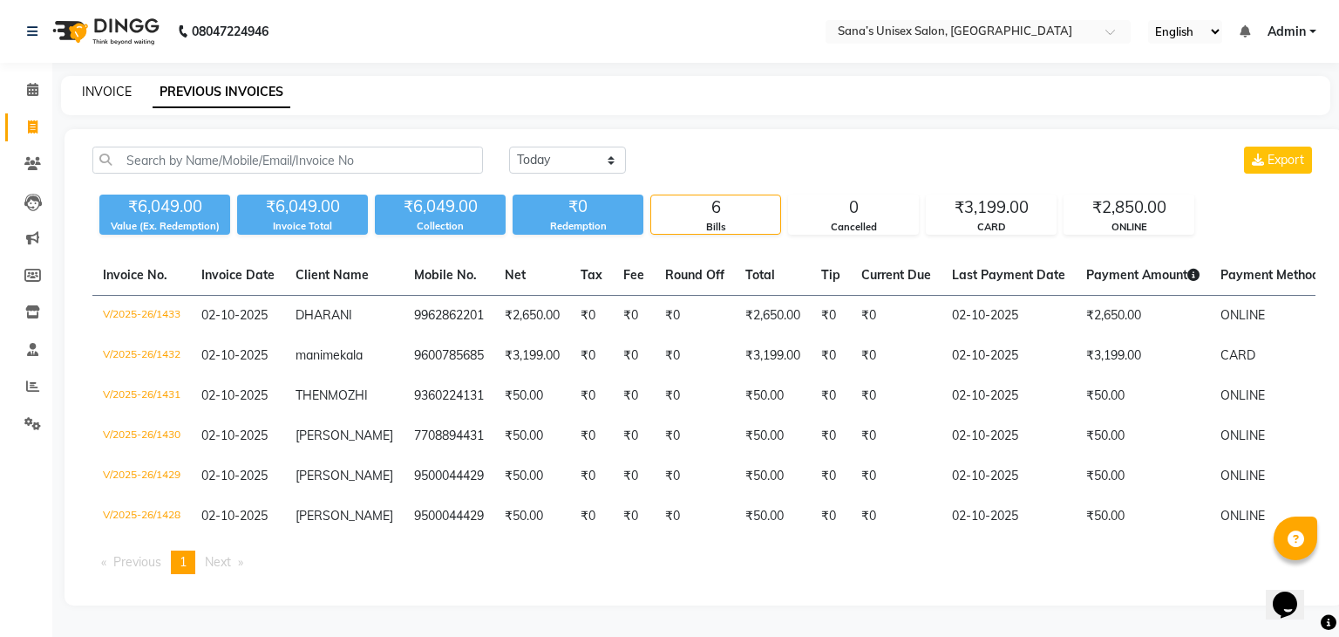
select select "6091"
select select "service"
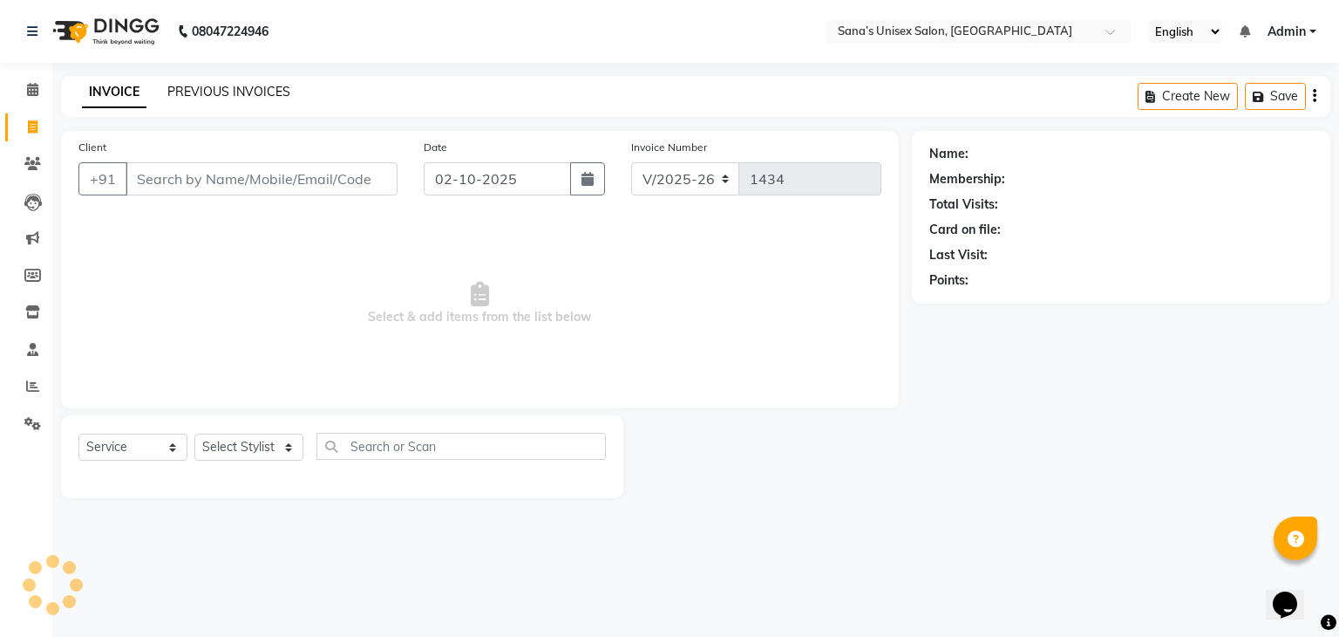
click at [247, 95] on link "PREVIOUS INVOICES" at bounding box center [228, 92] width 123 height 16
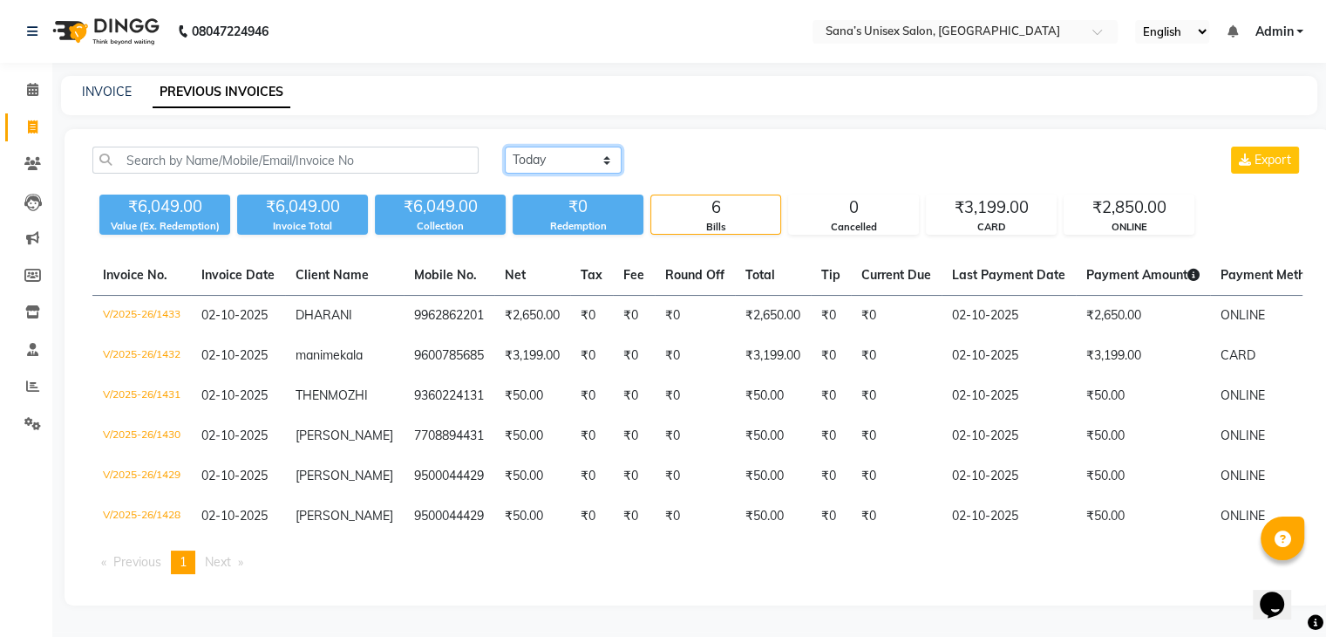
click at [576, 154] on select "Today Yesterday Custom Range" at bounding box center [563, 159] width 117 height 27
select select "range"
click at [505, 146] on select "Today Yesterday Custom Range" at bounding box center [563, 159] width 117 height 27
click at [733, 172] on input "02-10-2025" at bounding box center [705, 160] width 122 height 24
select select "10"
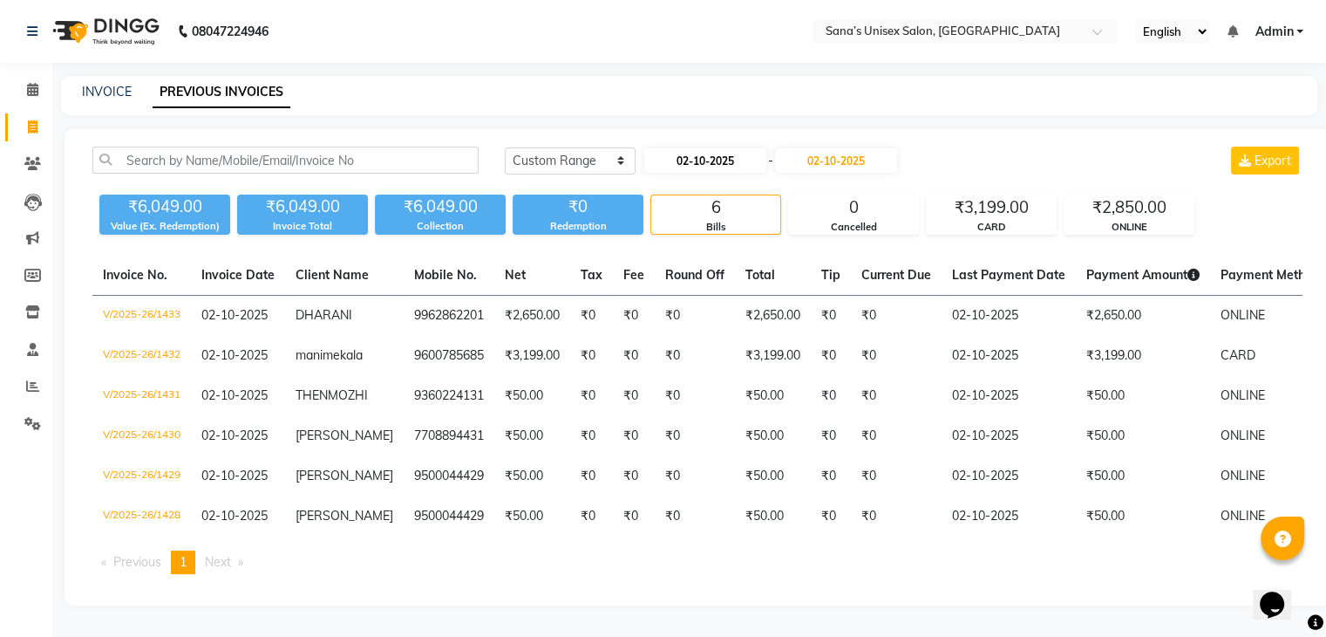
select select "2025"
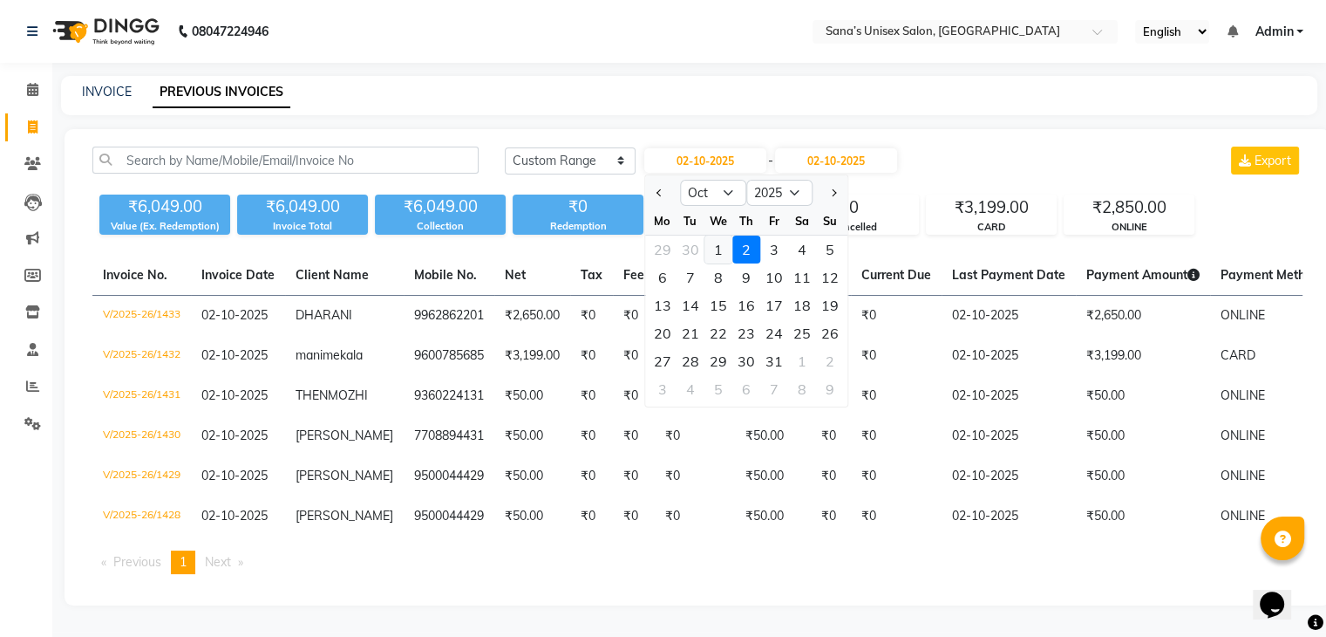
click at [712, 240] on div "1" at bounding box center [719, 249] width 28 height 28
type input "01-10-2025"
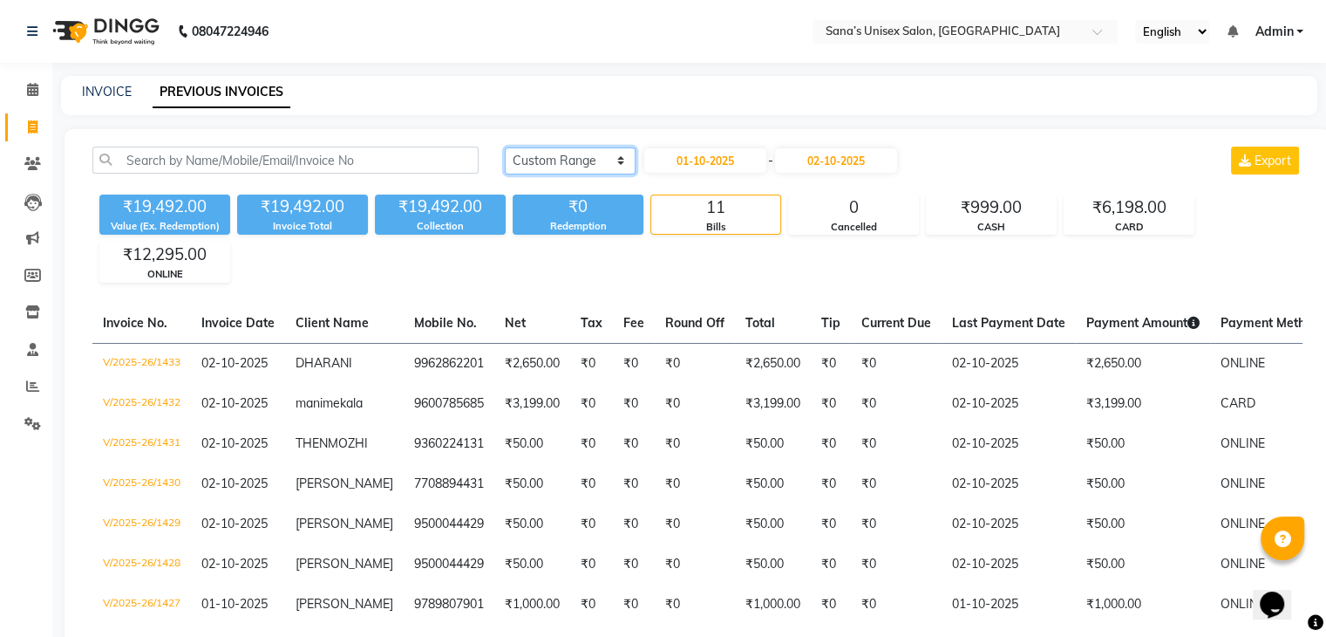
click at [608, 151] on select "Today Yesterday Custom Range" at bounding box center [570, 160] width 131 height 27
select select "today"
click at [505, 147] on select "Today Yesterday Custom Range" at bounding box center [570, 160] width 131 height 27
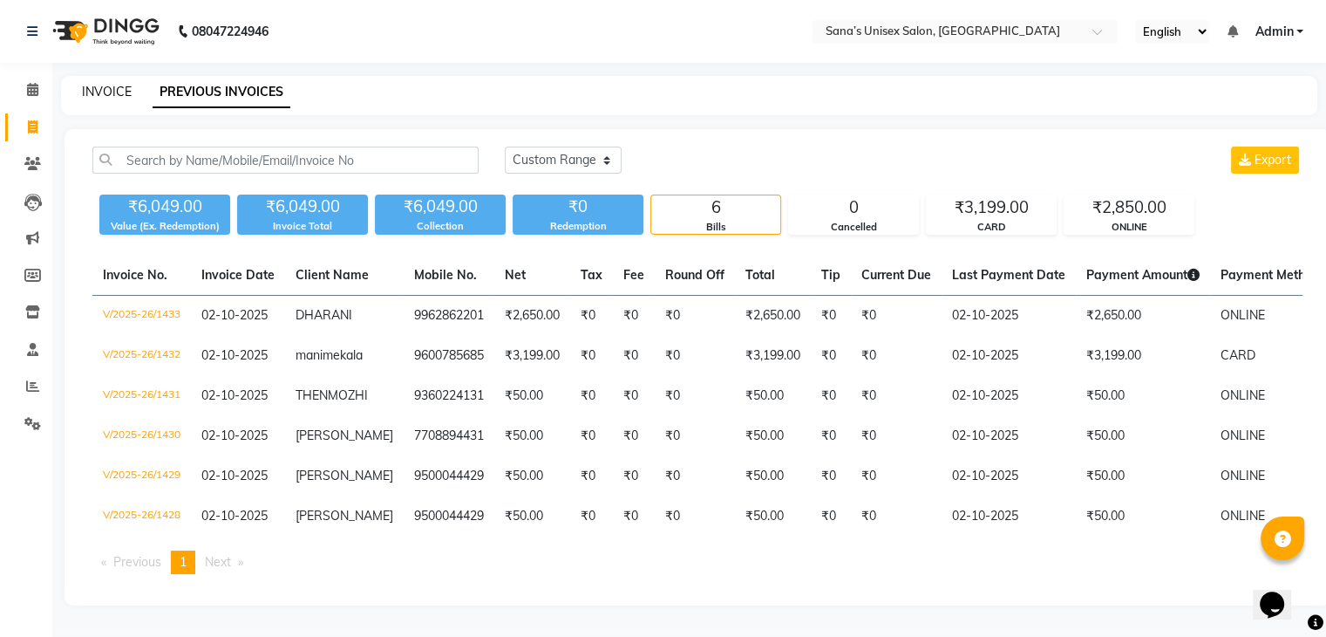
click at [120, 86] on link "INVOICE" at bounding box center [107, 92] width 50 height 16
select select "service"
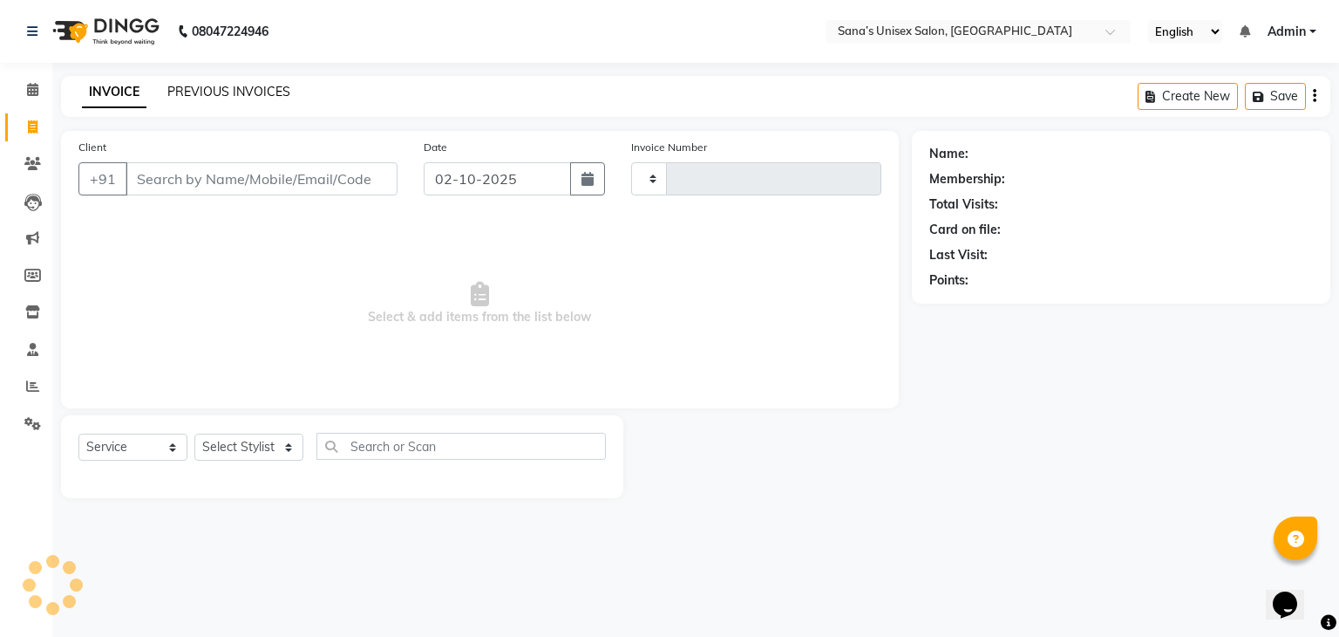
type input "1434"
select select "6091"
click at [199, 97] on link "PREVIOUS INVOICES" at bounding box center [228, 92] width 123 height 16
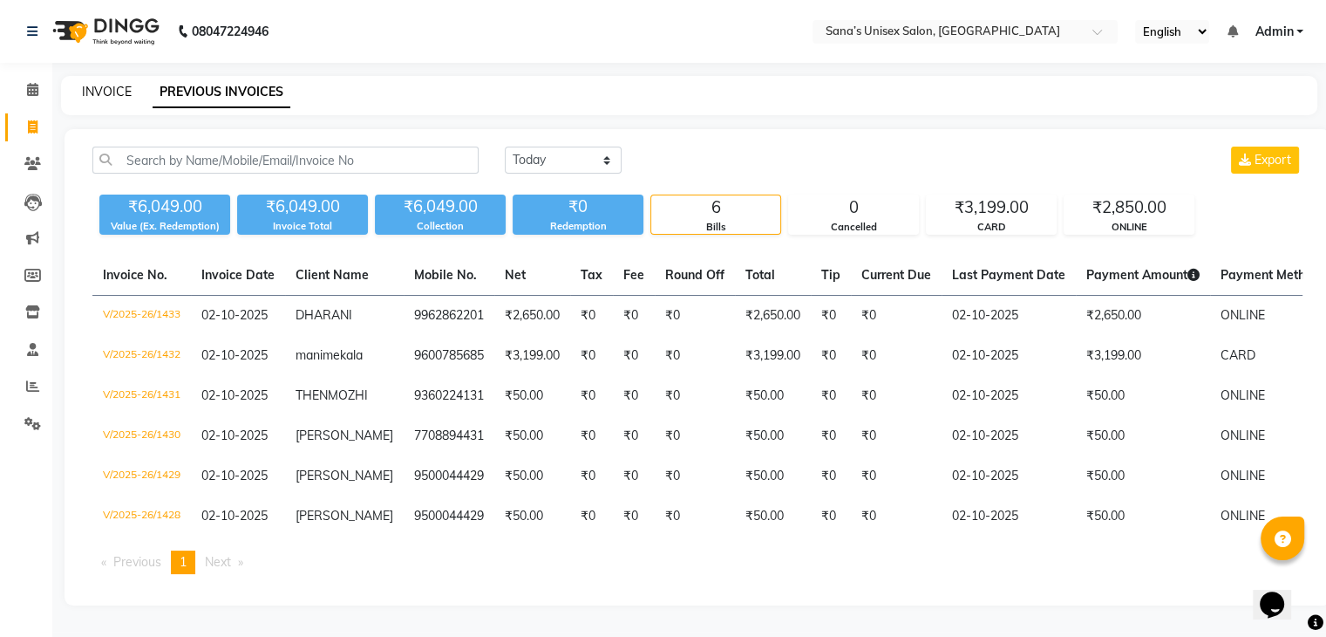
click at [119, 93] on link "INVOICE" at bounding box center [107, 92] width 50 height 16
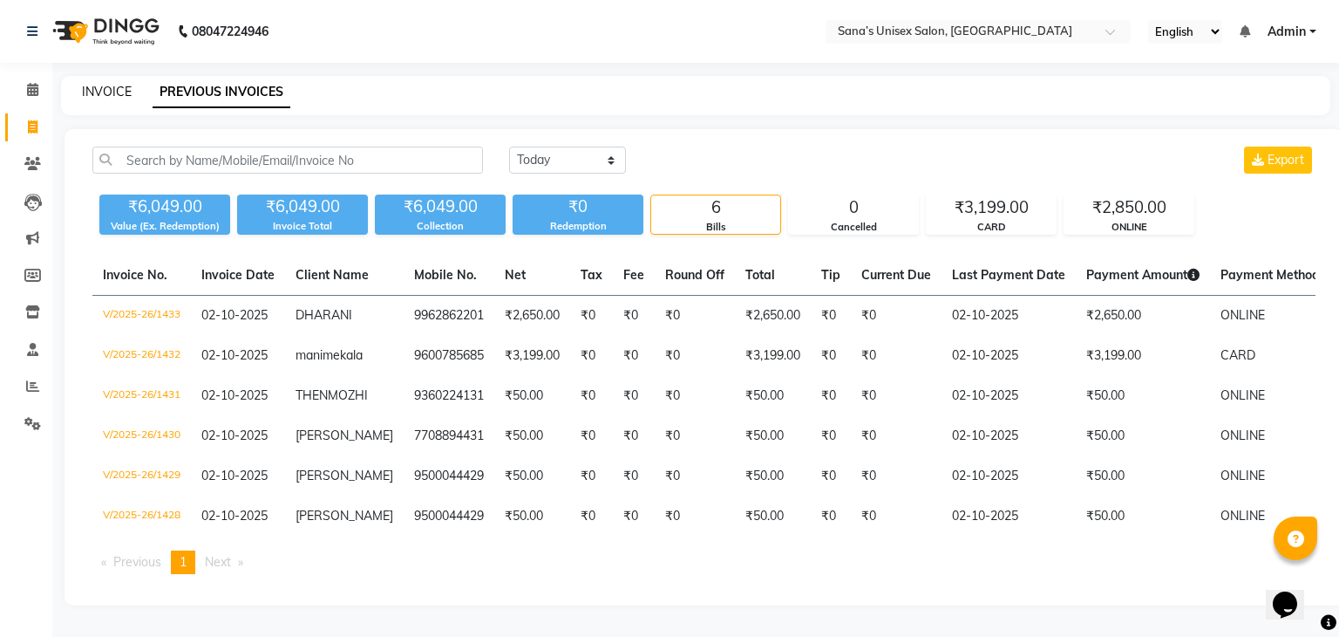
select select "6091"
select select "service"
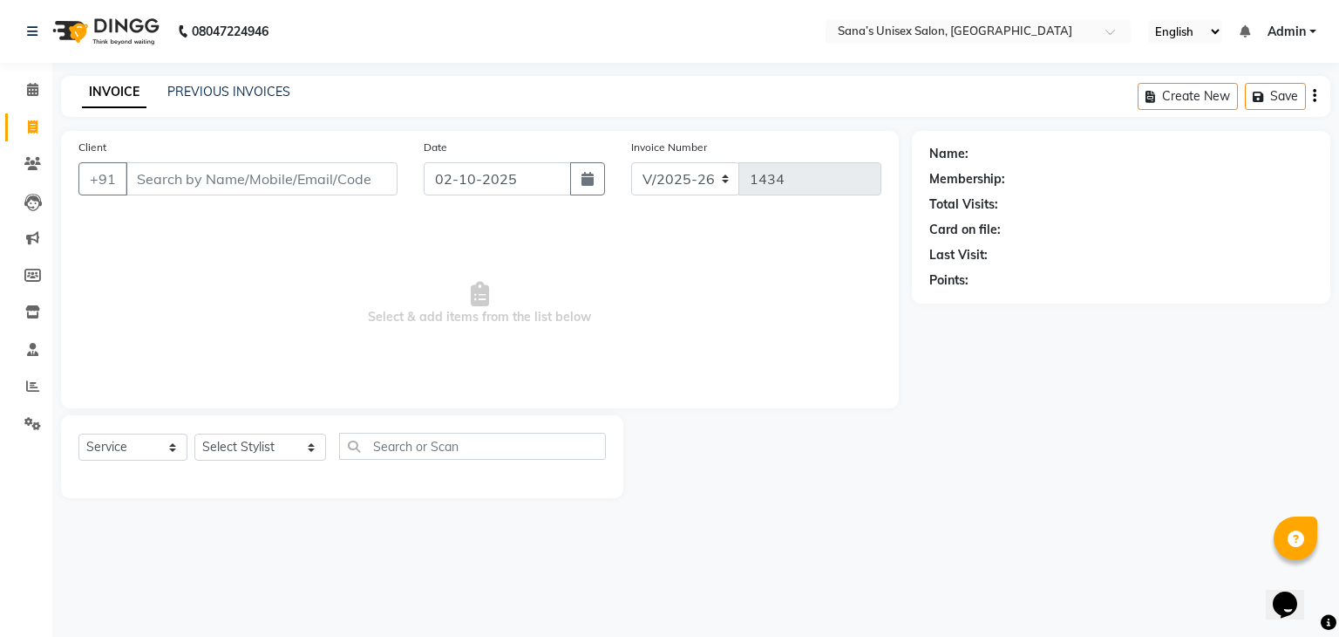
drag, startPoint x: 240, startPoint y: 182, endPoint x: 206, endPoint y: 254, distance: 79.2
click at [206, 254] on span "Select & add items from the list below" at bounding box center [479, 303] width 803 height 174
click at [228, 444] on select "Select Stylist anjali beauty MADHU [PERSON_NAME] (BEAUTY THERAPIST) [PERSON_NAM…" at bounding box center [260, 446] width 132 height 27
click at [140, 369] on span "Select & add items from the list below" at bounding box center [479, 303] width 803 height 174
click at [215, 95] on link "PREVIOUS INVOICES" at bounding box center [228, 92] width 123 height 16
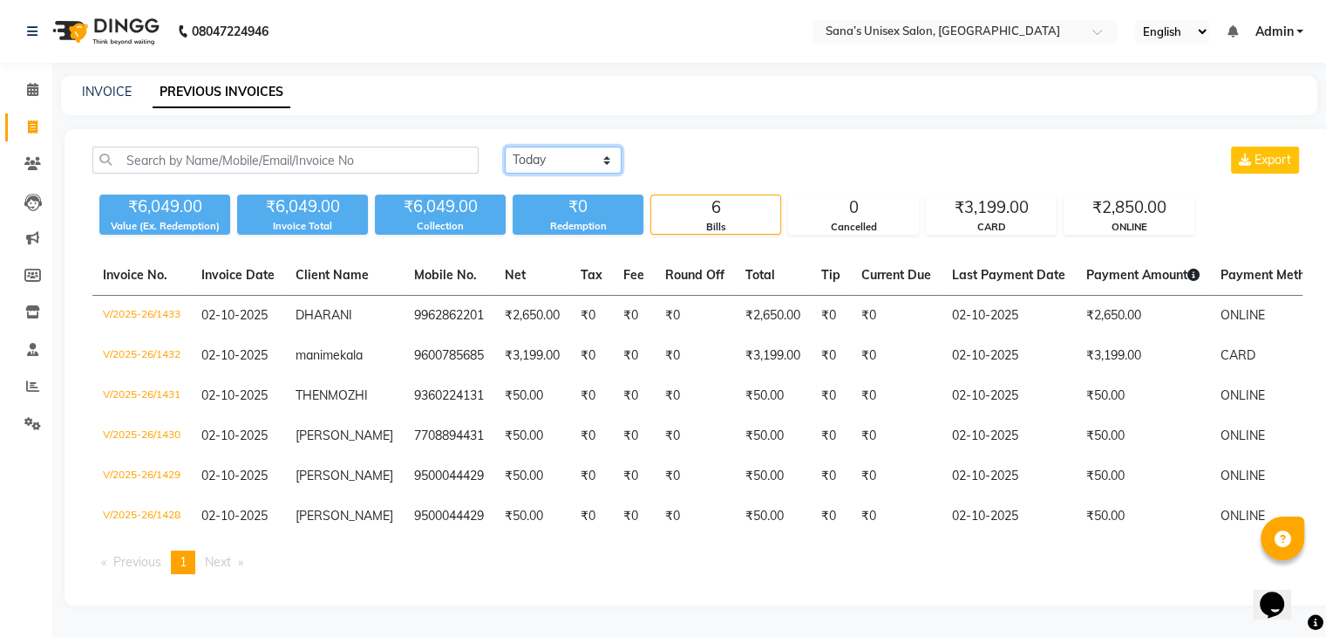
click at [573, 164] on select "Today Yesterday Custom Range" at bounding box center [563, 159] width 117 height 27
click at [505, 146] on select "Today Yesterday Custom Range" at bounding box center [563, 159] width 117 height 27
click at [600, 165] on select "Today Yesterday Custom Range" at bounding box center [570, 160] width 131 height 27
click at [505, 147] on select "Today Yesterday Custom Range" at bounding box center [570, 160] width 131 height 27
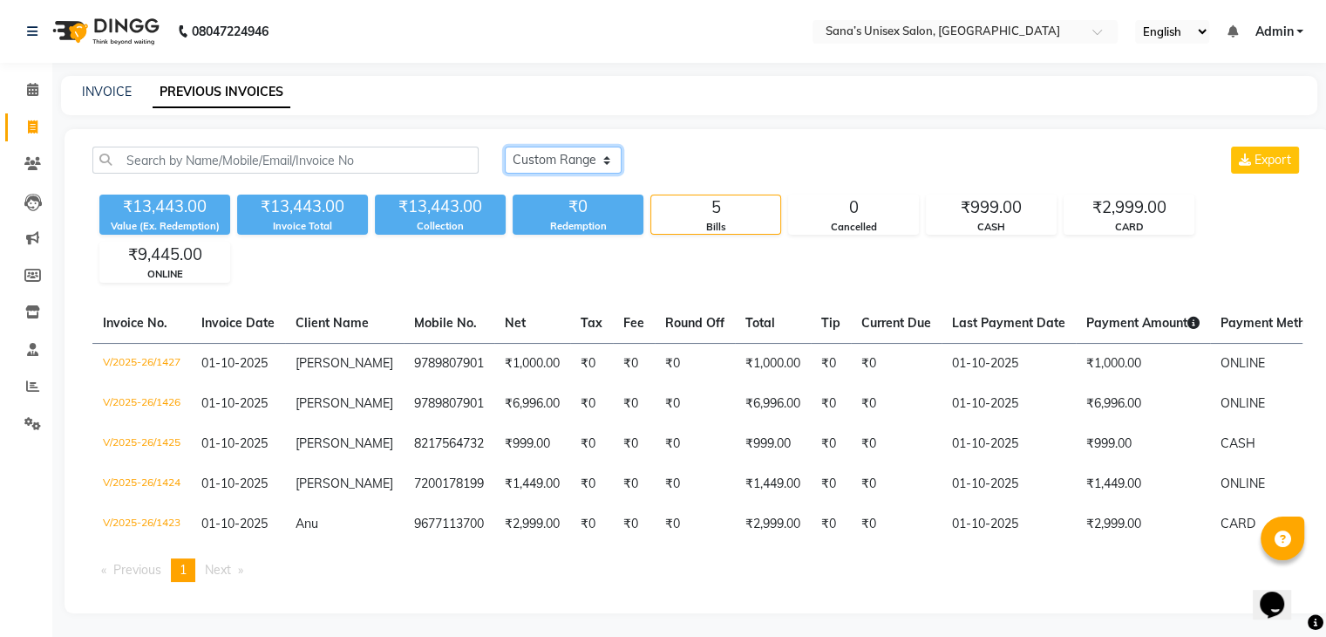
click at [579, 172] on select "Today Yesterday Custom Range" at bounding box center [563, 159] width 117 height 27
select select "today"
click at [505, 146] on select "Today Yesterday Custom Range" at bounding box center [563, 159] width 117 height 27
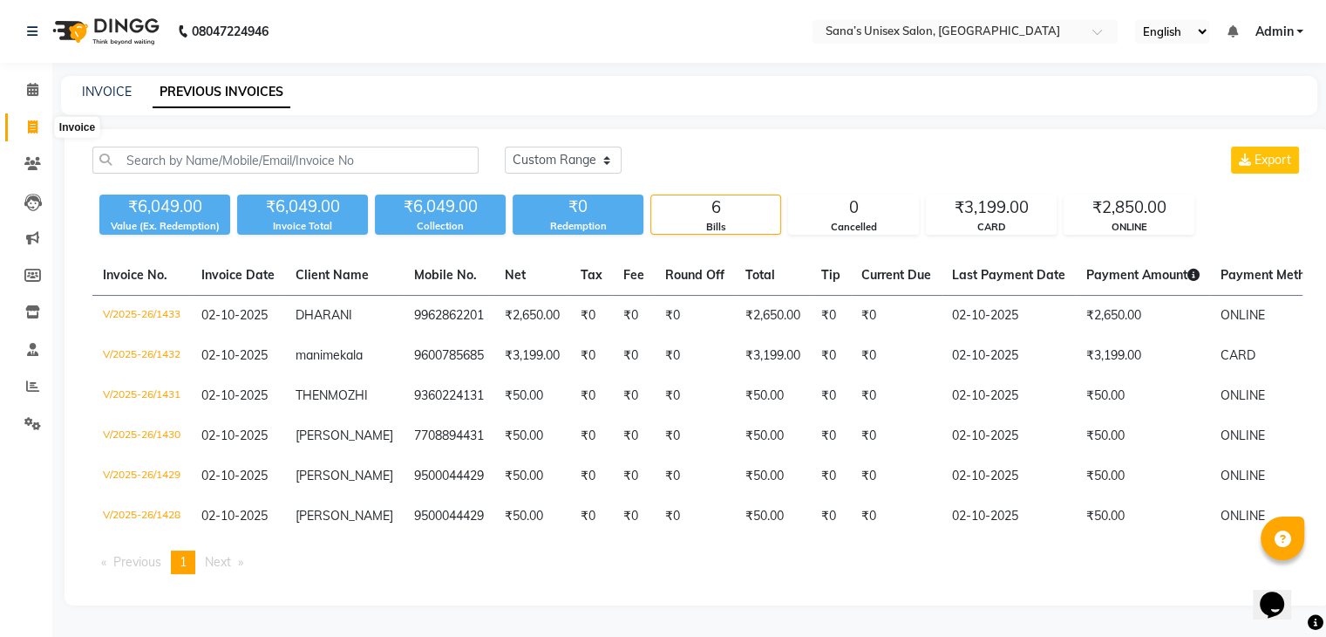
click at [28, 133] on span at bounding box center [32, 128] width 31 height 20
select select "6091"
select select "service"
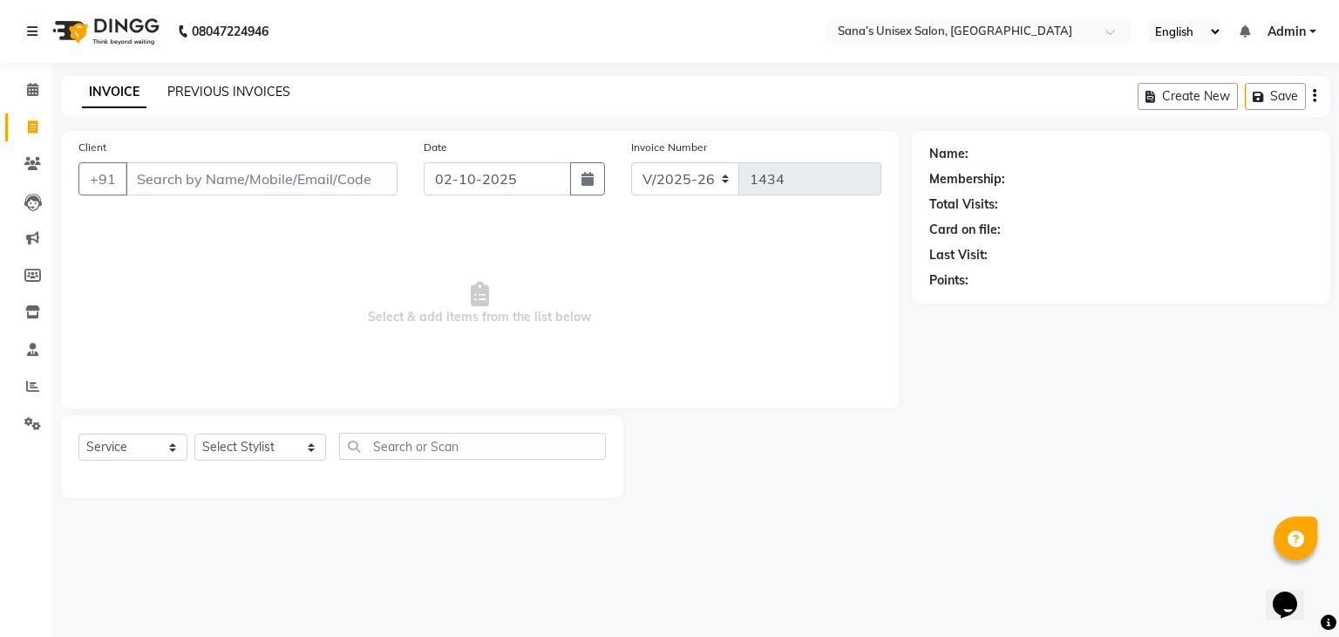
click at [208, 95] on link "PREVIOUS INVOICES" at bounding box center [228, 92] width 123 height 16
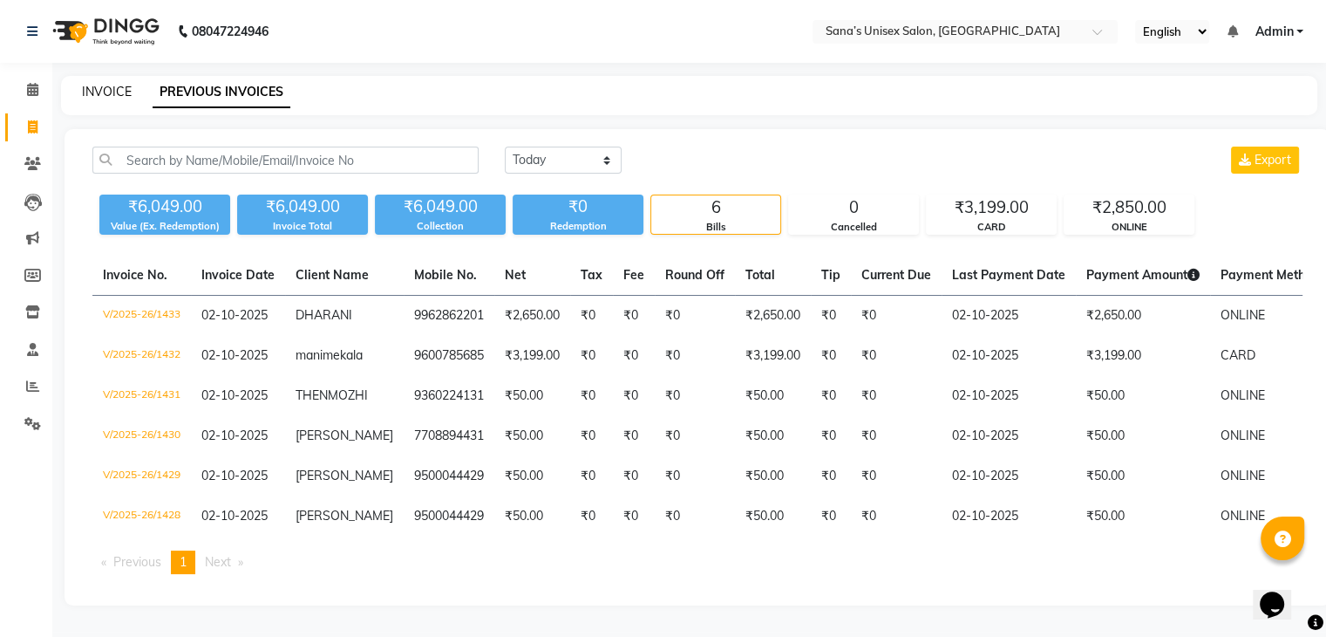
click at [119, 95] on link "INVOICE" at bounding box center [107, 92] width 50 height 16
select select "service"
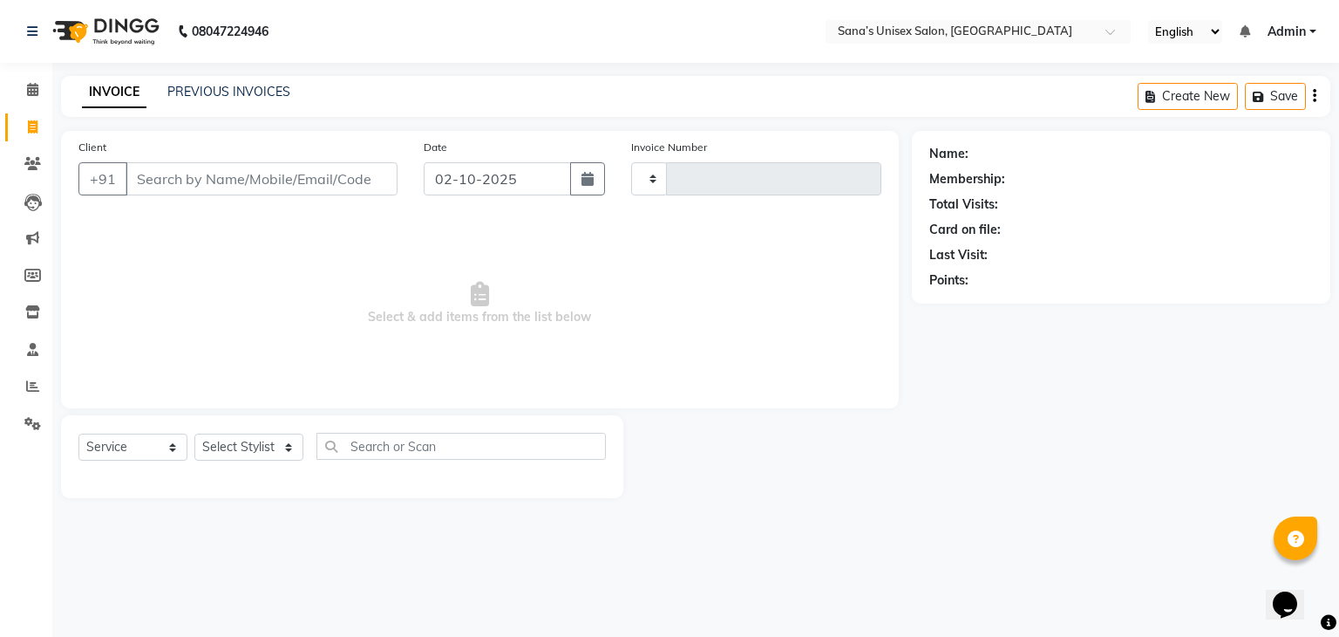
type input "1434"
select select "6091"
click at [230, 97] on link "PREVIOUS INVOICES" at bounding box center [228, 92] width 123 height 16
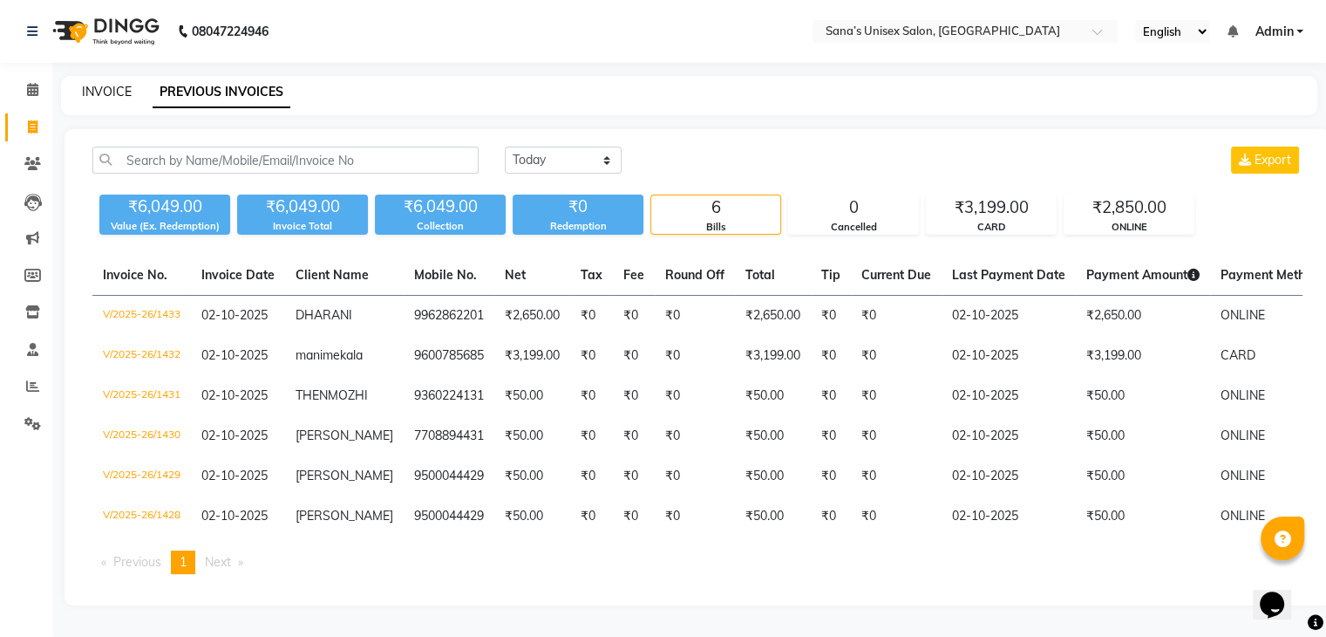
click at [118, 88] on link "INVOICE" at bounding box center [107, 92] width 50 height 16
select select "service"
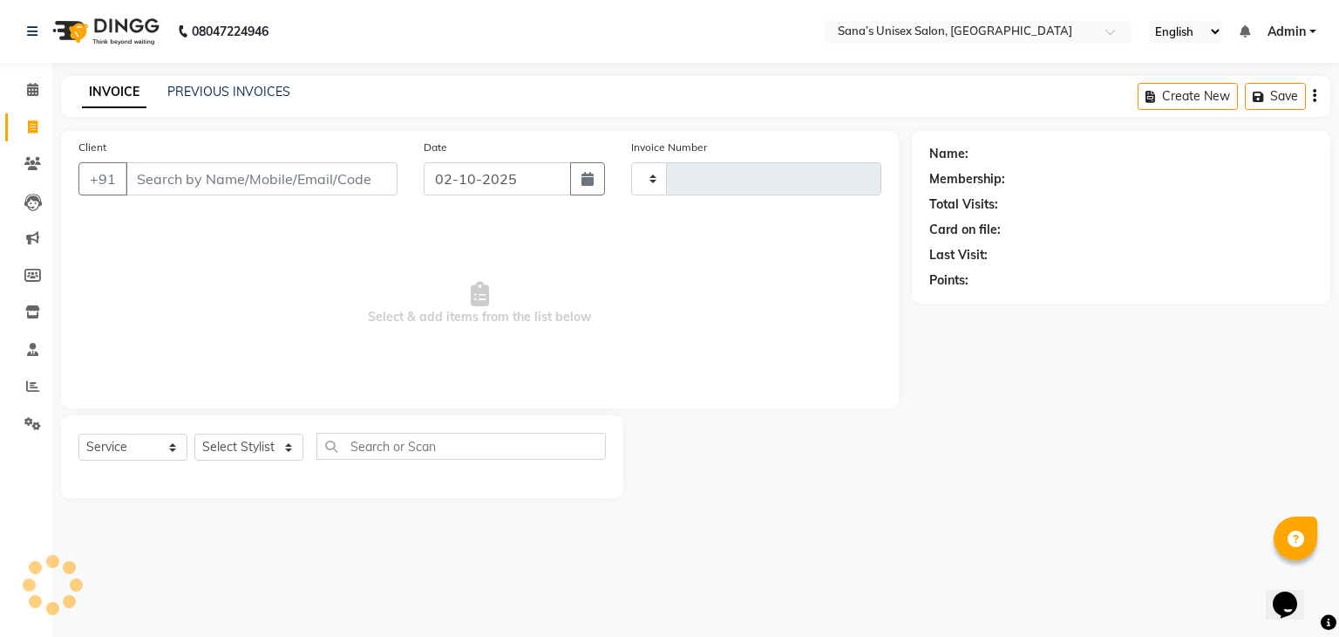
type input "1434"
select select "6091"
click at [330, 99] on div "INVOICE PREVIOUS INVOICES Create New Save" at bounding box center [696, 96] width 1270 height 41
click at [218, 104] on div "INVOICE PREVIOUS INVOICES Create New Save" at bounding box center [696, 96] width 1270 height 41
click at [218, 92] on link "PREVIOUS INVOICES" at bounding box center [228, 92] width 123 height 16
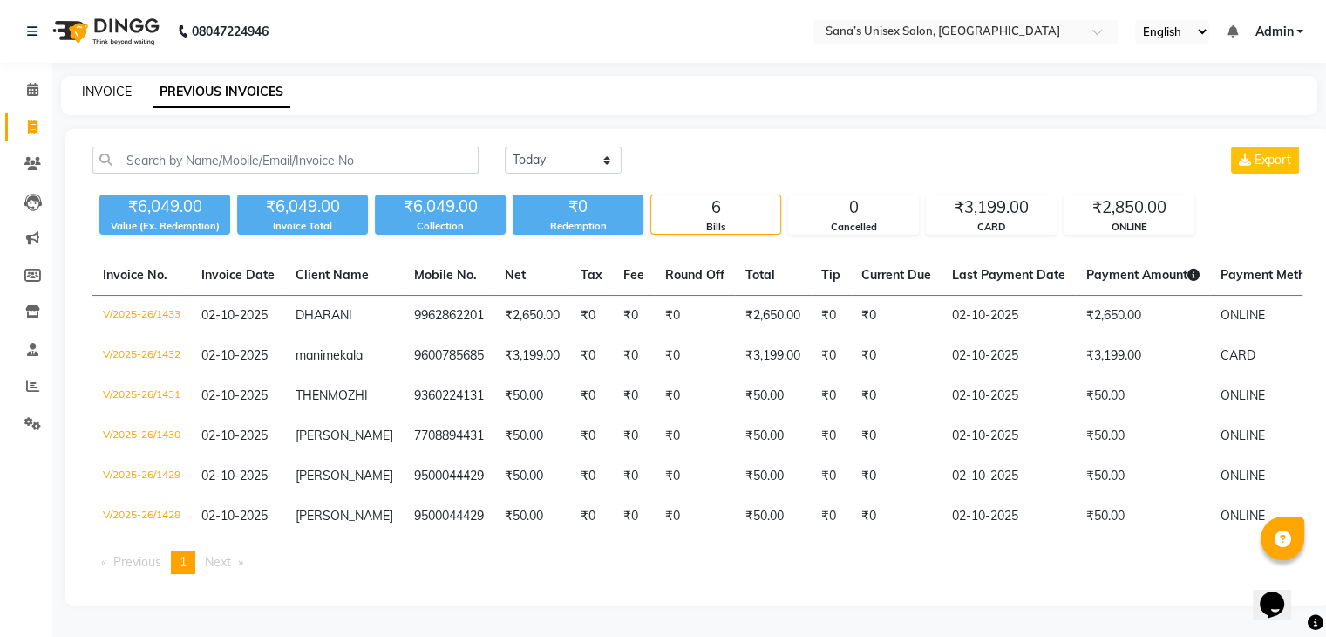
click at [114, 86] on link "INVOICE" at bounding box center [107, 92] width 50 height 16
select select "service"
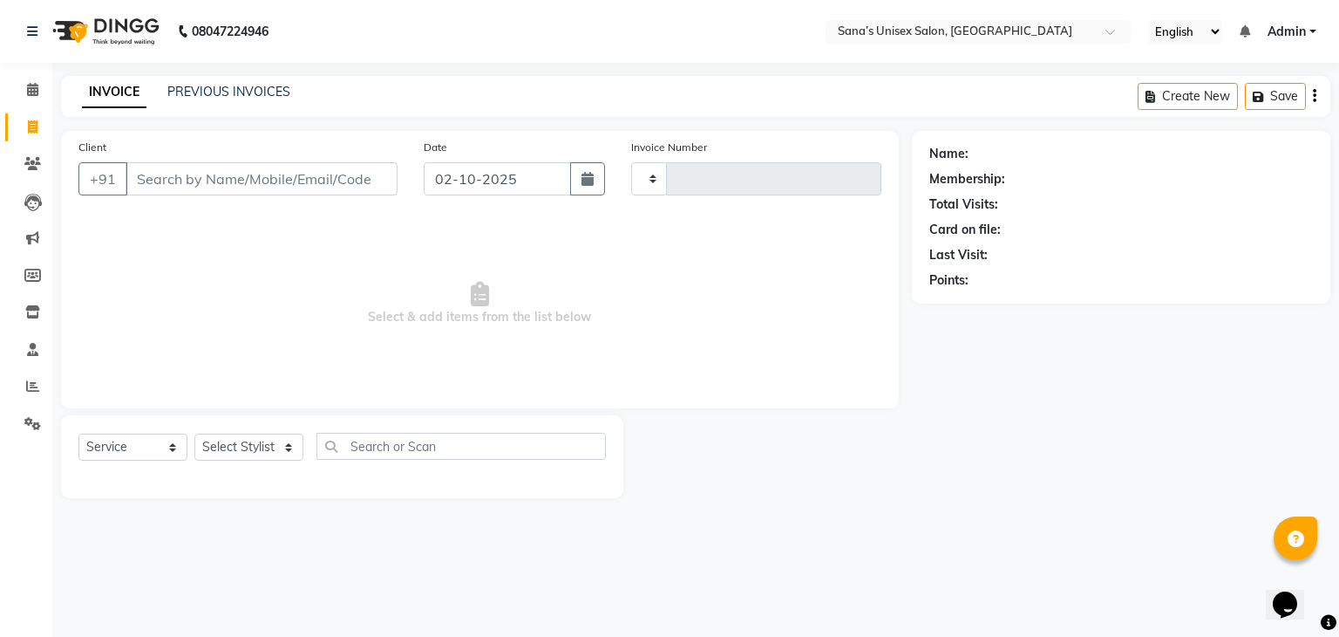
type input "1434"
select select "6091"
click at [227, 84] on link "PREVIOUS INVOICES" at bounding box center [228, 92] width 123 height 16
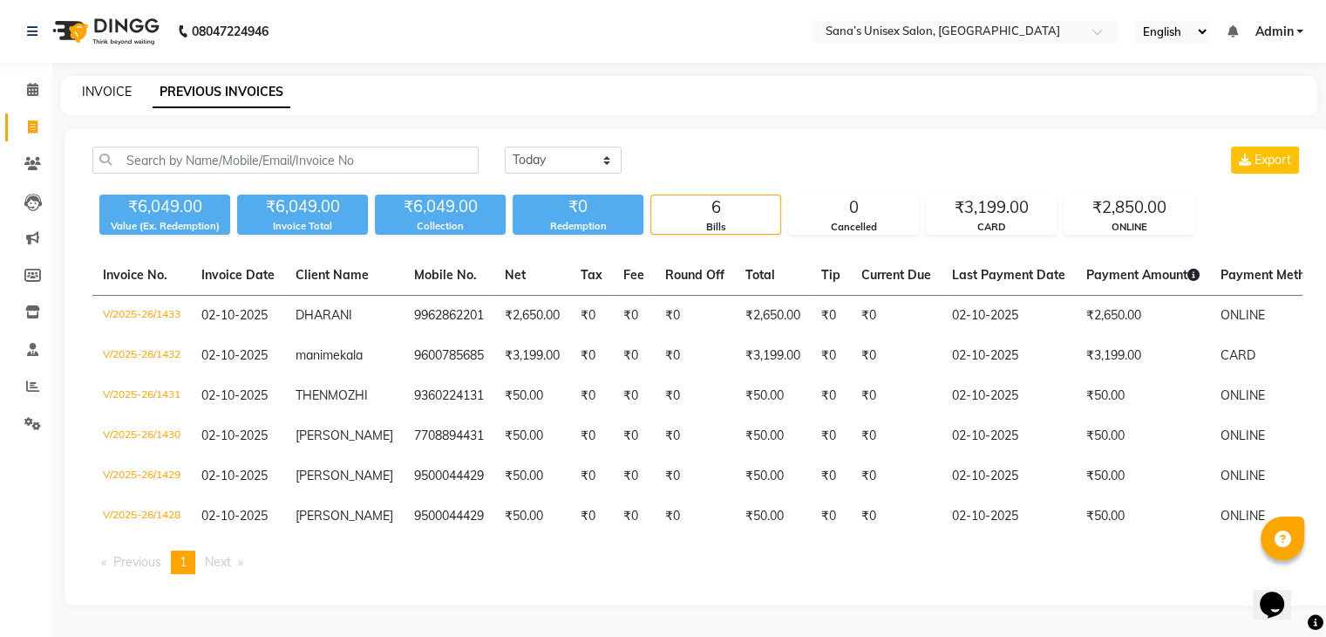
click at [85, 87] on link "INVOICE" at bounding box center [107, 92] width 50 height 16
select select "service"
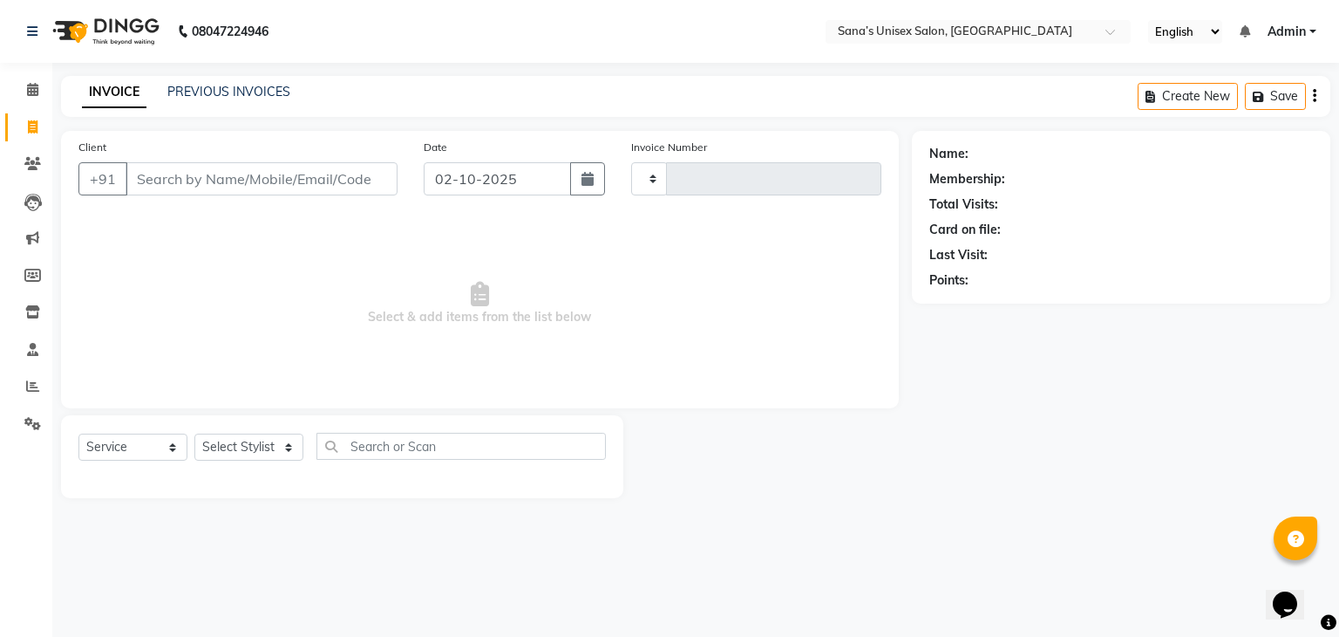
type input "1434"
select select "6091"
click at [258, 95] on link "PREVIOUS INVOICES" at bounding box center [228, 92] width 123 height 16
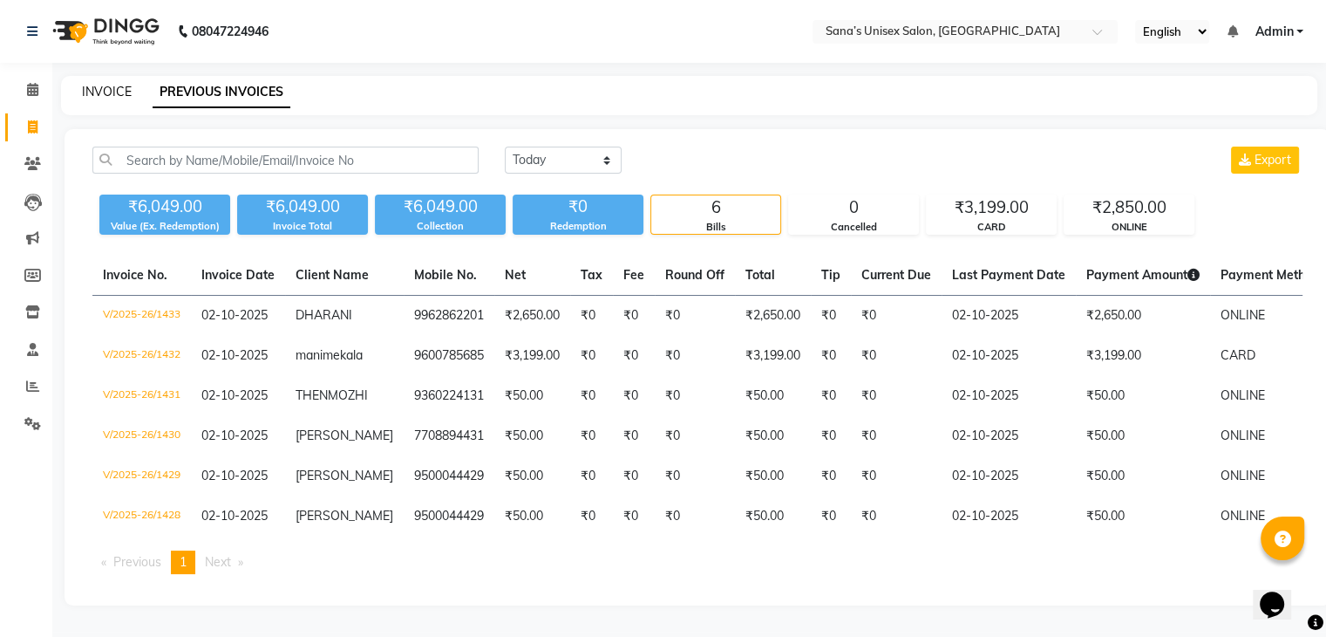
click at [99, 92] on link "INVOICE" at bounding box center [107, 92] width 50 height 16
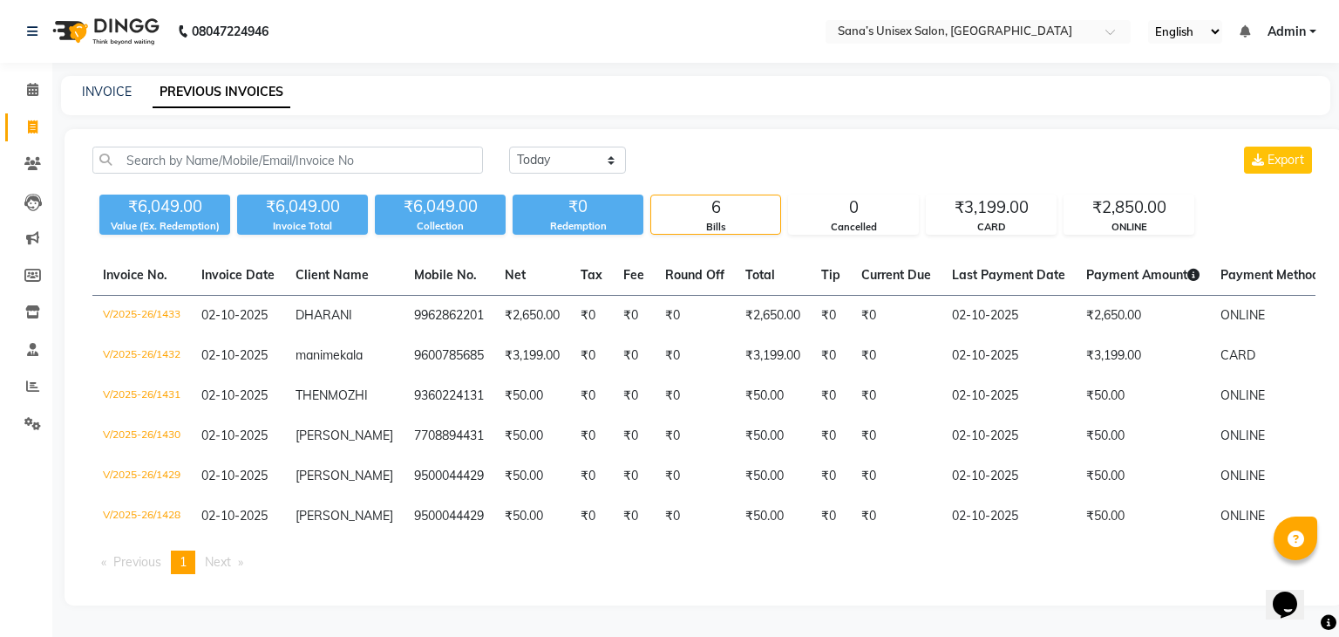
select select "6091"
select select "service"
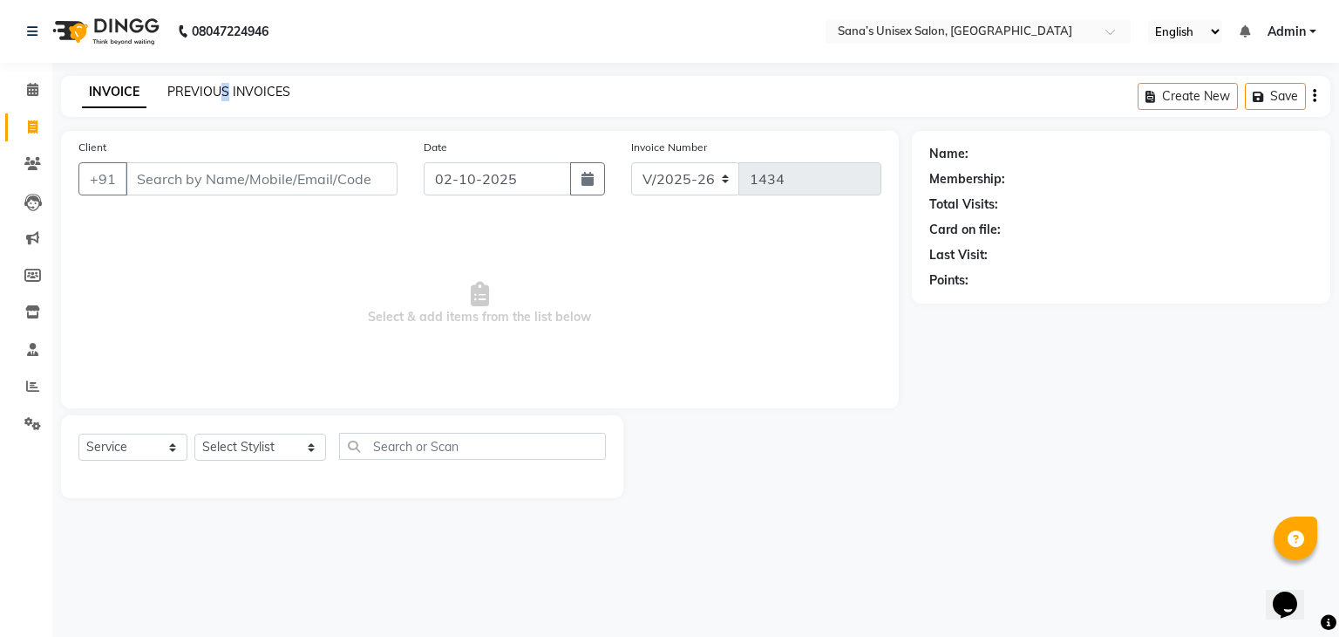
click at [227, 94] on div "PREVIOUS INVOICES" at bounding box center [228, 92] width 123 height 18
click at [227, 94] on link "PREVIOUS INVOICES" at bounding box center [228, 92] width 123 height 16
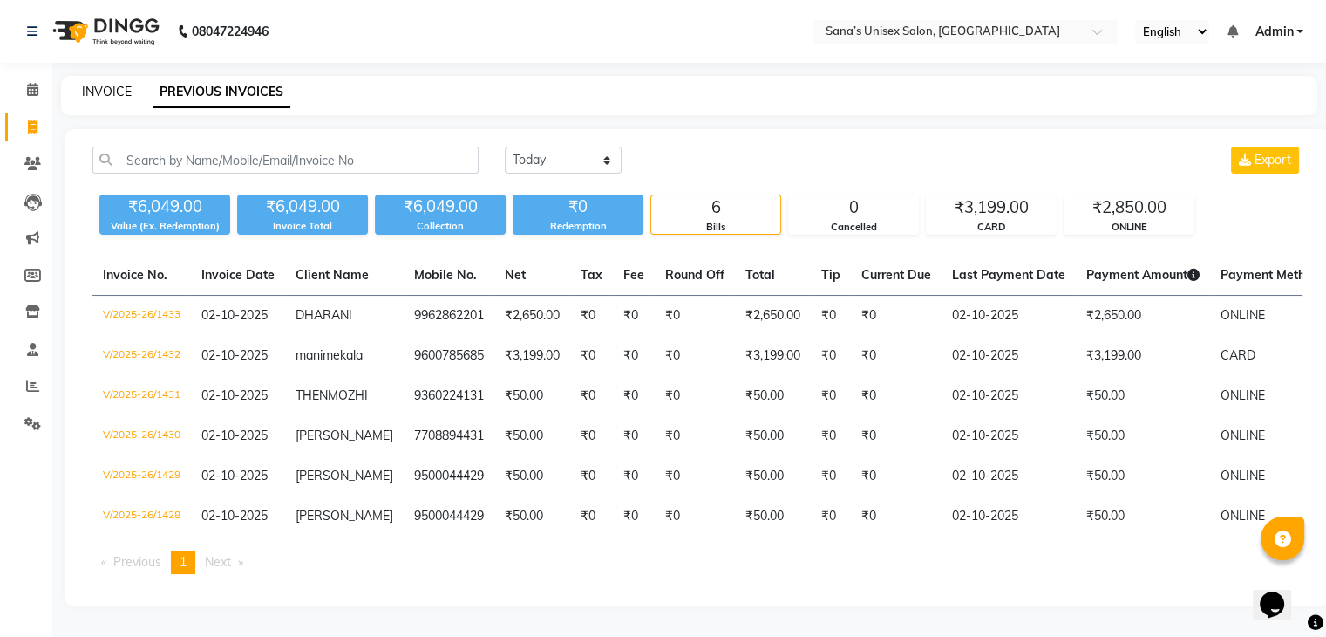
click at [111, 85] on link "INVOICE" at bounding box center [107, 92] width 50 height 16
select select "service"
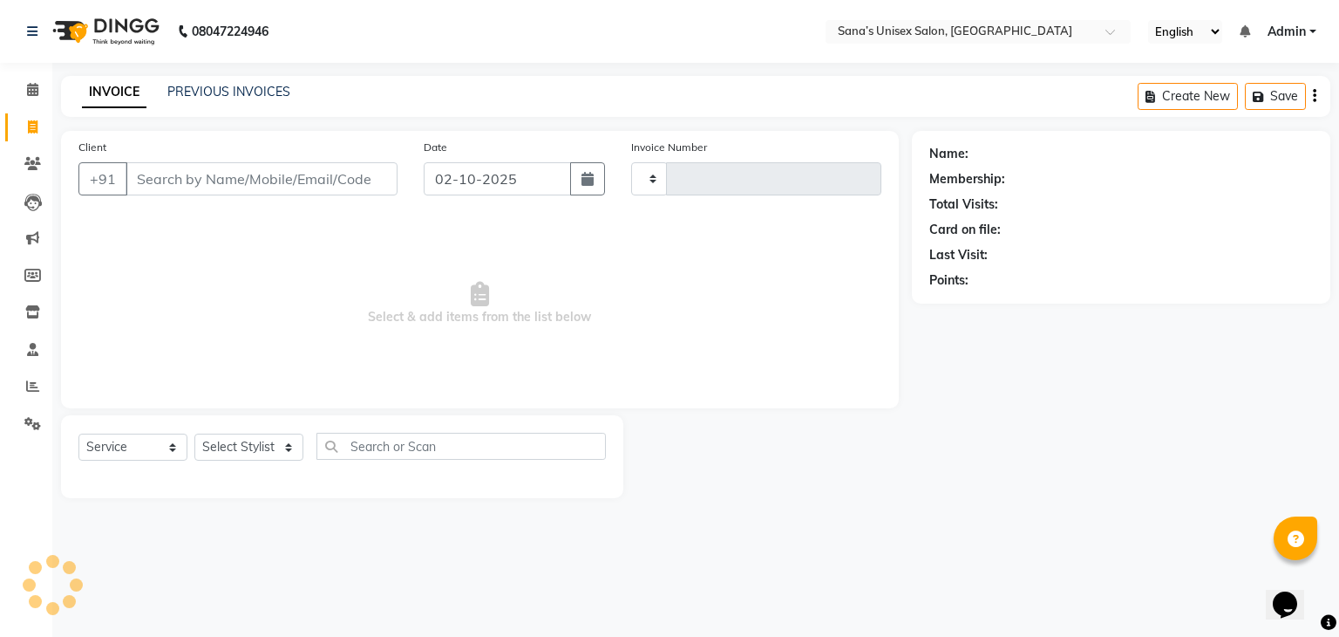
type input "1434"
select select "6091"
click at [181, 93] on link "PREVIOUS INVOICES" at bounding box center [228, 92] width 123 height 16
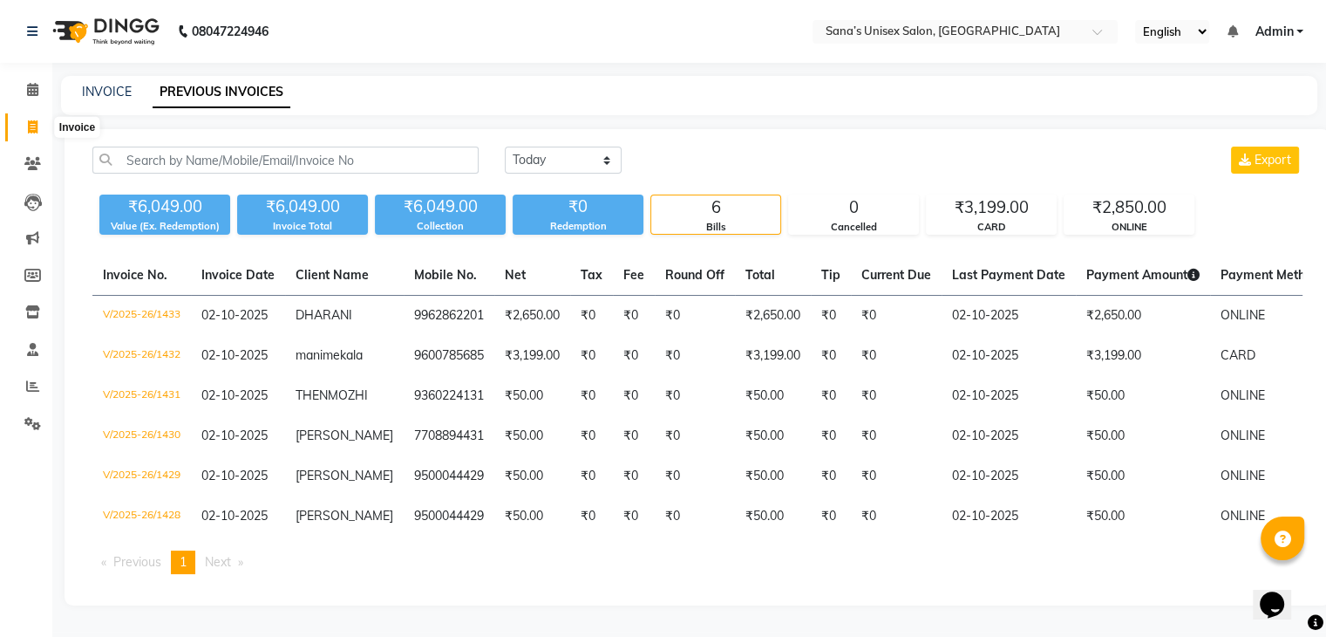
click at [28, 120] on icon at bounding box center [33, 126] width 10 height 13
select select "service"
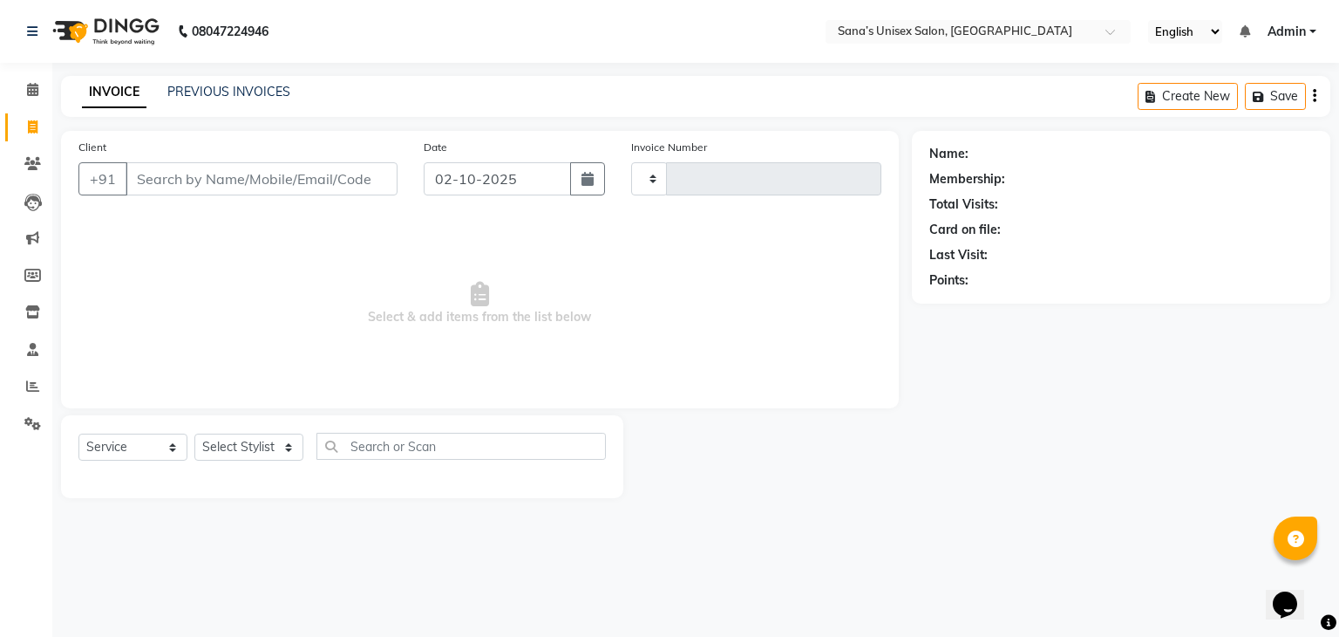
type input "1434"
select select "6091"
click at [352, 180] on input "Client" at bounding box center [262, 178] width 272 height 33
type input "9108804759"
click at [349, 180] on span "Add Client" at bounding box center [352, 178] width 69 height 17
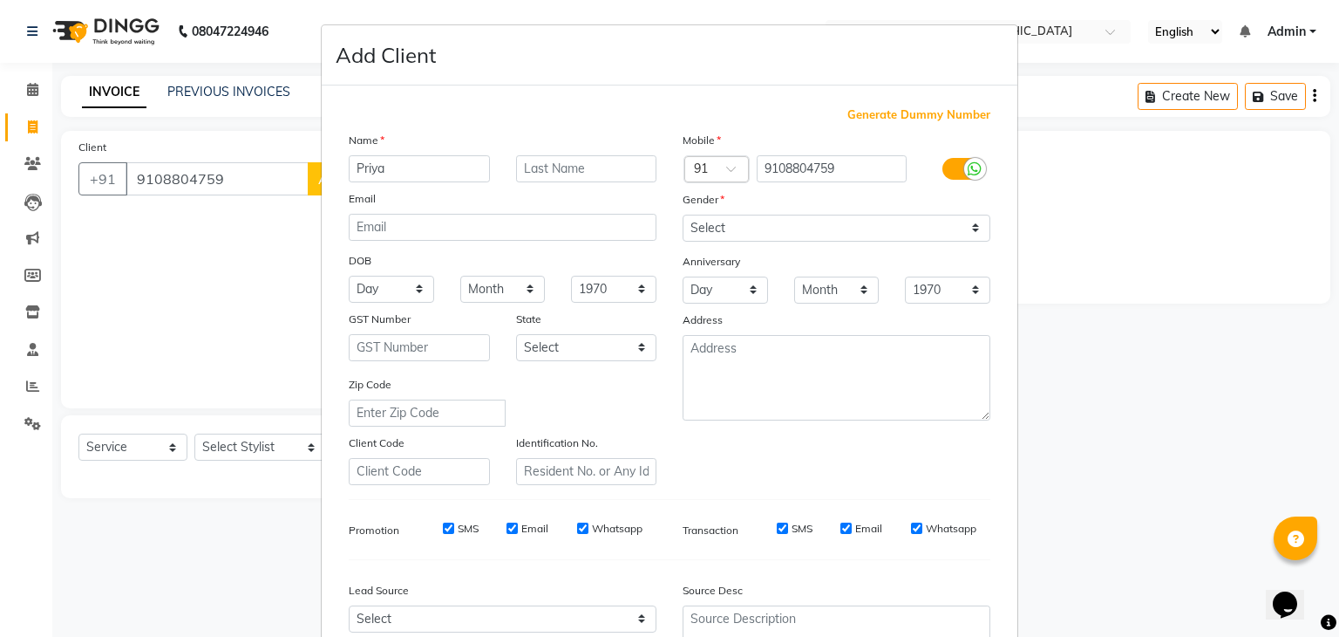
type input "Priya"
click at [705, 228] on select "Select Male Female Other Prefer Not To Say" at bounding box center [837, 228] width 308 height 27
select select "female"
click at [683, 215] on select "Select Male Female Other Prefer Not To Say" at bounding box center [837, 228] width 308 height 27
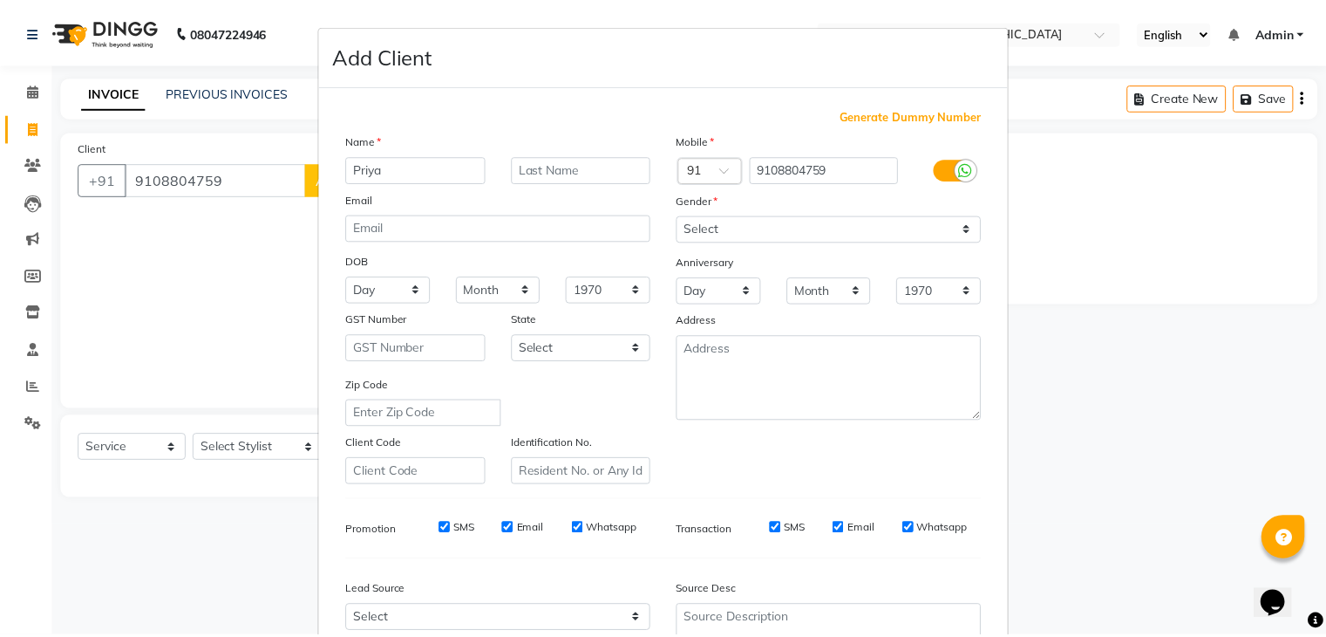
scroll to position [177, 0]
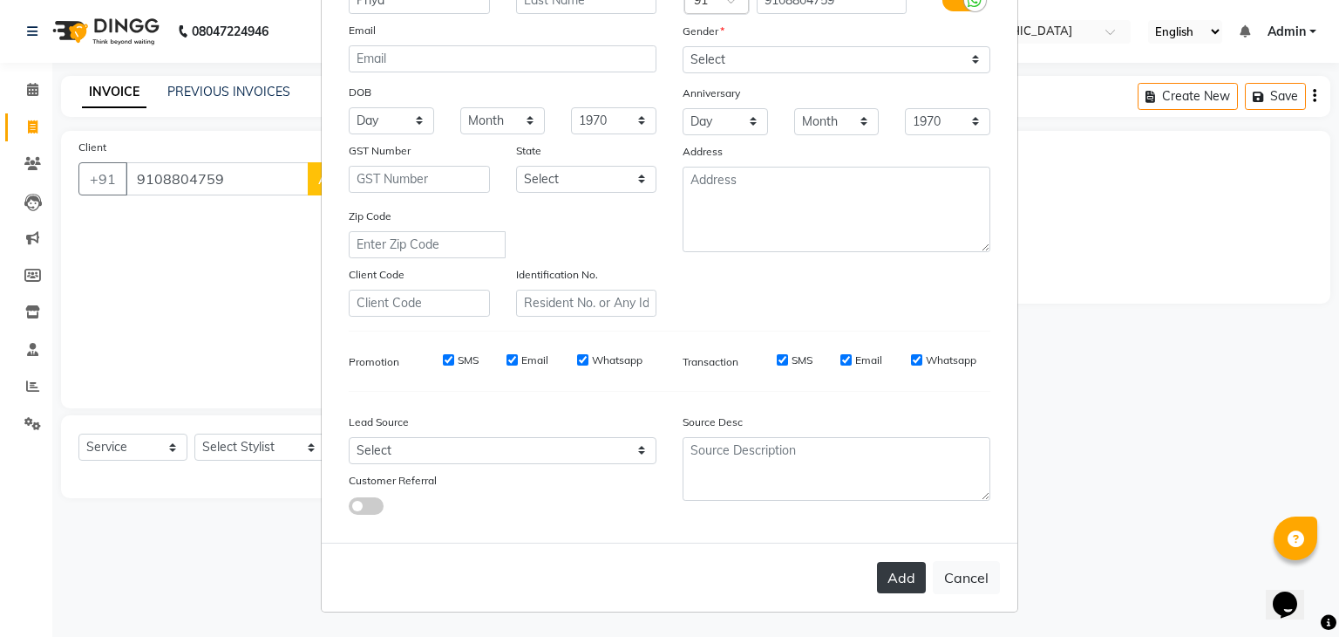
click at [896, 572] on button "Add" at bounding box center [901, 577] width 49 height 31
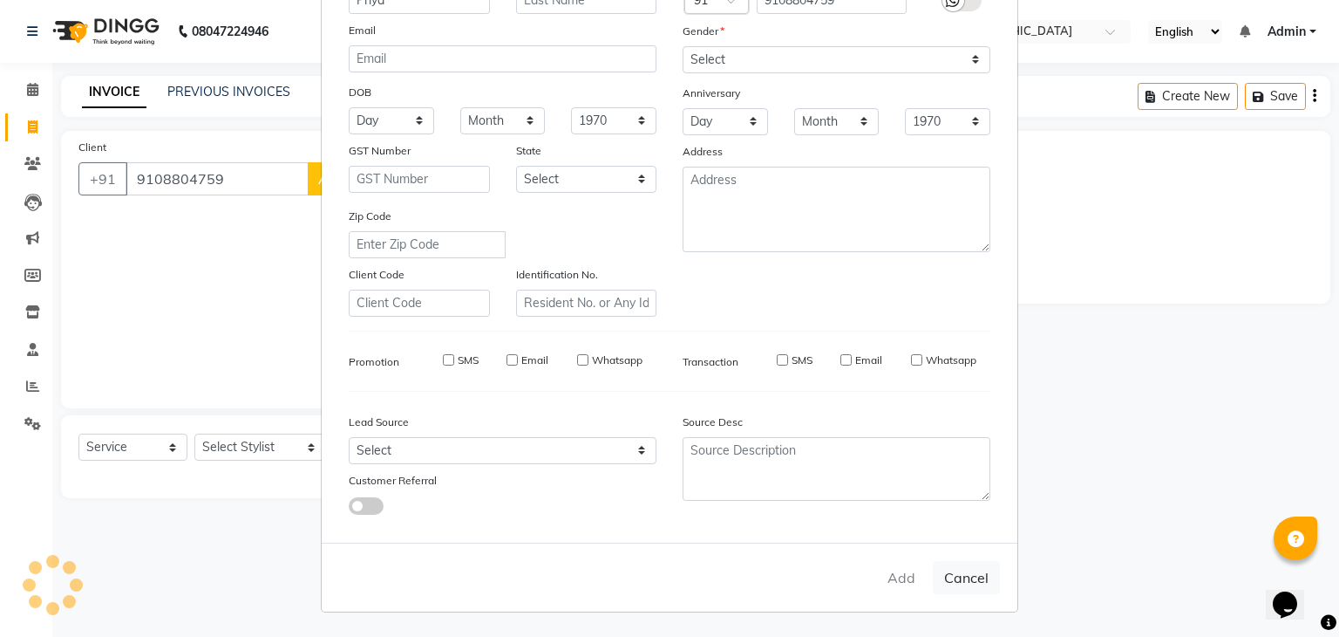
select select
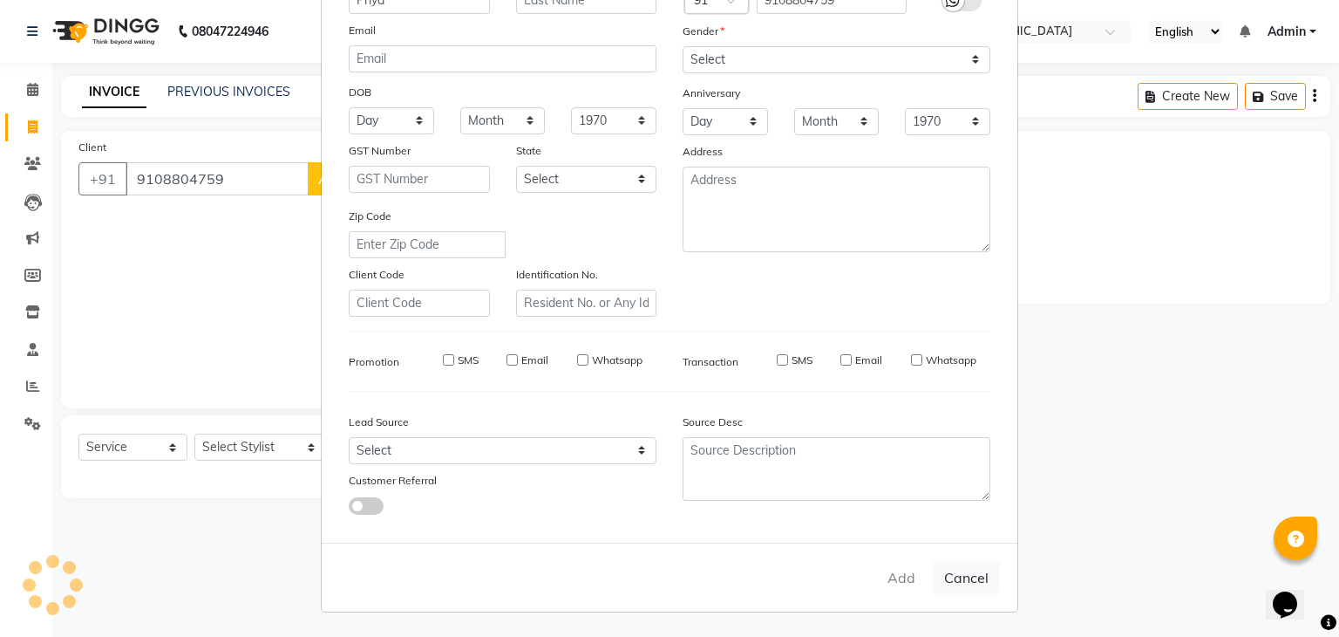
select select
checkbox input "false"
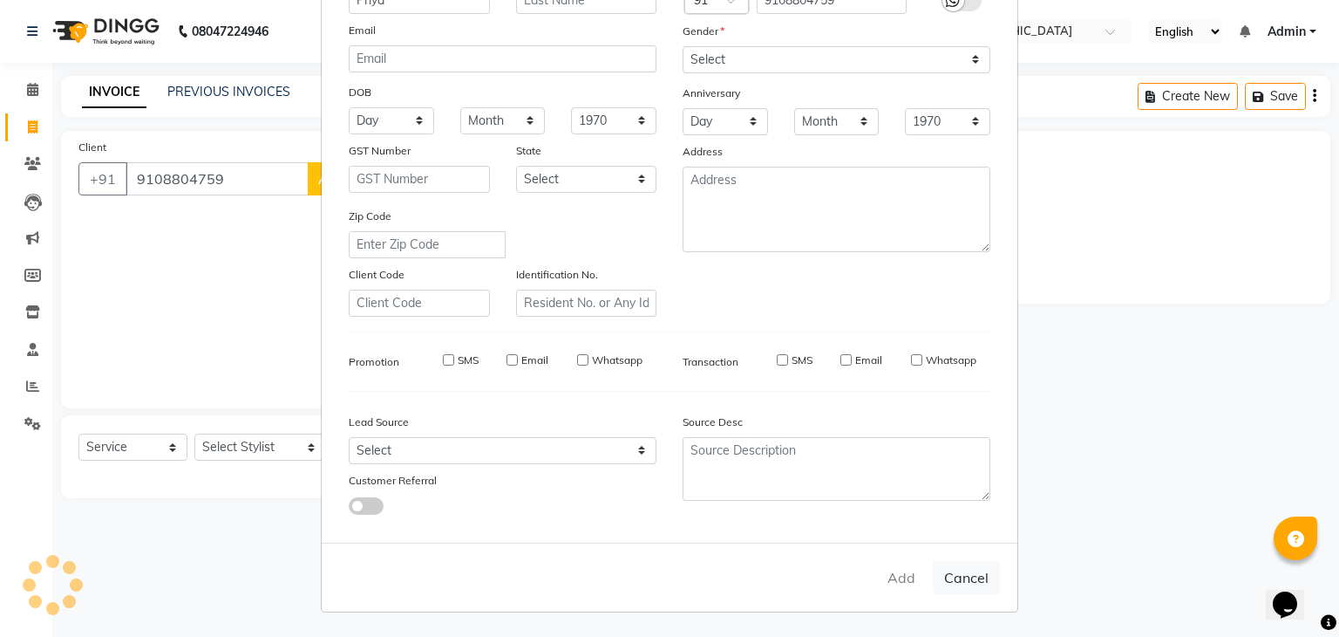
checkbox input "false"
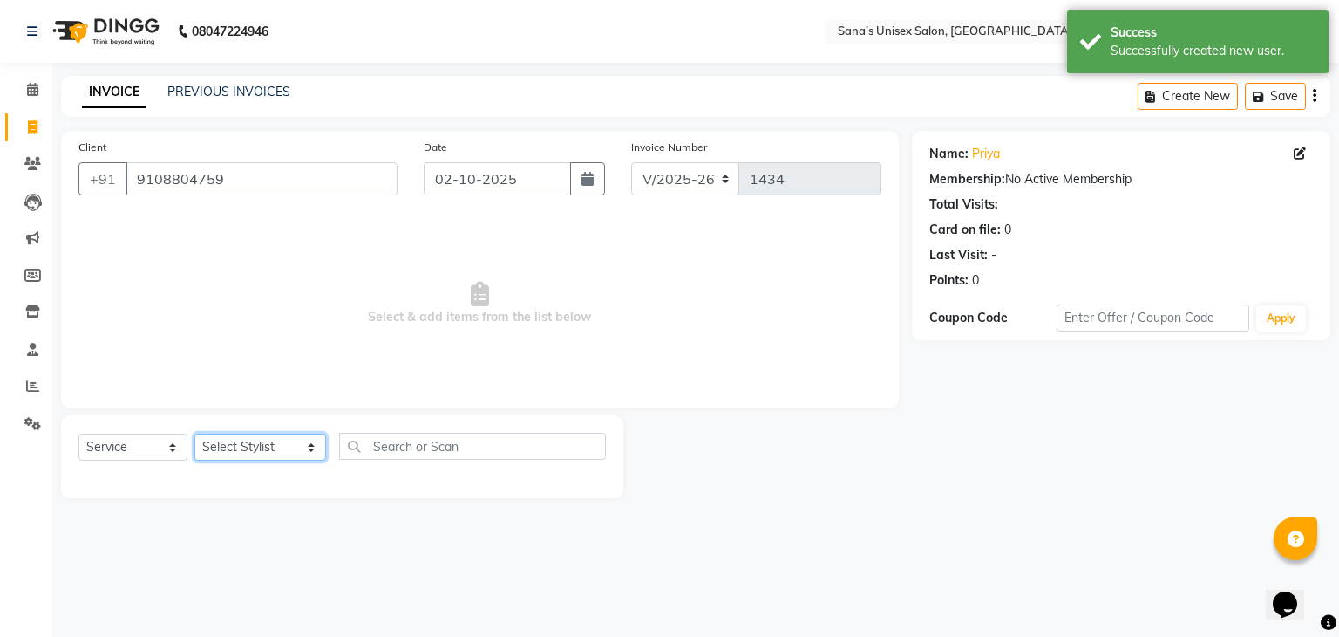
click at [296, 453] on select "Select Stylist anjali beauty MADHU [PERSON_NAME] (BEAUTY THERAPIST) [PERSON_NAM…" at bounding box center [260, 446] width 132 height 27
select select "45708"
click at [194, 434] on select "Select Stylist anjali beauty MADHU [PERSON_NAME] (BEAUTY THERAPIST) [PERSON_NAM…" at bounding box center [260, 446] width 132 height 27
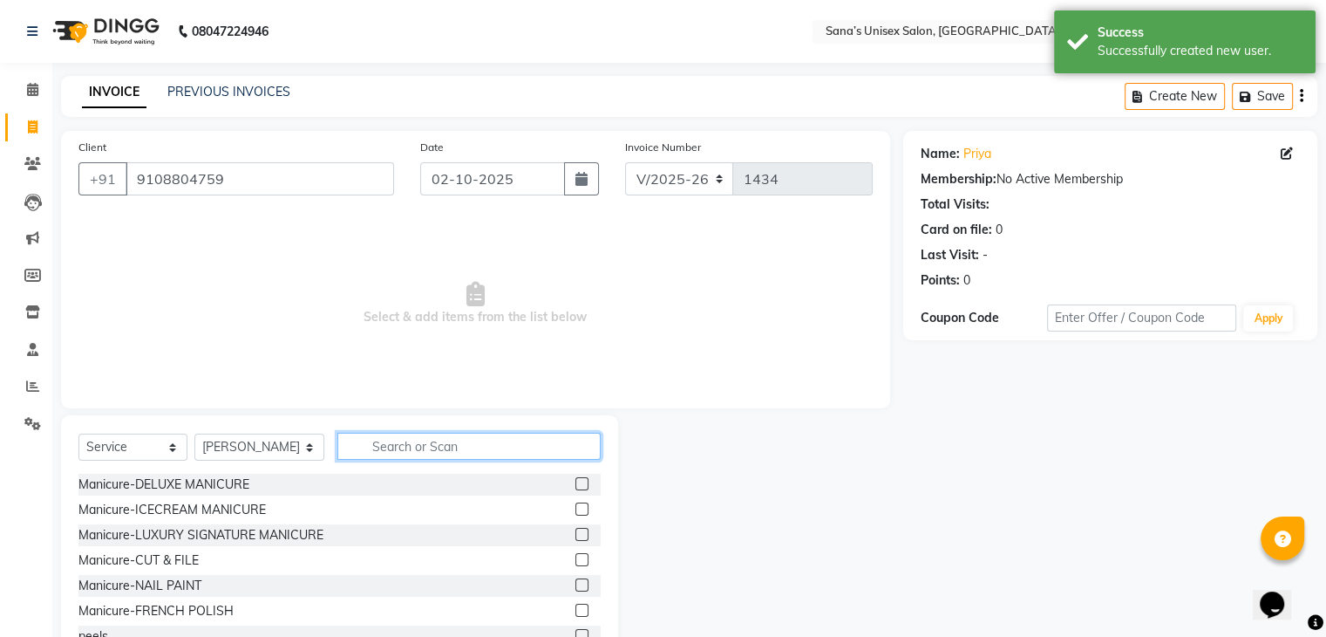
click at [392, 441] on input "text" at bounding box center [468, 446] width 262 height 27
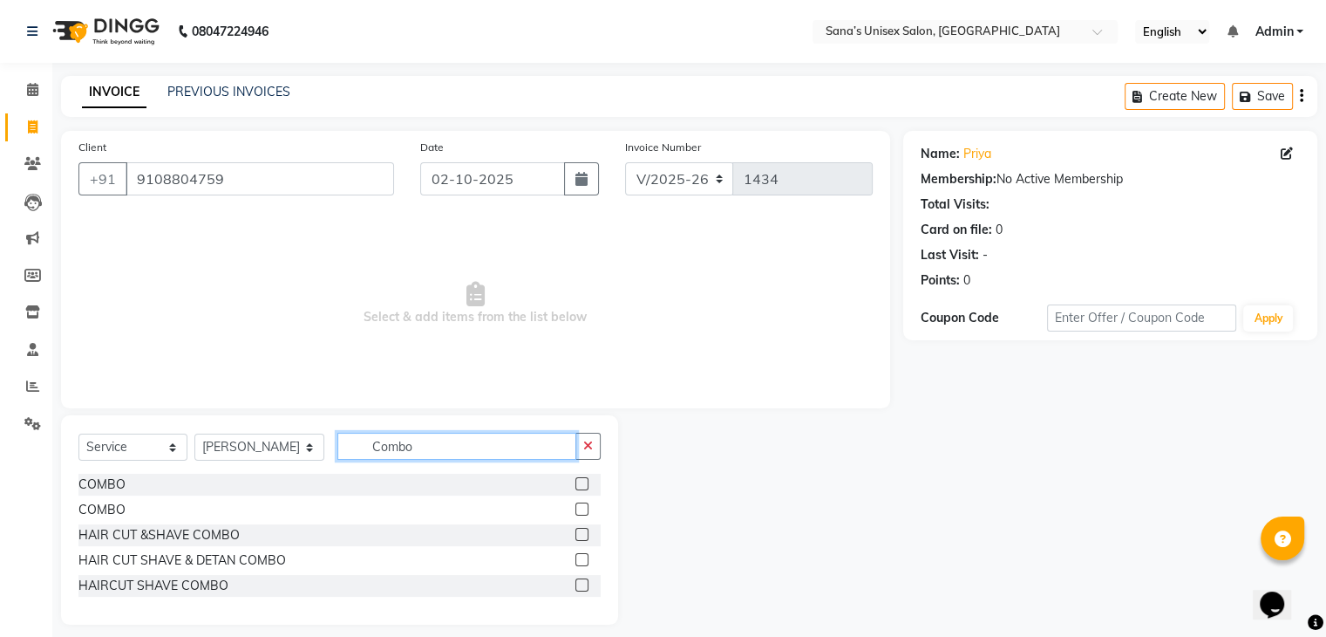
type input "Combo"
click at [582, 490] on label at bounding box center [582, 483] width 13 height 13
click at [582, 490] on input "checkbox" at bounding box center [581, 484] width 11 height 11
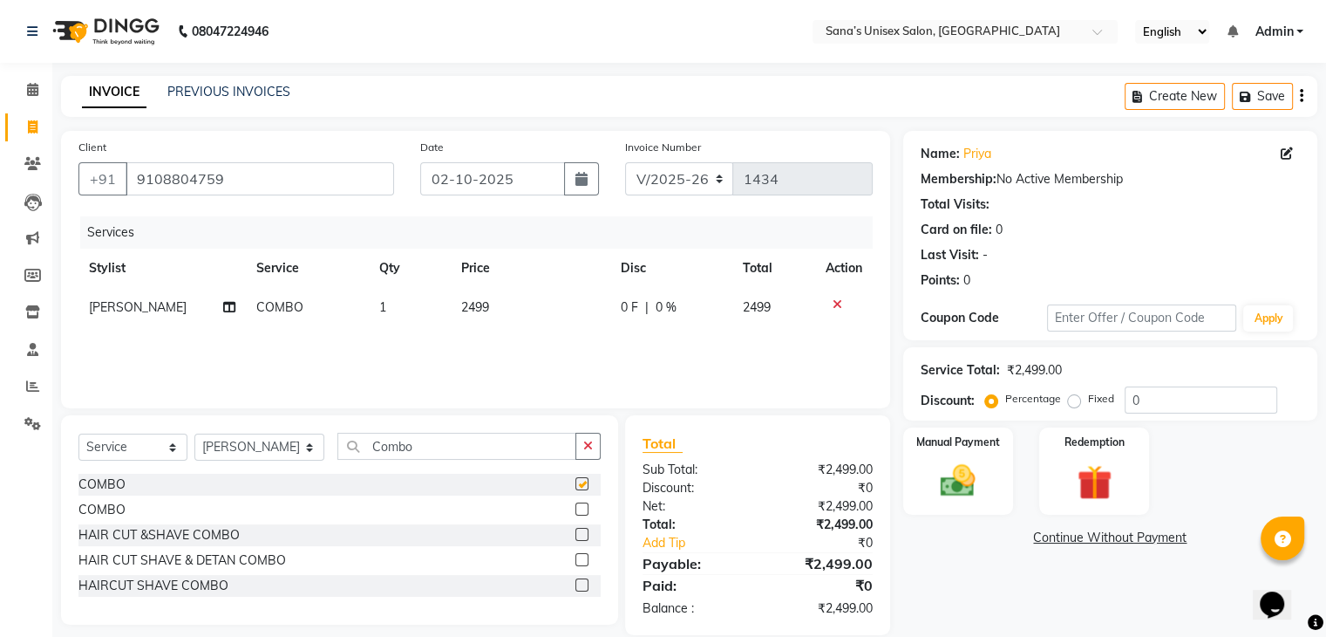
checkbox input "false"
click at [512, 313] on td "2499" at bounding box center [531, 307] width 160 height 39
select select "45708"
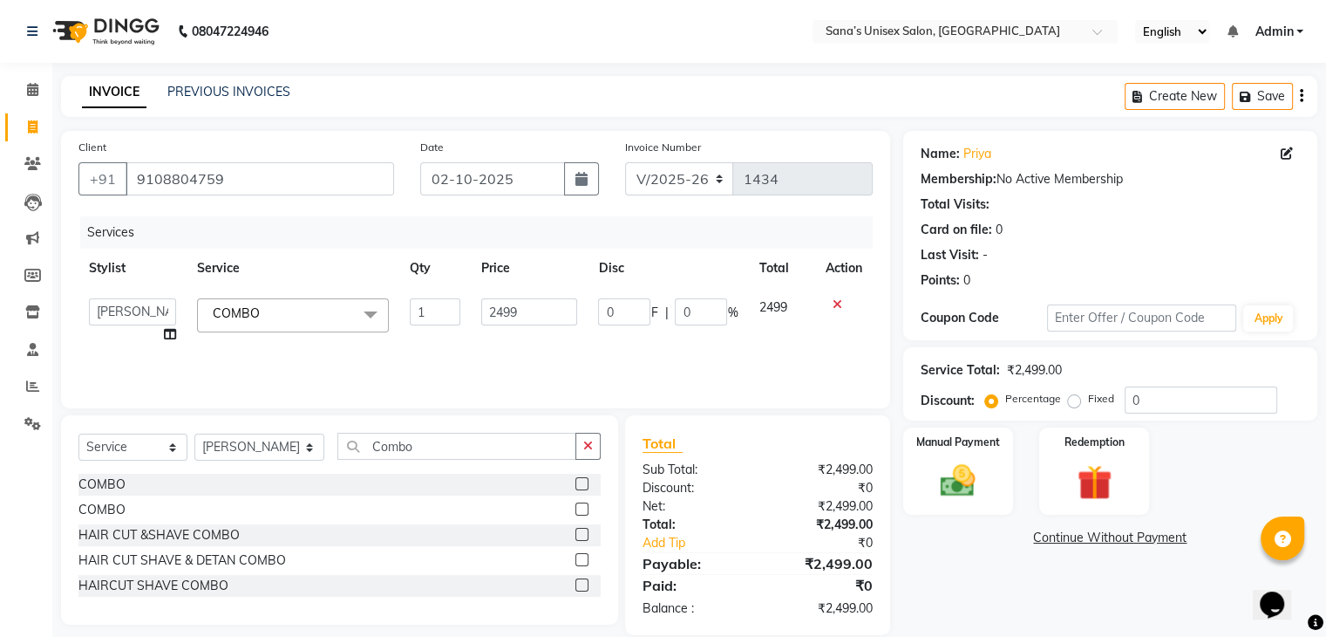
click at [512, 313] on input "2499" at bounding box center [529, 311] width 96 height 27
type input "1999"
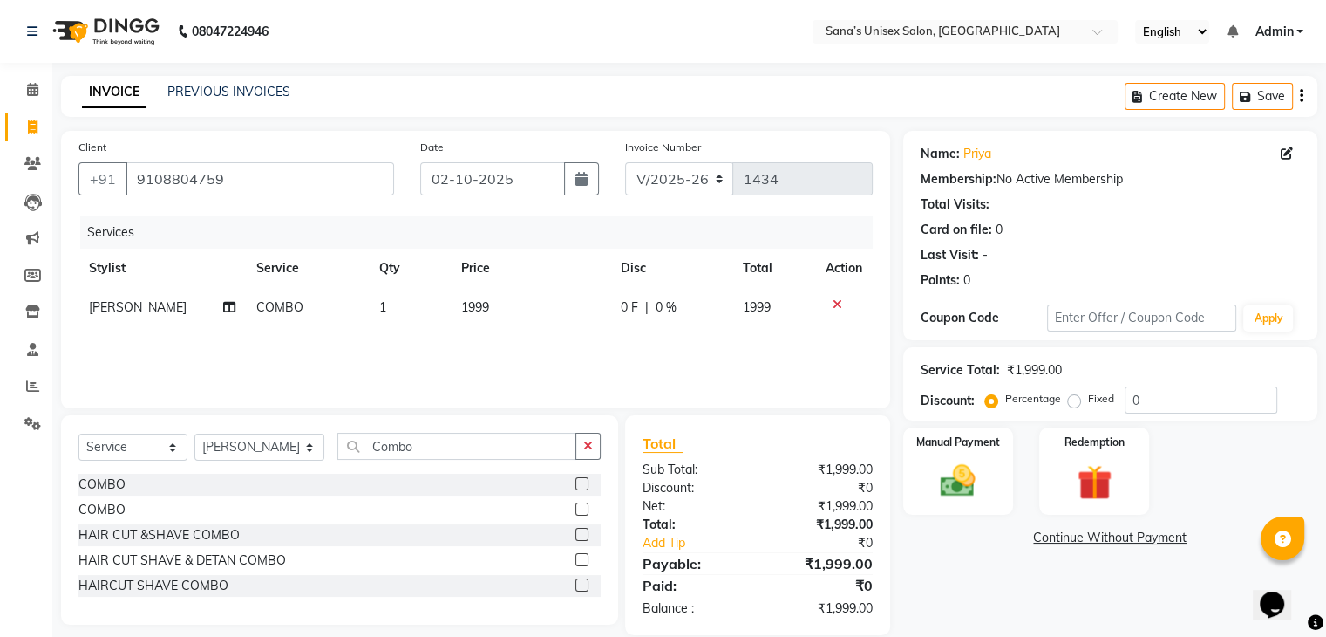
click at [351, 371] on div "Services Stylist Service Qty Price Disc Total Action SANJITHA COMBO 1 1999 0 F …" at bounding box center [475, 303] width 794 height 174
click at [586, 457] on button "button" at bounding box center [588, 446] width 25 height 27
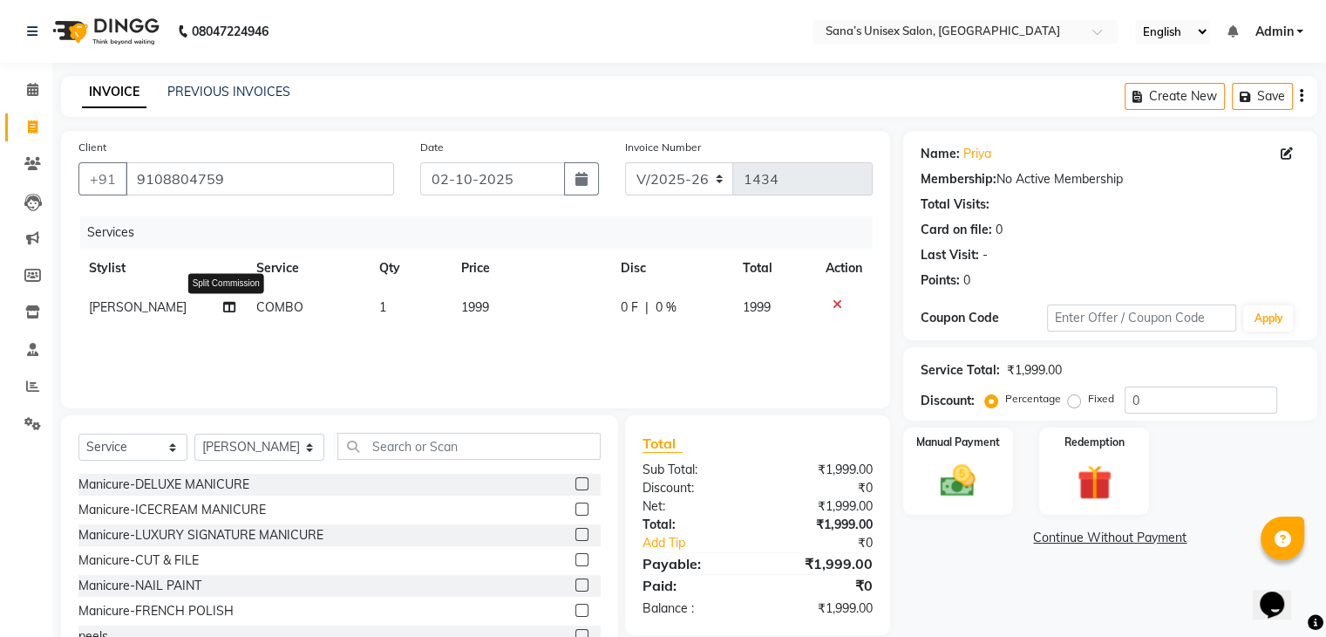
click at [225, 308] on icon at bounding box center [229, 307] width 12 height 12
select select "45708"
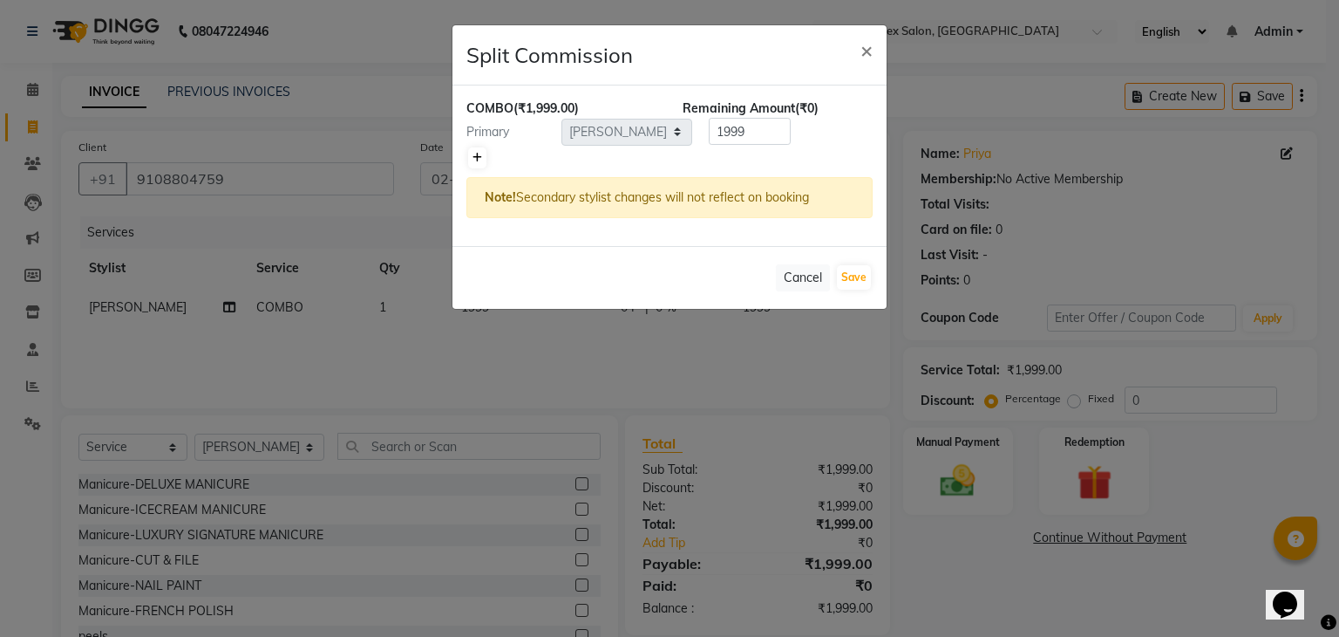
click at [480, 157] on icon at bounding box center [478, 158] width 10 height 10
type input "999.5"
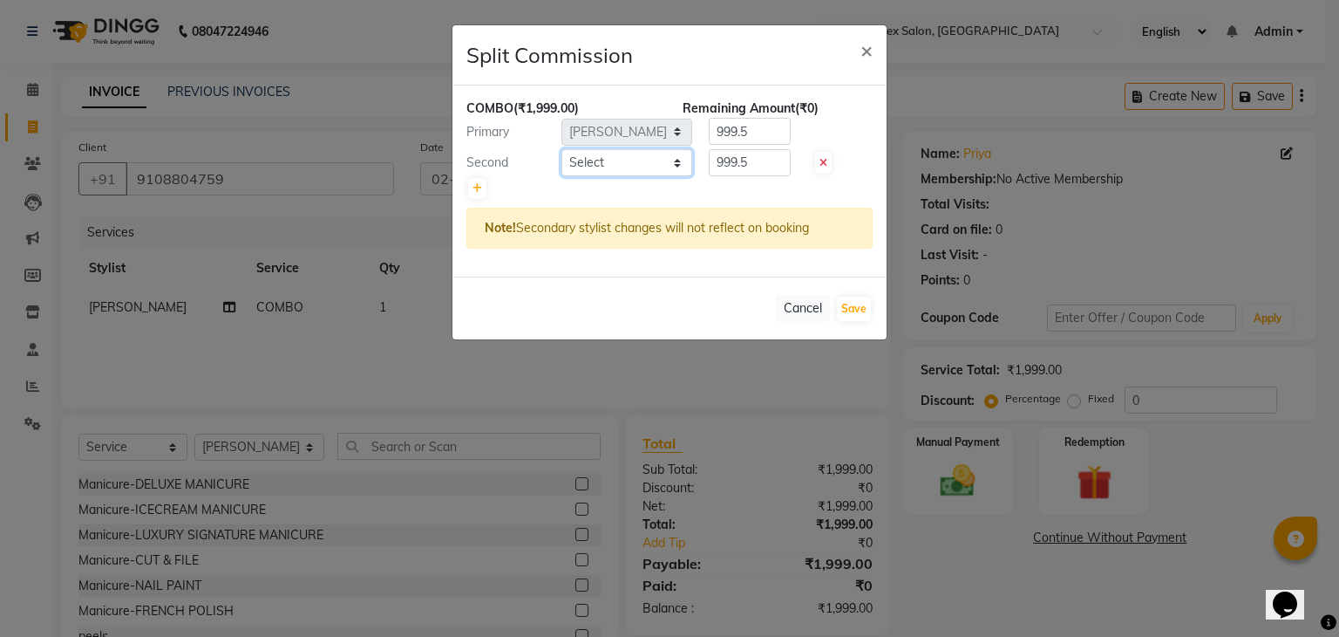
click at [598, 154] on select "Select anjali beauty MADHU MUTHU MARI (BEAUTY THERAPIST) NANDHINI NivethaKarthi…" at bounding box center [627, 162] width 131 height 27
select select "90741"
click at [562, 149] on select "Select anjali beauty MADHU MUTHU MARI (BEAUTY THERAPIST) NANDHINI NivethaKarthi…" at bounding box center [627, 162] width 131 height 27
click at [828, 160] on span at bounding box center [823, 163] width 17 height 22
type input "1999"
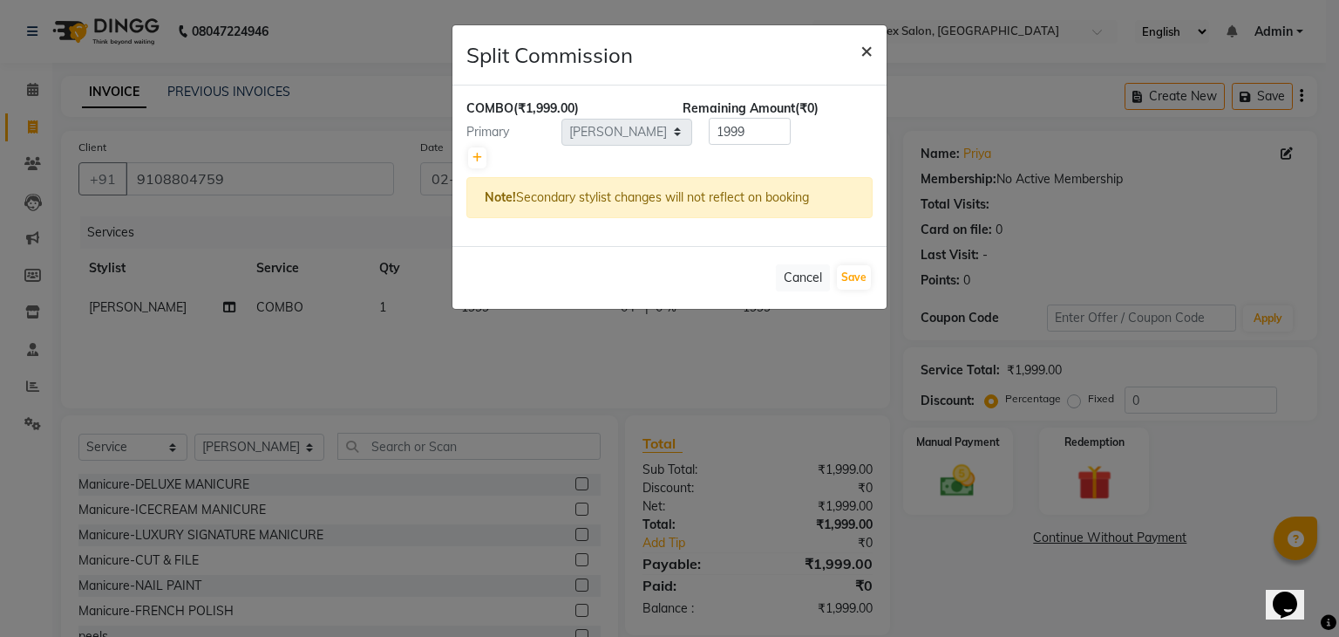
click at [864, 52] on span "×" at bounding box center [867, 50] width 12 height 26
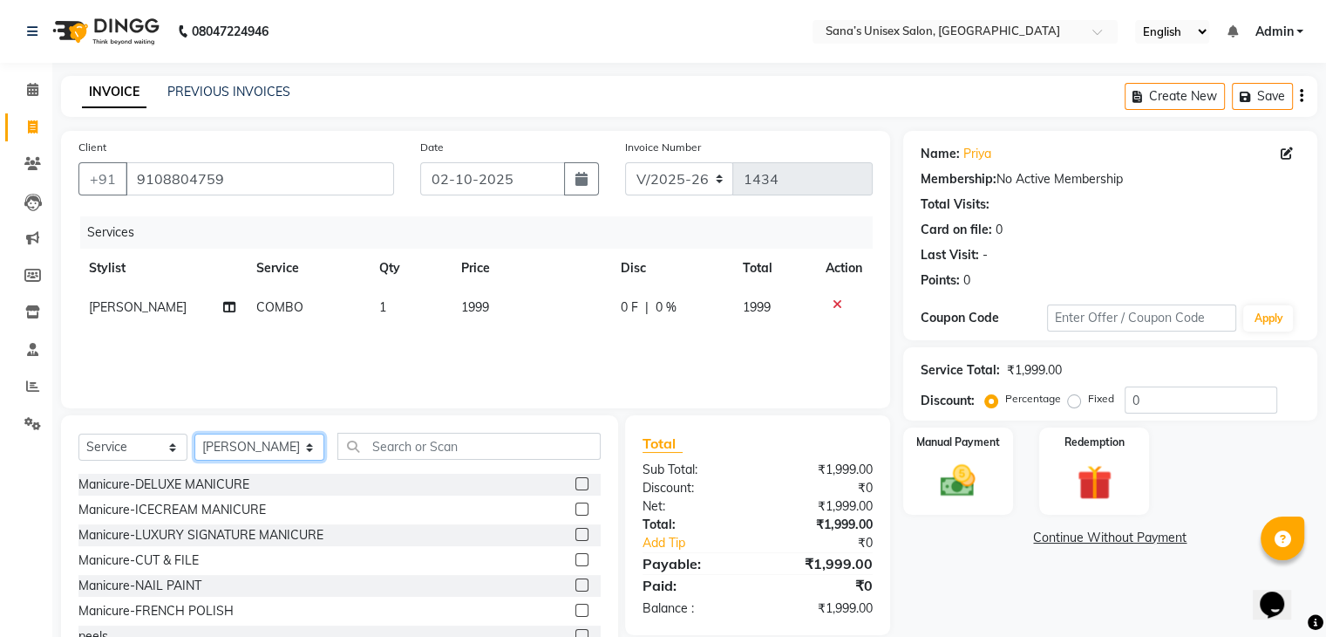
click at [238, 444] on select "Select Stylist anjali beauty MADHU [PERSON_NAME] (BEAUTY THERAPIST) [PERSON_NAM…" at bounding box center [259, 446] width 130 height 27
select select "45605"
click at [194, 434] on select "Select Stylist anjali beauty MADHU [PERSON_NAME] (BEAUTY THERAPIST) [PERSON_NAM…" at bounding box center [259, 446] width 130 height 27
click at [385, 439] on input "text" at bounding box center [468, 446] width 262 height 27
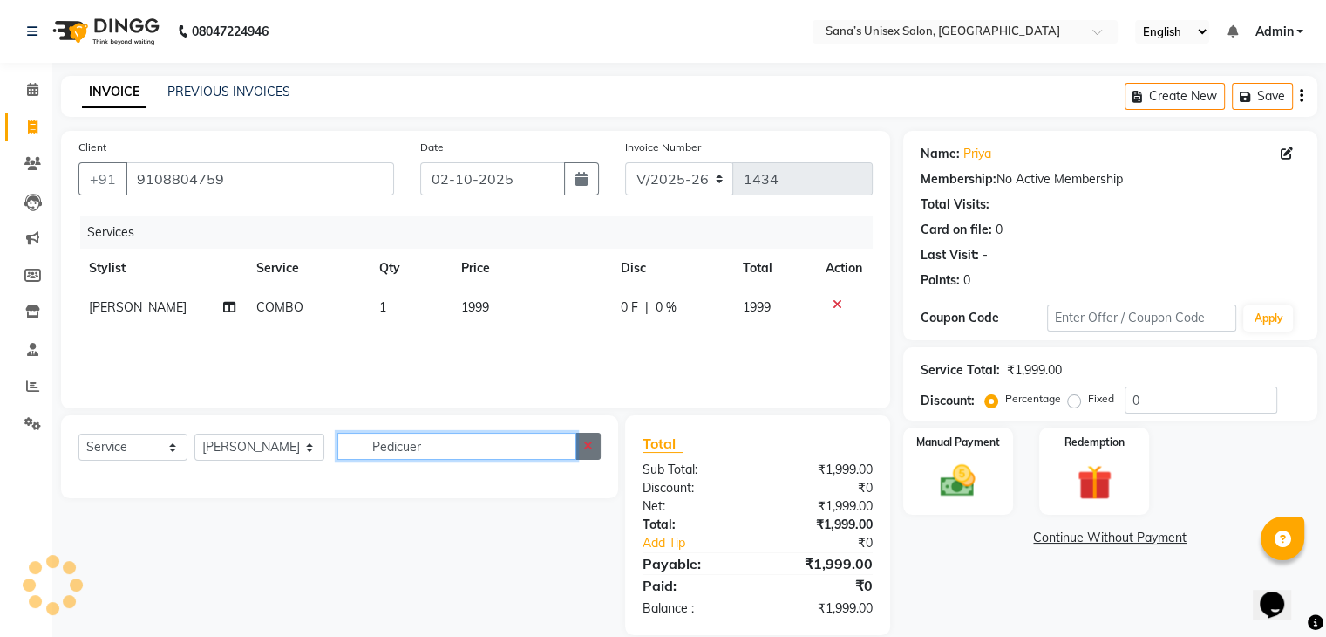
type input "Pedicuer"
click at [589, 442] on icon "button" at bounding box center [588, 445] width 10 height 12
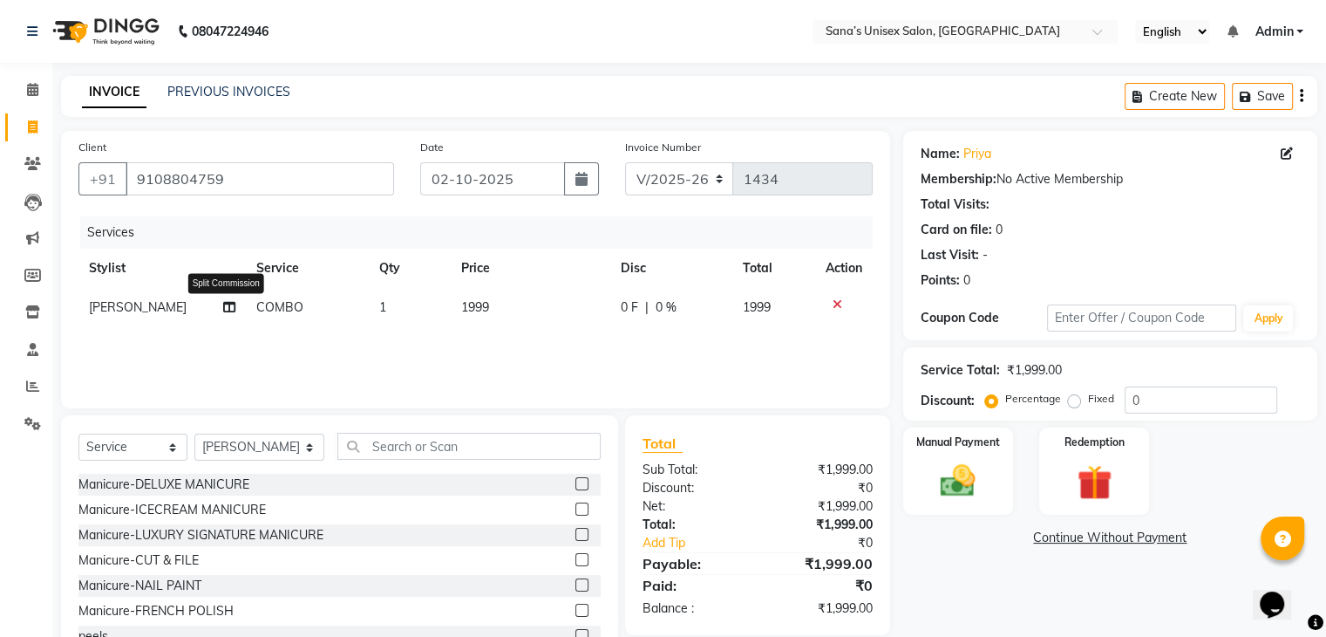
click at [227, 304] on icon at bounding box center [229, 307] width 12 height 12
select select "45708"
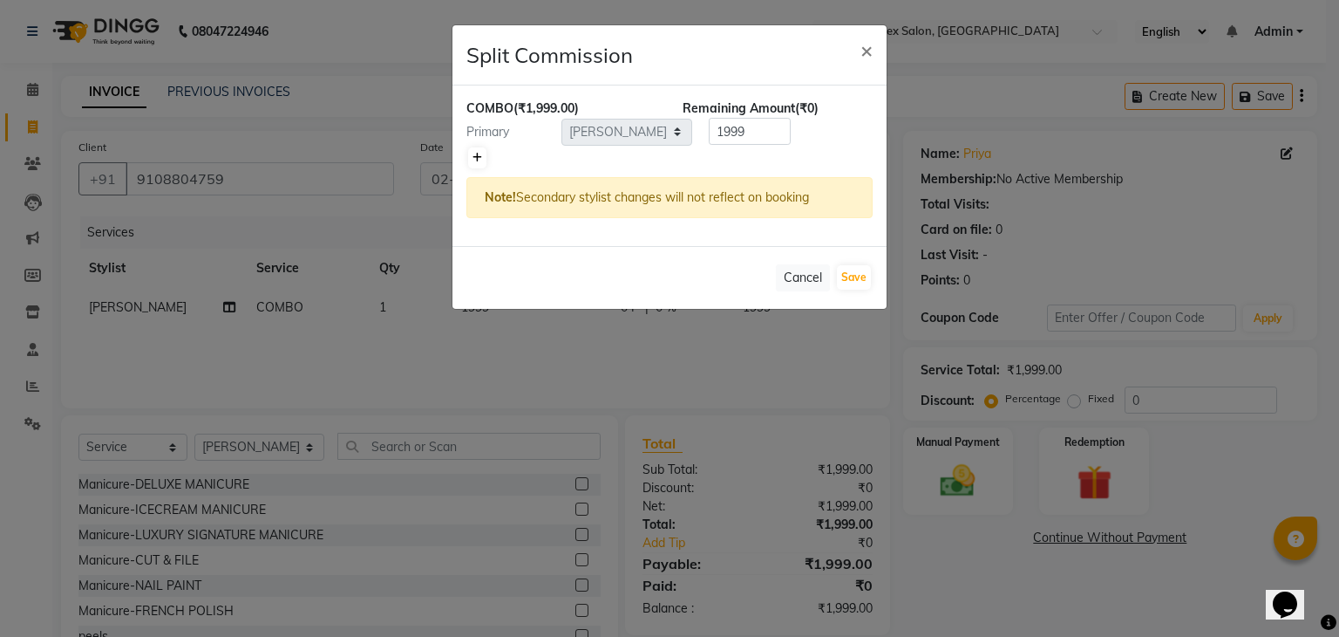
click at [478, 157] on icon at bounding box center [478, 158] width 10 height 10
type input "999.5"
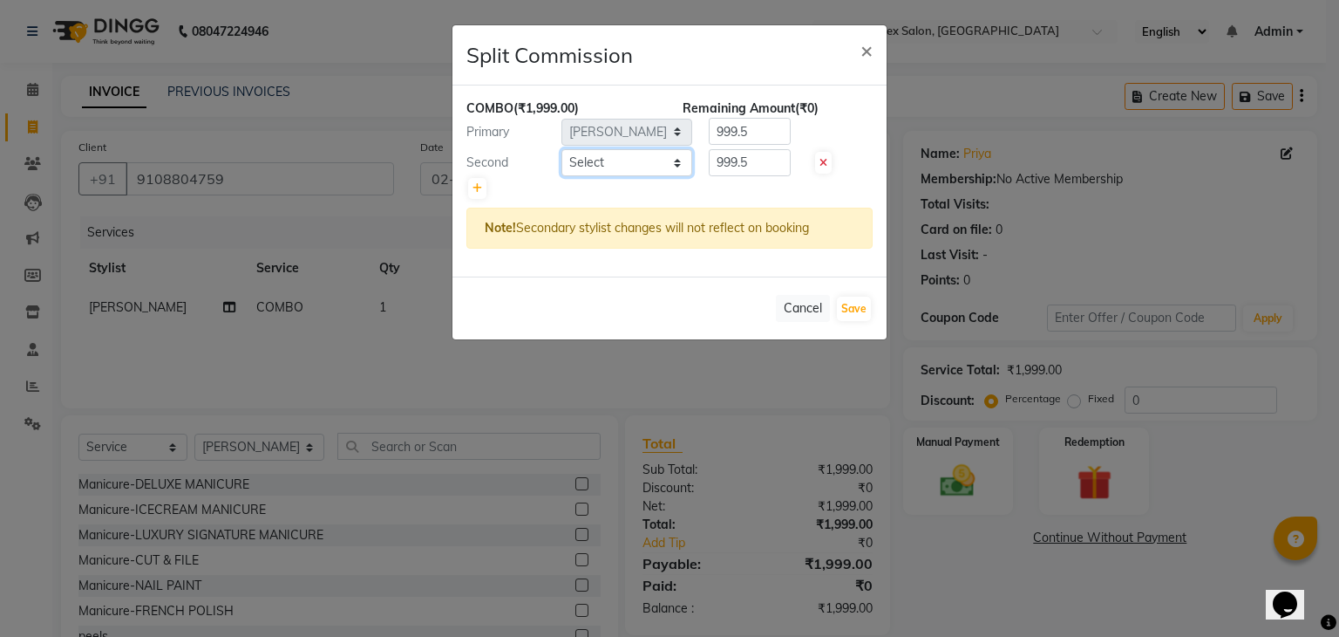
click at [617, 165] on select "Select anjali beauty MADHU MUTHU MARI (BEAUTY THERAPIST) NANDHINI NivethaKarthi…" at bounding box center [627, 162] width 131 height 27
select select "45605"
click at [562, 149] on select "Select anjali beauty MADHU MUTHU MARI (BEAUTY THERAPIST) NANDHINI NivethaKarthi…" at bounding box center [627, 162] width 131 height 27
click at [851, 305] on button "Save" at bounding box center [854, 308] width 34 height 24
select select "Select"
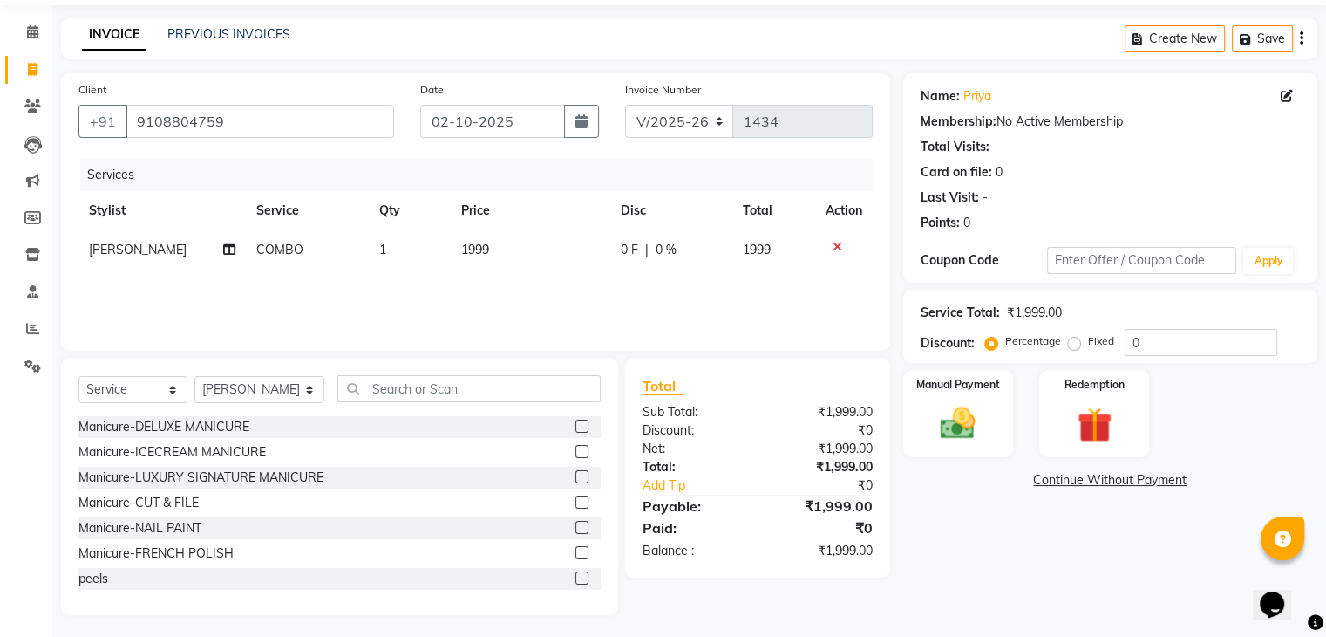
scroll to position [63, 0]
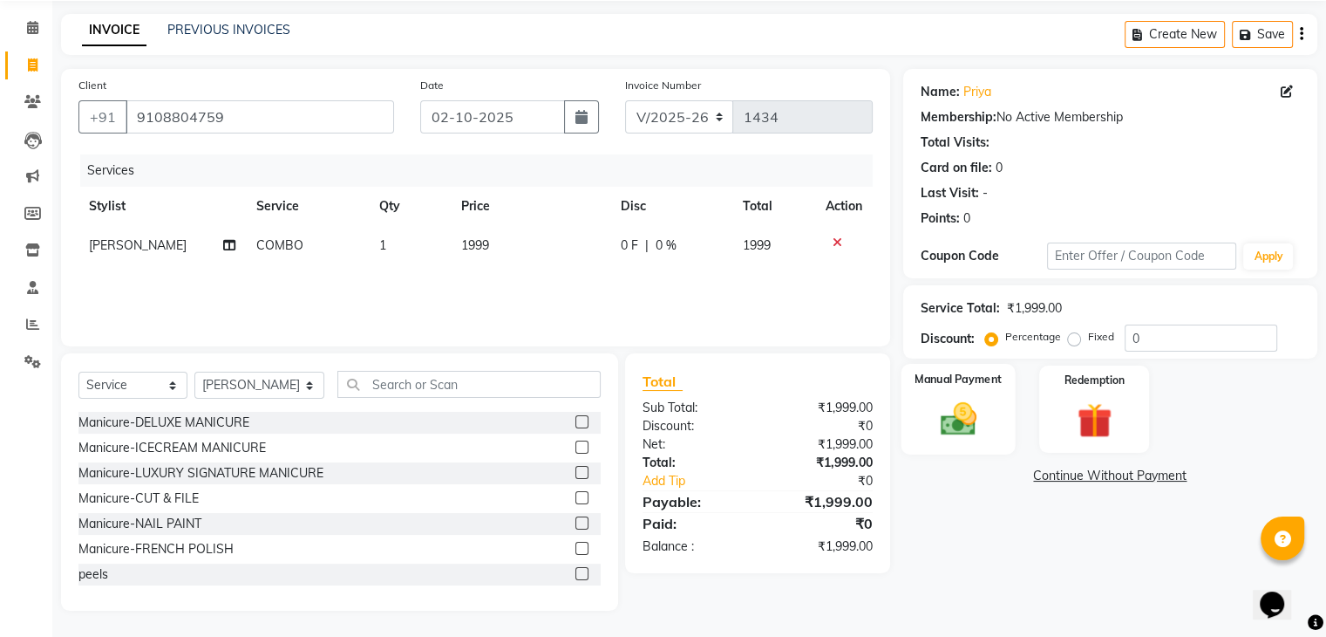
click at [926, 419] on div "Manual Payment" at bounding box center [958, 409] width 114 height 90
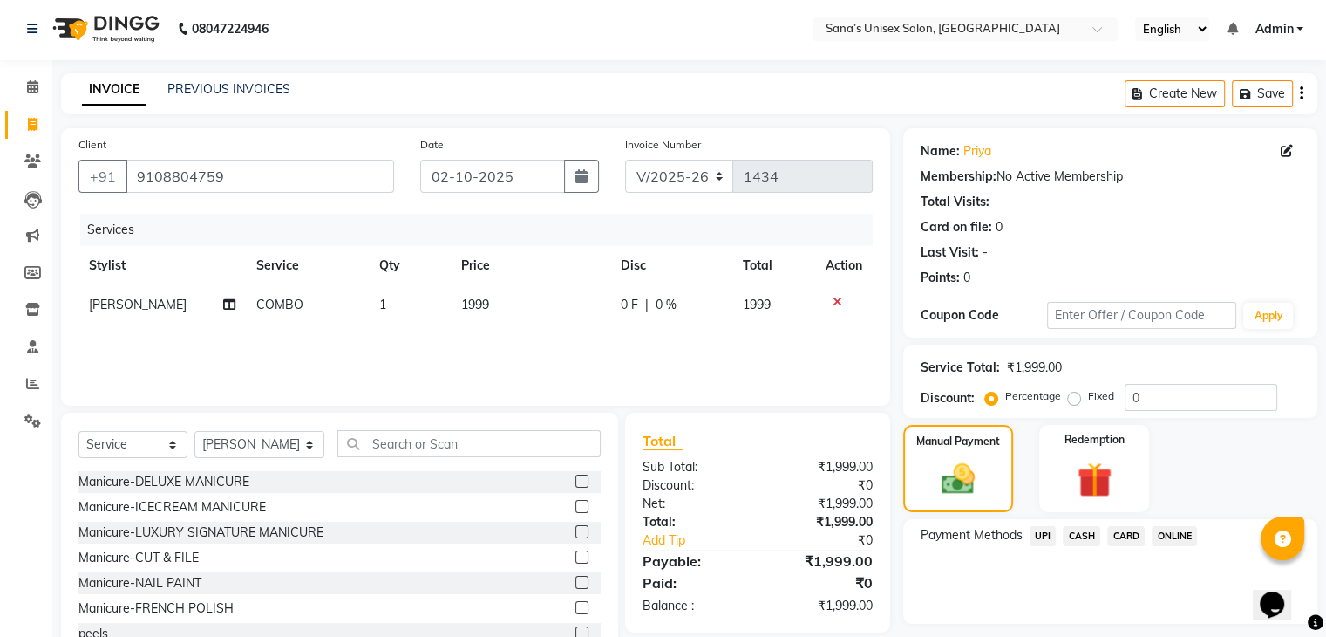
scroll to position [0, 0]
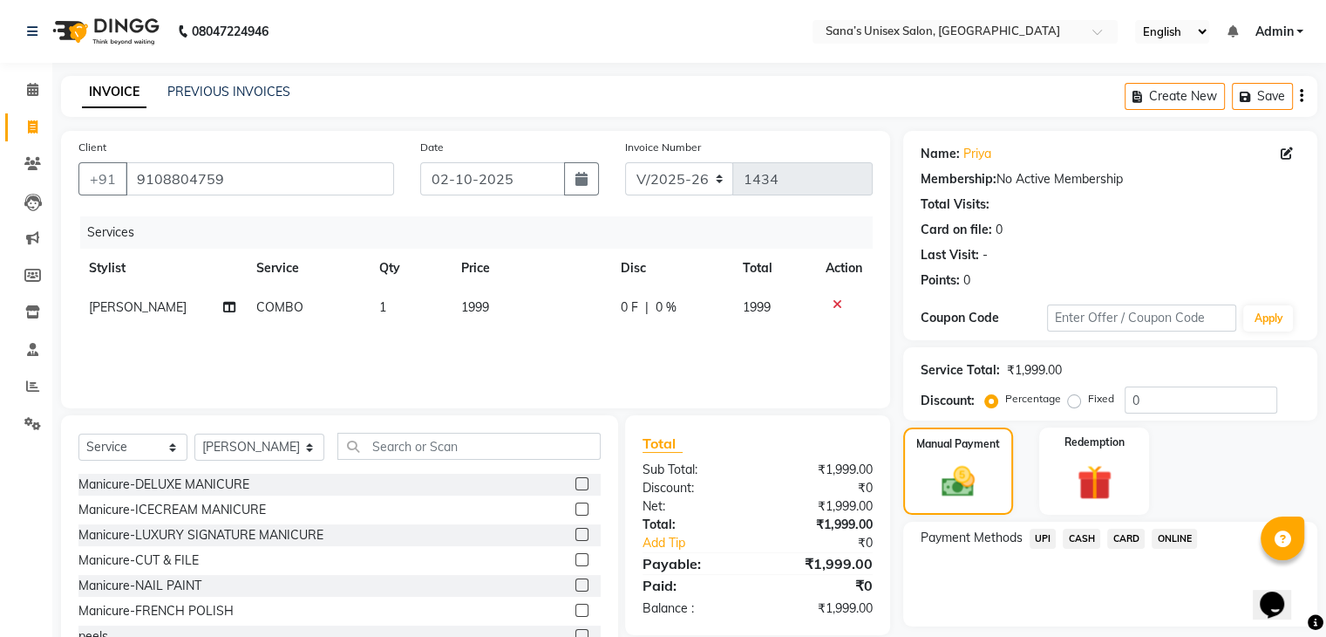
click at [1164, 537] on span "ONLINE" at bounding box center [1174, 538] width 45 height 20
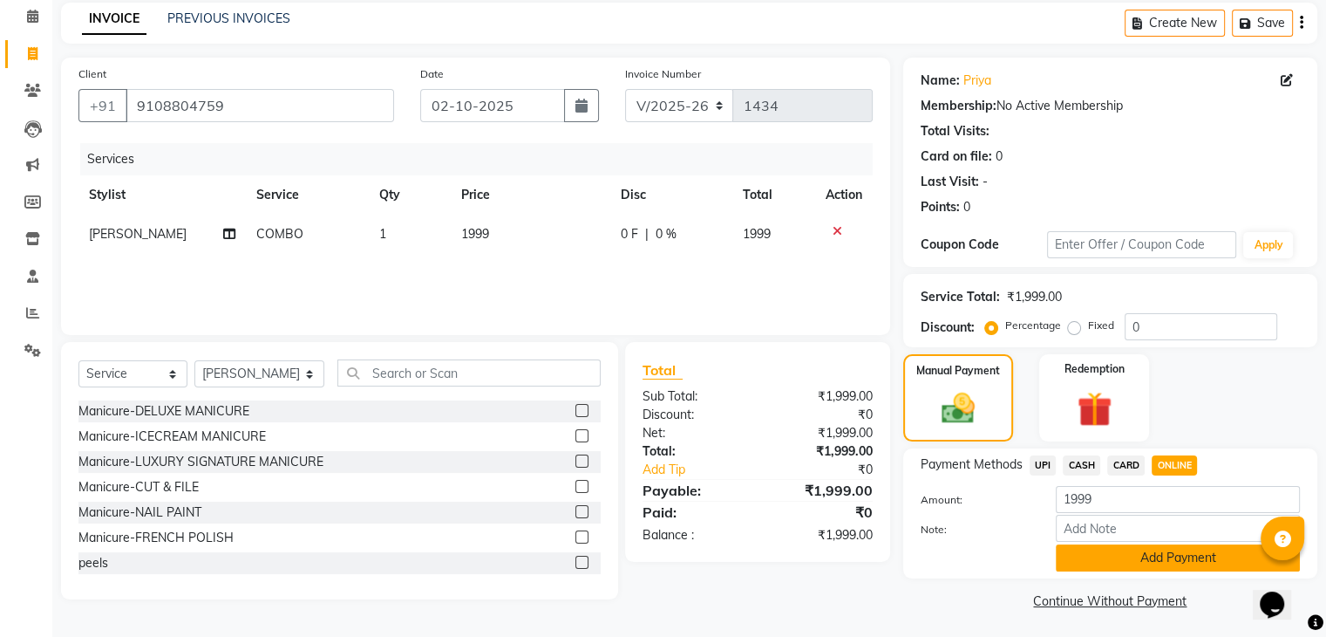
scroll to position [78, 0]
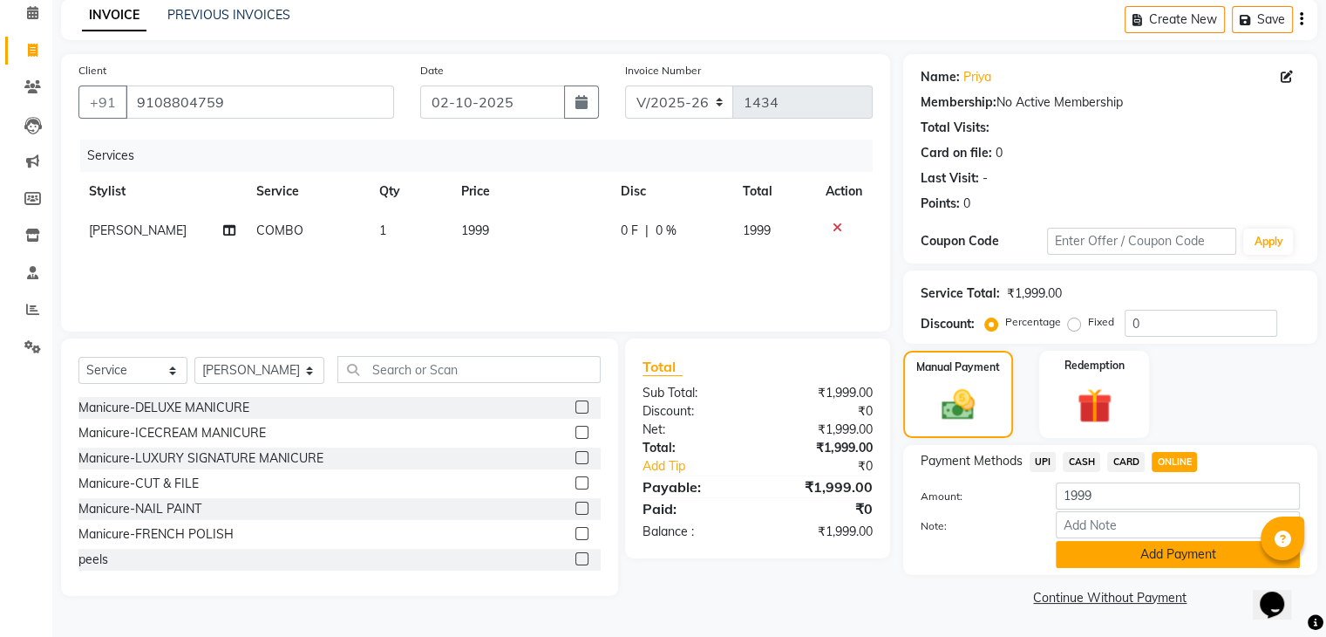
click at [1167, 554] on button "Add Payment" at bounding box center [1178, 554] width 244 height 27
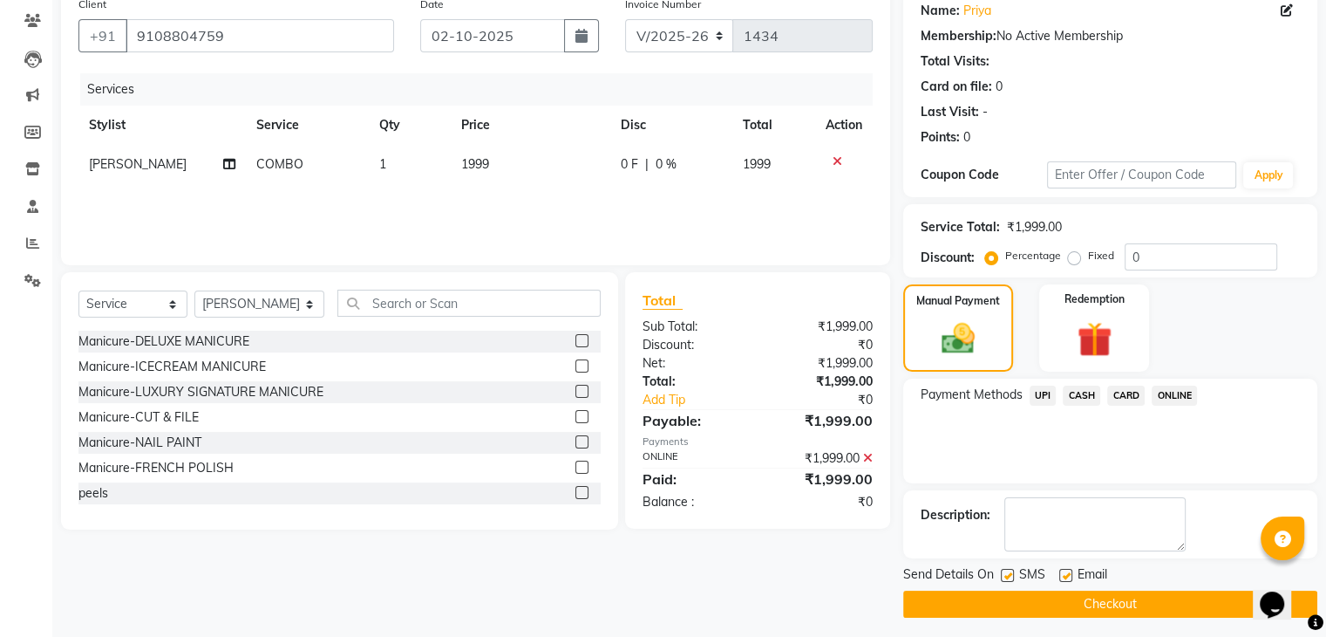
scroll to position [149, 0]
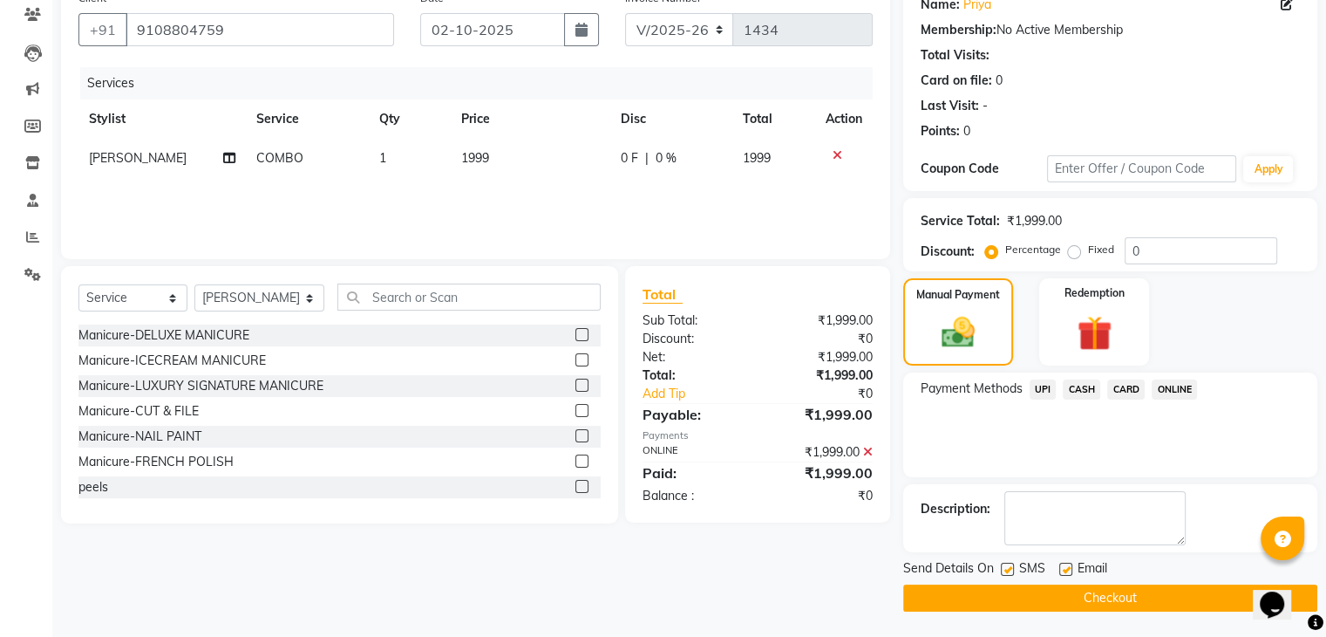
click at [1157, 594] on button "Checkout" at bounding box center [1110, 597] width 414 height 27
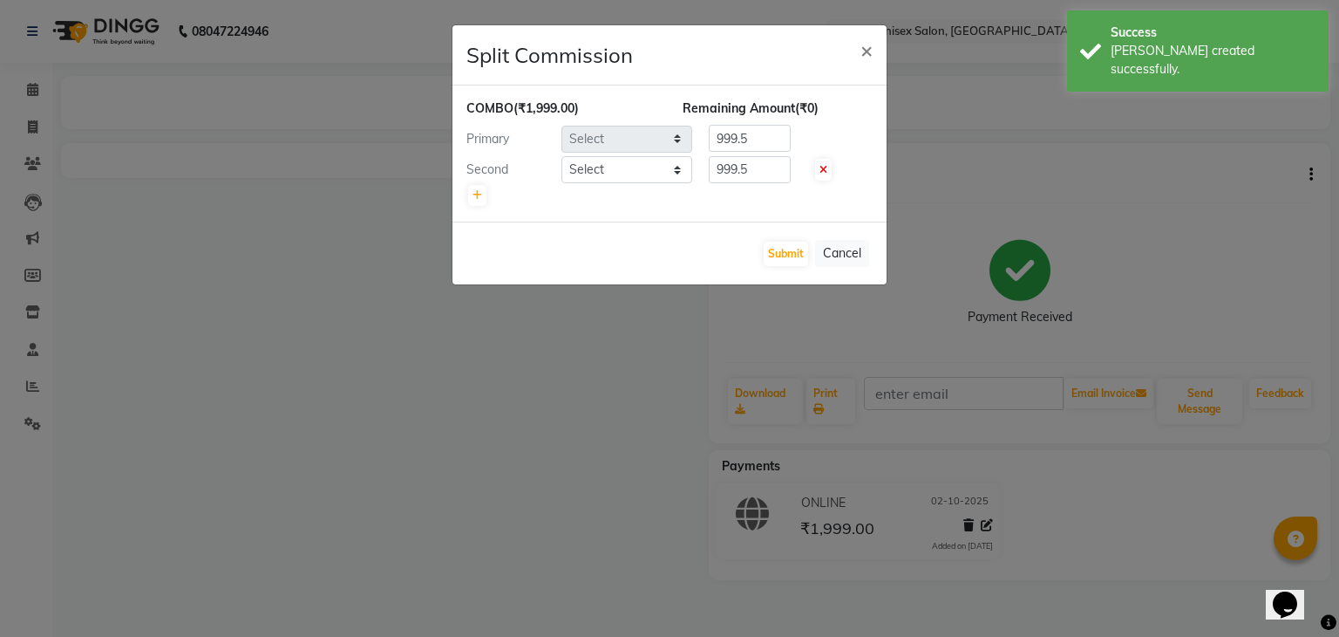
select select "45708"
select select "45605"
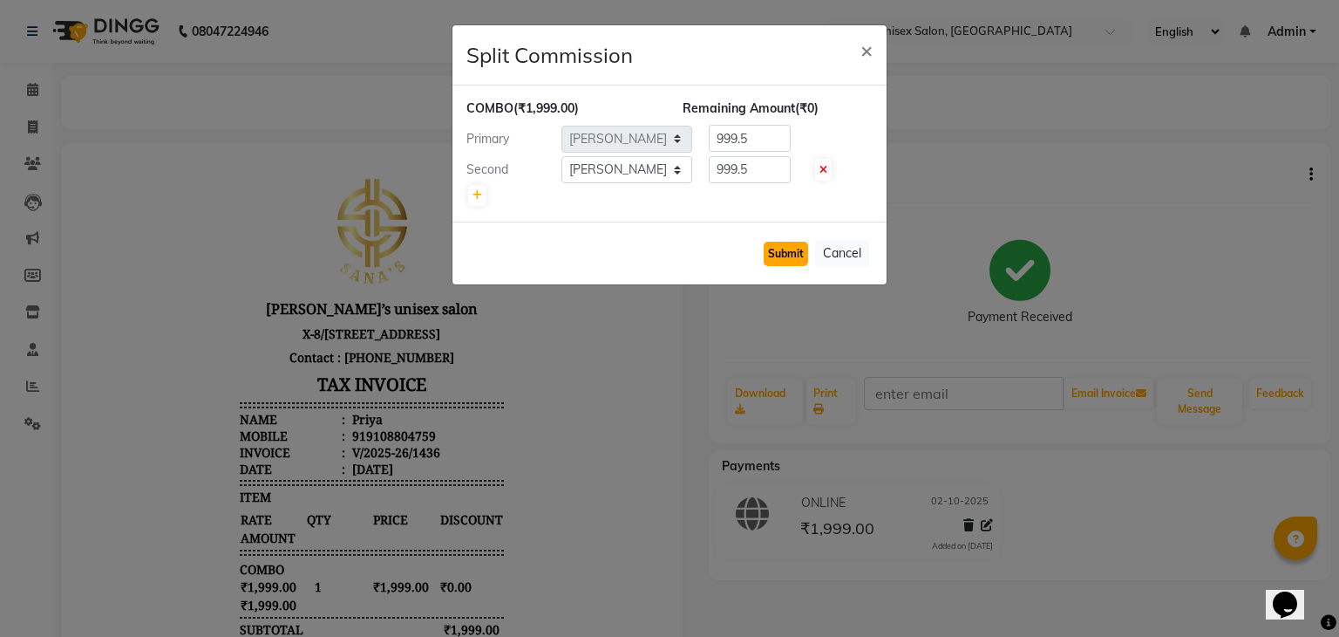
click at [776, 251] on button "Submit" at bounding box center [786, 254] width 44 height 24
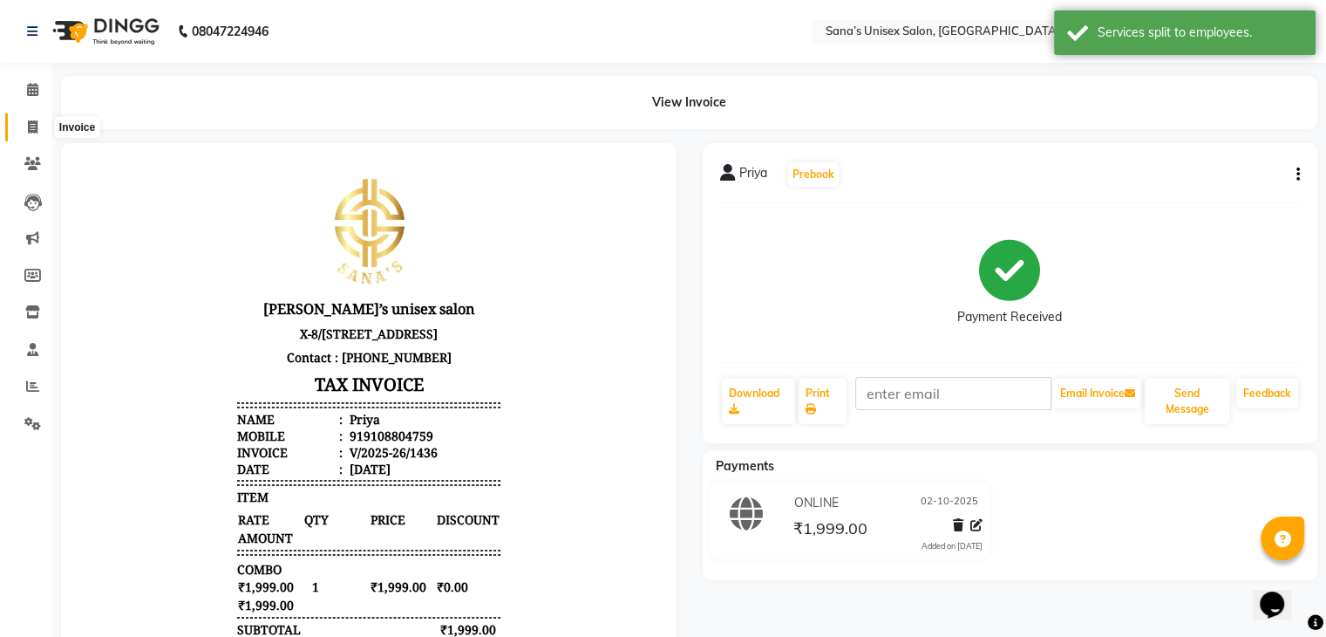
drag, startPoint x: 17, startPoint y: 126, endPoint x: 29, endPoint y: 126, distance: 11.3
click at [17, 126] on span at bounding box center [32, 128] width 31 height 20
select select "6091"
select select "service"
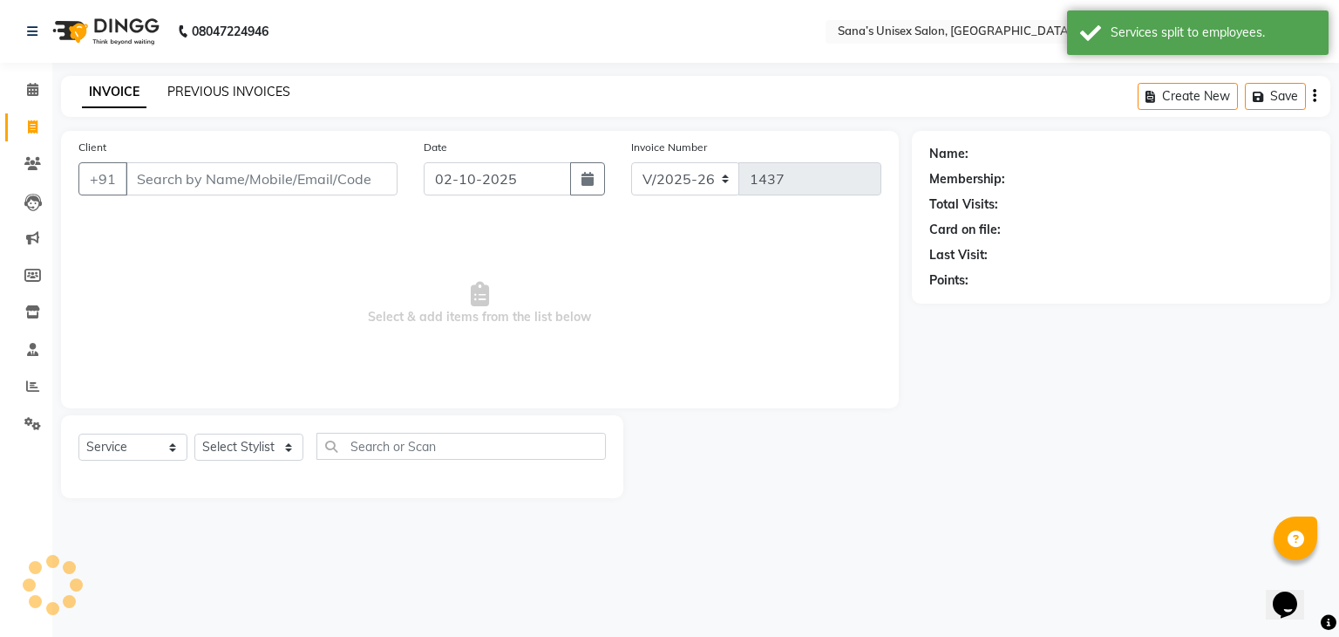
click at [220, 93] on link "PREVIOUS INVOICES" at bounding box center [228, 92] width 123 height 16
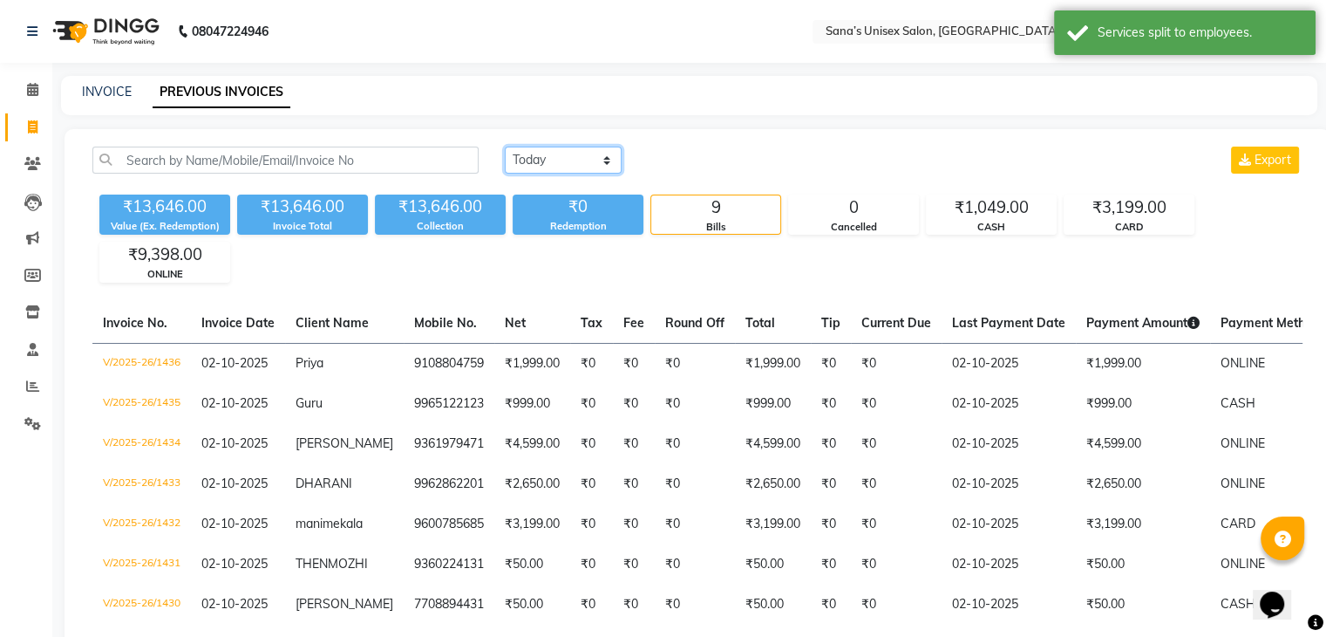
click at [535, 161] on select "Today Yesterday Custom Range" at bounding box center [563, 159] width 117 height 27
select select "range"
click at [505, 146] on select "Today Yesterday Custom Range" at bounding box center [563, 159] width 117 height 27
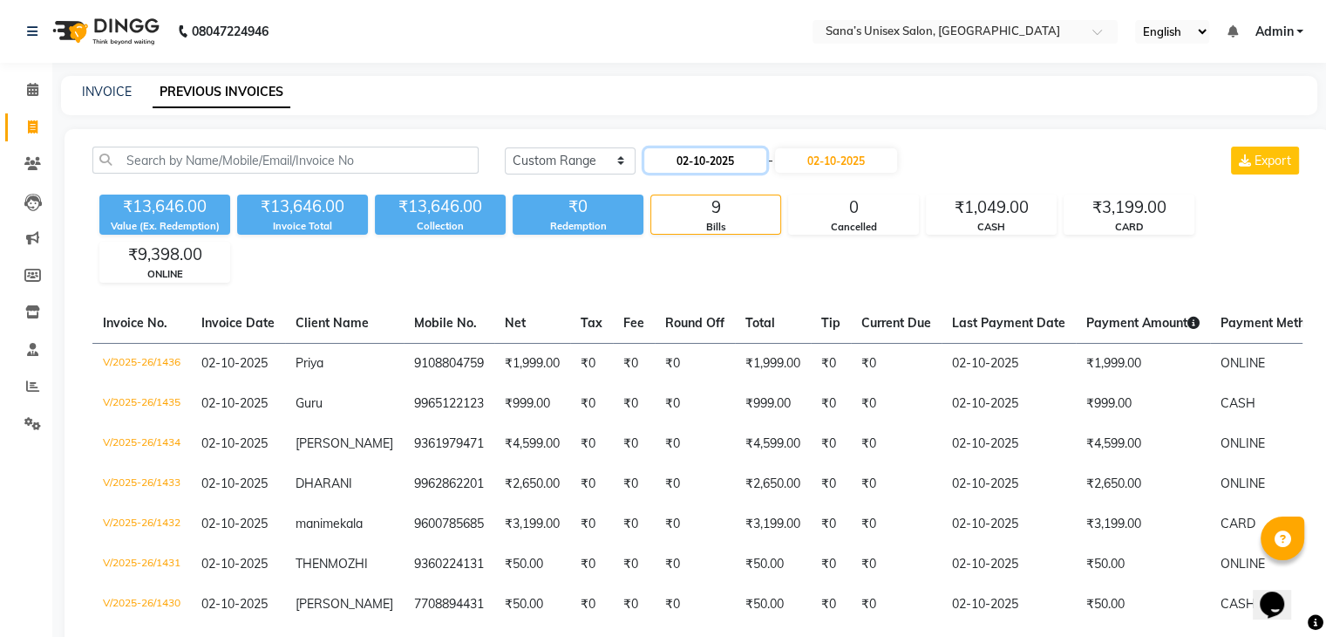
click at [675, 167] on input "02-10-2025" at bounding box center [705, 160] width 122 height 24
select select "10"
select select "2025"
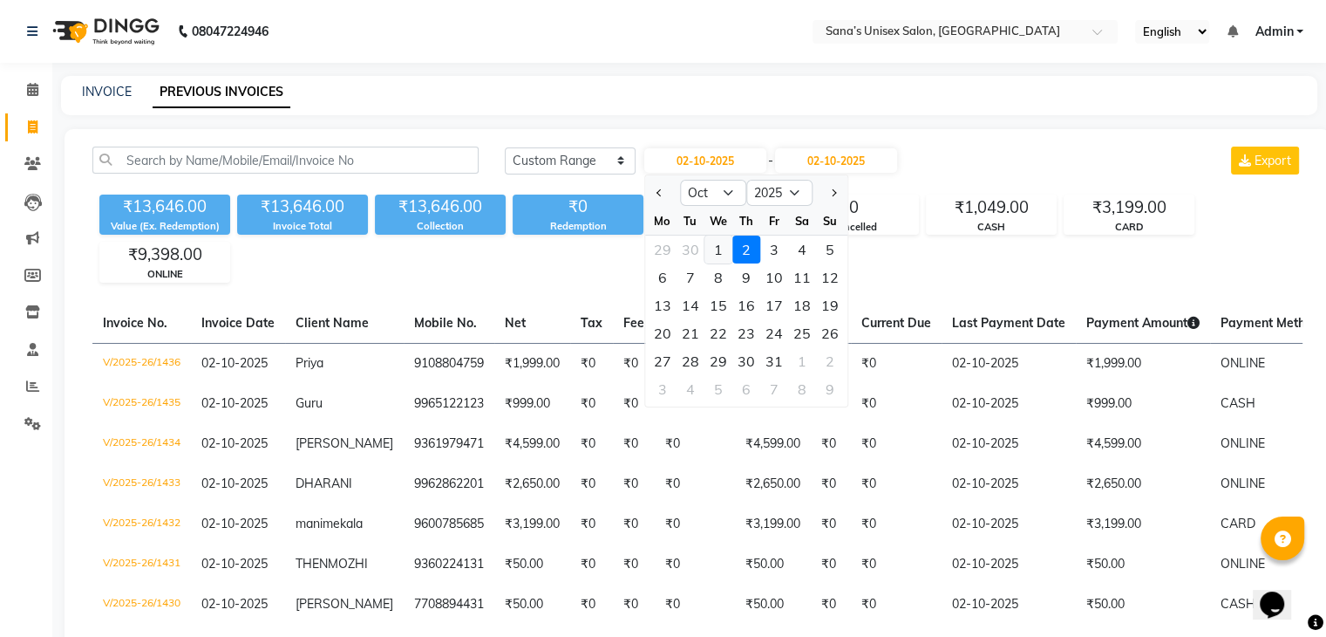
click at [710, 252] on div "1" at bounding box center [719, 249] width 28 height 28
type input "01-10-2025"
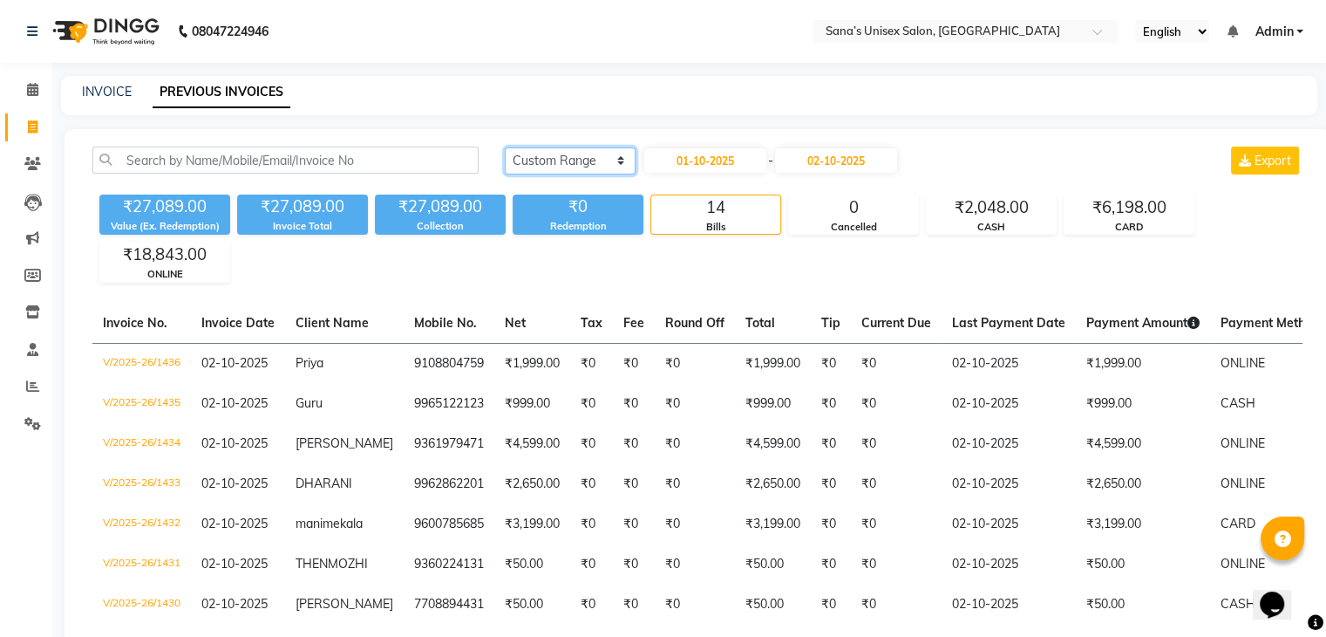
click at [564, 165] on select "Today Yesterday Custom Range" at bounding box center [570, 160] width 131 height 27
click at [505, 147] on select "Today Yesterday Custom Range" at bounding box center [570, 160] width 131 height 27
drag, startPoint x: 544, startPoint y: 174, endPoint x: 538, endPoint y: 145, distance: 29.4
click at [542, 172] on div "Today Yesterday Custom Range Export" at bounding box center [904, 166] width 824 height 41
click at [542, 147] on select "Today Yesterday Custom Range" at bounding box center [563, 159] width 117 height 27
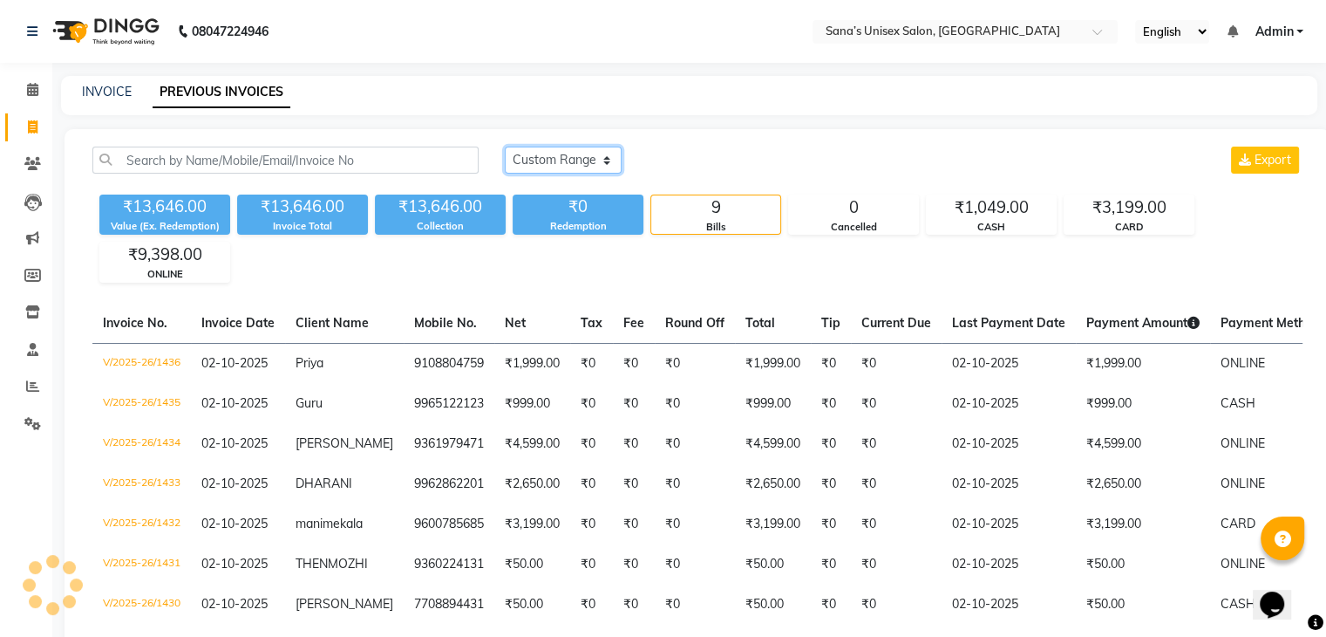
select select "range"
click at [505, 146] on select "Today Yesterday Custom Range" at bounding box center [563, 159] width 117 height 27
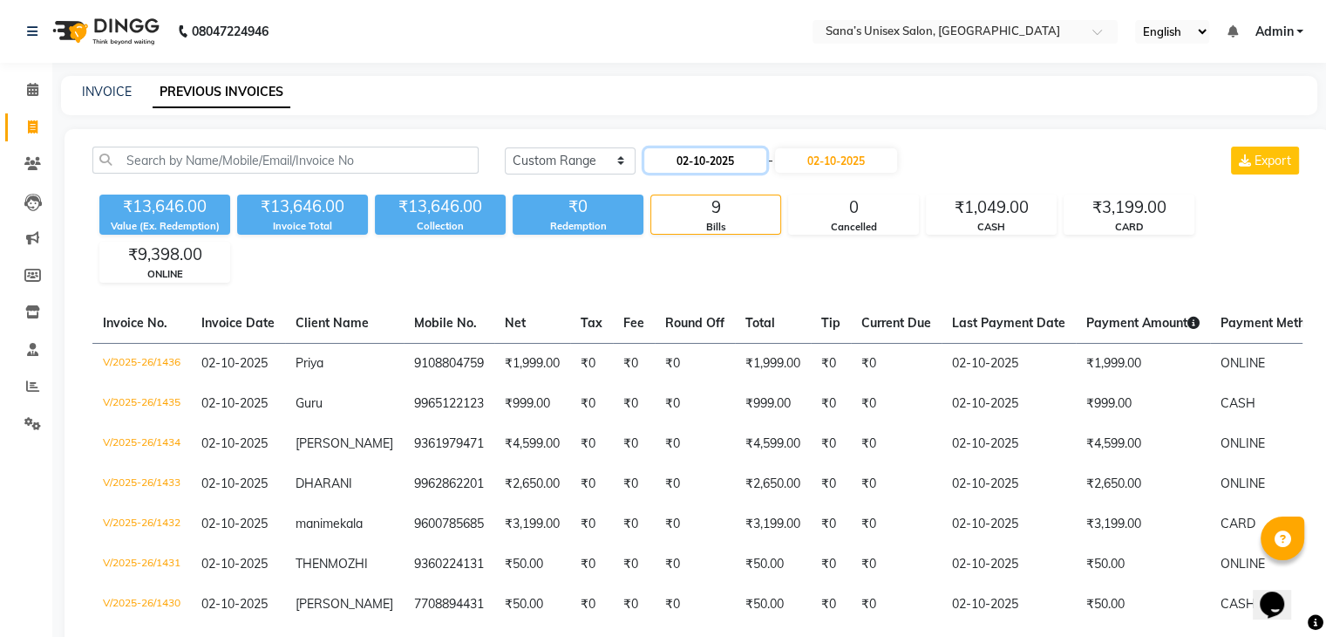
click at [657, 157] on input "02-10-2025" at bounding box center [705, 160] width 122 height 24
select select "10"
select select "2025"
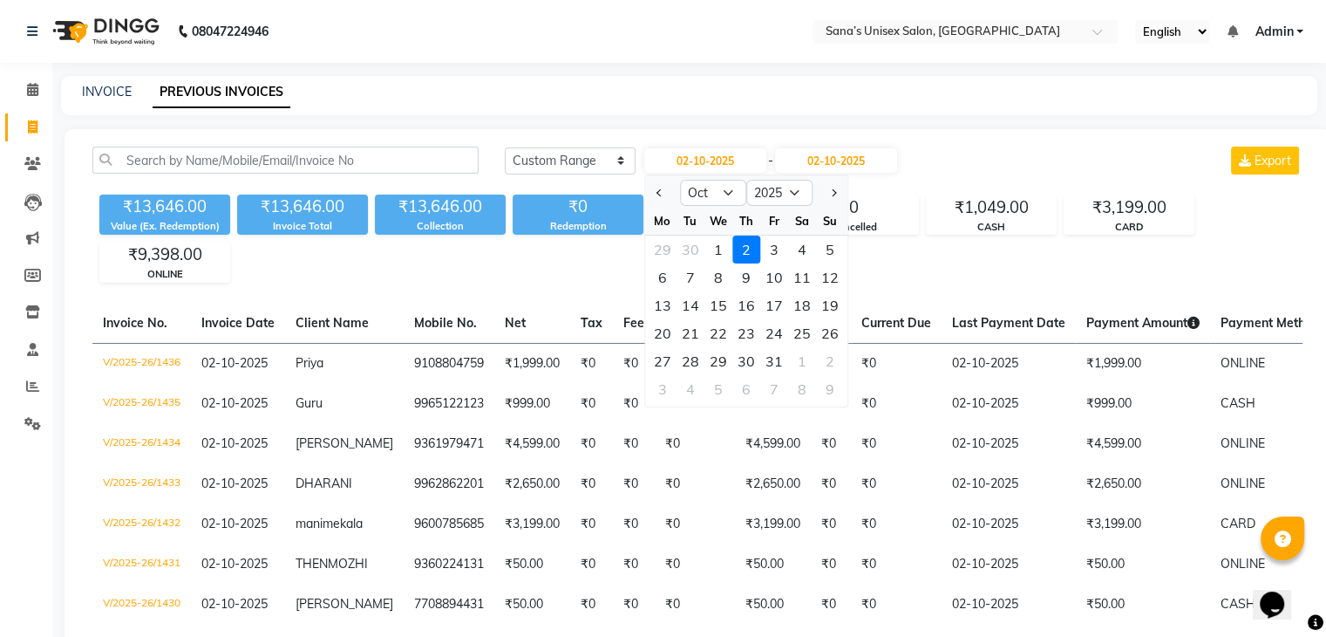
drag, startPoint x: 714, startPoint y: 252, endPoint x: 715, endPoint y: 262, distance: 9.6
click at [713, 252] on div "1" at bounding box center [719, 249] width 28 height 28
type input "01-10-2025"
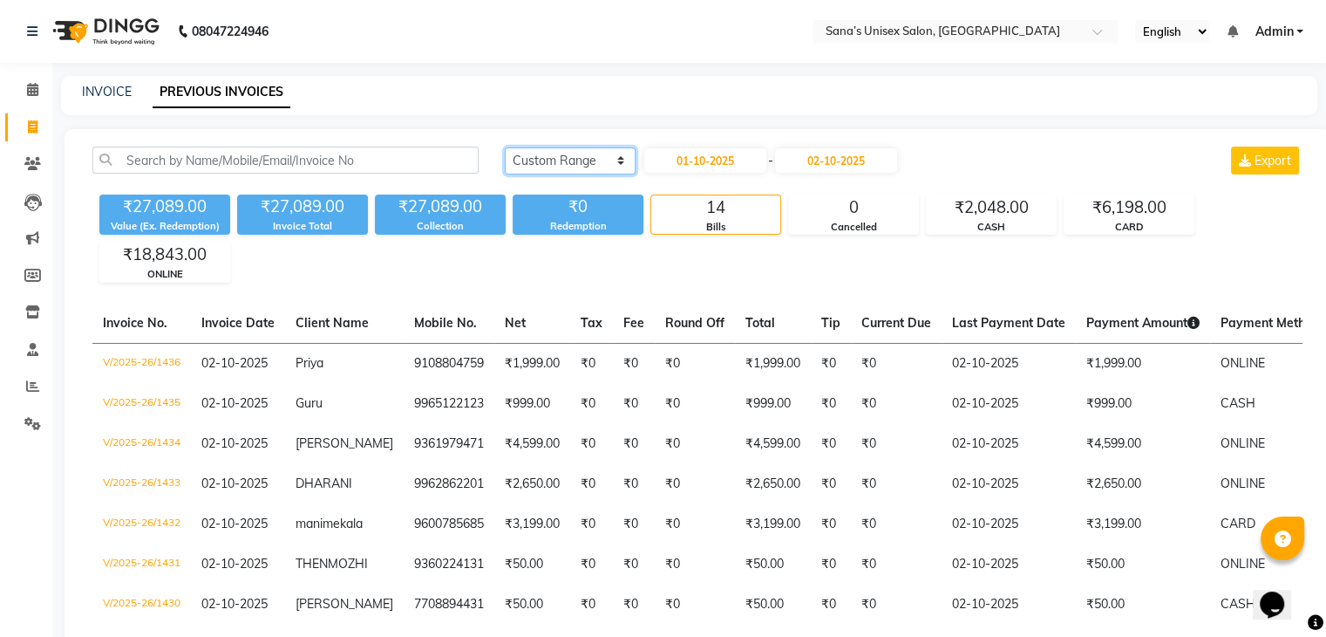
click at [582, 171] on select "[DATE] [DATE] Custom Range" at bounding box center [570, 160] width 131 height 27
select select "[DATE]"
click at [505, 147] on select "[DATE] [DATE] Custom Range" at bounding box center [570, 160] width 131 height 27
click at [100, 94] on link "INVOICE" at bounding box center [107, 92] width 50 height 16
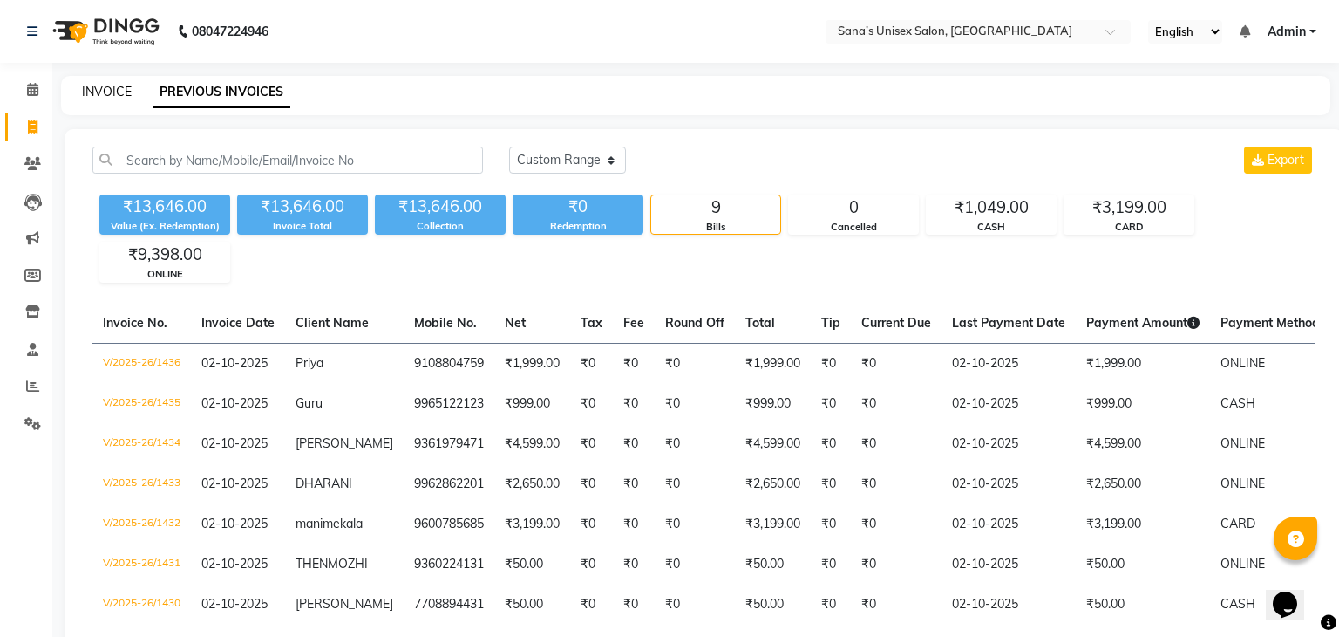
select select "6091"
select select "service"
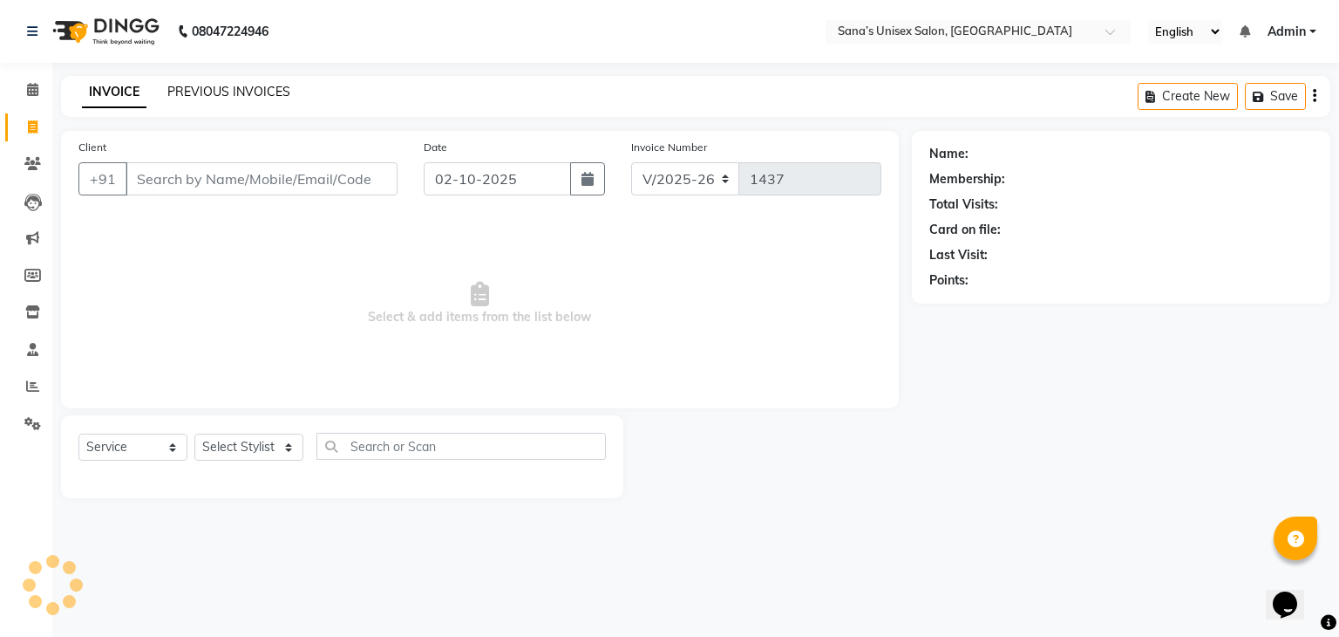
click at [177, 91] on link "PREVIOUS INVOICES" at bounding box center [228, 92] width 123 height 16
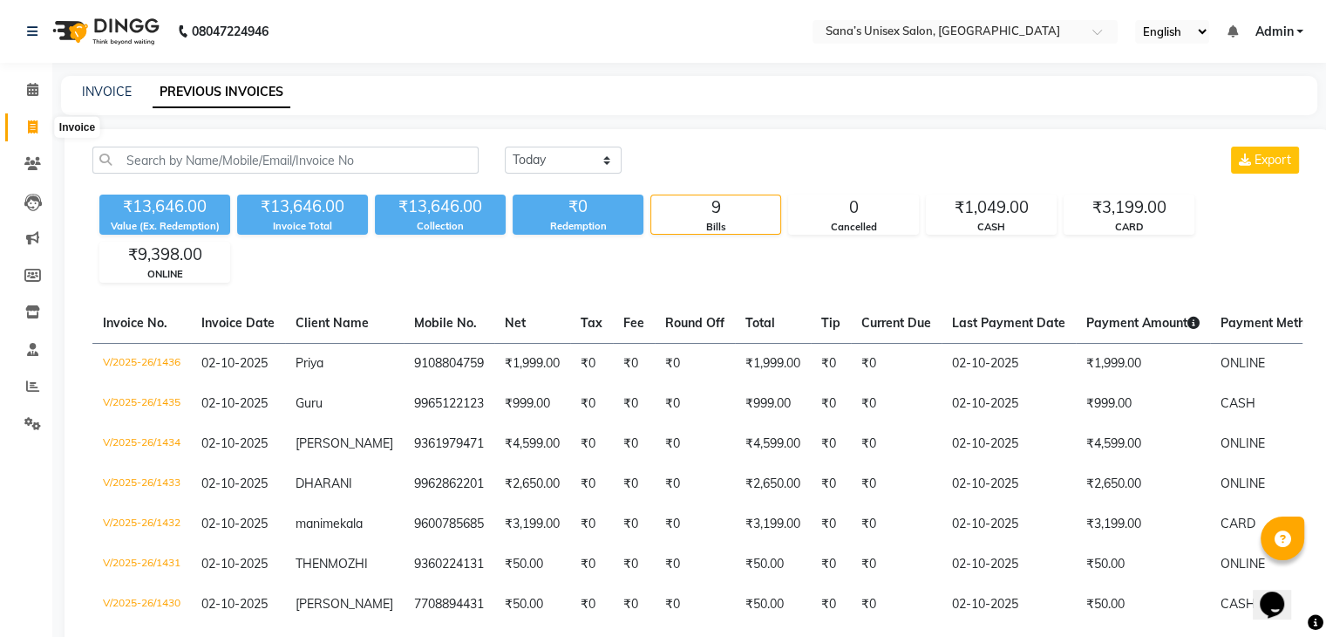
click at [26, 131] on span at bounding box center [32, 128] width 31 height 20
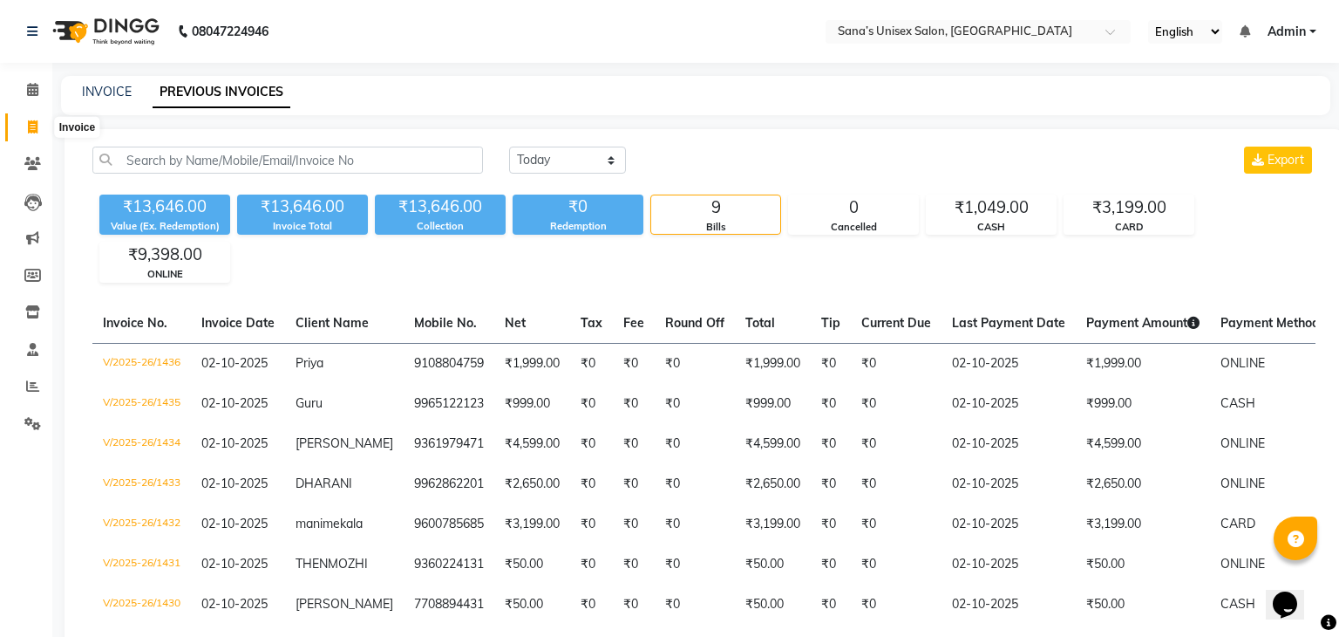
select select "6091"
select select "service"
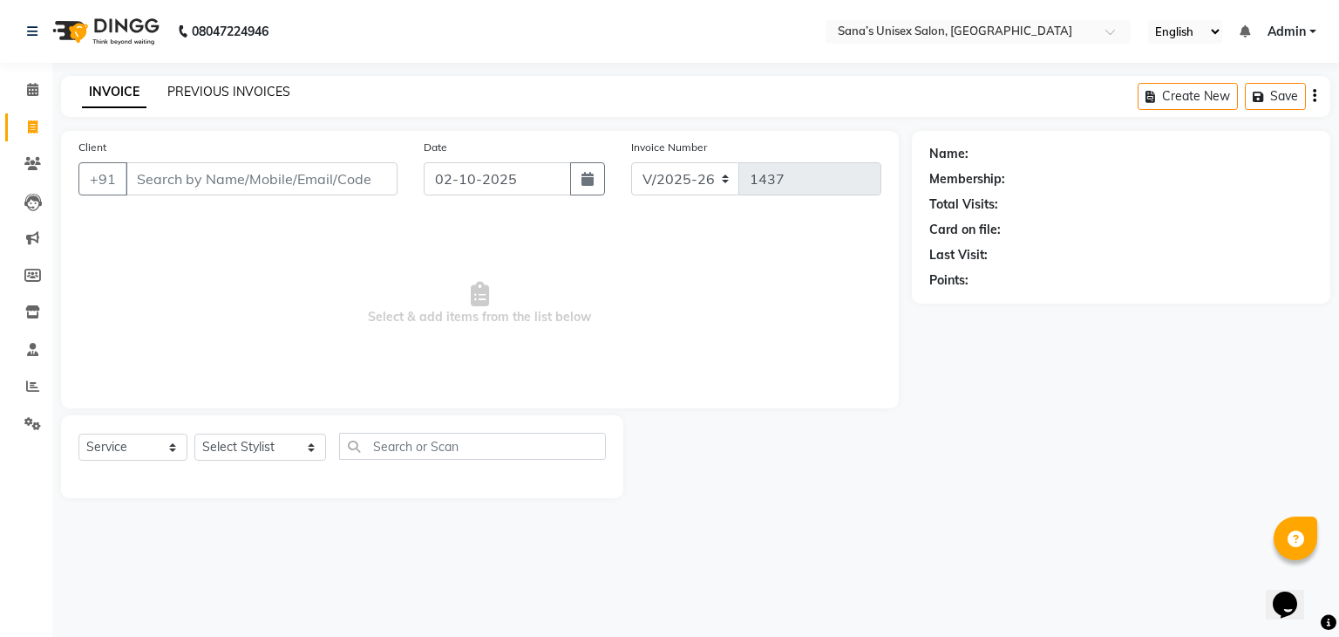
click at [225, 94] on link "PREVIOUS INVOICES" at bounding box center [228, 92] width 123 height 16
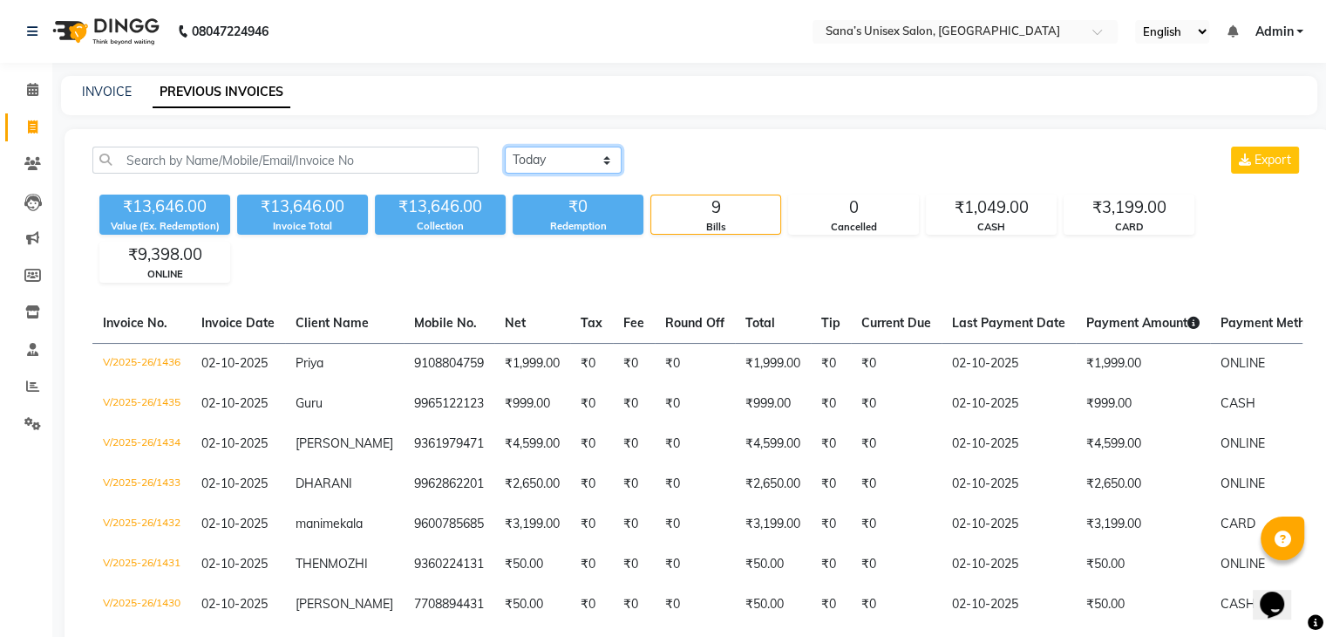
click at [567, 158] on select "Today Yesterday Custom Range" at bounding box center [563, 159] width 117 height 27
click at [117, 92] on link "INVOICE" at bounding box center [107, 92] width 50 height 16
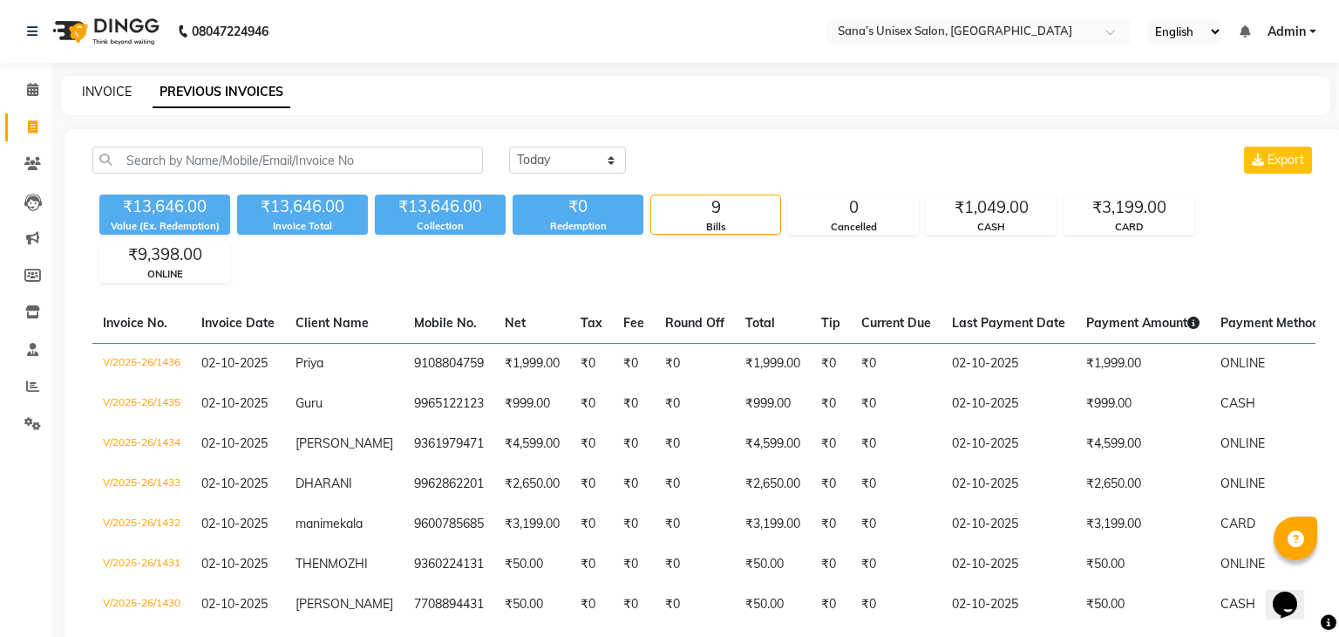
select select "service"
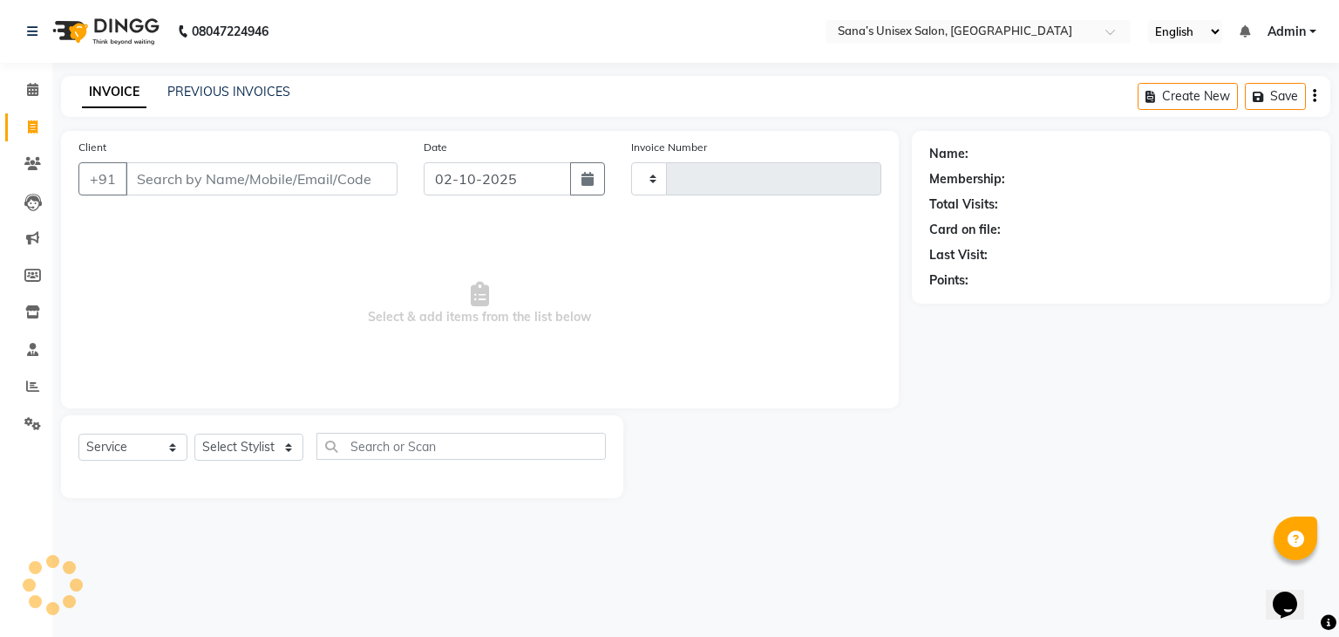
type input "1437"
select select "6091"
click at [247, 447] on select "Select Stylist anjali beauty MADHU MUTHU MARI (BEAUTY THERAPIST) NANDHINI Nivet…" at bounding box center [260, 446] width 132 height 27
select select "90741"
click at [194, 434] on select "Select Stylist anjali beauty MADHU MUTHU MARI (BEAUTY THERAPIST) NANDHINI Nivet…" at bounding box center [260, 446] width 132 height 27
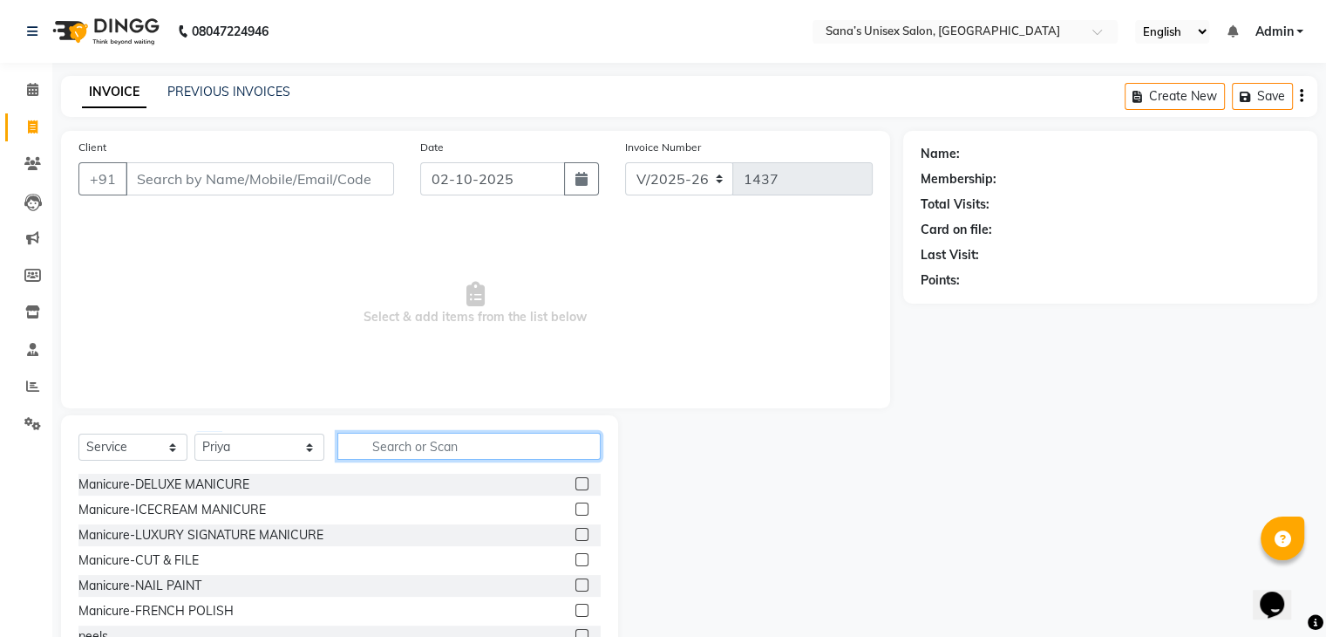
click at [411, 449] on input "text" at bounding box center [468, 446] width 262 height 27
type input "thread"
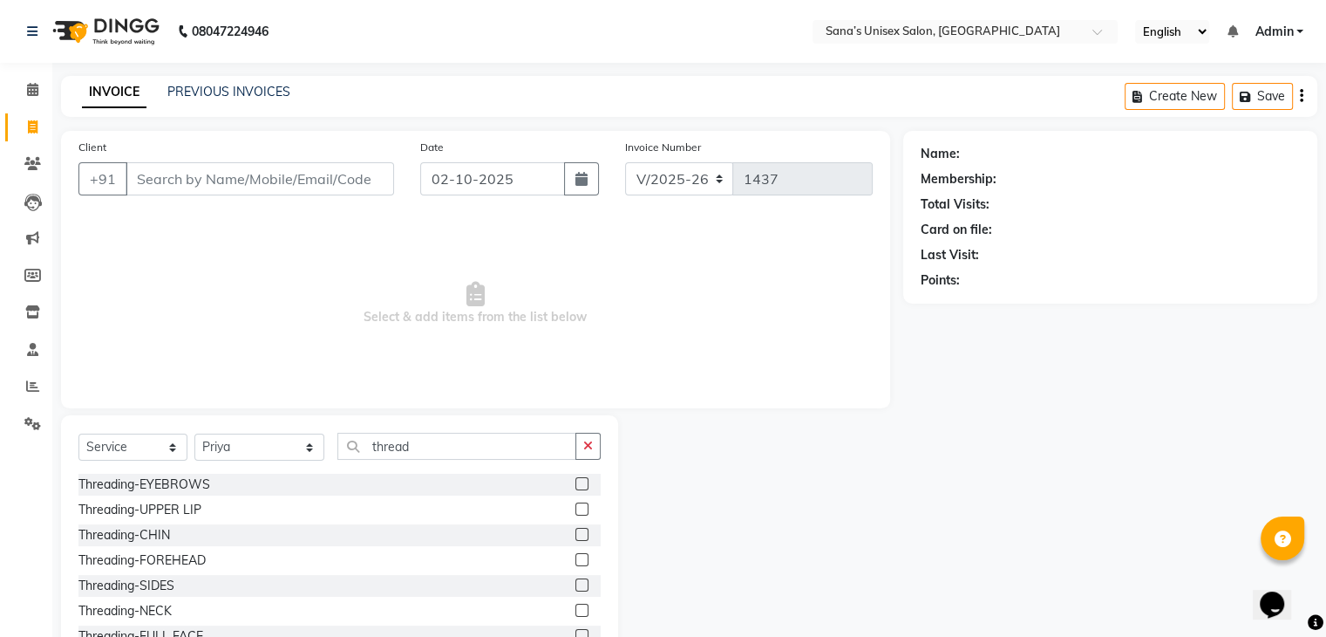
click at [576, 487] on label at bounding box center [582, 483] width 13 height 13
click at [576, 487] on input "checkbox" at bounding box center [581, 484] width 11 height 11
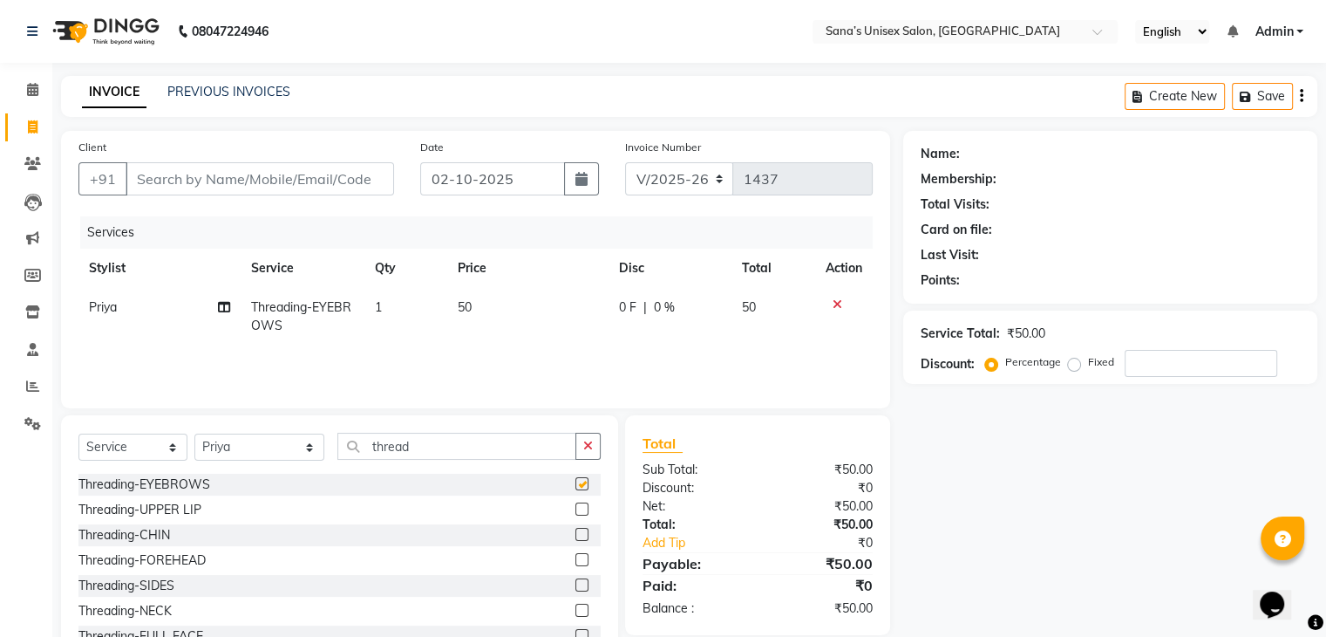
checkbox input "false"
click at [315, 178] on input "Client" at bounding box center [260, 178] width 269 height 33
click at [586, 447] on icon "button" at bounding box center [588, 445] width 10 height 12
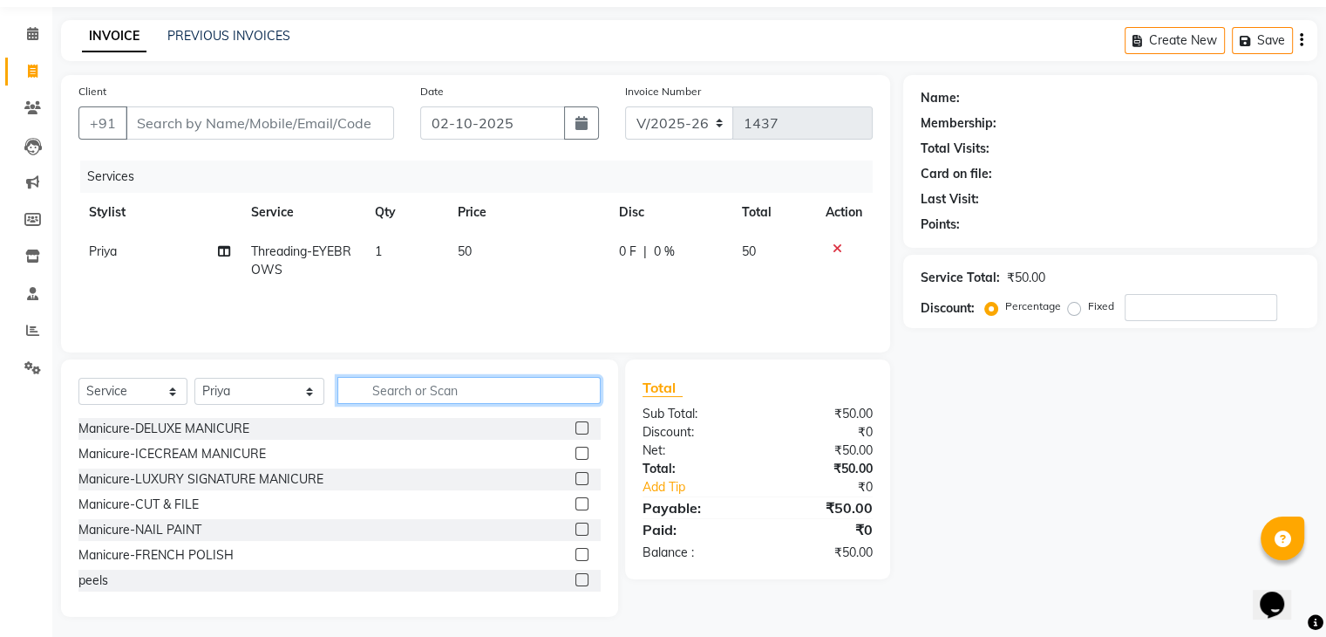
scroll to position [63, 0]
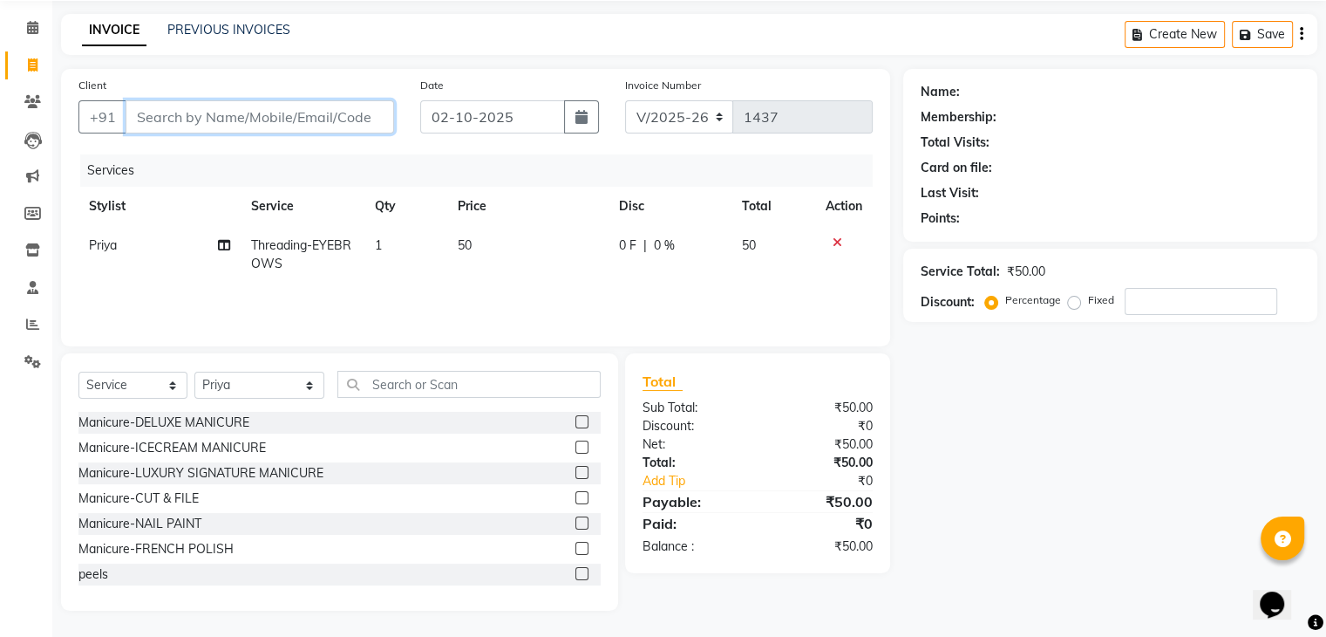
click at [234, 109] on input "Client" at bounding box center [260, 116] width 269 height 33
click at [426, 222] on div "Client +91 Date 02-10-2025 Invoice Number V/2025 V/2025-26 1437 Services Stylis…" at bounding box center [475, 207] width 829 height 277
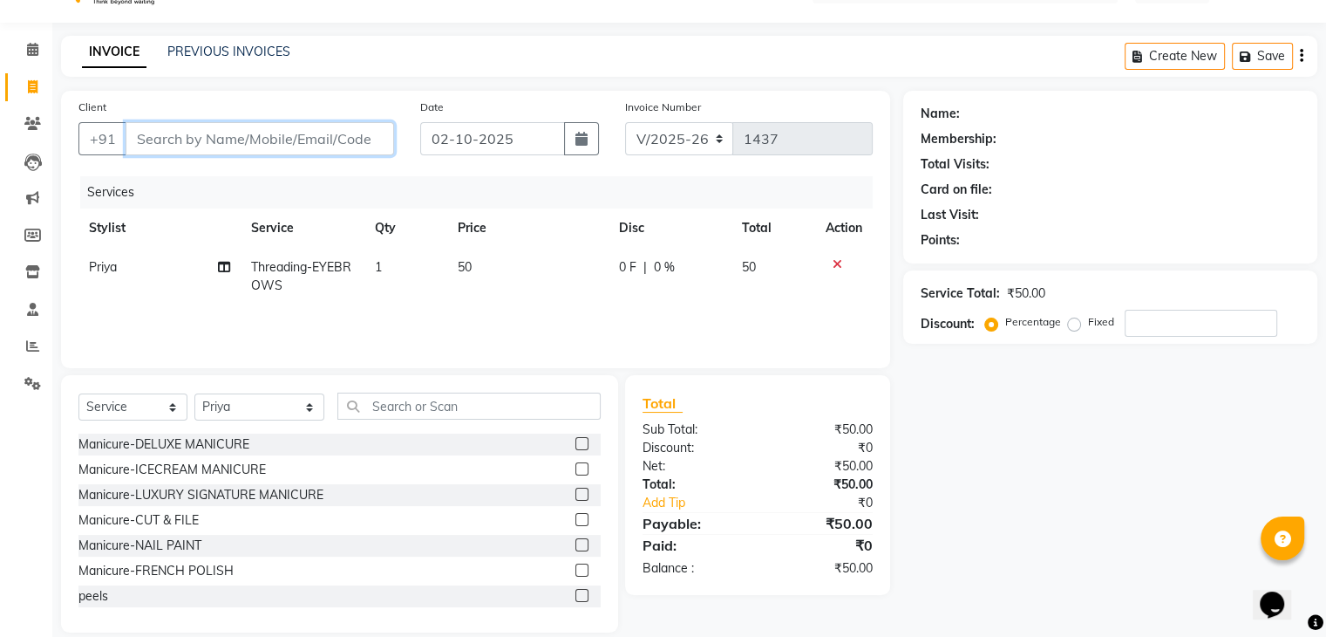
scroll to position [0, 0]
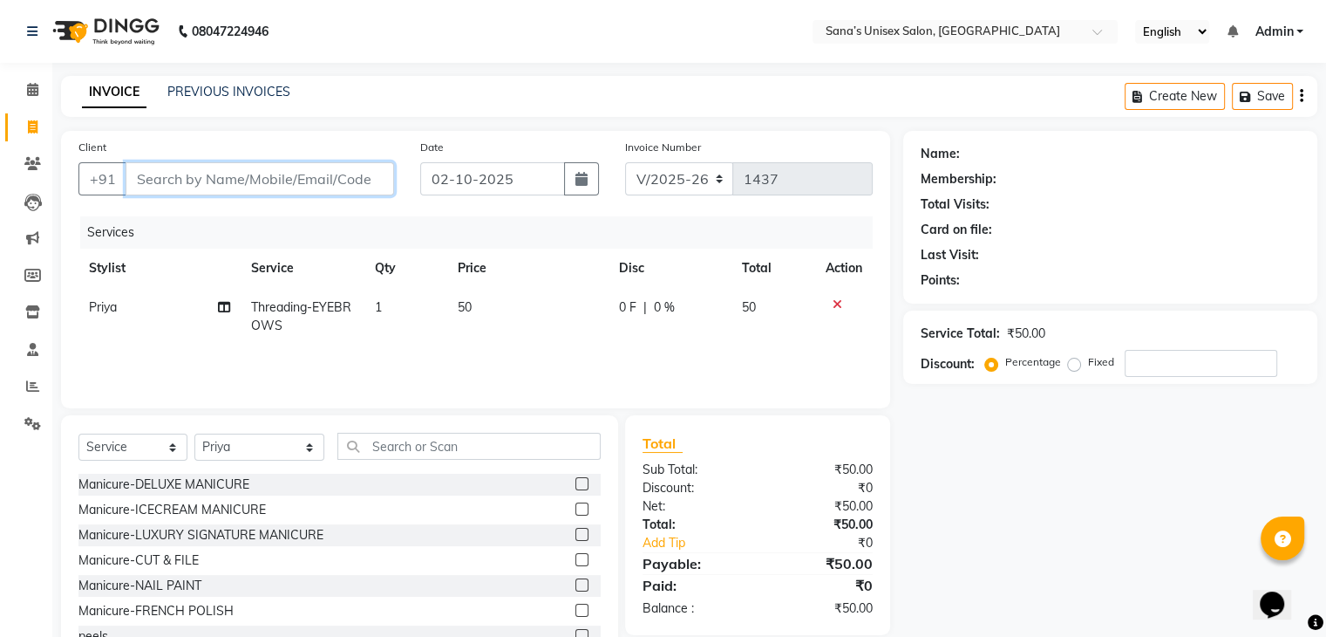
click at [297, 181] on input "Client" at bounding box center [260, 178] width 269 height 33
type input "9"
type input "0"
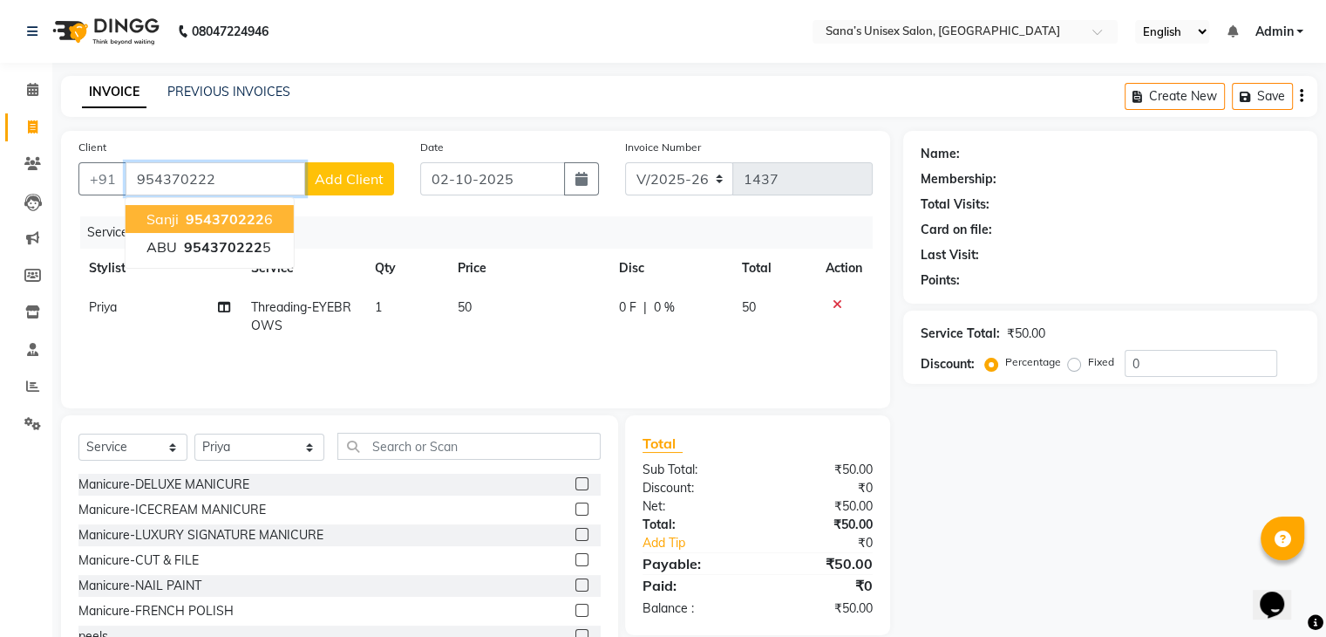
click at [187, 224] on span "954370222" at bounding box center [225, 218] width 78 height 17
type input "9543702226"
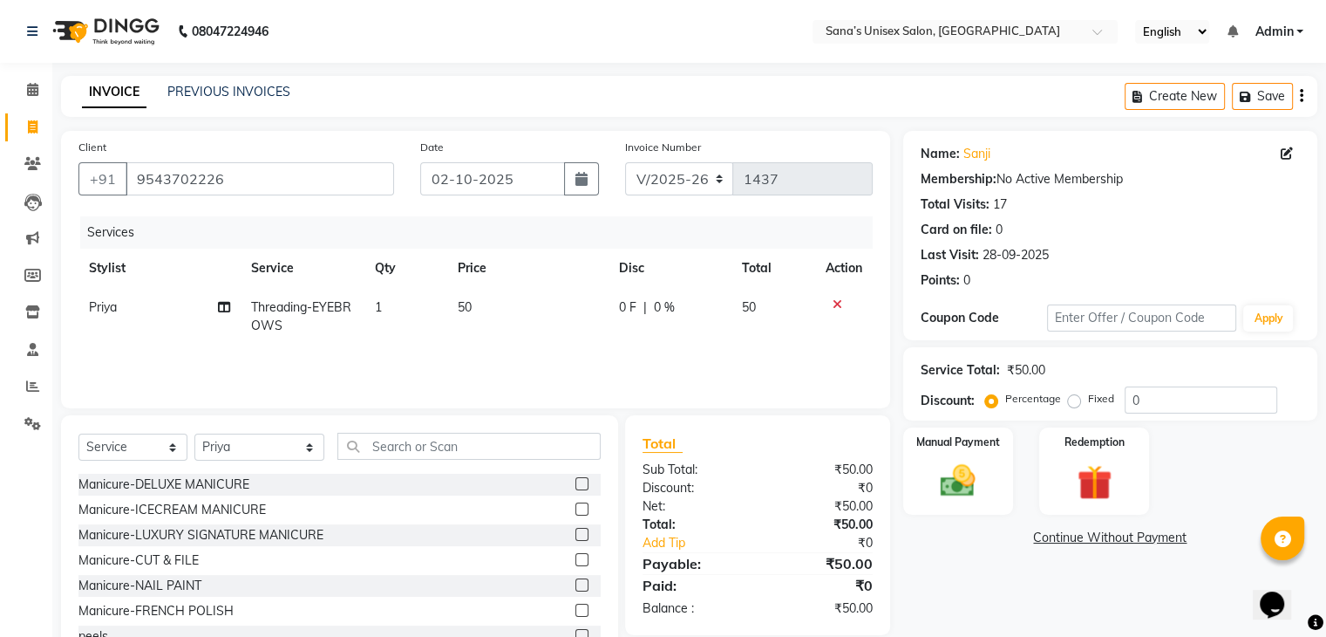
click at [896, 487] on div "Manual Payment Redemption" at bounding box center [1110, 470] width 440 height 87
click at [914, 487] on div "Manual Payment" at bounding box center [958, 471] width 114 height 90
click at [1182, 542] on span "ONLINE" at bounding box center [1174, 538] width 45 height 20
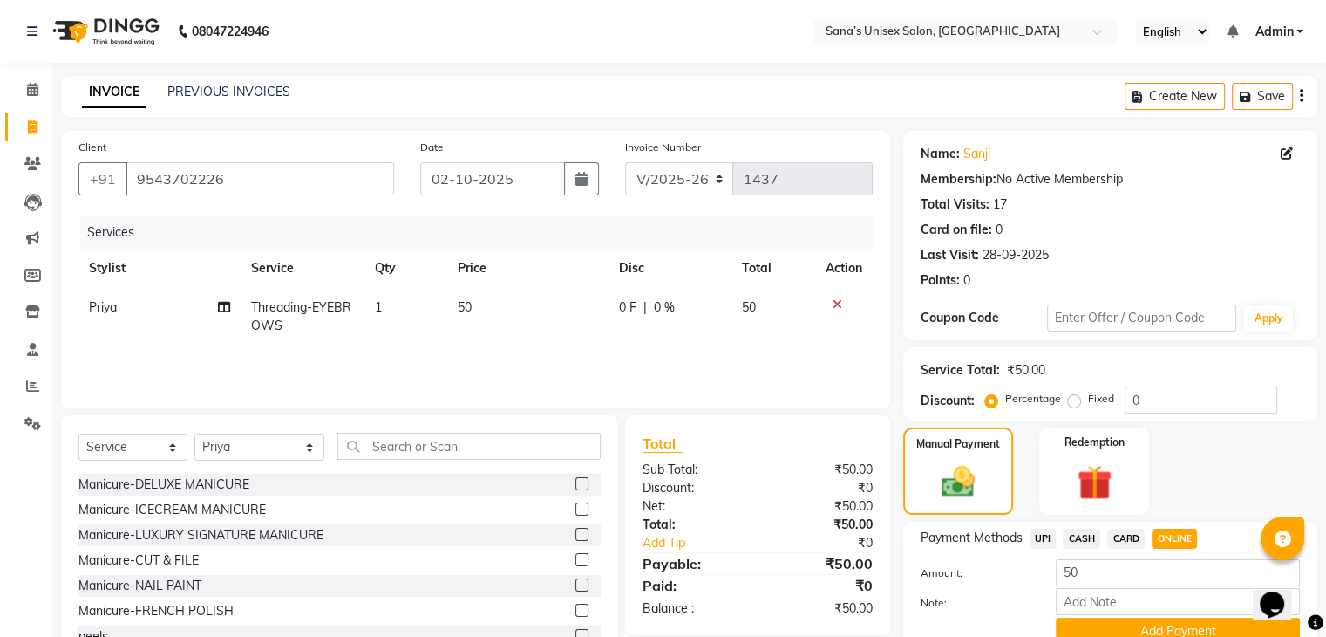
scroll to position [78, 0]
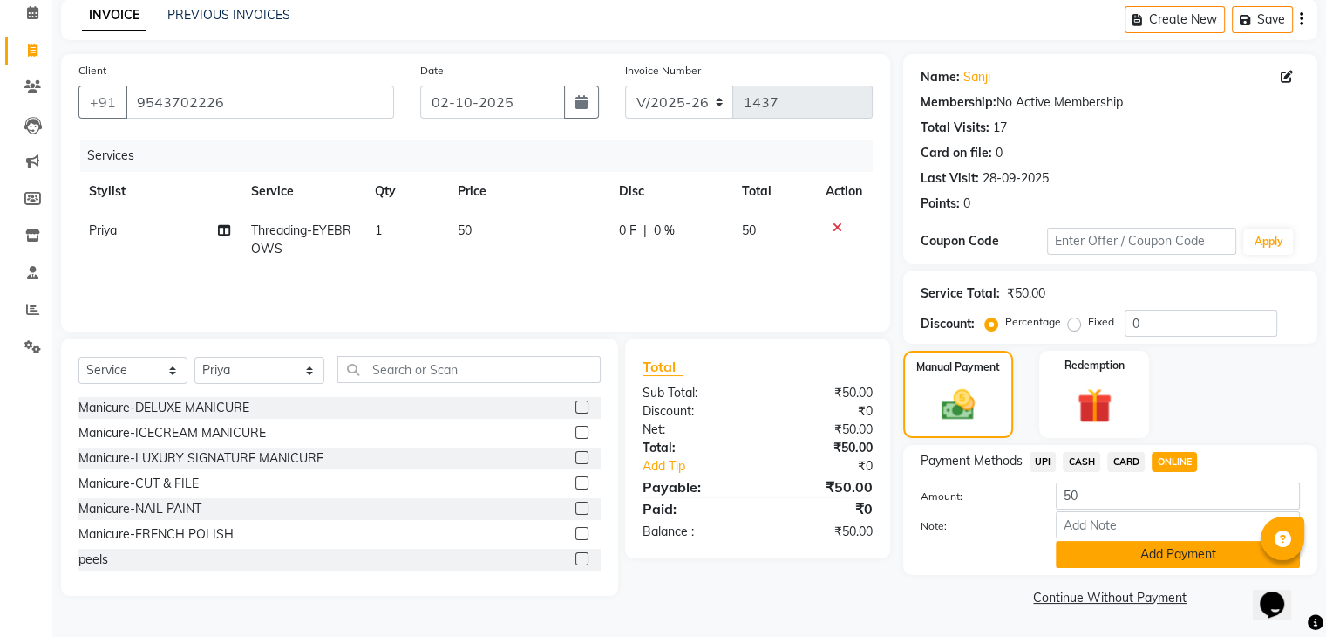
click at [1224, 559] on button "Add Payment" at bounding box center [1178, 554] width 244 height 27
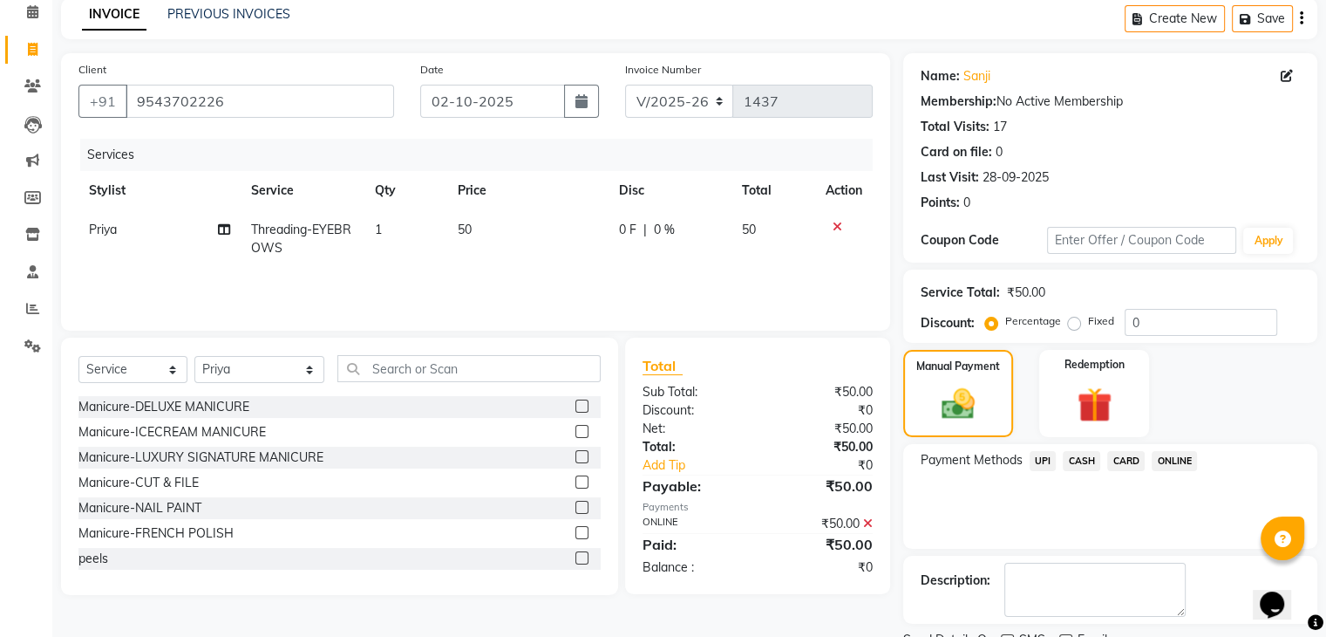
drag, startPoint x: 1224, startPoint y: 559, endPoint x: 1328, endPoint y: 560, distance: 103.8
click at [1326, 559] on html "08047224946 Select Location × Sana’s Unisex Salon, Ashok Nagar English ENGLISH …" at bounding box center [663, 240] width 1326 height 637
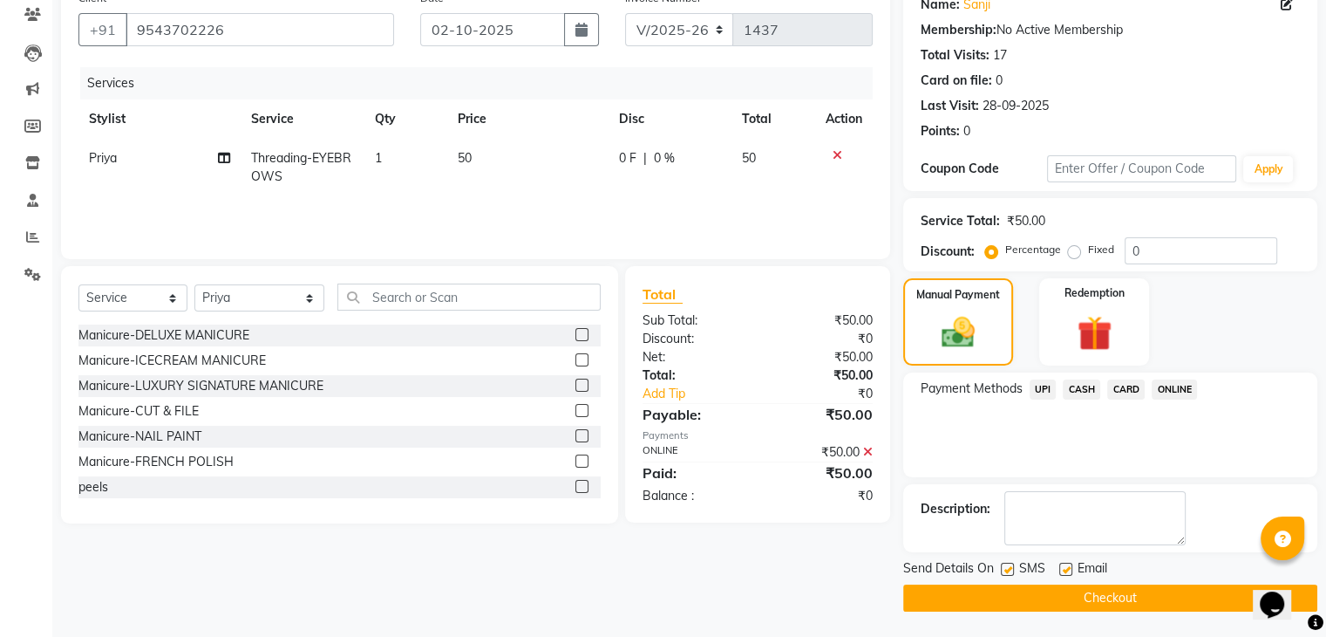
click at [1242, 597] on button "Checkout" at bounding box center [1110, 597] width 414 height 27
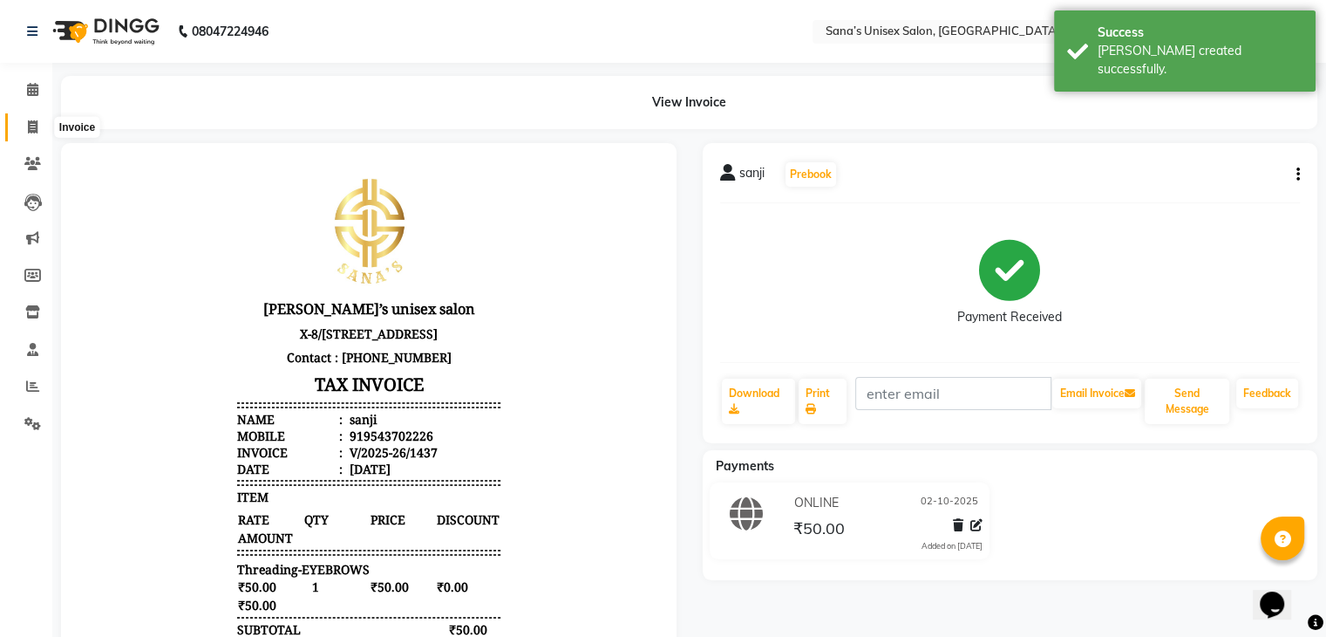
click at [40, 126] on span at bounding box center [32, 128] width 31 height 20
select select "6091"
select select "service"
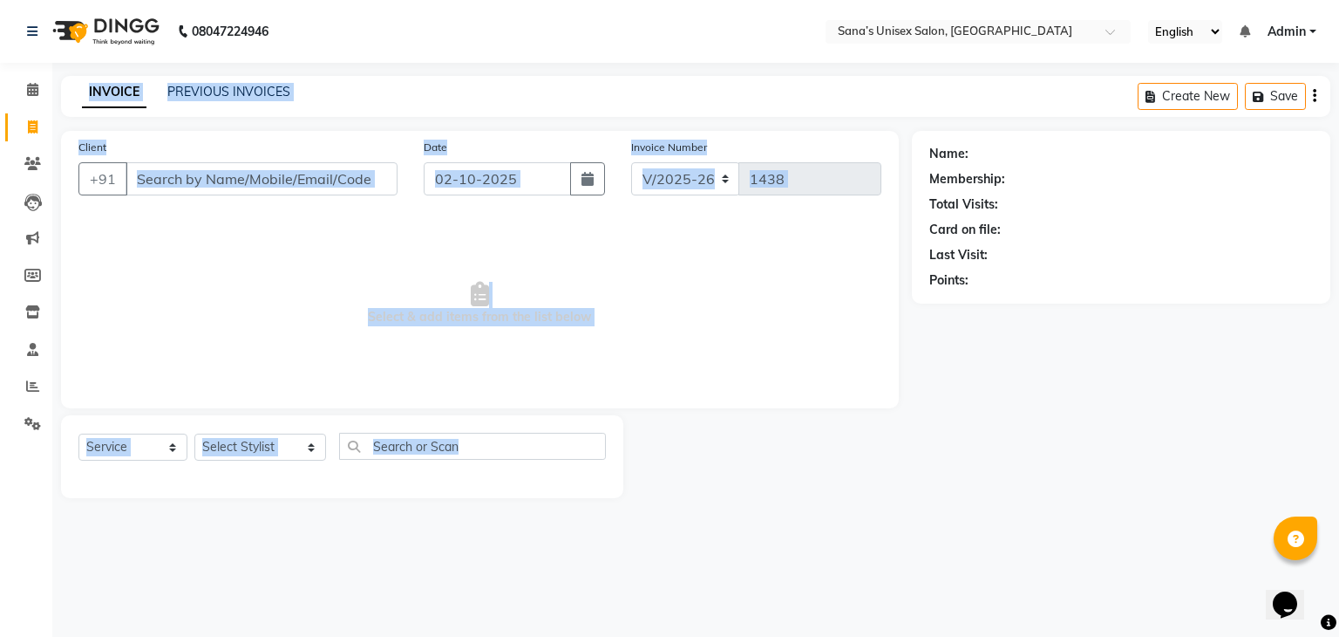
drag, startPoint x: 0, startPoint y: 677, endPoint x: 140, endPoint y: 677, distance: 139.5
click at [678, 244] on span "Select & add items from the list below" at bounding box center [479, 303] width 803 height 174
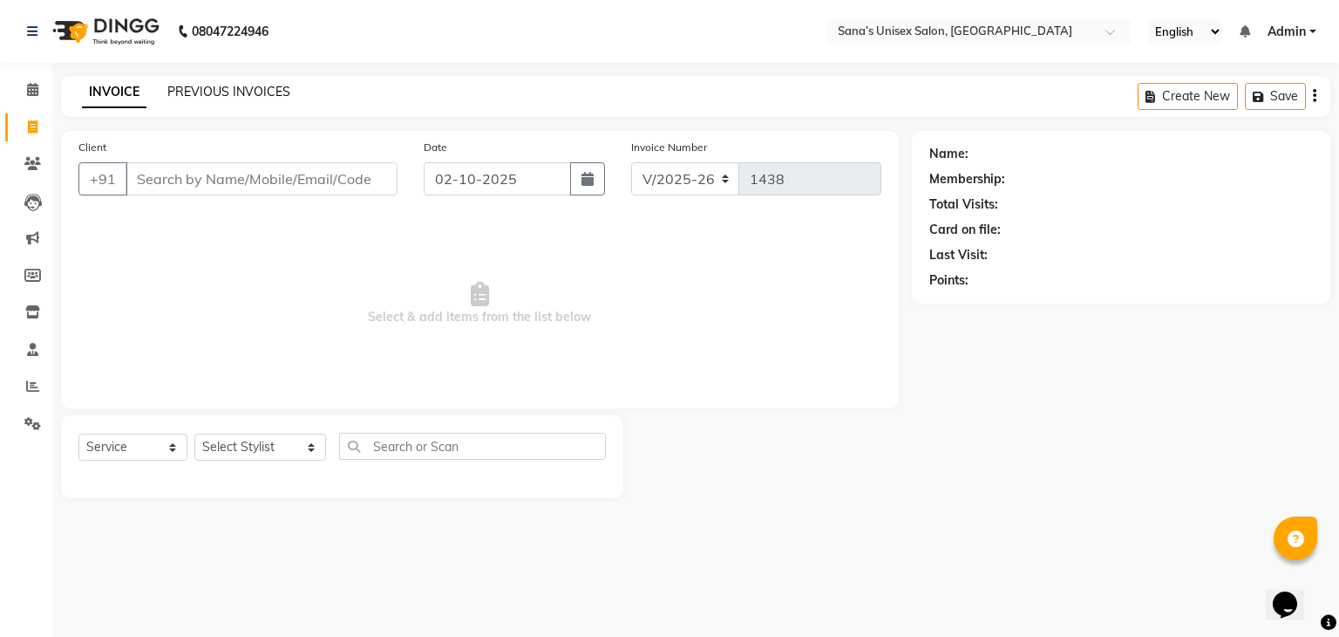
click at [238, 92] on link "PREVIOUS INVOICES" at bounding box center [228, 92] width 123 height 16
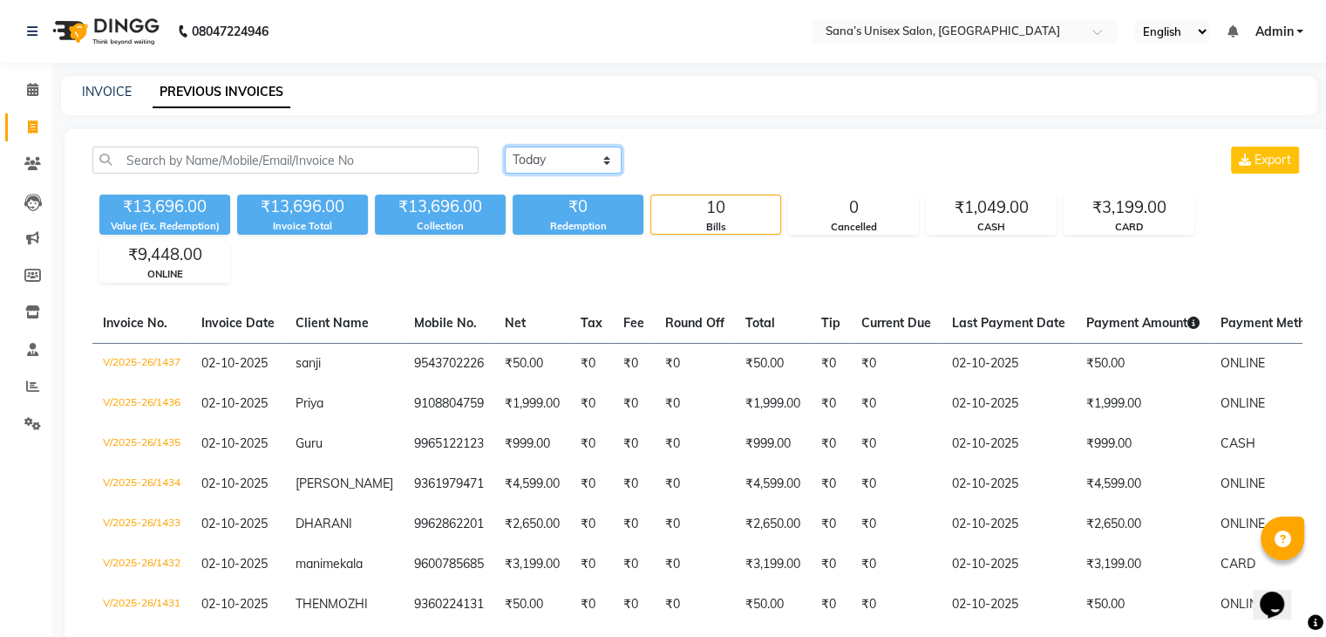
click at [565, 150] on select "Today Yesterday Custom Range" at bounding box center [563, 159] width 117 height 27
click at [505, 146] on select "Today Yesterday Custom Range" at bounding box center [563, 159] width 117 height 27
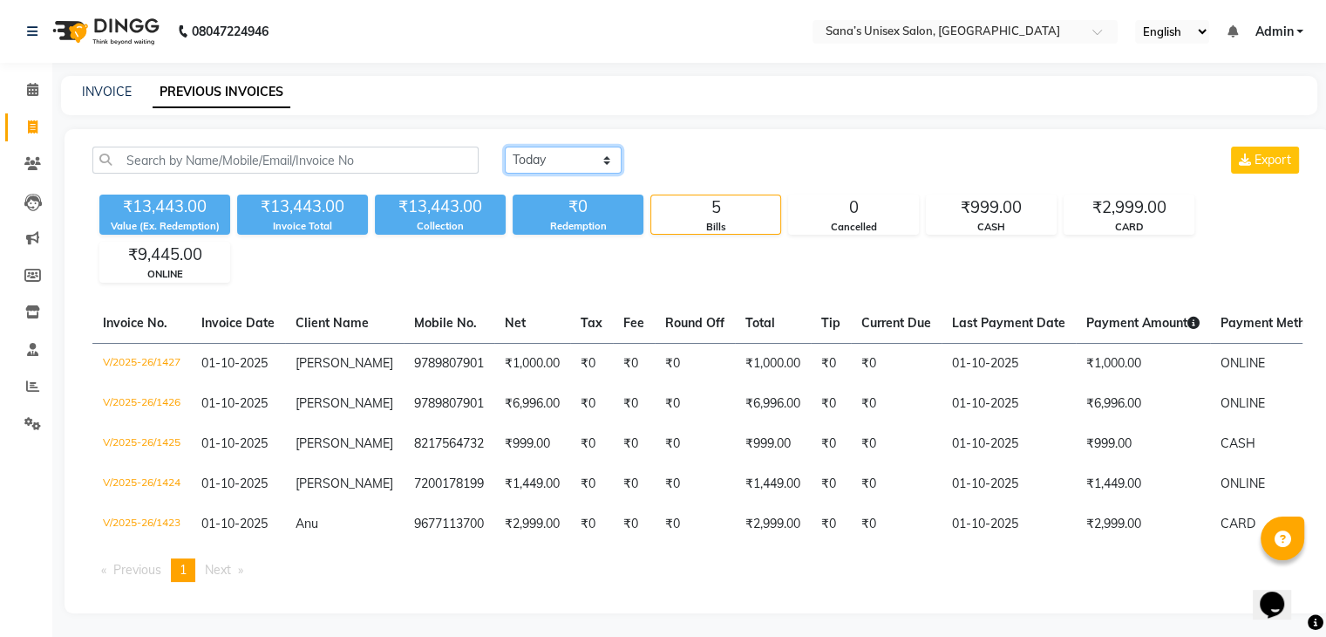
drag, startPoint x: 576, startPoint y: 153, endPoint x: 572, endPoint y: 171, distance: 18.8
click at [576, 153] on select "Today Yesterday Custom Range" at bounding box center [563, 159] width 117 height 27
select select "today"
click at [505, 146] on select "Today Yesterday Custom Range" at bounding box center [563, 159] width 117 height 27
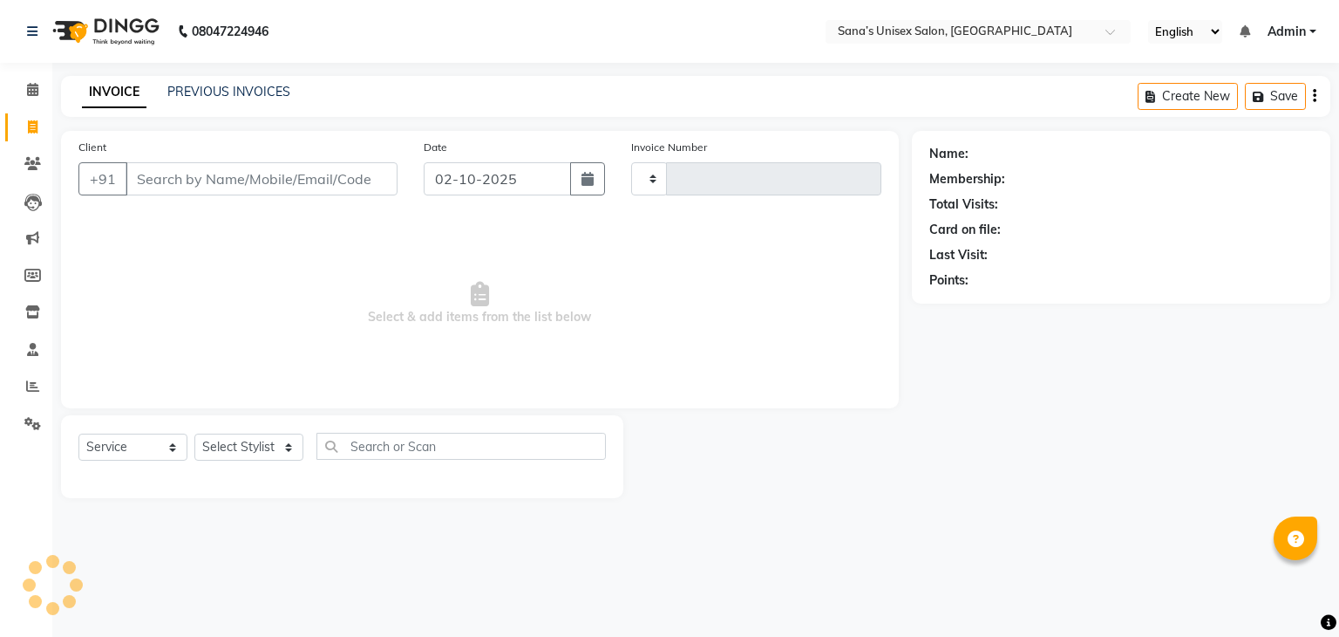
select select "service"
type input "1432"
select select "6091"
click at [36, 91] on icon at bounding box center [32, 89] width 11 height 13
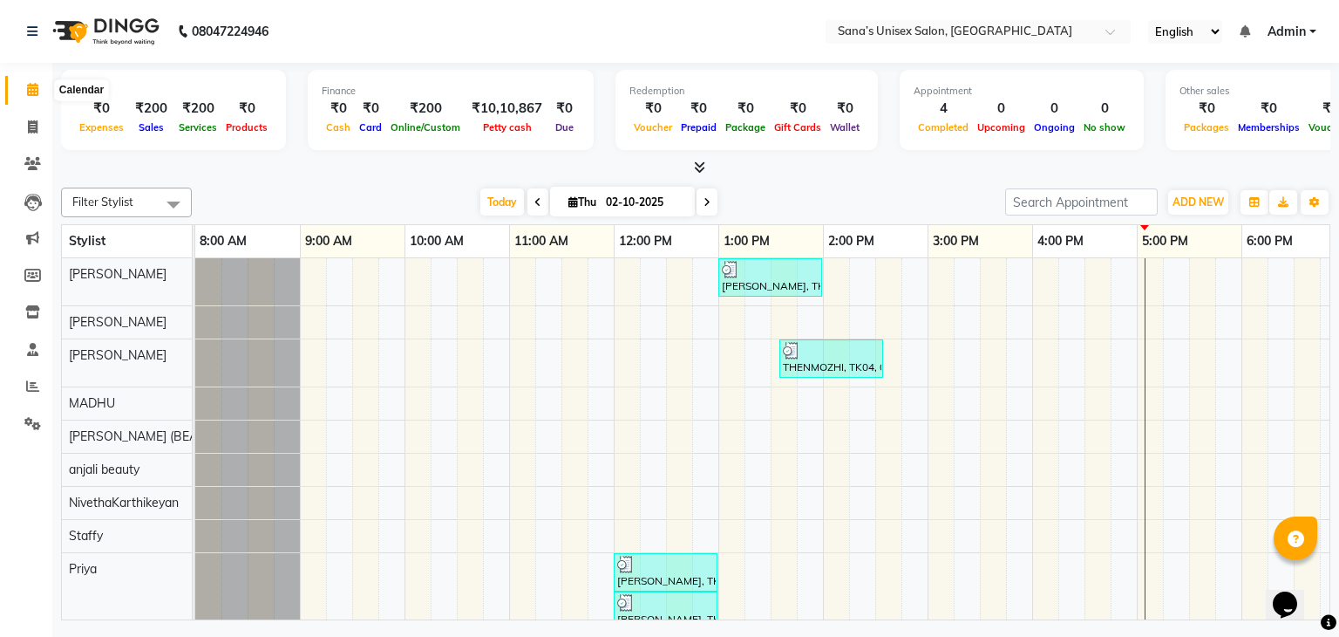
click at [27, 96] on icon at bounding box center [32, 89] width 11 height 13
click at [36, 127] on icon at bounding box center [33, 126] width 10 height 13
select select "6091"
select select "service"
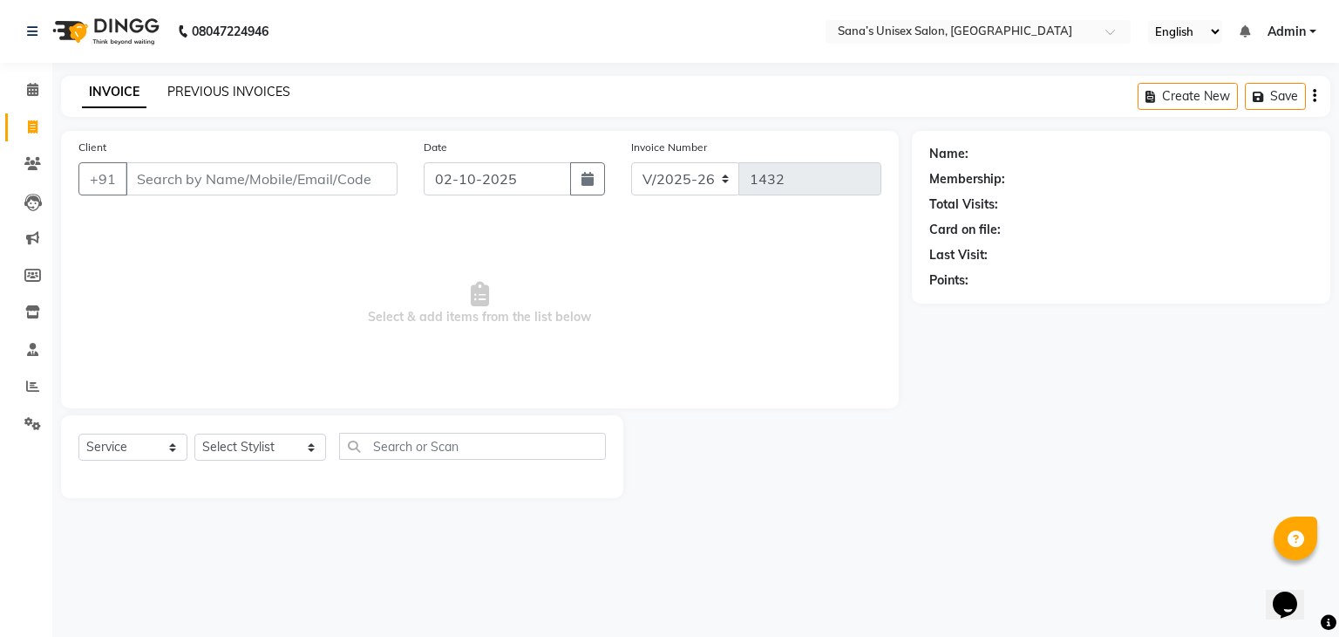
click at [230, 97] on link "PREVIOUS INVOICES" at bounding box center [228, 92] width 123 height 16
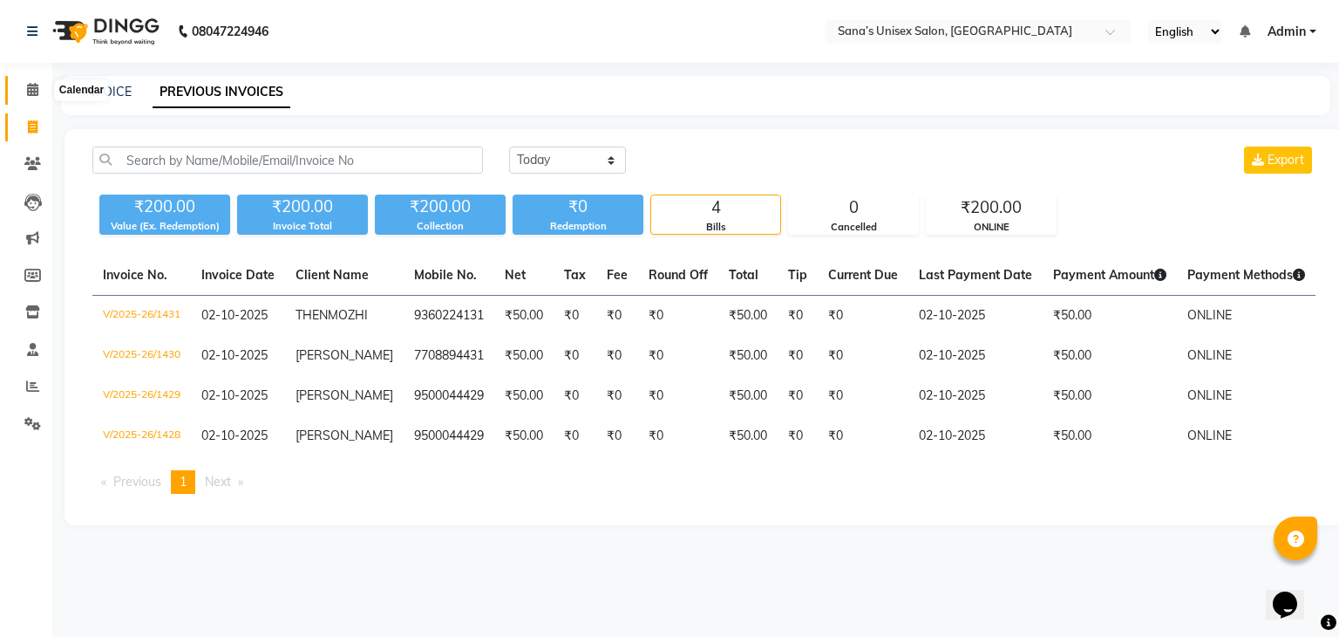
click at [35, 99] on span at bounding box center [32, 90] width 31 height 20
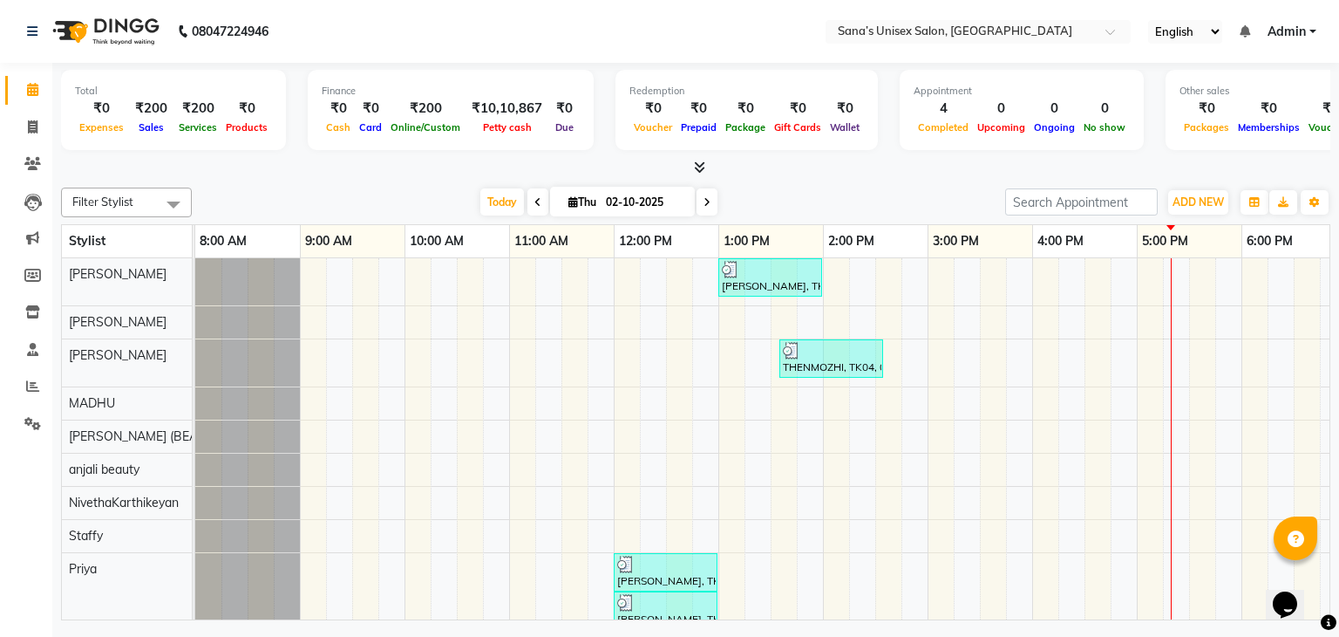
click at [1243, 32] on icon at bounding box center [1245, 31] width 10 height 12
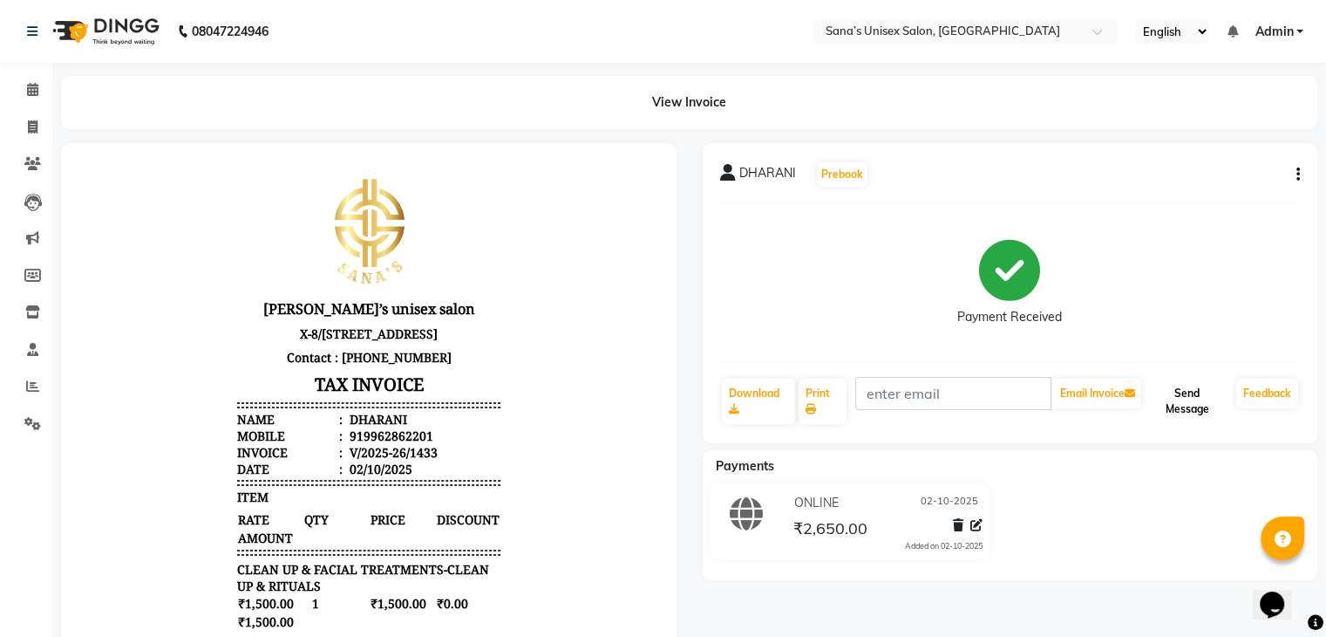
click at [1190, 407] on button "Send Message" at bounding box center [1187, 400] width 85 height 45
click at [1297, 175] on icon "button" at bounding box center [1298, 174] width 3 height 1
click at [1222, 255] on div "Payment Received" at bounding box center [1010, 282] width 581 height 131
click at [28, 126] on icon at bounding box center [33, 126] width 10 height 13
select select "6091"
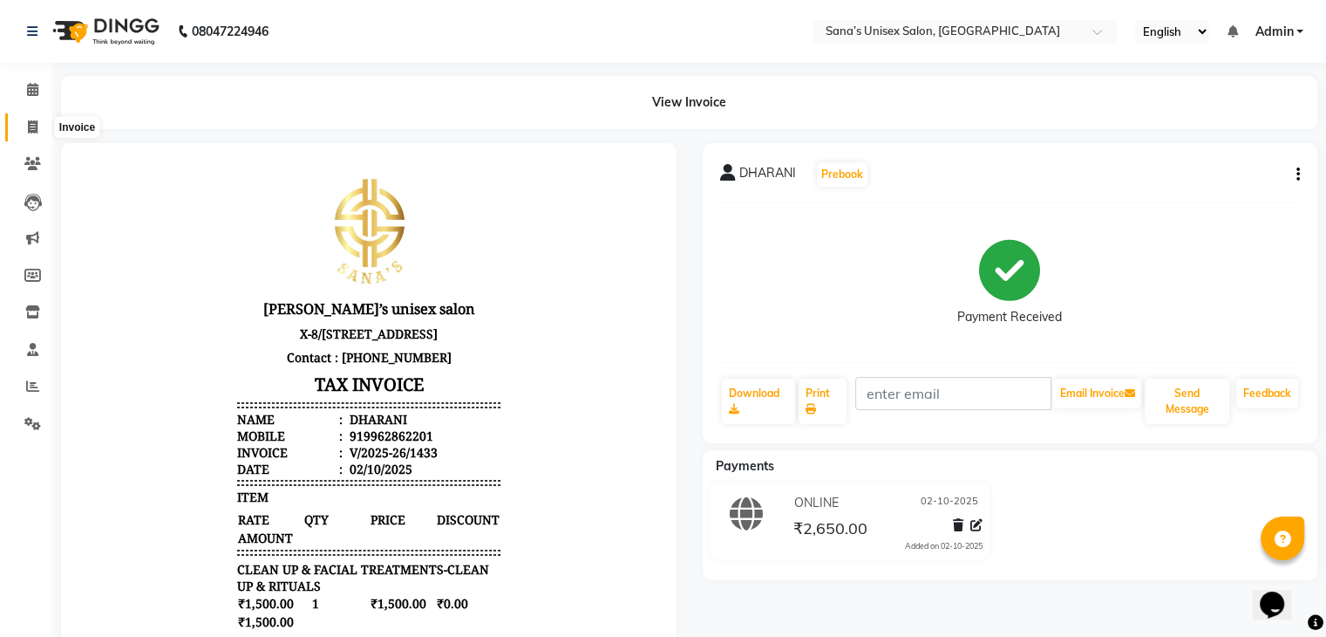
select select "service"
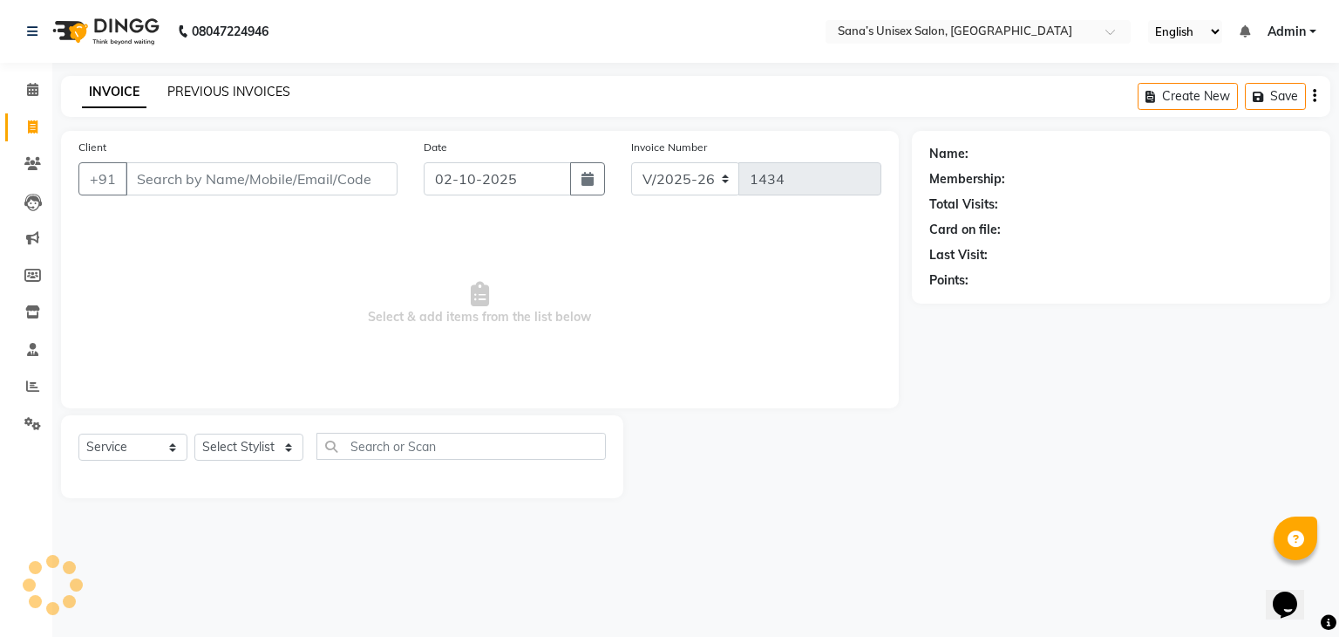
click at [228, 87] on link "PREVIOUS INVOICES" at bounding box center [228, 92] width 123 height 16
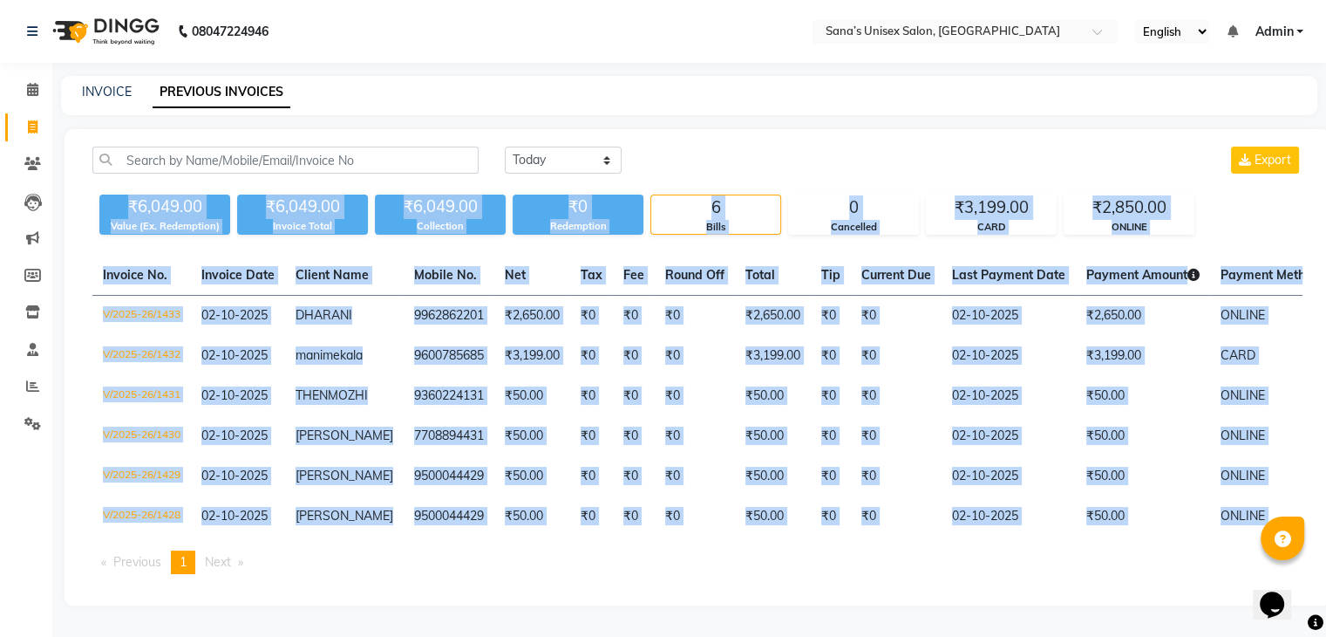
drag, startPoint x: 128, startPoint y: 205, endPoint x: 1243, endPoint y: 561, distance: 1170.7
click at [1252, 559] on div "[DATE] [DATE] Custom Range Export ₹6,049.00 Value (Ex. Redemption) ₹6,049.00 In…" at bounding box center [698, 367] width 1266 height 476
click at [1193, 574] on ul "Previous page 1 / 1 You're on page 1 Next page" at bounding box center [697, 562] width 1210 height 24
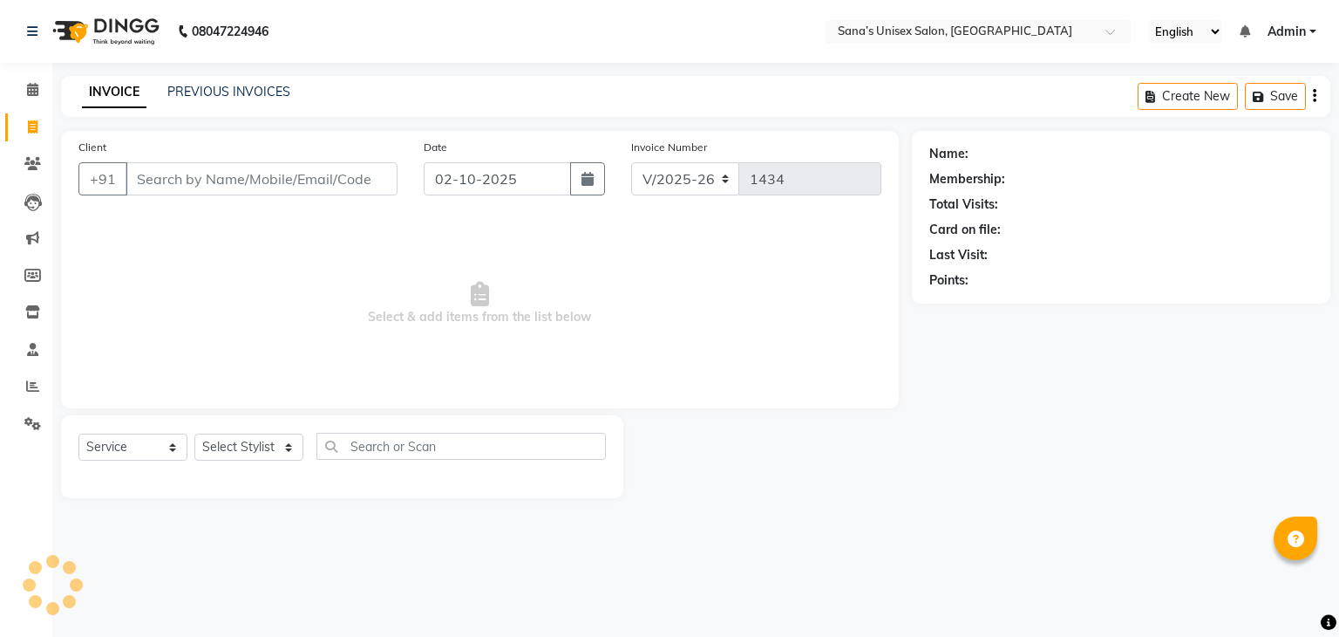
select select "6091"
select select "service"
click at [251, 442] on select "Select Stylist anjali beauty MADHU [PERSON_NAME] (BEAUTY THERAPIST) [PERSON_NAM…" at bounding box center [260, 446] width 132 height 27
select select "45605"
click at [194, 434] on select "Select Stylist anjali beauty MADHU [PERSON_NAME] (BEAUTY THERAPIST) [PERSON_NAM…" at bounding box center [260, 446] width 132 height 27
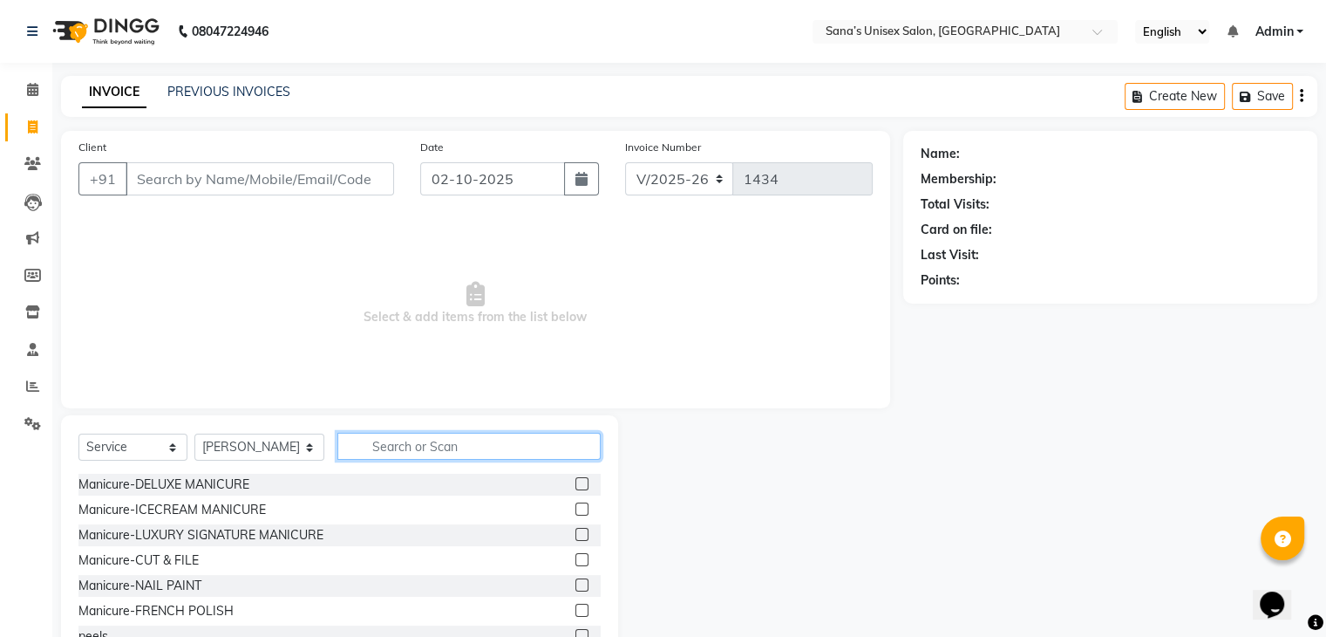
click at [370, 442] on input "text" at bounding box center [468, 446] width 262 height 27
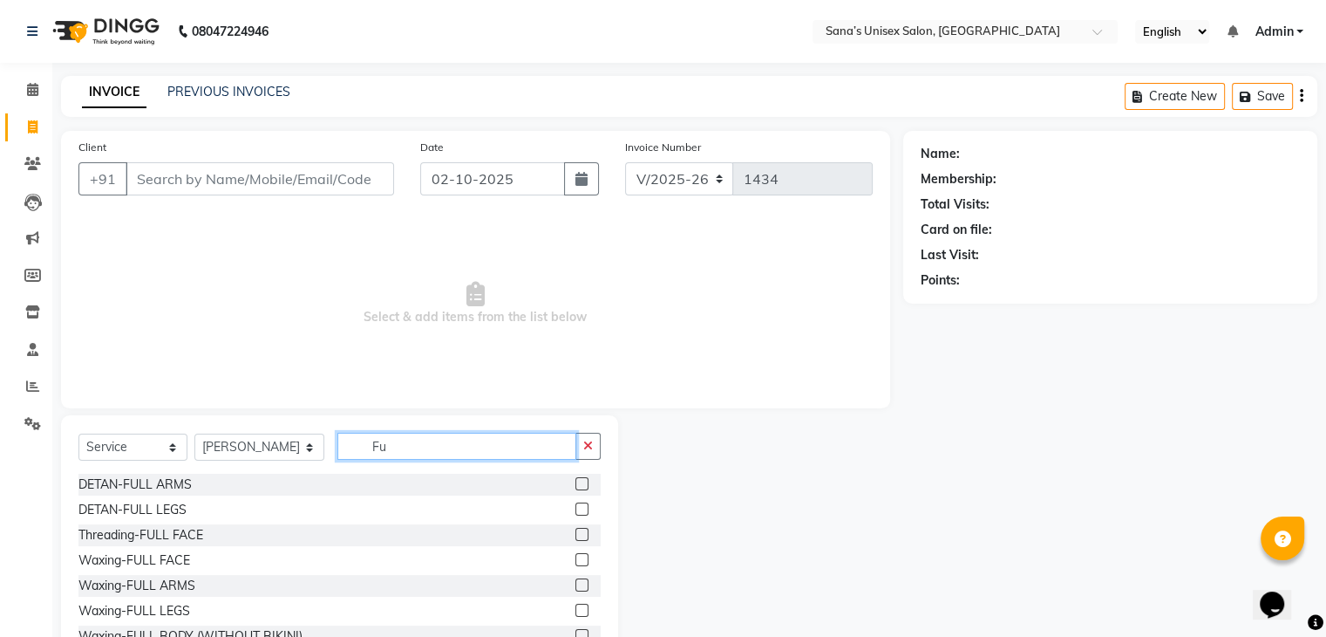
type input "F"
type input "Waxing"
click at [576, 612] on label at bounding box center [582, 607] width 13 height 13
click at [576, 612] on input "checkbox" at bounding box center [581, 608] width 11 height 11
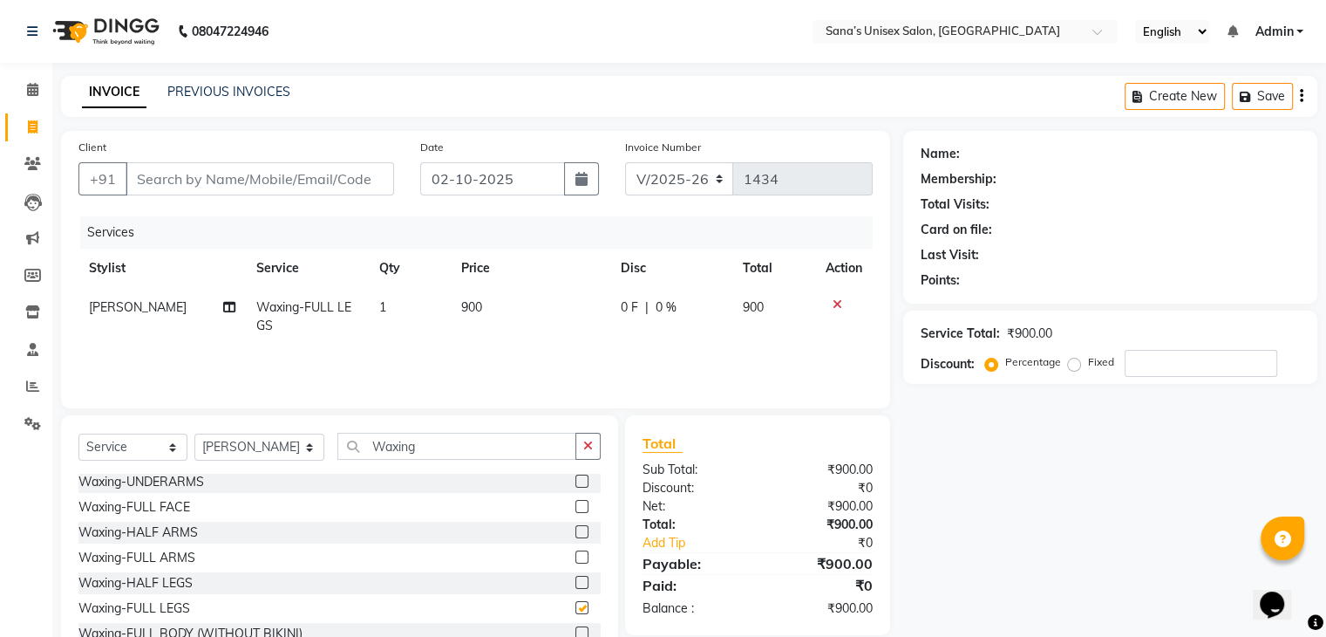
checkbox input "false"
click at [596, 452] on button "button" at bounding box center [588, 446] width 25 height 27
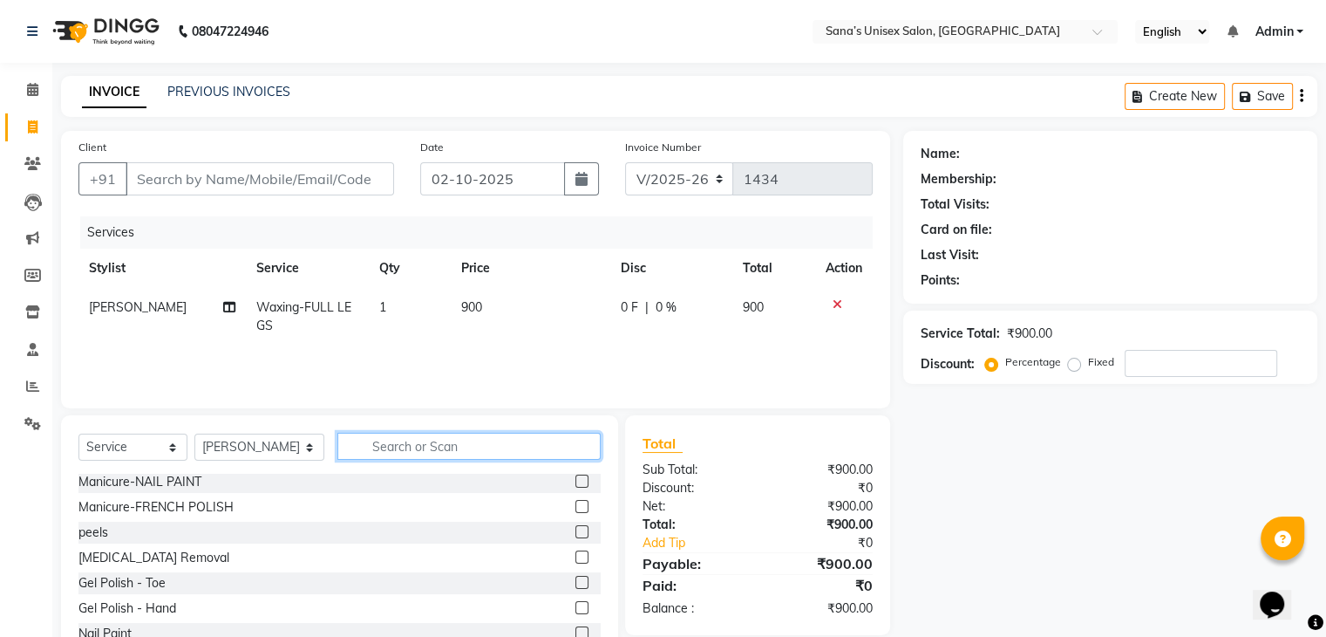
scroll to position [1090, 0]
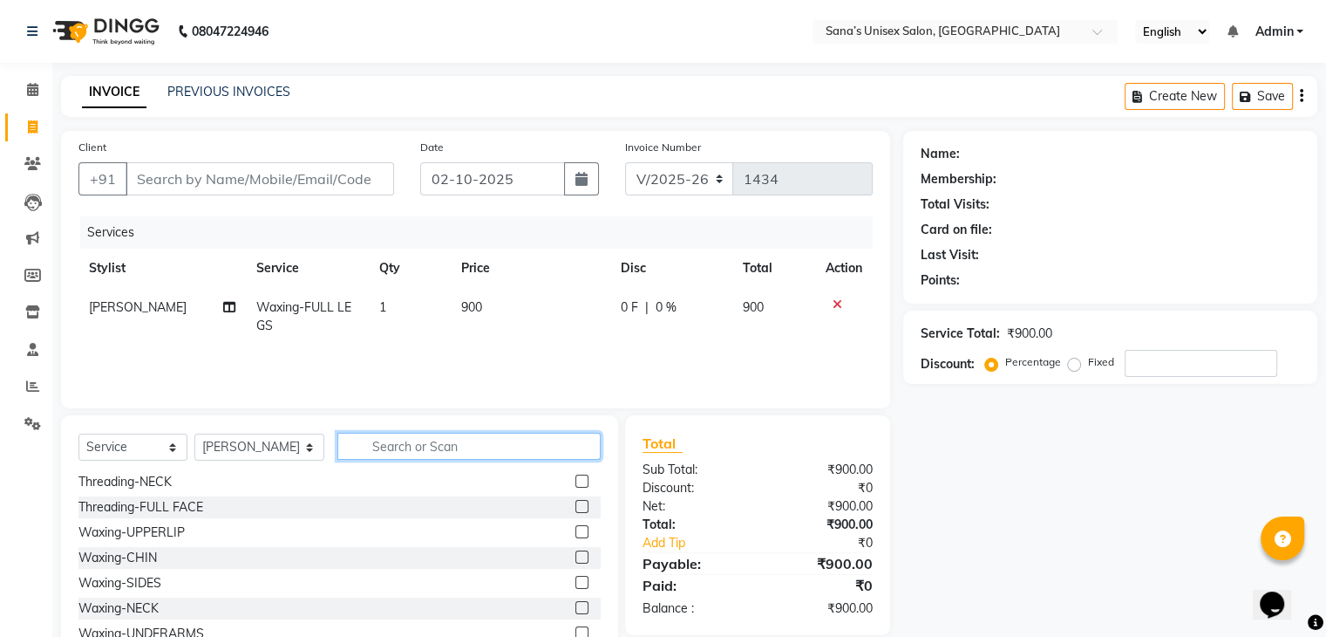
click at [420, 453] on input "text" at bounding box center [468, 446] width 262 height 27
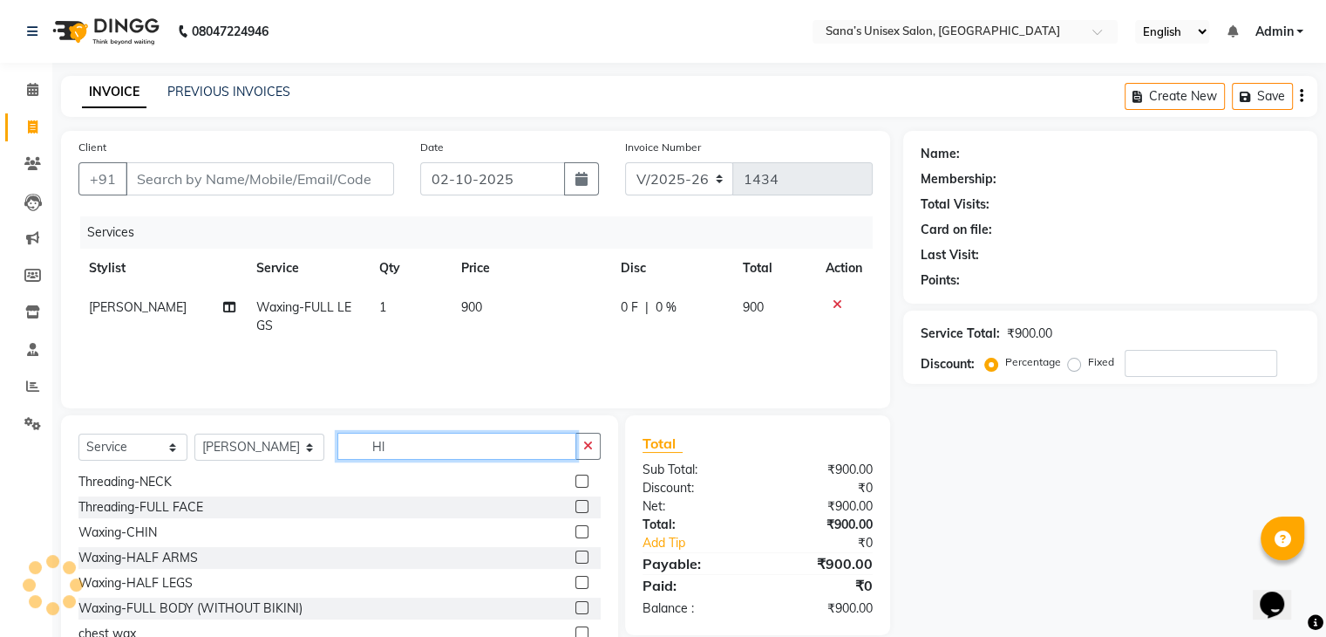
scroll to position [0, 0]
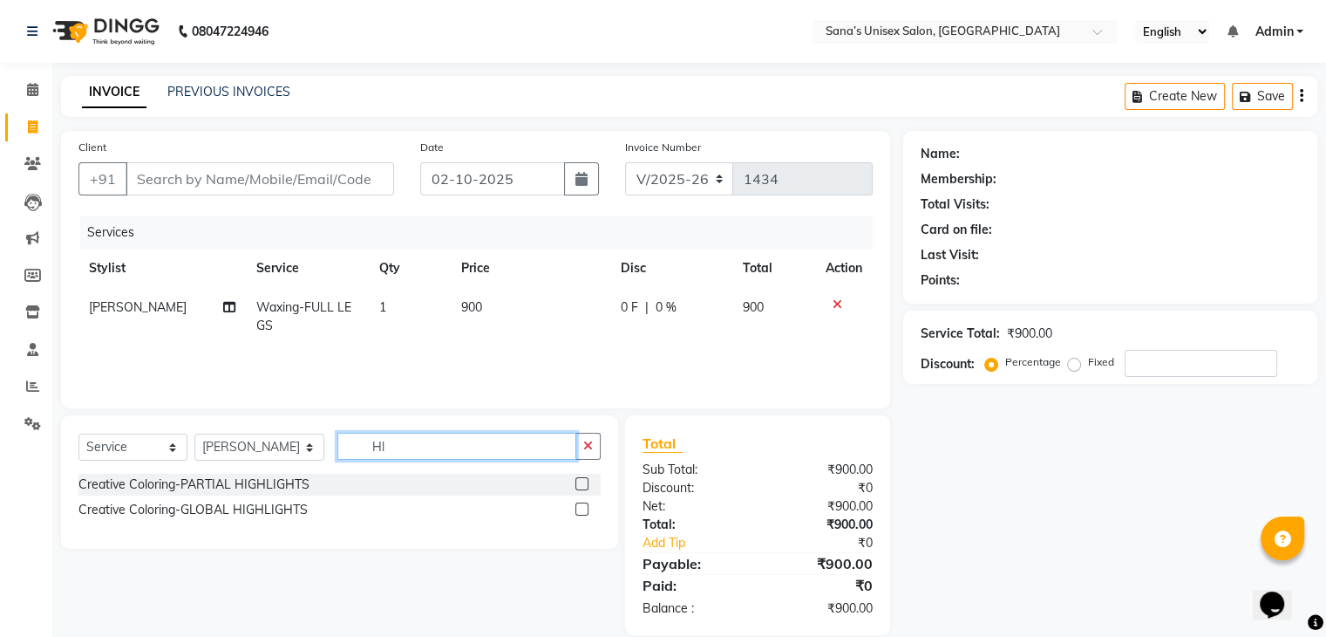
type input "H"
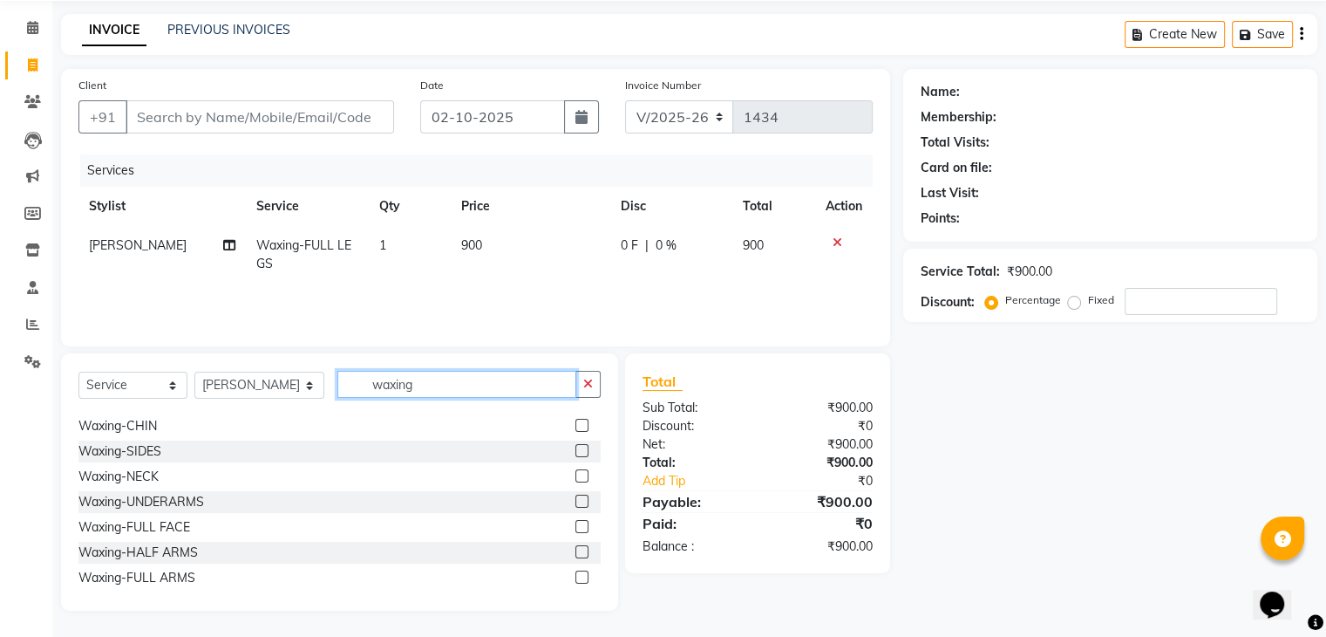
scroll to position [17, 0]
type input "waxing"
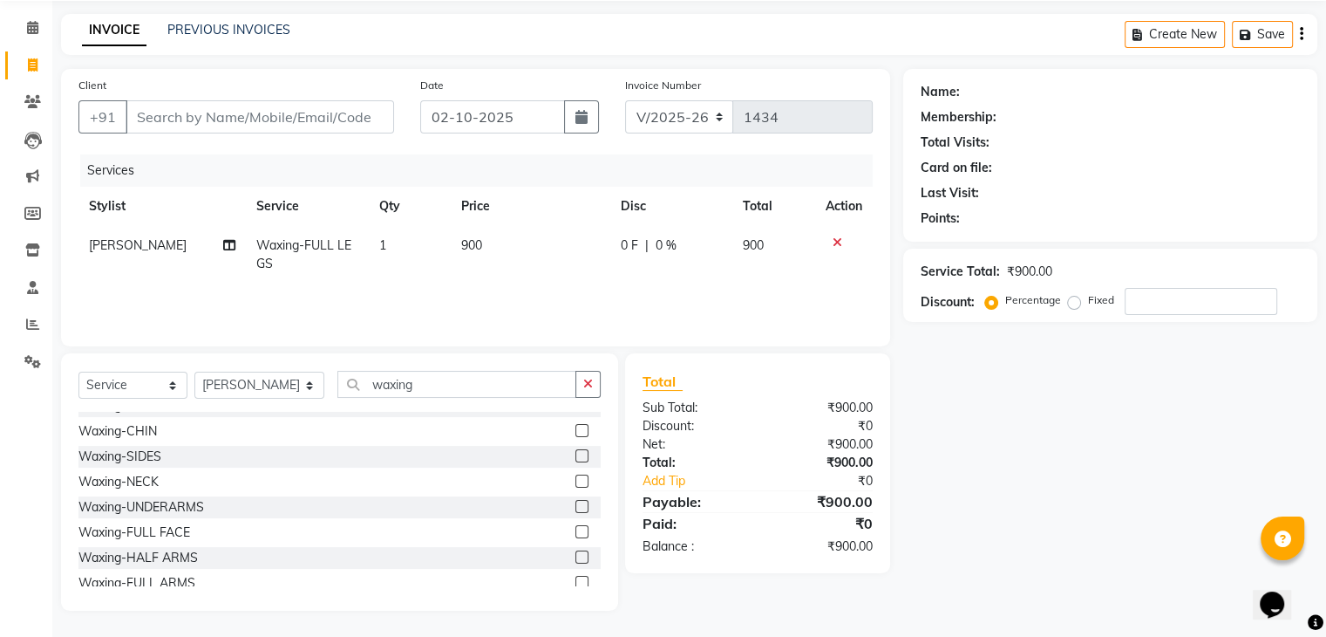
click at [576, 559] on label at bounding box center [582, 556] width 13 height 13
click at [576, 559] on input "checkbox" at bounding box center [581, 557] width 11 height 11
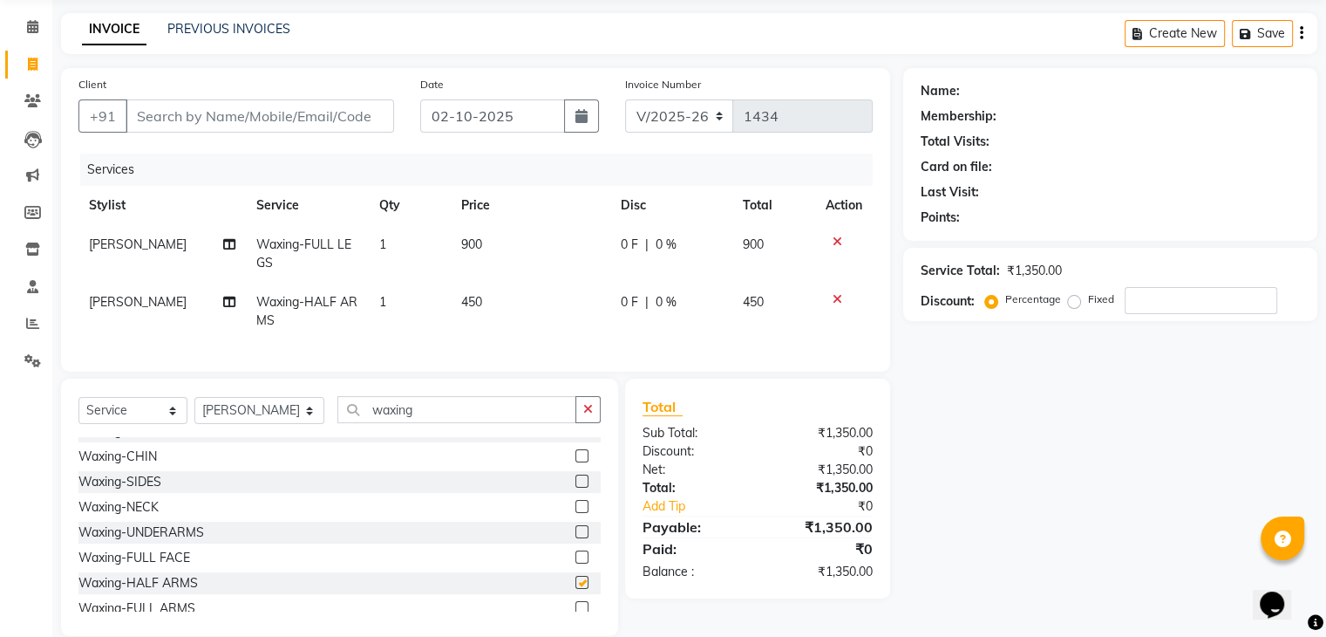
checkbox input "false"
click at [582, 413] on button "button" at bounding box center [588, 409] width 25 height 27
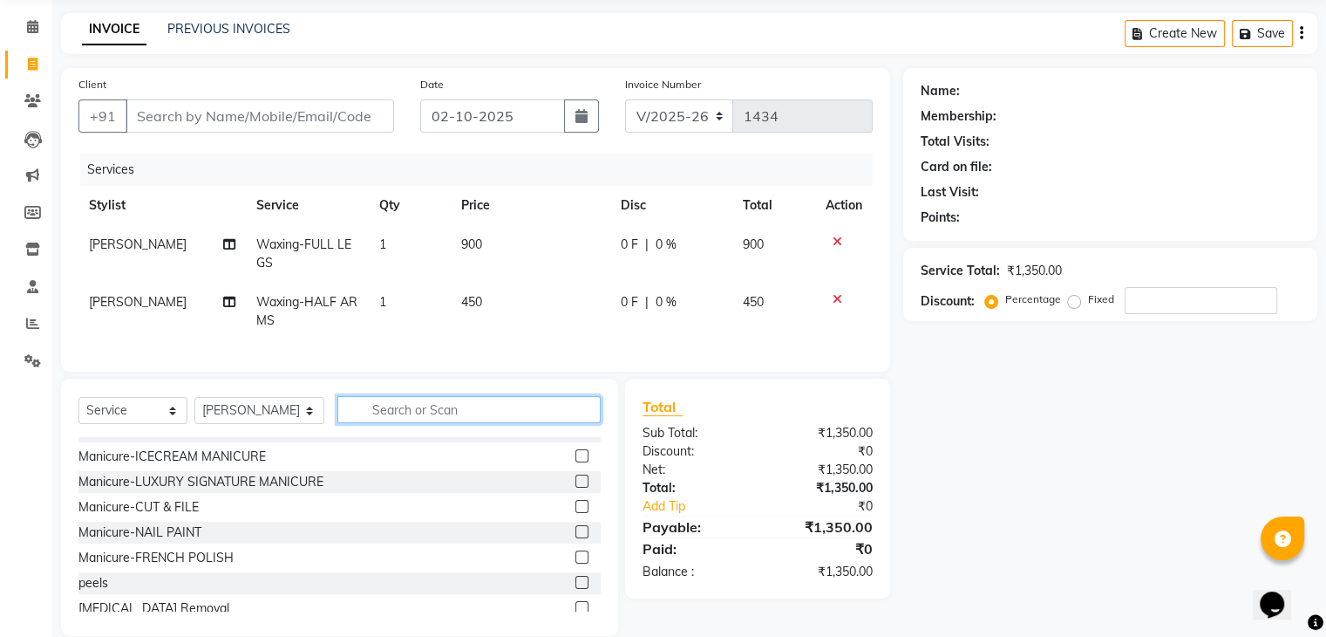
scroll to position [1090, 0]
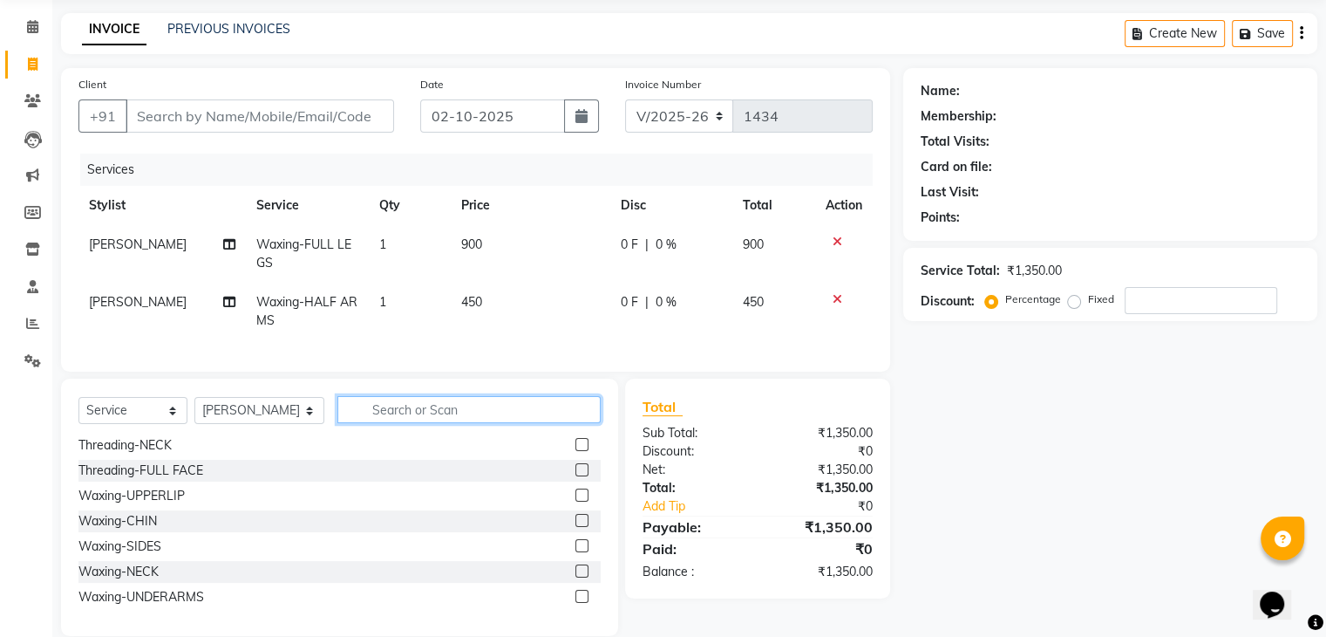
click at [533, 423] on input "text" at bounding box center [468, 409] width 262 height 27
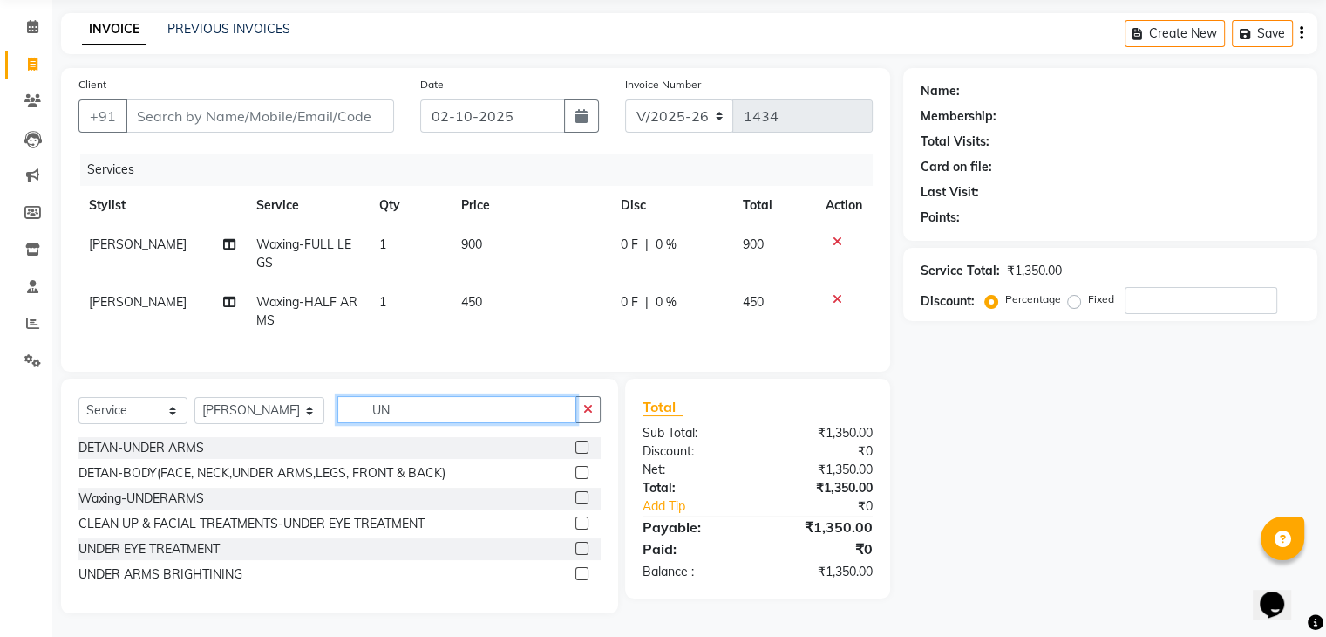
scroll to position [0, 0]
type input "UNDER"
click at [586, 504] on label at bounding box center [582, 497] width 13 height 13
click at [586, 504] on input "checkbox" at bounding box center [581, 498] width 11 height 11
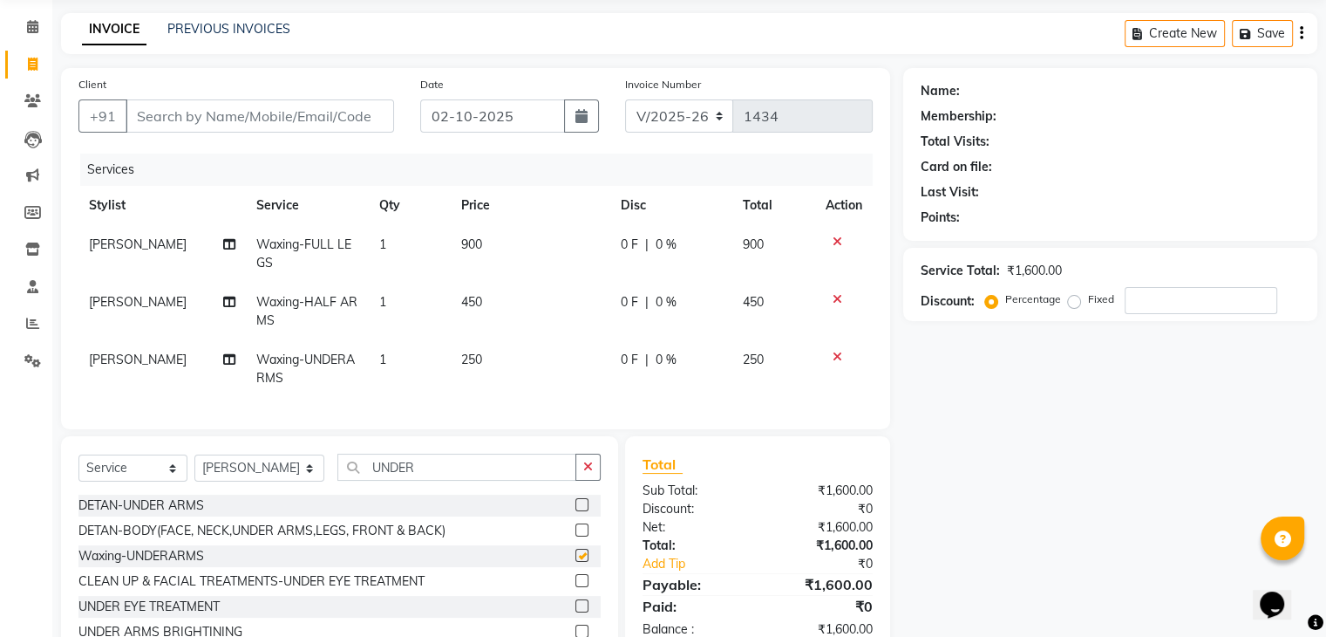
checkbox input "false"
click at [582, 477] on button "button" at bounding box center [588, 466] width 25 height 27
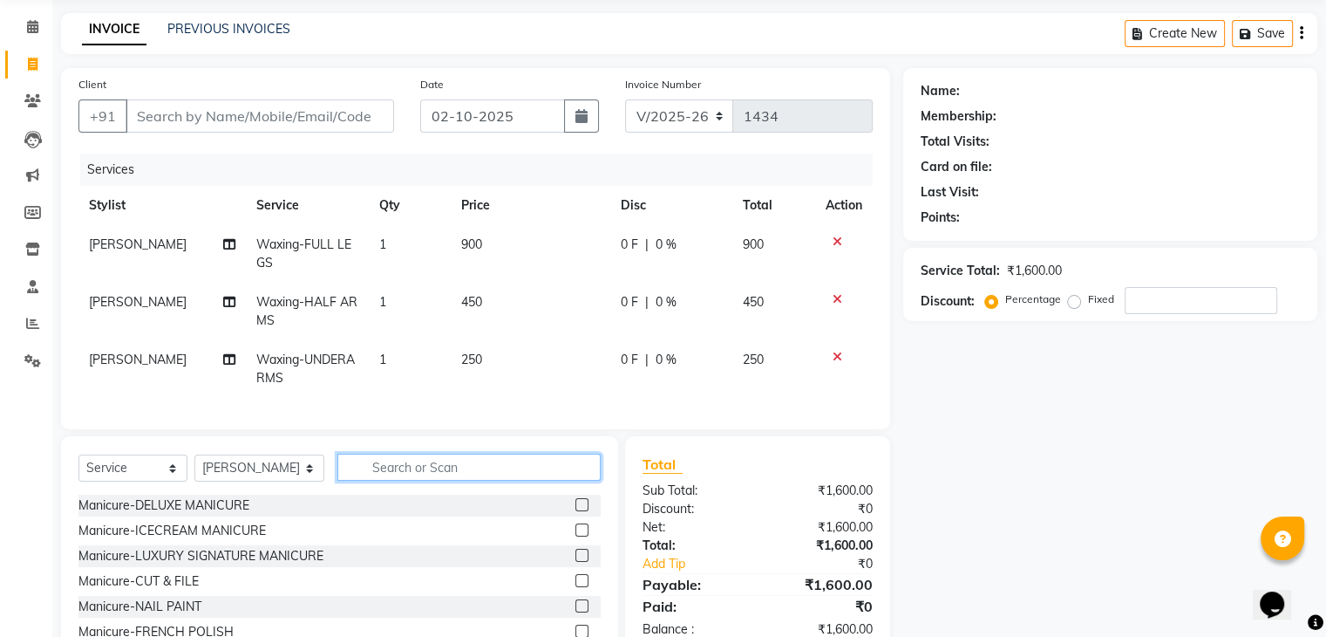
click at [548, 480] on input "text" at bounding box center [468, 466] width 262 height 27
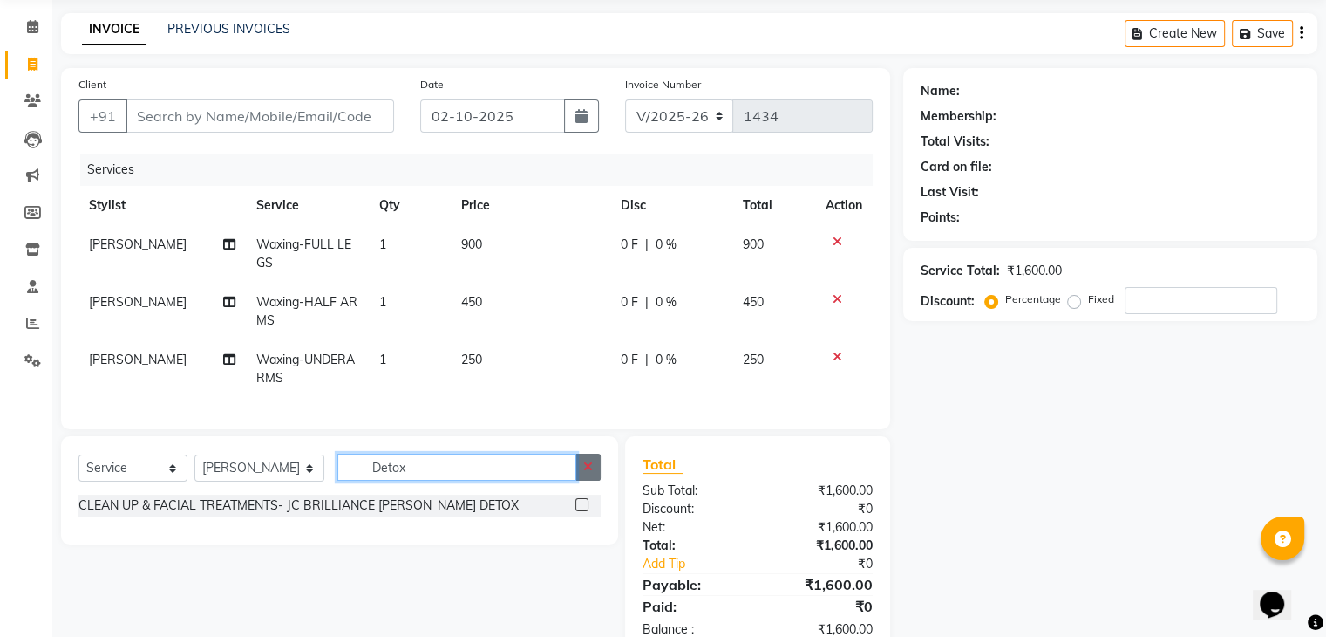
type input "Detox"
click at [587, 473] on icon "button" at bounding box center [588, 466] width 10 height 12
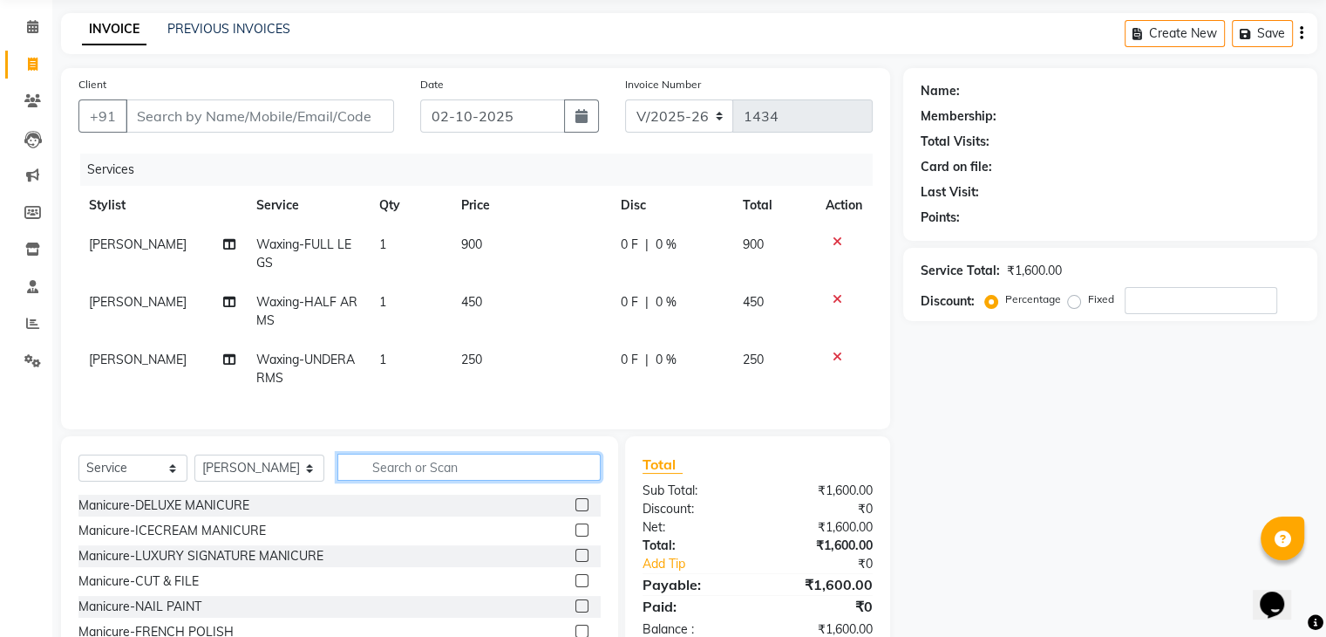
click at [569, 480] on input "text" at bounding box center [468, 466] width 262 height 27
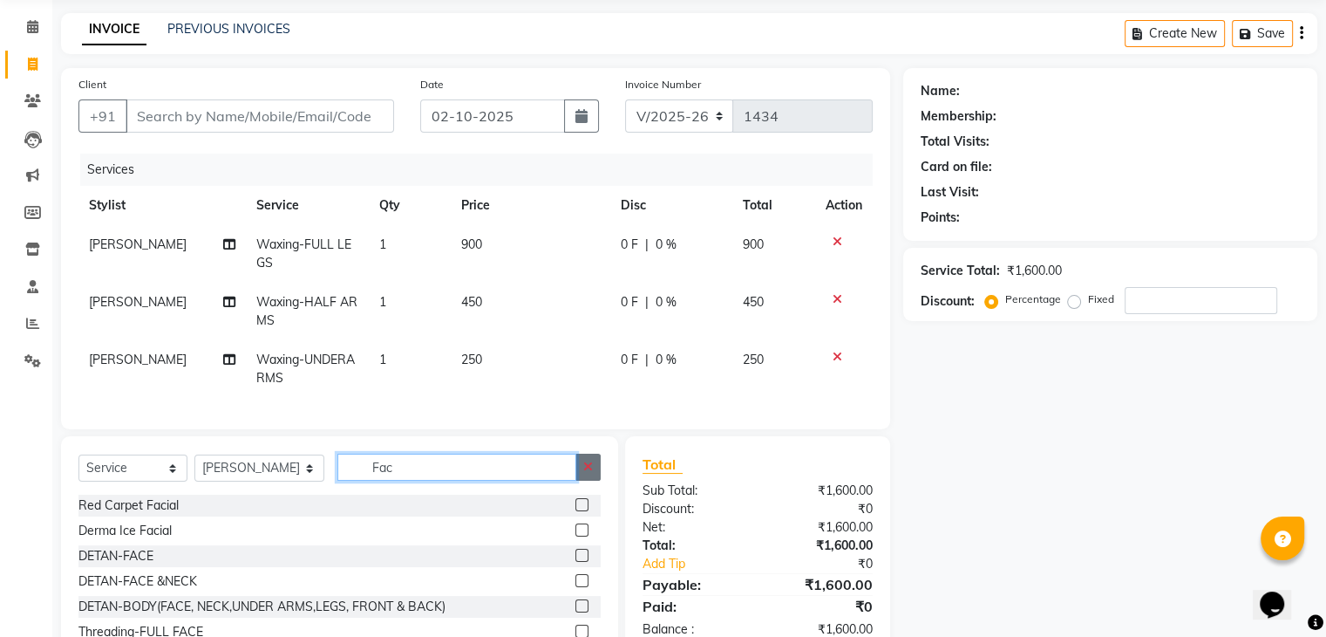
type input "Fac"
click at [596, 479] on button "button" at bounding box center [588, 466] width 25 height 27
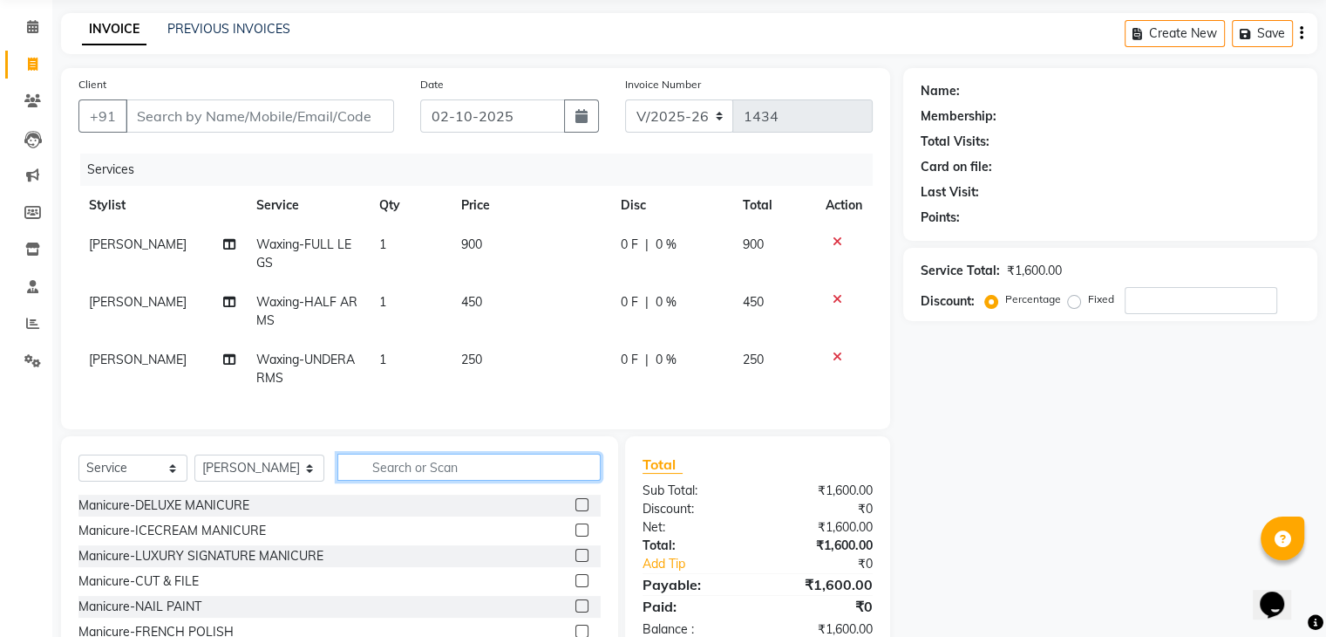
click at [389, 480] on input "text" at bounding box center [468, 466] width 262 height 27
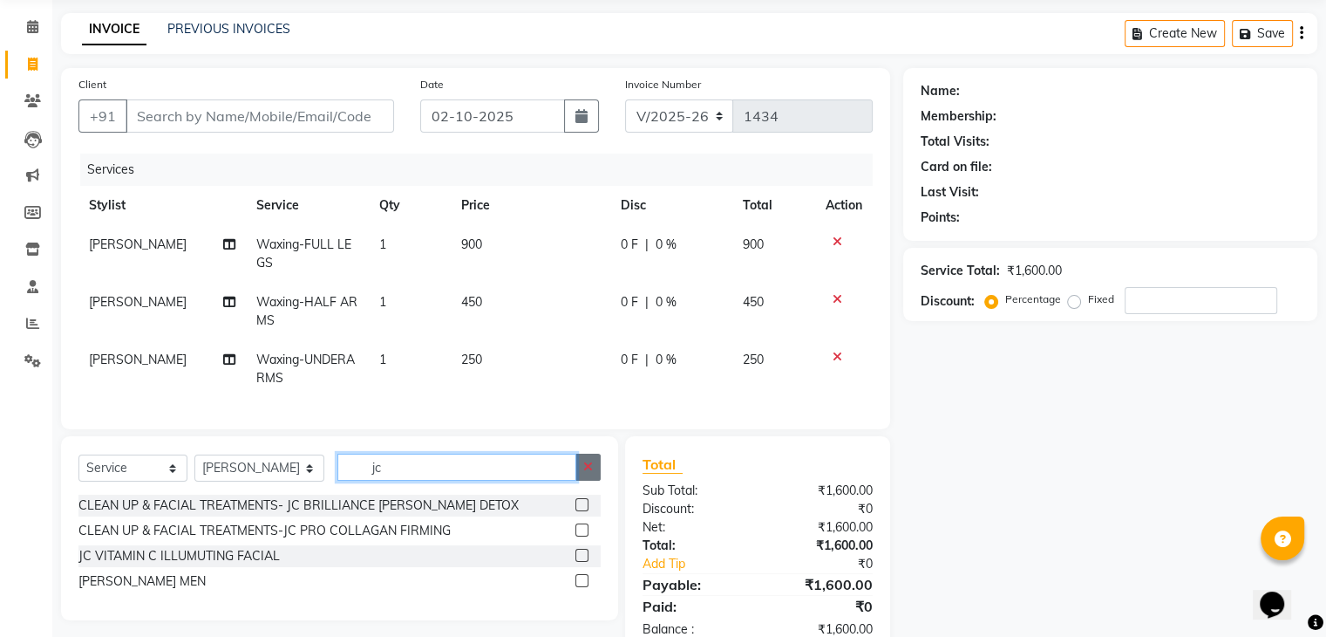
type input "jc"
click at [578, 480] on button "button" at bounding box center [588, 466] width 25 height 27
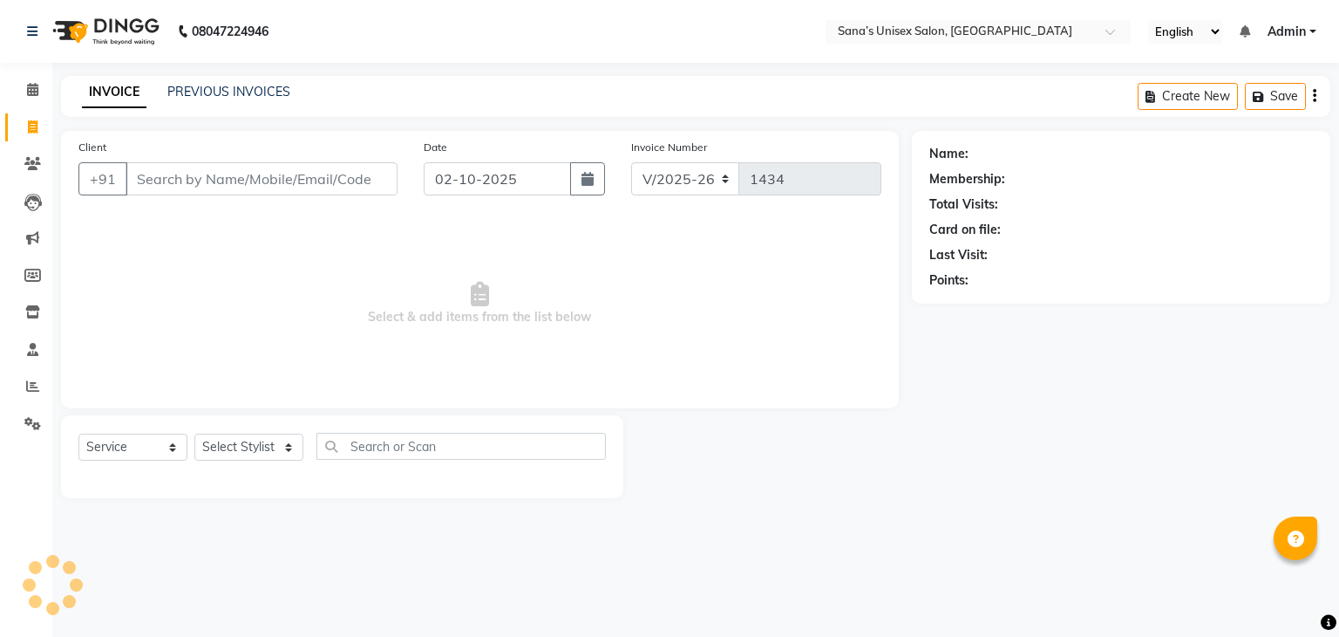
select select "6091"
select select "service"
click at [249, 93] on link "PREVIOUS INVOICES" at bounding box center [228, 92] width 123 height 16
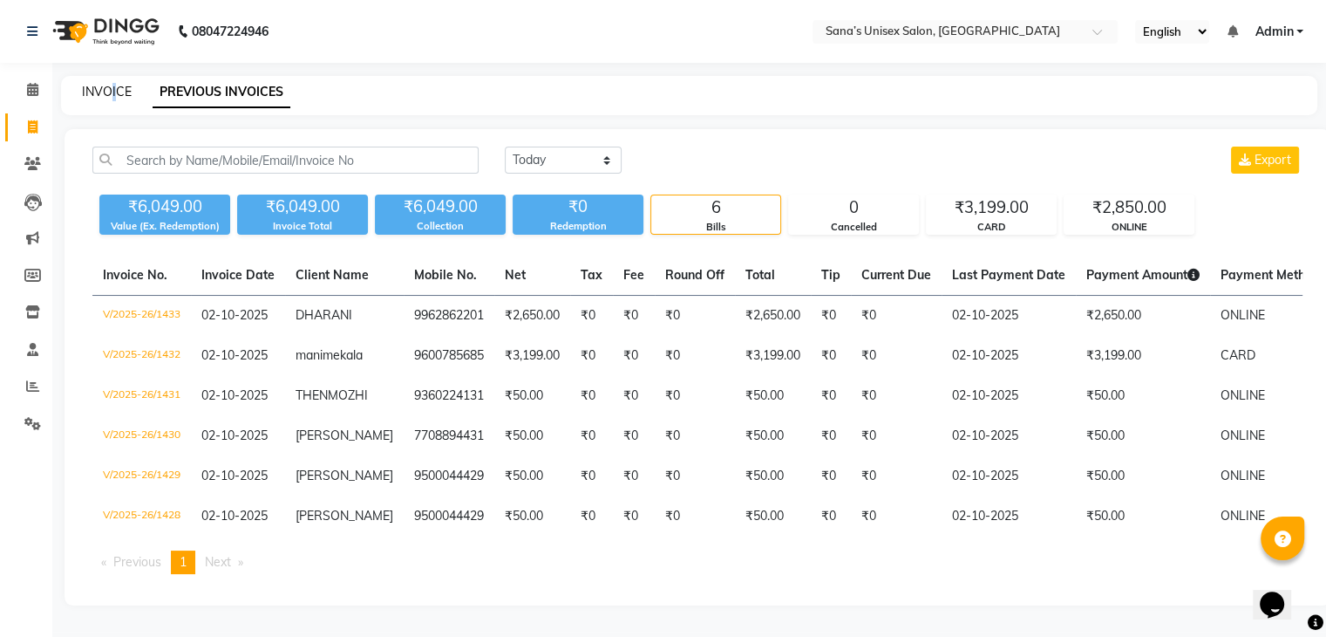
drag, startPoint x: 115, startPoint y: 79, endPoint x: 107, endPoint y: 84, distance: 9.0
click at [107, 84] on div "INVOICE PREVIOUS INVOICES" at bounding box center [689, 95] width 1257 height 39
click at [107, 84] on link "INVOICE" at bounding box center [107, 92] width 50 height 16
select select "service"
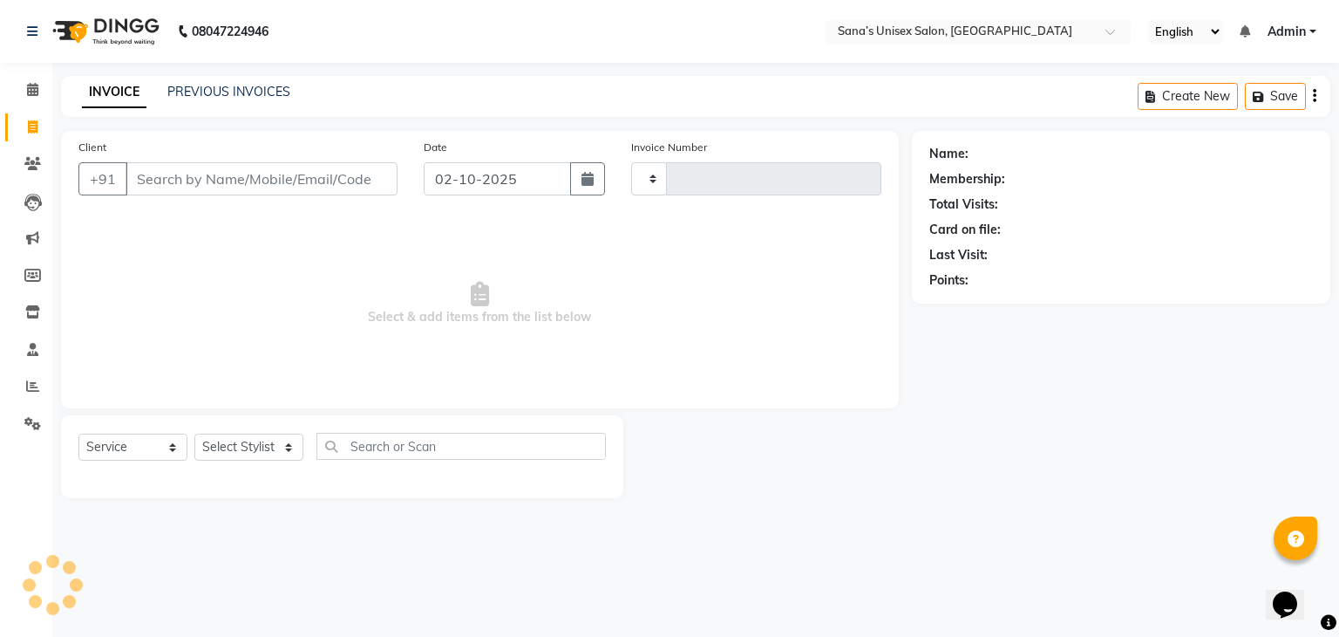
type input "1434"
select select "6091"
click at [258, 443] on select "Select Stylist anjali beauty MADHU [PERSON_NAME] (BEAUTY THERAPIST) [PERSON_NAM…" at bounding box center [260, 446] width 132 height 27
select select "45605"
click at [194, 434] on select "Select Stylist anjali beauty MADHU [PERSON_NAME] (BEAUTY THERAPIST) [PERSON_NAM…" at bounding box center [260, 446] width 132 height 27
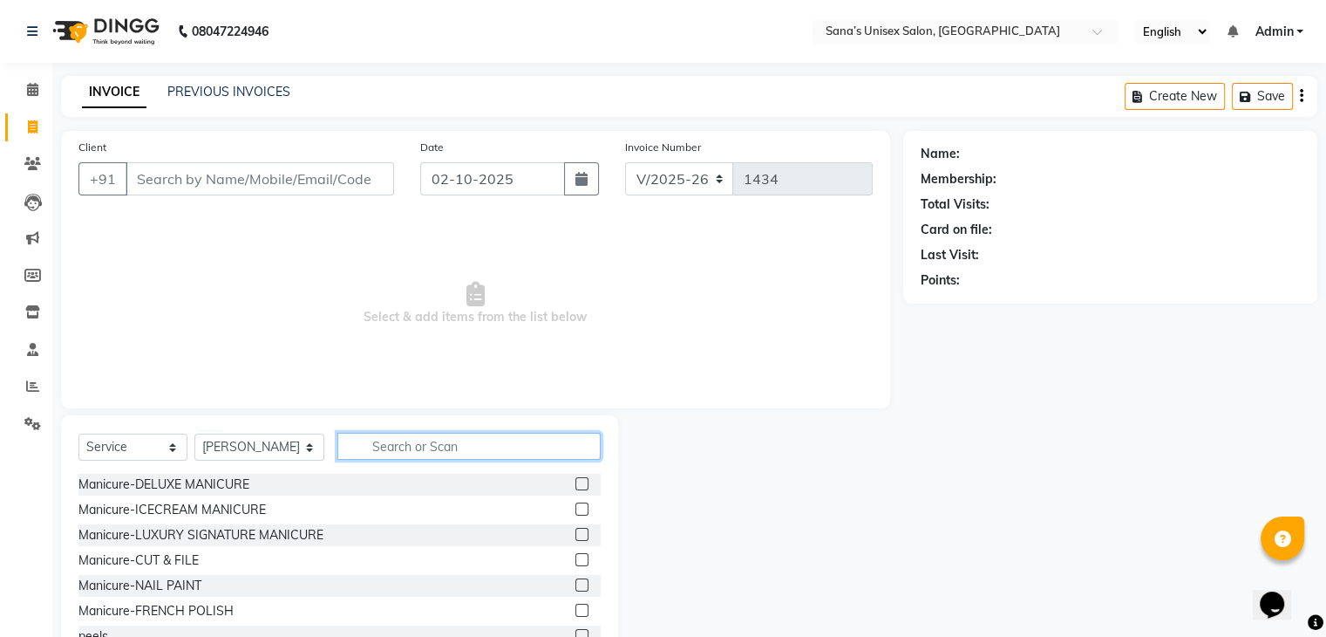
click at [398, 455] on input "text" at bounding box center [468, 446] width 262 height 27
click at [32, 394] on span at bounding box center [32, 387] width 31 height 20
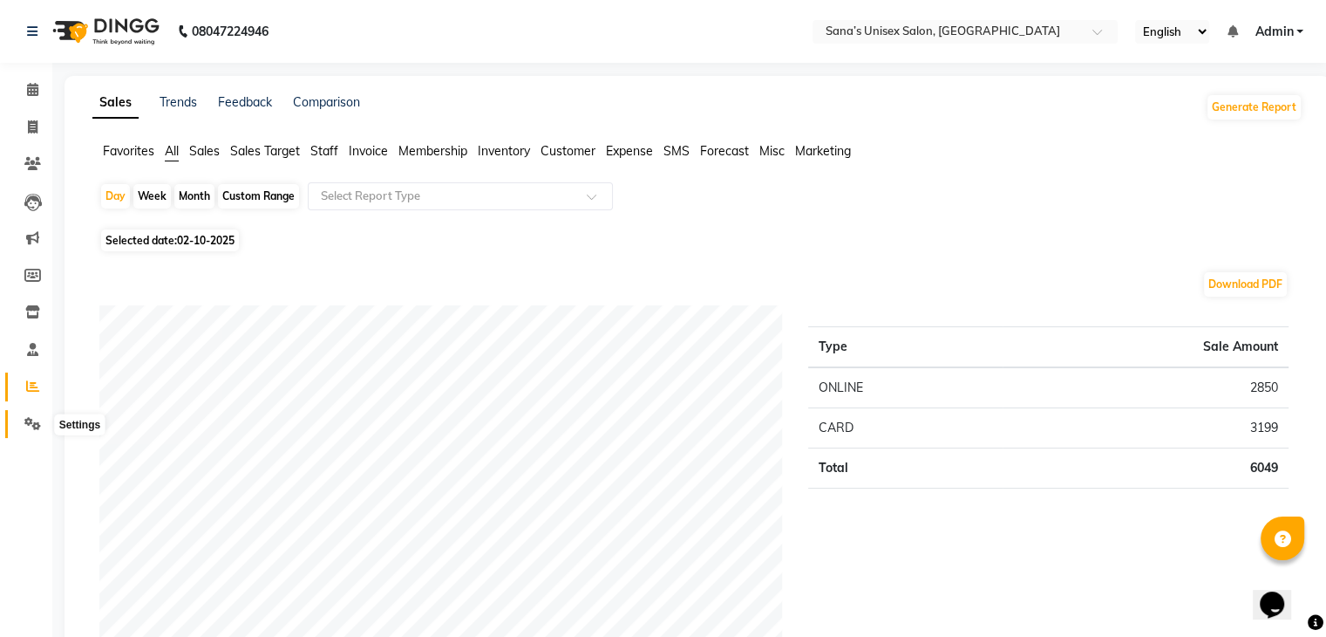
click at [34, 428] on icon at bounding box center [32, 423] width 17 height 13
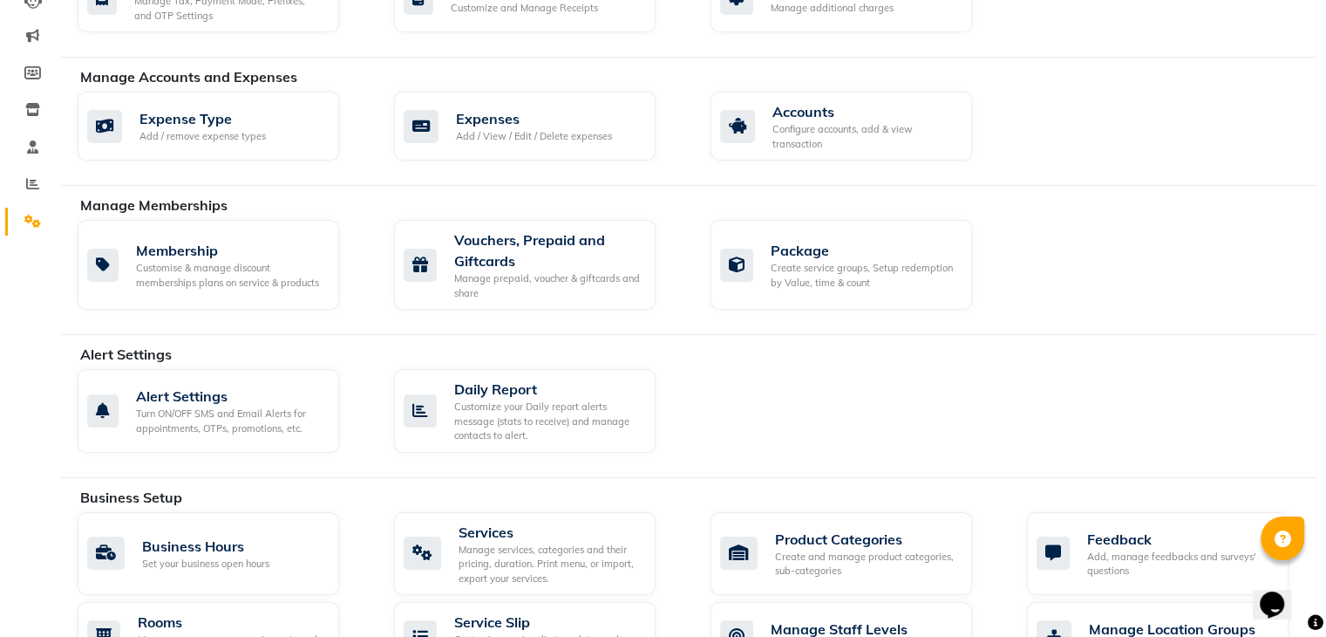
scroll to position [339, 0]
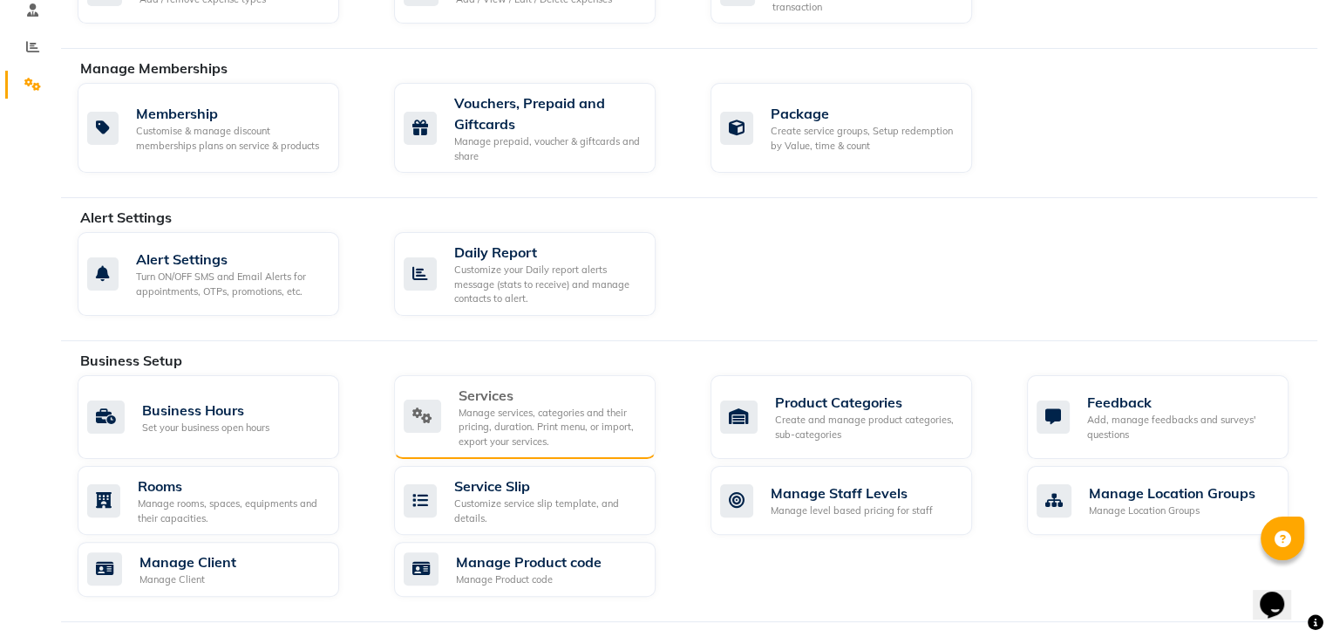
click at [640, 431] on div "Manage services, categories and their pricing, duration. Print menu, or import,…" at bounding box center [550, 427] width 183 height 44
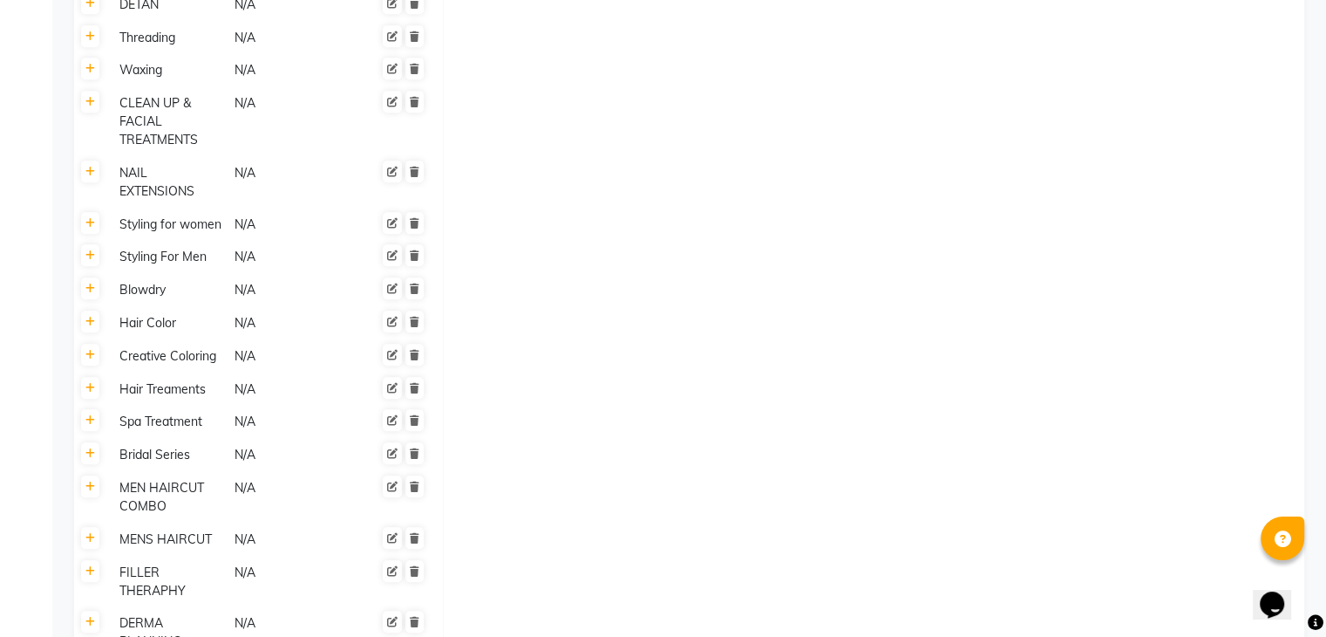
scroll to position [652, 0]
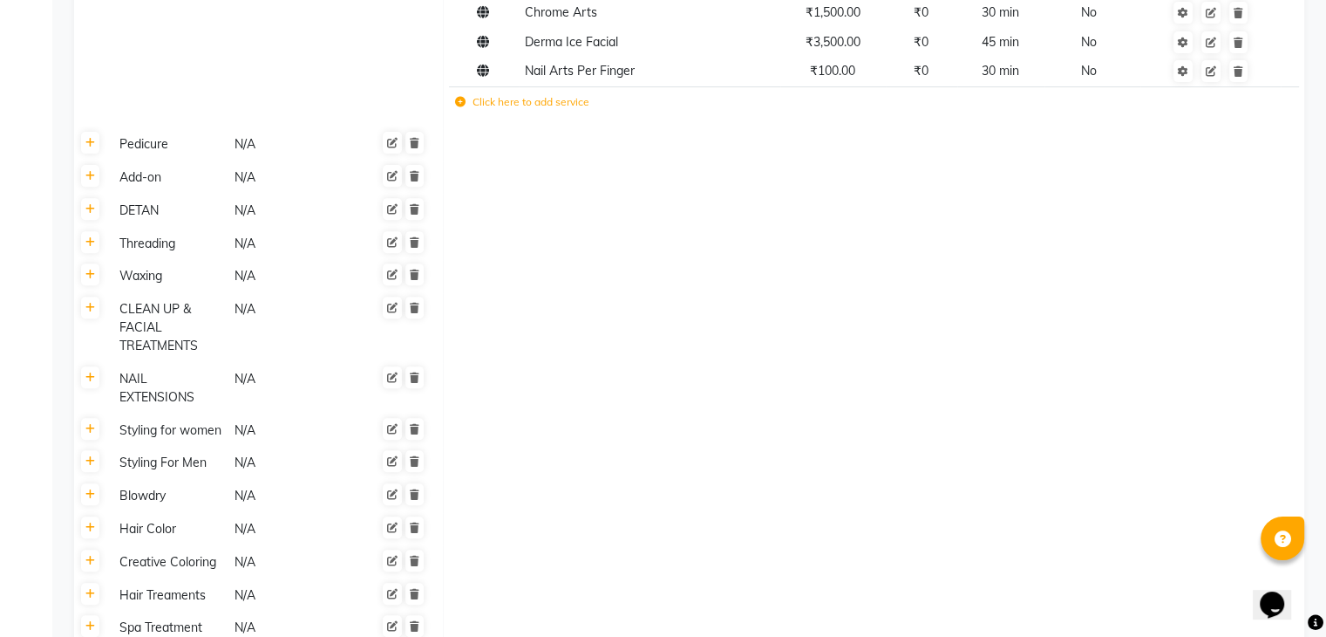
click at [460, 106] on icon at bounding box center [460, 102] width 10 height 10
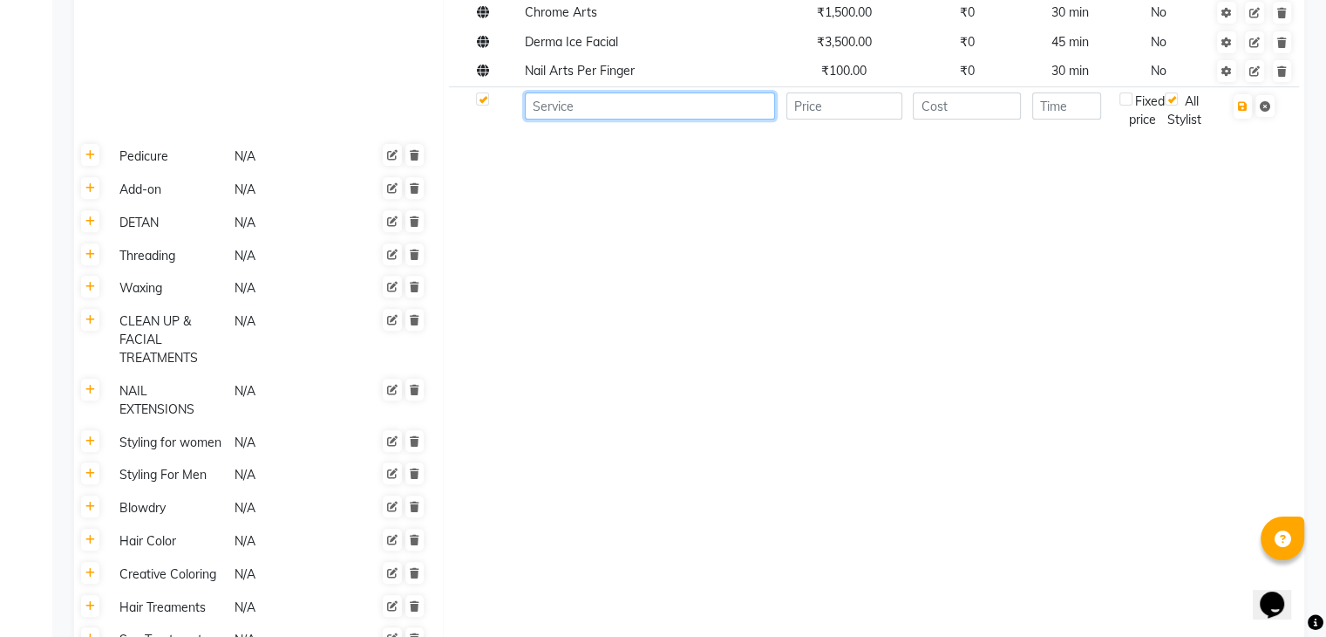
click at [741, 115] on input at bounding box center [650, 105] width 250 height 27
click at [613, 116] on input "Detoxif5" at bounding box center [650, 105] width 250 height 27
type input "D"
type input "JC Brilliance Detox"
click at [851, 114] on input "number" at bounding box center [845, 105] width 116 height 27
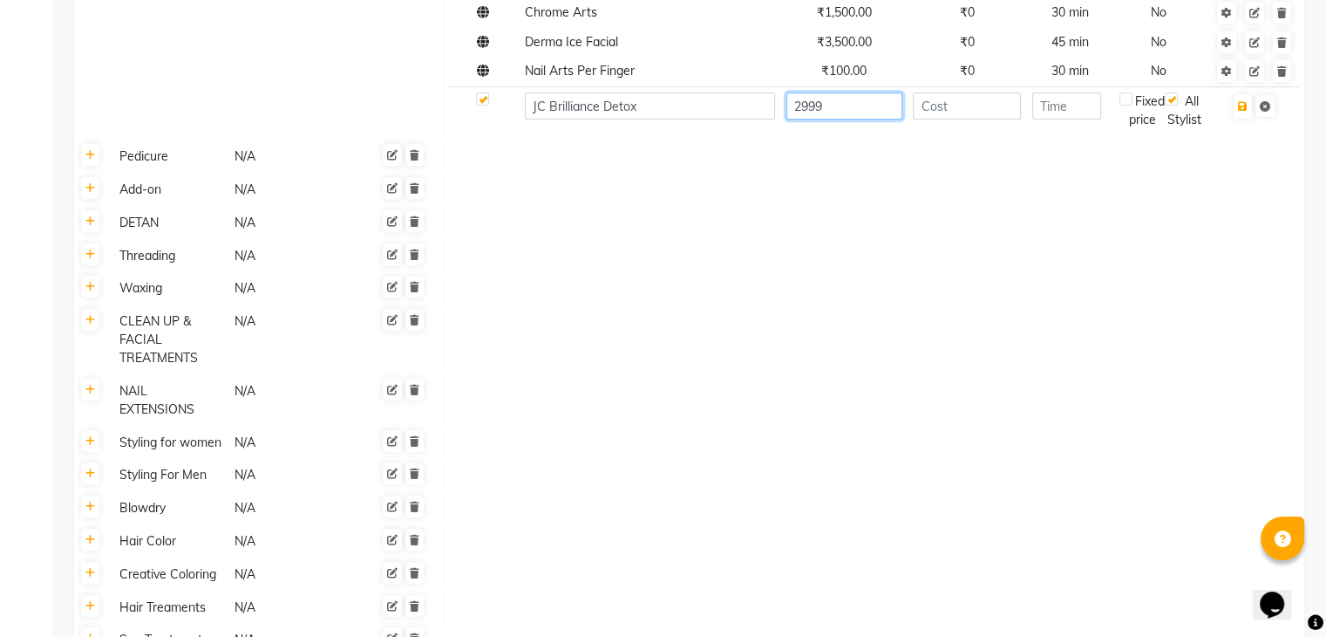
type input "2999"
click at [1081, 116] on input "number" at bounding box center [1066, 105] width 69 height 27
type input "45"
click at [1245, 109] on icon "button" at bounding box center [1243, 106] width 10 height 10
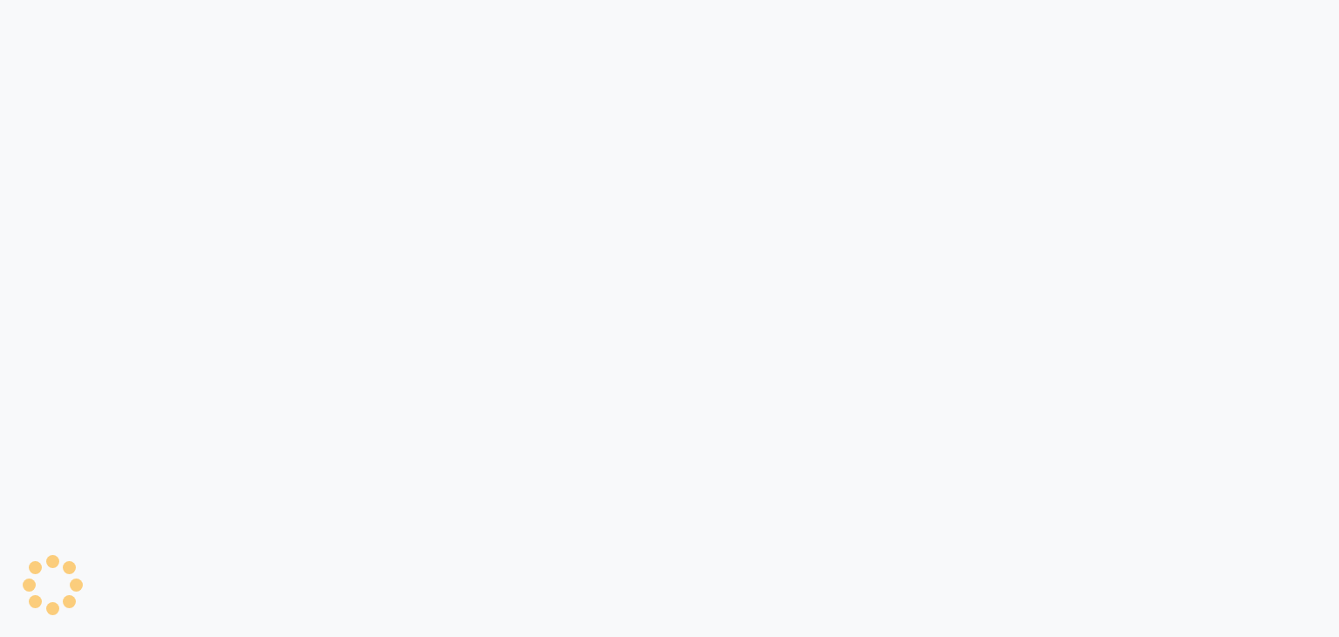
select select "6091"
select select "service"
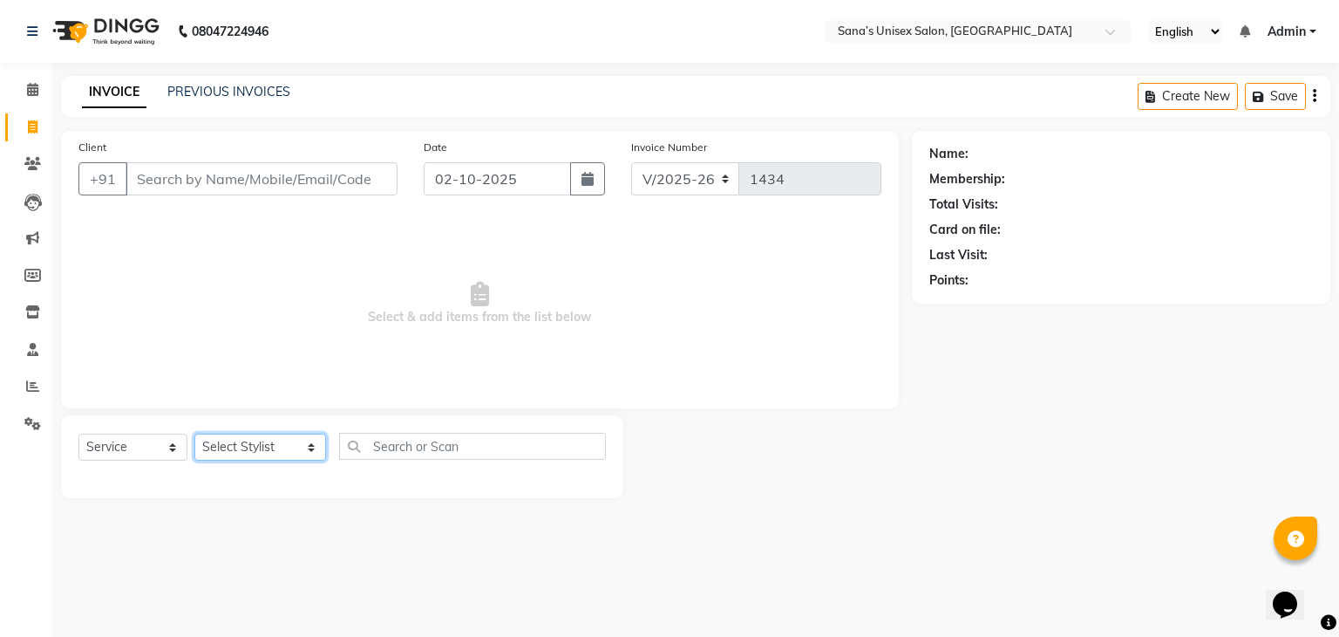
click at [258, 442] on select "Select Stylist anjali beauty MADHU [PERSON_NAME] (BEAUTY THERAPIST) [PERSON_NAM…" at bounding box center [260, 446] width 132 height 27
select select "45605"
click at [194, 434] on select "Select Stylist anjali beauty MADHU [PERSON_NAME] (BEAUTY THERAPIST) [PERSON_NAM…" at bounding box center [260, 446] width 132 height 27
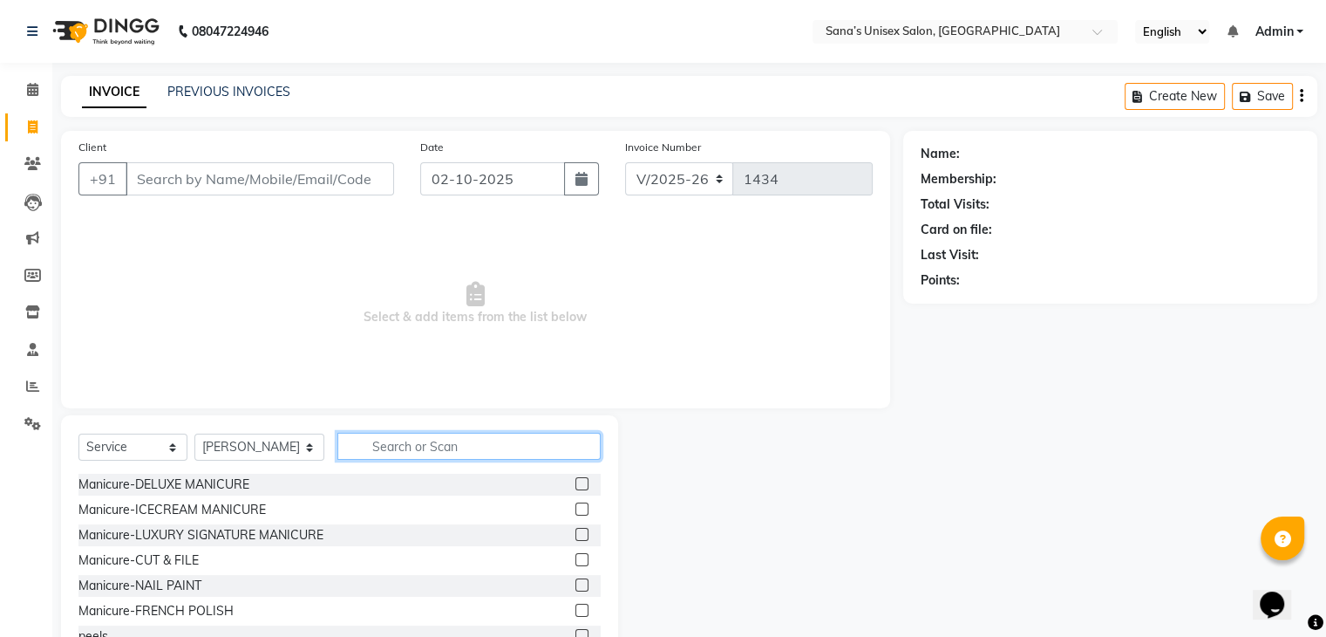
click at [358, 449] on input "text" at bounding box center [468, 446] width 262 height 27
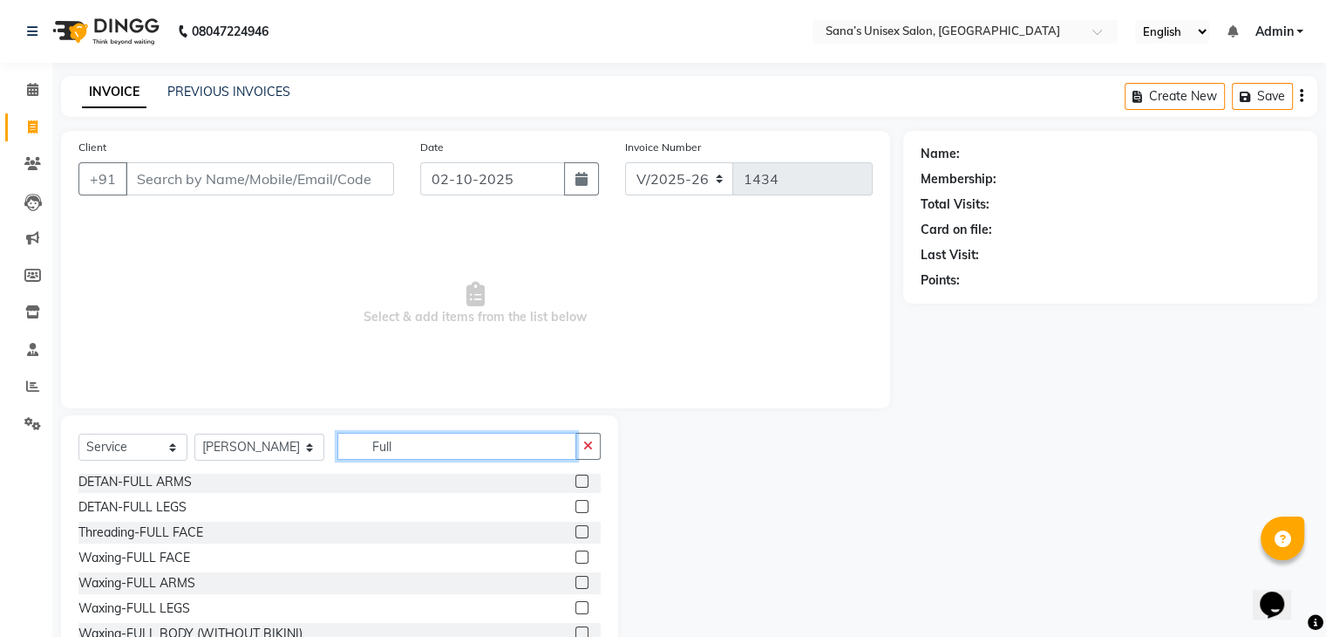
scroll to position [63, 0]
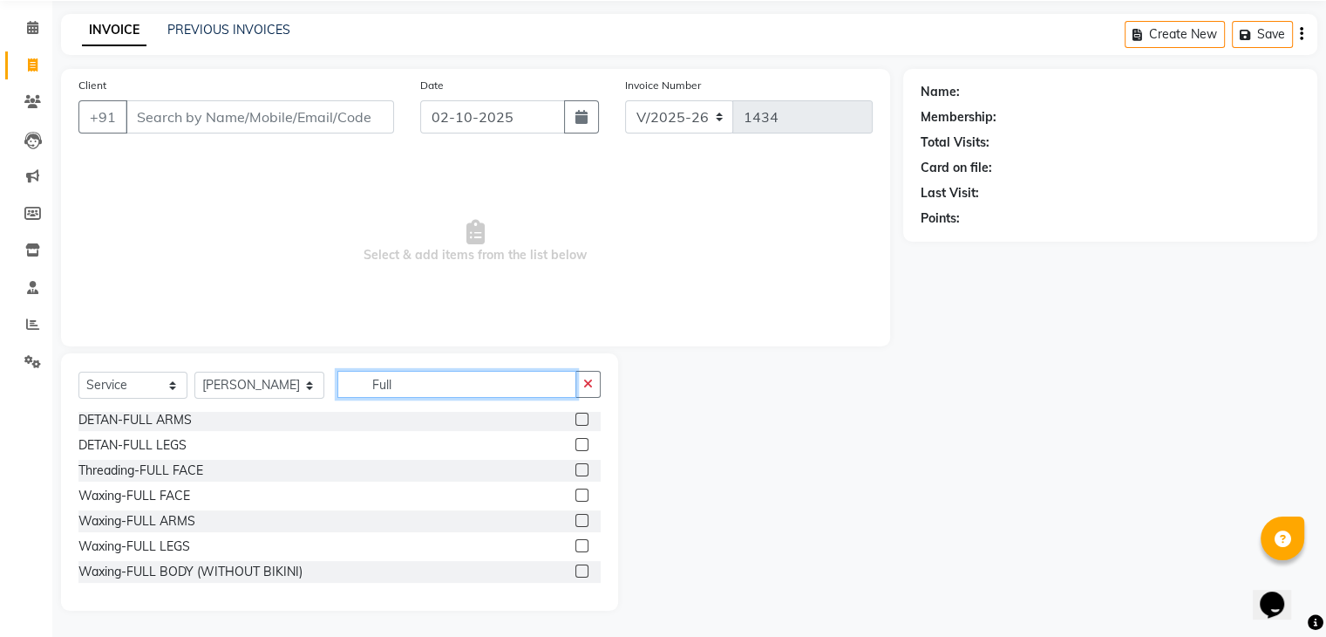
type input "Full"
click at [576, 542] on label at bounding box center [582, 545] width 13 height 13
click at [576, 542] on input "checkbox" at bounding box center [581, 546] width 11 height 11
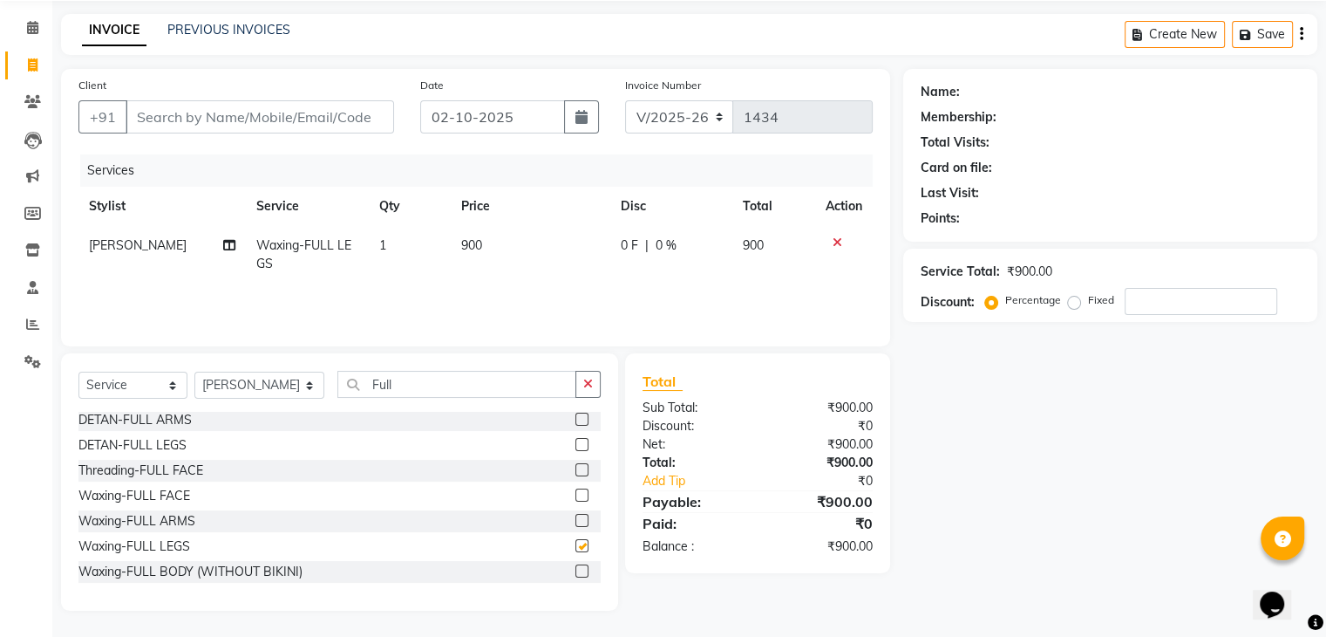
checkbox input "false"
click at [579, 382] on button "button" at bounding box center [588, 384] width 25 height 27
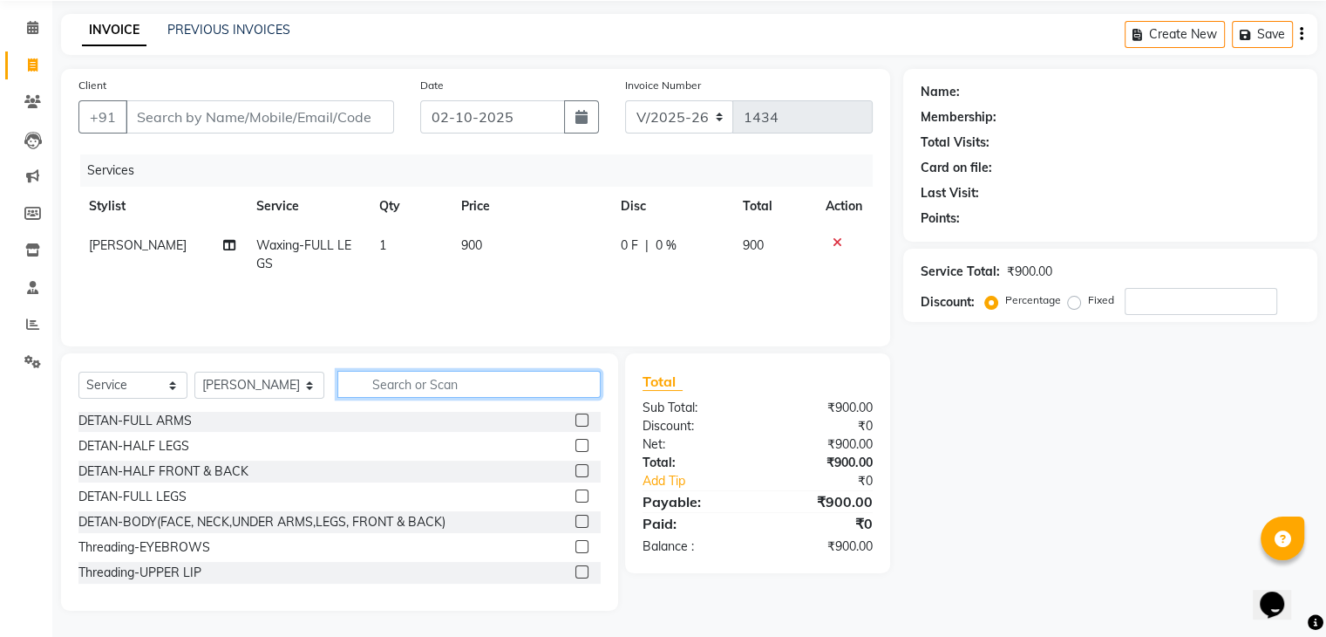
click at [519, 393] on input "text" at bounding box center [468, 384] width 262 height 27
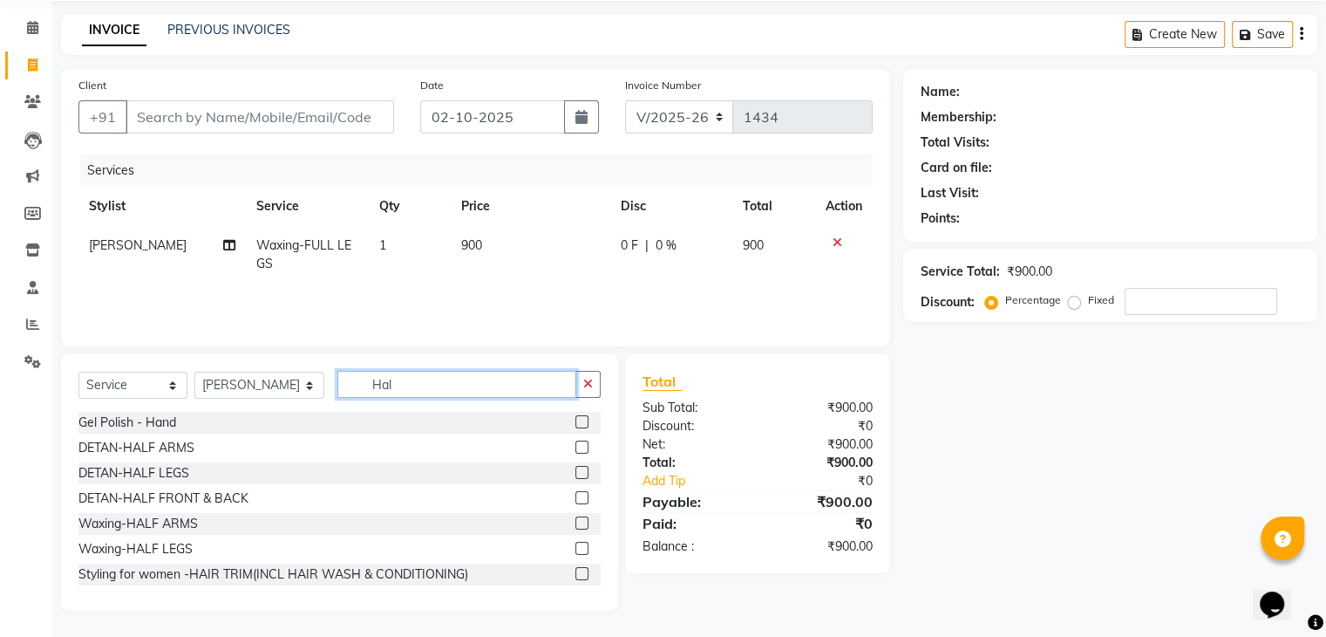
scroll to position [24, 0]
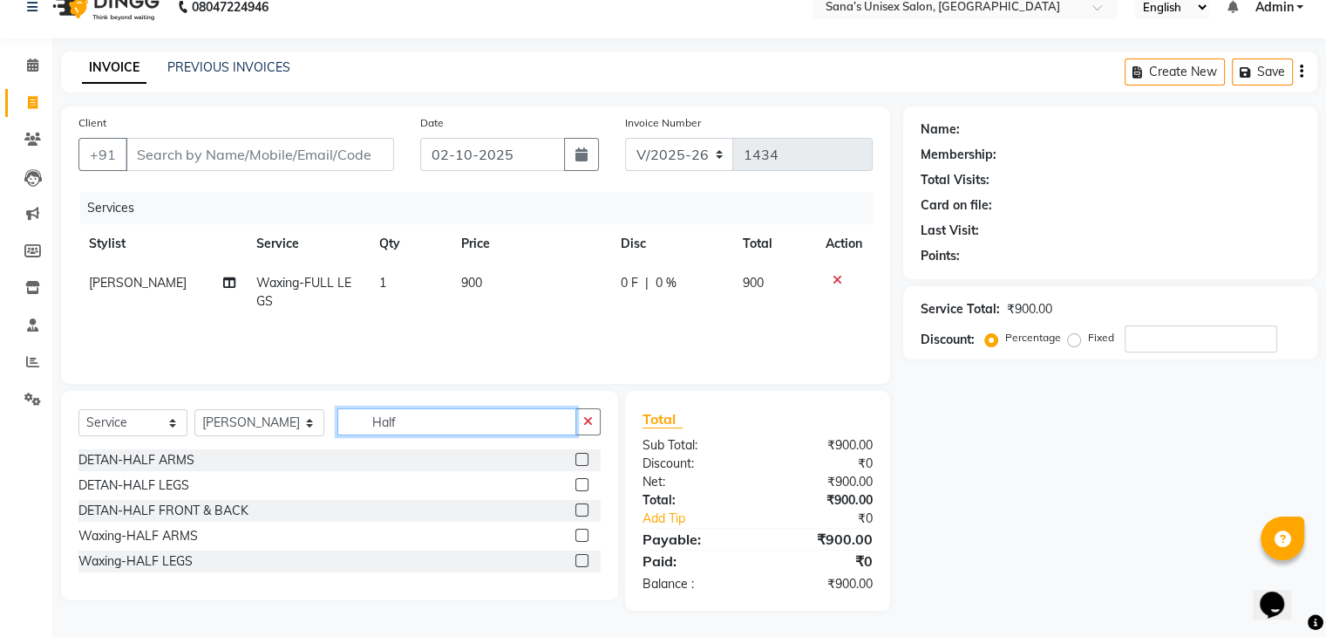
type input "Half"
click at [583, 528] on label at bounding box center [582, 534] width 13 height 13
click at [583, 530] on input "checkbox" at bounding box center [581, 535] width 11 height 11
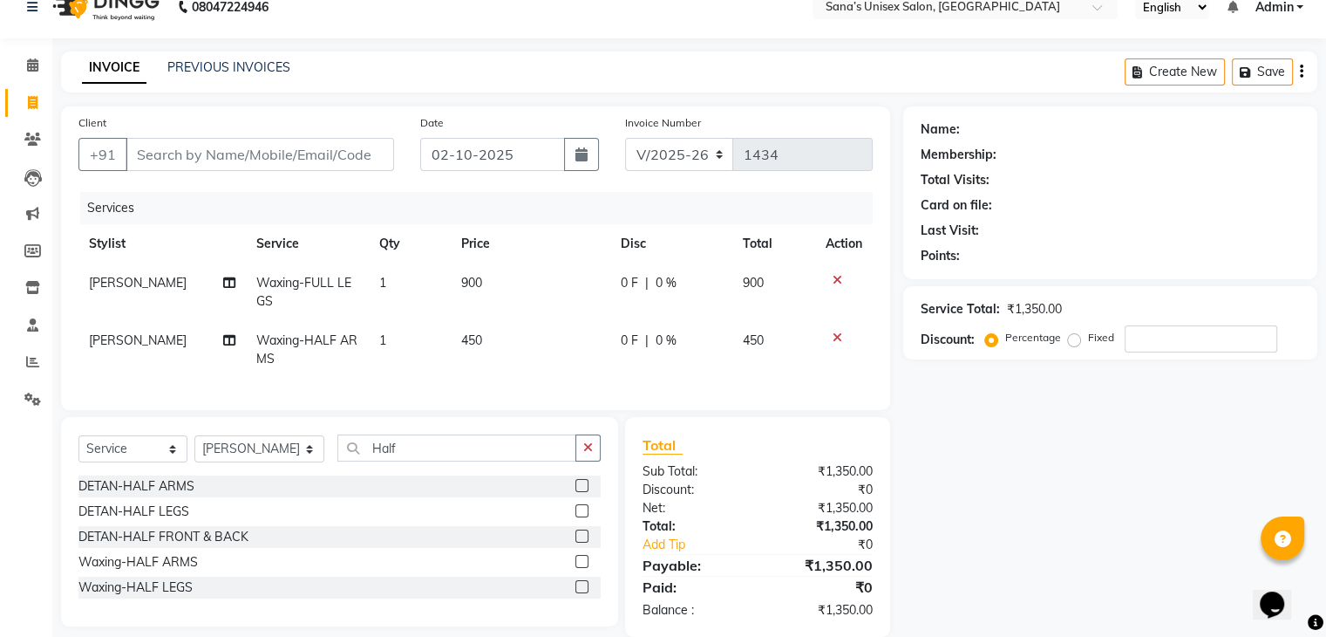
checkbox input "false"
drag, startPoint x: 583, startPoint y: 528, endPoint x: 589, endPoint y: 457, distance: 70.8
click at [589, 457] on div "Select Service Product Membership Package Voucher Prepaid Gift Card Select Styl…" at bounding box center [339, 521] width 557 height 209
click at [589, 453] on icon "button" at bounding box center [588, 447] width 10 height 12
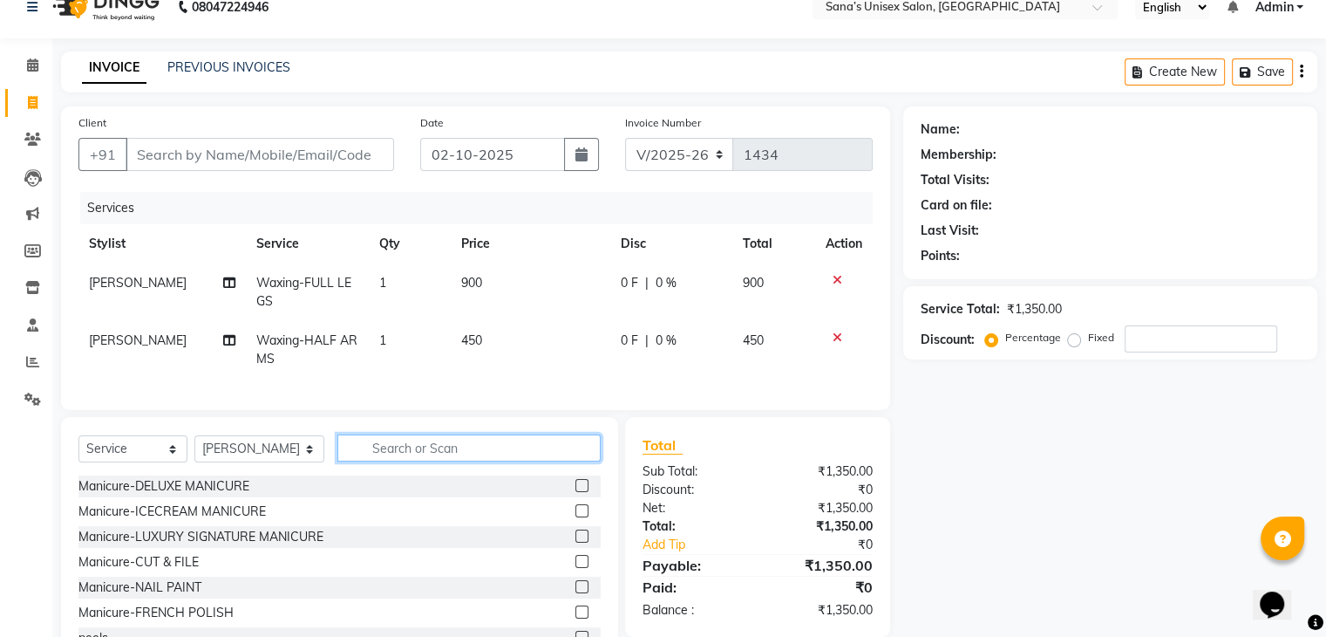
click at [560, 461] on input "text" at bounding box center [468, 447] width 262 height 27
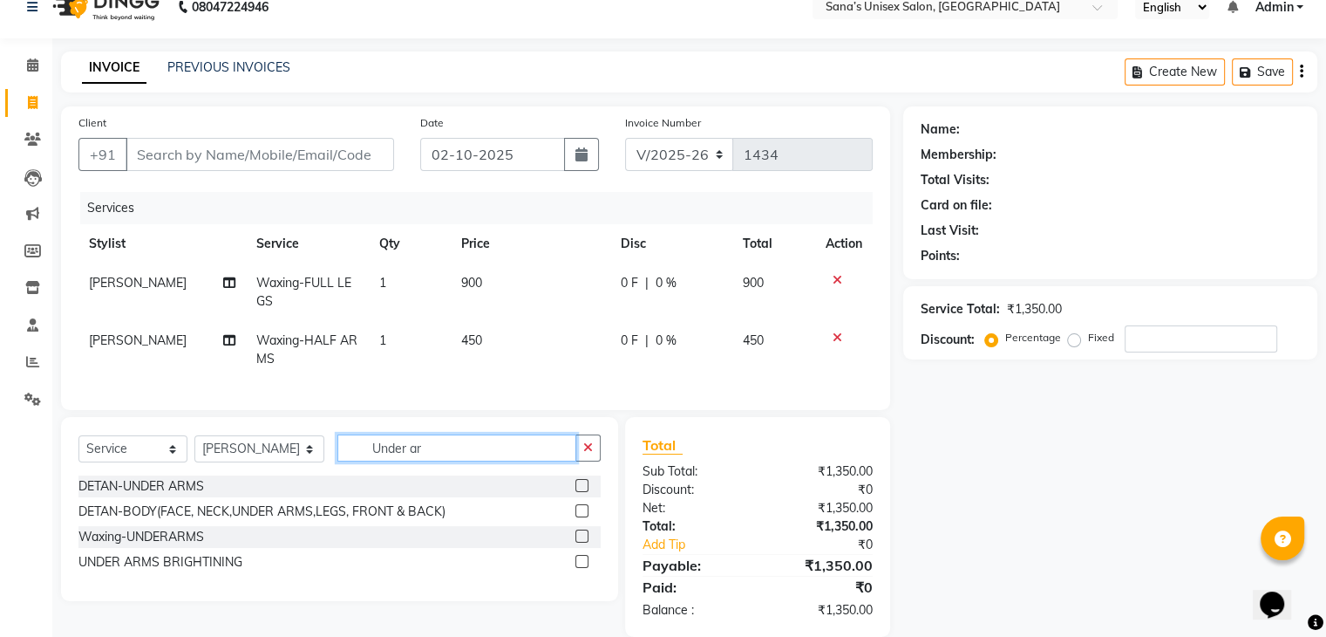
type input "Under ar"
click at [581, 542] on label at bounding box center [582, 535] width 13 height 13
click at [581, 542] on input "checkbox" at bounding box center [581, 536] width 11 height 11
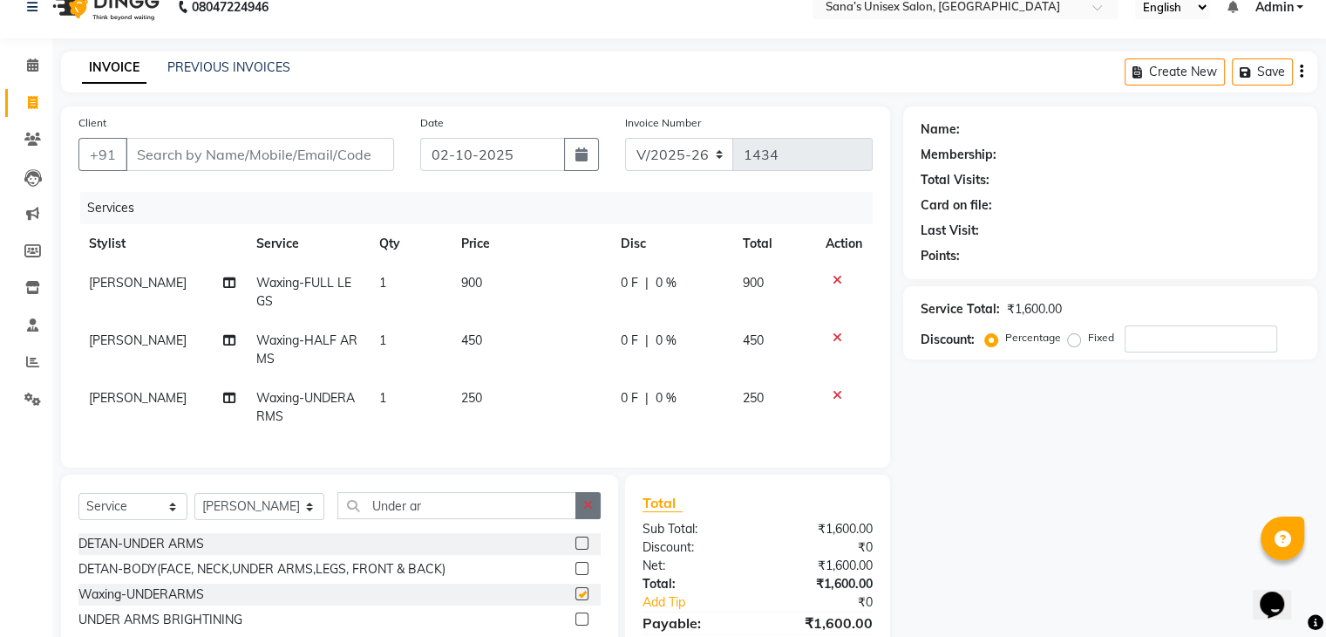
checkbox input "false"
click at [594, 512] on button "button" at bounding box center [588, 505] width 25 height 27
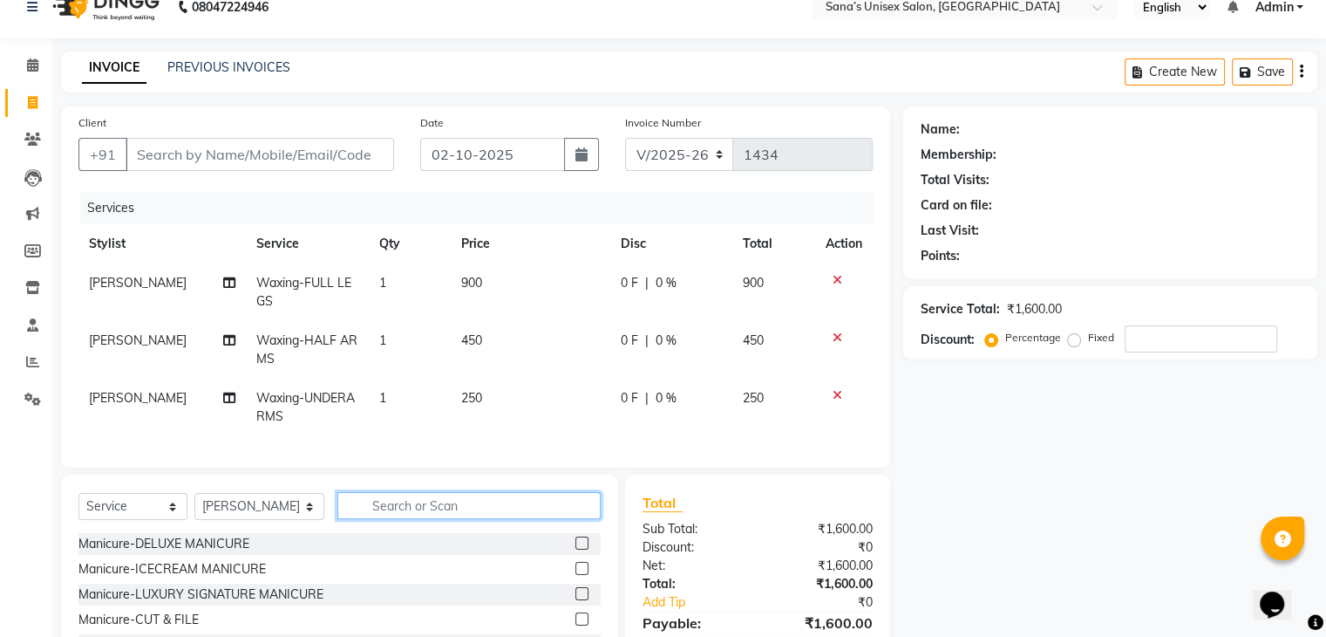
click at [586, 512] on input "text" at bounding box center [468, 505] width 262 height 27
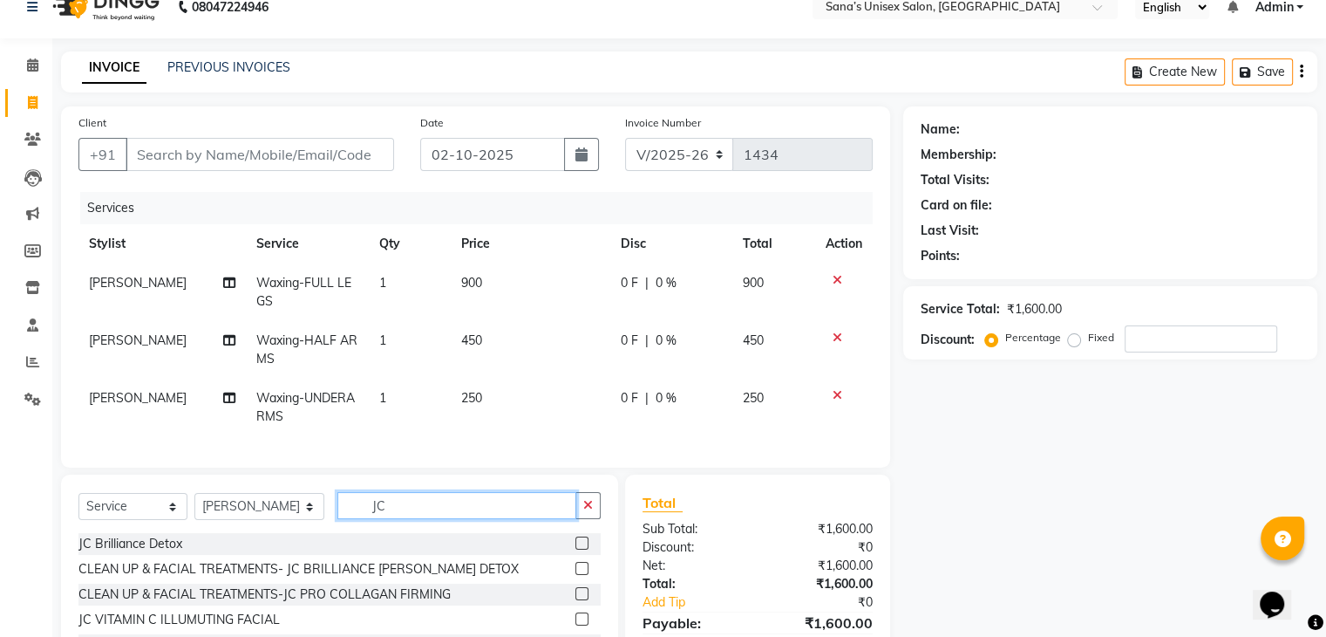
type input "JC"
click at [582, 549] on label at bounding box center [582, 542] width 13 height 13
click at [582, 549] on input "checkbox" at bounding box center [581, 543] width 11 height 11
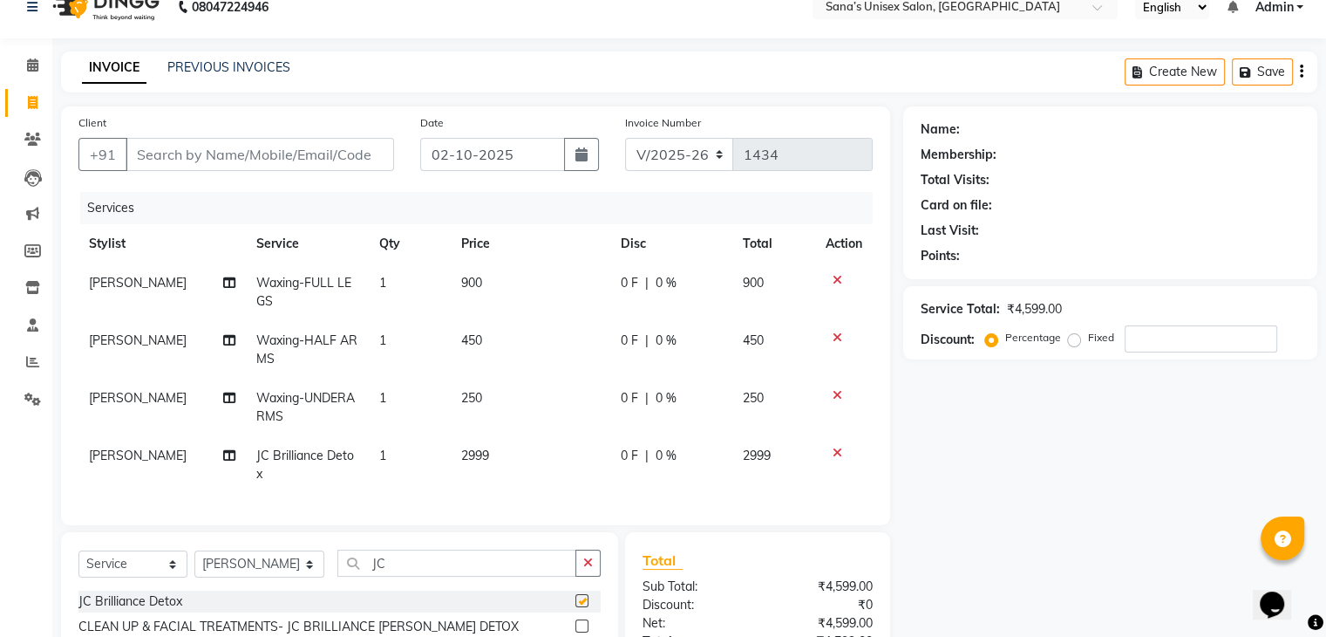
checkbox input "false"
click at [338, 164] on input "Client" at bounding box center [260, 154] width 269 height 33
type input "9"
type input "0"
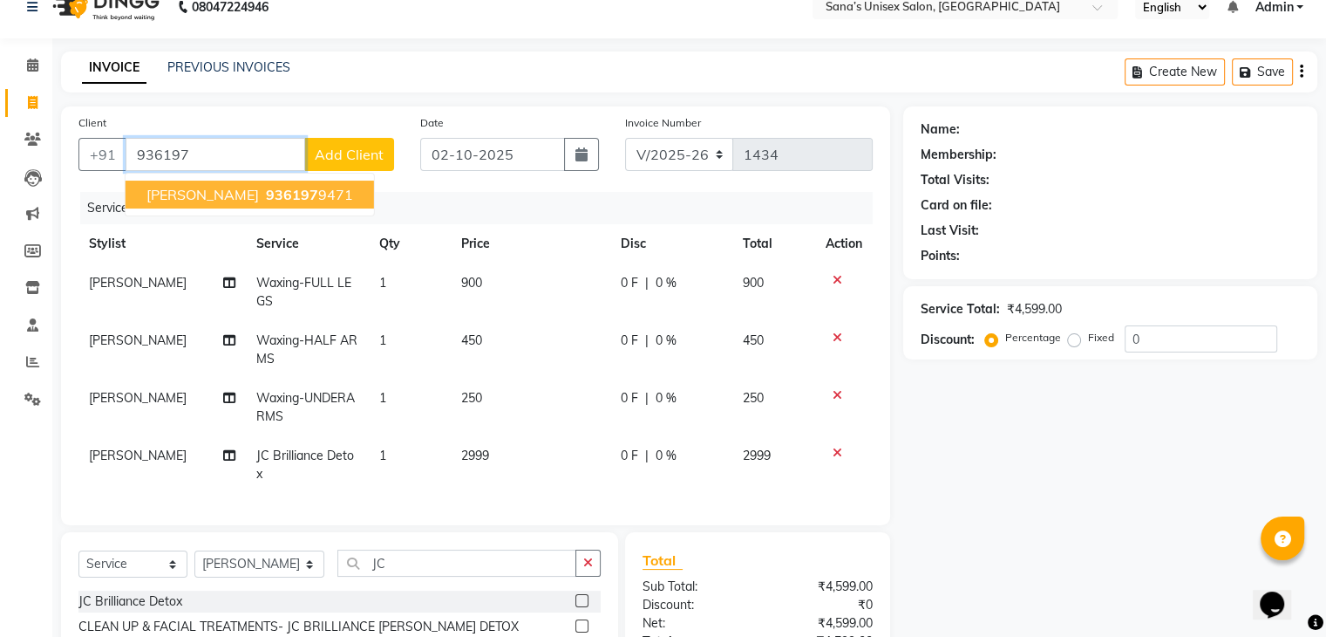
click at [303, 186] on ngb-highlight "936197 9471" at bounding box center [307, 194] width 91 height 17
type input "9361979471"
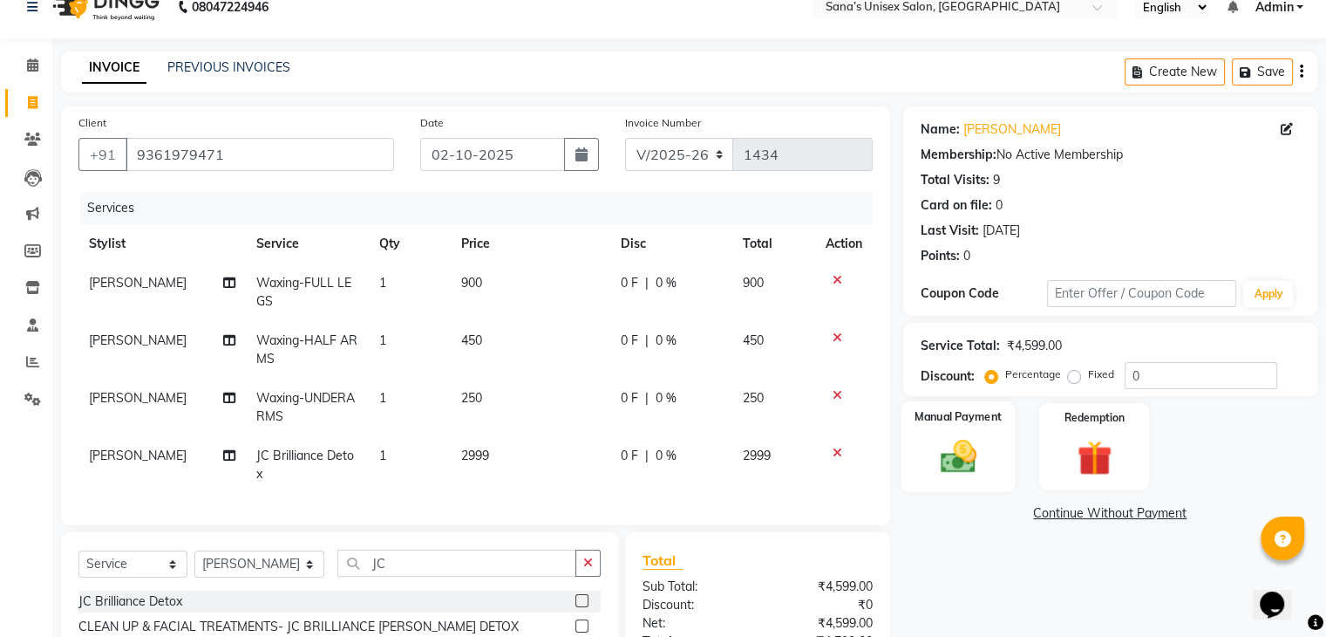
click at [990, 449] on div "Manual Payment" at bounding box center [958, 446] width 114 height 90
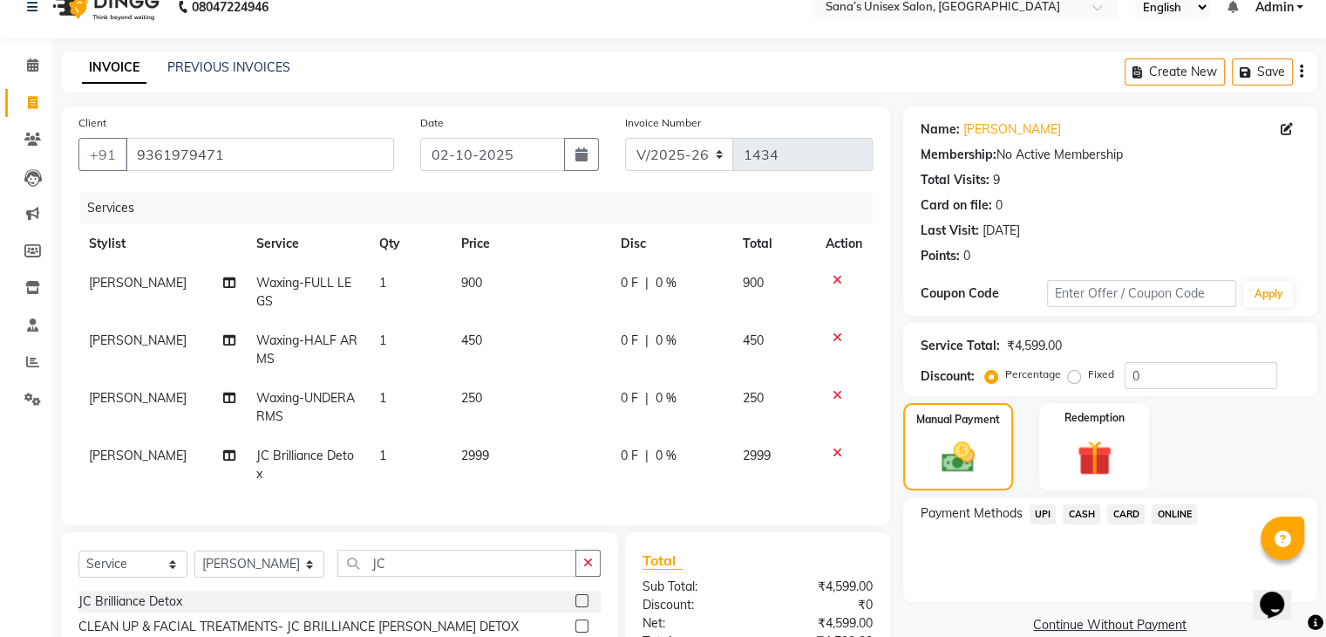
click at [1164, 516] on span "ONLINE" at bounding box center [1174, 514] width 45 height 20
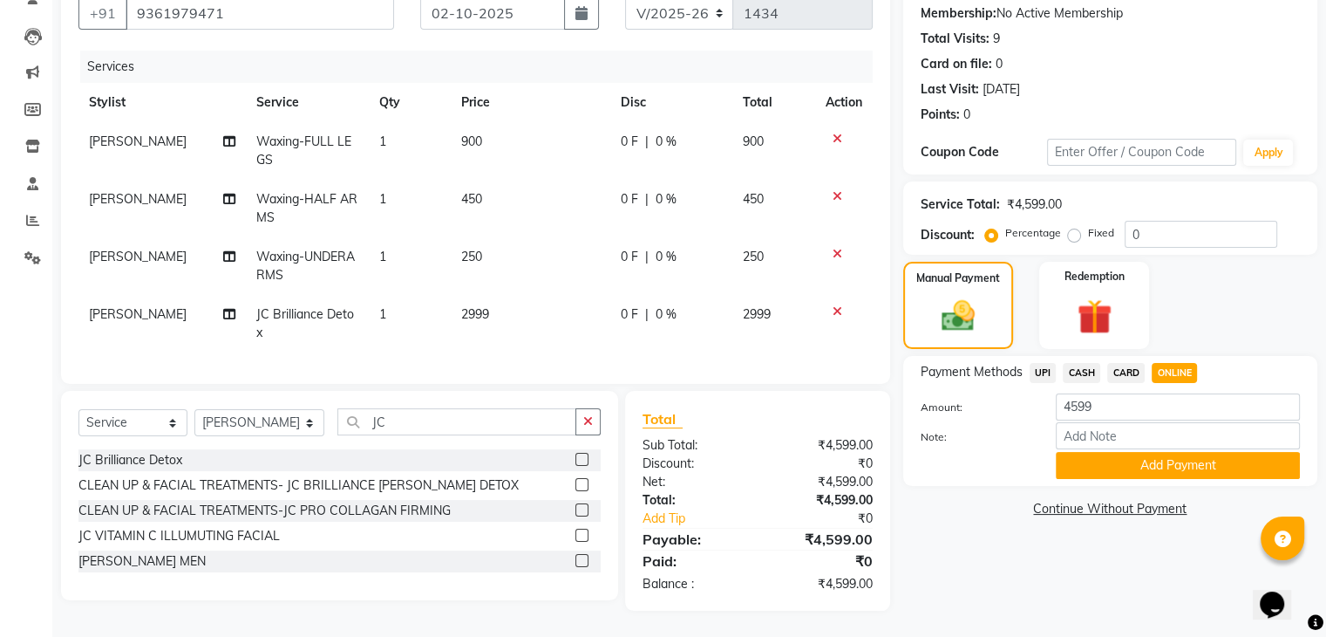
scroll to position [171, 0]
click at [1249, 460] on button "Add Payment" at bounding box center [1178, 465] width 244 height 27
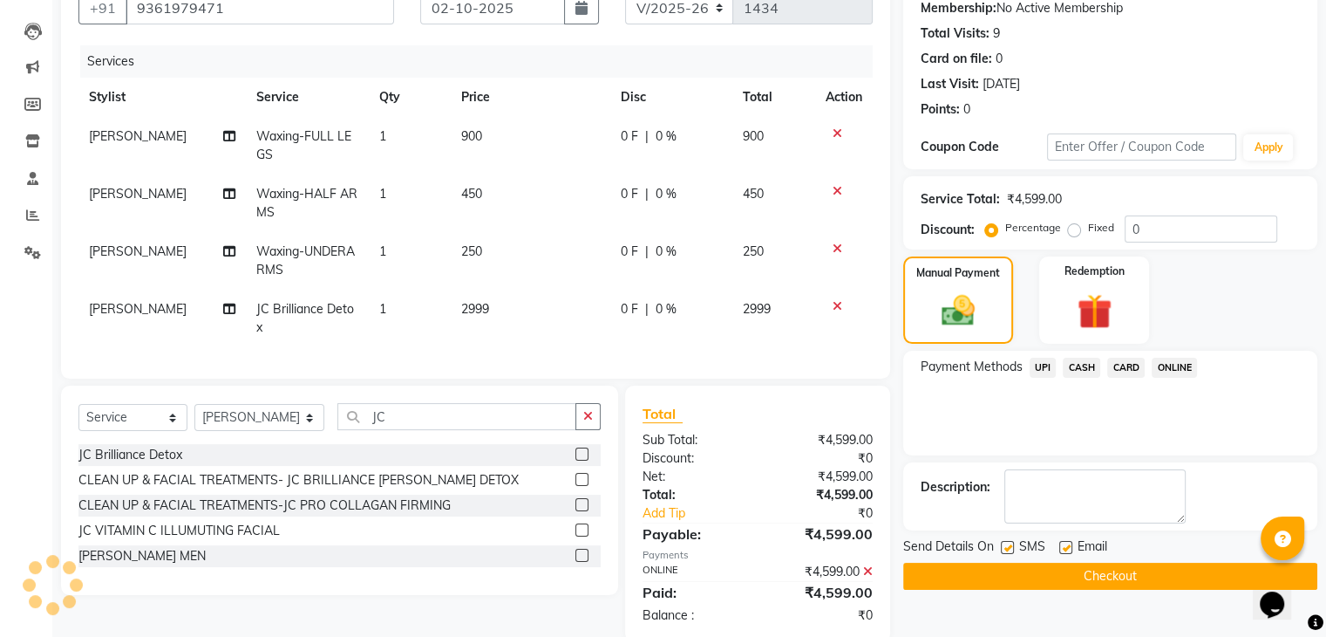
click at [1179, 575] on button "Checkout" at bounding box center [1110, 575] width 414 height 27
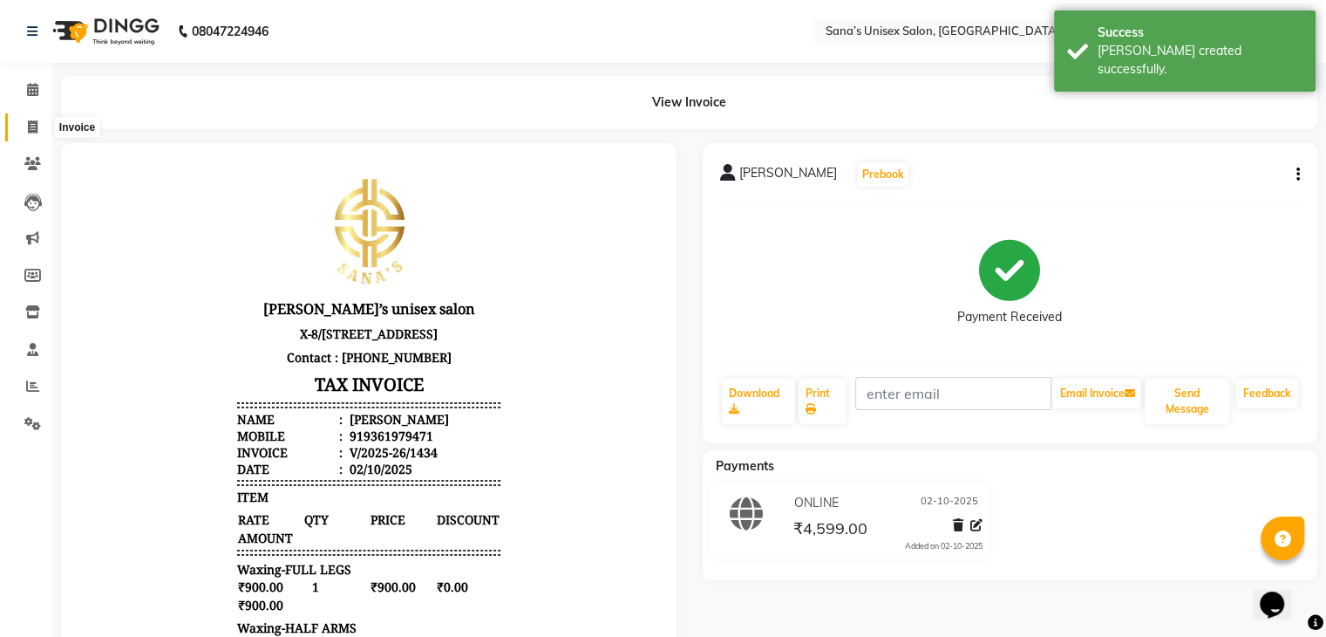
click at [24, 126] on span at bounding box center [32, 128] width 31 height 20
select select "service"
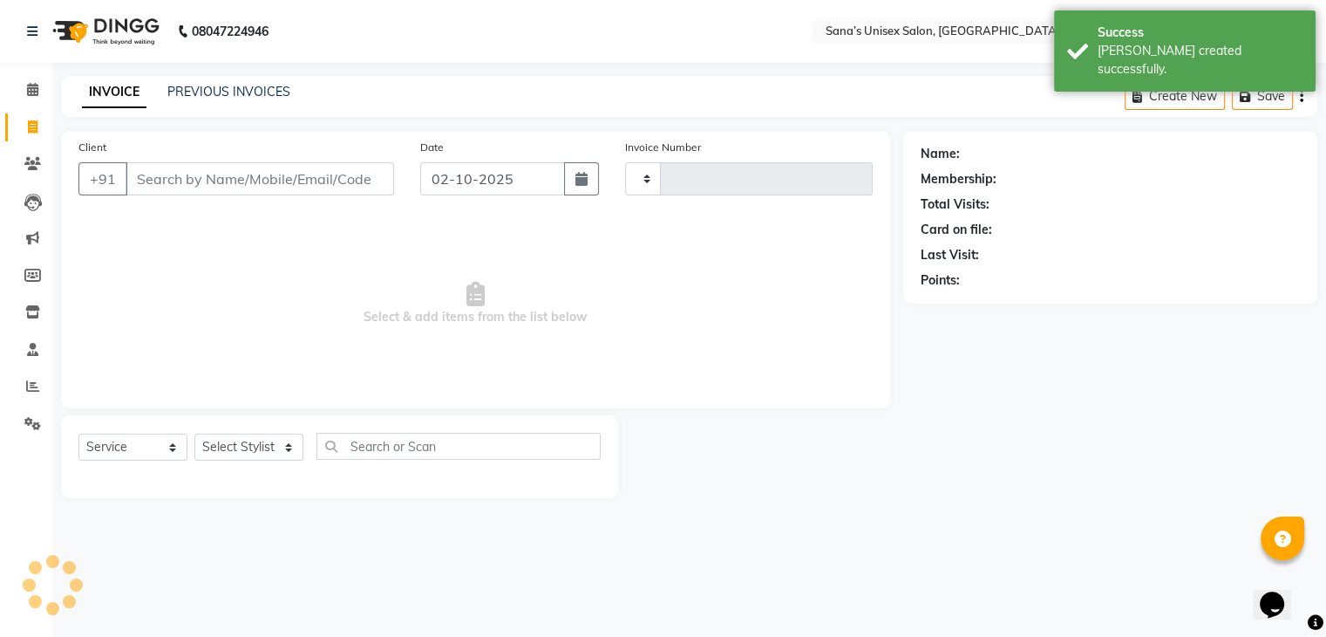
type input "1435"
select select "6091"
click at [175, 96] on link "PREVIOUS INVOICES" at bounding box center [228, 92] width 123 height 16
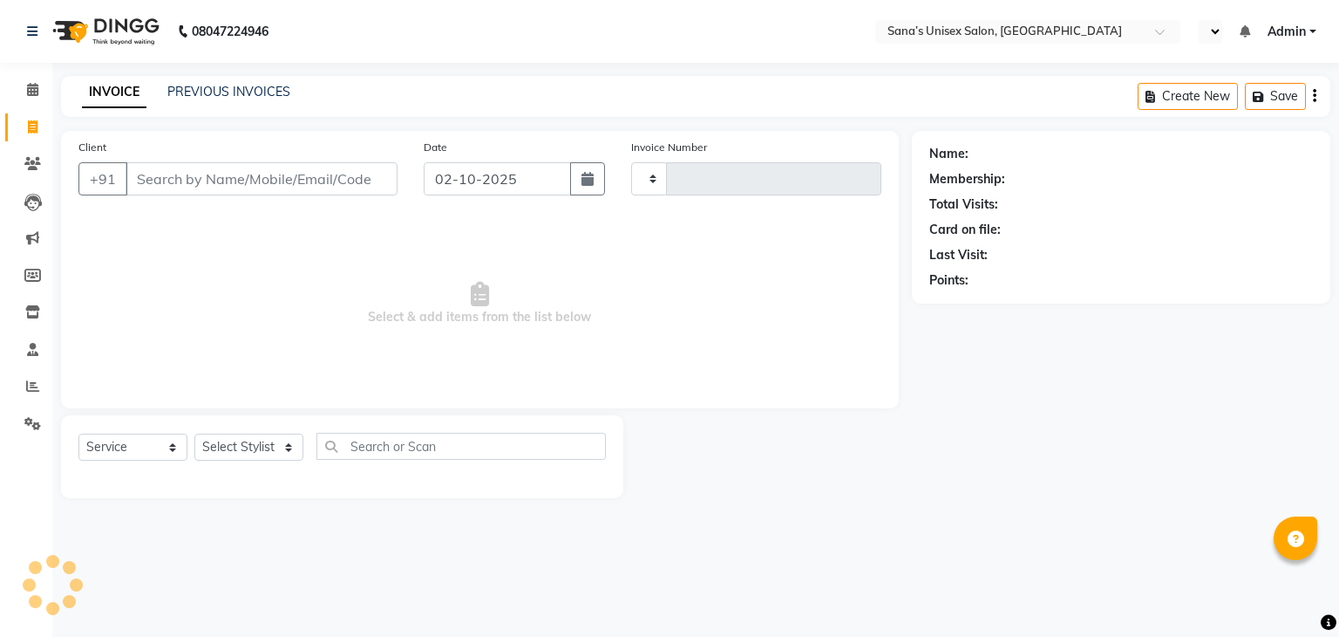
select select "service"
type input "1435"
select select "en"
select select "6091"
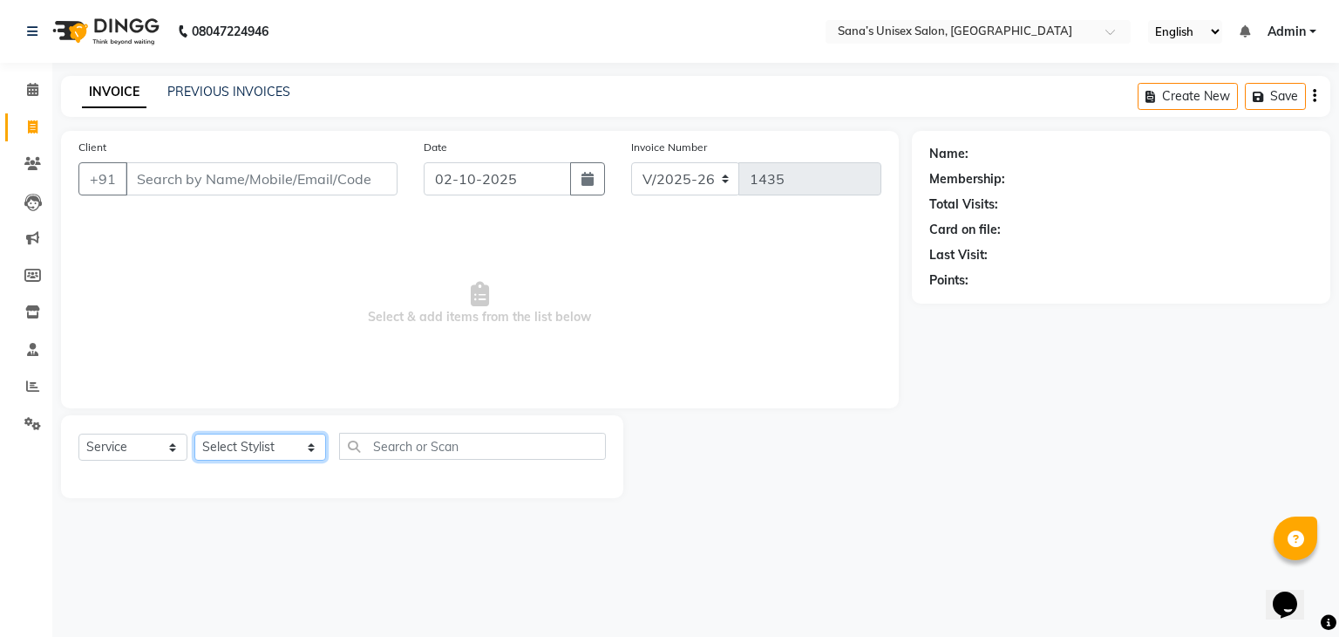
click at [237, 458] on select "Select Stylist anjali beauty MADHU [PERSON_NAME] (BEAUTY THERAPIST) [PERSON_NAM…" at bounding box center [260, 446] width 132 height 27
select select "90741"
click at [194, 434] on select "Select Stylist anjali beauty MADHU [PERSON_NAME] (BEAUTY THERAPIST) [PERSON_NAM…" at bounding box center [260, 446] width 132 height 27
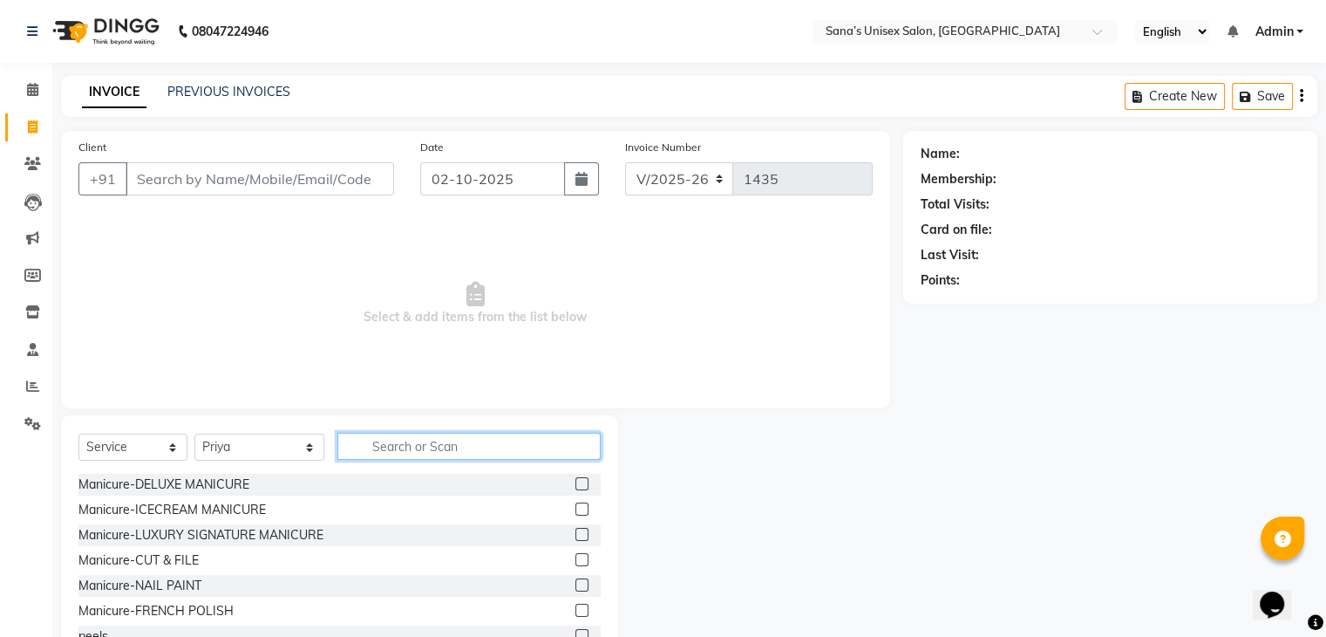
drag, startPoint x: 408, startPoint y: 451, endPoint x: 399, endPoint y: 456, distance: 10.2
click at [405, 451] on input "text" at bounding box center [468, 446] width 262 height 27
click at [458, 426] on div "Select Service Product Membership Package Voucher Prepaid Gift Card Select Styl…" at bounding box center [339, 543] width 557 height 257
click at [456, 441] on input "text" at bounding box center [468, 446] width 262 height 27
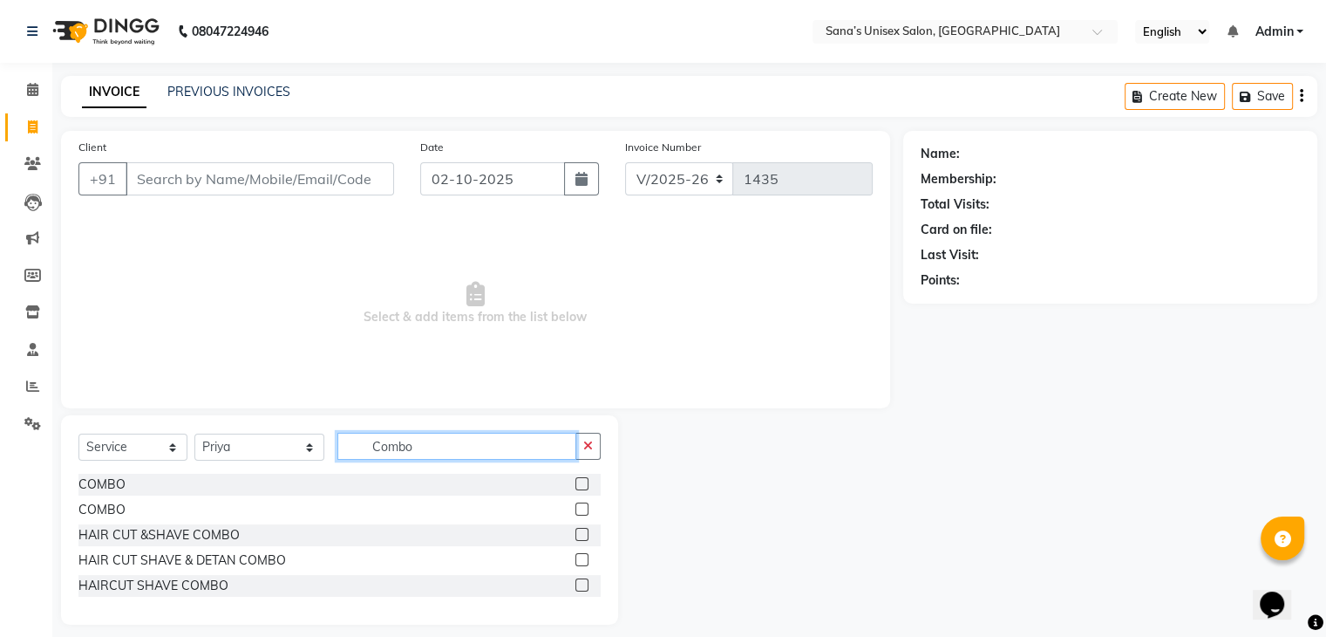
type input "Combo"
click at [581, 508] on label at bounding box center [582, 508] width 13 height 13
click at [581, 508] on input "checkbox" at bounding box center [581, 509] width 11 height 11
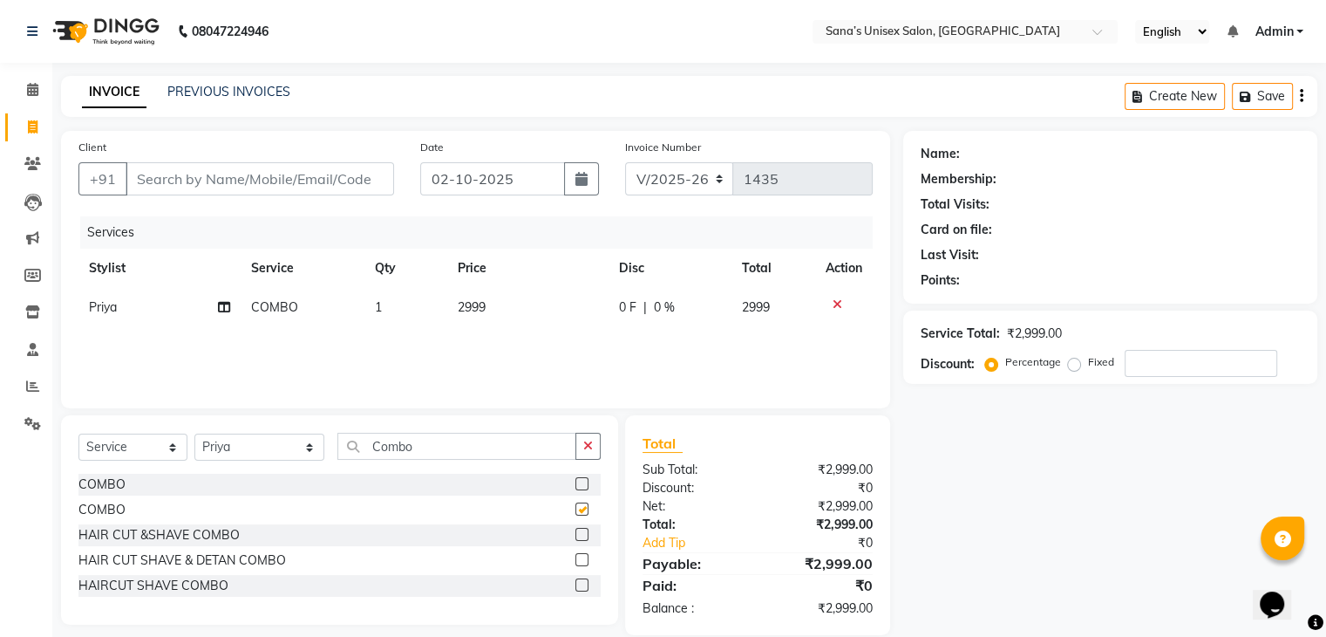
checkbox input "false"
click at [520, 307] on td "2999" at bounding box center [527, 307] width 161 height 39
select select "90741"
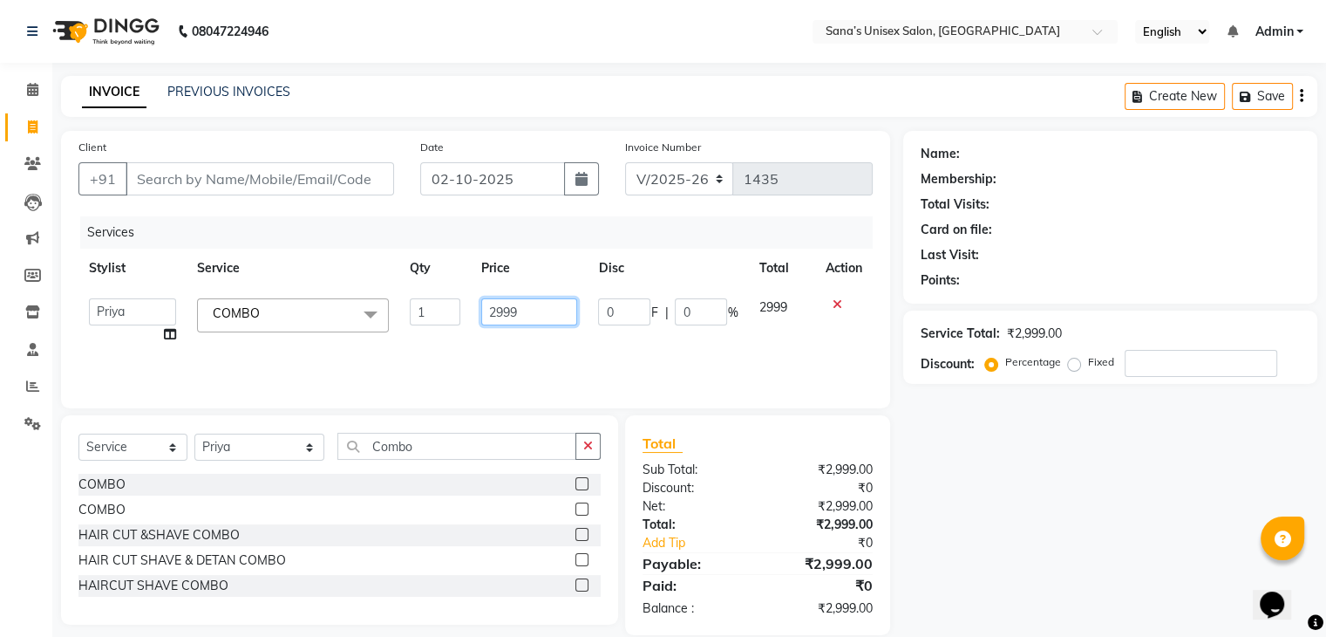
drag, startPoint x: 534, startPoint y: 315, endPoint x: 301, endPoint y: 336, distance: 233.8
click at [300, 336] on tr "anjali beauty MADHU [PERSON_NAME] (BEAUTY THERAPIST) [PERSON_NAME] NivethaKarth…" at bounding box center [475, 321] width 794 height 66
type input "999"
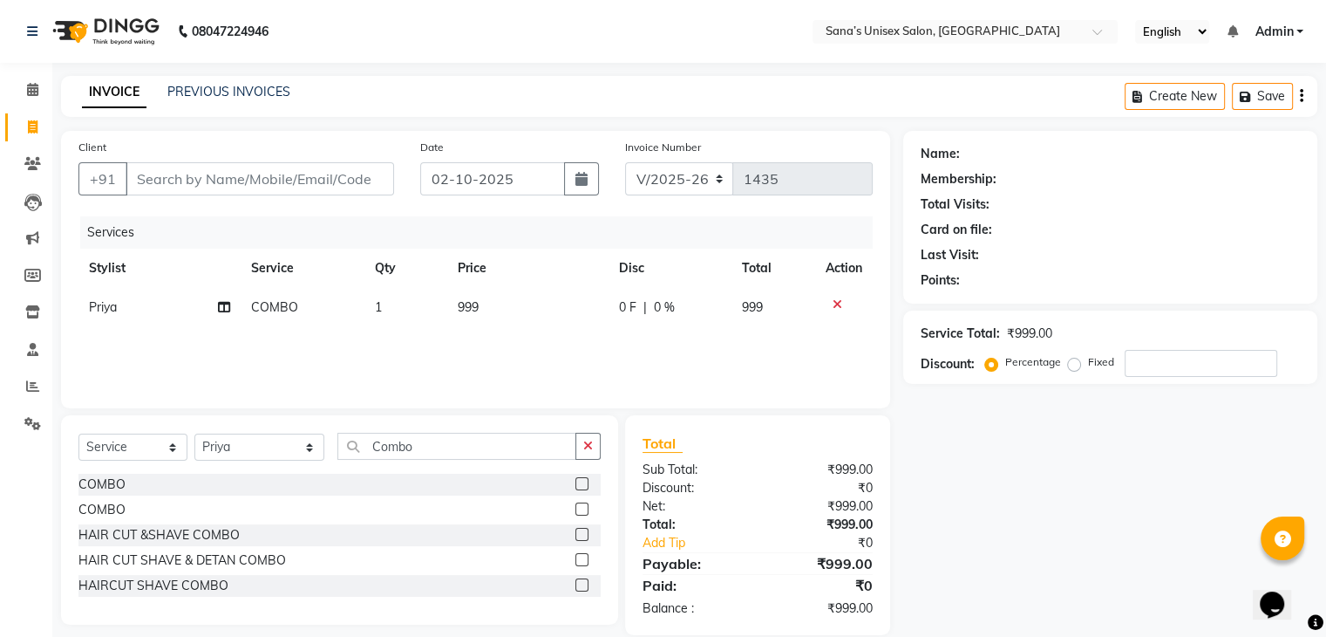
click at [401, 370] on div "Services Stylist Service Qty Price Disc Total Action Priya COMBO 1 999 0 F | 0 …" at bounding box center [475, 303] width 794 height 174
click at [284, 174] on input "Client" at bounding box center [260, 178] width 269 height 33
click at [216, 185] on input "Client" at bounding box center [260, 178] width 269 height 33
type input "9"
type input "0"
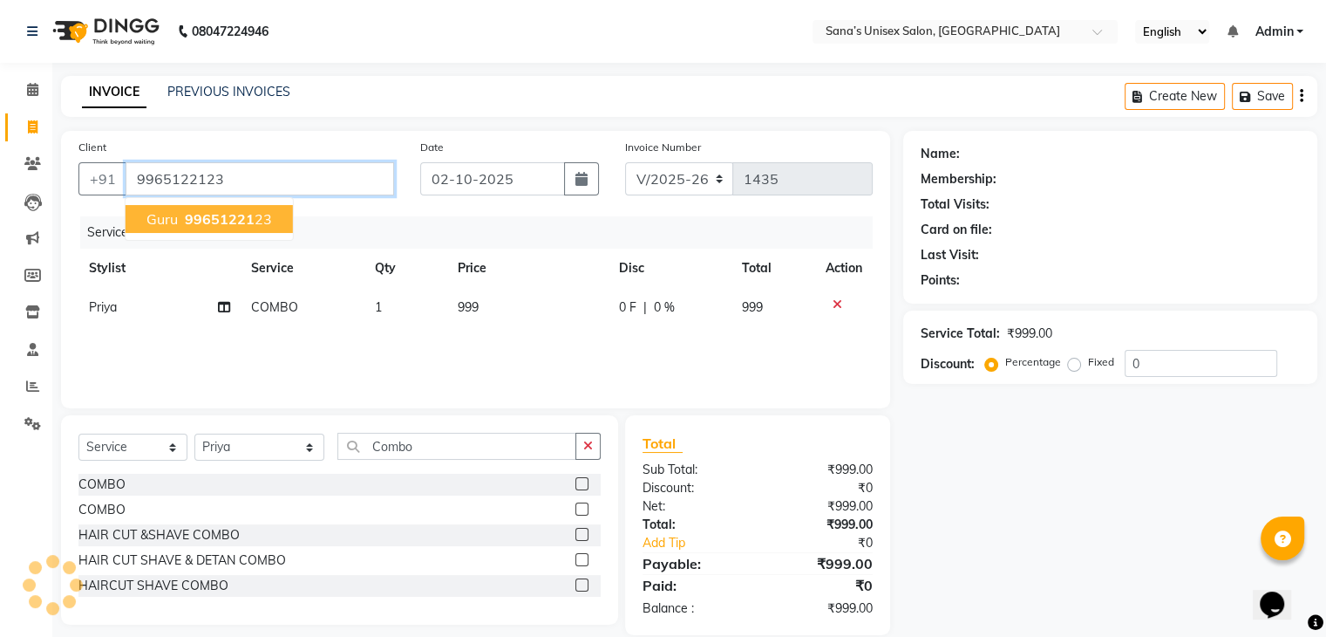
type input "9965122123"
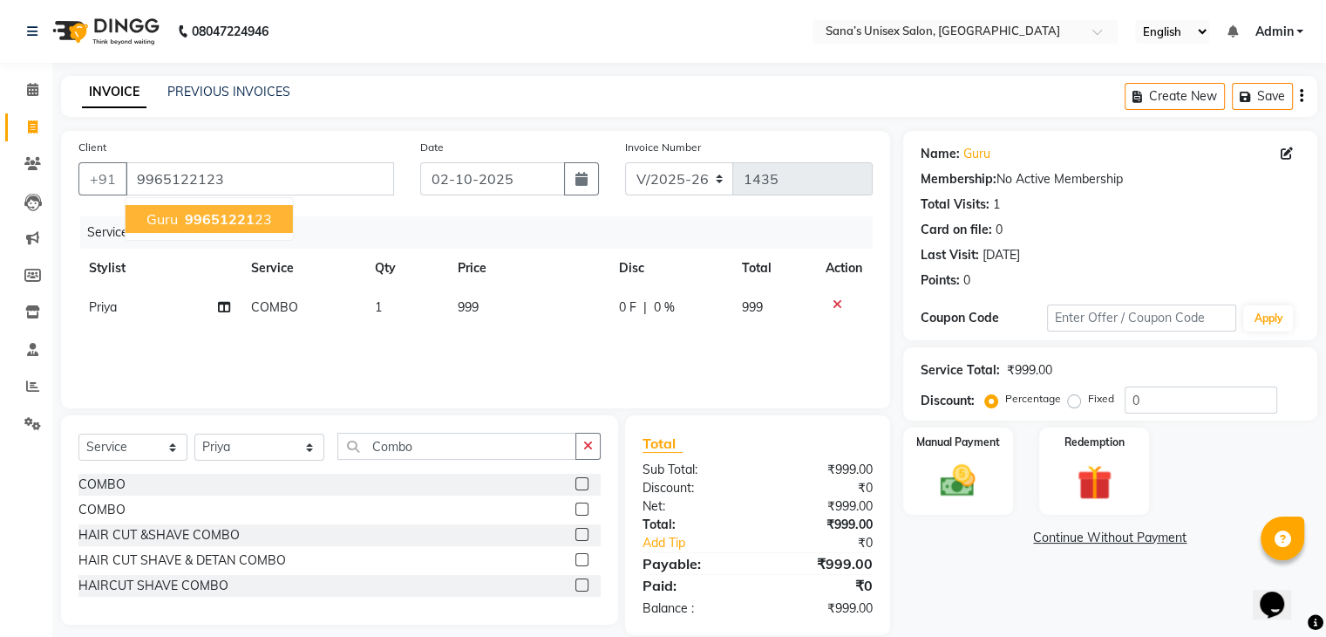
click at [246, 203] on ngb-typeahead-window "Guru 99651221 23" at bounding box center [209, 219] width 169 height 44
click at [240, 224] on span "99651221" at bounding box center [220, 218] width 70 height 17
click at [942, 482] on img at bounding box center [958, 481] width 58 height 42
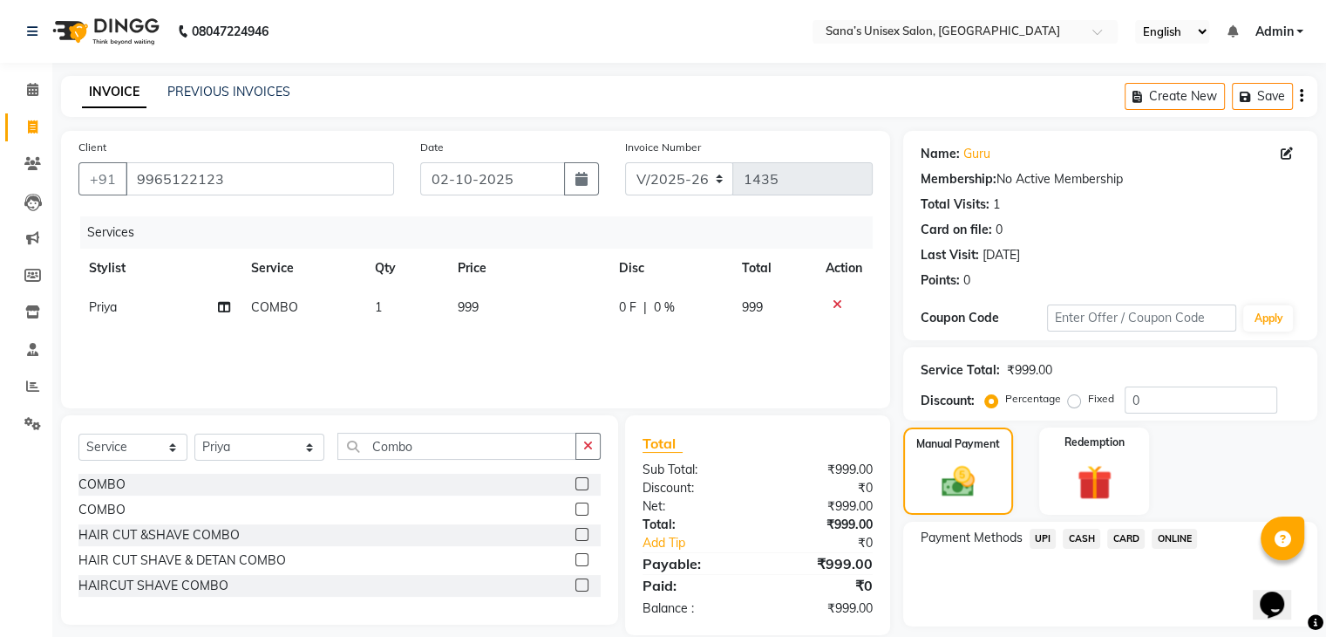
click at [1081, 537] on span "CASH" at bounding box center [1081, 538] width 37 height 20
click at [1134, 635] on button "Add Payment" at bounding box center [1178, 630] width 244 height 27
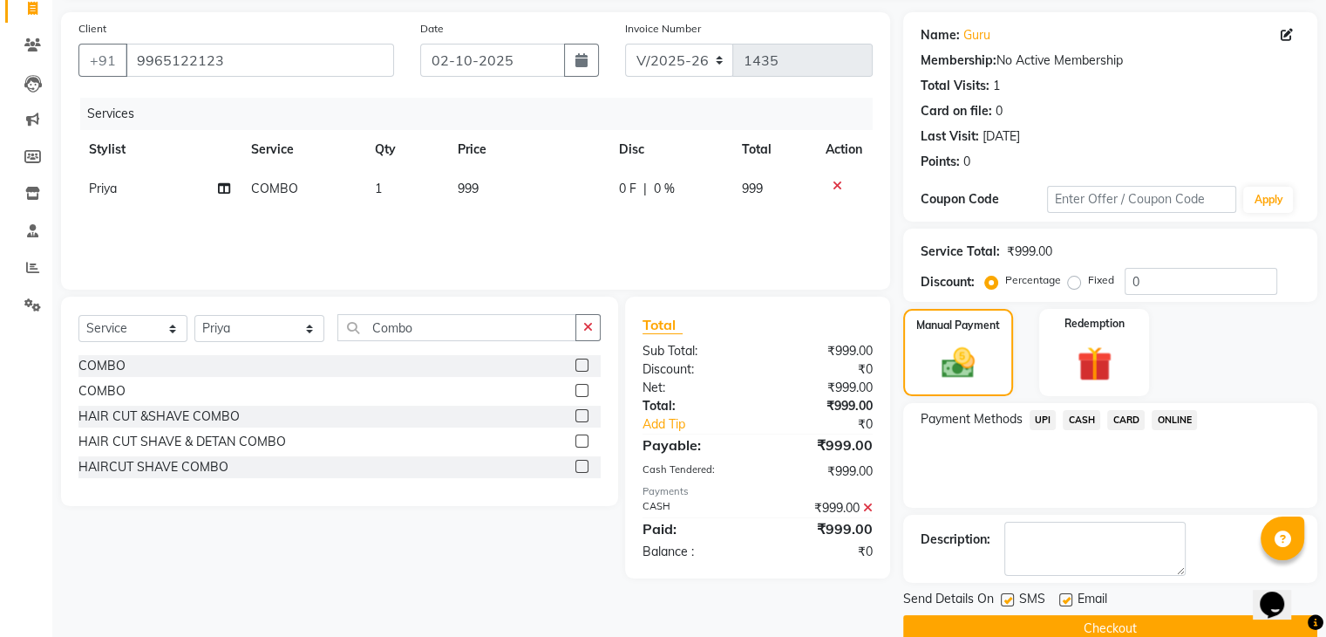
scroll to position [149, 0]
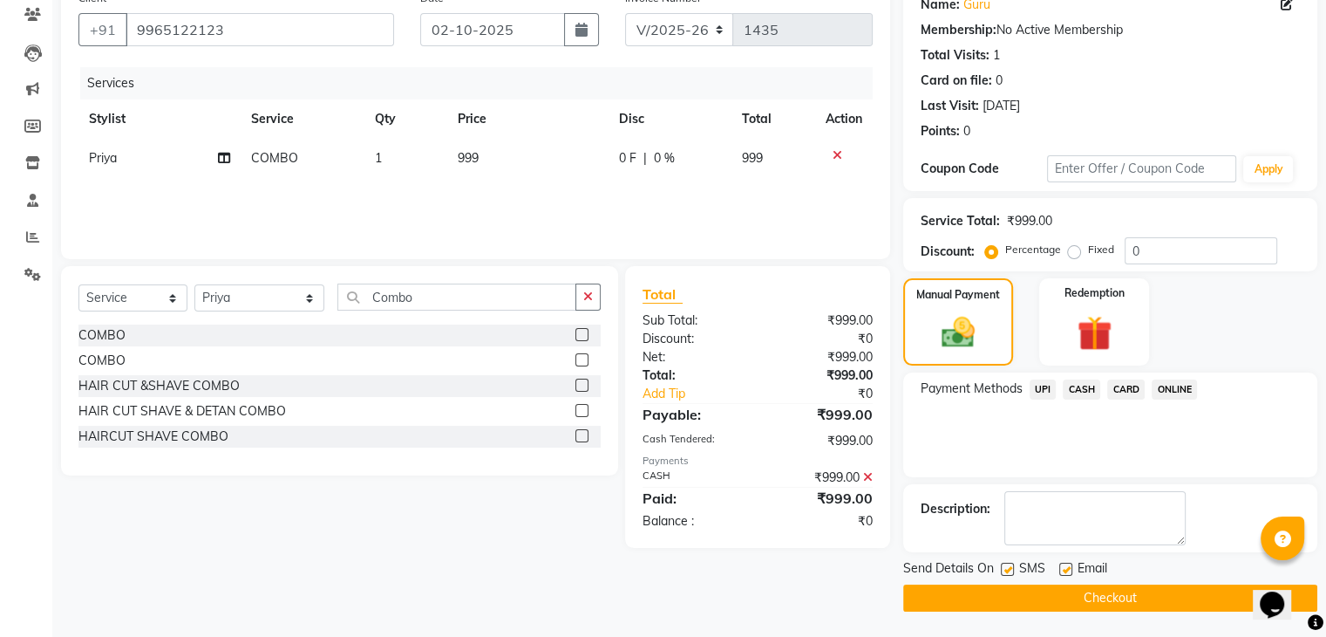
click at [1224, 590] on button "Checkout" at bounding box center [1110, 597] width 414 height 27
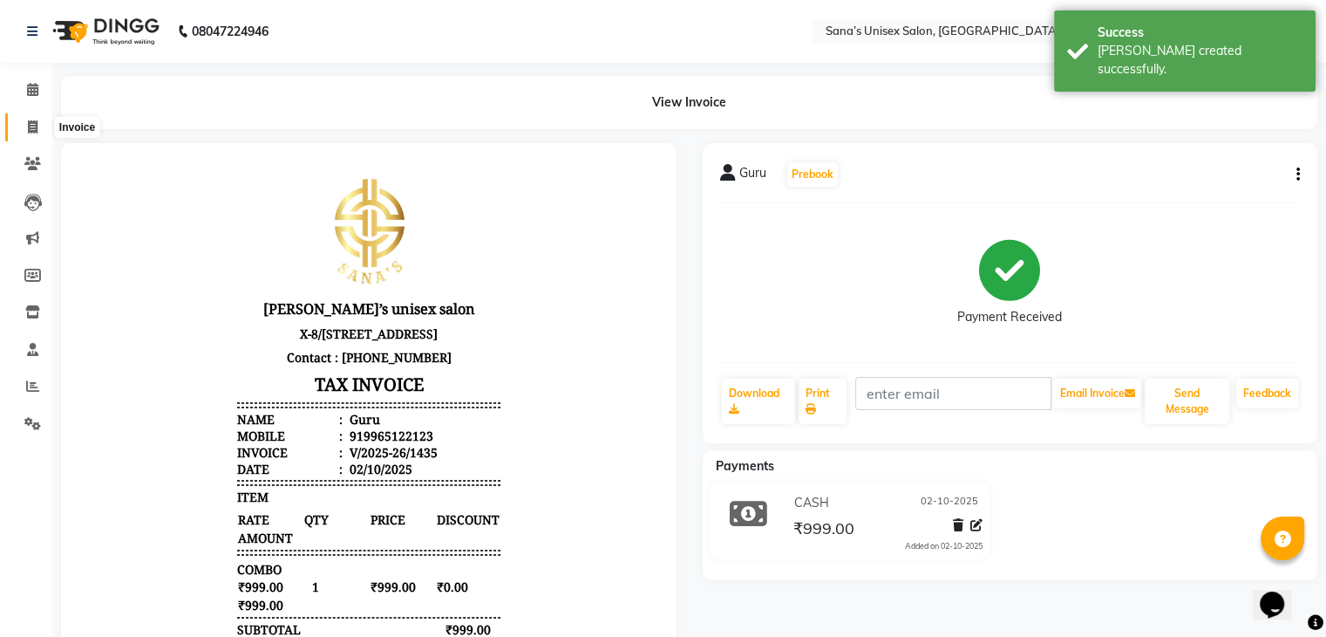
click at [32, 118] on span at bounding box center [32, 128] width 31 height 20
select select "service"
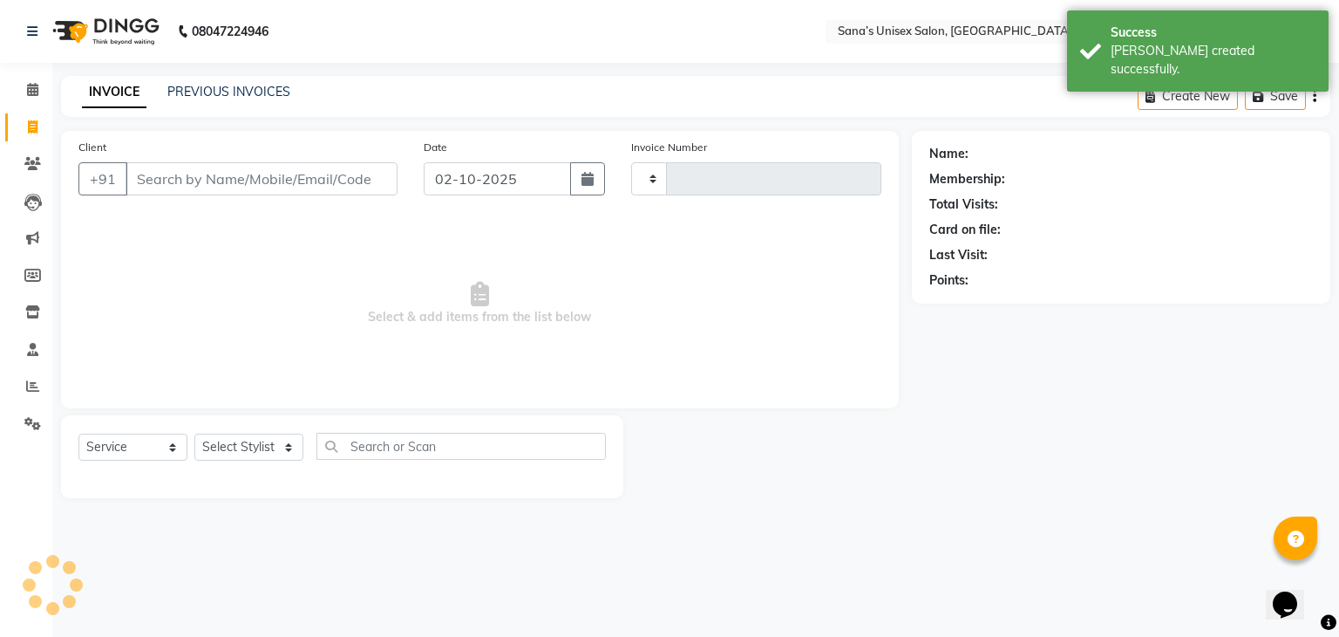
type input "1436"
select select "6091"
click at [174, 98] on link "PREVIOUS INVOICES" at bounding box center [228, 92] width 123 height 16
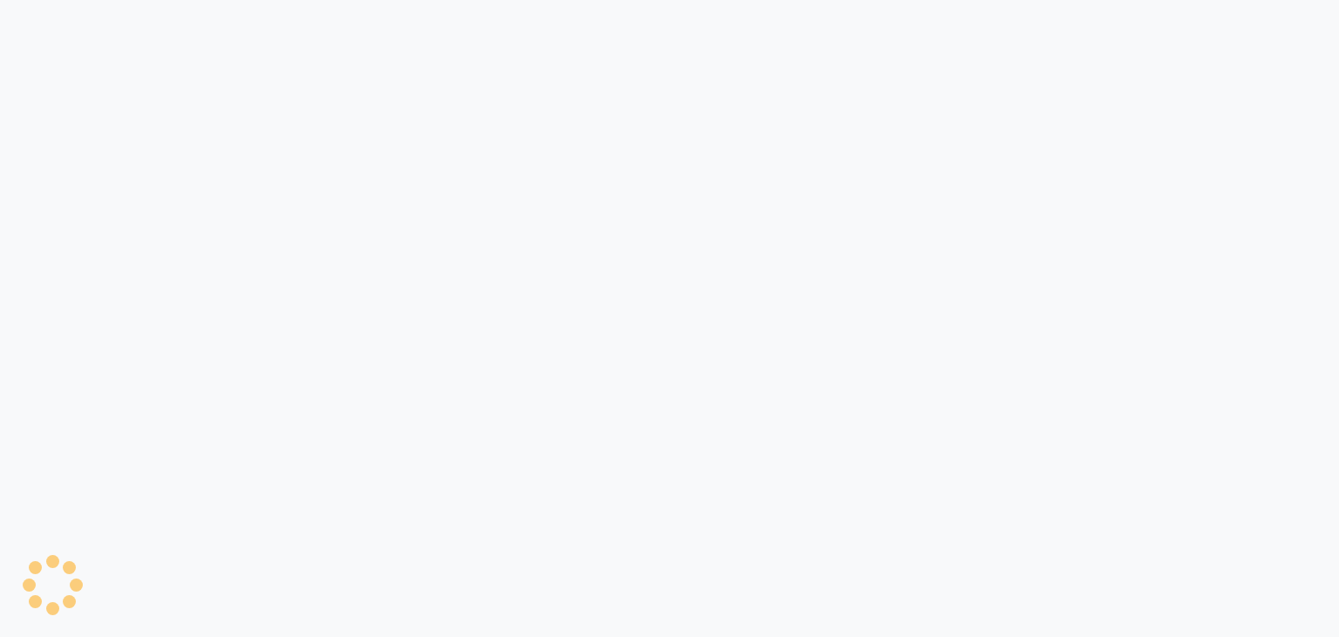
select select "6091"
select select "service"
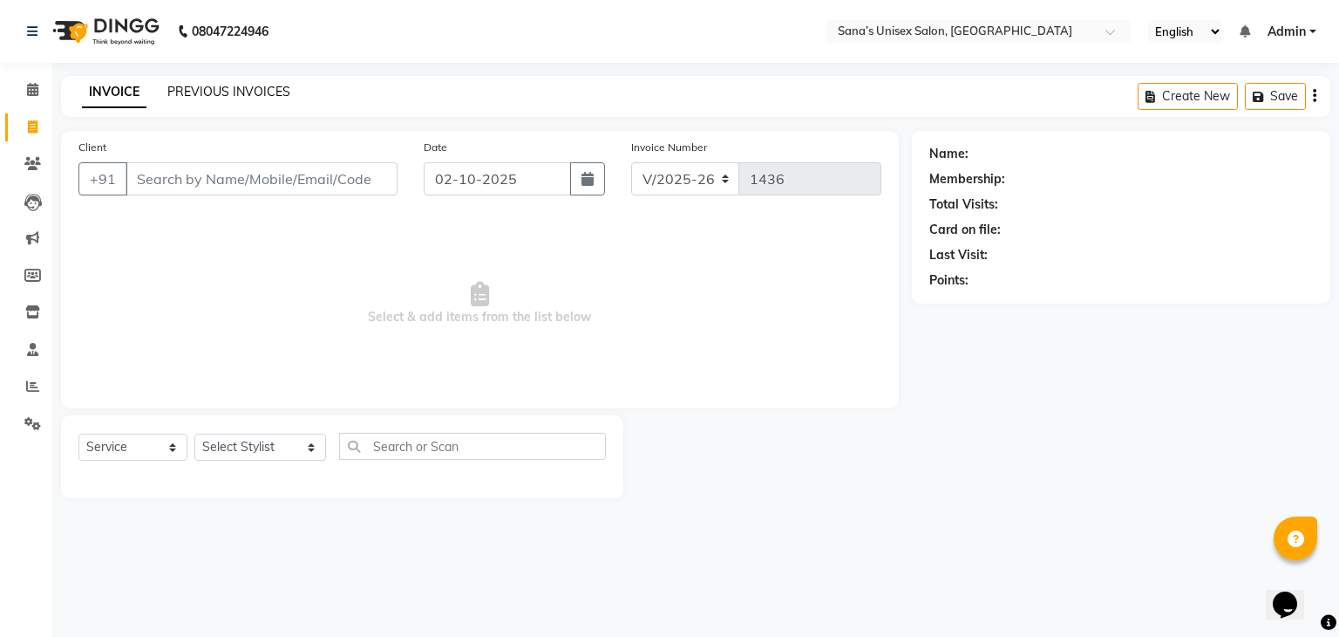
click at [233, 88] on link "PREVIOUS INVOICES" at bounding box center [228, 92] width 123 height 16
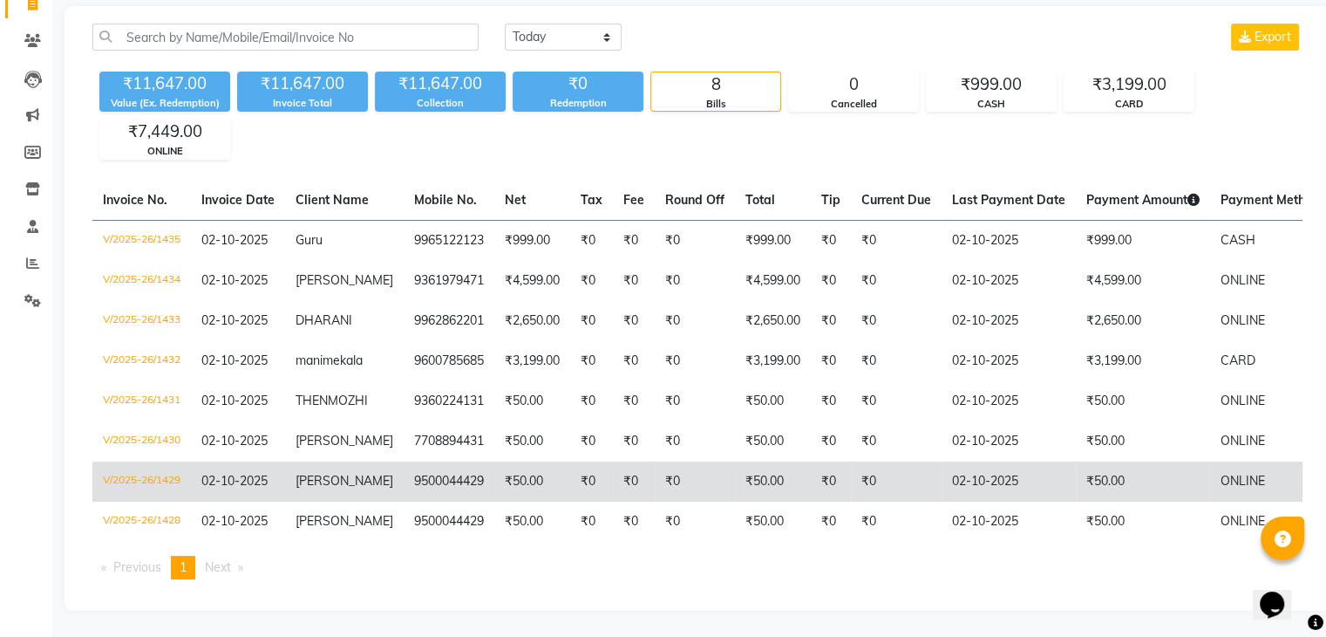
scroll to position [136, 0]
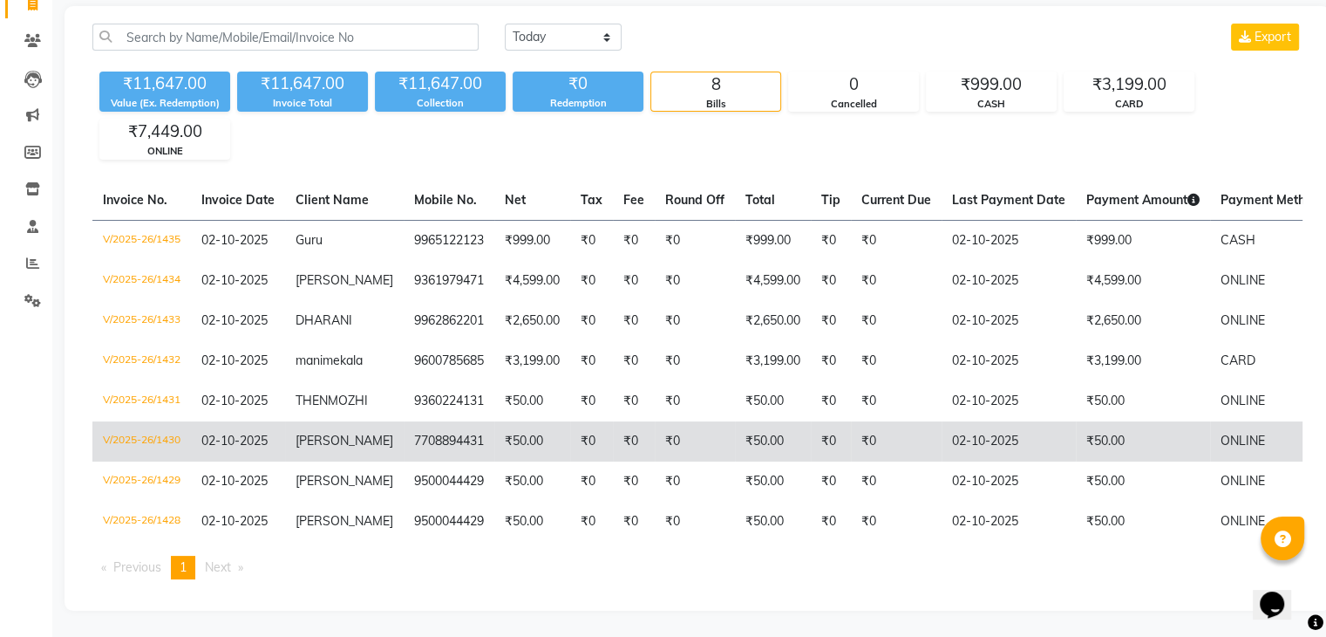
click at [419, 432] on td "7708894431" at bounding box center [449, 441] width 91 height 40
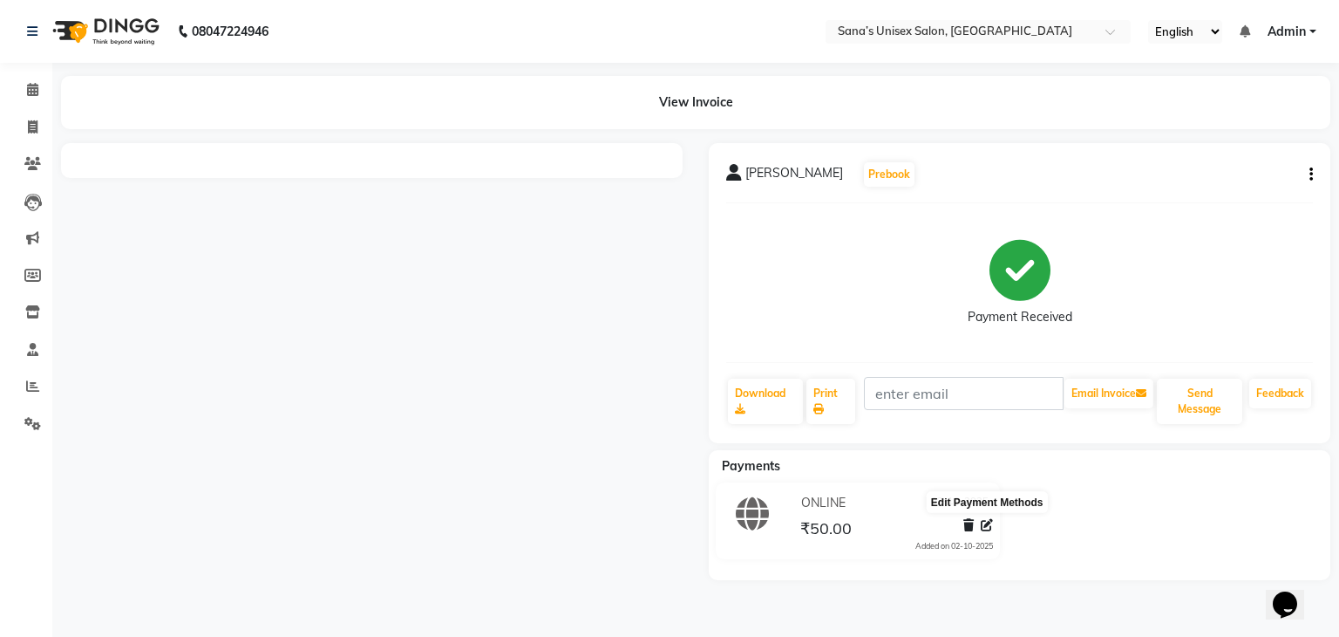
click at [990, 527] on icon at bounding box center [987, 525] width 12 height 12
select select "3"
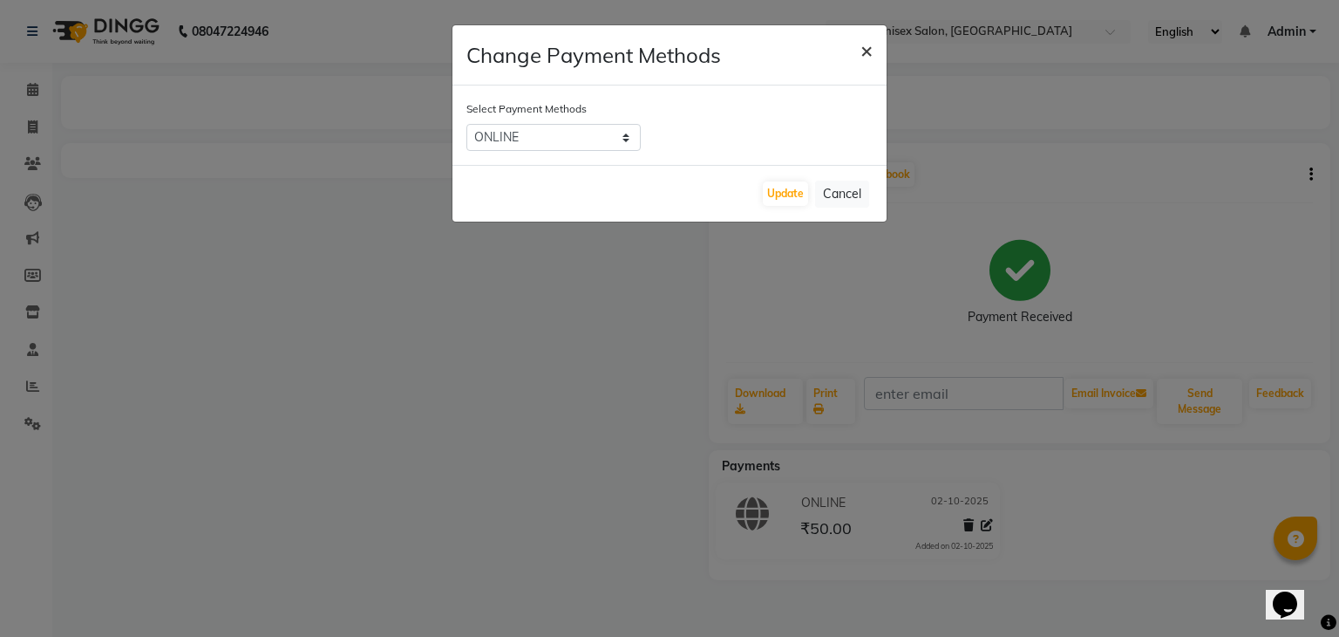
click at [866, 51] on span "×" at bounding box center [867, 50] width 12 height 26
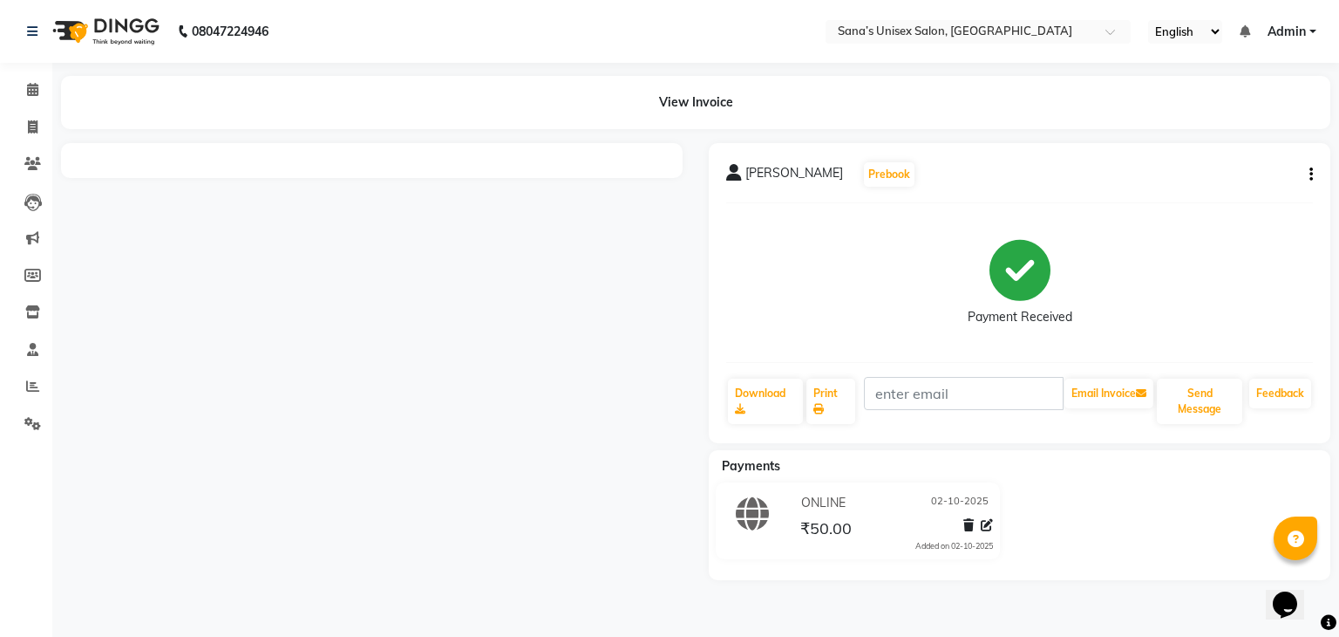
click at [1311, 175] on icon "button" at bounding box center [1311, 174] width 3 height 1
click at [1234, 191] on div "Edit Invoice" at bounding box center [1223, 197] width 119 height 22
select select "service"
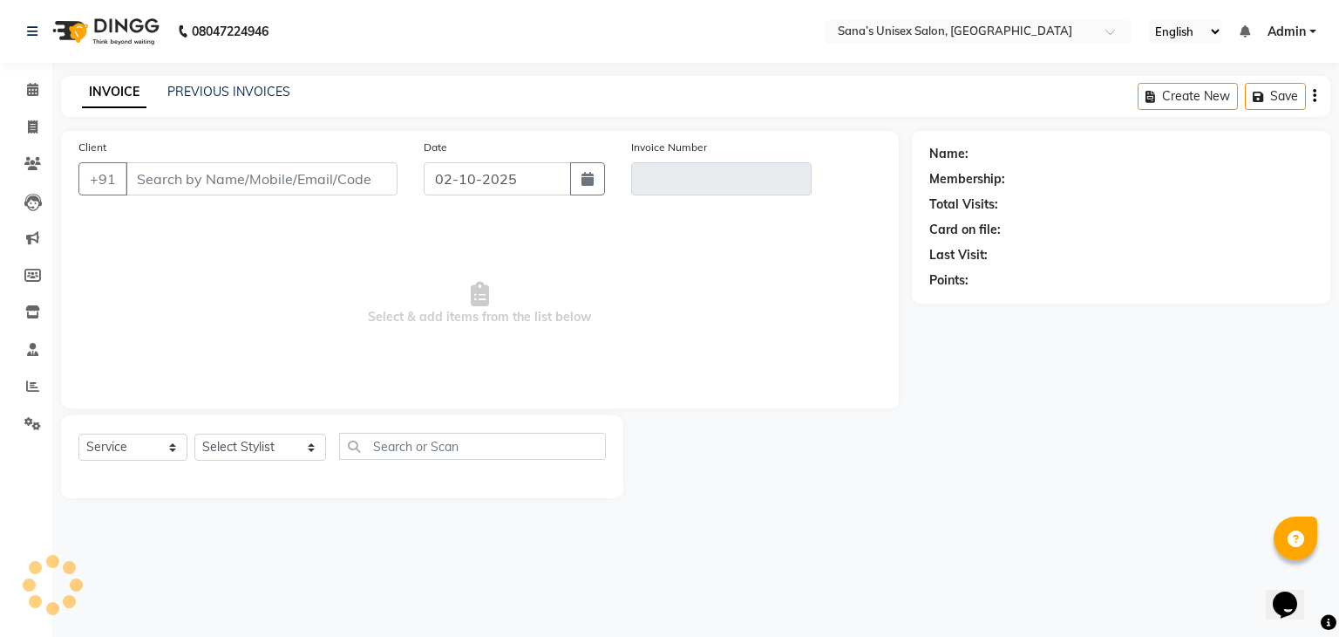
type input "7708894431"
type input "V/2025-26/1430"
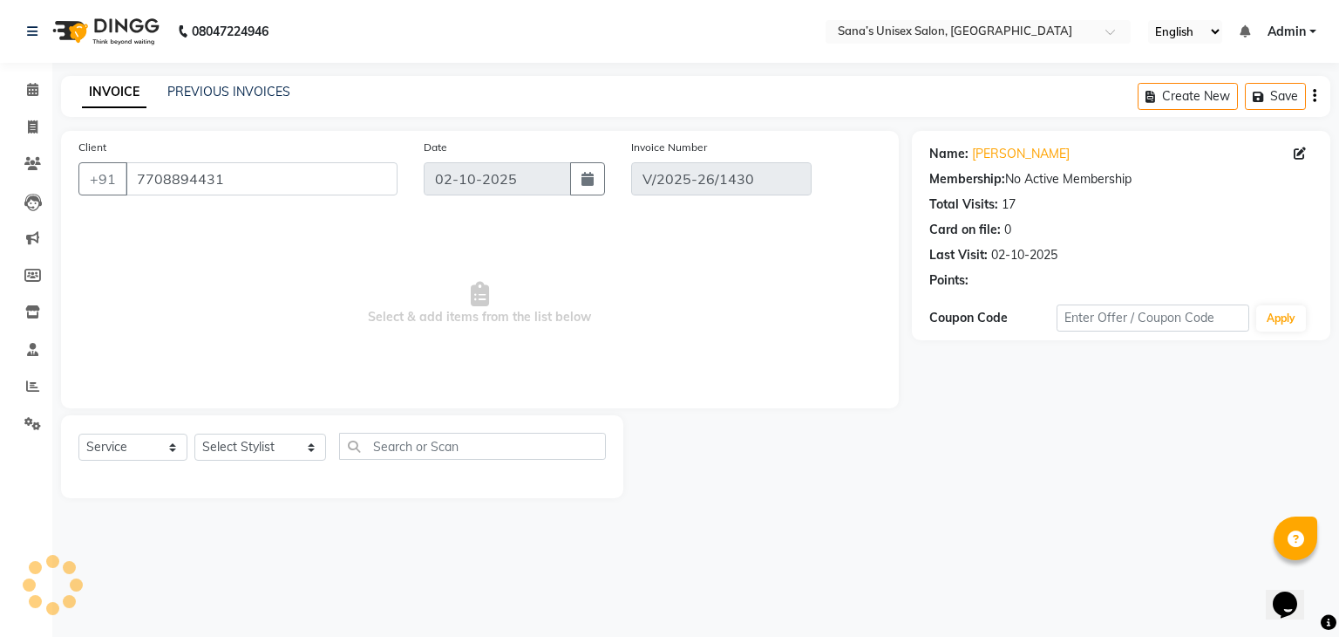
select select "select"
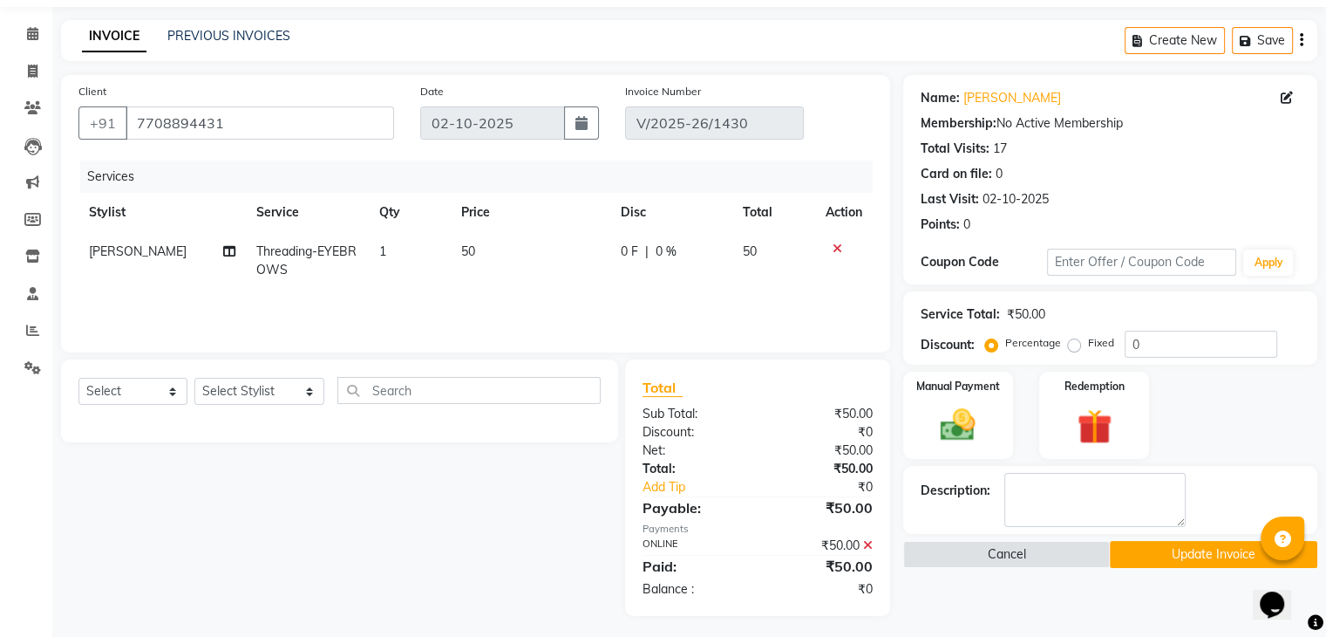
scroll to position [61, 0]
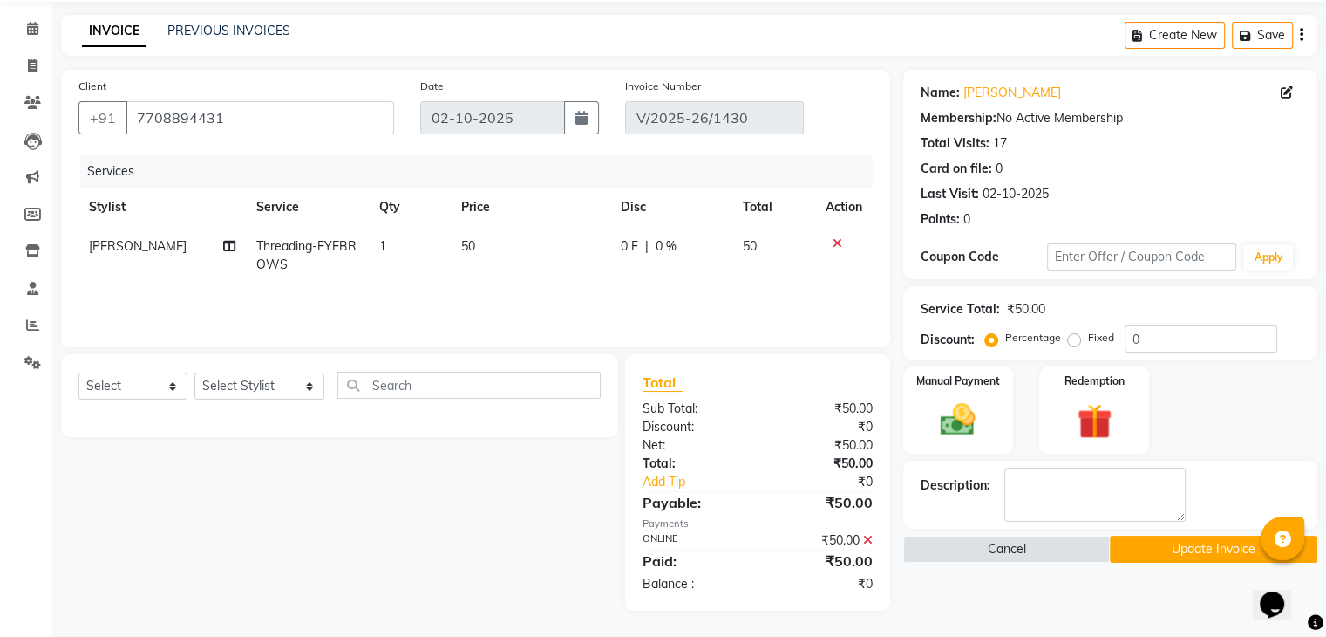
click at [867, 540] on icon at bounding box center [868, 540] width 10 height 12
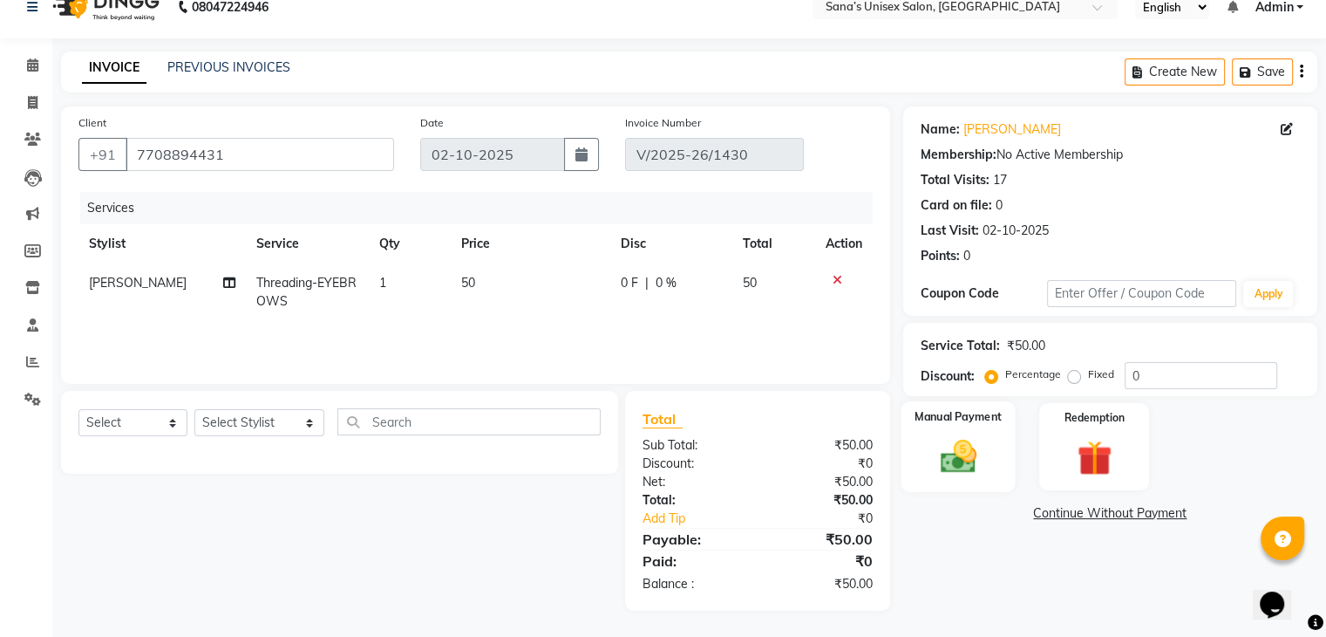
click at [987, 465] on div "Manual Payment" at bounding box center [958, 446] width 114 height 90
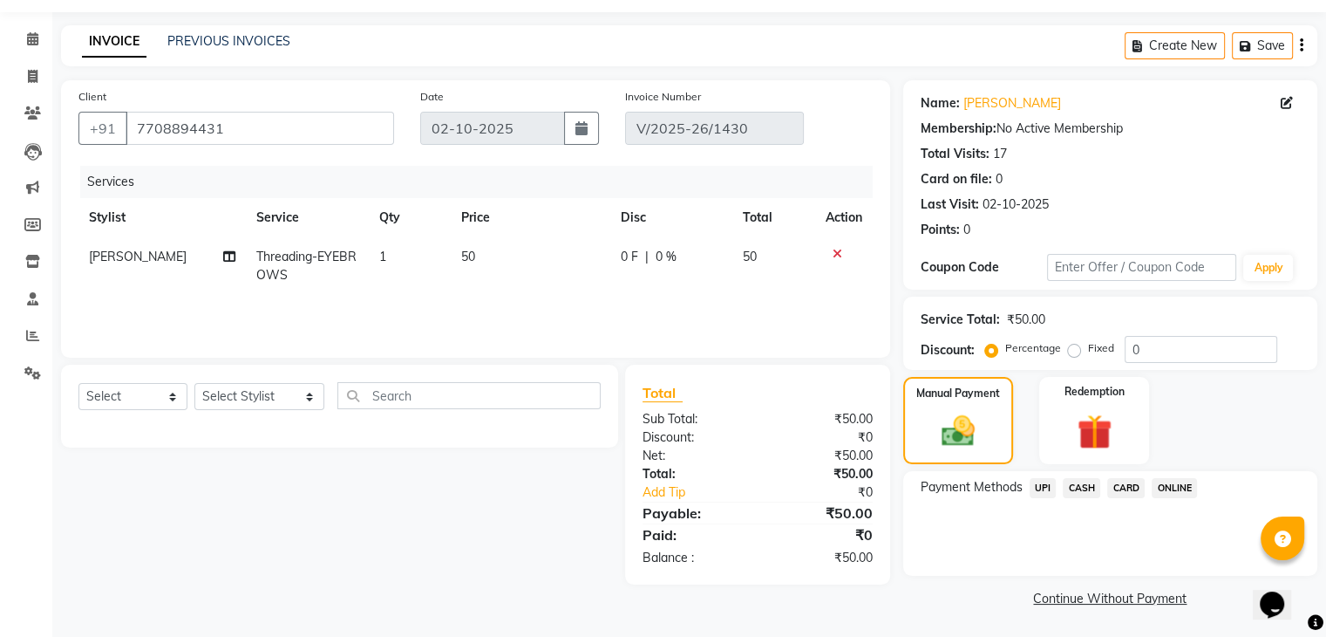
click at [1079, 487] on span "CASH" at bounding box center [1081, 488] width 37 height 20
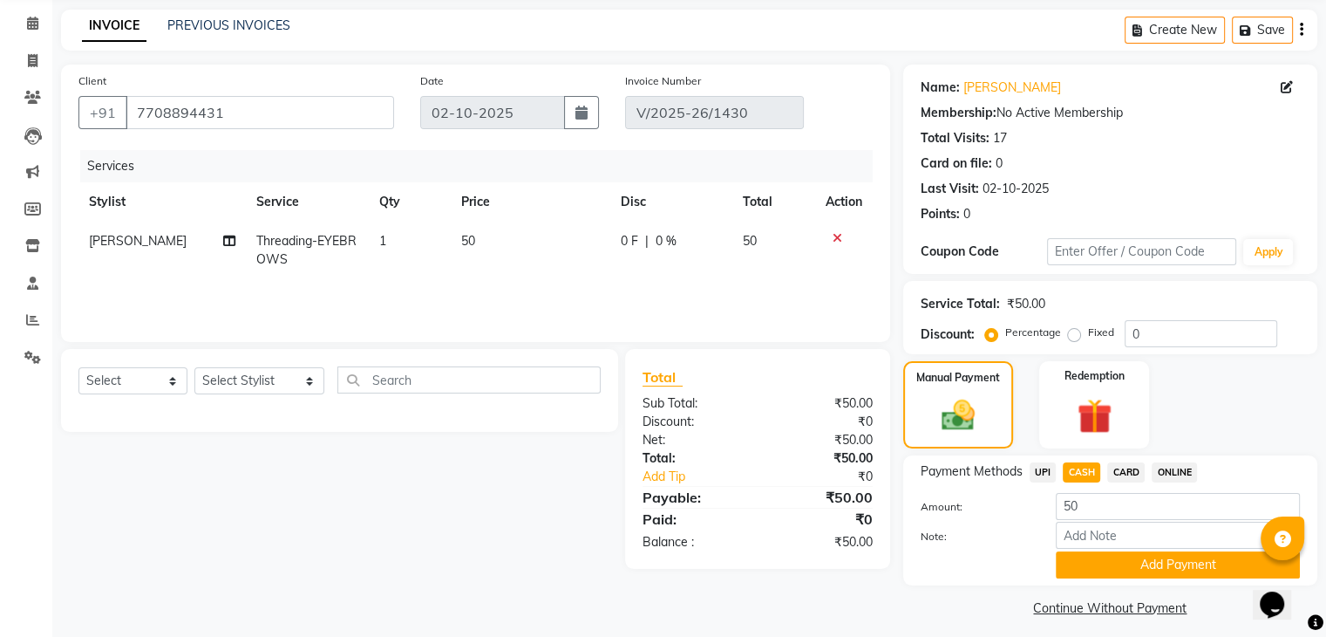
scroll to position [78, 0]
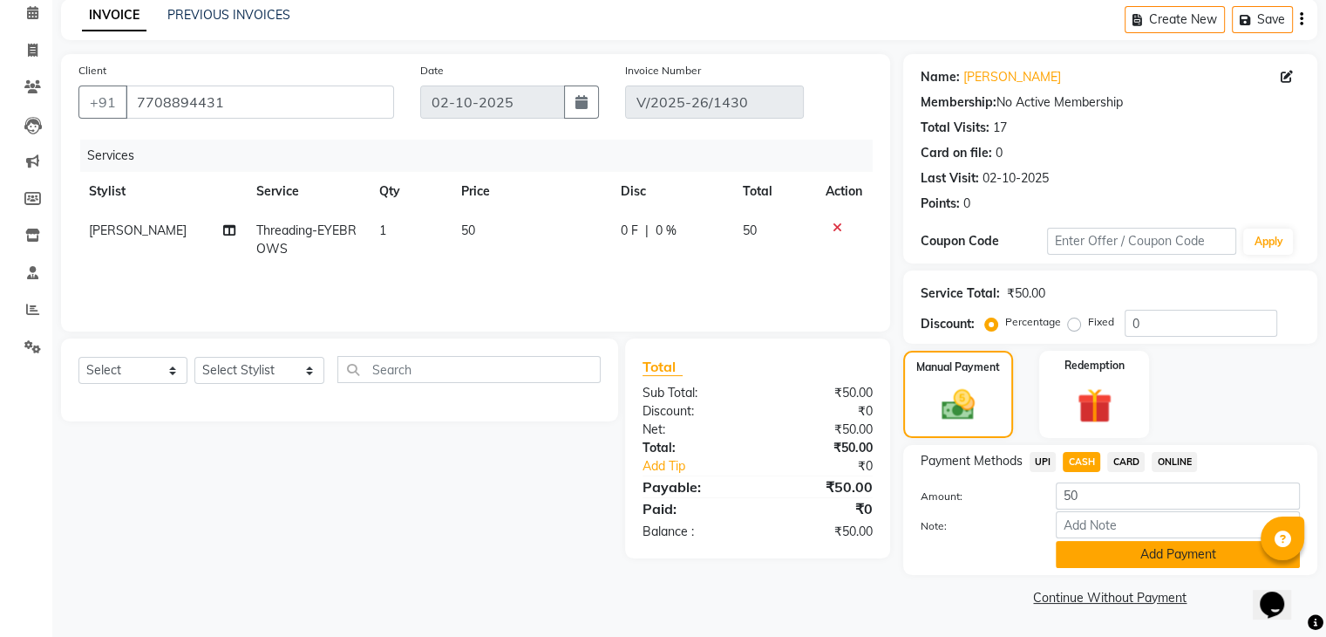
click at [1165, 560] on button "Add Payment" at bounding box center [1178, 554] width 244 height 27
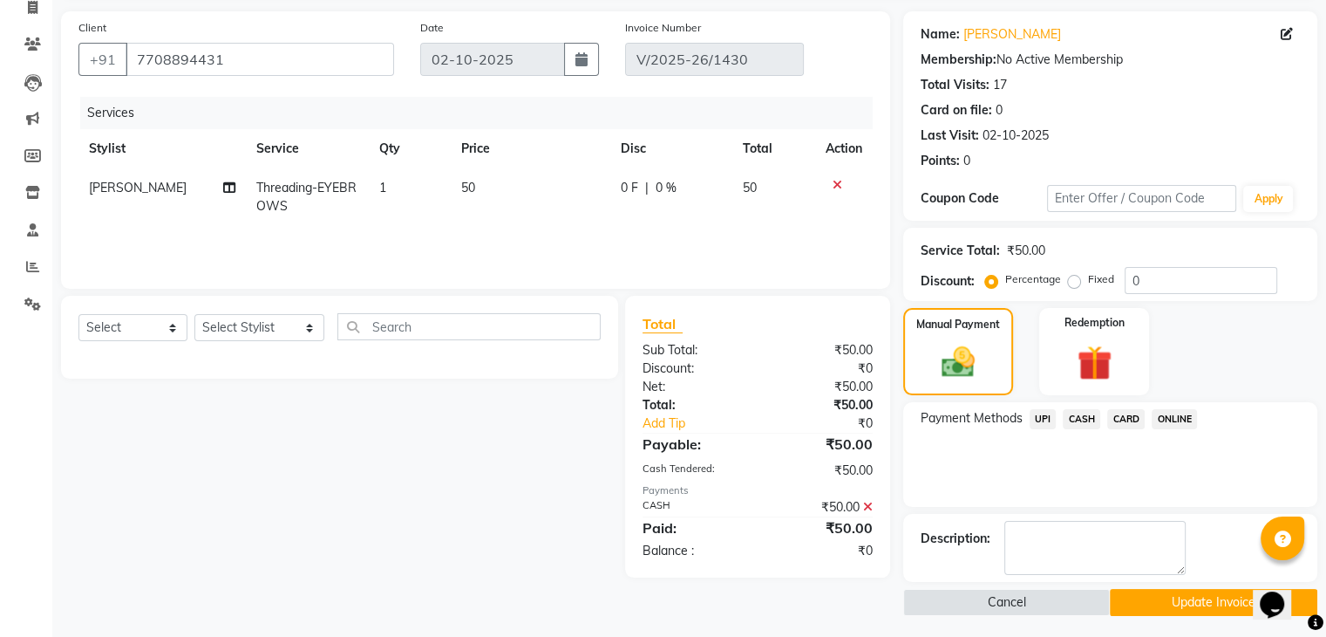
scroll to position [123, 0]
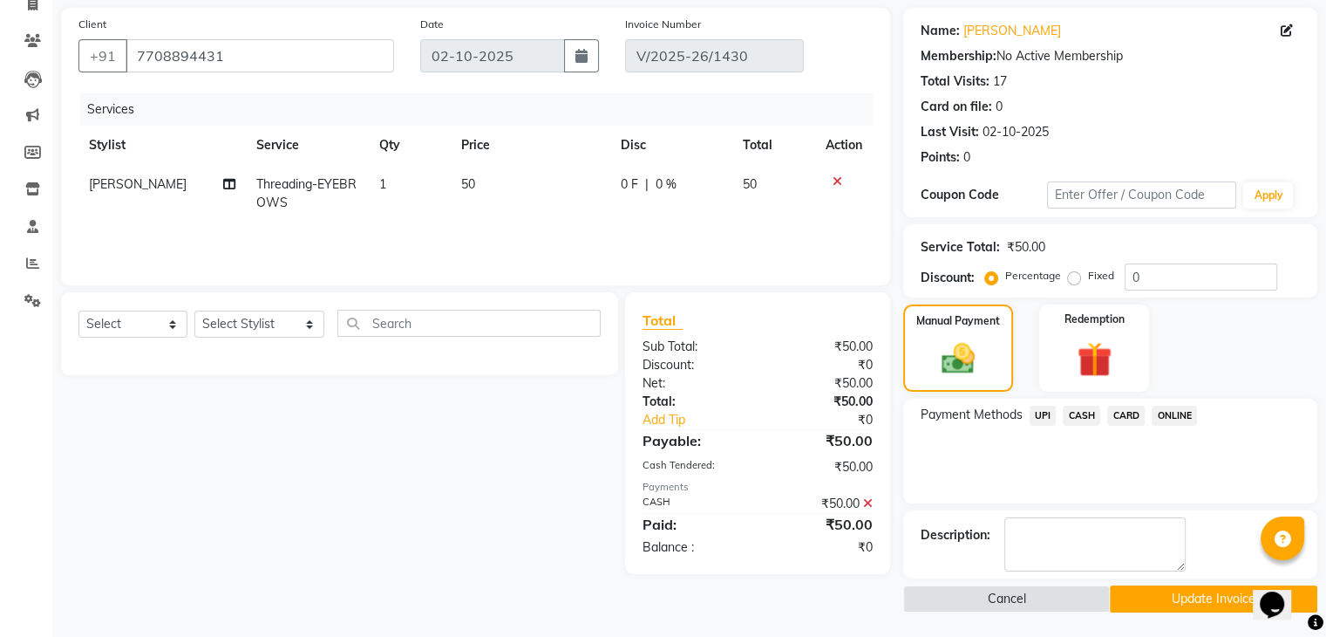
click at [1148, 598] on button "Update Invoice" at bounding box center [1214, 598] width 208 height 27
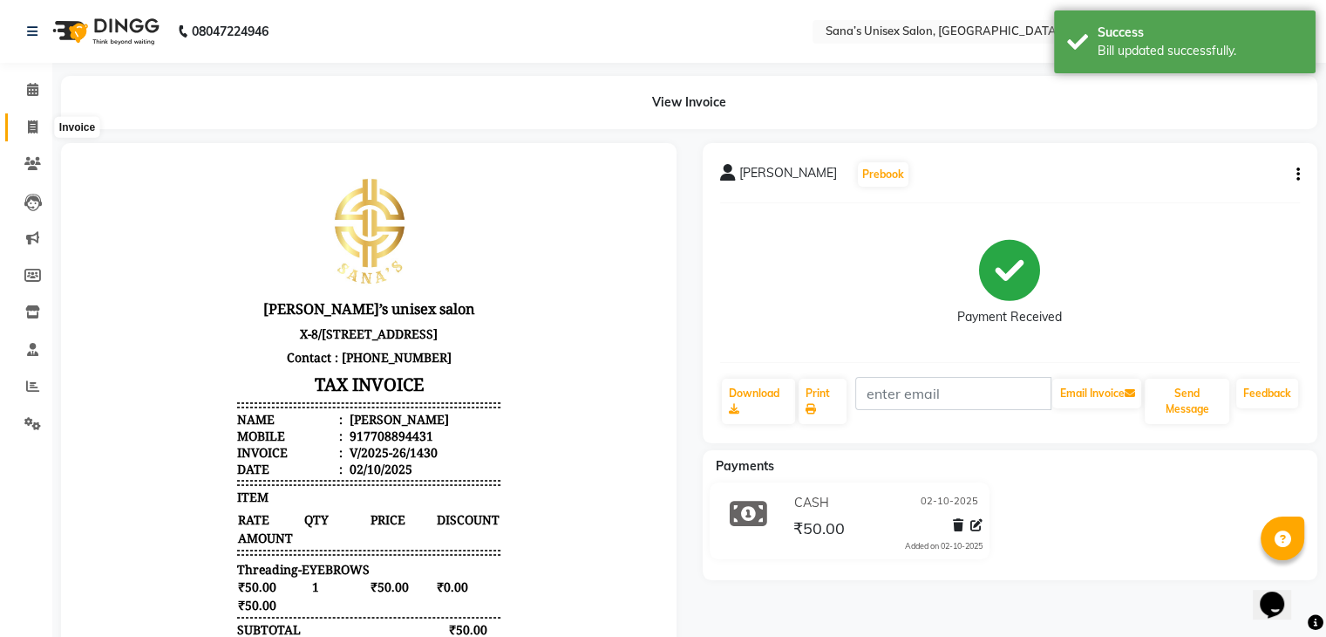
drag, startPoint x: 35, startPoint y: 123, endPoint x: 44, endPoint y: 119, distance: 9.4
click at [35, 123] on icon at bounding box center [33, 126] width 10 height 13
select select "service"
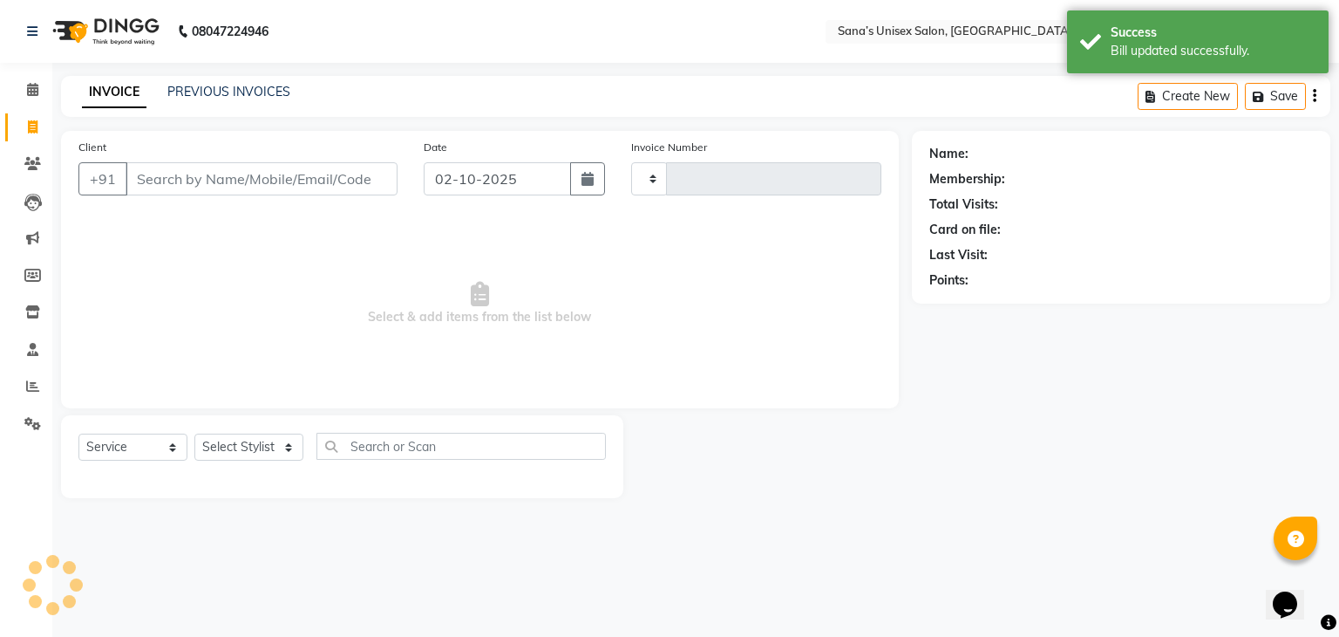
type input "1436"
select select "6091"
click at [175, 84] on link "PREVIOUS INVOICES" at bounding box center [228, 92] width 123 height 16
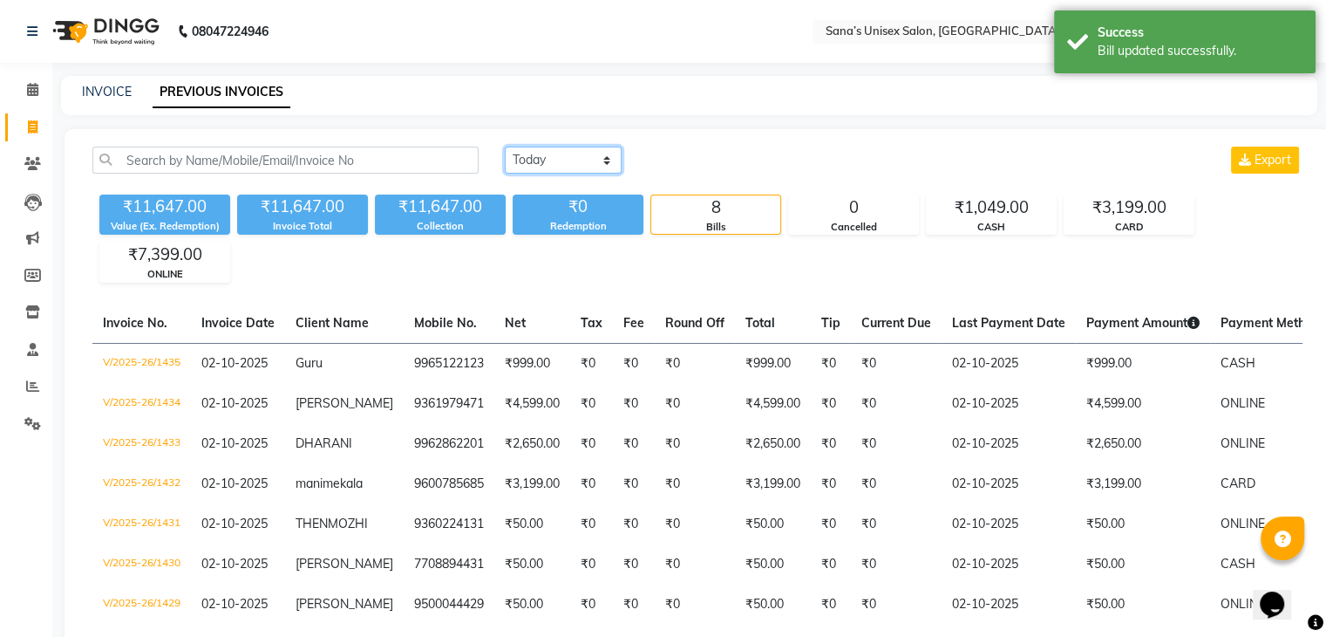
click at [576, 166] on select "[DATE] [DATE] Custom Range" at bounding box center [563, 159] width 117 height 27
select select "range"
click at [505, 146] on select "[DATE] [DATE] Custom Range" at bounding box center [563, 159] width 117 height 27
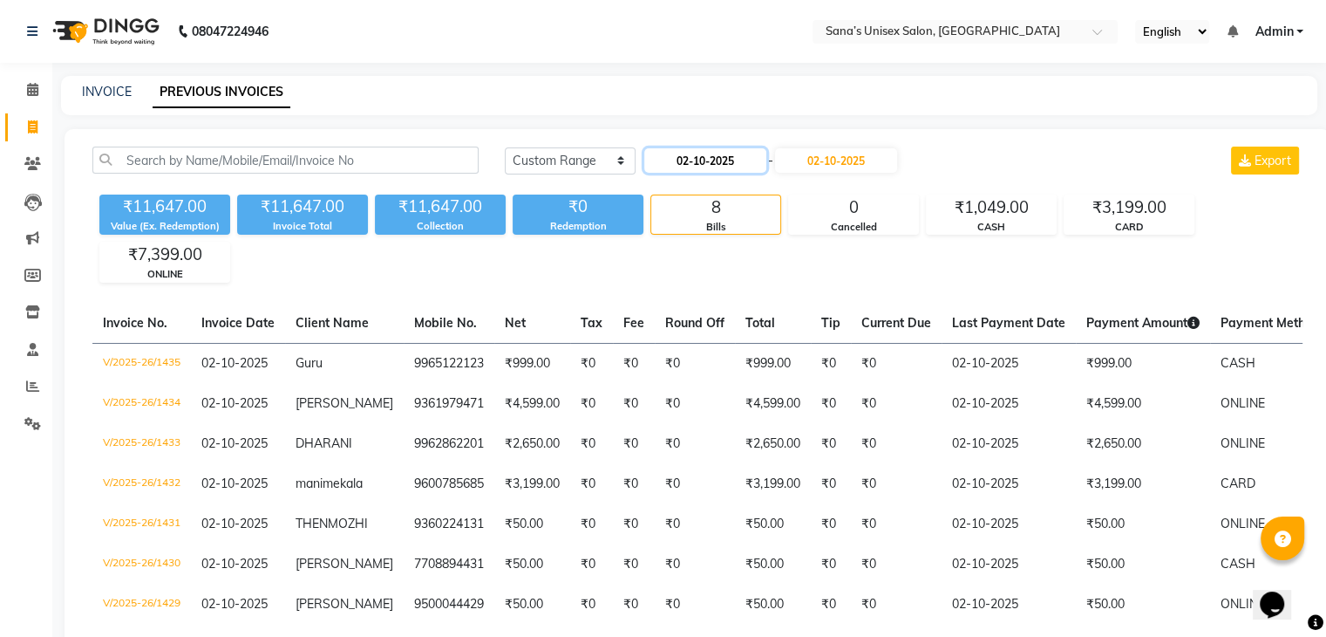
click at [711, 154] on input "02-10-2025" at bounding box center [705, 160] width 122 height 24
select select "10"
select select "2025"
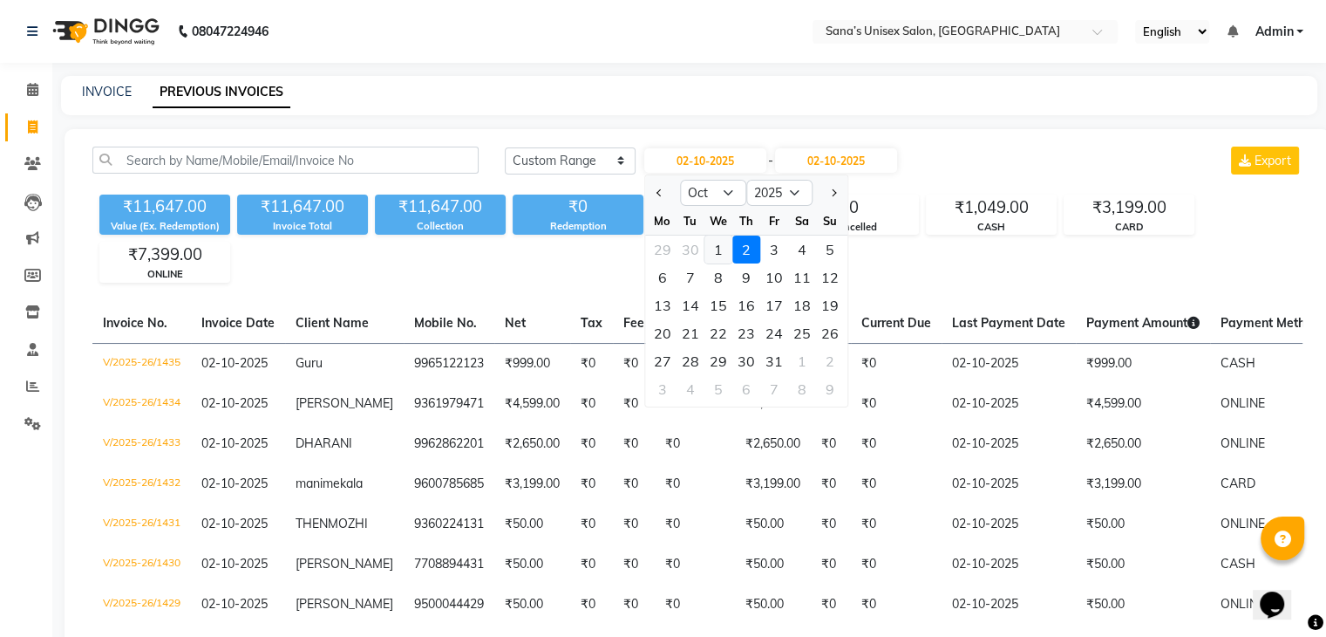
click at [712, 249] on div "1" at bounding box center [719, 249] width 28 height 28
type input "01-10-2025"
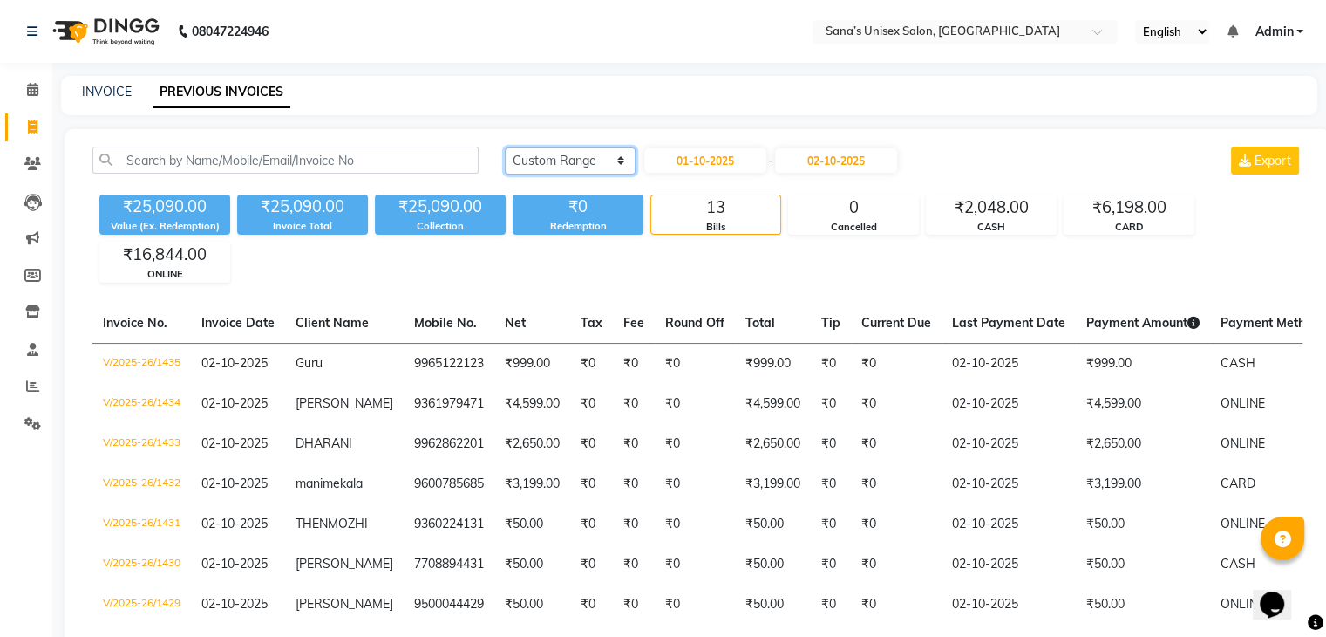
click at [568, 167] on select "[DATE] [DATE] Custom Range" at bounding box center [570, 160] width 131 height 27
click at [505, 147] on select "[DATE] [DATE] Custom Range" at bounding box center [570, 160] width 131 height 27
click at [558, 147] on select "[DATE] [DATE] Custom Range" at bounding box center [563, 159] width 117 height 27
click at [505, 146] on select "[DATE] [DATE] Custom Range" at bounding box center [563, 159] width 117 height 27
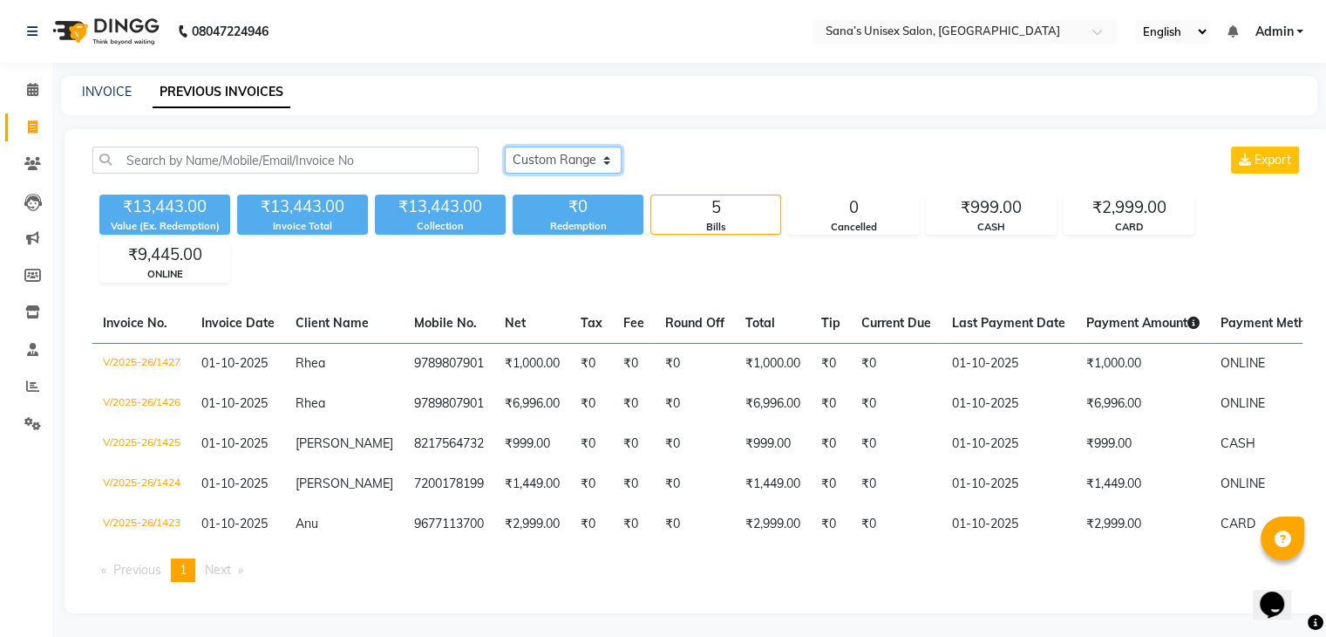
click at [595, 167] on select "[DATE] [DATE] Custom Range" at bounding box center [563, 159] width 117 height 27
select select "[DATE]"
click at [505, 146] on select "[DATE] [DATE] Custom Range" at bounding box center [563, 159] width 117 height 27
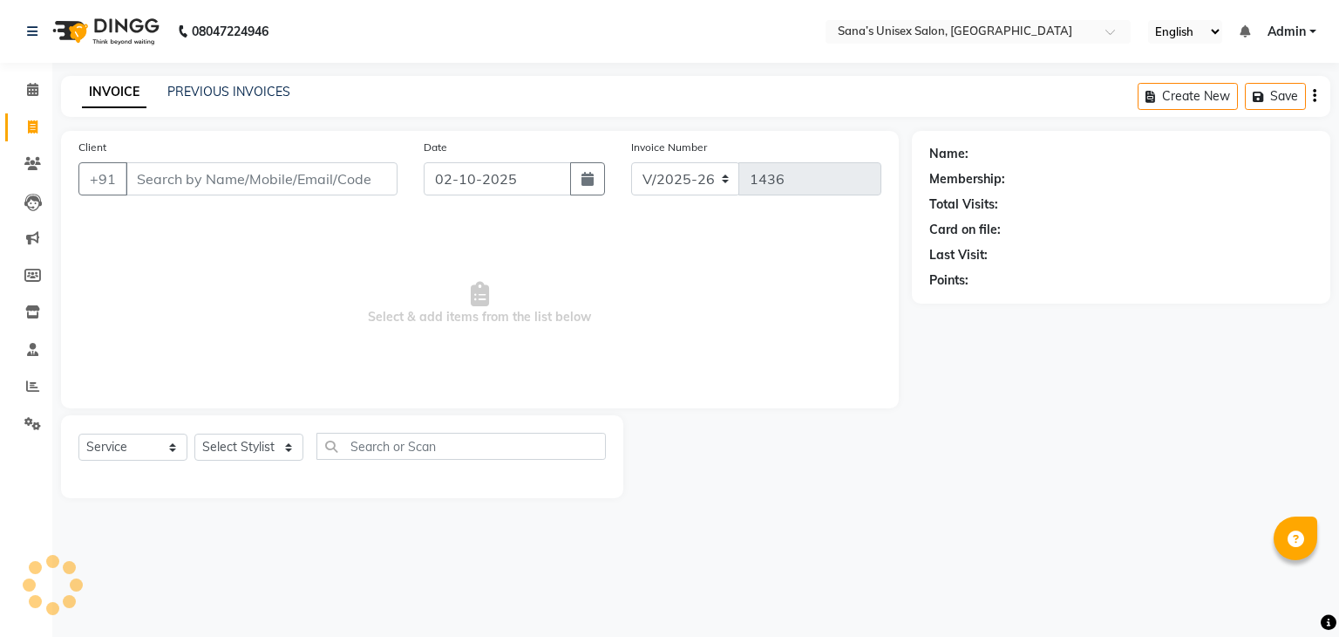
select select "6091"
select select "service"
click at [262, 97] on link "PREVIOUS INVOICES" at bounding box center [228, 92] width 123 height 16
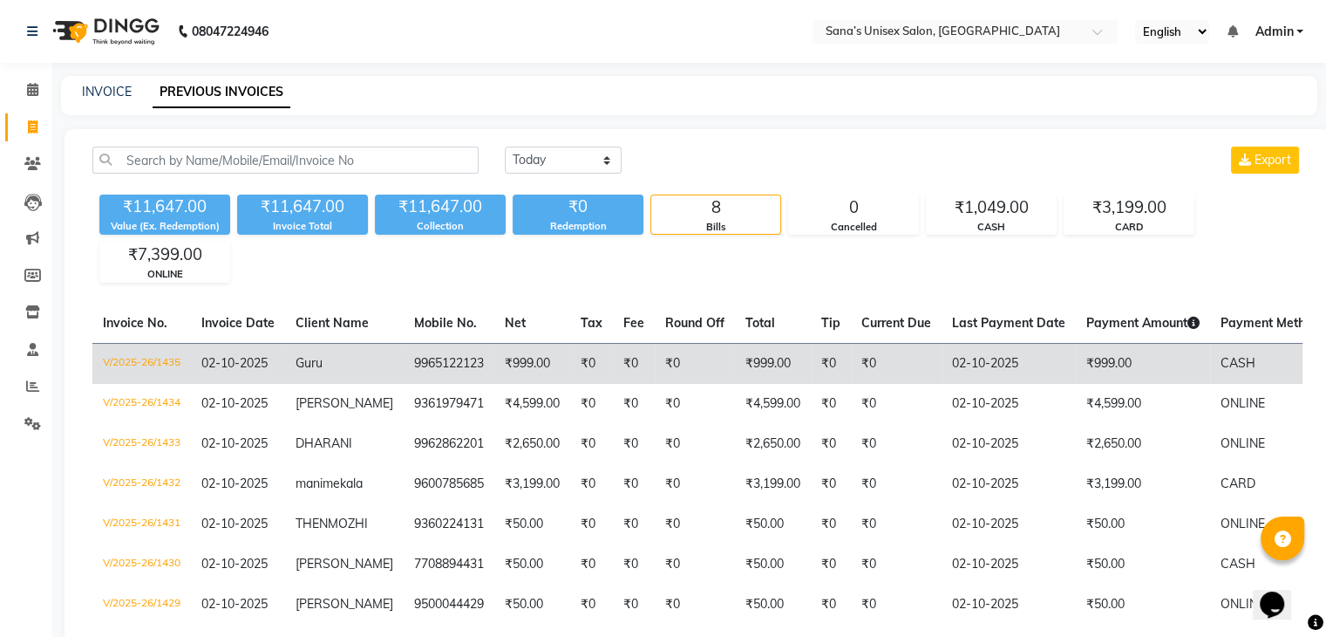
click at [306, 355] on span "Guru" at bounding box center [309, 363] width 27 height 16
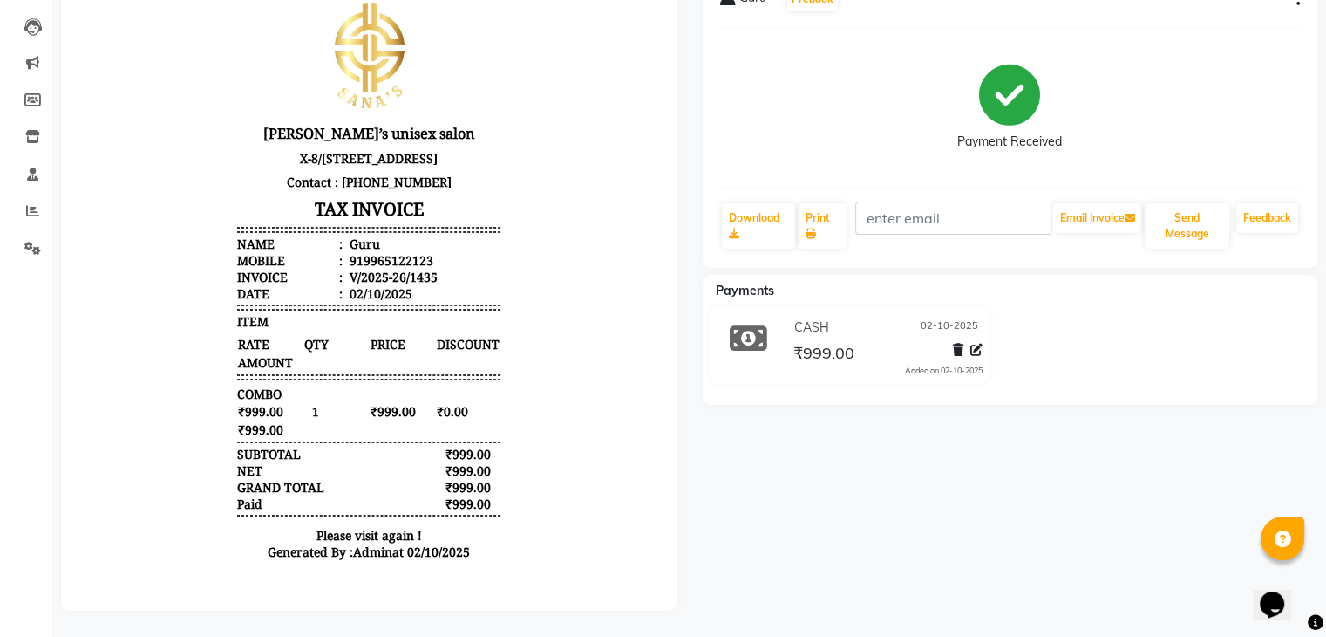
scroll to position [188, 0]
click at [977, 344] on icon at bounding box center [977, 350] width 12 height 12
select select "1"
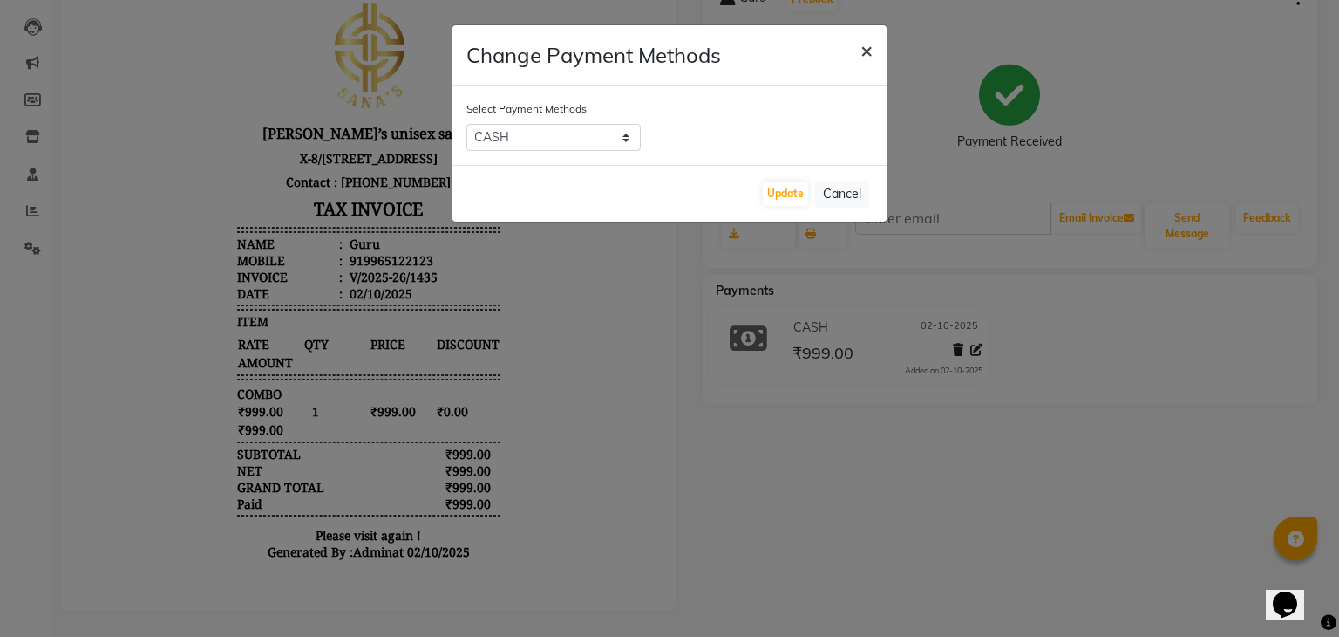
click at [869, 59] on span "×" at bounding box center [867, 50] width 12 height 26
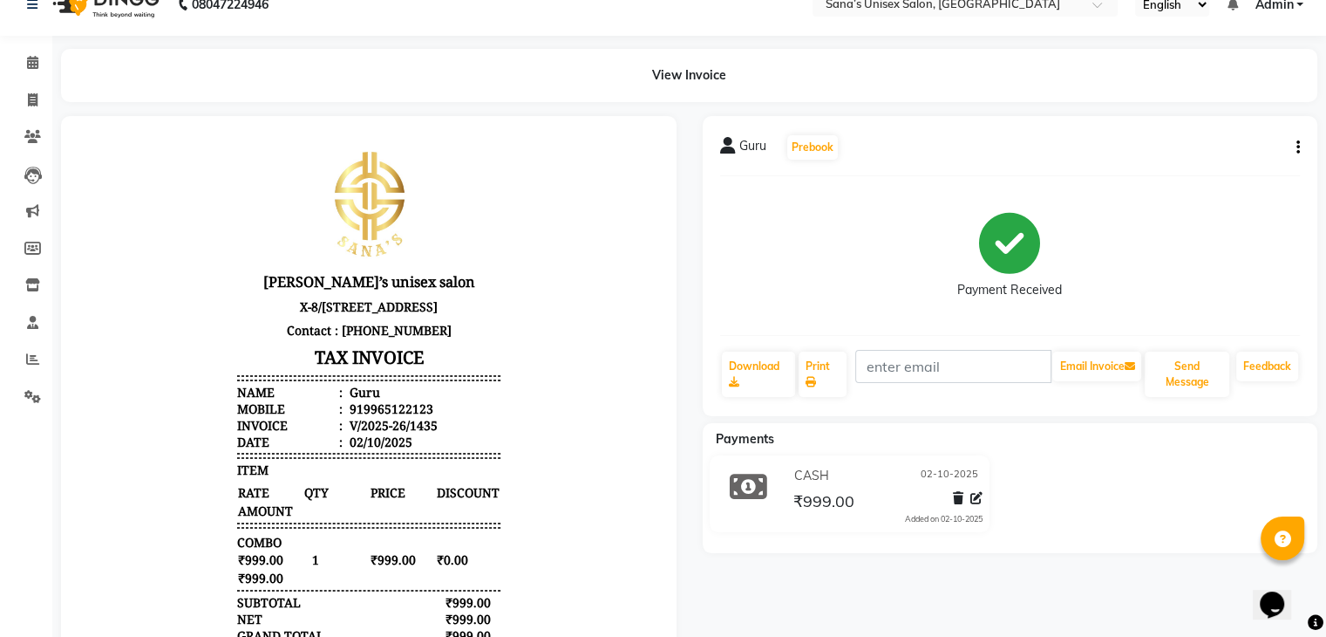
scroll to position [0, 0]
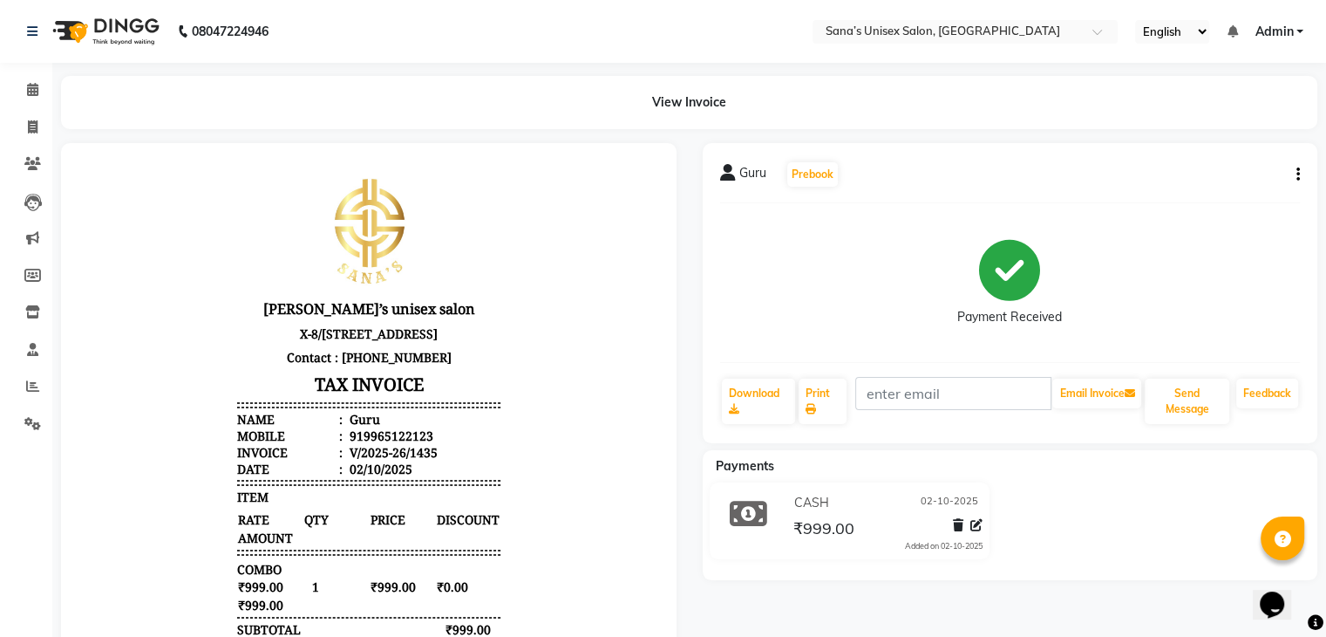
click at [1297, 175] on icon "button" at bounding box center [1298, 174] width 3 height 1
click at [1218, 192] on div "Edit Invoice" at bounding box center [1210, 197] width 119 height 22
select select "service"
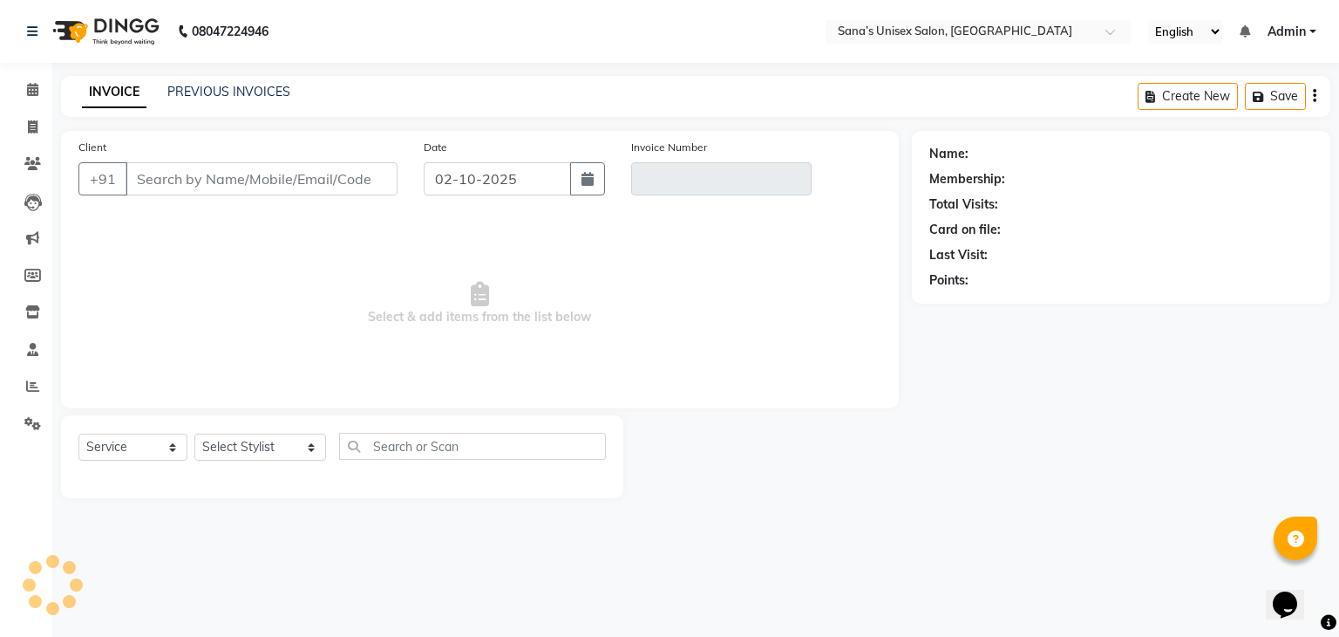
type input "9965122123"
type input "V/2025-26/1435"
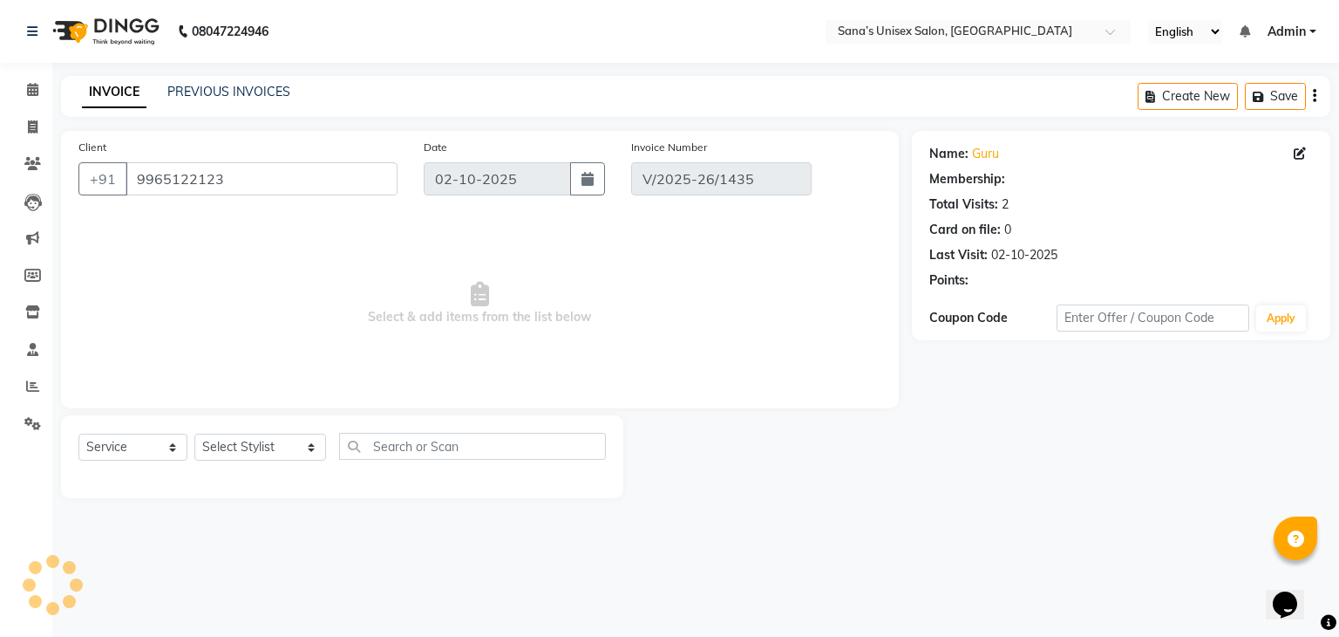
select select "select"
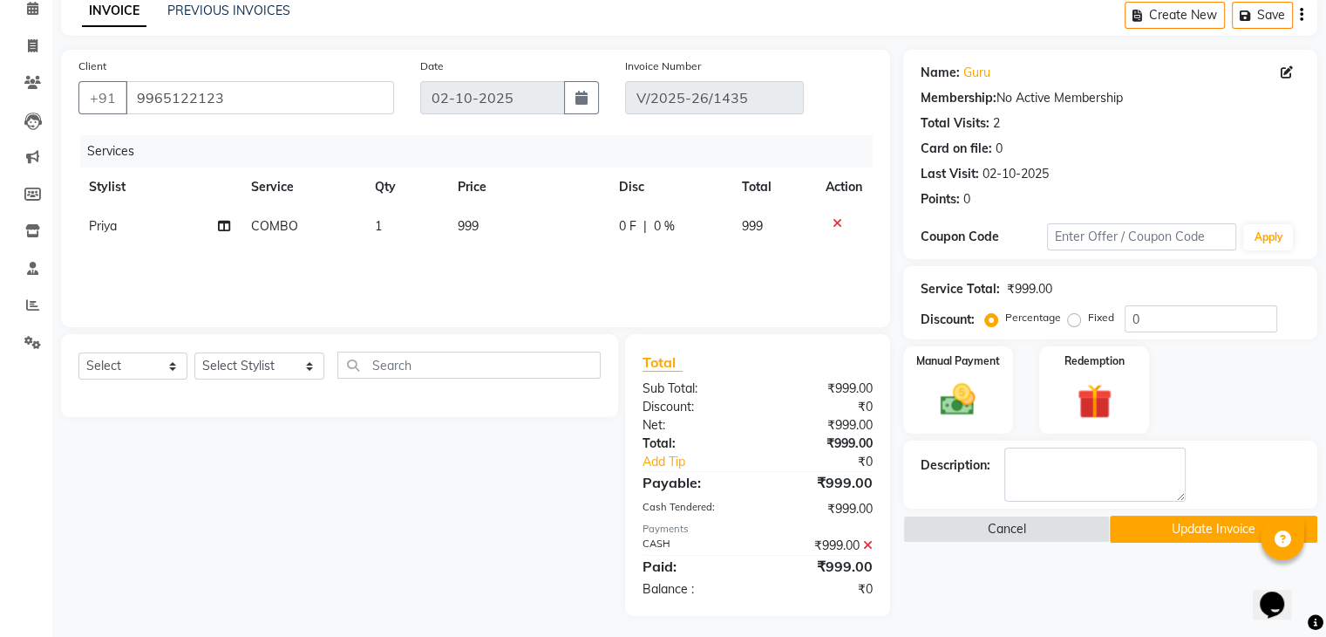
scroll to position [87, 0]
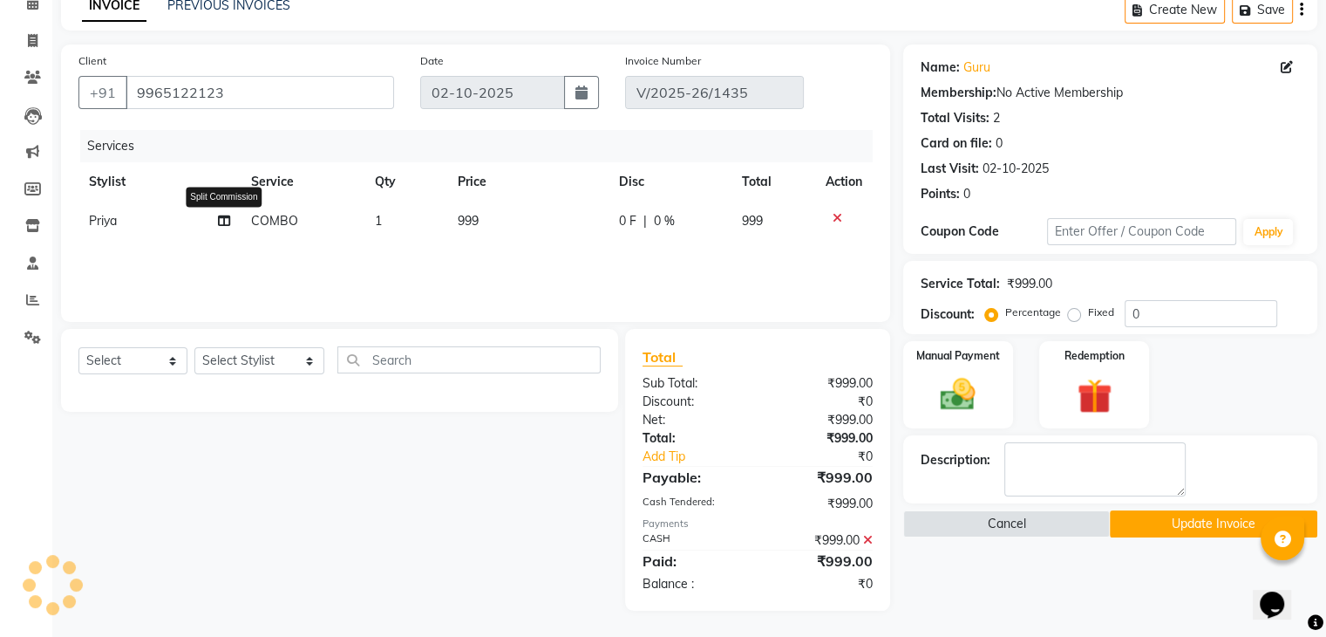
click at [219, 222] on icon at bounding box center [224, 221] width 12 height 12
select select "90741"
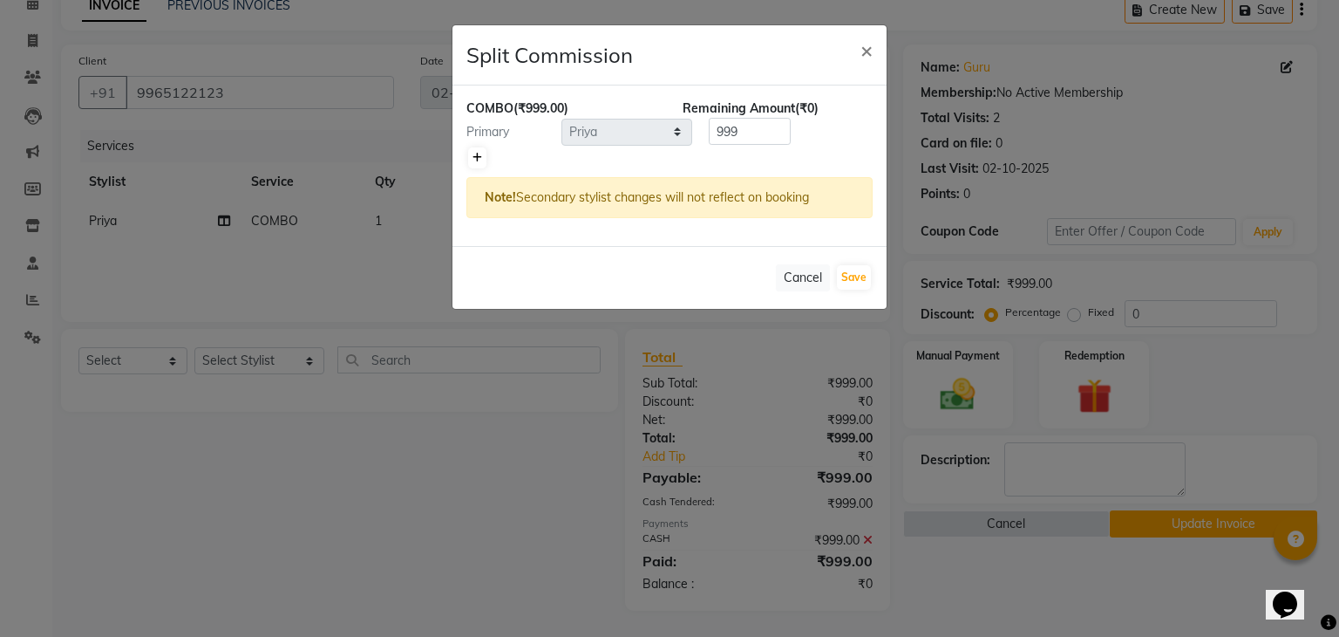
click at [476, 156] on icon at bounding box center [478, 158] width 10 height 10
type input "499.5"
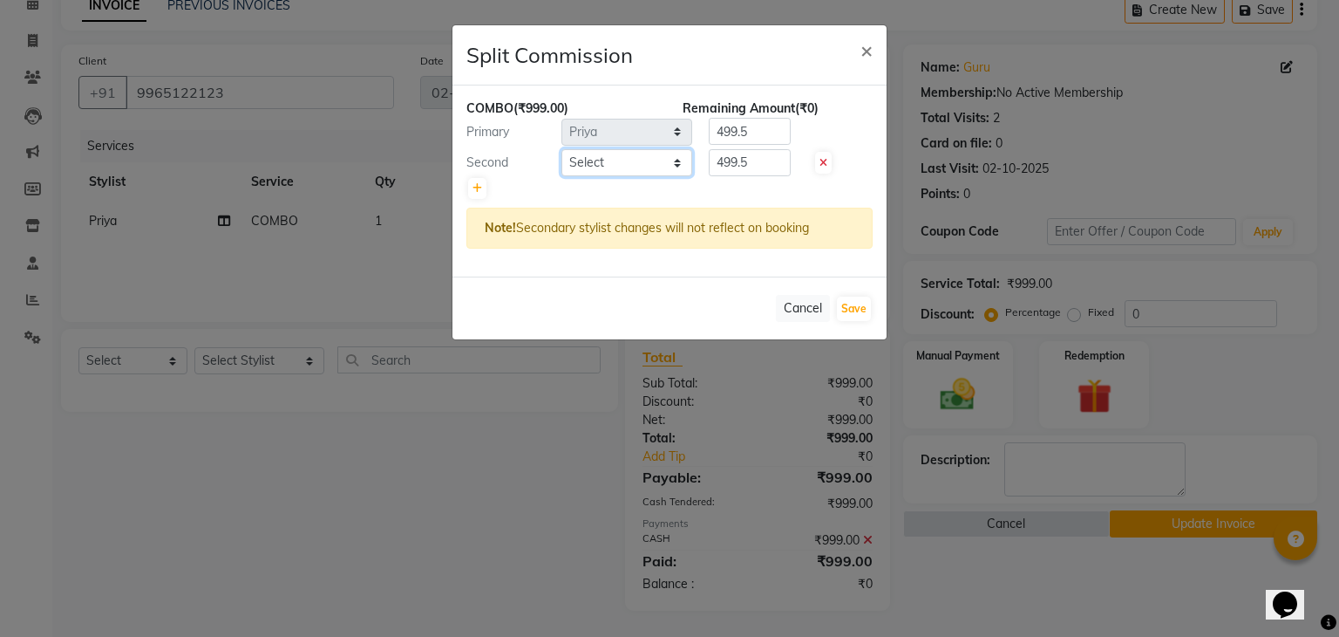
click at [593, 162] on select "Select anjali [PERSON_NAME] (BEAUTY THERAPIST) [PERSON_NAME] PRABA Priya [PERSO…" at bounding box center [627, 162] width 131 height 27
select select "45605"
click at [562, 149] on select "Select anjali [PERSON_NAME] (BEAUTY THERAPIST) [PERSON_NAME] PRABA Priya [PERSO…" at bounding box center [627, 162] width 131 height 27
click at [844, 307] on button "Save" at bounding box center [854, 308] width 34 height 24
select select "Select"
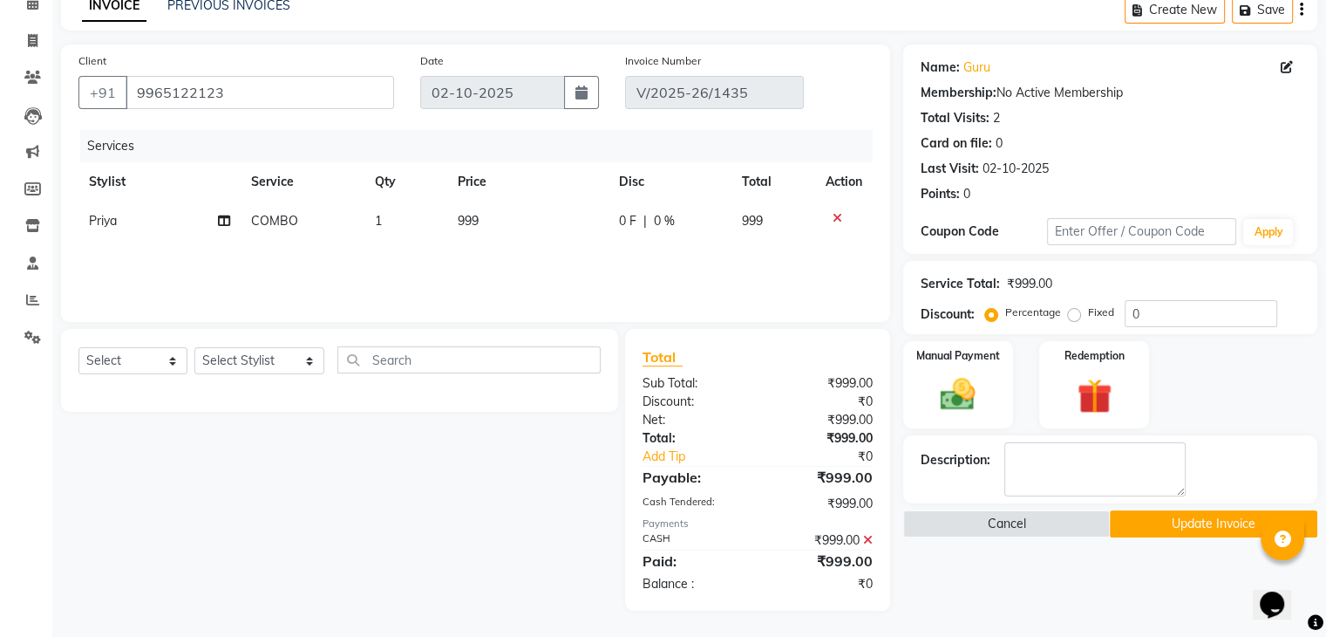
click at [1168, 527] on button "Update Invoice" at bounding box center [1214, 523] width 208 height 27
click at [1168, 527] on div "Cancel Update Invoice" at bounding box center [1110, 523] width 414 height 27
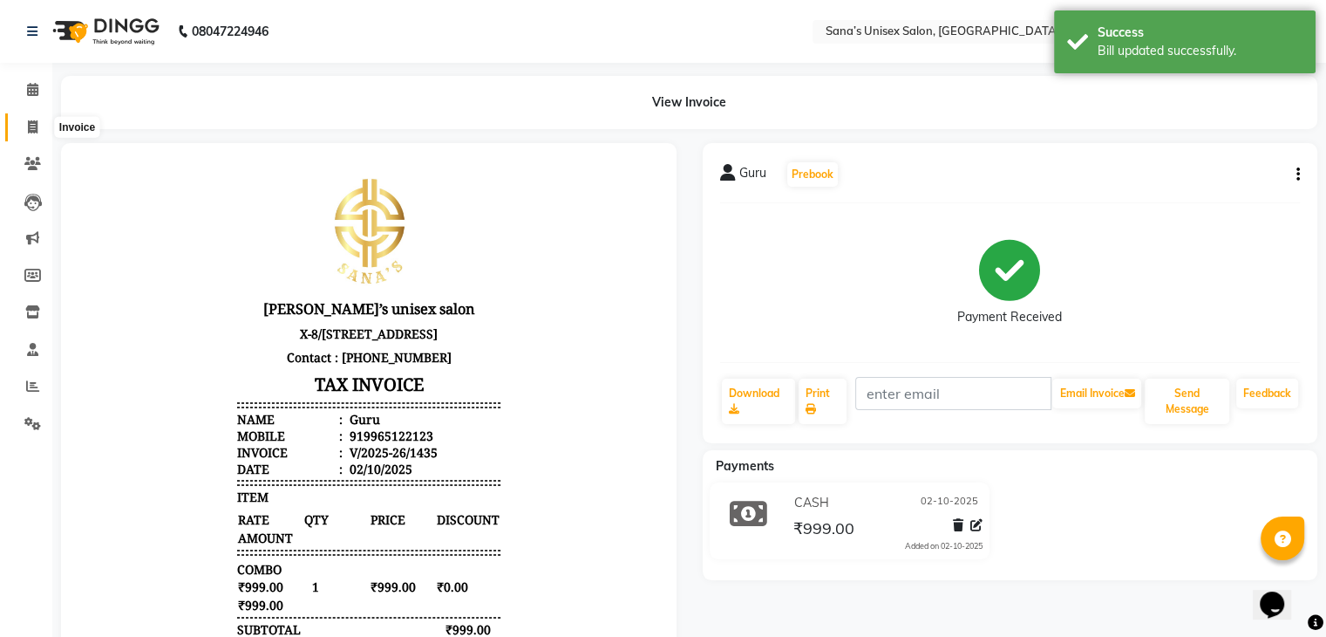
click at [21, 120] on span at bounding box center [32, 128] width 31 height 20
select select "service"
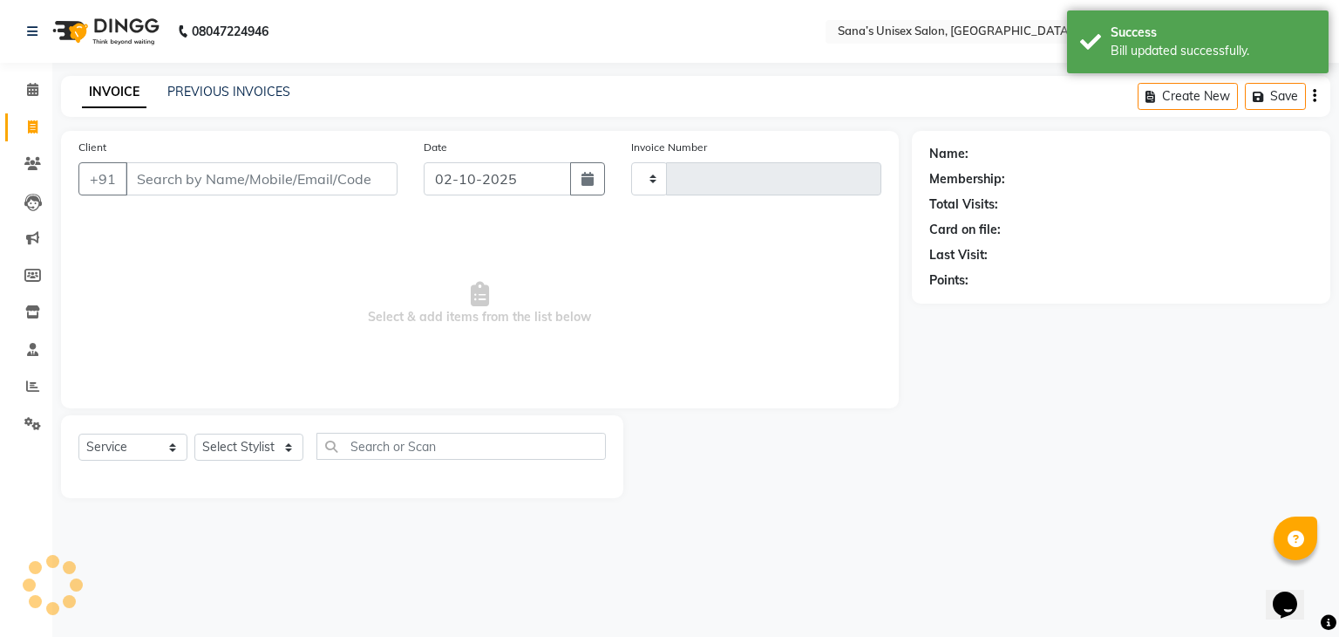
type input "1436"
select select "6091"
click at [181, 96] on link "PREVIOUS INVOICES" at bounding box center [228, 92] width 123 height 16
